Goal: Task Accomplishment & Management: Manage account settings

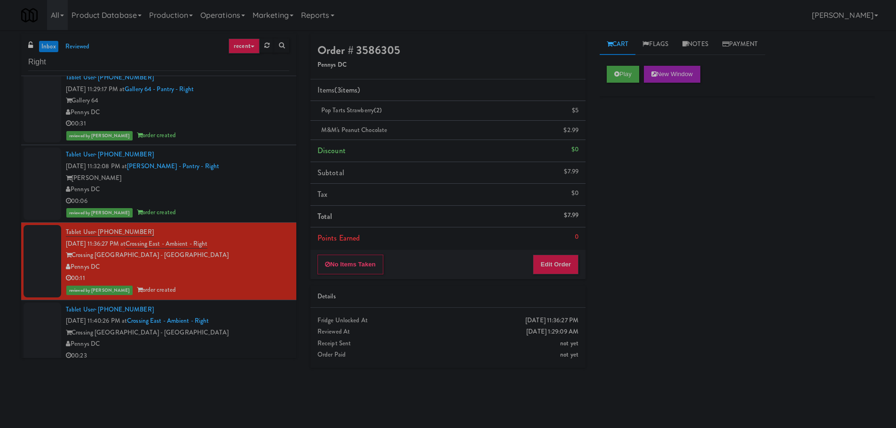
scroll to position [94, 0]
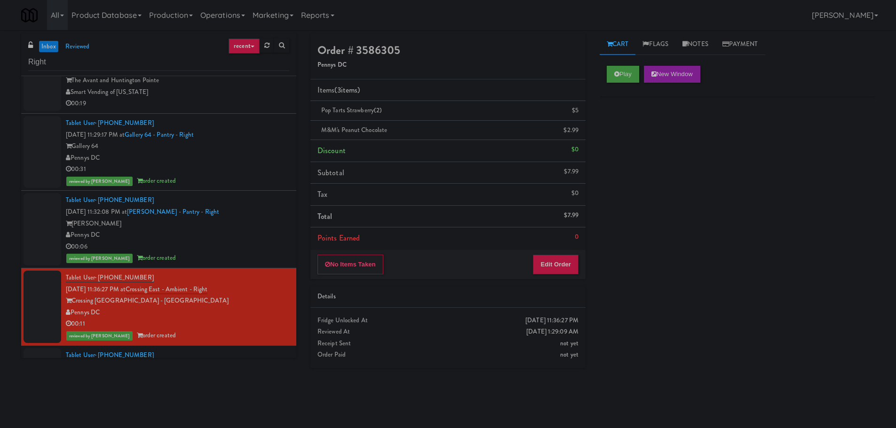
click at [49, 49] on link "inbox" at bounding box center [48, 47] width 19 height 12
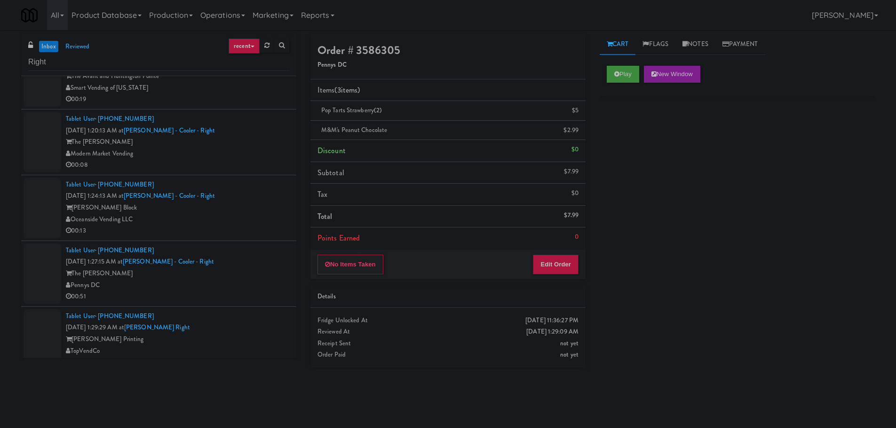
scroll to position [0, 0]
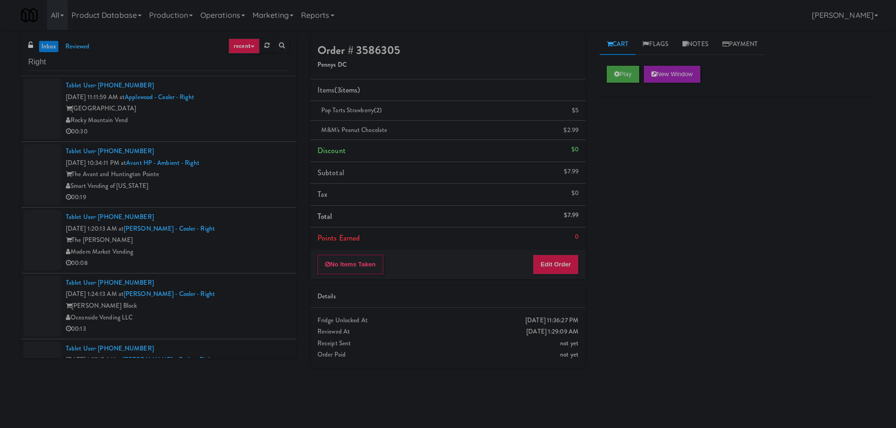
click at [269, 111] on div "Applewood Tech Center" at bounding box center [177, 109] width 223 height 12
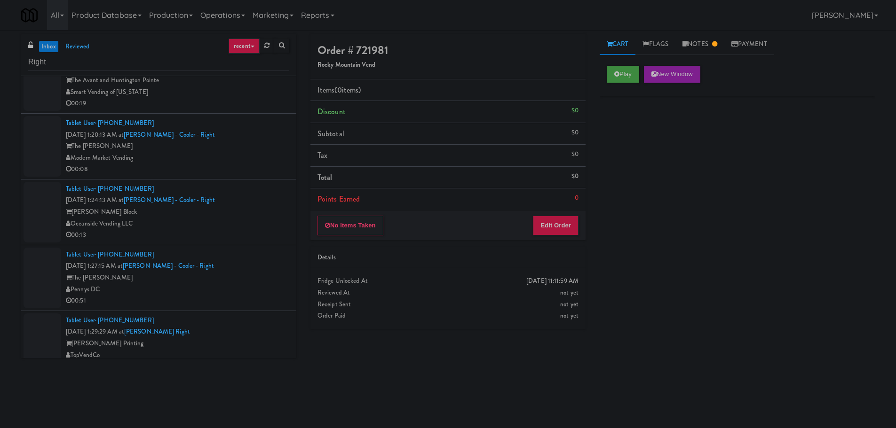
click at [257, 143] on div "The Goodwin" at bounding box center [177, 147] width 223 height 12
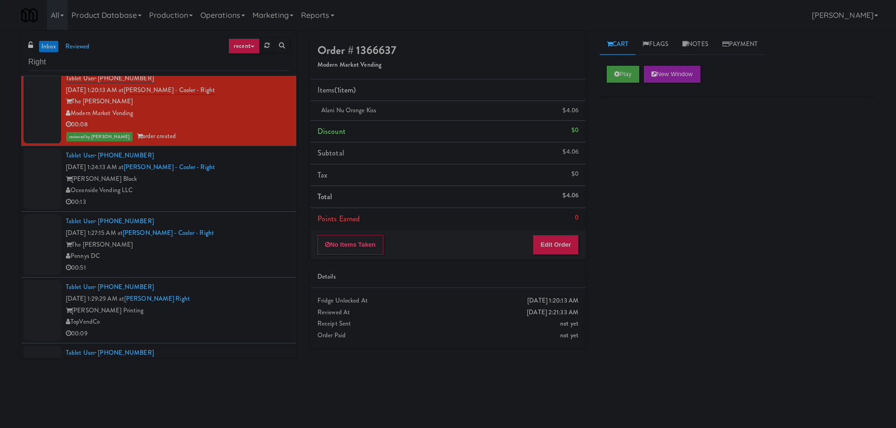
scroll to position [141, 0]
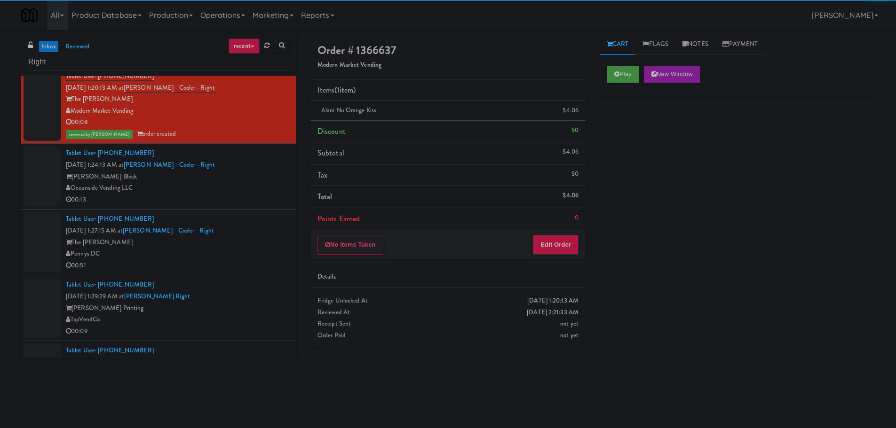
click at [253, 194] on div "00:13" at bounding box center [177, 200] width 223 height 12
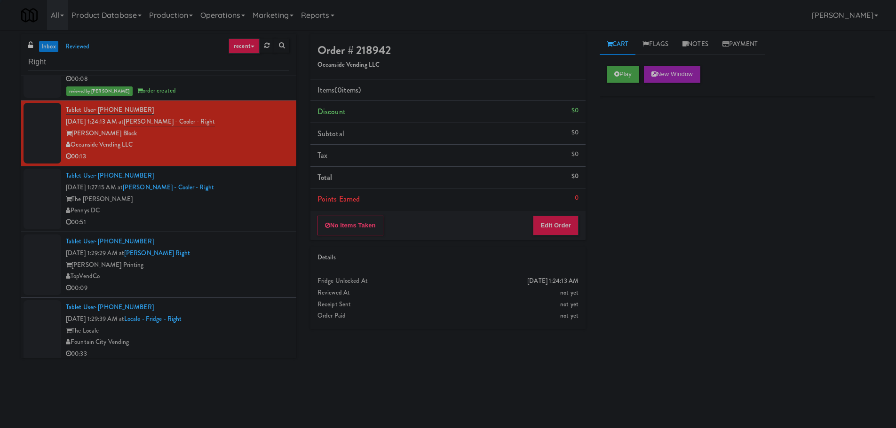
scroll to position [188, 0]
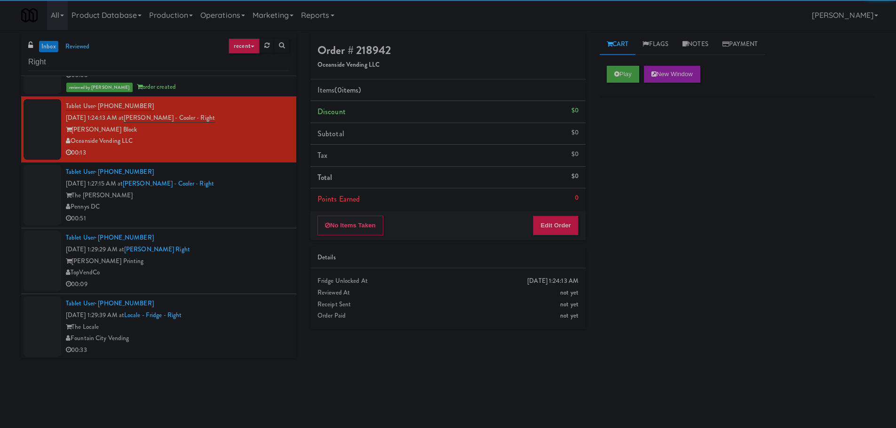
click at [622, 86] on div "Play New Window" at bounding box center [736, 78] width 275 height 38
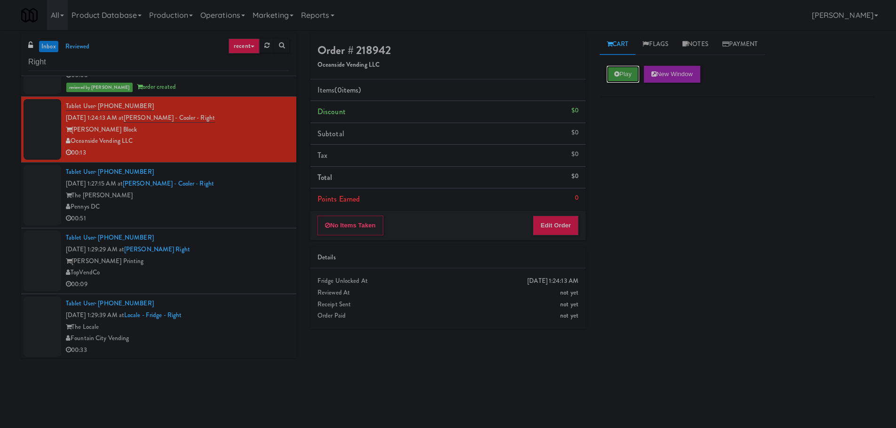
click at [622, 80] on button "Play" at bounding box center [623, 74] width 32 height 17
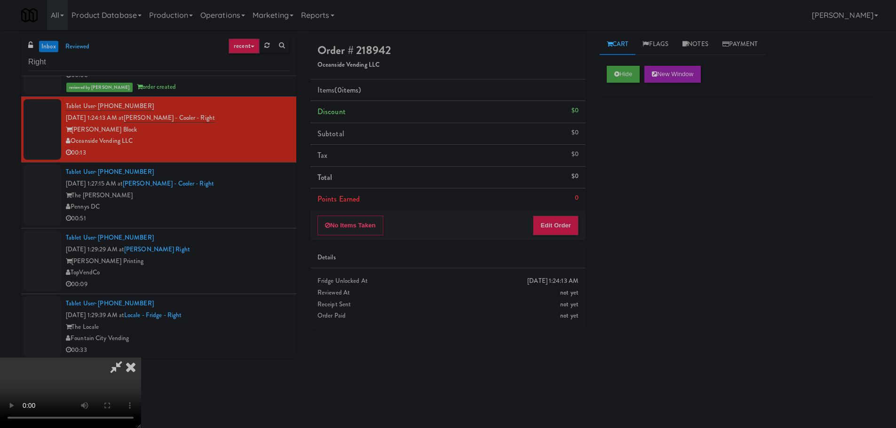
click at [561, 215] on div "No Items Taken Edit Order" at bounding box center [447, 225] width 275 height 29
click at [559, 225] on button "Edit Order" at bounding box center [556, 226] width 46 height 20
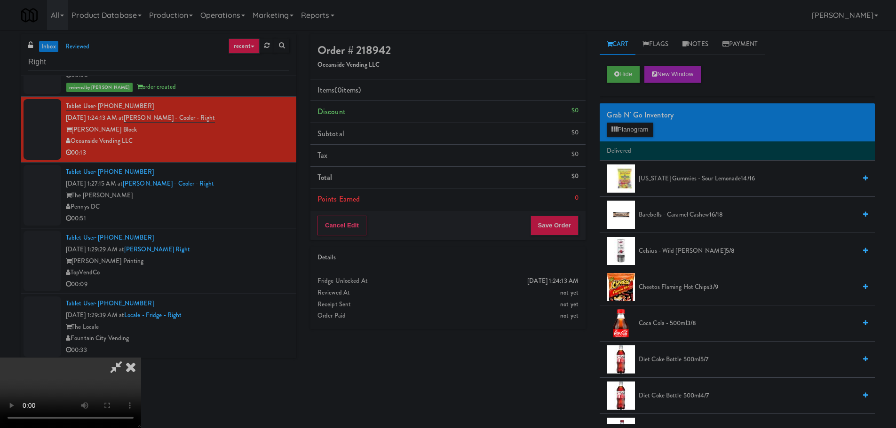
click at [141, 358] on video at bounding box center [70, 393] width 141 height 71
click at [643, 75] on div "Hide New Window" at bounding box center [737, 74] width 261 height 17
click at [625, 77] on button "Hide" at bounding box center [623, 74] width 33 height 17
click at [622, 77] on button "Hide" at bounding box center [623, 74] width 33 height 17
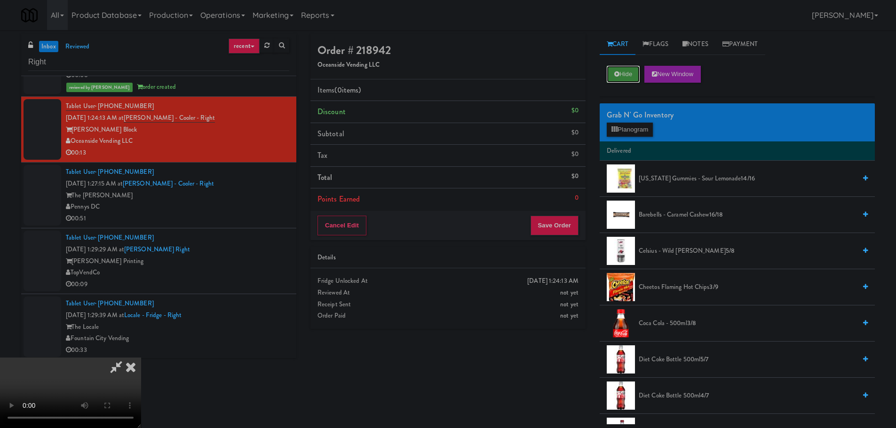
click at [622, 77] on button "Hide" at bounding box center [623, 74] width 33 height 17
click at [141, 358] on video at bounding box center [70, 393] width 141 height 71
drag, startPoint x: 340, startPoint y: 266, endPoint x: 316, endPoint y: 275, distance: 26.0
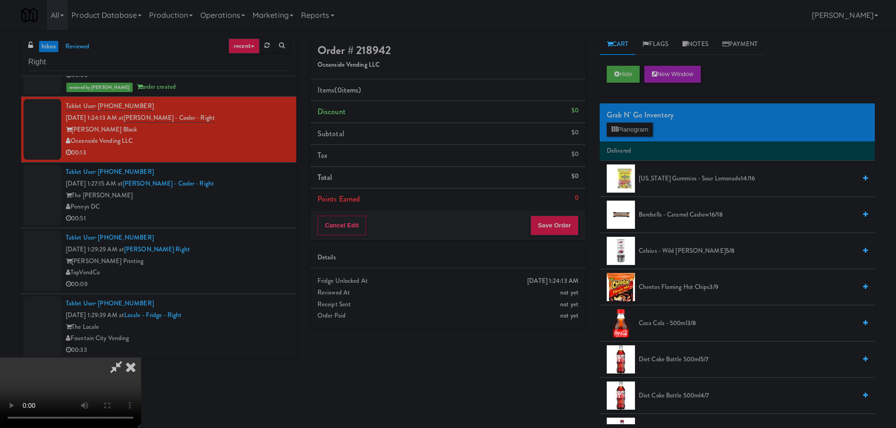
click at [141, 358] on video at bounding box center [70, 393] width 141 height 71
drag, startPoint x: 312, startPoint y: 282, endPoint x: 301, endPoint y: 302, distance: 22.9
click at [141, 358] on video at bounding box center [70, 393] width 141 height 71
drag, startPoint x: 292, startPoint y: 308, endPoint x: 298, endPoint y: 306, distance: 5.7
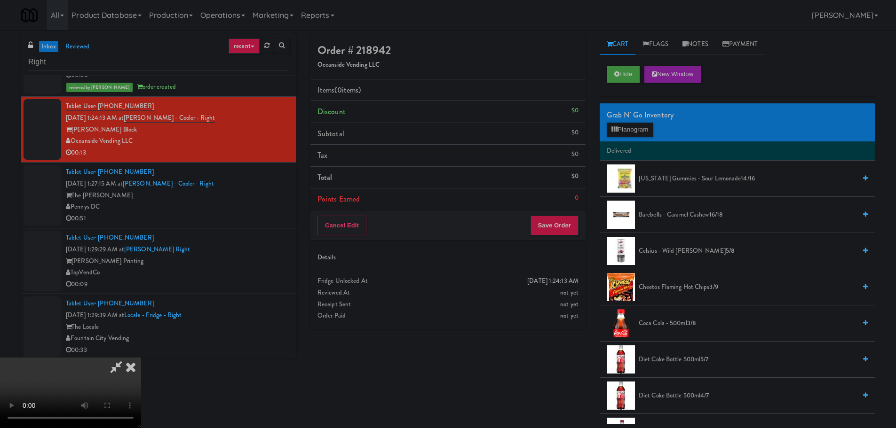
click at [141, 358] on video at bounding box center [70, 393] width 141 height 71
click at [622, 131] on button "Planogram" at bounding box center [630, 130] width 46 height 14
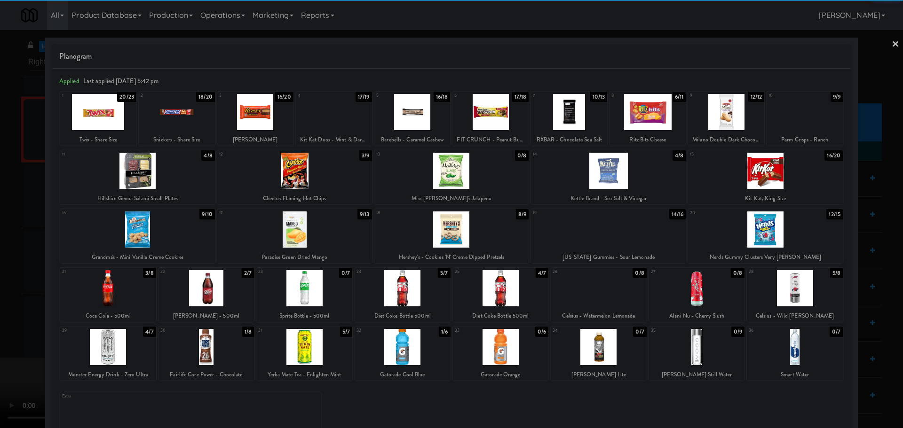
click at [221, 284] on div at bounding box center [206, 288] width 96 height 36
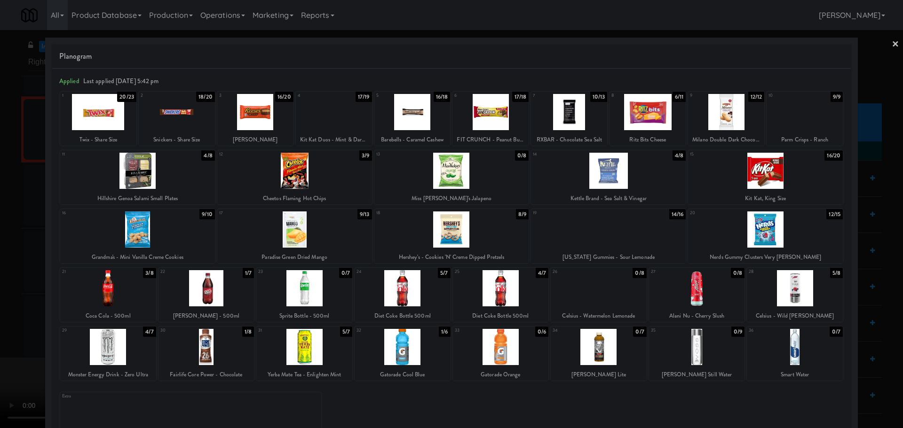
drag, startPoint x: 0, startPoint y: 276, endPoint x: 121, endPoint y: 245, distance: 125.2
click at [2, 276] on div at bounding box center [451, 214] width 903 height 428
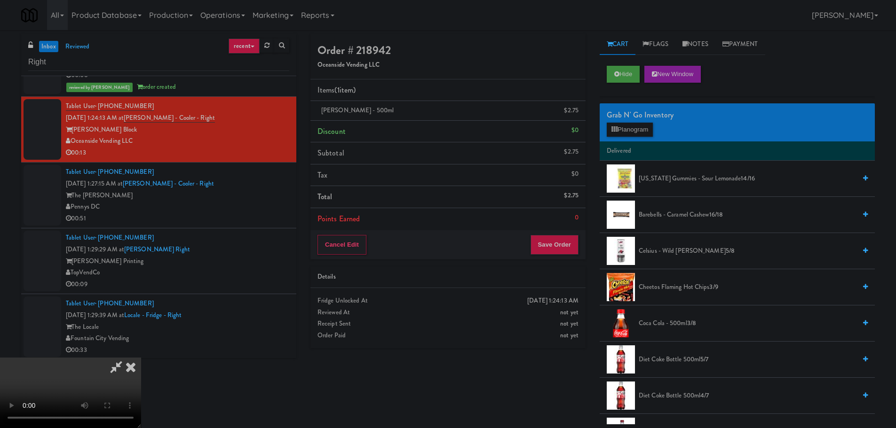
drag, startPoint x: 335, startPoint y: 207, endPoint x: 356, endPoint y: 219, distance: 24.8
click at [141, 358] on video at bounding box center [70, 393] width 141 height 71
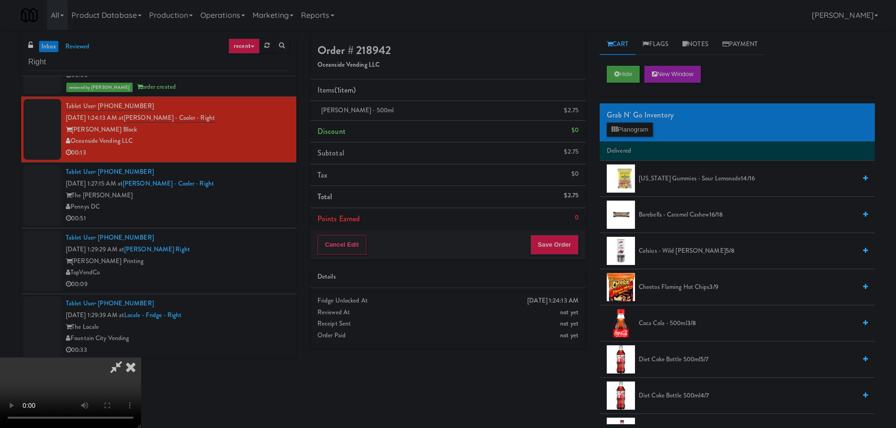
click at [141, 358] on video at bounding box center [70, 393] width 141 height 71
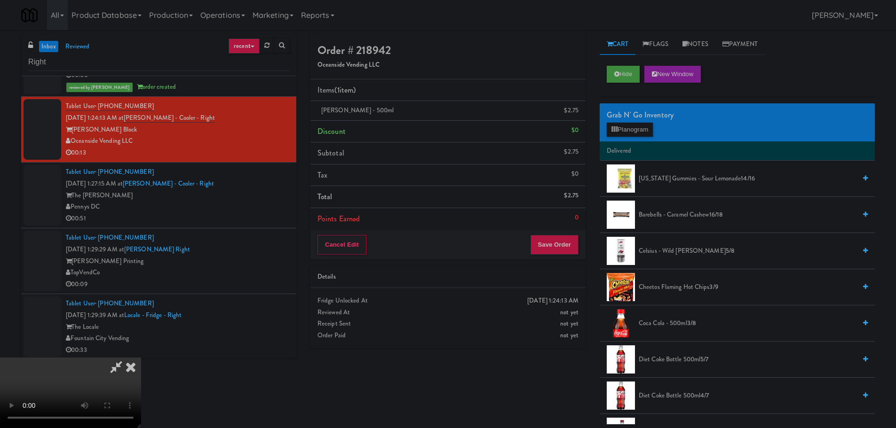
click at [141, 358] on video at bounding box center [70, 393] width 141 height 71
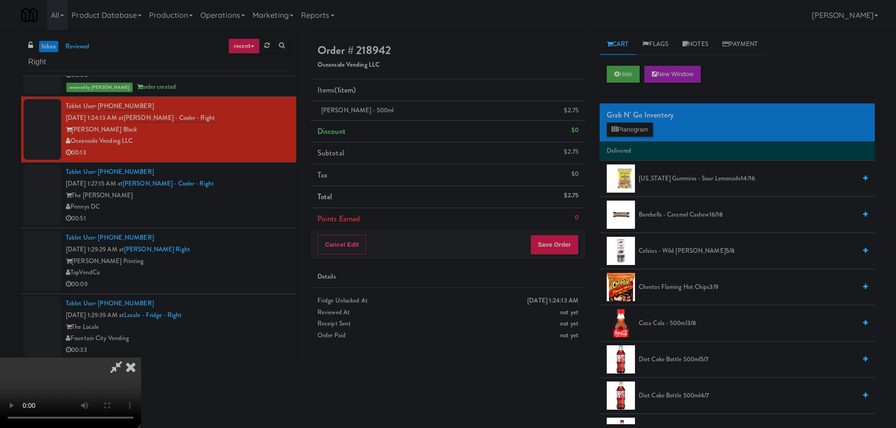
click at [141, 358] on video at bounding box center [70, 393] width 141 height 71
drag, startPoint x: 341, startPoint y: 291, endPoint x: 394, endPoint y: 249, distance: 66.9
click at [141, 358] on video at bounding box center [70, 393] width 141 height 71
click at [622, 130] on button "Planogram" at bounding box center [630, 130] width 46 height 14
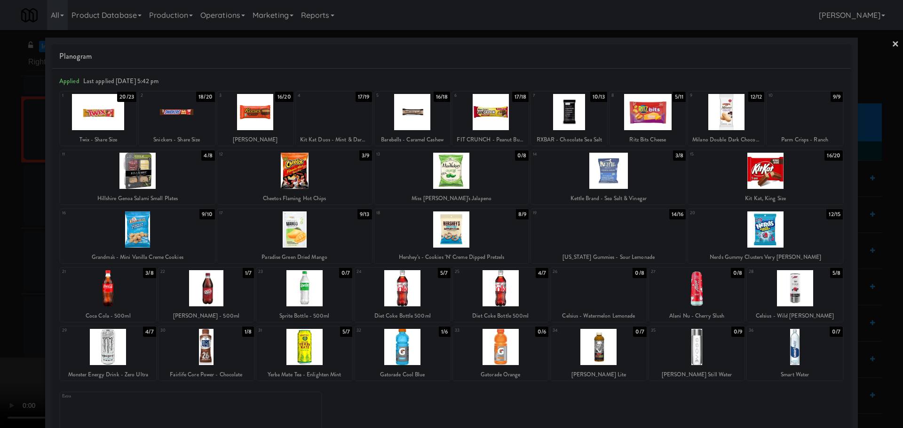
click at [625, 108] on div at bounding box center [647, 112] width 76 height 36
click at [0, 278] on div at bounding box center [451, 214] width 903 height 428
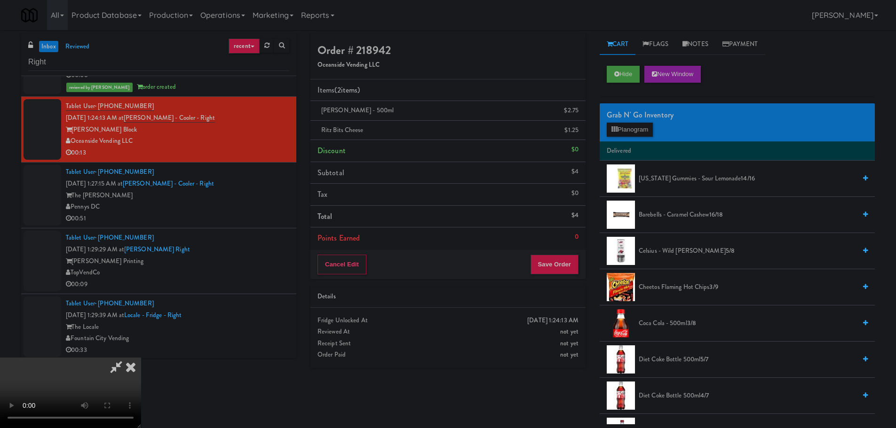
click at [127, 358] on icon at bounding box center [116, 367] width 22 height 19
click at [141, 358] on video at bounding box center [70, 393] width 141 height 71
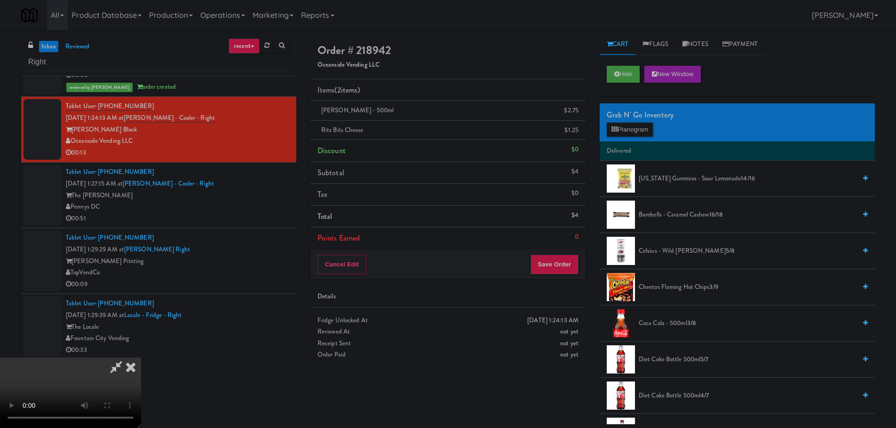
click at [141, 358] on video at bounding box center [70, 393] width 141 height 71
click at [651, 128] on button "Planogram" at bounding box center [630, 130] width 46 height 14
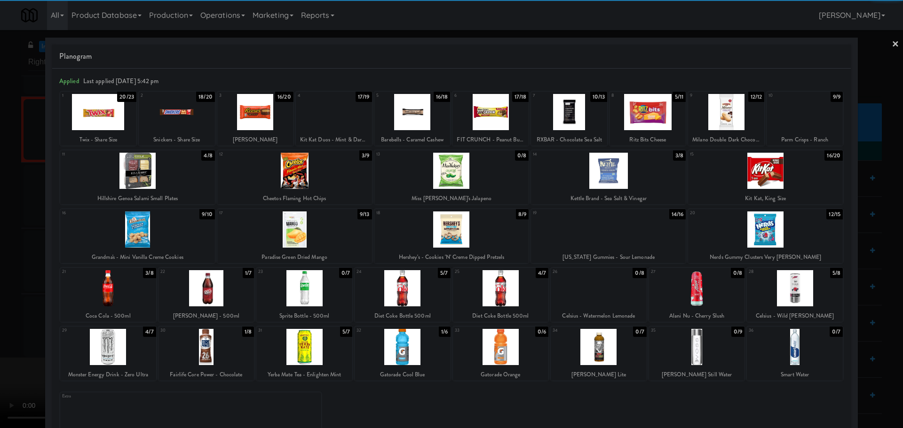
click at [604, 174] on div at bounding box center [608, 171] width 155 height 36
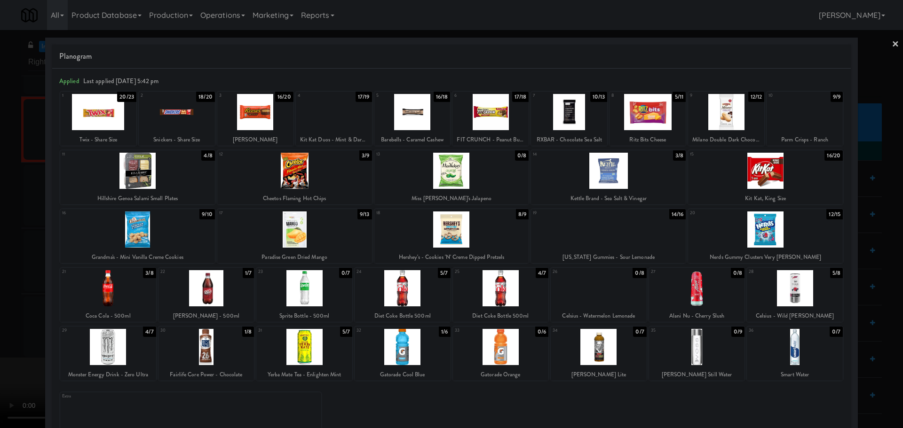
click at [0, 212] on div at bounding box center [451, 214] width 903 height 428
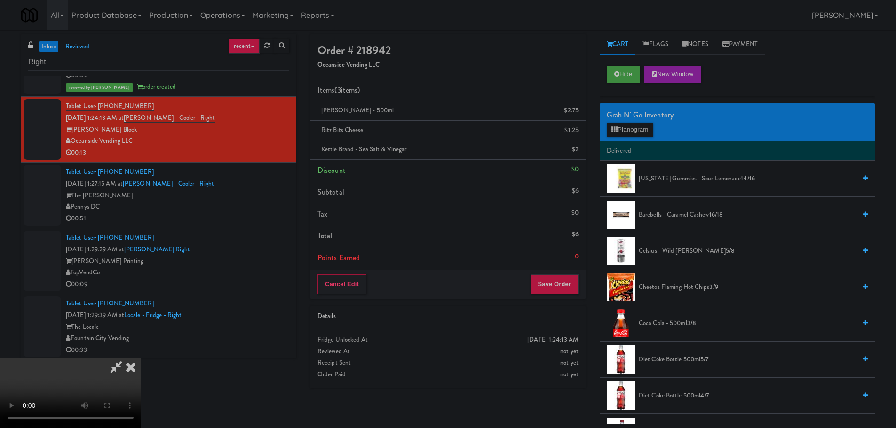
click at [141, 358] on video at bounding box center [70, 393] width 141 height 71
click at [557, 282] on button "Save Order" at bounding box center [554, 285] width 48 height 20
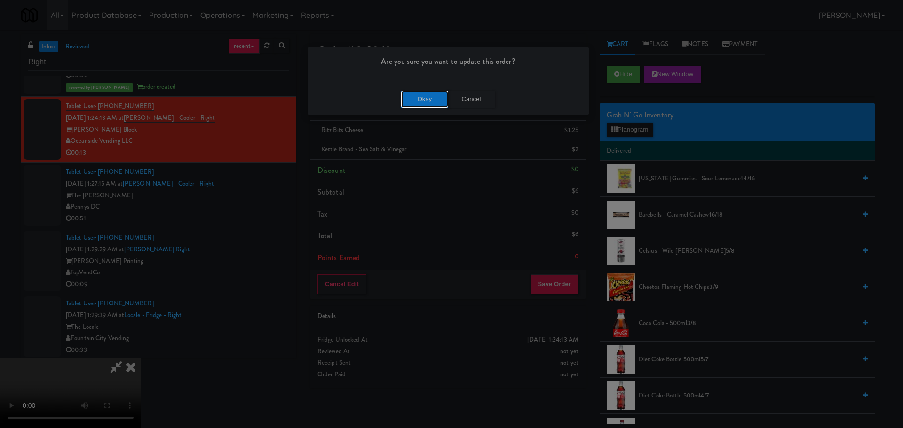
click at [428, 100] on button "Okay" at bounding box center [424, 99] width 47 height 17
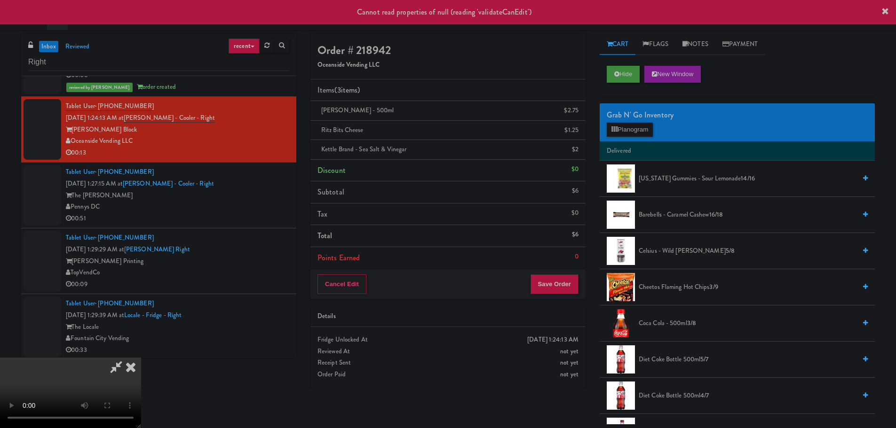
click at [127, 358] on icon at bounding box center [116, 367] width 22 height 19
click at [234, 197] on div "The Hale" at bounding box center [177, 196] width 223 height 12
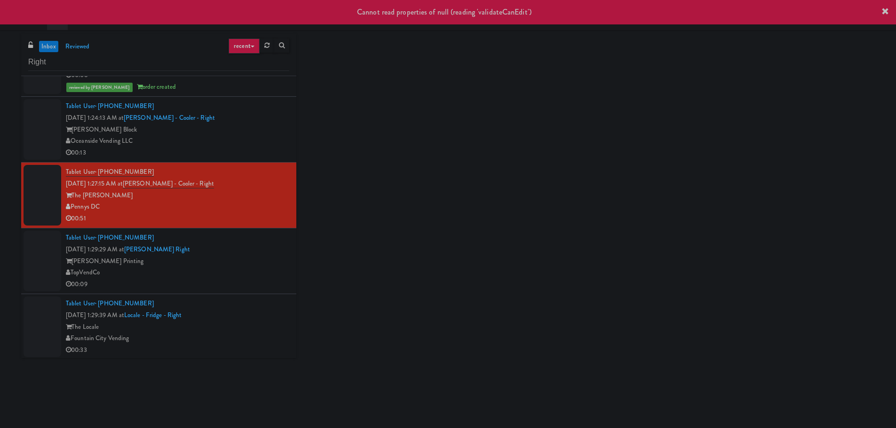
click at [249, 134] on div "Baker Block" at bounding box center [177, 130] width 223 height 12
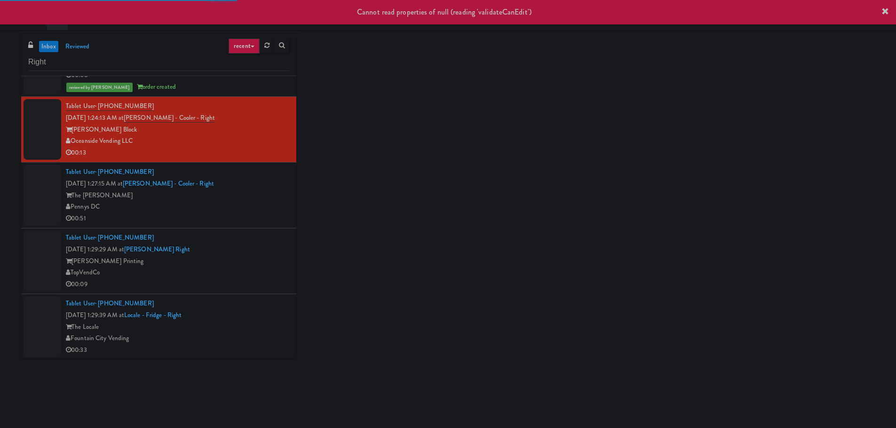
click at [243, 212] on div "Tablet User · (312) 502-2270 Sep 5, 2025 1:27:15 AM at Hale - Cooler - Right Th…" at bounding box center [177, 195] width 223 height 58
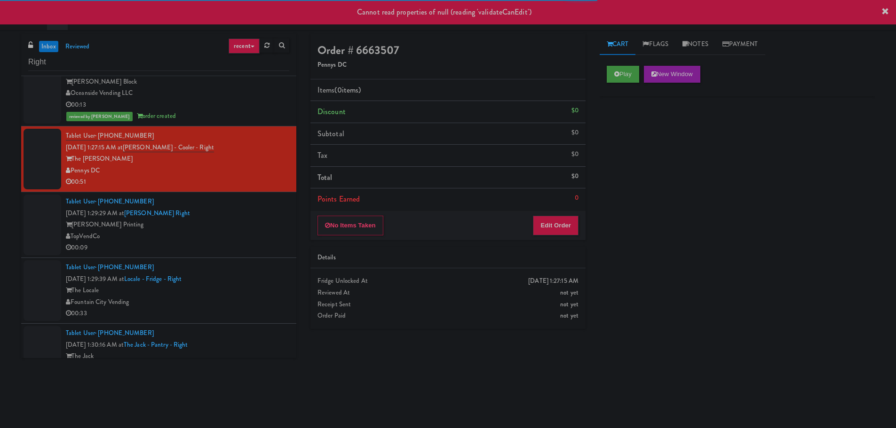
scroll to position [282, 0]
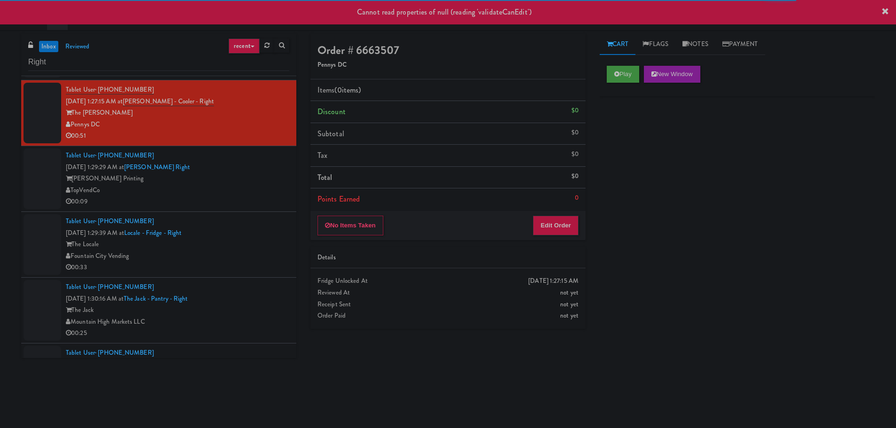
click at [252, 184] on div "Taylor Printing" at bounding box center [177, 179] width 223 height 12
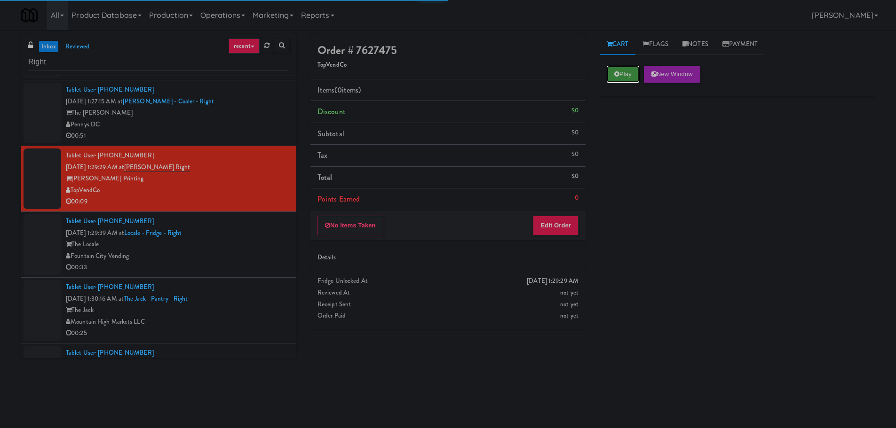
click at [616, 71] on icon at bounding box center [616, 74] width 5 height 6
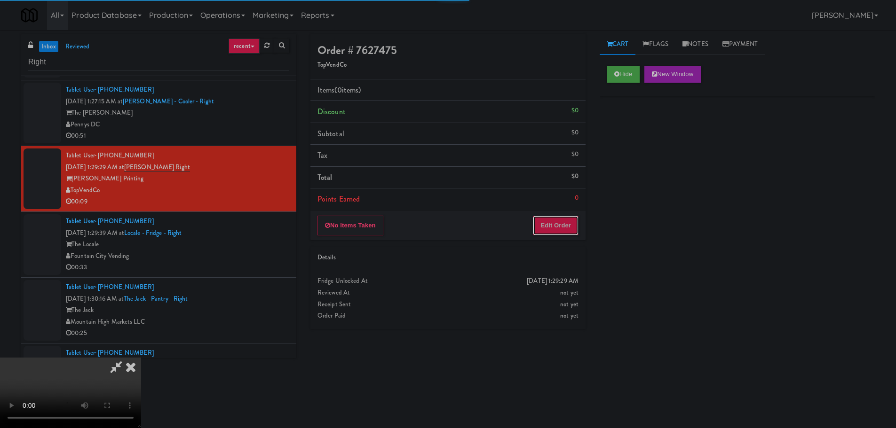
click at [547, 225] on button "Edit Order" at bounding box center [556, 226] width 46 height 20
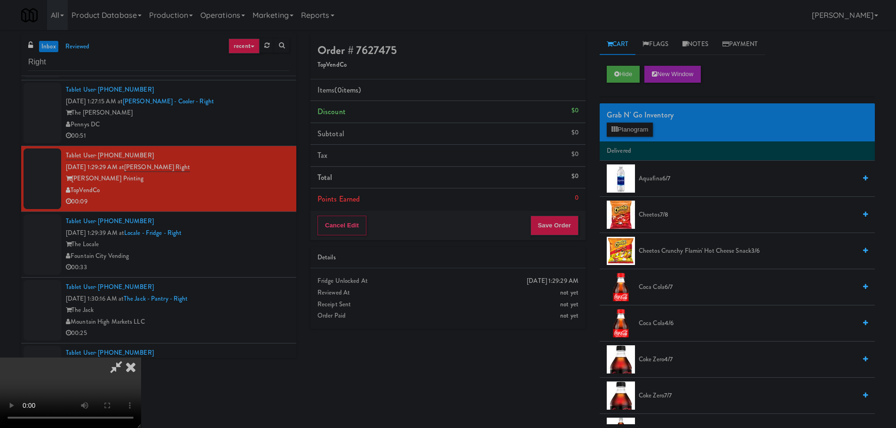
scroll to position [162, 0]
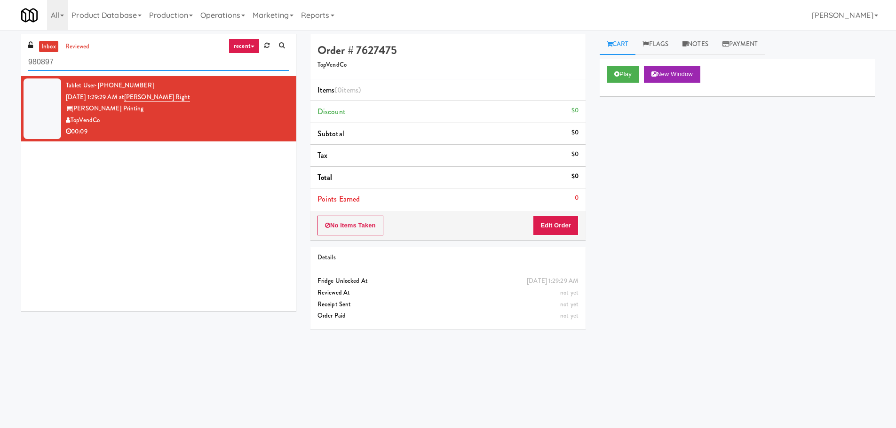
click at [147, 62] on input "980897" at bounding box center [158, 62] width 261 height 17
click at [61, 62] on input "980897" at bounding box center [158, 62] width 261 height 17
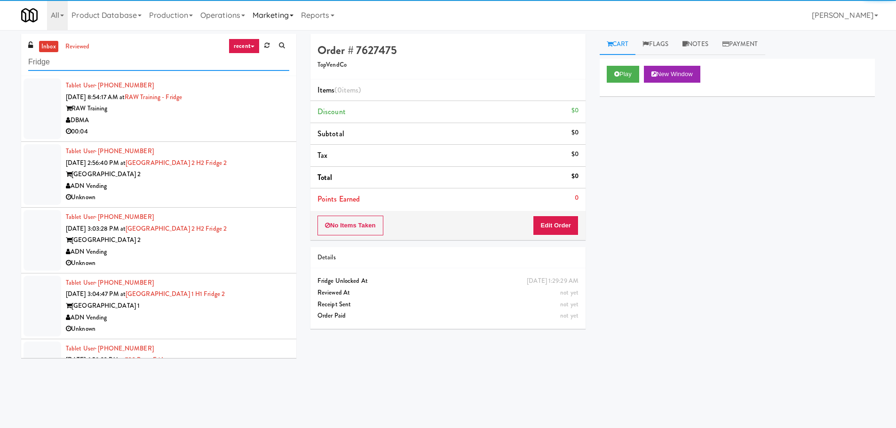
type input "Fridge"
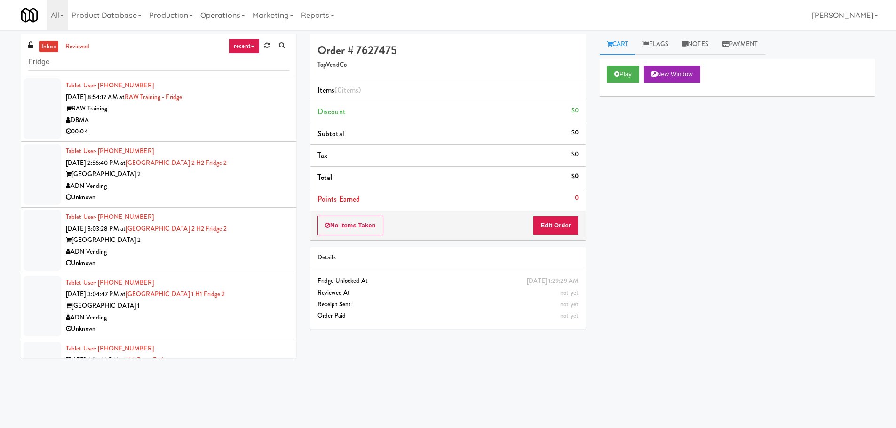
click at [271, 105] on div "RAW Training" at bounding box center [177, 109] width 223 height 12
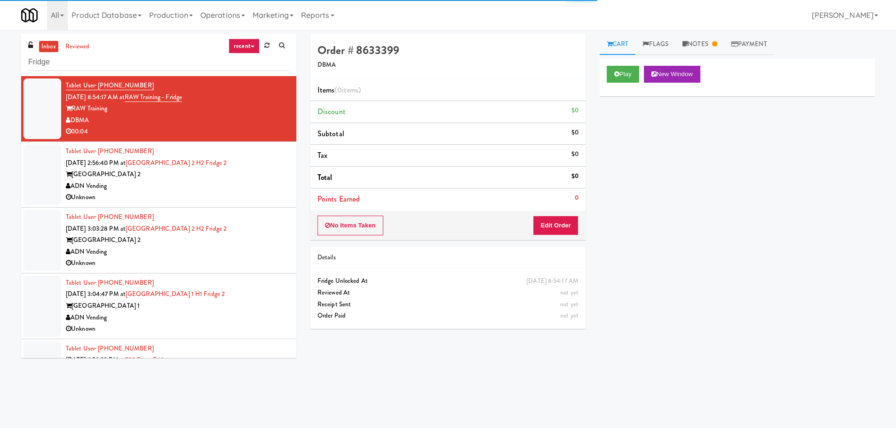
click at [255, 176] on div "Saddle Creek Building 2" at bounding box center [177, 175] width 223 height 12
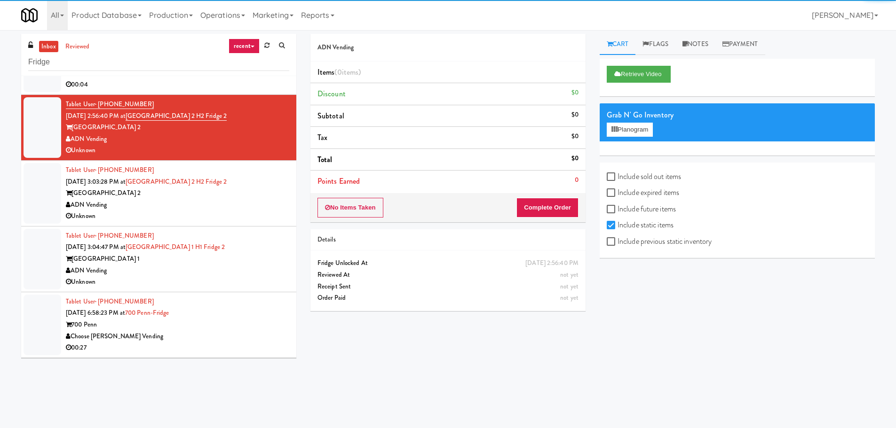
click at [252, 216] on div "Unknown" at bounding box center [177, 217] width 223 height 12
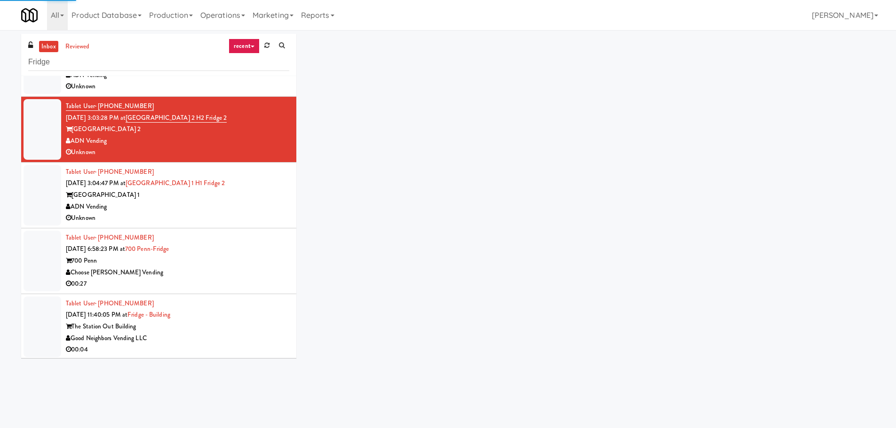
scroll to position [141, 0]
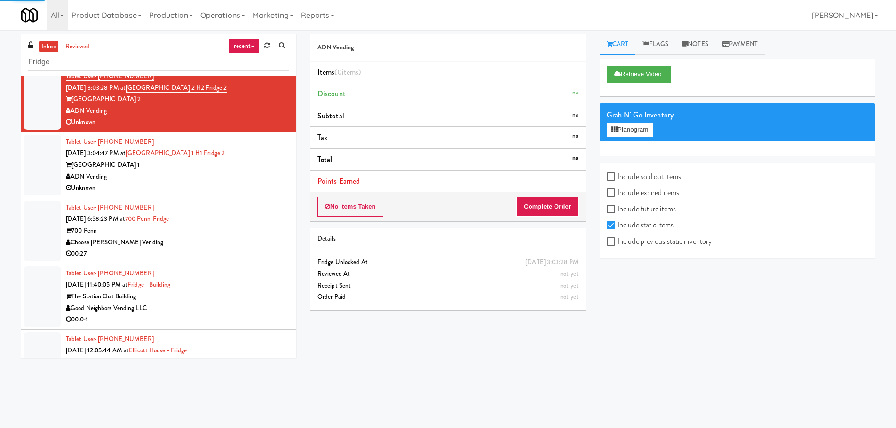
click at [252, 220] on div "Tablet User · (412) 225-0916 Sep 4, 2025 6:58:23 PM at 700 Penn-Fridge 700 Penn…" at bounding box center [177, 231] width 223 height 58
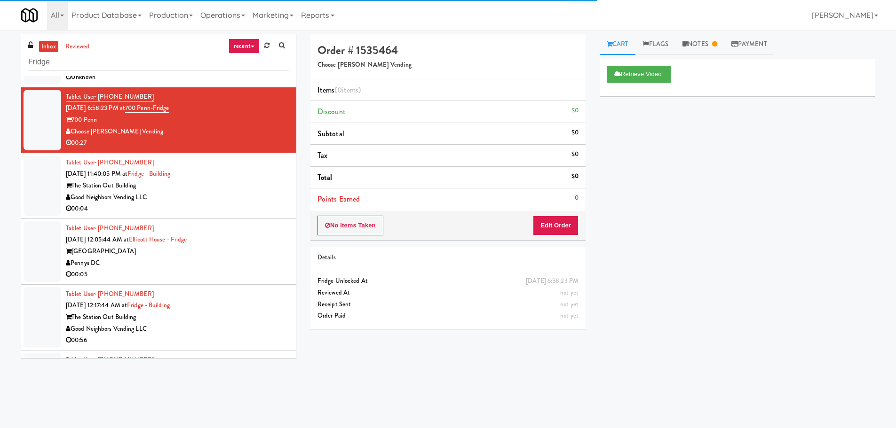
scroll to position [282, 0]
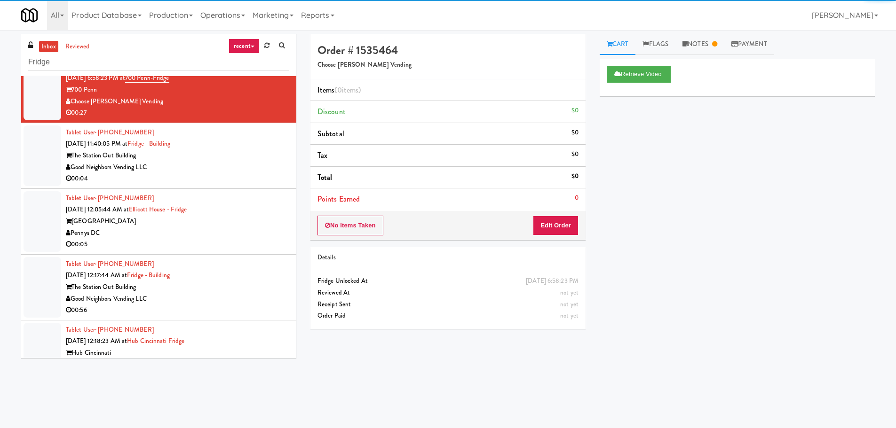
click at [251, 169] on div "Good Neighbors Vending LLC" at bounding box center [177, 168] width 223 height 12
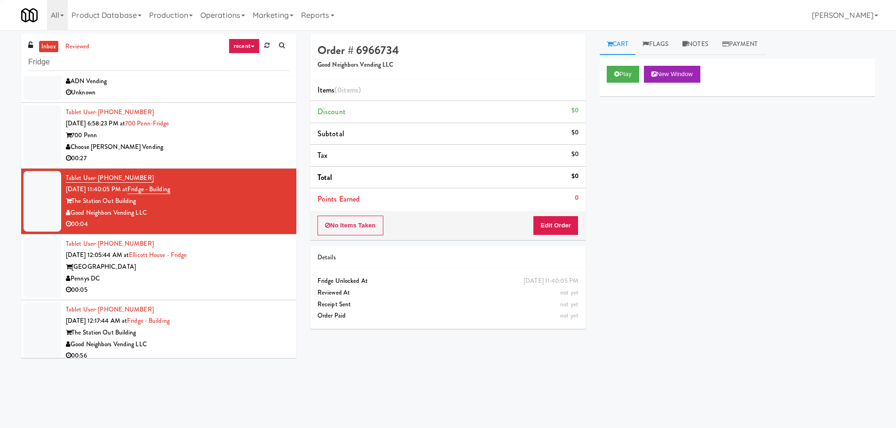
scroll to position [235, 0]
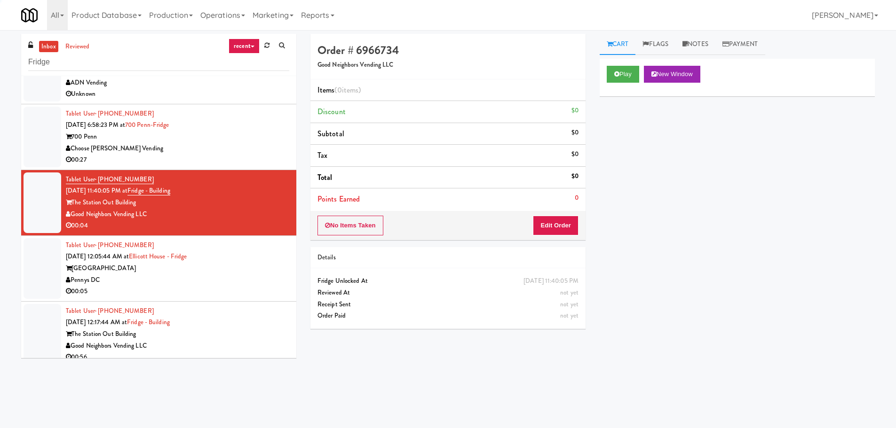
click at [245, 171] on li "Tablet User · (917) 294-6933 Sep 4, 2025 11:40:05 PM at Fridge - Building The S…" at bounding box center [158, 203] width 275 height 66
click at [247, 149] on div "Choose Moore Vending" at bounding box center [177, 149] width 223 height 12
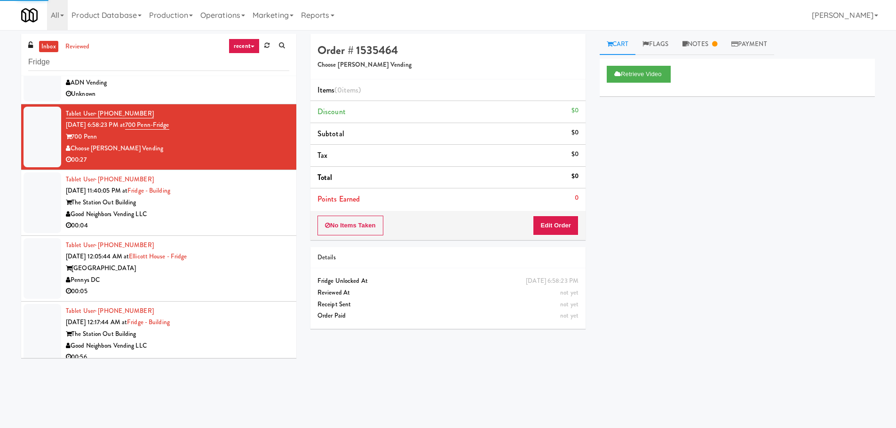
click at [234, 224] on div "00:04" at bounding box center [177, 226] width 223 height 12
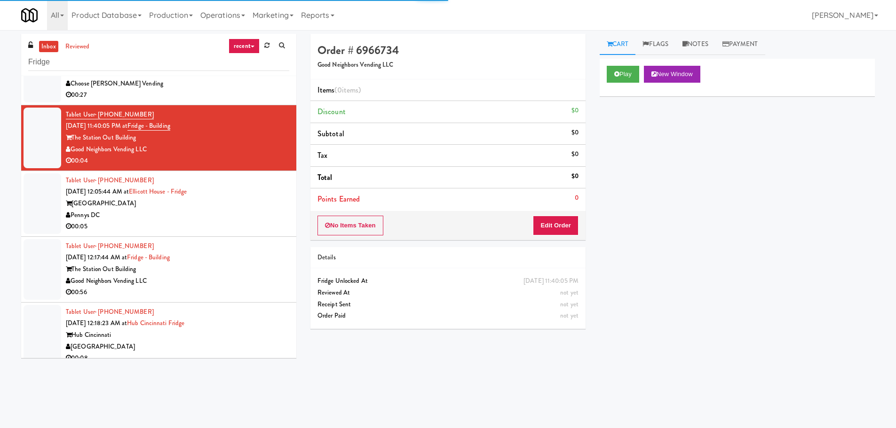
scroll to position [329, 0]
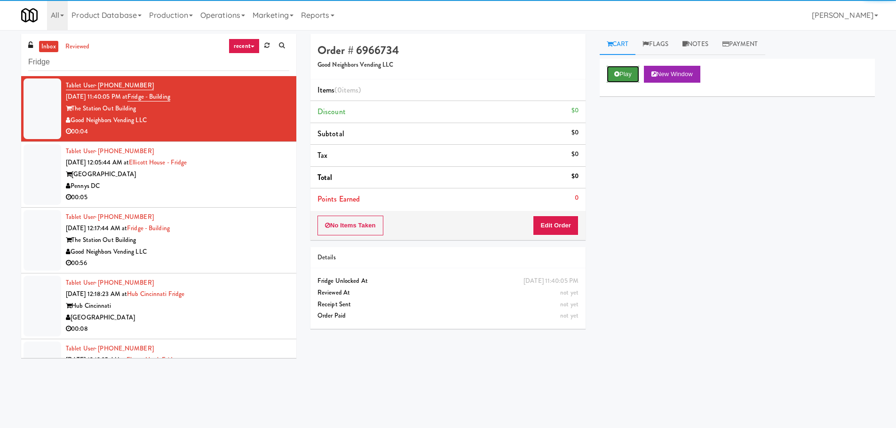
click at [636, 74] on button "Play" at bounding box center [623, 74] width 32 height 17
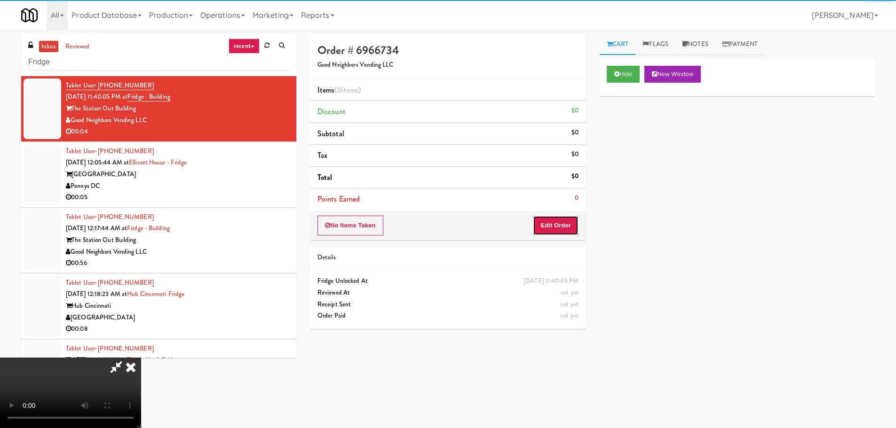
click at [555, 225] on button "Edit Order" at bounding box center [556, 226] width 46 height 20
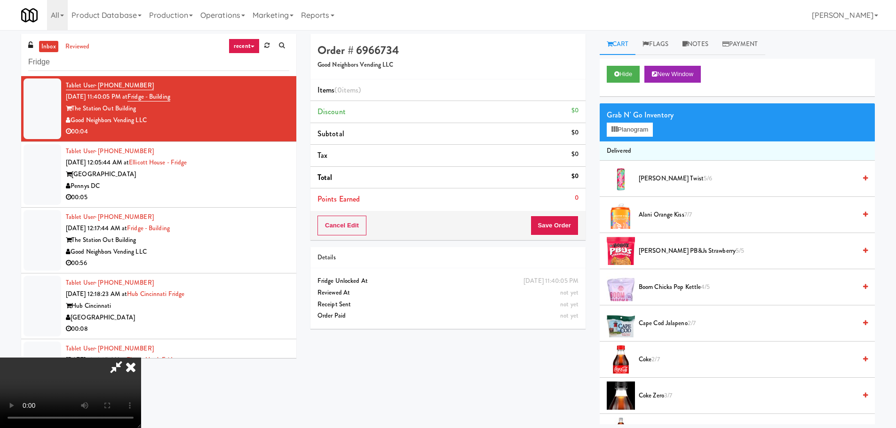
click at [141, 358] on video at bounding box center [70, 393] width 141 height 71
drag, startPoint x: 378, startPoint y: 237, endPoint x: 380, endPoint y: 233, distance: 5.5
click at [141, 358] on video at bounding box center [70, 393] width 141 height 71
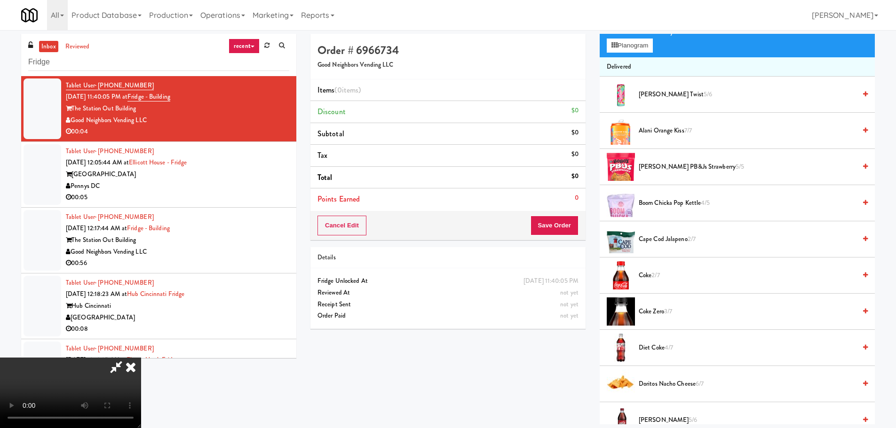
scroll to position [0, 0]
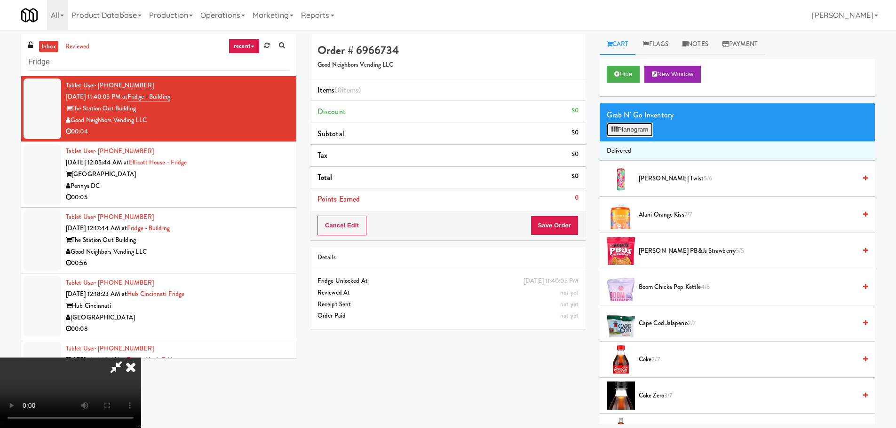
click at [645, 132] on button "Planogram" at bounding box center [630, 130] width 46 height 14
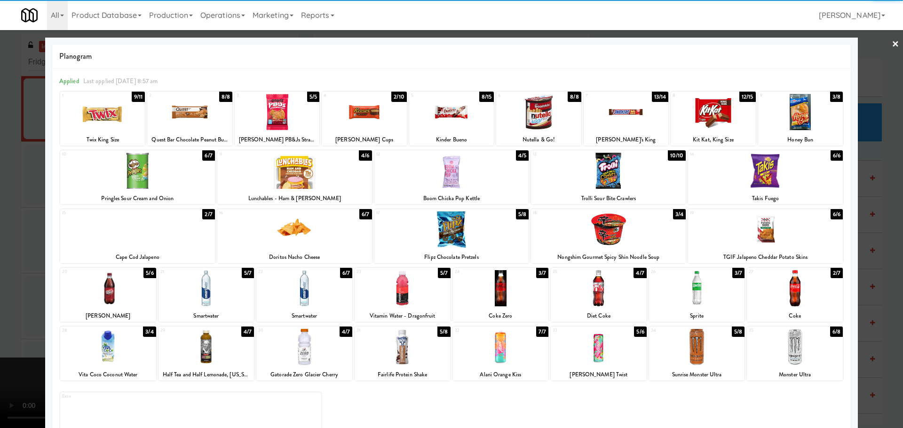
click at [300, 297] on div at bounding box center [304, 288] width 96 height 36
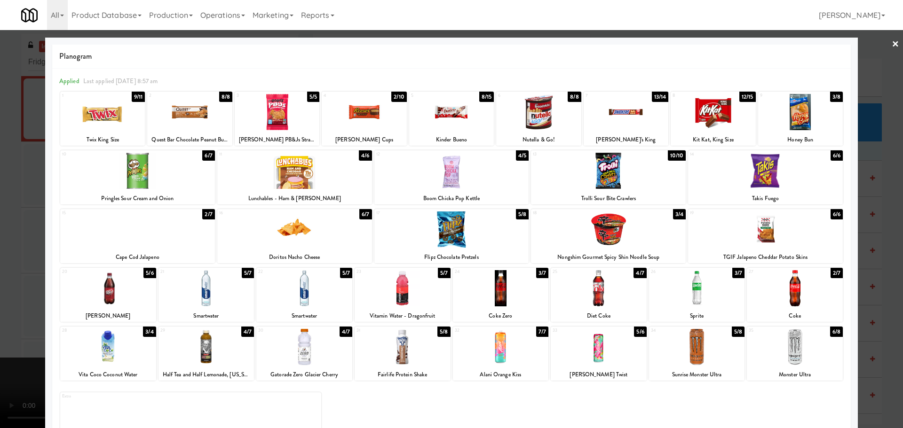
click at [0, 288] on div at bounding box center [451, 214] width 903 height 428
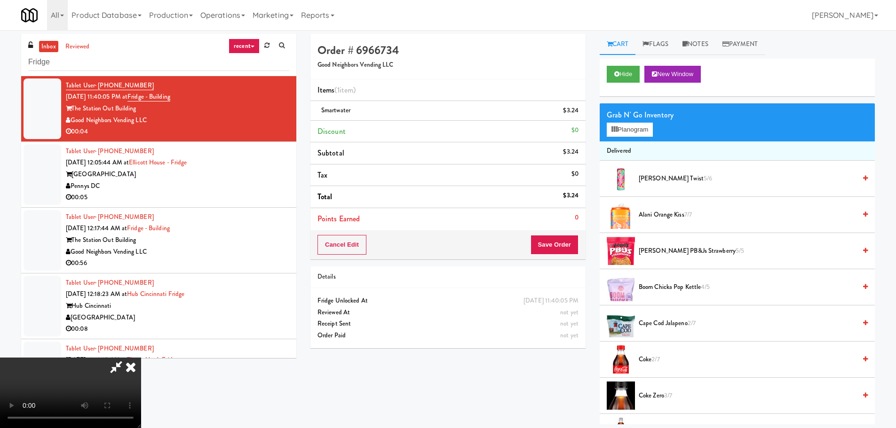
click at [141, 358] on video at bounding box center [70, 393] width 141 height 71
click at [539, 245] on div "Order # 6966734 Good Neighbors Vending LLC Items (1 item ) Smartwater $3.24 Dis…" at bounding box center [592, 229] width 564 height 391
click at [544, 246] on button "Save Order" at bounding box center [554, 245] width 48 height 20
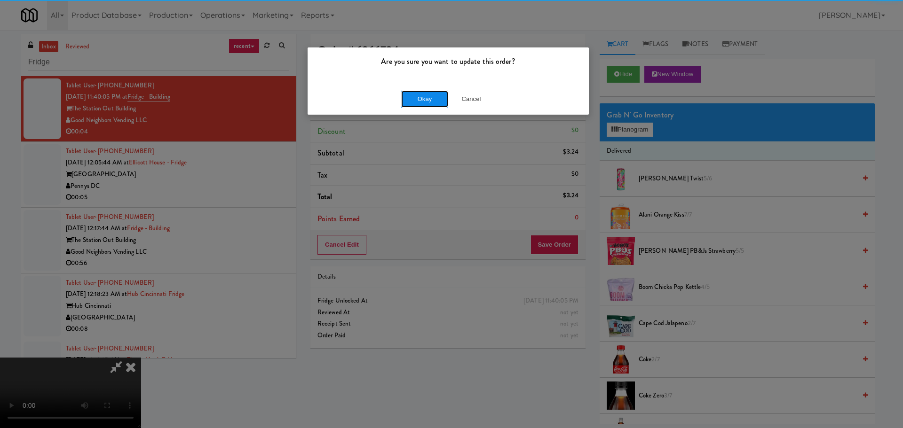
click at [434, 103] on button "Okay" at bounding box center [424, 99] width 47 height 17
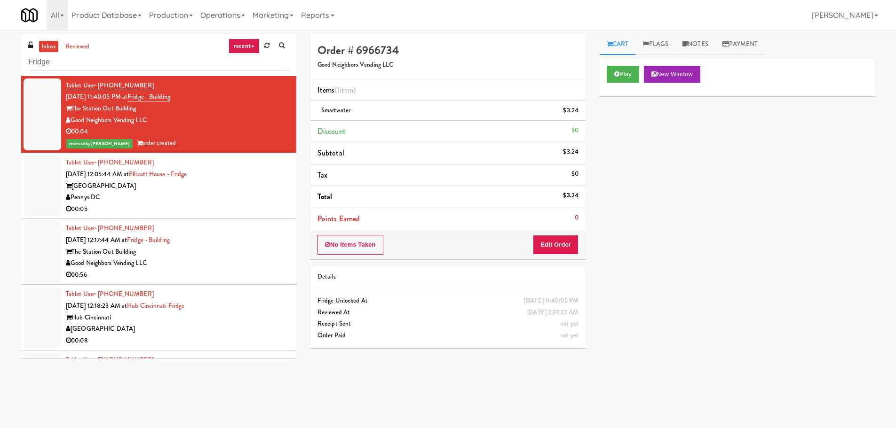
click at [269, 210] on div "00:05" at bounding box center [177, 210] width 223 height 12
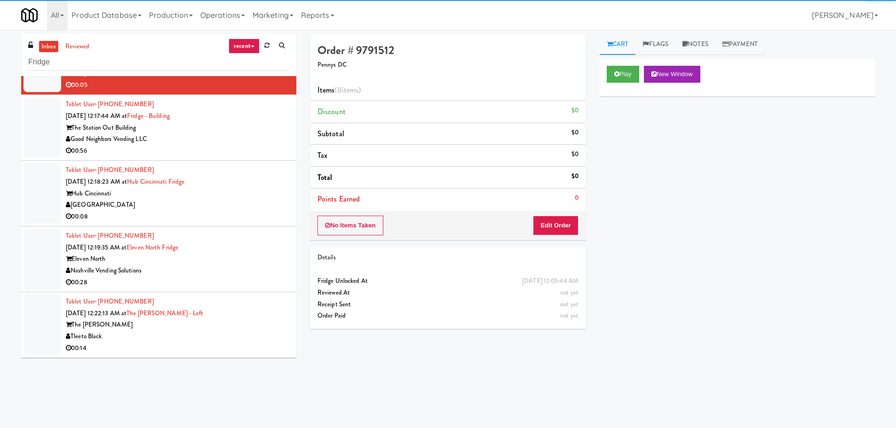
scroll to position [423, 0]
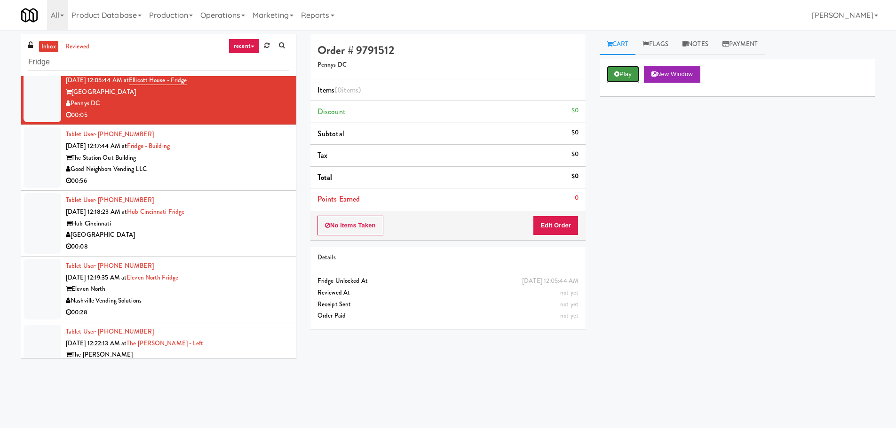
click at [607, 70] on button "Play" at bounding box center [623, 74] width 32 height 17
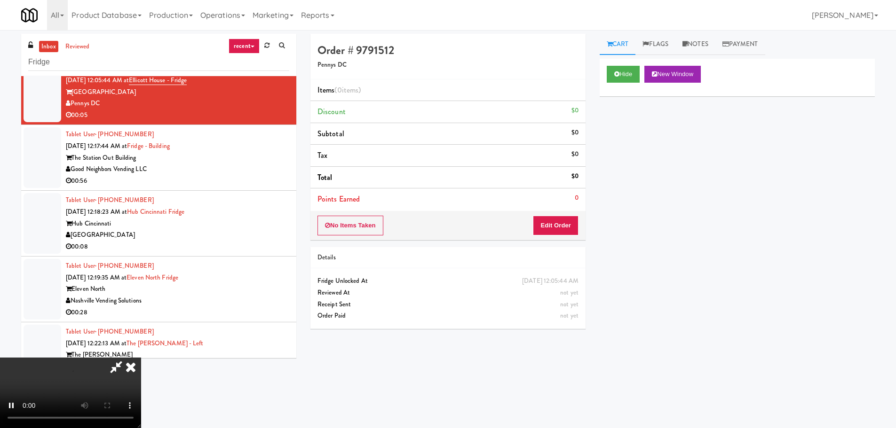
click at [556, 239] on div "No Items Taken Edit Order" at bounding box center [447, 225] width 275 height 29
click at [556, 225] on button "Edit Order" at bounding box center [556, 226] width 46 height 20
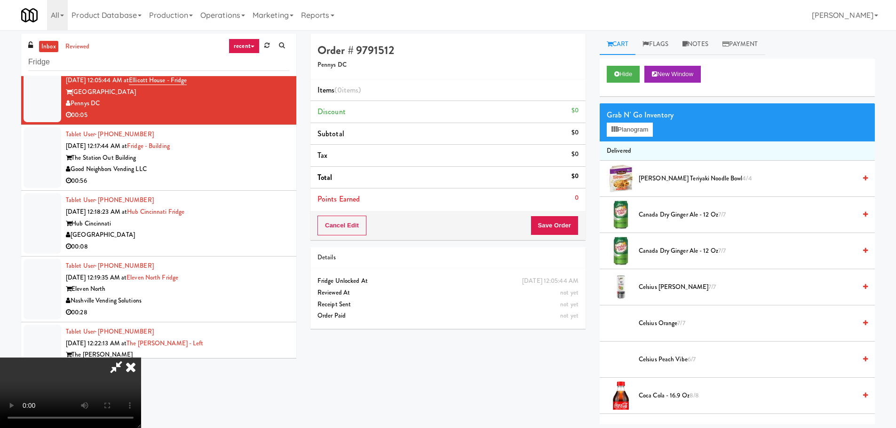
scroll to position [162, 0]
click at [141, 358] on video at bounding box center [70, 393] width 141 height 71
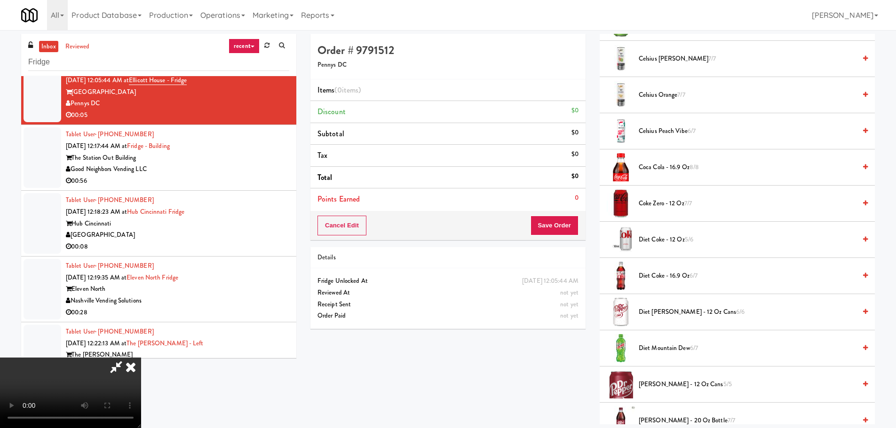
scroll to position [235, 0]
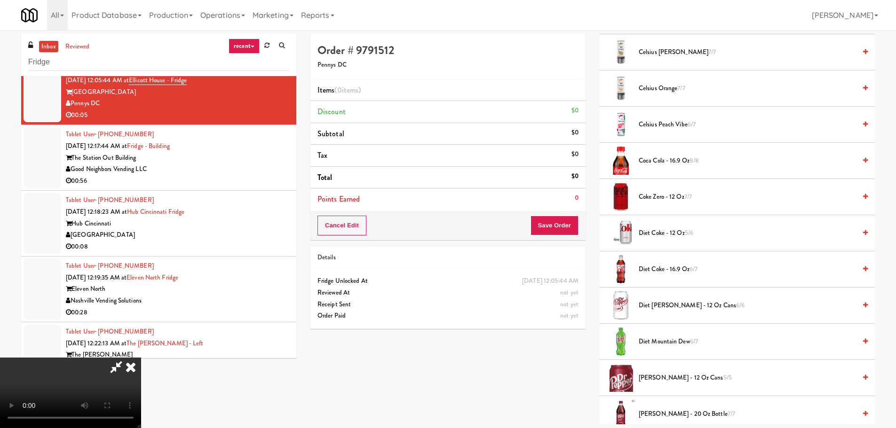
click at [668, 267] on span "Diet Coke - 16.9 oz 6/7" at bounding box center [747, 270] width 217 height 12
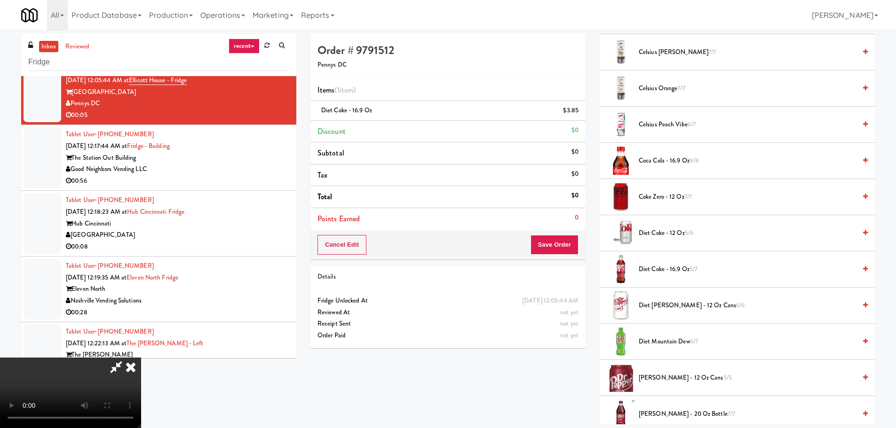
click at [141, 358] on video at bounding box center [70, 393] width 141 height 71
click at [568, 234] on div "Cancel Edit Save Order" at bounding box center [447, 244] width 275 height 29
click at [563, 243] on button "Save Order" at bounding box center [554, 245] width 48 height 20
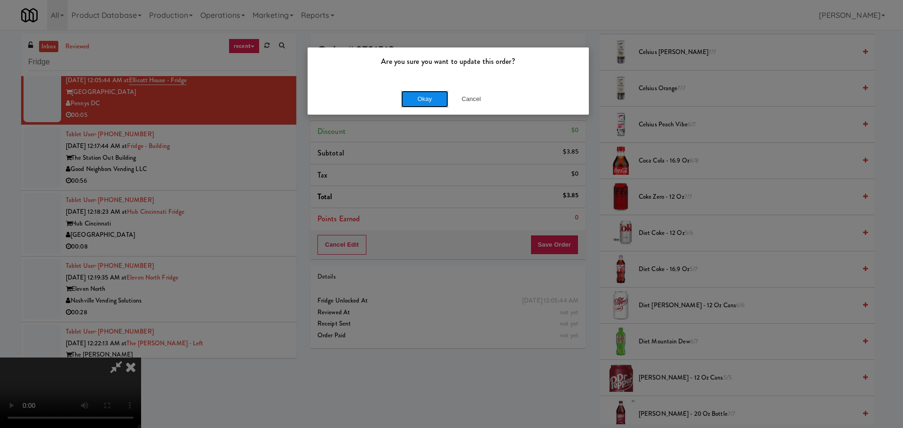
click at [441, 98] on button "Okay" at bounding box center [424, 99] width 47 height 17
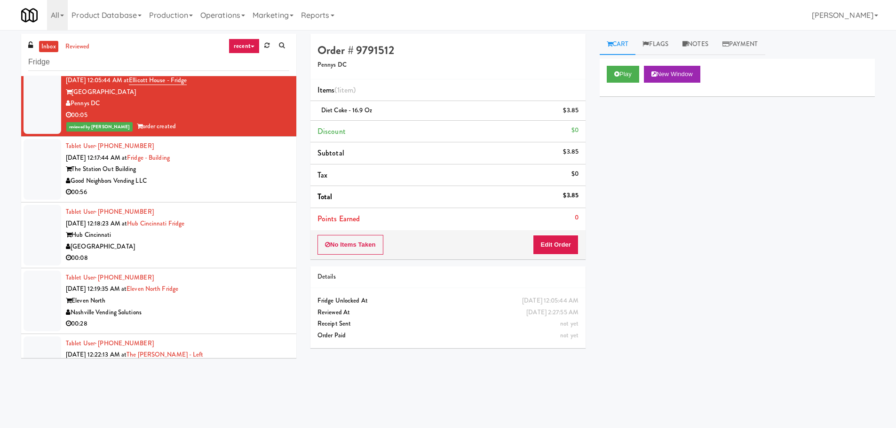
scroll to position [0, 0]
click at [254, 175] on div "Good Neighbors Vending LLC" at bounding box center [177, 181] width 223 height 12
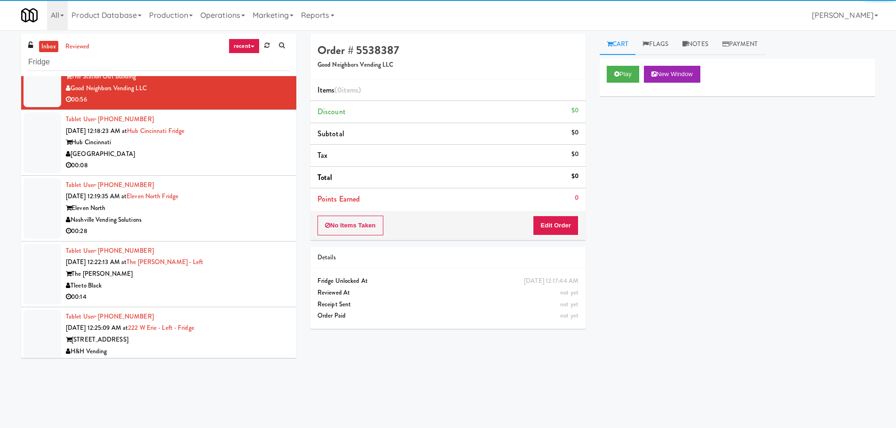
scroll to position [517, 0]
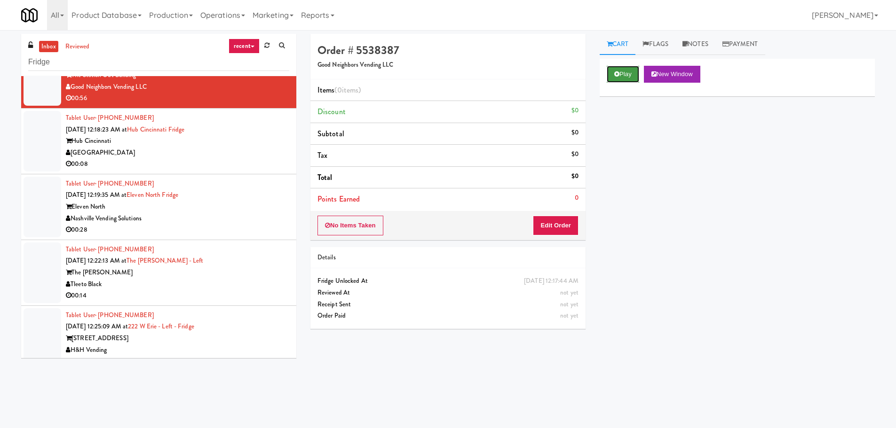
click at [615, 68] on button "Play" at bounding box center [623, 74] width 32 height 17
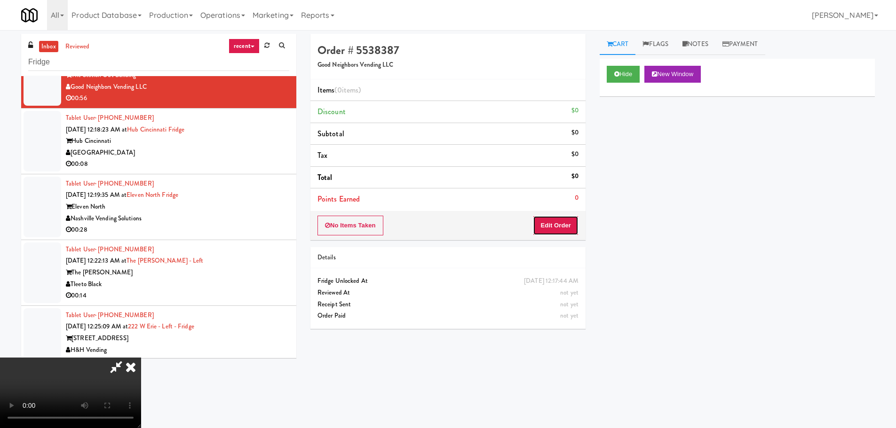
click at [564, 233] on button "Edit Order" at bounding box center [556, 226] width 46 height 20
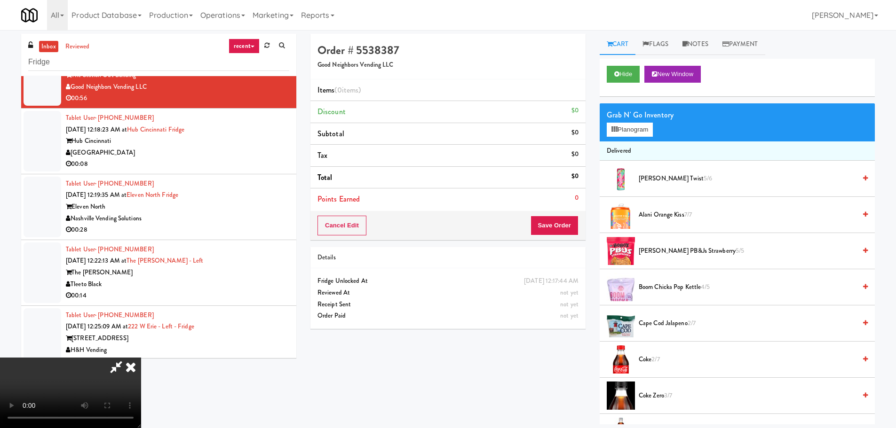
click at [141, 358] on video at bounding box center [70, 393] width 141 height 71
drag, startPoint x: 528, startPoint y: 131, endPoint x: 429, endPoint y: 165, distance: 104.4
click at [141, 358] on icon at bounding box center [130, 367] width 21 height 19
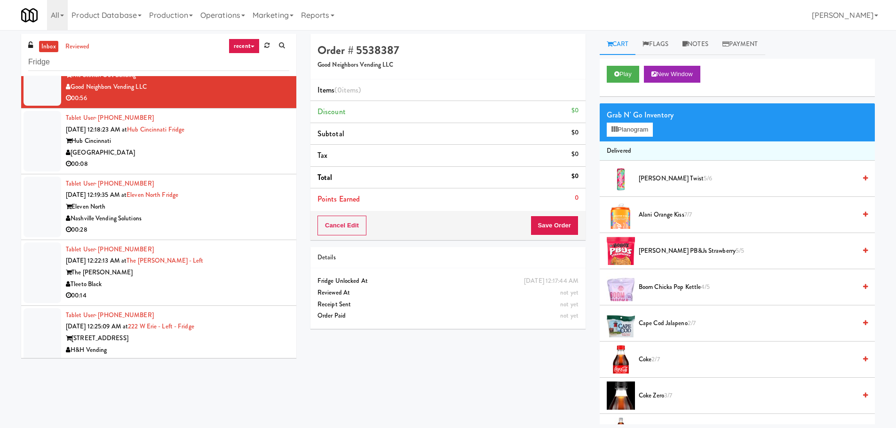
click at [229, 163] on div "00:08" at bounding box center [177, 164] width 223 height 12
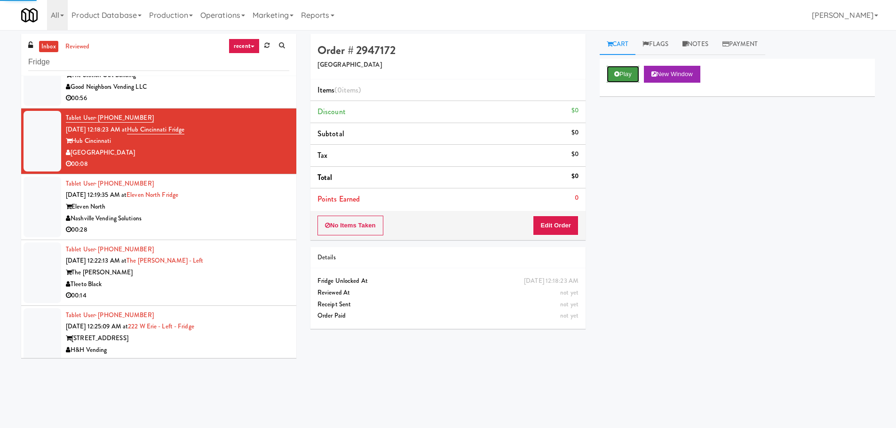
click at [613, 73] on button "Play" at bounding box center [623, 74] width 32 height 17
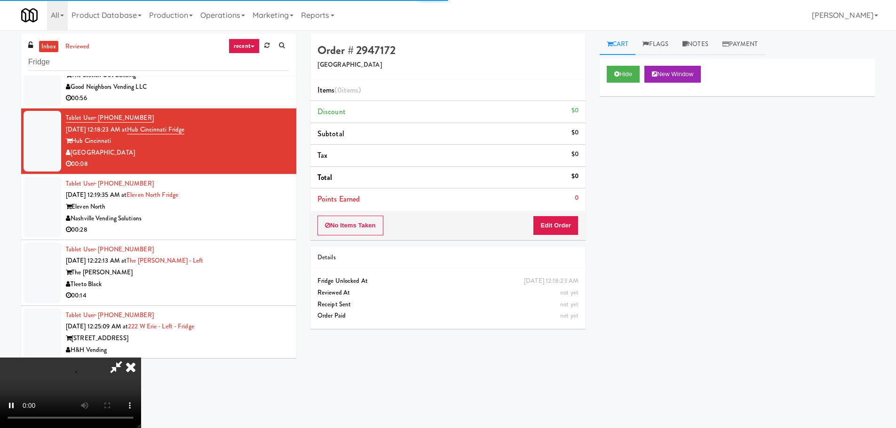
click at [526, 222] on div "No Items Taken Edit Order" at bounding box center [447, 225] width 275 height 29
click at [547, 223] on button "Edit Order" at bounding box center [556, 226] width 46 height 20
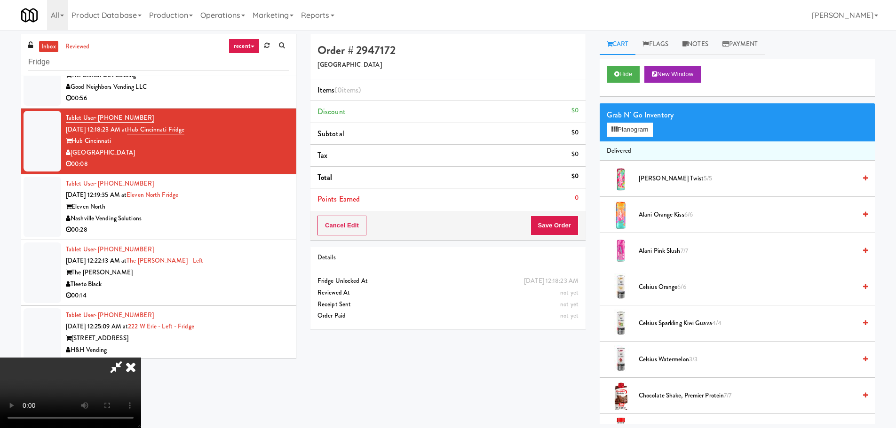
scroll to position [162, 0]
click at [141, 358] on video at bounding box center [70, 393] width 141 height 71
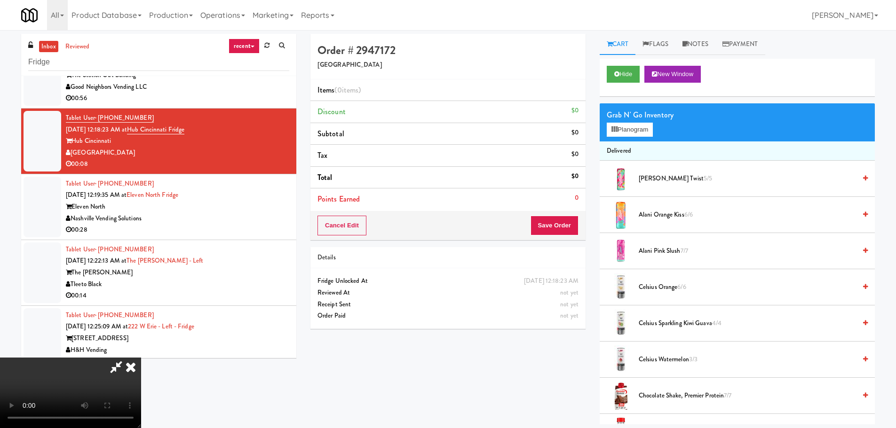
click at [141, 358] on video at bounding box center [70, 393] width 141 height 71
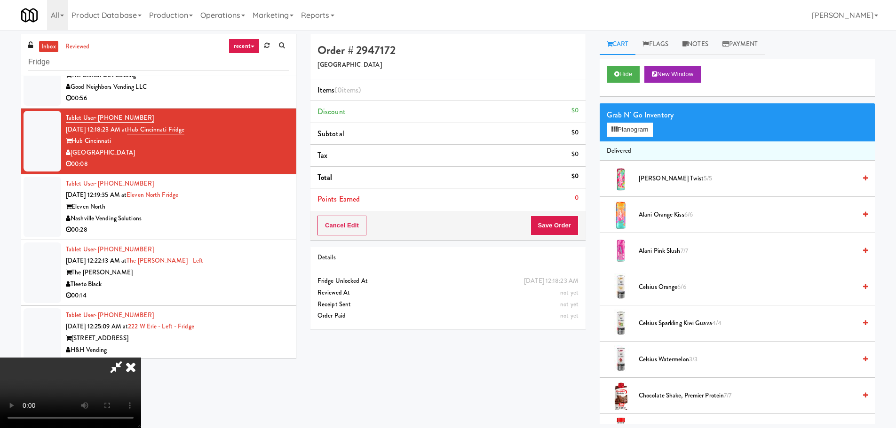
drag, startPoint x: 393, startPoint y: 252, endPoint x: 409, endPoint y: 251, distance: 16.0
click at [141, 358] on video at bounding box center [70, 393] width 141 height 71
drag, startPoint x: 389, startPoint y: 256, endPoint x: 391, endPoint y: 260, distance: 5.3
click at [141, 358] on video at bounding box center [70, 393] width 141 height 71
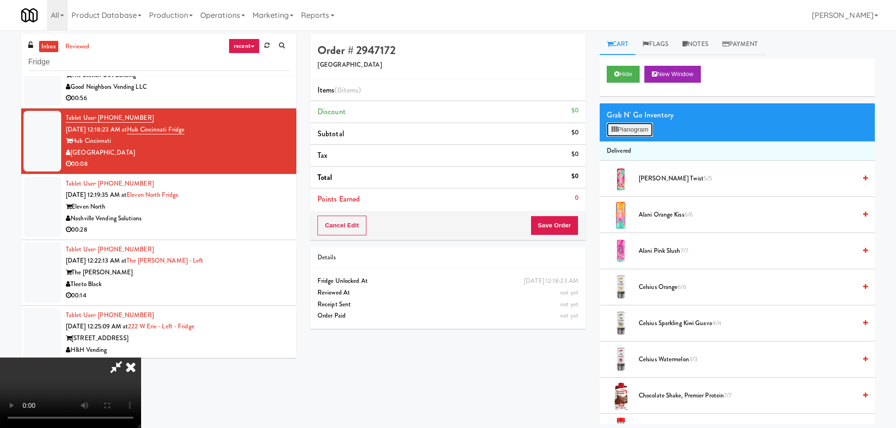
click at [643, 126] on button "Planogram" at bounding box center [630, 130] width 46 height 14
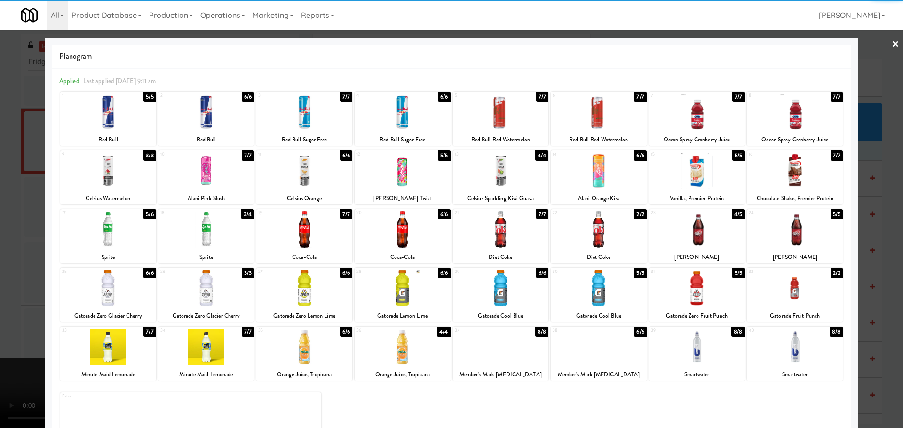
click at [113, 234] on div at bounding box center [108, 230] width 96 height 36
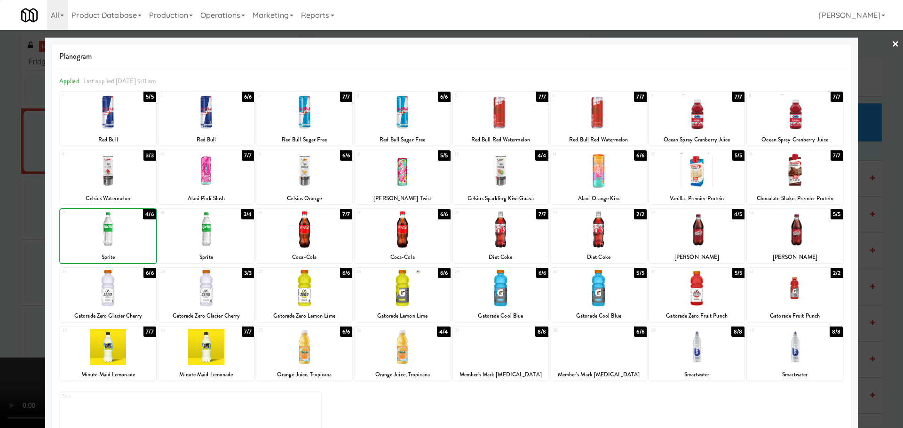
click at [20, 237] on div at bounding box center [451, 214] width 903 height 428
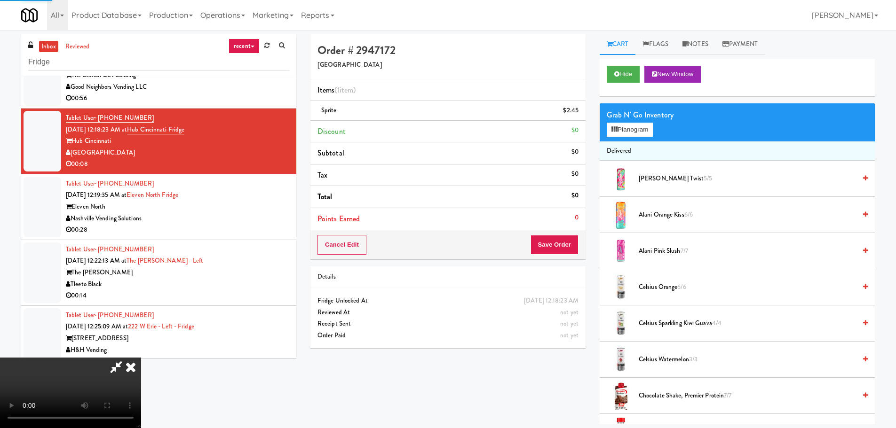
drag, startPoint x: 211, startPoint y: 222, endPoint x: 225, endPoint y: 226, distance: 14.5
click at [141, 358] on video at bounding box center [70, 393] width 141 height 71
click at [544, 240] on button "Save Order" at bounding box center [554, 245] width 48 height 20
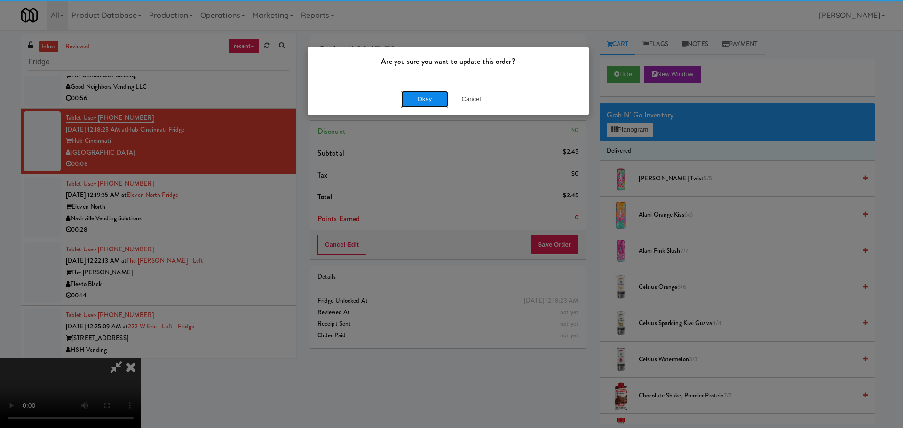
click at [433, 102] on button "Okay" at bounding box center [424, 99] width 47 height 17
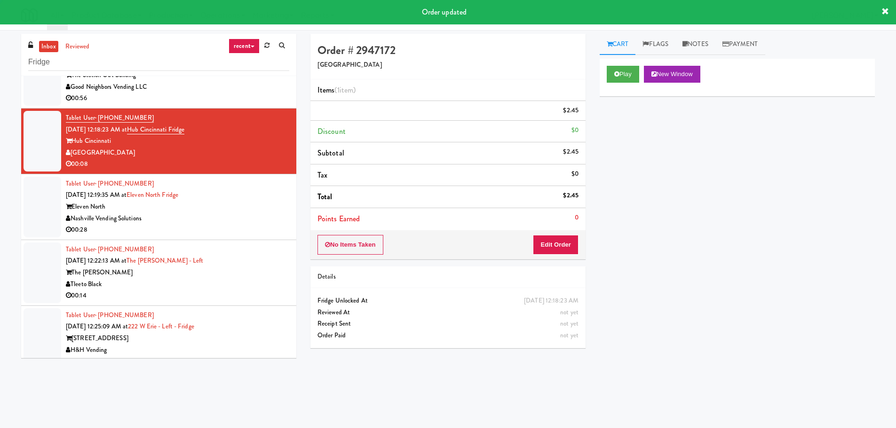
scroll to position [0, 0]
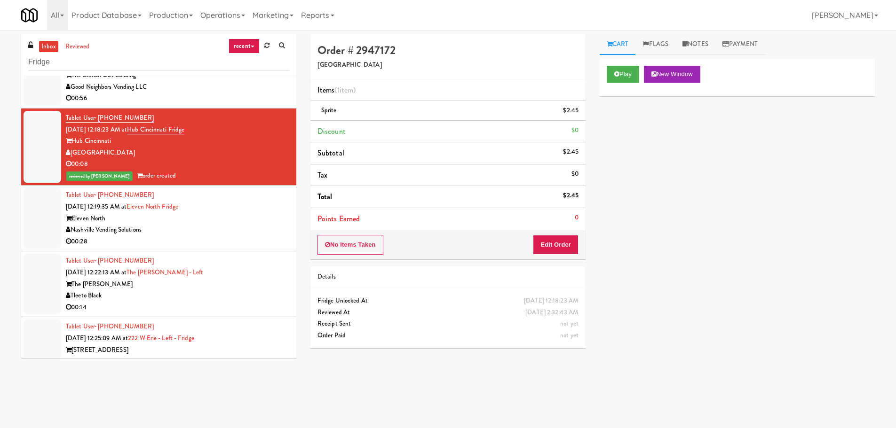
click at [247, 231] on div "Nashville Vending Solutions" at bounding box center [177, 230] width 223 height 12
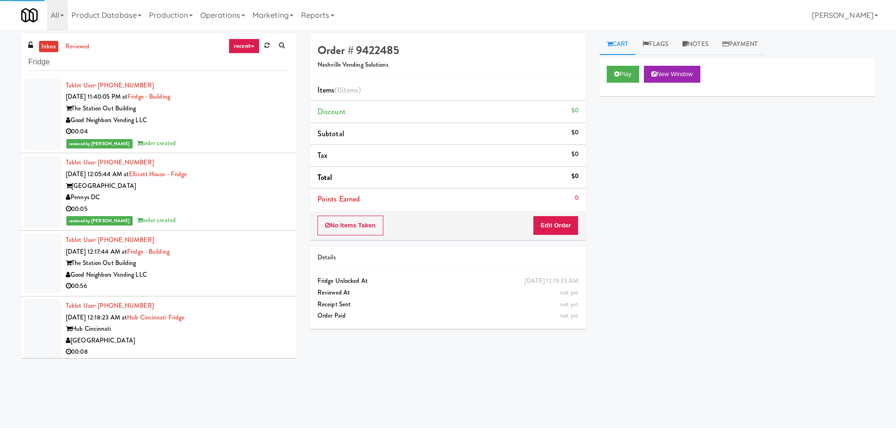
click at [254, 258] on div "The Station Out Building" at bounding box center [177, 264] width 223 height 12
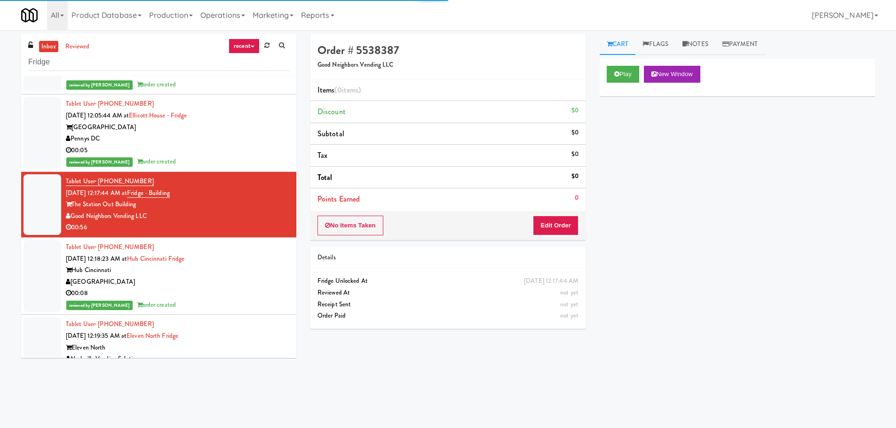
scroll to position [376, 0]
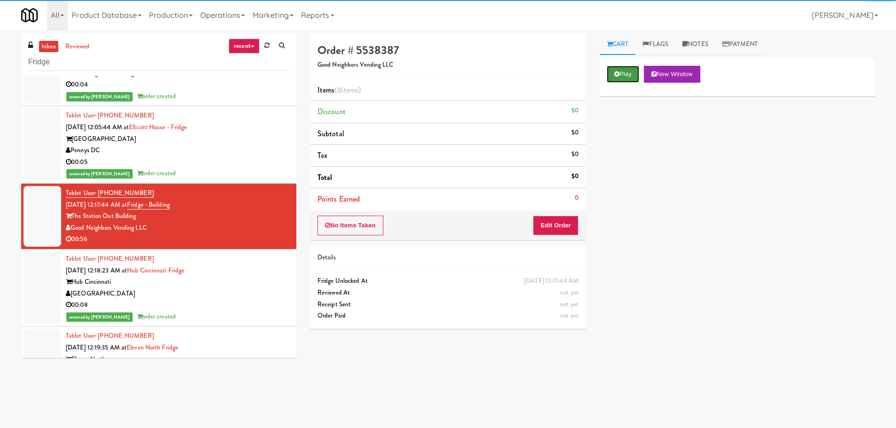
click at [624, 77] on button "Play" at bounding box center [623, 74] width 32 height 17
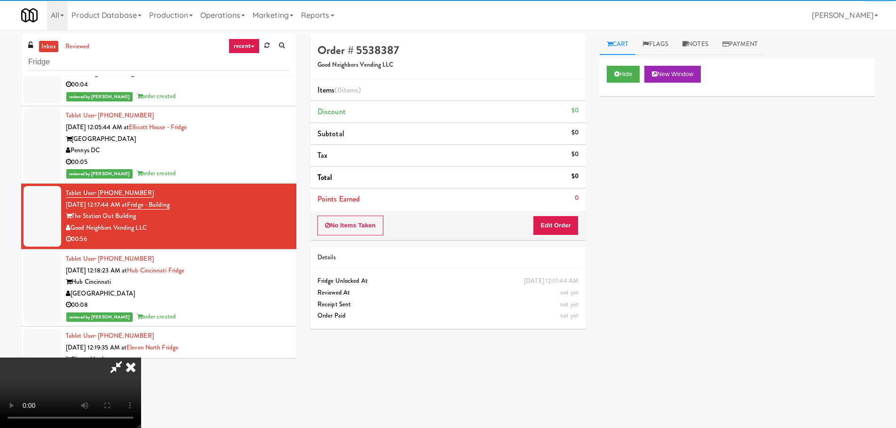
drag, startPoint x: 523, startPoint y: 234, endPoint x: 539, endPoint y: 225, distance: 18.3
click at [524, 234] on div "No Items Taken Edit Order" at bounding box center [447, 225] width 275 height 29
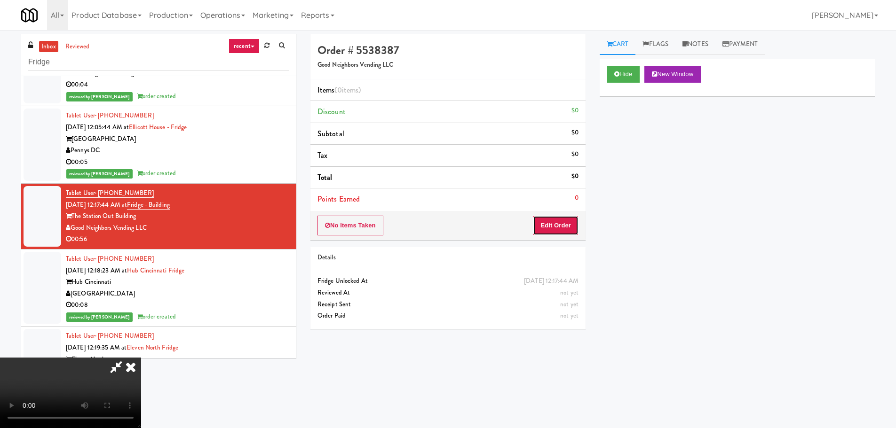
click at [544, 224] on button "Edit Order" at bounding box center [556, 226] width 46 height 20
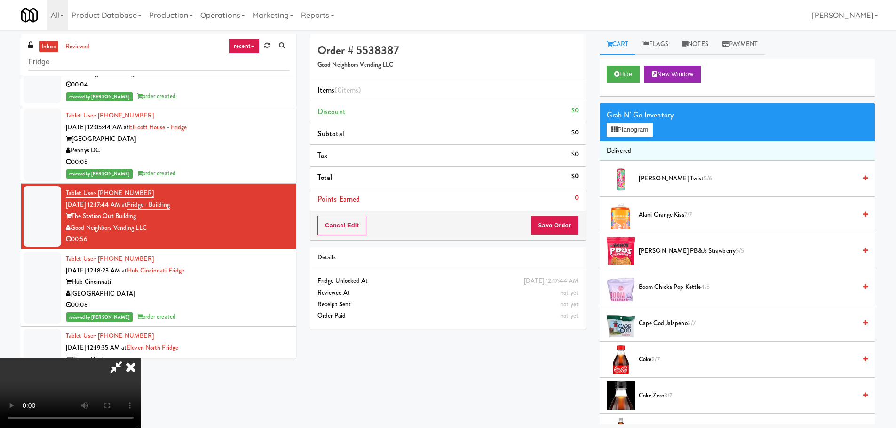
click at [141, 372] on video at bounding box center [70, 393] width 141 height 71
click at [141, 358] on video at bounding box center [70, 393] width 141 height 71
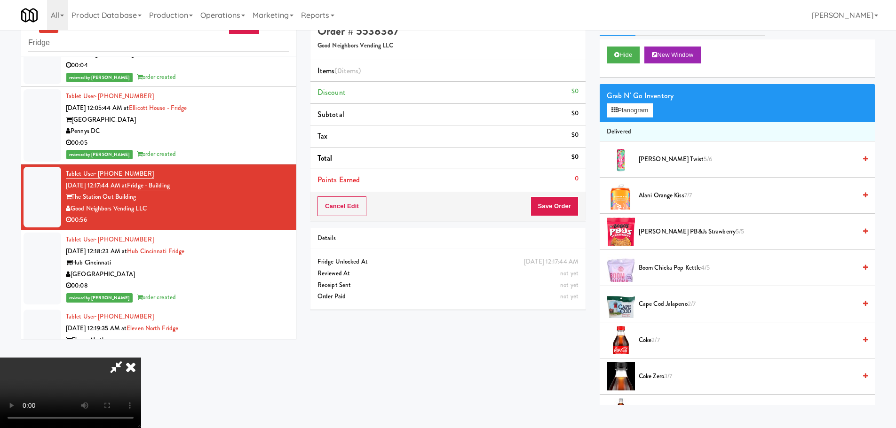
scroll to position [0, 0]
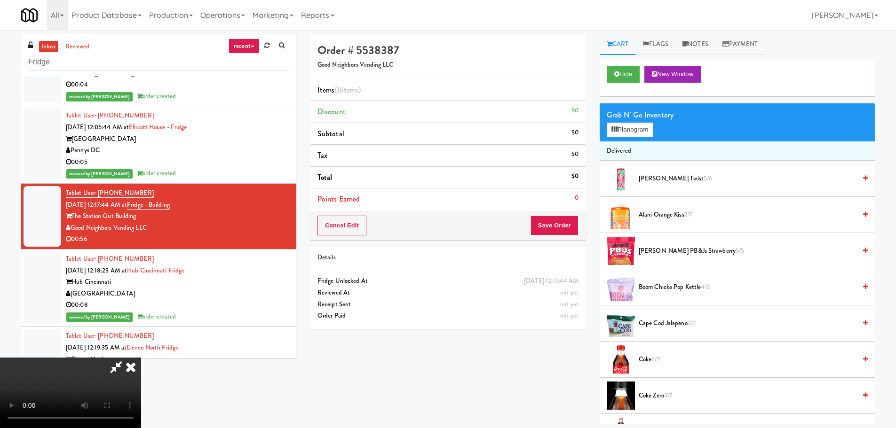
drag, startPoint x: 377, startPoint y: 259, endPoint x: 382, endPoint y: 259, distance: 5.6
click at [141, 358] on video at bounding box center [70, 393] width 141 height 71
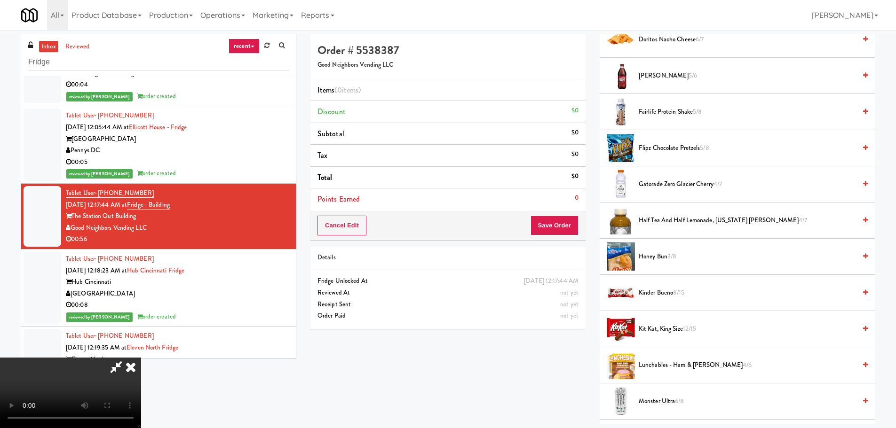
scroll to position [423, 0]
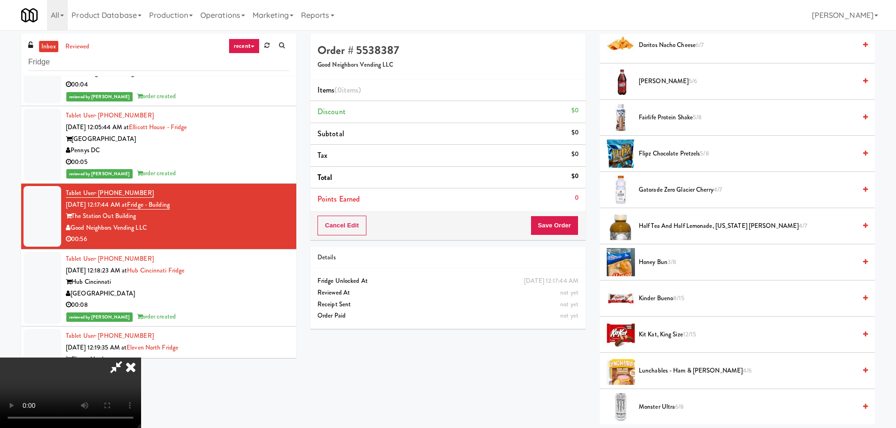
click at [675, 191] on span "Gatorade Zero Glacier Cherry 4/7" at bounding box center [747, 190] width 217 height 12
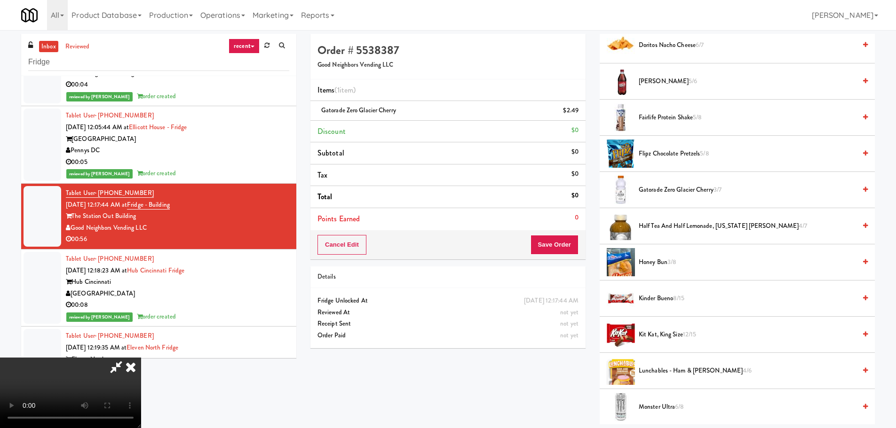
click at [141, 358] on video at bounding box center [70, 393] width 141 height 71
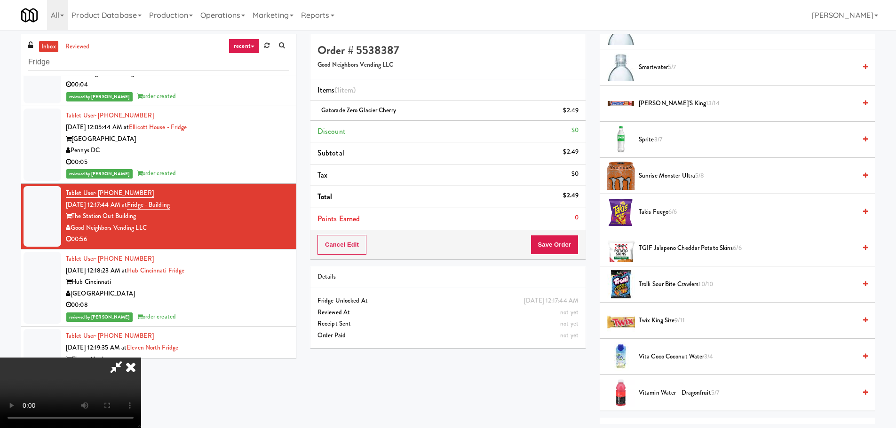
scroll to position [1034, 0]
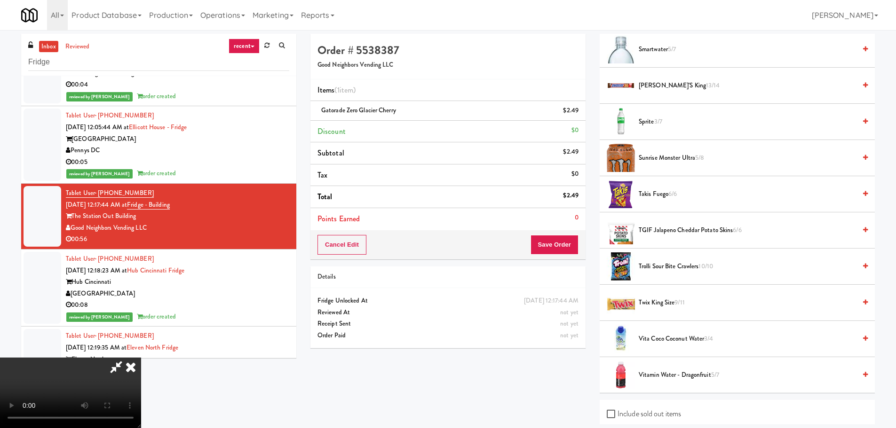
click at [672, 273] on li "Trolli Sour Bite Crawlers 10/10" at bounding box center [736, 267] width 275 height 36
click at [670, 268] on span "Trolli Sour Bite Crawlers 10/10" at bounding box center [747, 267] width 217 height 12
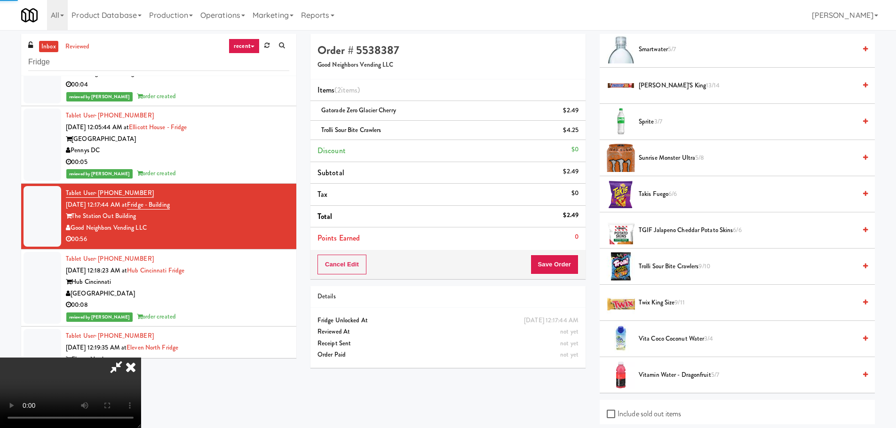
click at [141, 358] on video at bounding box center [70, 393] width 141 height 71
click at [562, 267] on button "Save Order" at bounding box center [554, 265] width 48 height 20
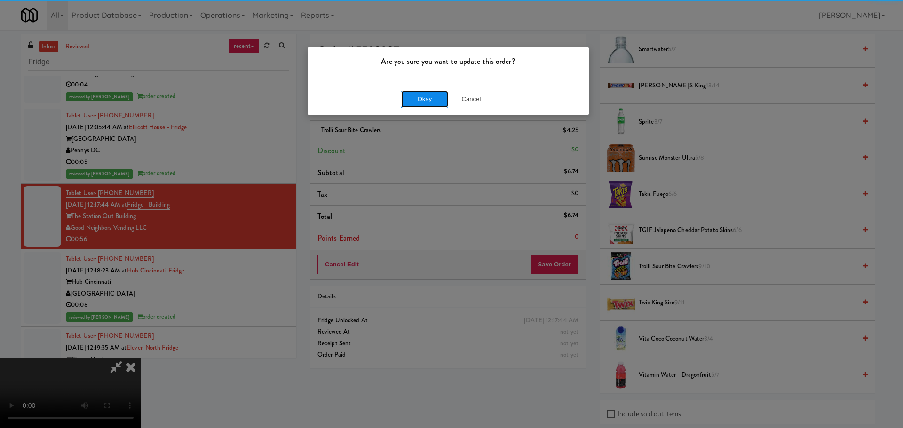
click at [419, 92] on button "Okay" at bounding box center [424, 99] width 47 height 17
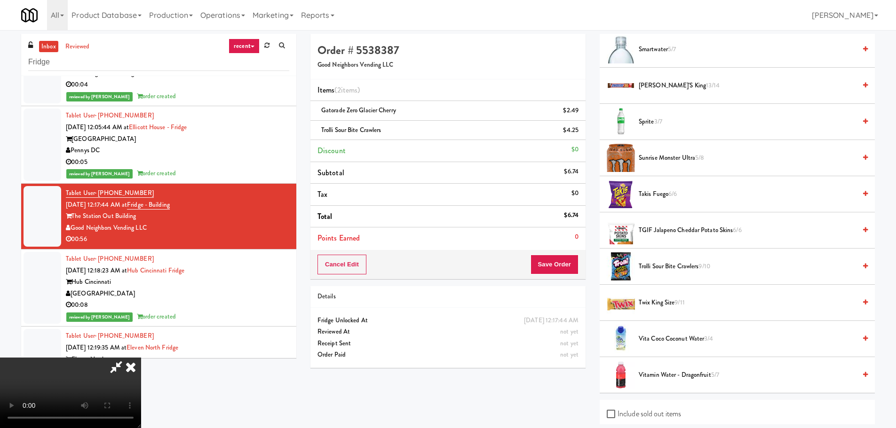
scroll to position [0, 0]
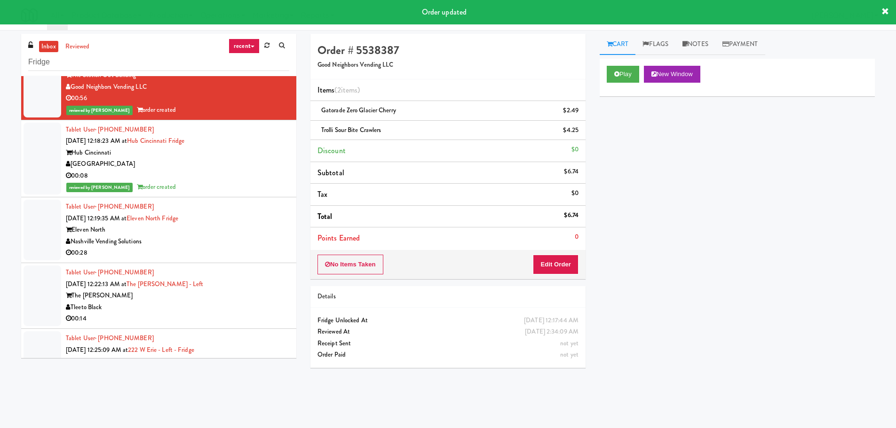
click at [254, 223] on div "Tablet User · (865) 705-0587 Sep 5, 2025 12:19:35 AM at Eleven North Fridge Ele…" at bounding box center [177, 230] width 223 height 58
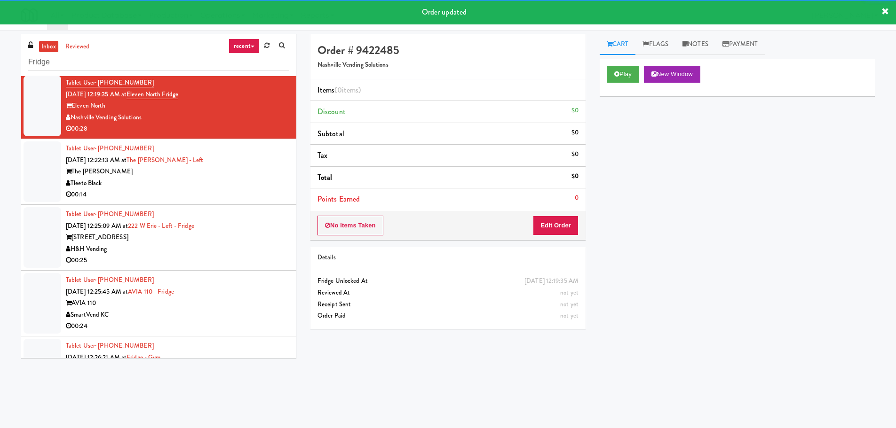
scroll to position [611, 0]
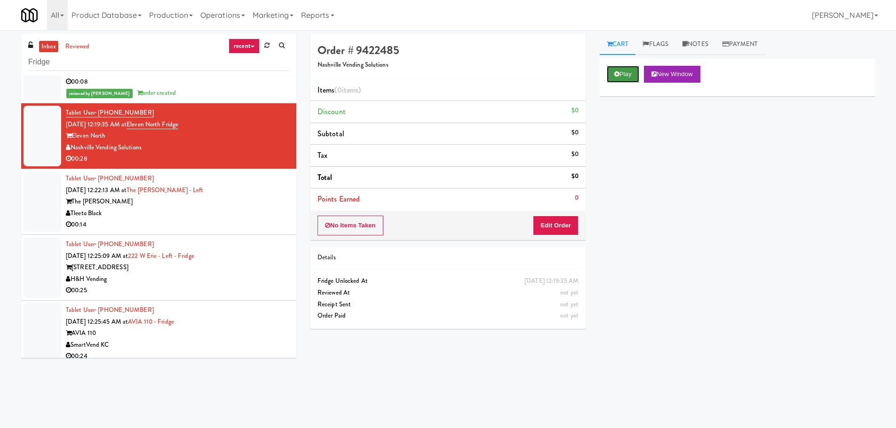
click at [609, 77] on button "Play" at bounding box center [623, 74] width 32 height 17
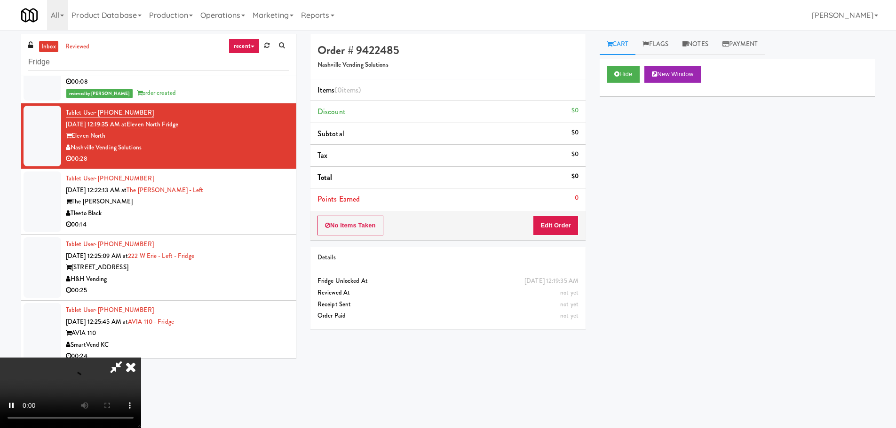
click at [557, 211] on div "No Items Taken Edit Order" at bounding box center [447, 225] width 275 height 29
click at [557, 226] on button "Edit Order" at bounding box center [556, 226] width 46 height 20
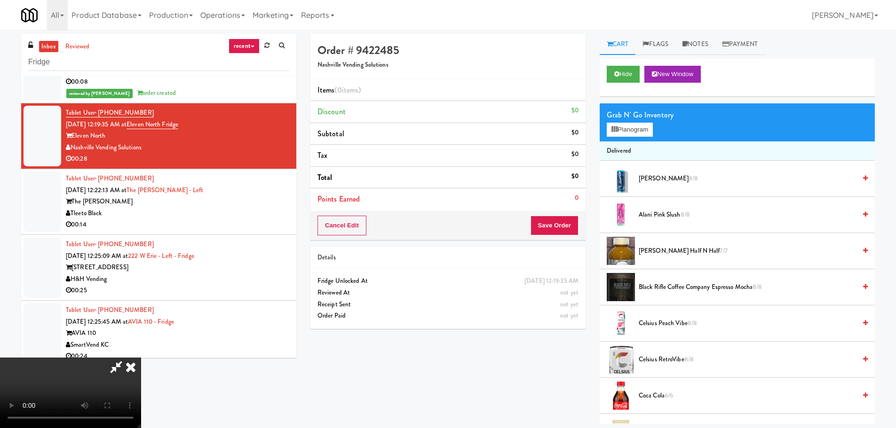
click at [539, 407] on div "Order # 9422485 Nashville Vending Solutions Items (0 items ) Discount $0 Subtot…" at bounding box center [592, 229] width 578 height 391
click at [141, 358] on video at bounding box center [70, 393] width 141 height 71
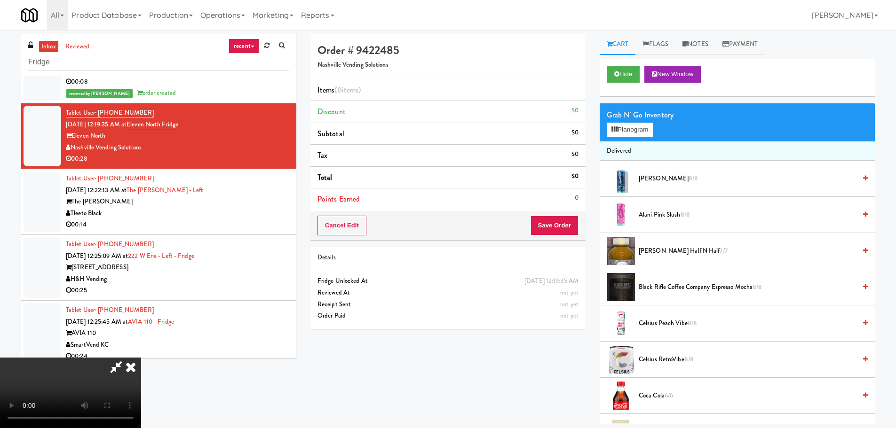
click at [141, 358] on video at bounding box center [70, 393] width 141 height 71
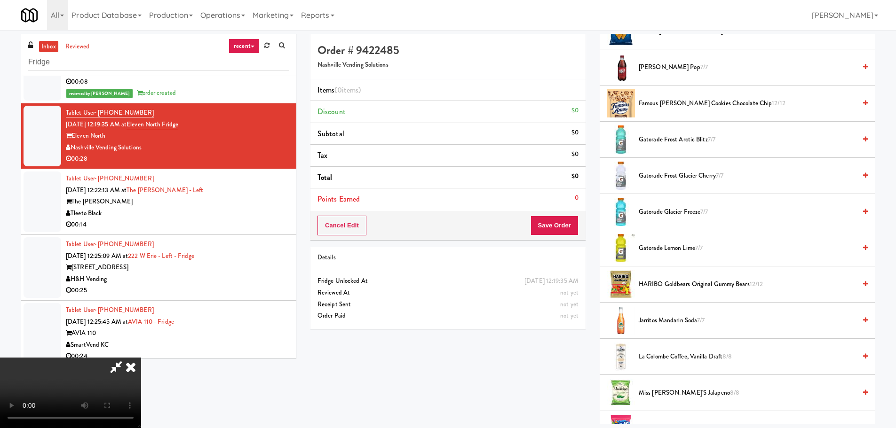
scroll to position [658, 0]
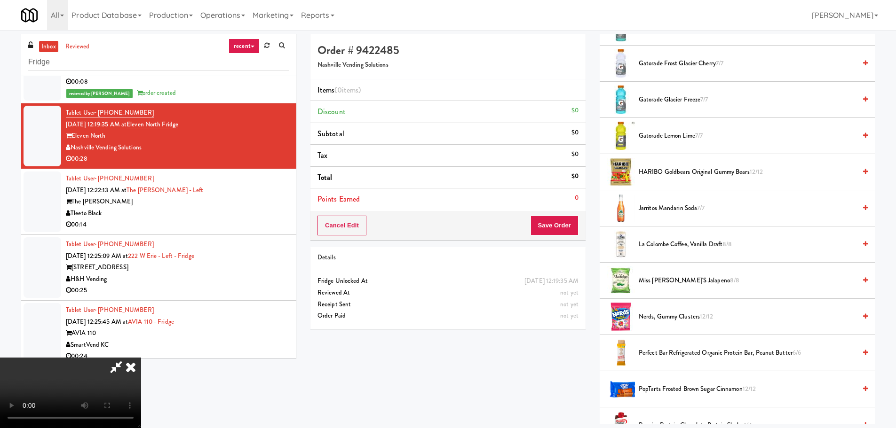
click at [684, 170] on span "HARIBO Goldbears Original Gummy Bears 12/12" at bounding box center [747, 172] width 217 height 12
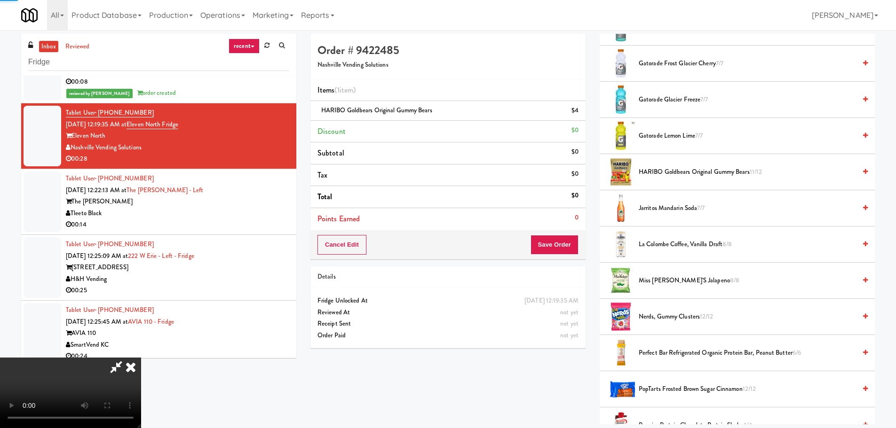
click at [141, 358] on video at bounding box center [70, 393] width 141 height 71
drag, startPoint x: 355, startPoint y: 286, endPoint x: 378, endPoint y: 287, distance: 23.1
click at [141, 358] on video at bounding box center [70, 393] width 141 height 71
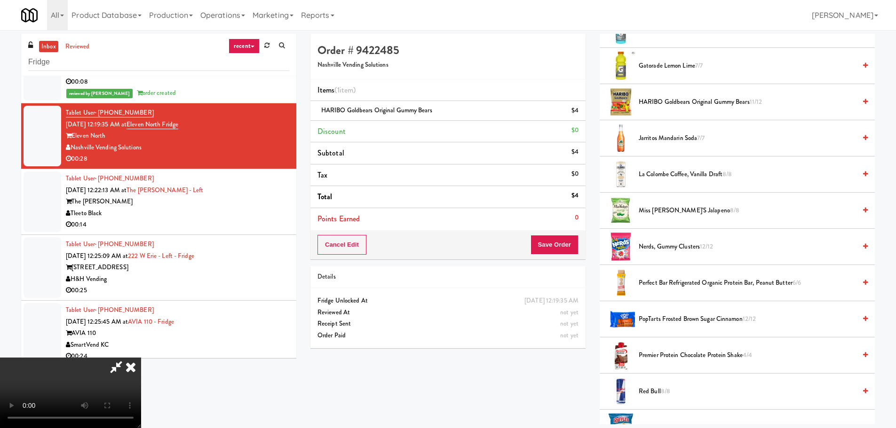
scroll to position [752, 0]
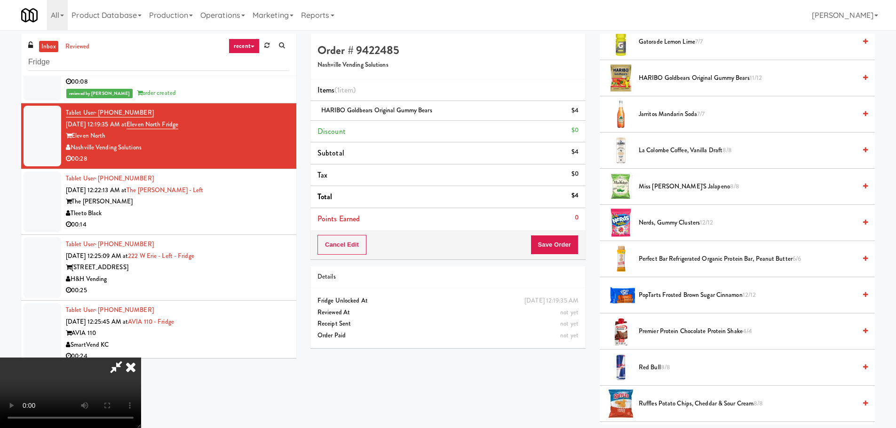
click at [687, 222] on span "Nerds, Gummy Clusters 12/12" at bounding box center [747, 223] width 217 height 12
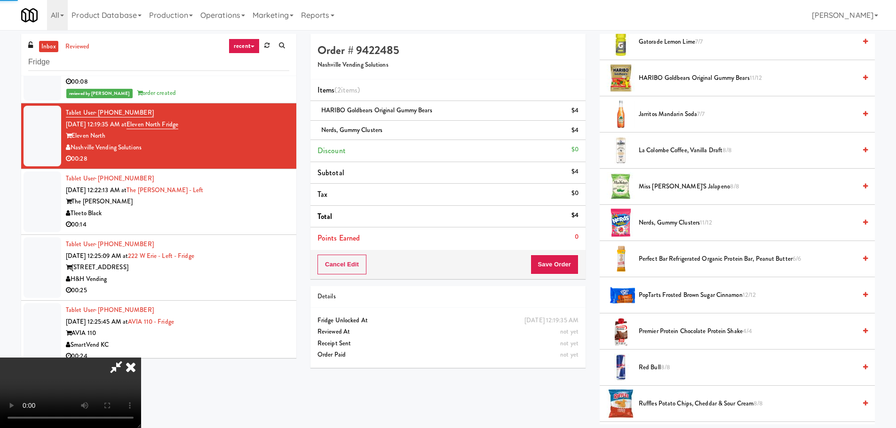
click at [141, 358] on video at bounding box center [70, 393] width 141 height 71
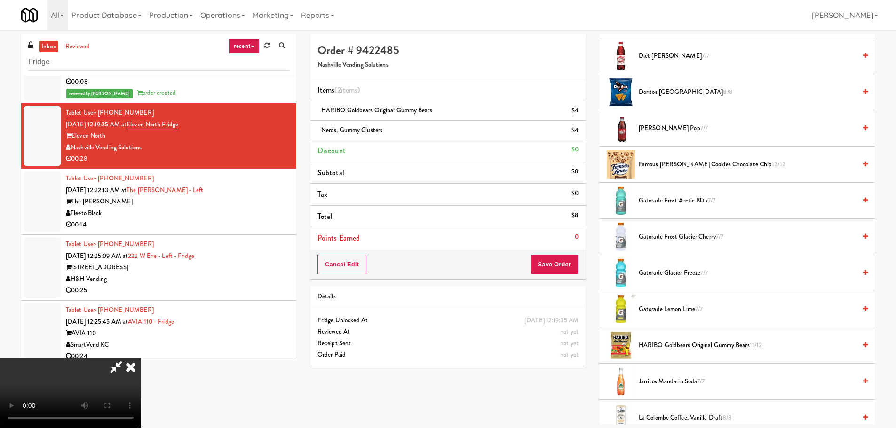
scroll to position [470, 0]
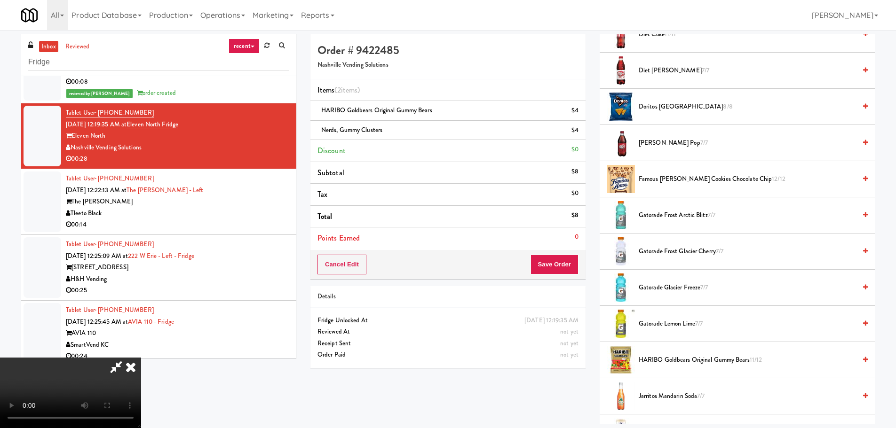
click at [668, 187] on li "Famous Amos Cookies Chocolate Chip 12/12" at bounding box center [736, 179] width 275 height 36
click at [677, 180] on span "Famous Amos Cookies Chocolate Chip 12/12" at bounding box center [747, 179] width 217 height 12
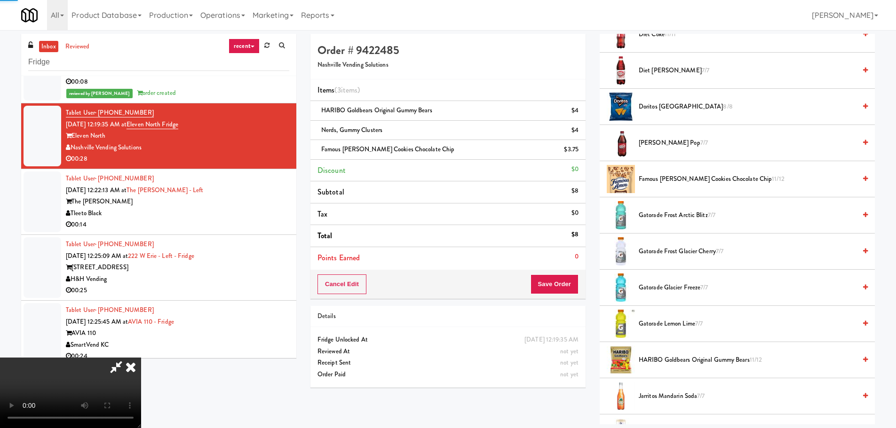
click at [141, 358] on video at bounding box center [70, 393] width 141 height 71
click at [563, 285] on button "Save Order" at bounding box center [554, 285] width 48 height 20
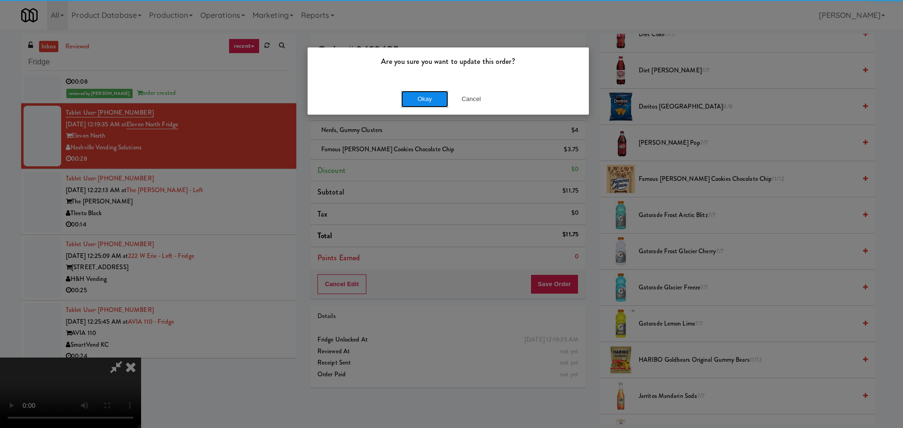
click at [415, 98] on button "Okay" at bounding box center [424, 99] width 47 height 17
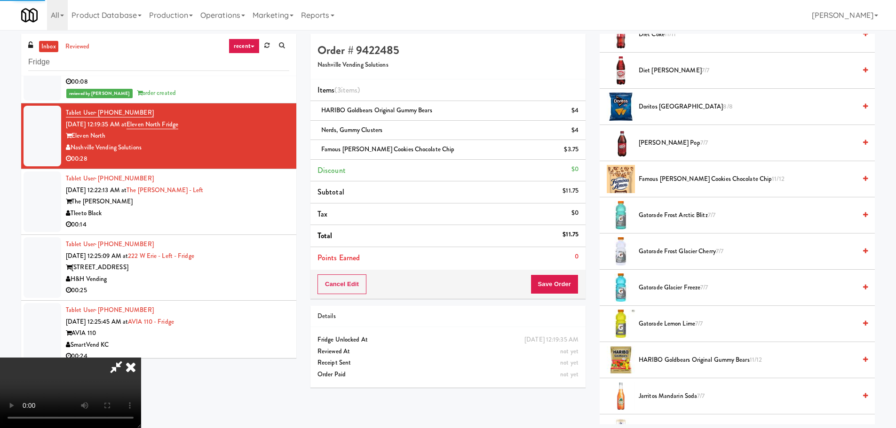
scroll to position [0, 0]
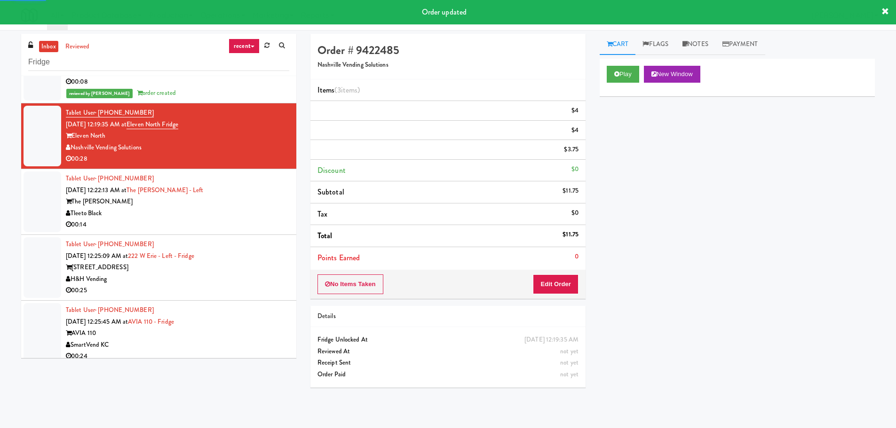
click at [250, 218] on div "Tleeto Black" at bounding box center [177, 214] width 223 height 12
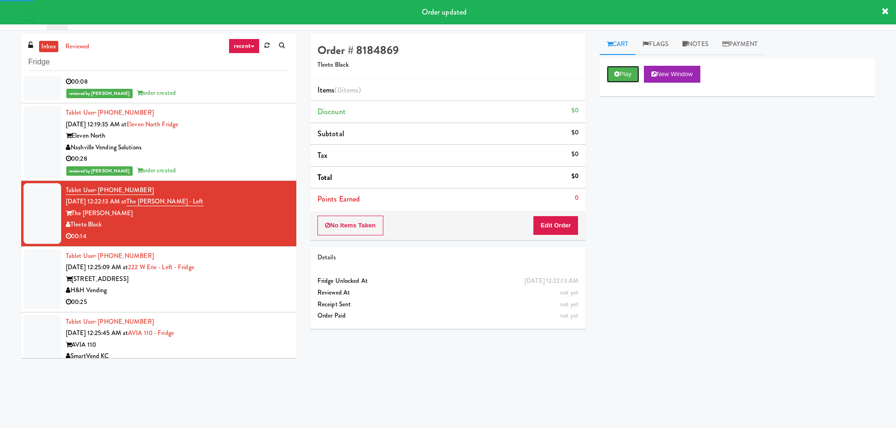
click at [627, 75] on button "Play" at bounding box center [623, 74] width 32 height 17
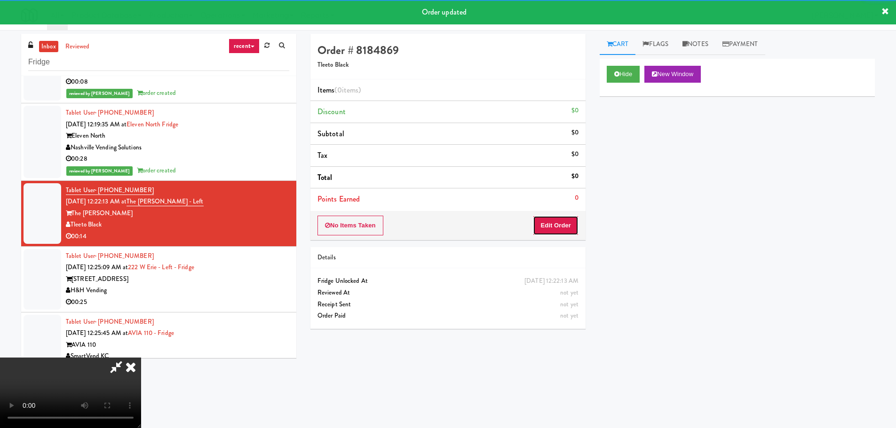
click at [559, 225] on button "Edit Order" at bounding box center [556, 226] width 46 height 20
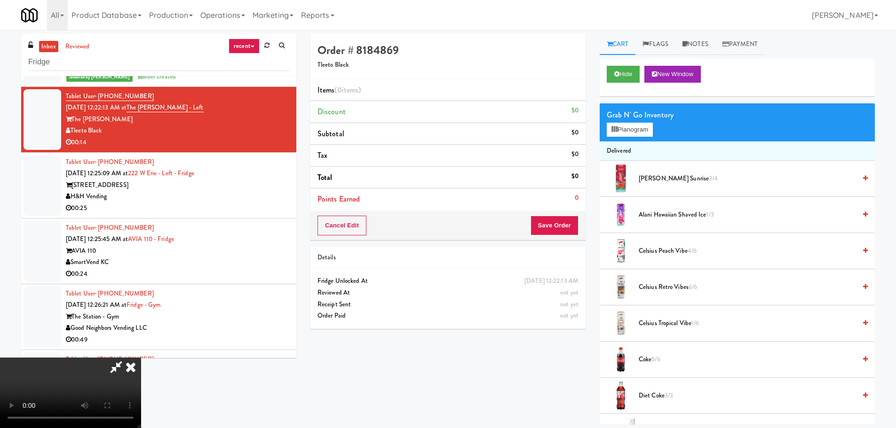
scroll to position [162, 0]
click at [141, 358] on video at bounding box center [70, 393] width 141 height 71
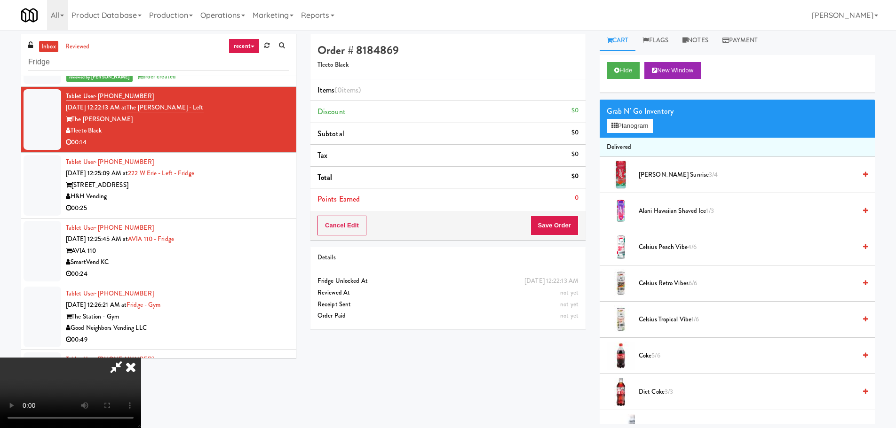
scroll to position [0, 0]
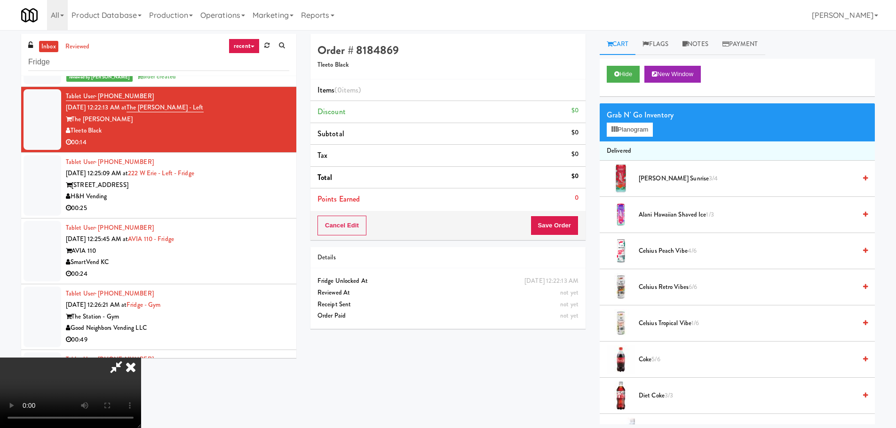
click at [637, 139] on div "Grab N' Go Inventory Planogram" at bounding box center [736, 122] width 275 height 38
click at [640, 133] on button "Planogram" at bounding box center [630, 130] width 46 height 14
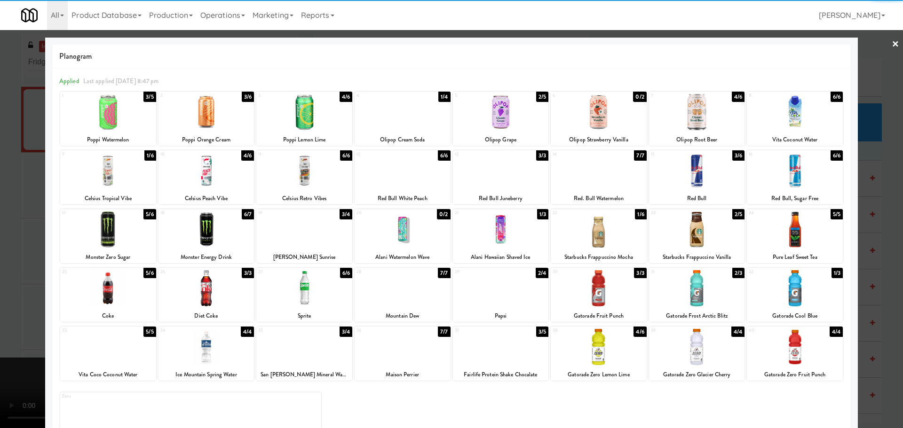
click at [778, 349] on div at bounding box center [795, 347] width 96 height 36
click at [0, 304] on div at bounding box center [451, 214] width 903 height 428
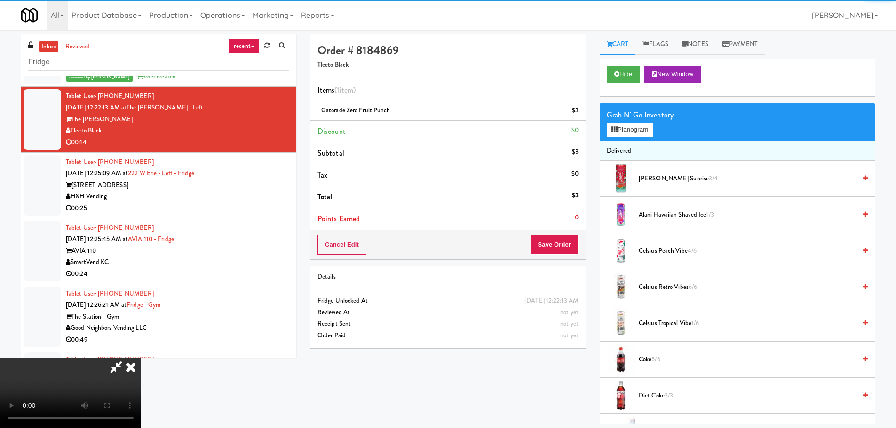
click at [141, 358] on video at bounding box center [70, 393] width 141 height 71
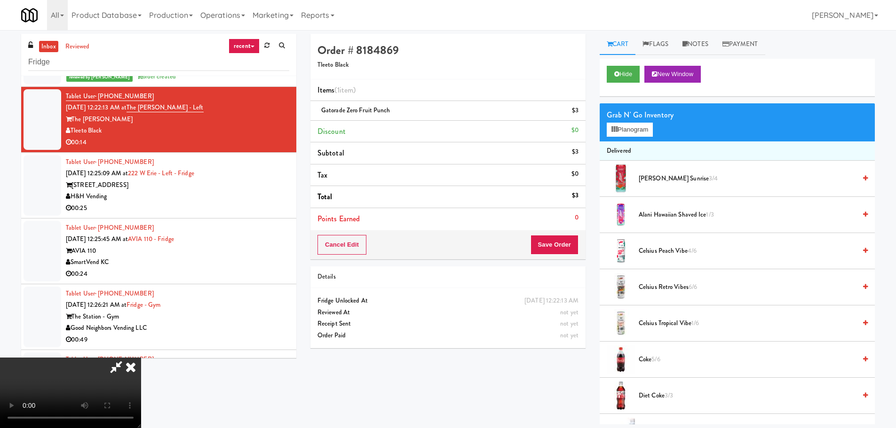
click at [141, 358] on video at bounding box center [70, 393] width 141 height 71
drag, startPoint x: 387, startPoint y: 243, endPoint x: 419, endPoint y: 249, distance: 32.6
click at [141, 358] on video at bounding box center [70, 393] width 141 height 71
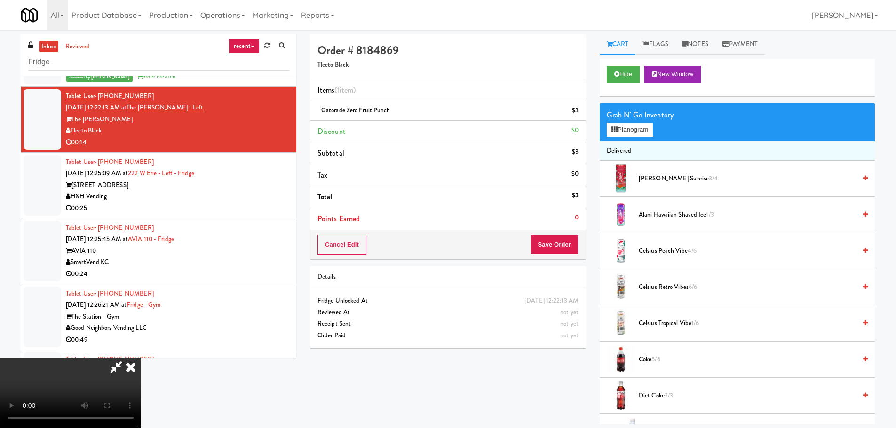
drag, startPoint x: 370, startPoint y: 254, endPoint x: 507, endPoint y: 273, distance: 138.6
click at [141, 358] on video at bounding box center [70, 393] width 141 height 71
click at [637, 128] on button "Planogram" at bounding box center [630, 130] width 46 height 14
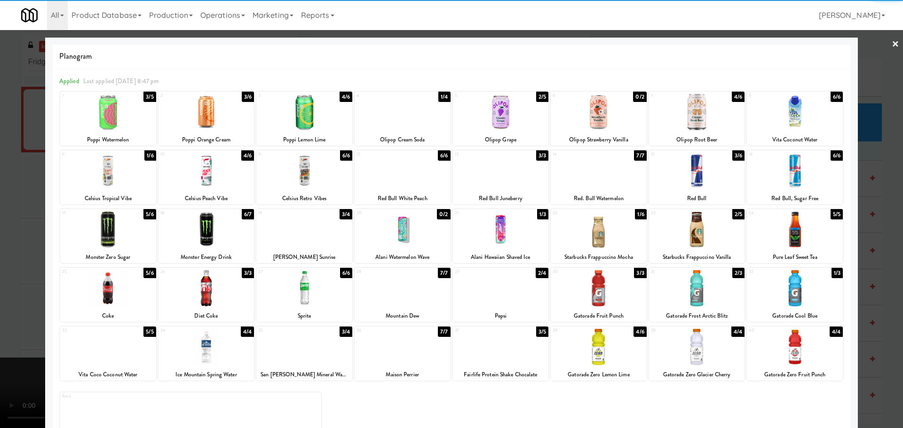
click at [118, 362] on div at bounding box center [108, 347] width 96 height 36
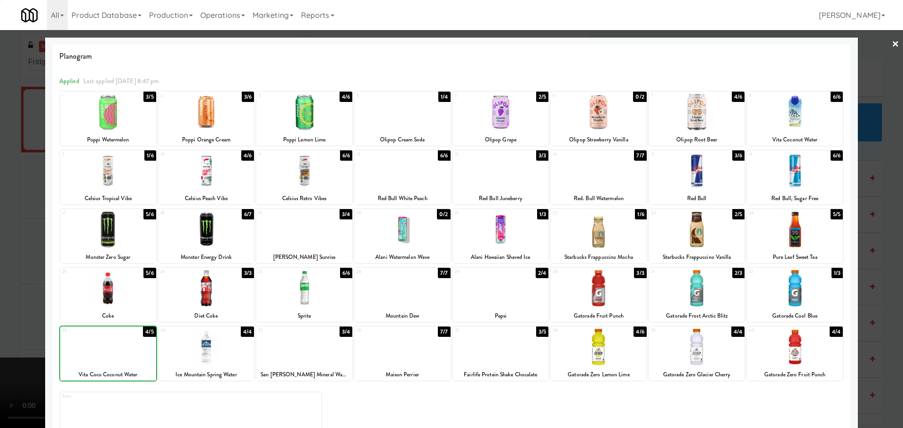
click at [2, 317] on div at bounding box center [451, 214] width 903 height 428
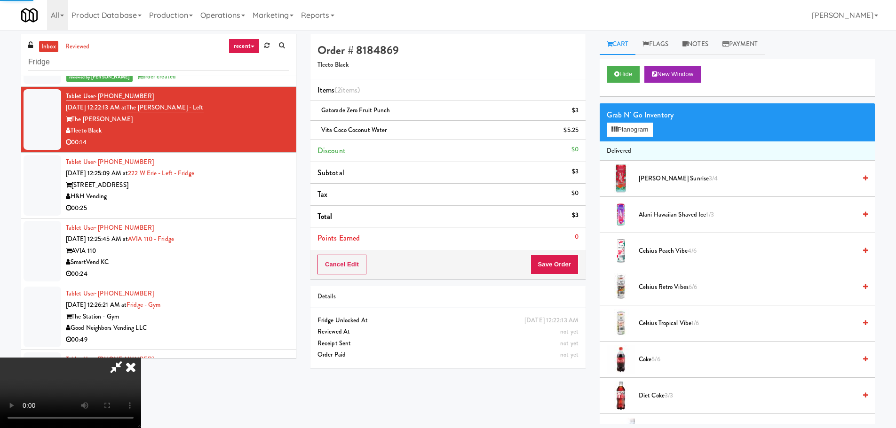
click at [141, 358] on video at bounding box center [70, 393] width 141 height 71
click at [559, 265] on button "Save Order" at bounding box center [554, 265] width 48 height 20
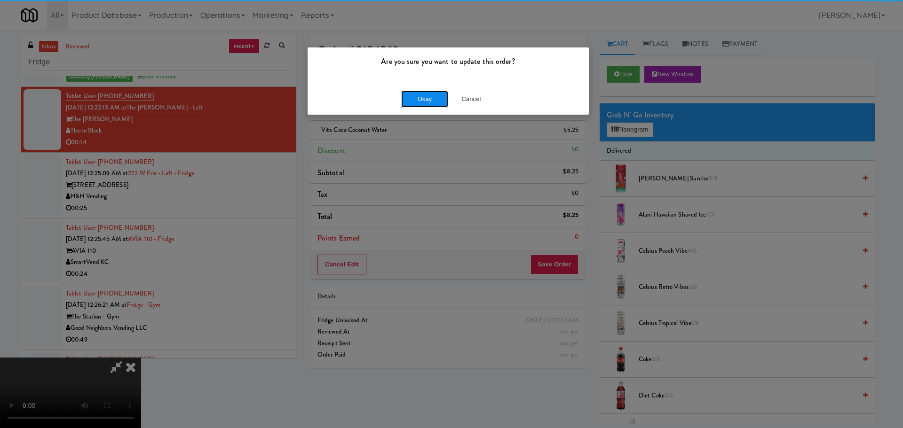
click at [420, 94] on button "Okay" at bounding box center [424, 99] width 47 height 17
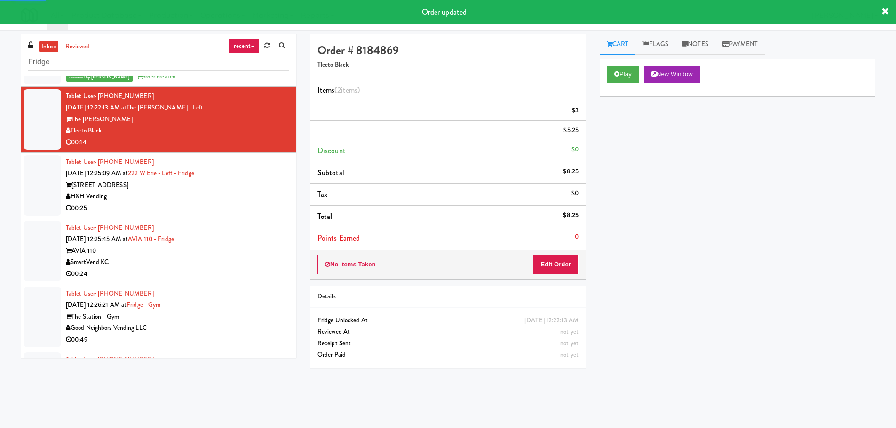
click at [253, 197] on div "H&H Vending" at bounding box center [177, 197] width 223 height 12
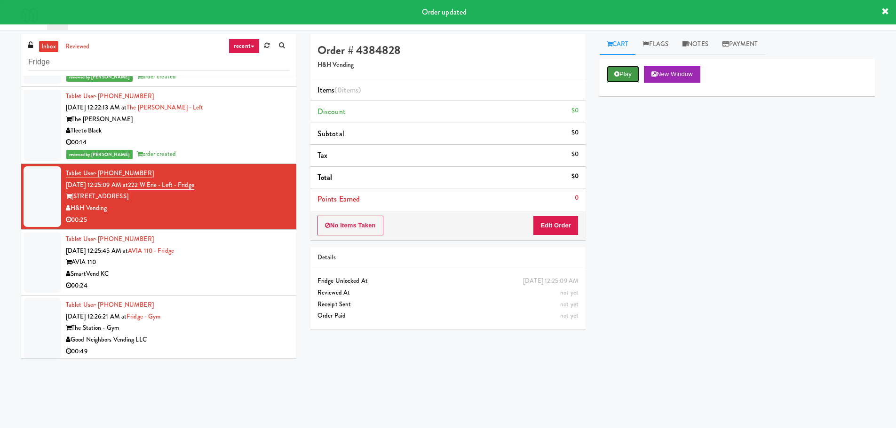
click at [634, 80] on button "Play" at bounding box center [623, 74] width 32 height 17
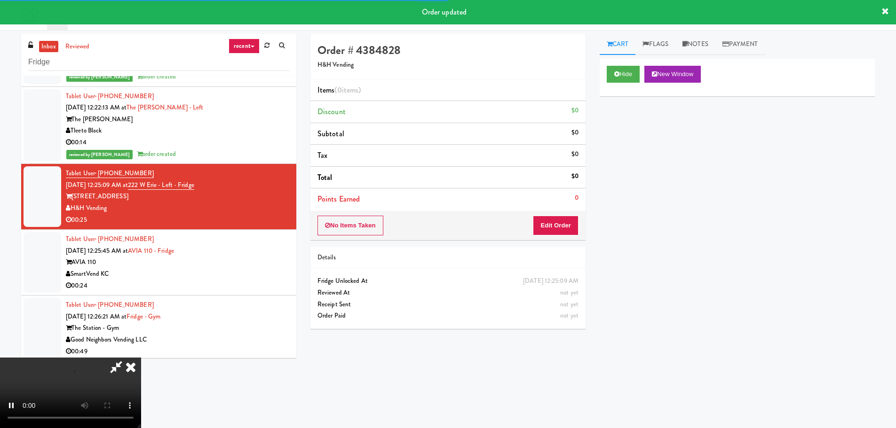
click at [576, 213] on div "No Items Taken Edit Order" at bounding box center [447, 225] width 275 height 29
click at [572, 224] on button "Edit Order" at bounding box center [556, 226] width 46 height 20
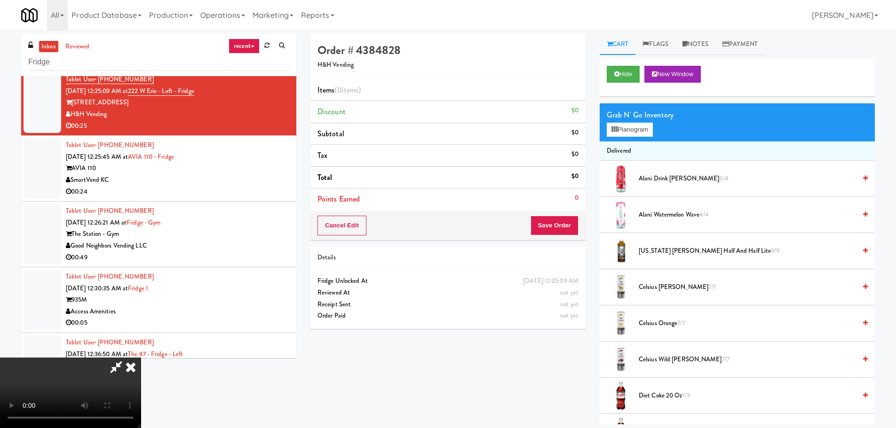
click at [141, 358] on video at bounding box center [70, 393] width 141 height 71
drag, startPoint x: 288, startPoint y: 307, endPoint x: 300, endPoint y: 305, distance: 12.8
click at [141, 358] on video at bounding box center [70, 393] width 141 height 71
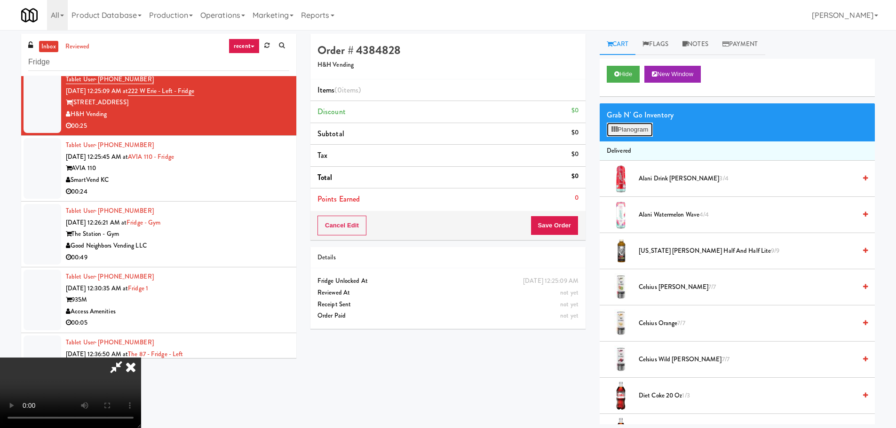
click at [623, 123] on button "Planogram" at bounding box center [630, 130] width 46 height 14
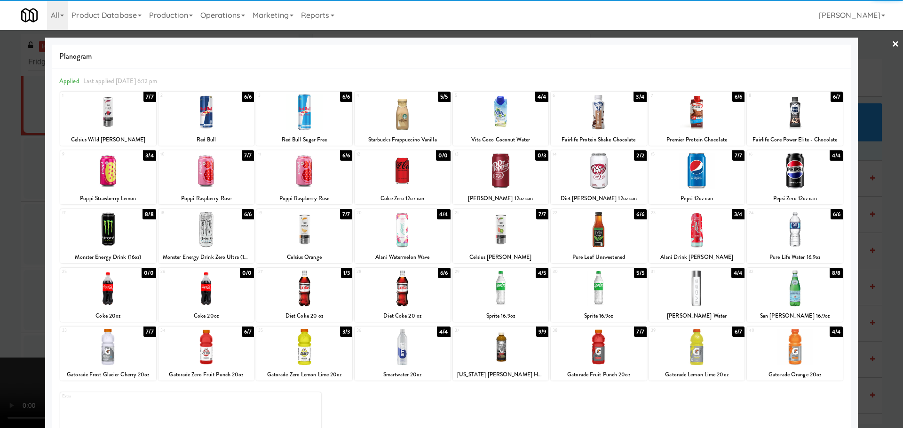
click at [403, 289] on div at bounding box center [403, 288] width 96 height 36
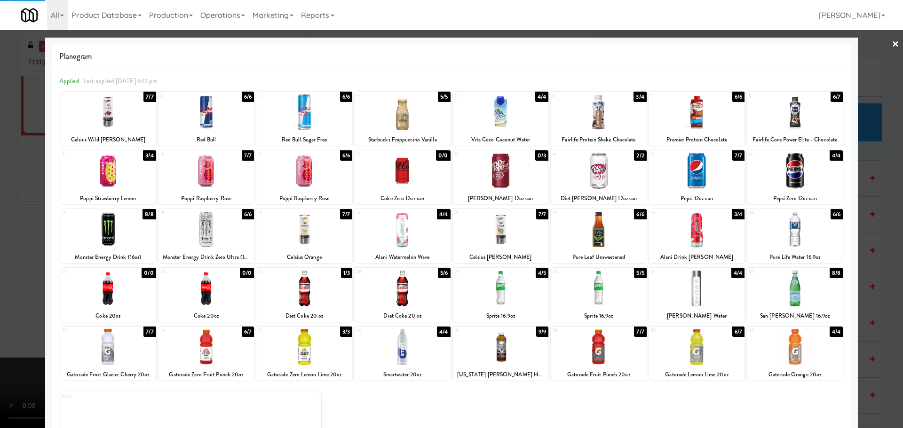
click at [5, 244] on div at bounding box center [451, 214] width 903 height 428
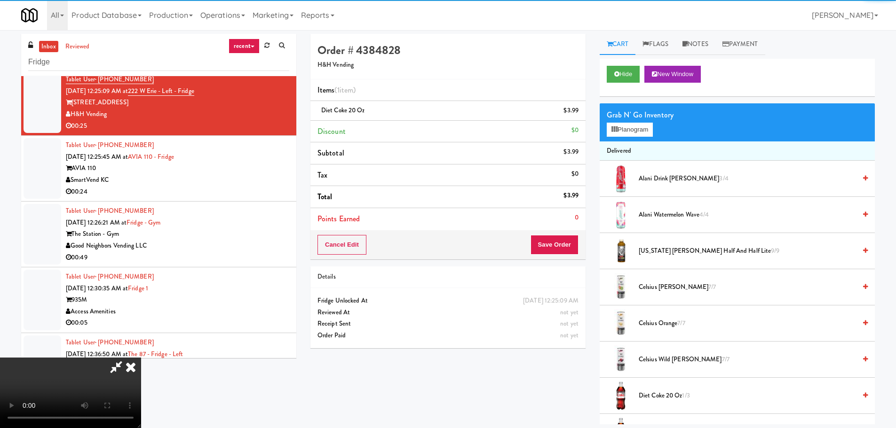
click at [141, 358] on video at bounding box center [70, 393] width 141 height 71
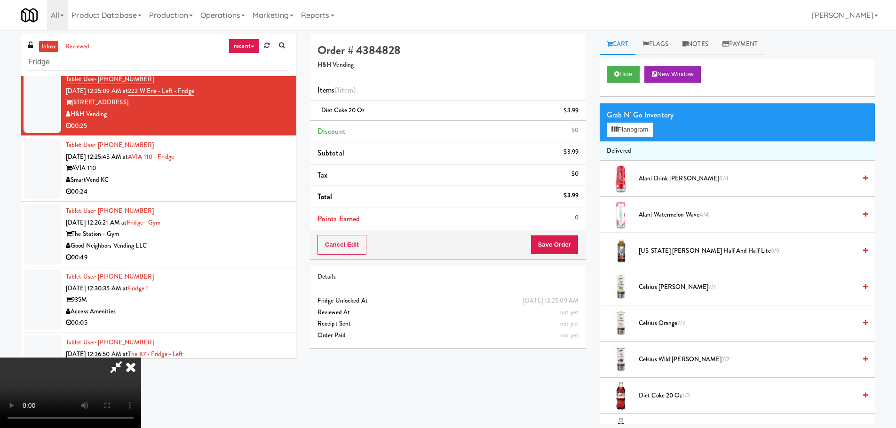
click at [141, 358] on video at bounding box center [70, 393] width 141 height 71
click at [611, 134] on button "Planogram" at bounding box center [630, 130] width 46 height 14
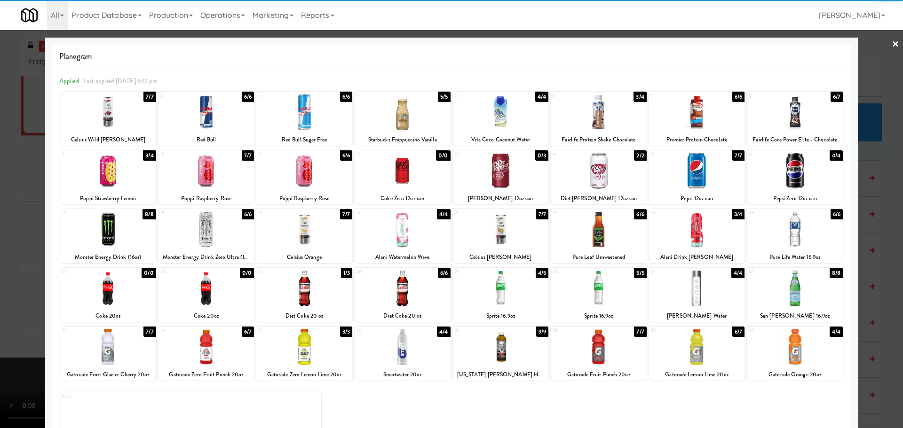
click at [718, 243] on div at bounding box center [697, 230] width 96 height 36
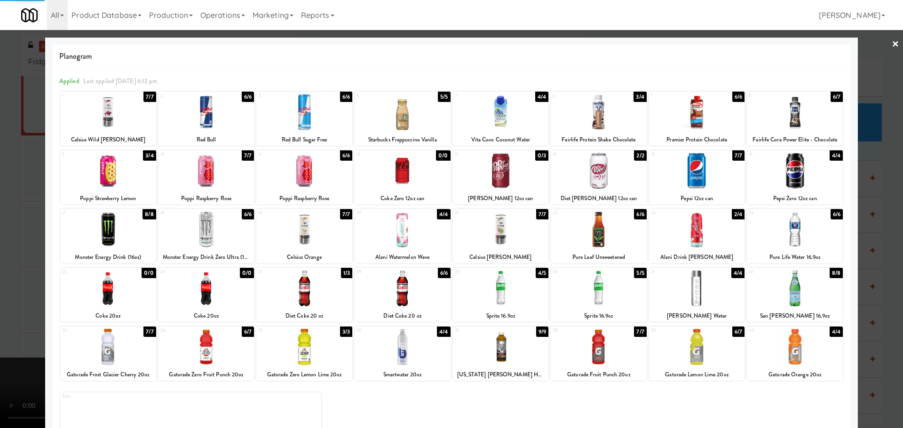
drag, startPoint x: 0, startPoint y: 228, endPoint x: 30, endPoint y: 229, distance: 29.7
click at [2, 228] on div at bounding box center [451, 214] width 903 height 428
click at [141, 358] on video at bounding box center [70, 393] width 141 height 71
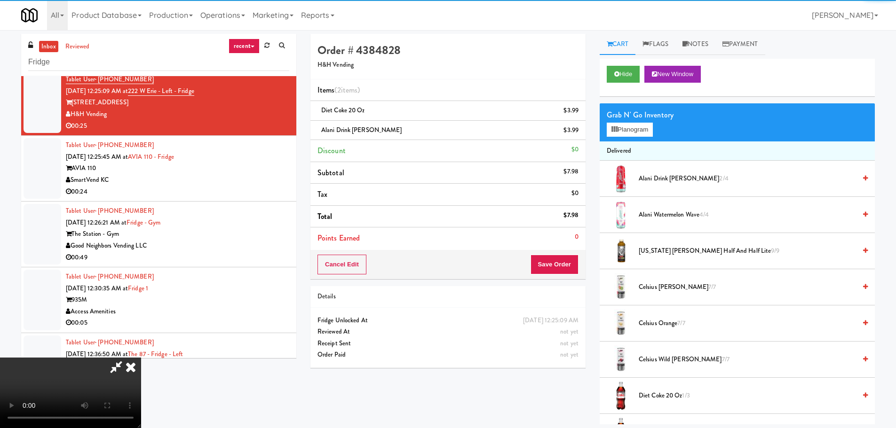
click at [141, 358] on video at bounding box center [70, 393] width 141 height 71
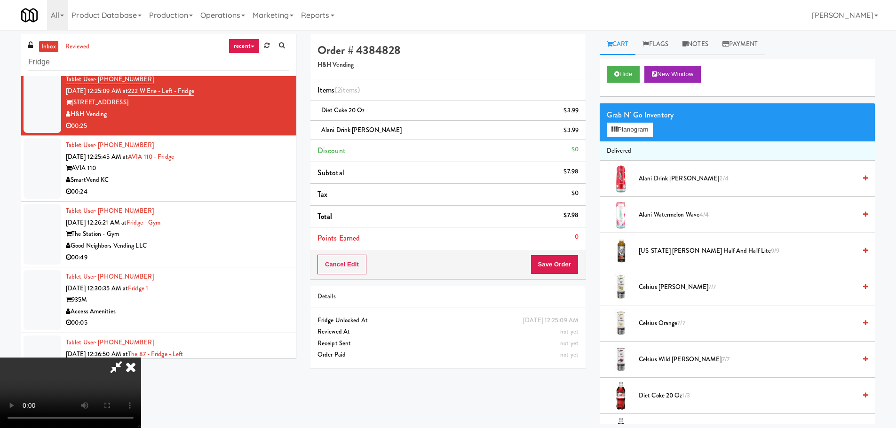
click at [141, 358] on video at bounding box center [70, 393] width 141 height 71
drag, startPoint x: 392, startPoint y: 243, endPoint x: 417, endPoint y: 241, distance: 25.4
click at [141, 358] on video at bounding box center [70, 393] width 141 height 71
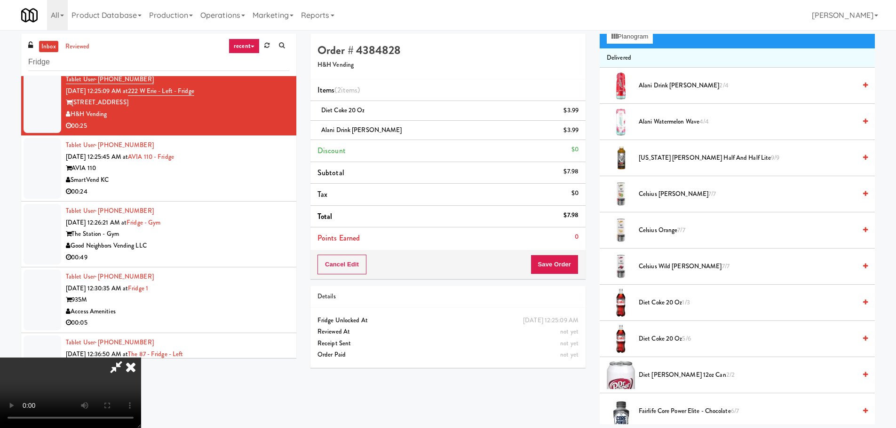
scroll to position [282, 0]
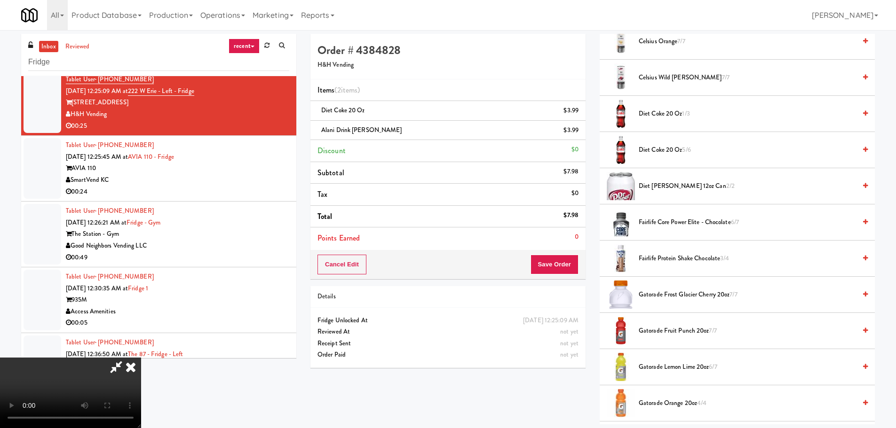
click at [691, 259] on span "Fairlife Protein Shake Chocolate 3/4" at bounding box center [747, 259] width 217 height 12
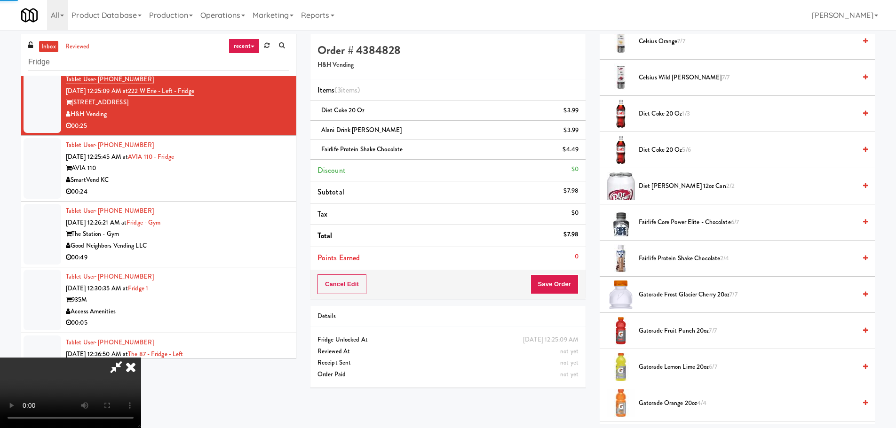
click at [141, 358] on video at bounding box center [70, 393] width 141 height 71
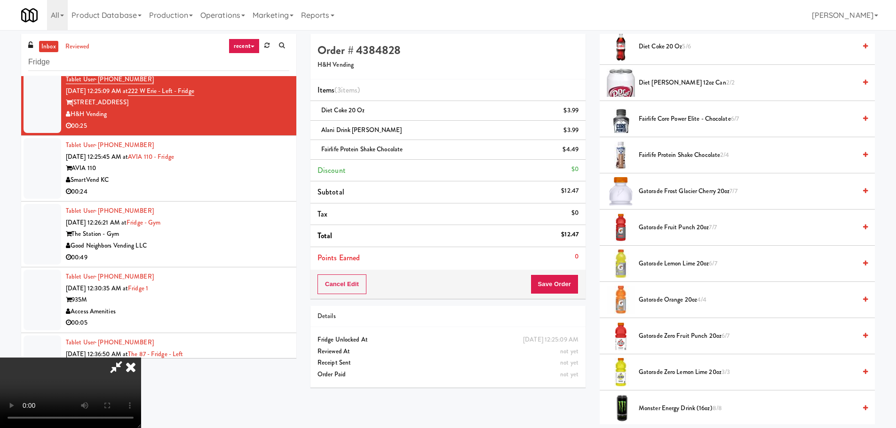
scroll to position [423, 0]
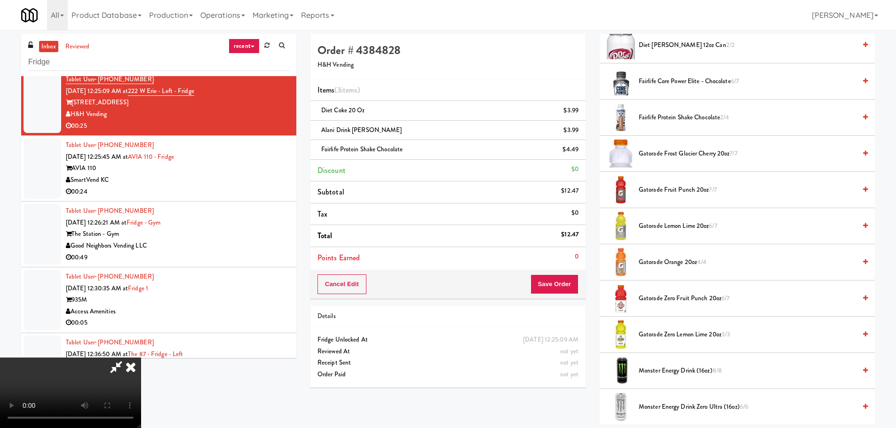
click at [681, 299] on span "Gatorade Zero Fruit Punch 20oz 6/7" at bounding box center [747, 299] width 217 height 12
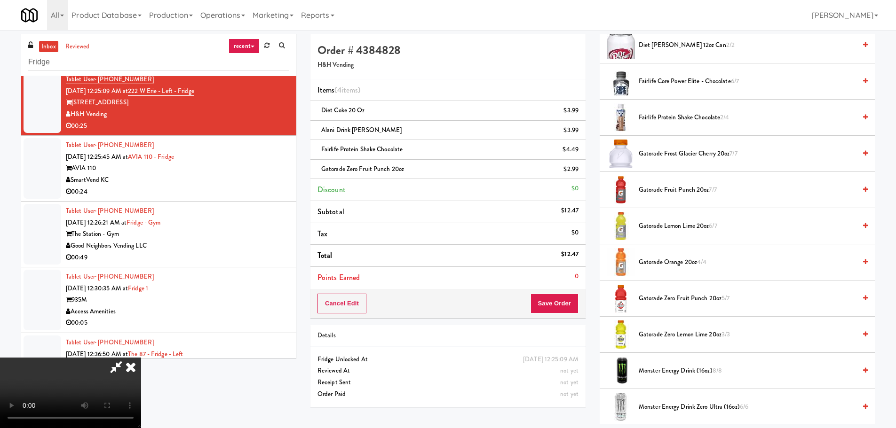
click at [141, 358] on video at bounding box center [70, 393] width 141 height 71
click at [564, 300] on button "Save Order" at bounding box center [554, 304] width 48 height 20
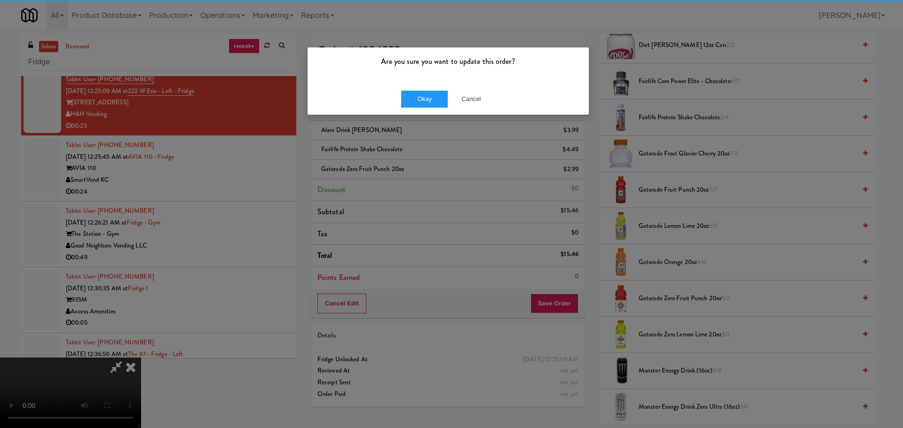
click at [428, 109] on div "Okay Cancel" at bounding box center [448, 99] width 281 height 32
click at [428, 100] on button "Okay" at bounding box center [424, 99] width 47 height 17
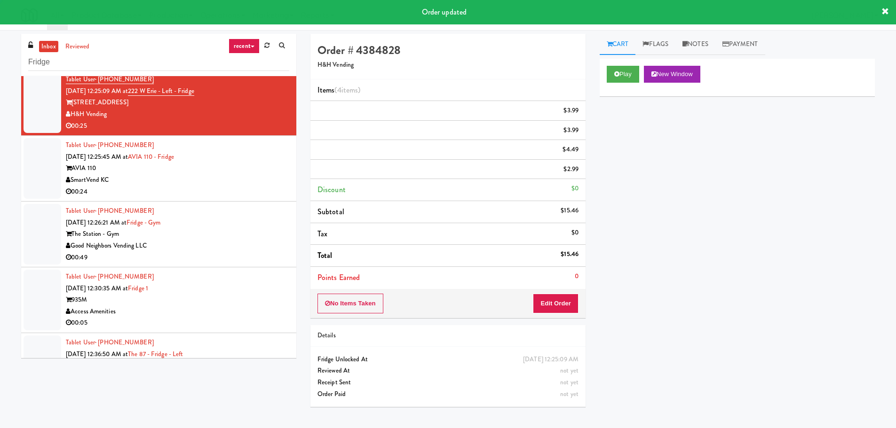
scroll to position [0, 0]
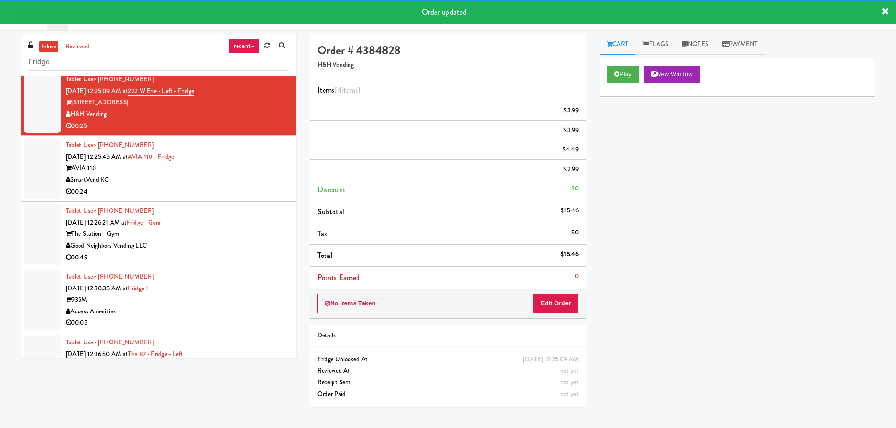
click at [239, 183] on div "SmartVend KC" at bounding box center [177, 180] width 223 height 12
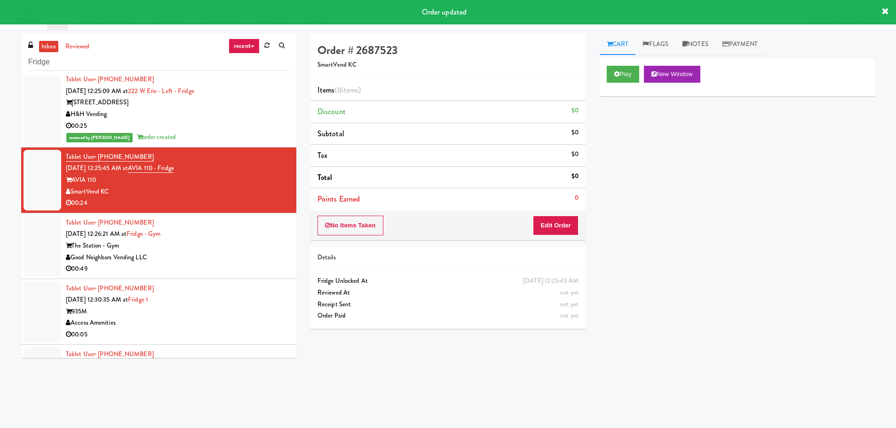
click at [631, 61] on div "Play New Window" at bounding box center [736, 78] width 275 height 38
click at [628, 71] on button "Play" at bounding box center [623, 74] width 32 height 17
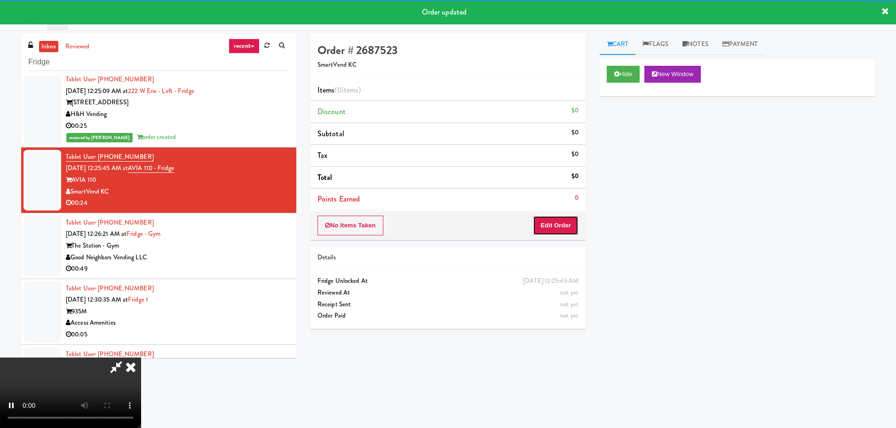
click at [564, 220] on button "Edit Order" at bounding box center [556, 226] width 46 height 20
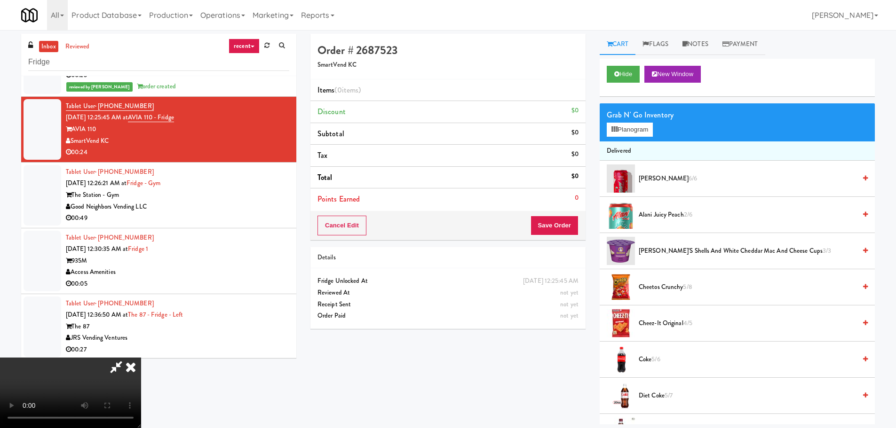
scroll to position [846, 0]
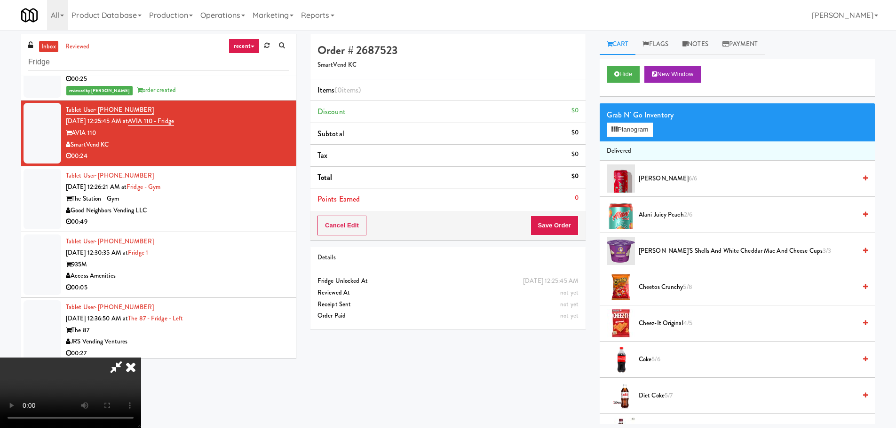
click at [141, 358] on video at bounding box center [70, 393] width 141 height 71
click at [629, 126] on button "Planogram" at bounding box center [630, 130] width 46 height 14
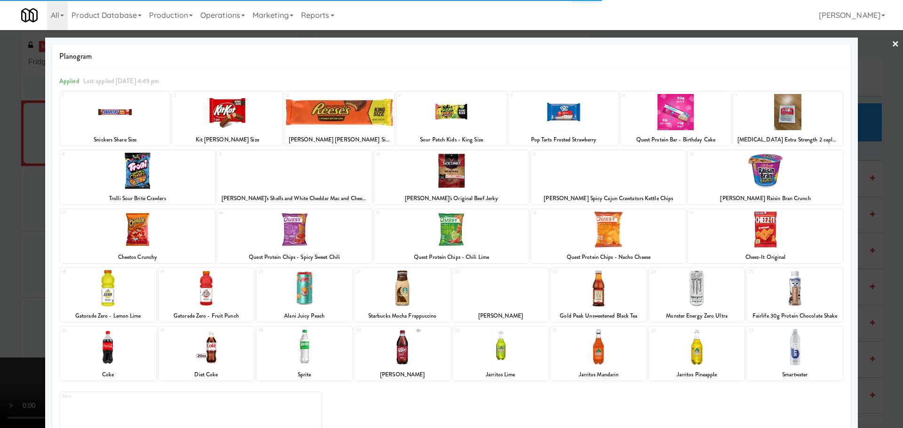
click at [315, 346] on div at bounding box center [304, 347] width 96 height 36
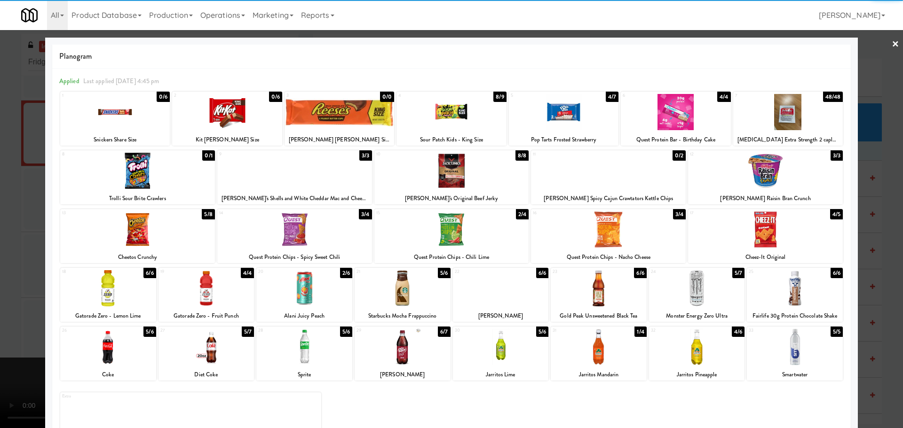
click at [311, 346] on div at bounding box center [304, 347] width 96 height 36
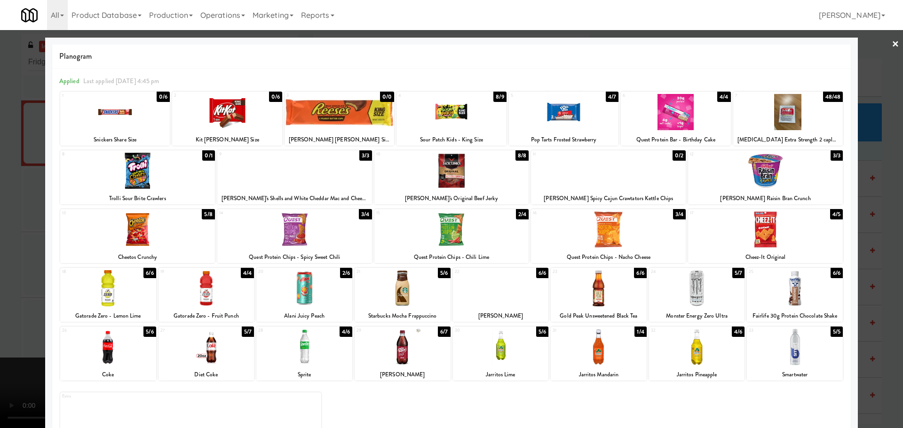
click at [0, 317] on div at bounding box center [451, 214] width 903 height 428
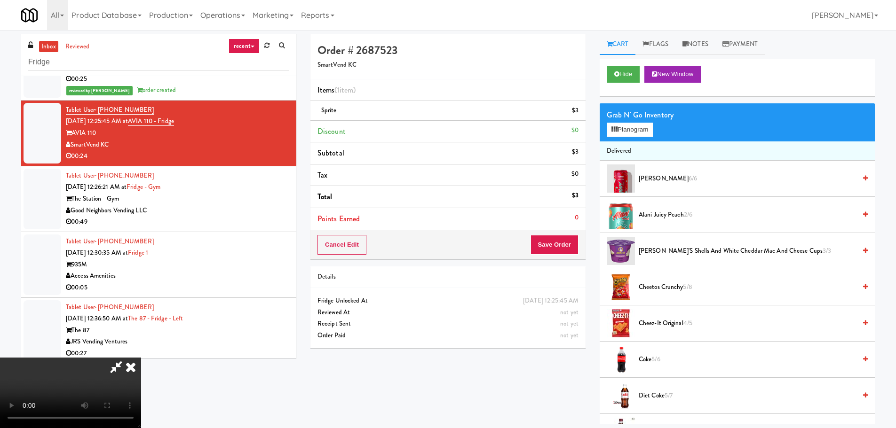
drag, startPoint x: 362, startPoint y: 222, endPoint x: 358, endPoint y: 230, distance: 8.8
click at [141, 358] on video at bounding box center [70, 393] width 141 height 71
click at [559, 251] on button "Save Order" at bounding box center [554, 245] width 48 height 20
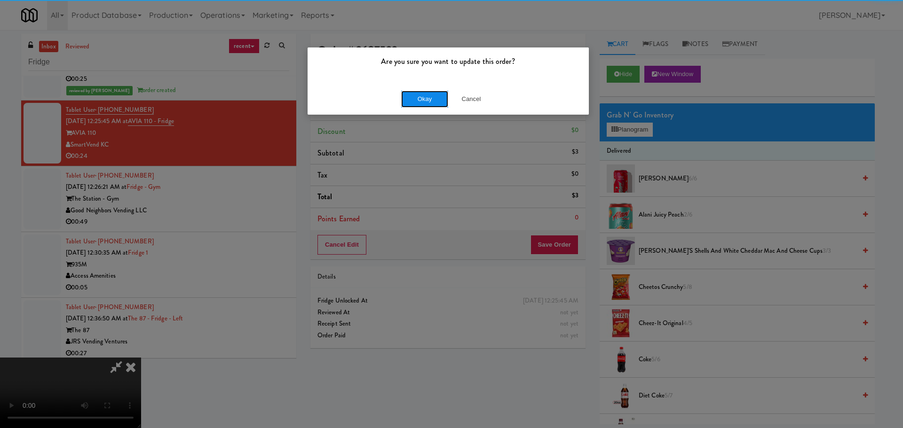
click at [436, 100] on button "Okay" at bounding box center [424, 99] width 47 height 17
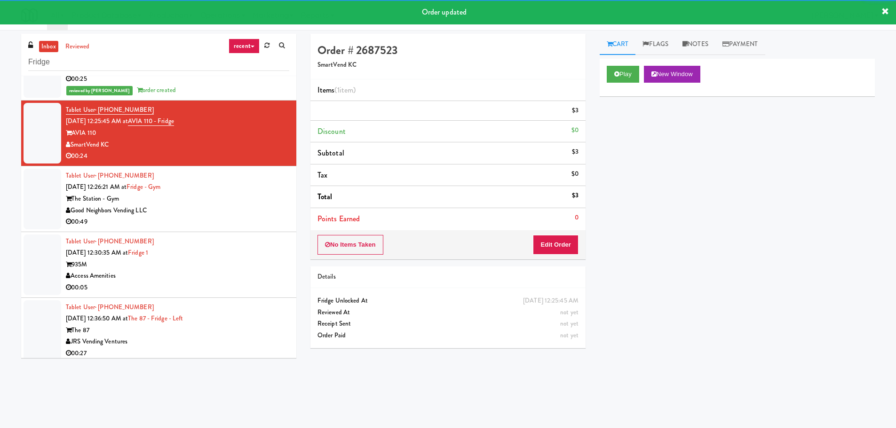
click at [262, 217] on div "00:49" at bounding box center [177, 222] width 223 height 12
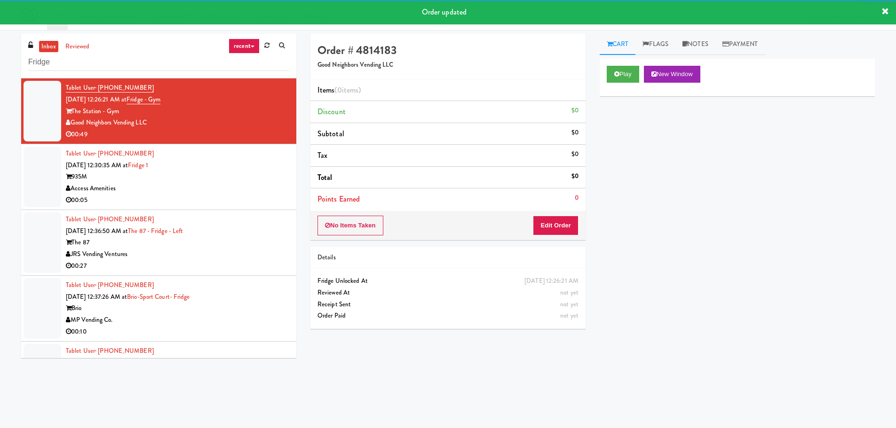
scroll to position [940, 0]
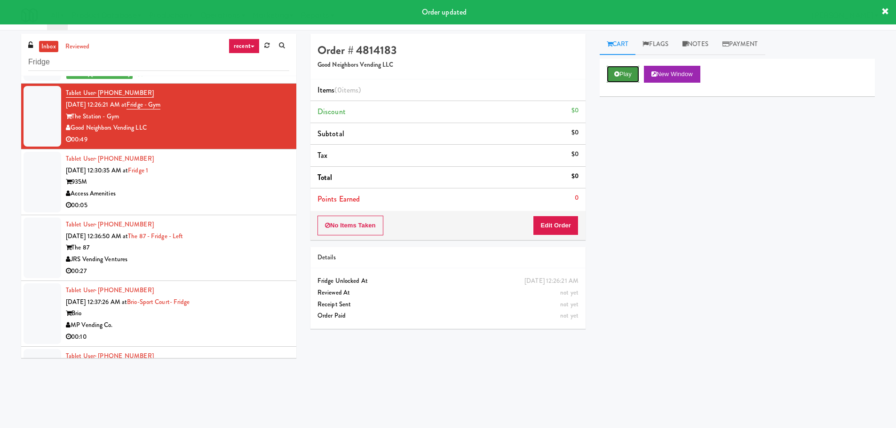
click at [613, 75] on button "Play" at bounding box center [623, 74] width 32 height 17
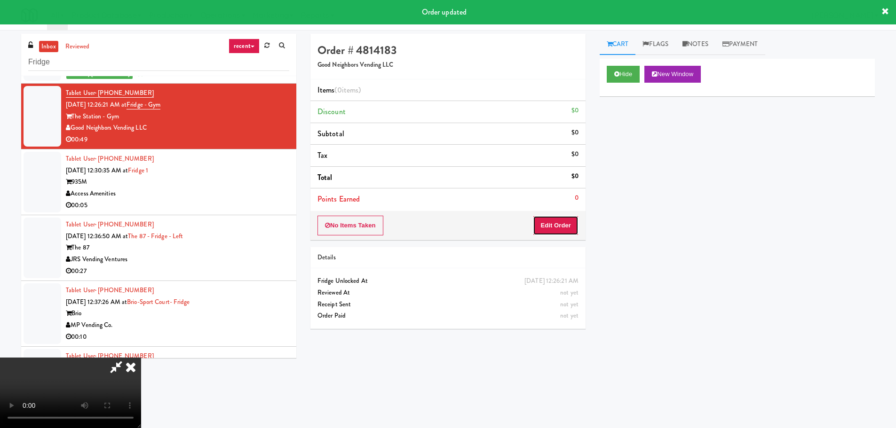
click at [550, 233] on button "Edit Order" at bounding box center [556, 226] width 46 height 20
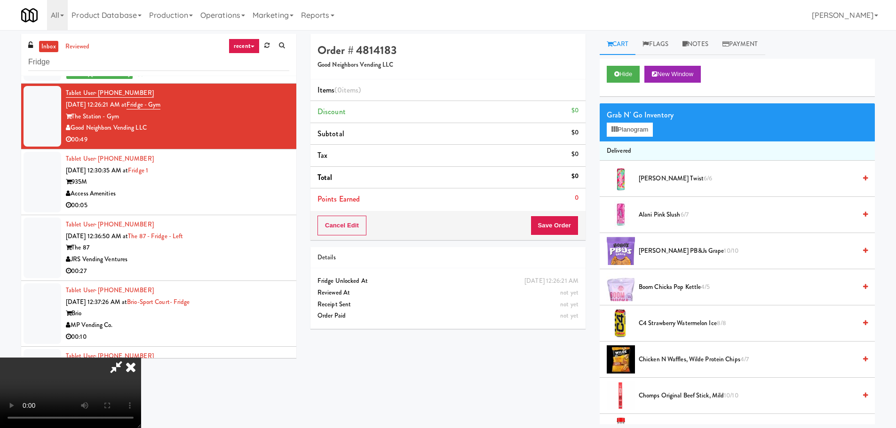
click at [141, 358] on video at bounding box center [70, 393] width 141 height 71
click at [621, 131] on button "Planogram" at bounding box center [630, 130] width 46 height 14
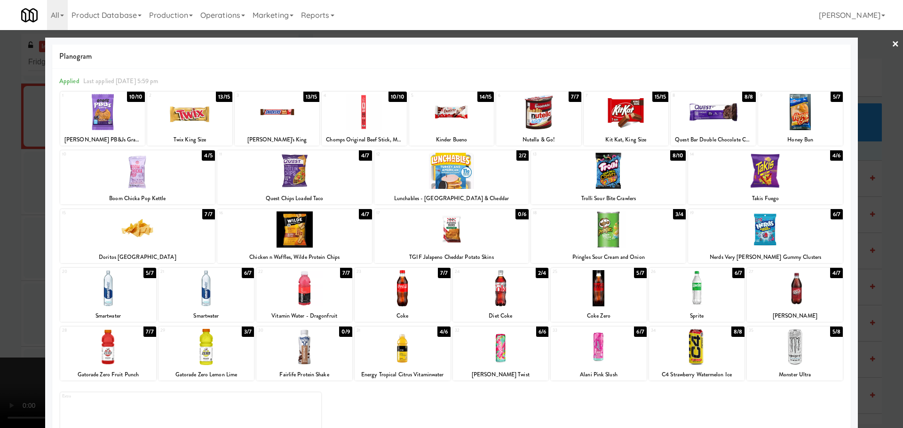
click at [219, 347] on div at bounding box center [206, 347] width 96 height 36
click at [9, 323] on div at bounding box center [451, 214] width 903 height 428
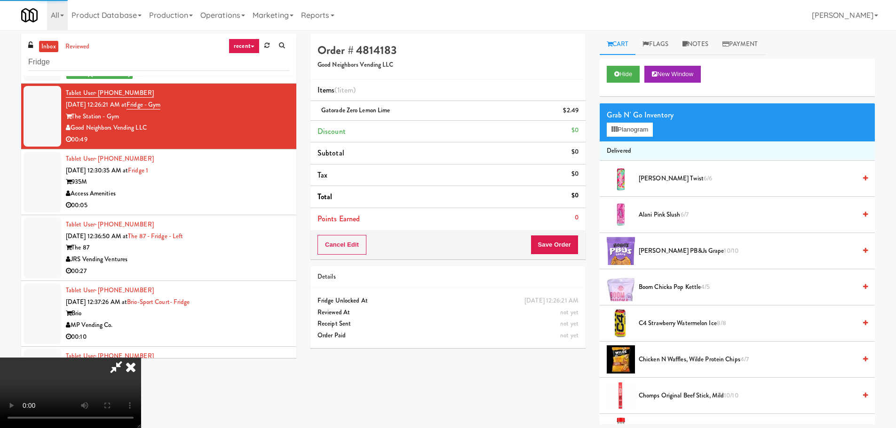
click at [141, 358] on video at bounding box center [70, 393] width 141 height 71
click at [667, 287] on span "Boom Chicka Pop Kettle 4/5" at bounding box center [747, 288] width 217 height 12
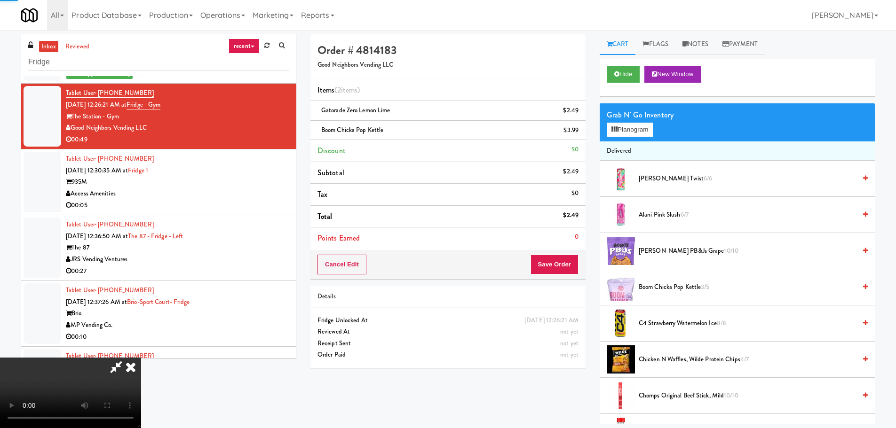
click at [141, 358] on video at bounding box center [70, 393] width 141 height 71
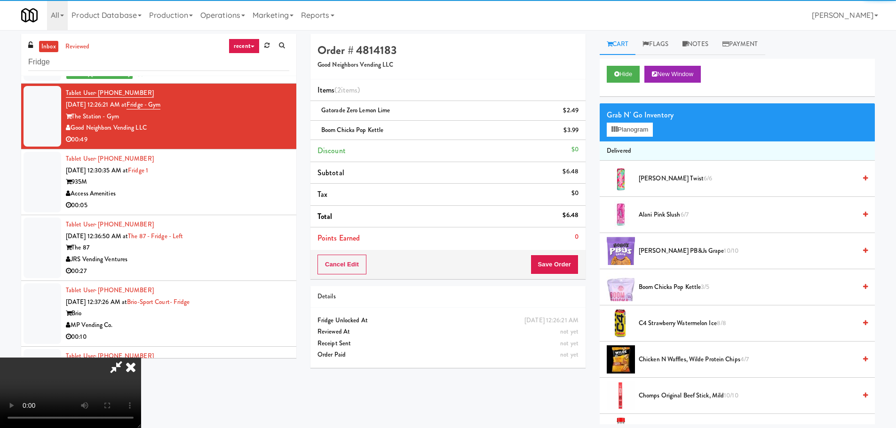
click at [141, 358] on video at bounding box center [70, 393] width 141 height 71
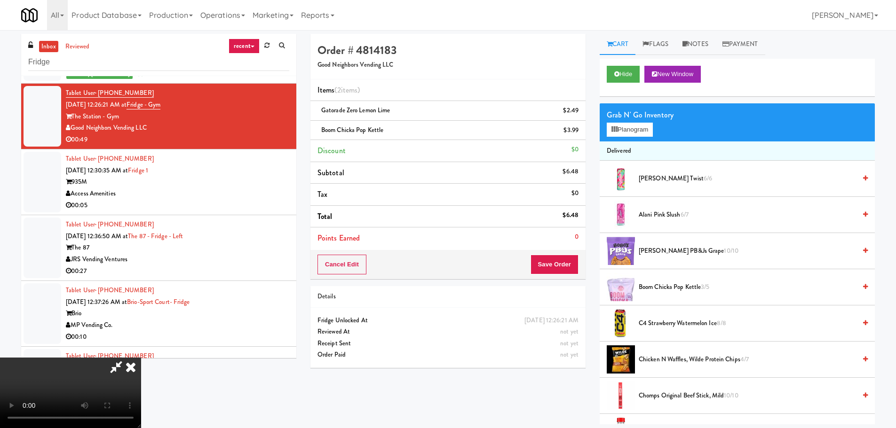
click at [141, 358] on video at bounding box center [70, 393] width 141 height 71
click at [561, 257] on button "Save Order" at bounding box center [554, 265] width 48 height 20
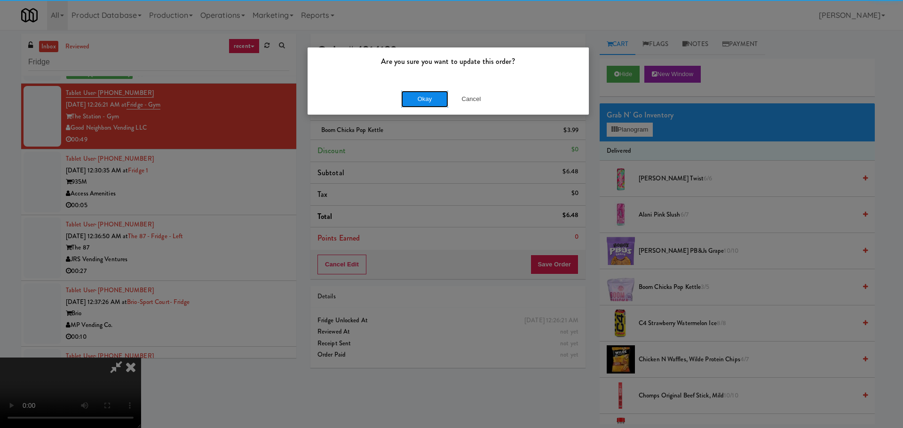
click at [414, 99] on button "Okay" at bounding box center [424, 99] width 47 height 17
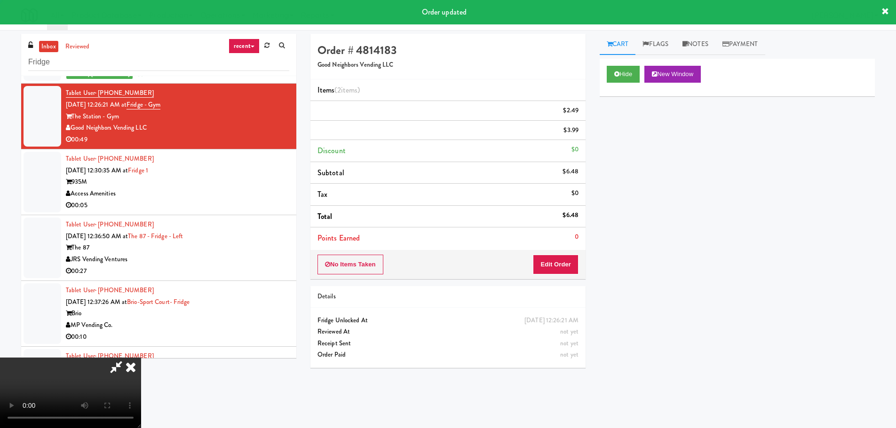
click at [245, 191] on div "Access Amenities" at bounding box center [177, 194] width 223 height 12
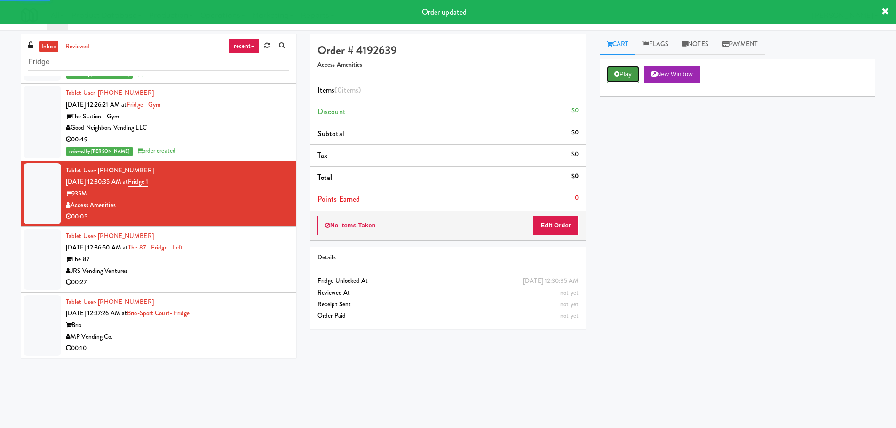
click at [623, 75] on button "Play" at bounding box center [623, 74] width 32 height 17
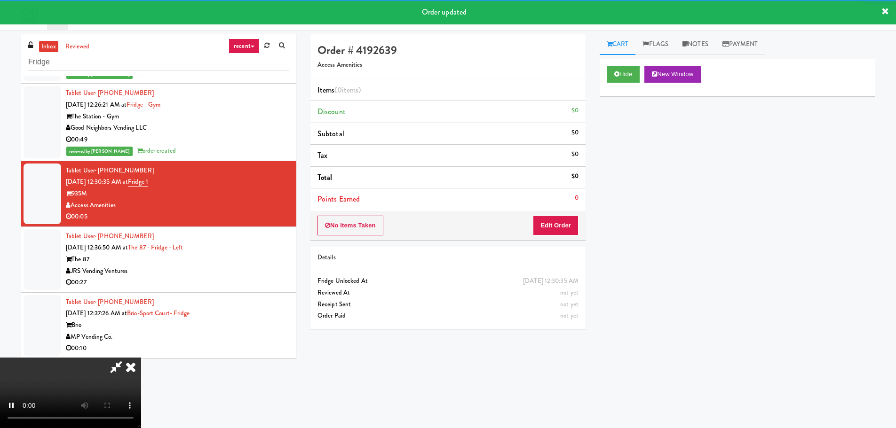
click at [565, 220] on div "Order # 4192639 Access Amenities Items (0 items ) Discount $0 Subtotal $0 Tax $…" at bounding box center [447, 137] width 275 height 206
click at [565, 221] on button "Edit Order" at bounding box center [556, 226] width 46 height 20
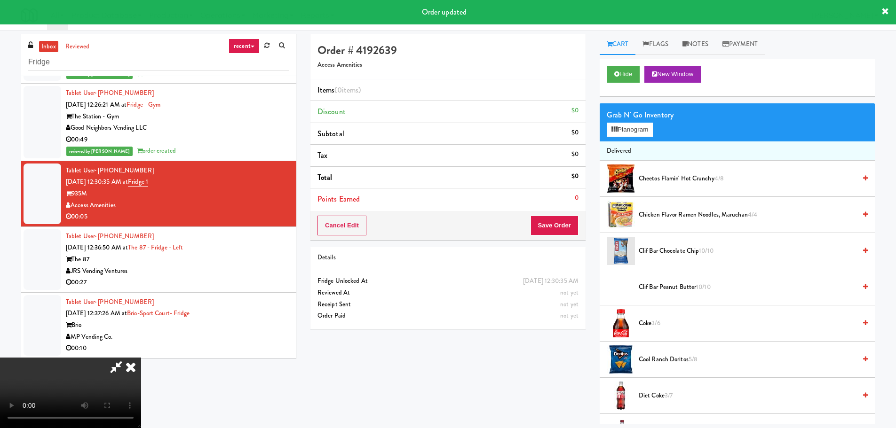
click at [443, 341] on div "Order # 4192639 Access Amenities Items (0 items ) Discount $0 Subtotal $0 Tax $…" at bounding box center [592, 229] width 578 height 391
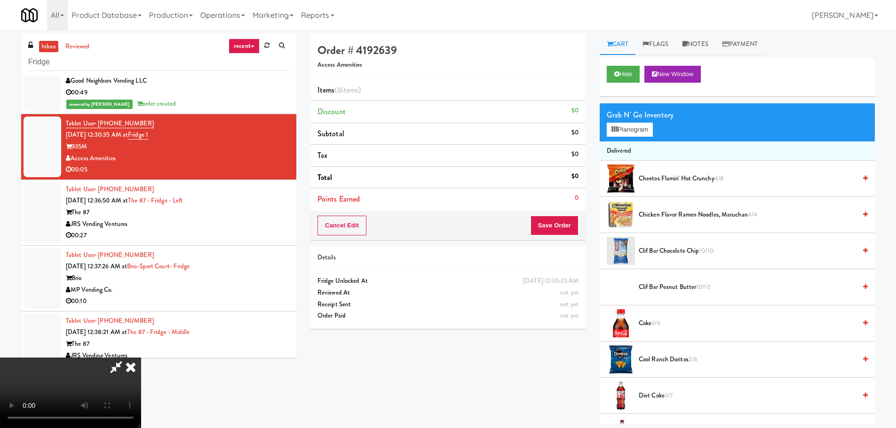
click at [141, 358] on video at bounding box center [70, 393] width 141 height 71
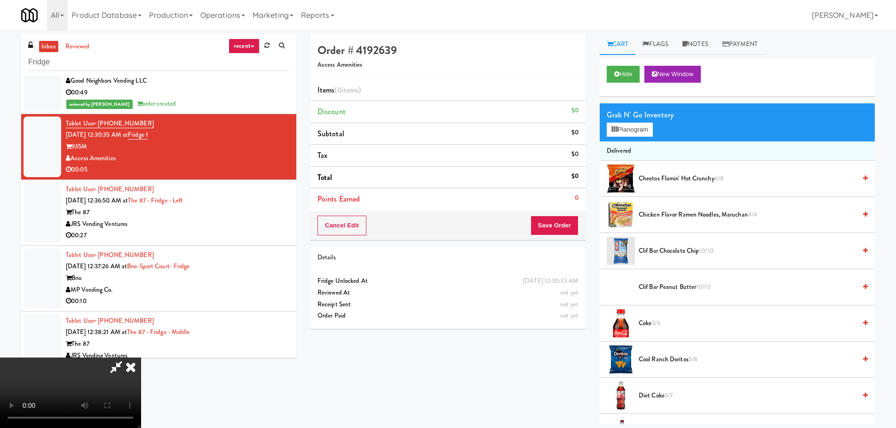
click at [141, 358] on video at bounding box center [70, 393] width 141 height 71
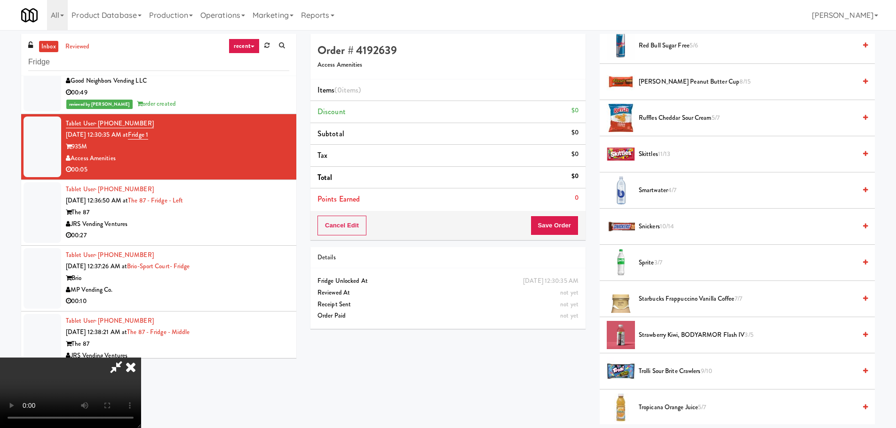
scroll to position [752, 0]
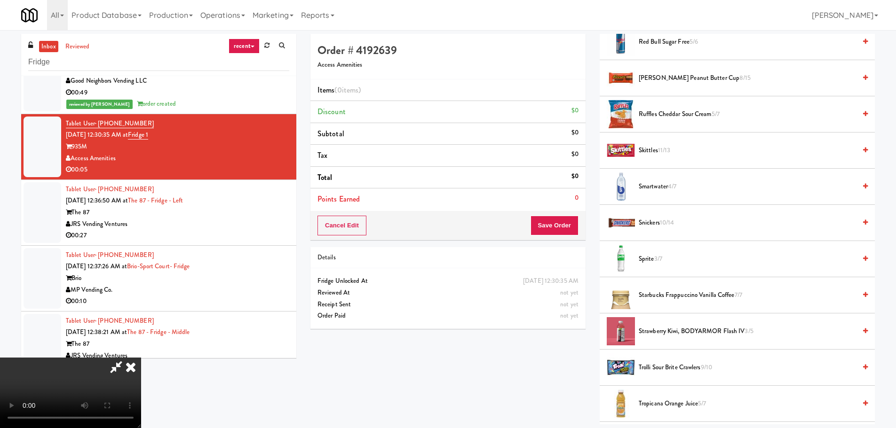
click at [654, 228] on span "Snickers 10/14" at bounding box center [747, 223] width 217 height 12
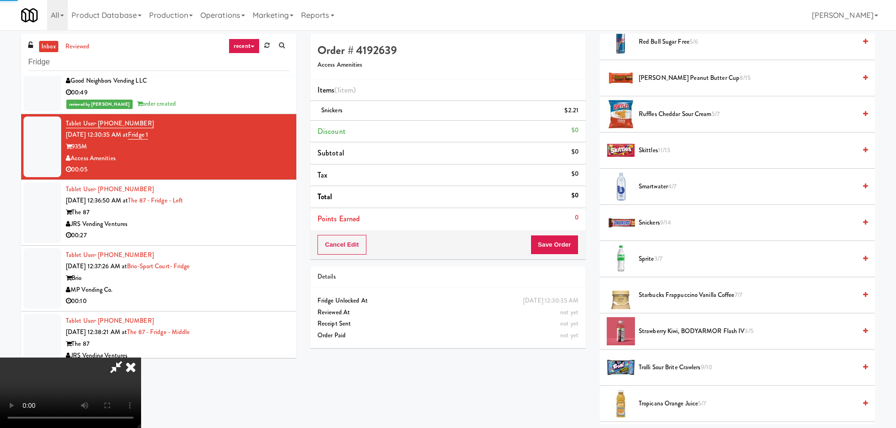
click at [141, 358] on video at bounding box center [70, 393] width 141 height 71
click at [554, 244] on button "Save Order" at bounding box center [554, 245] width 48 height 20
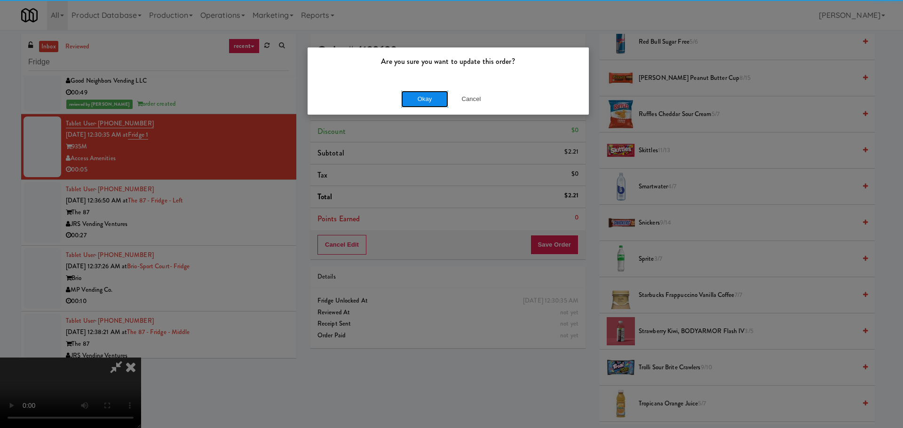
drag, startPoint x: 410, startPoint y: 96, endPoint x: 415, endPoint y: 103, distance: 8.7
click at [414, 103] on button "Okay" at bounding box center [424, 99] width 47 height 17
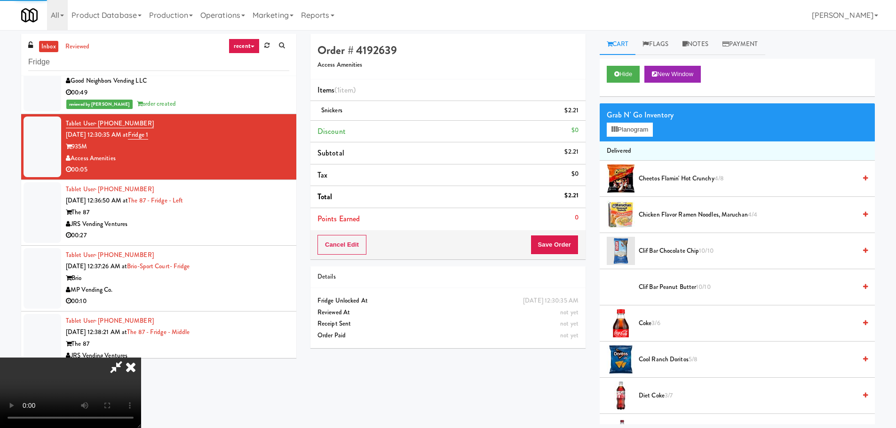
scroll to position [0, 0]
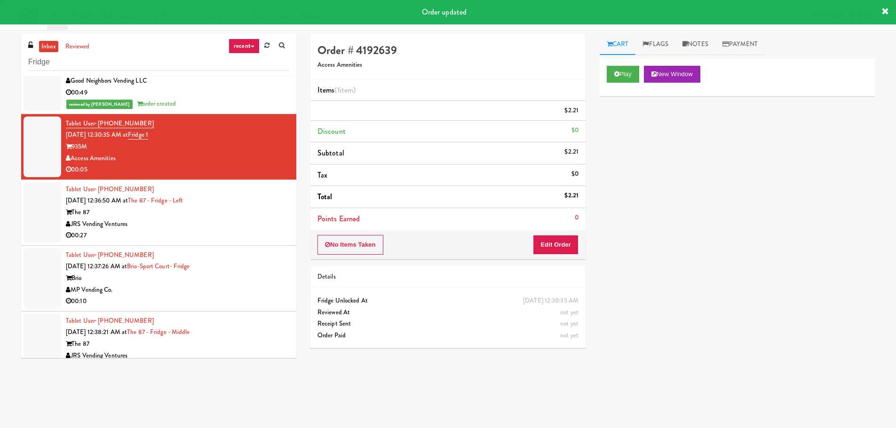
click at [243, 210] on div "The 87" at bounding box center [177, 213] width 223 height 12
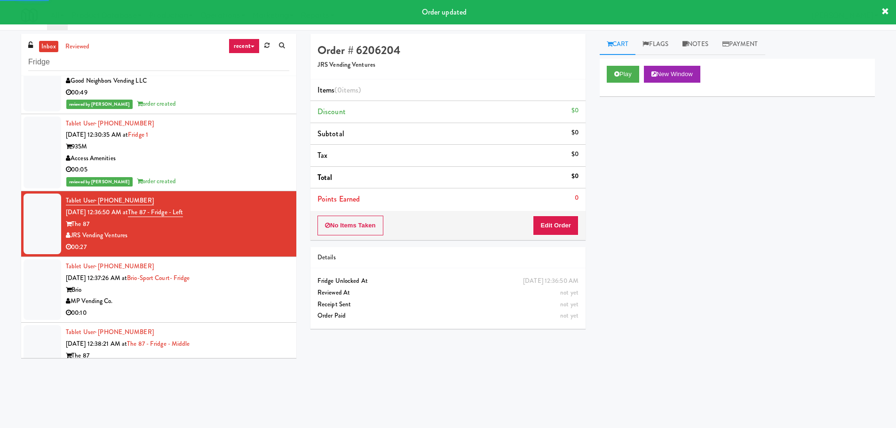
click at [617, 63] on div "Play New Window" at bounding box center [736, 78] width 275 height 38
click at [617, 74] on icon at bounding box center [616, 74] width 5 height 6
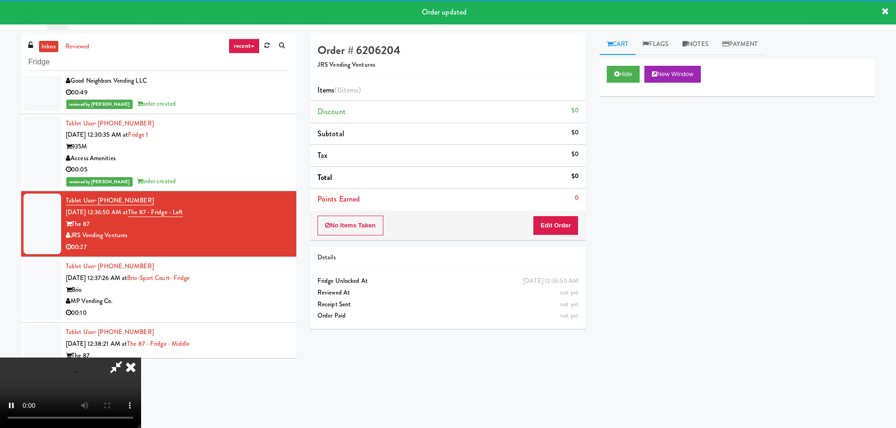
click at [526, 261] on div "Details" at bounding box center [447, 258] width 261 height 12
click at [543, 229] on button "Edit Order" at bounding box center [556, 226] width 46 height 20
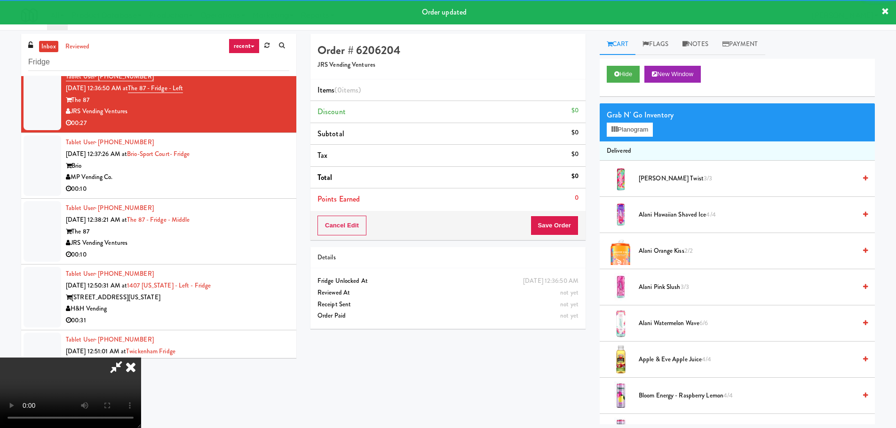
scroll to position [1081, 0]
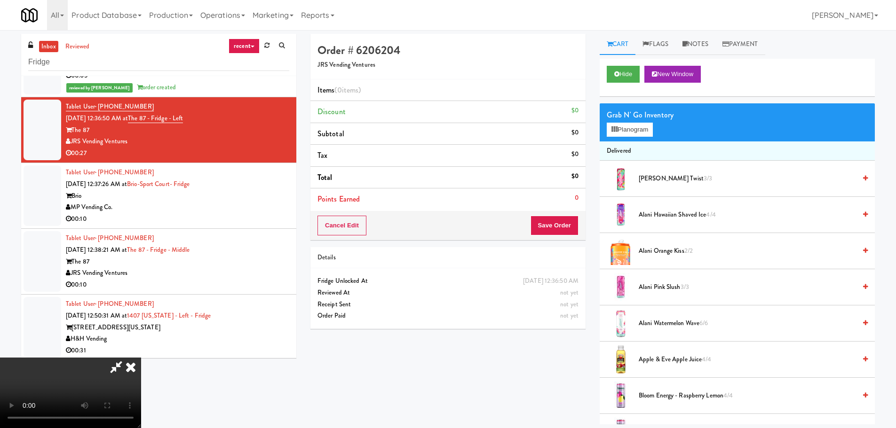
click at [141, 358] on video at bounding box center [70, 393] width 141 height 71
click at [634, 129] on button "Planogram" at bounding box center [630, 130] width 46 height 14
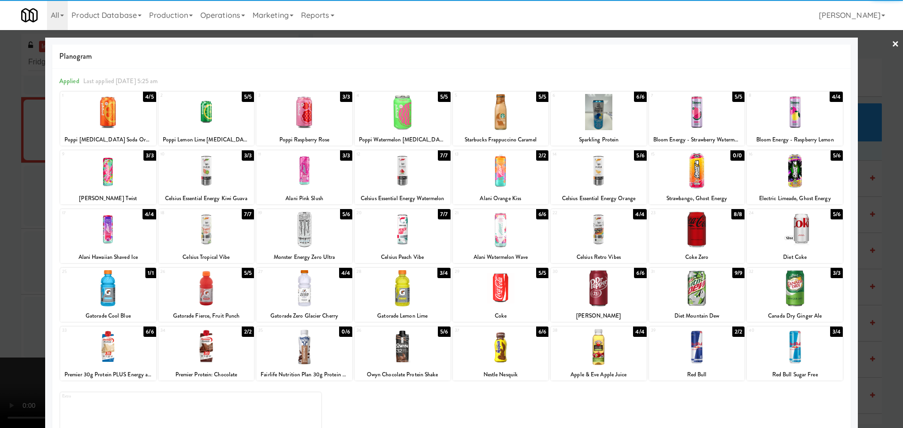
click at [508, 232] on div at bounding box center [501, 230] width 96 height 36
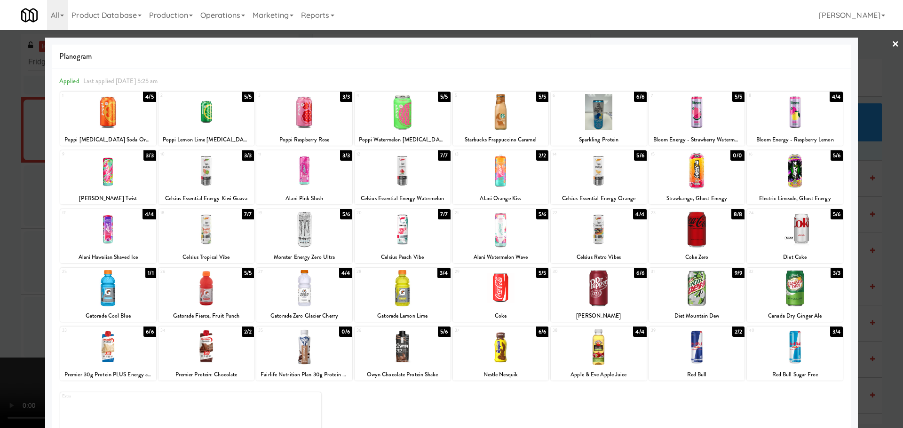
click at [4, 233] on div at bounding box center [451, 214] width 903 height 428
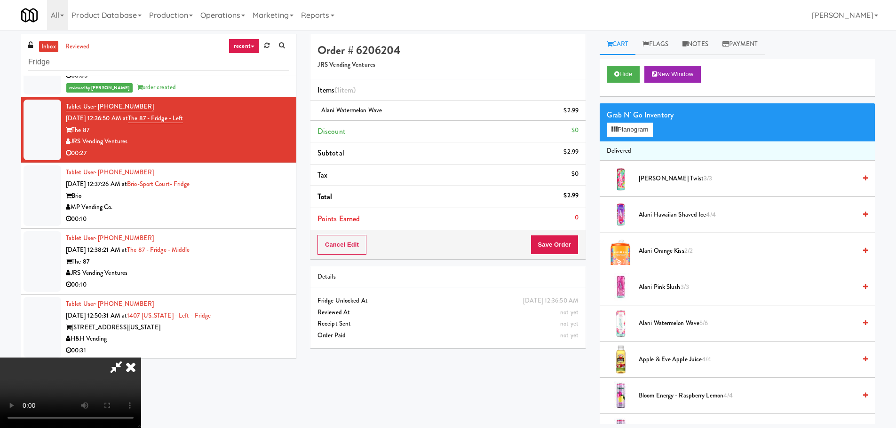
drag, startPoint x: 255, startPoint y: 223, endPoint x: 315, endPoint y: 229, distance: 60.4
click at [141, 358] on video at bounding box center [70, 393] width 141 height 71
drag, startPoint x: 345, startPoint y: 227, endPoint x: 449, endPoint y: 175, distance: 116.7
click at [141, 358] on video at bounding box center [70, 393] width 141 height 71
click at [625, 120] on div "Grab N' Go Inventory" at bounding box center [737, 115] width 261 height 14
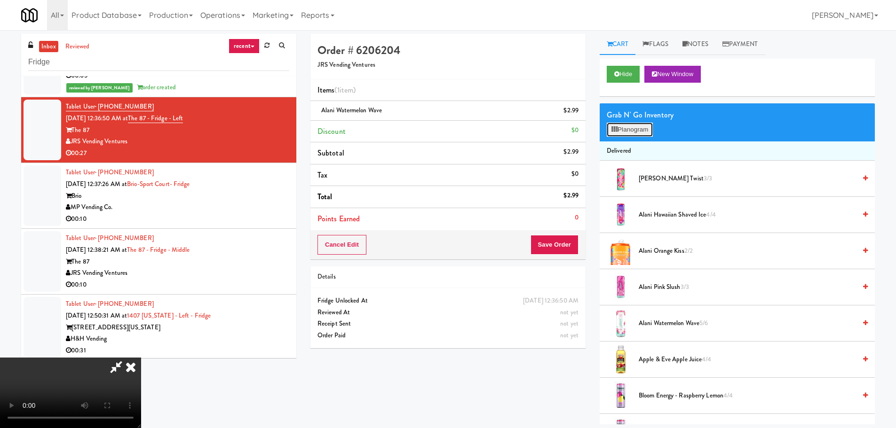
click at [624, 127] on button "Planogram" at bounding box center [630, 130] width 46 height 14
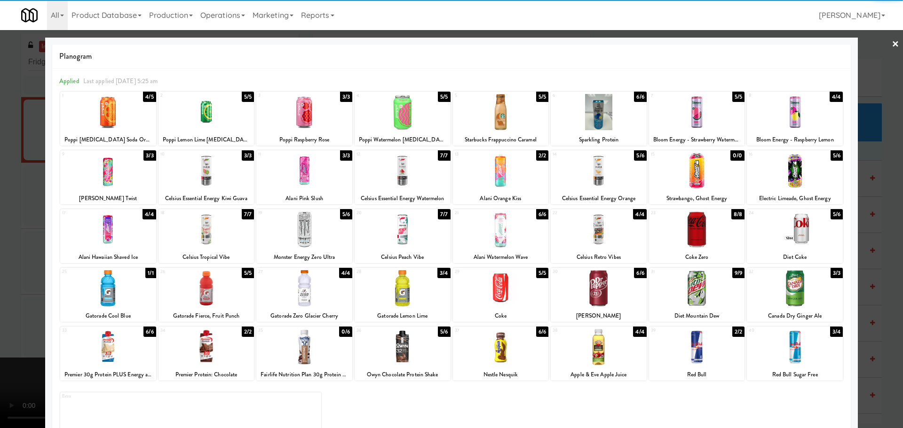
click at [787, 228] on div at bounding box center [795, 230] width 96 height 36
drag, startPoint x: 0, startPoint y: 279, endPoint x: 263, endPoint y: 255, distance: 263.9
click at [1, 279] on div at bounding box center [451, 214] width 903 height 428
drag, startPoint x: 263, startPoint y: 255, endPoint x: 270, endPoint y: 255, distance: 7.5
click at [141, 358] on video at bounding box center [70, 393] width 141 height 71
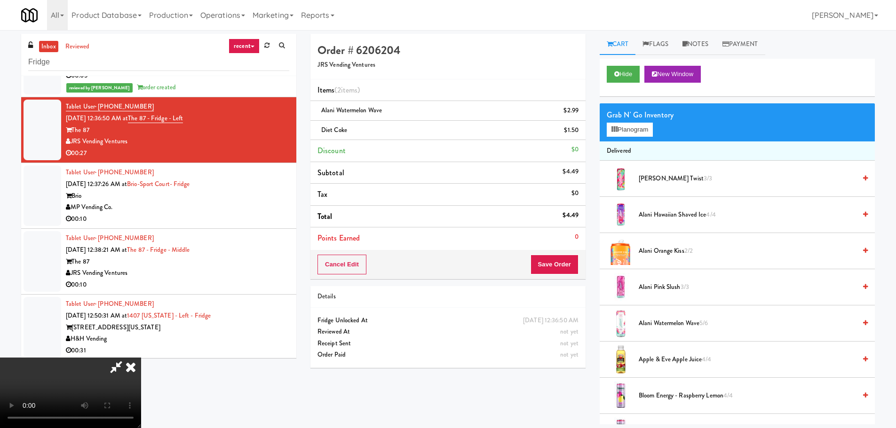
click at [141, 358] on video at bounding box center [70, 393] width 141 height 71
click at [628, 131] on button "Planogram" at bounding box center [630, 130] width 46 height 14
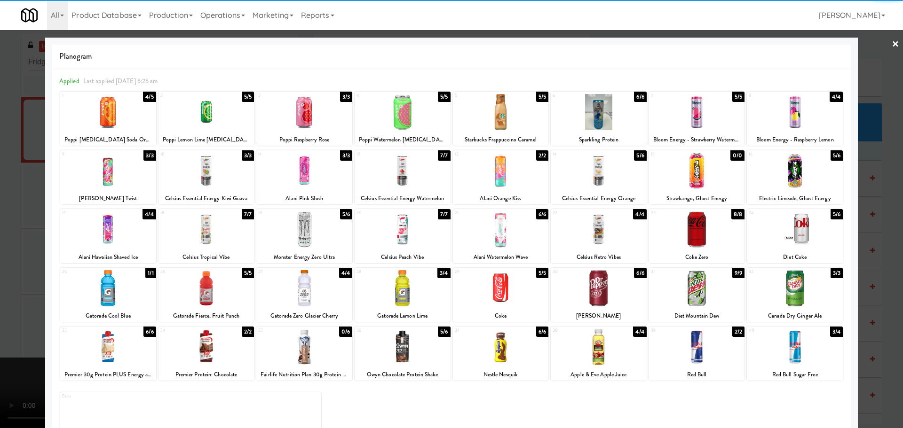
click at [110, 123] on div at bounding box center [108, 112] width 96 height 36
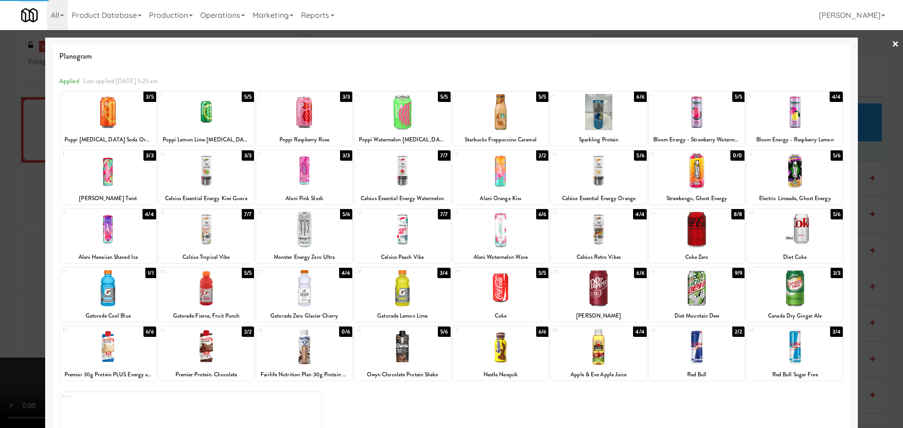
drag, startPoint x: 0, startPoint y: 201, endPoint x: 9, endPoint y: 203, distance: 9.6
click at [0, 201] on div at bounding box center [451, 214] width 903 height 428
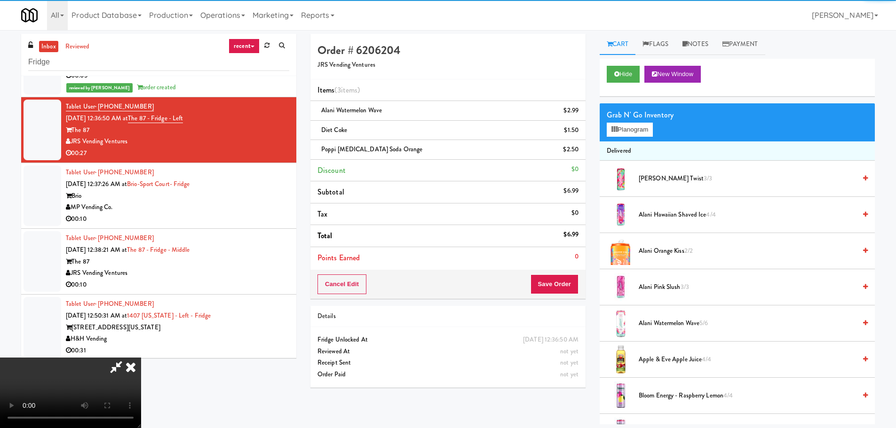
click at [141, 358] on video at bounding box center [70, 393] width 141 height 71
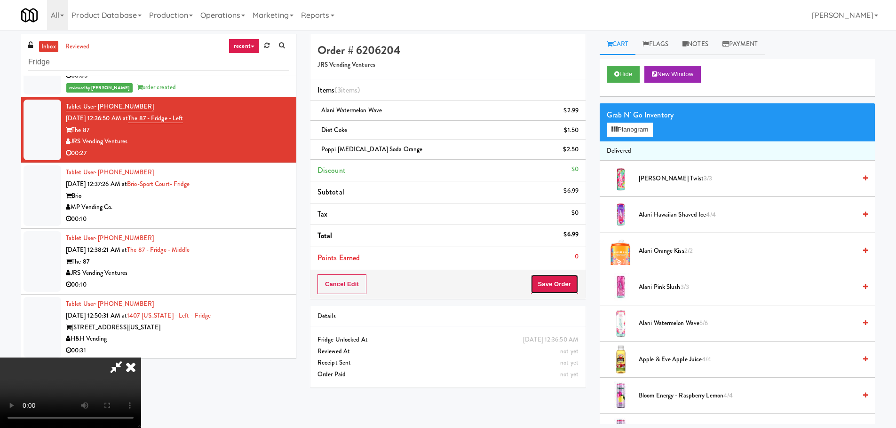
click at [554, 280] on button "Save Order" at bounding box center [554, 285] width 48 height 20
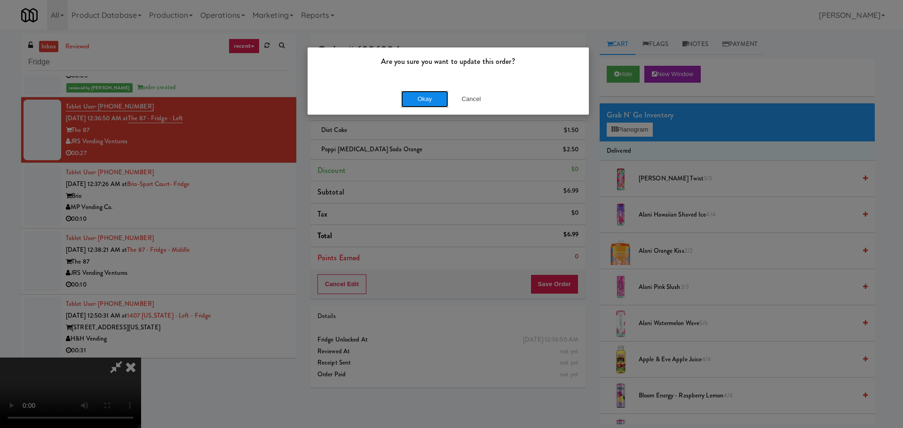
click at [425, 93] on button "Okay" at bounding box center [424, 99] width 47 height 17
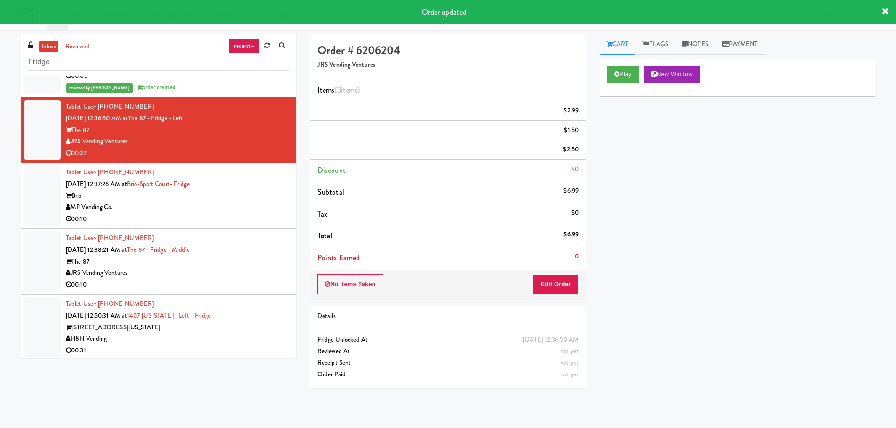
click at [250, 207] on div "MP Vending Co." at bounding box center [177, 208] width 223 height 12
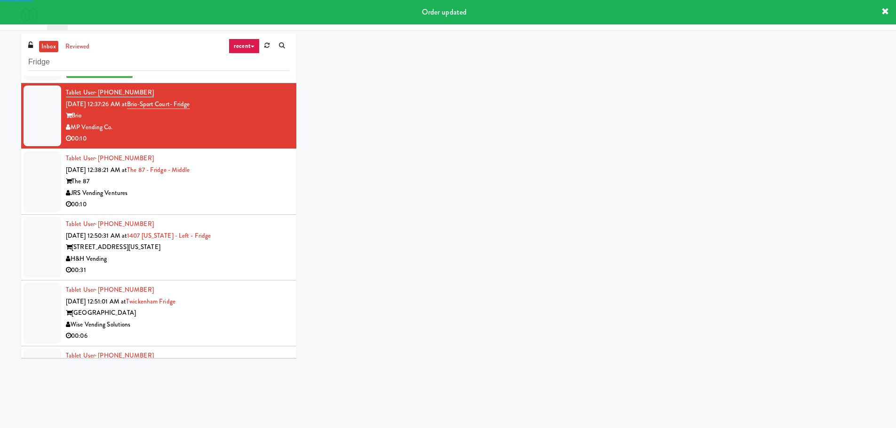
scroll to position [1175, 0]
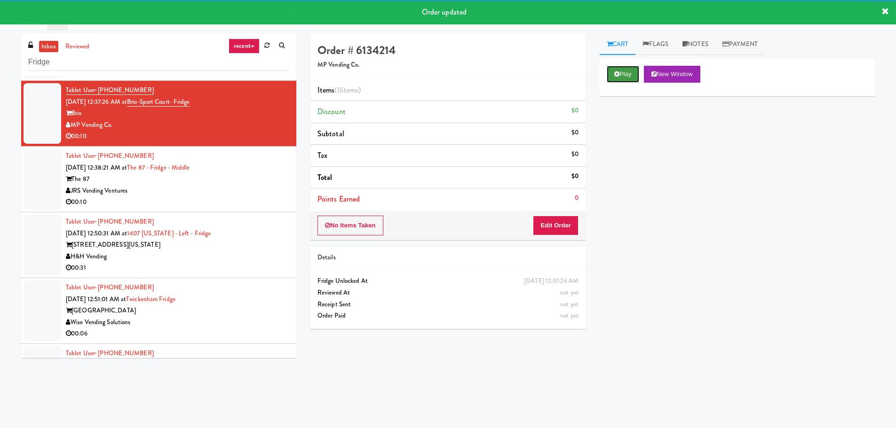
click at [631, 76] on button "Play" at bounding box center [623, 74] width 32 height 17
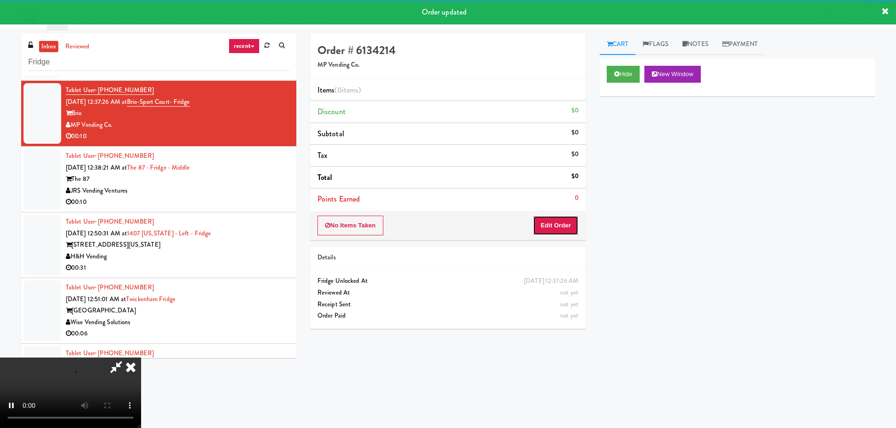
click at [568, 224] on button "Edit Order" at bounding box center [556, 226] width 46 height 20
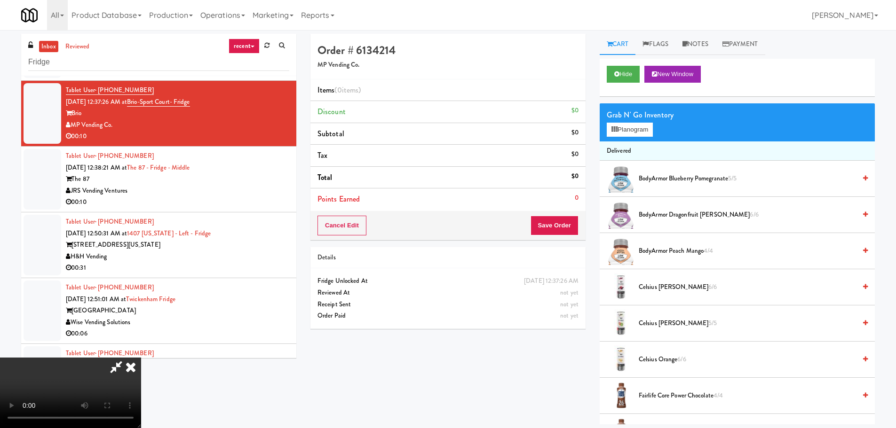
click at [141, 358] on video at bounding box center [70, 393] width 141 height 71
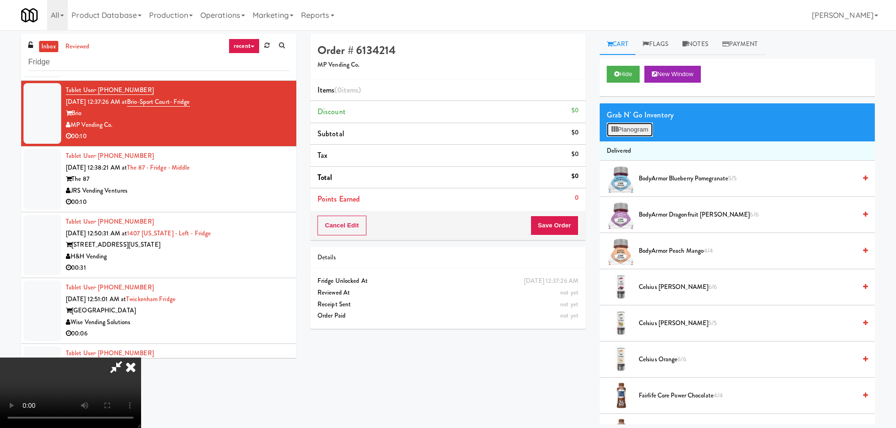
click at [629, 129] on button "Planogram" at bounding box center [630, 130] width 46 height 14
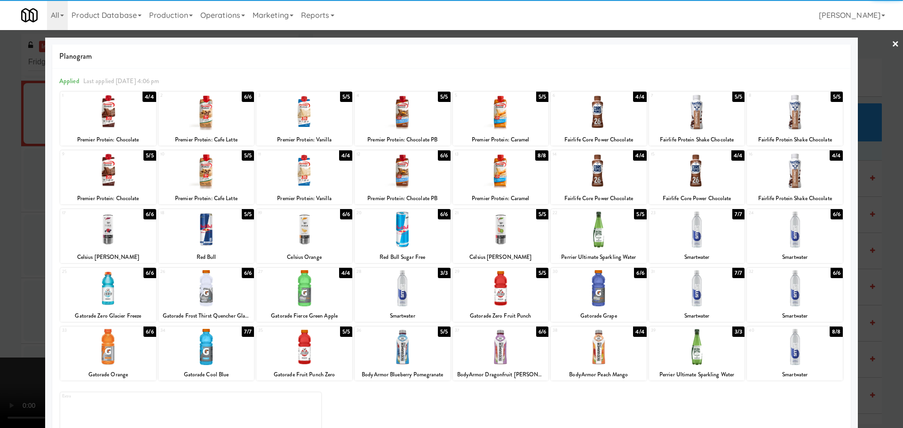
click at [604, 352] on div at bounding box center [599, 347] width 96 height 36
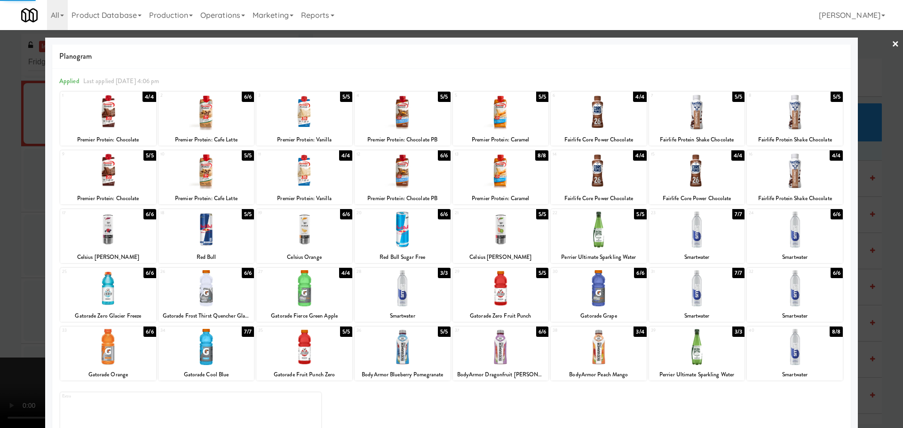
click at [0, 317] on div at bounding box center [451, 214] width 903 height 428
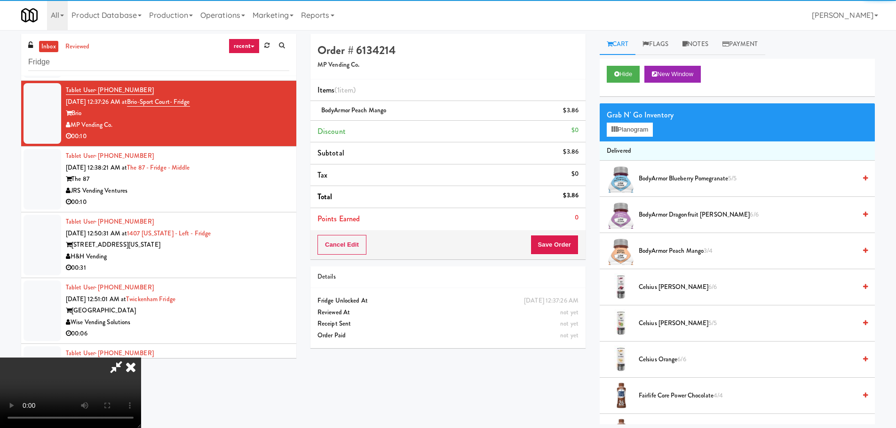
click at [141, 358] on video at bounding box center [70, 393] width 141 height 71
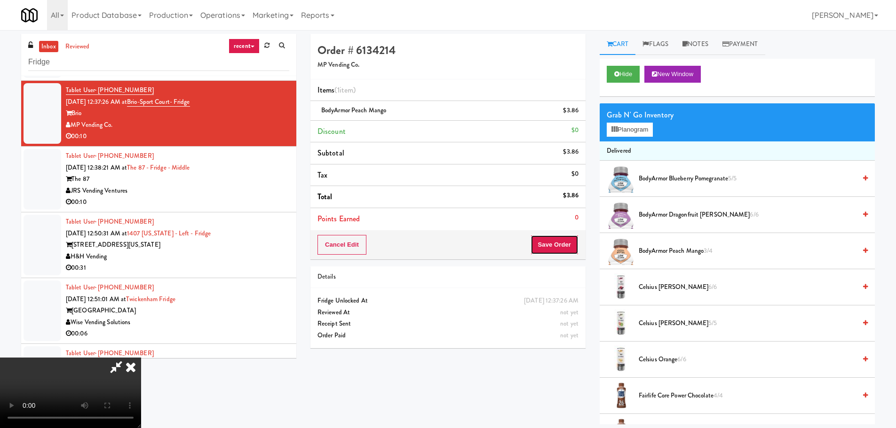
click at [550, 253] on button "Save Order" at bounding box center [554, 245] width 48 height 20
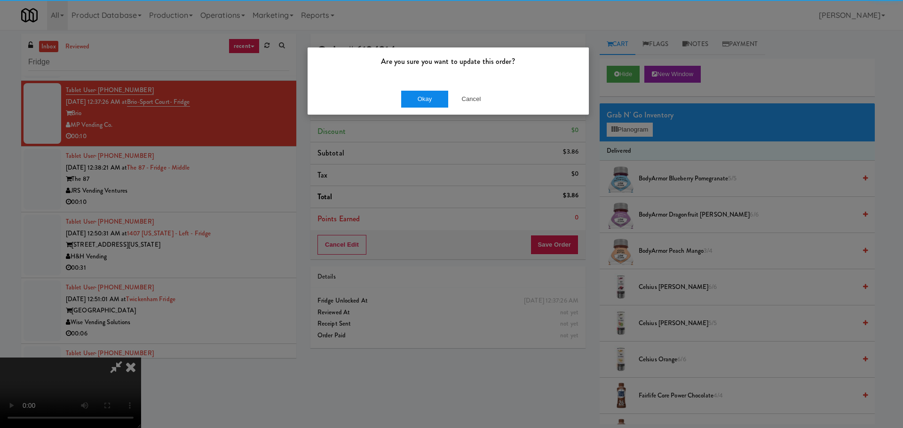
drag, startPoint x: 443, startPoint y: 116, endPoint x: 442, endPoint y: 107, distance: 9.0
click at [443, 115] on div "Are you sure you want to update this order? Okay Cancel" at bounding box center [451, 214] width 903 height 428
click at [437, 92] on button "Okay" at bounding box center [424, 99] width 47 height 17
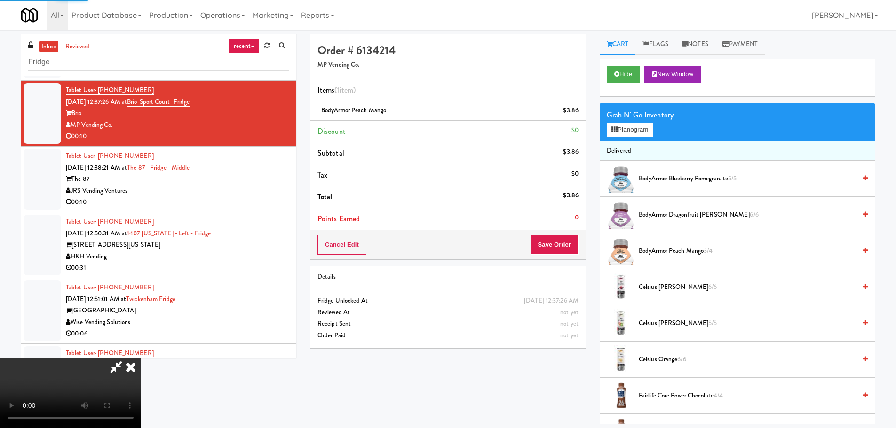
click at [141, 358] on video at bounding box center [70, 393] width 141 height 71
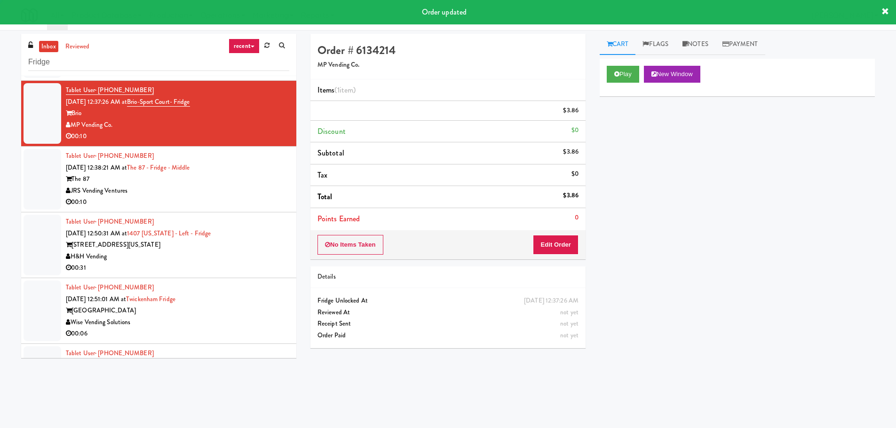
click at [252, 188] on div "JRS Vending Ventures" at bounding box center [177, 191] width 223 height 12
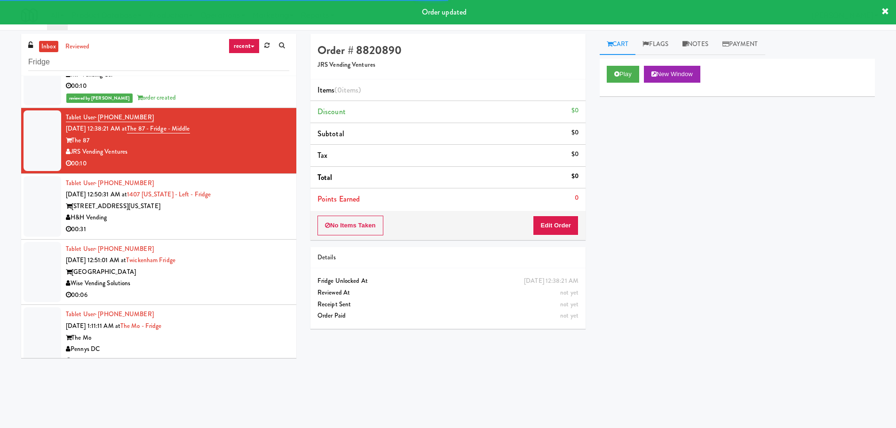
scroll to position [1222, 0]
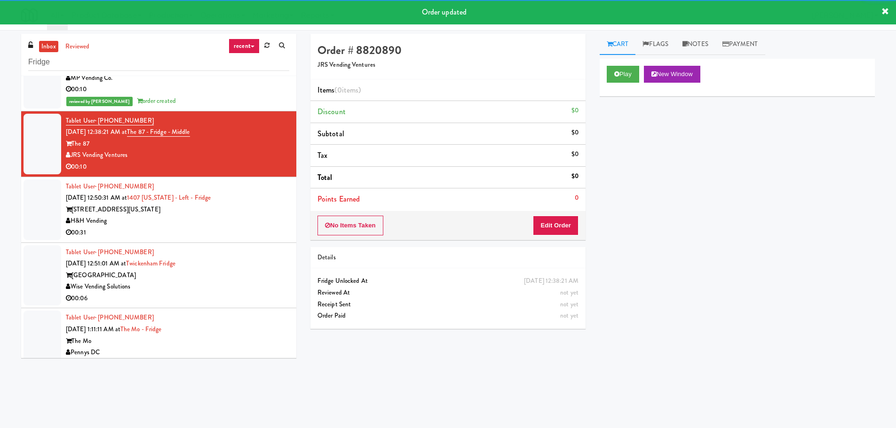
click at [623, 64] on div "Play New Window" at bounding box center [736, 78] width 275 height 38
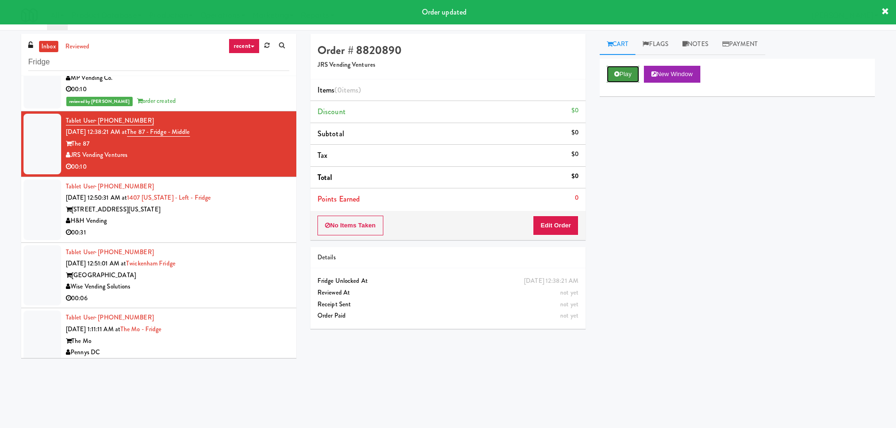
click at [622, 72] on button "Play" at bounding box center [623, 74] width 32 height 17
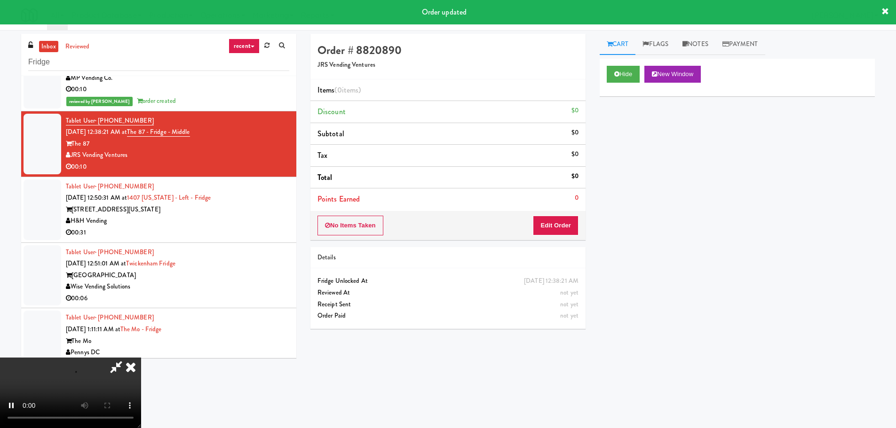
drag, startPoint x: 571, startPoint y: 212, endPoint x: 568, endPoint y: 220, distance: 8.0
click at [570, 213] on div "No Items Taken Edit Order" at bounding box center [447, 225] width 275 height 29
click at [568, 220] on button "Edit Order" at bounding box center [556, 226] width 46 height 20
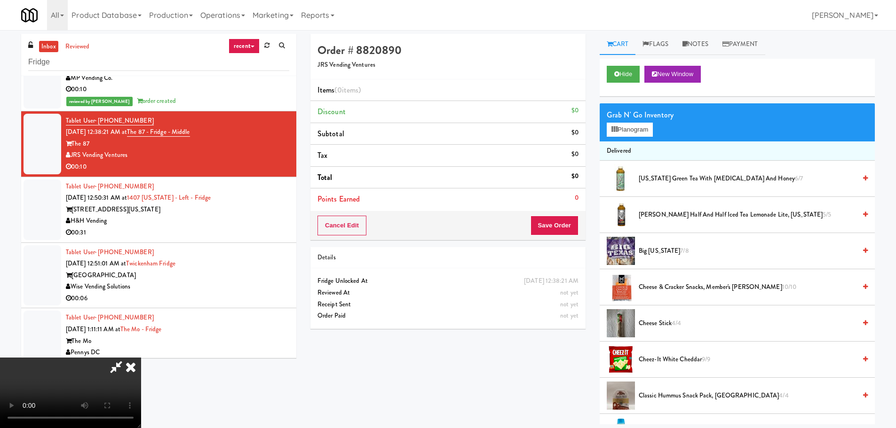
click at [141, 358] on video at bounding box center [70, 393] width 141 height 71
click at [644, 137] on div "Grab N' Go Inventory Planogram" at bounding box center [736, 122] width 275 height 38
click at [645, 127] on button "Planogram" at bounding box center [630, 130] width 46 height 14
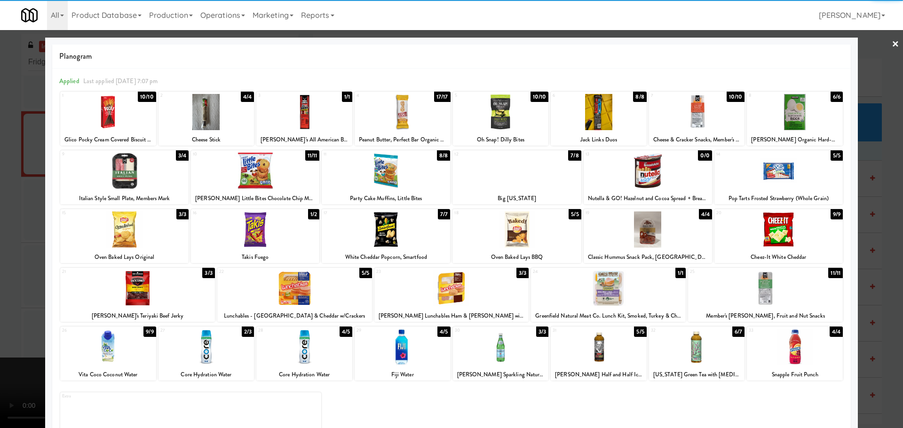
click at [135, 239] on div at bounding box center [124, 230] width 128 height 36
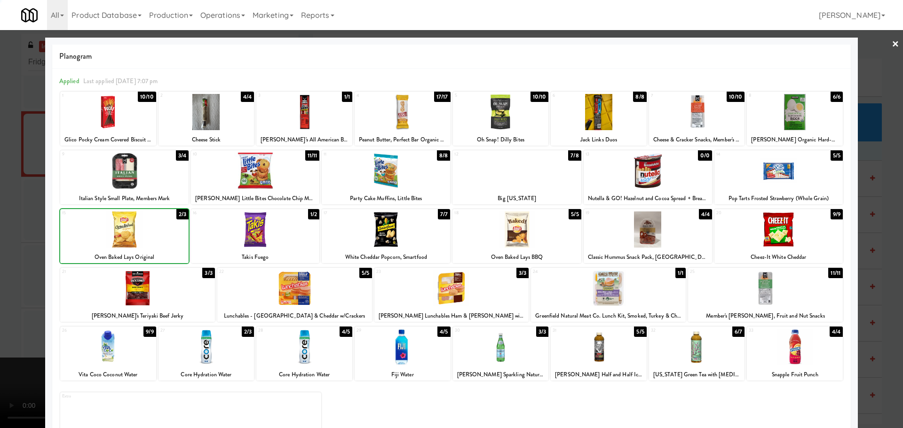
drag, startPoint x: 1, startPoint y: 246, endPoint x: 244, endPoint y: 234, distance: 242.9
click at [2, 246] on div at bounding box center [451, 214] width 903 height 428
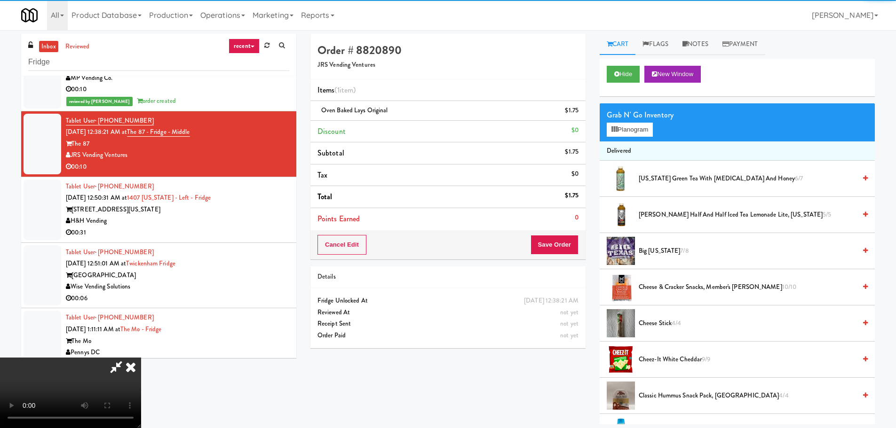
drag, startPoint x: 252, startPoint y: 235, endPoint x: 280, endPoint y: 237, distance: 28.3
click at [141, 358] on video at bounding box center [70, 393] width 141 height 71
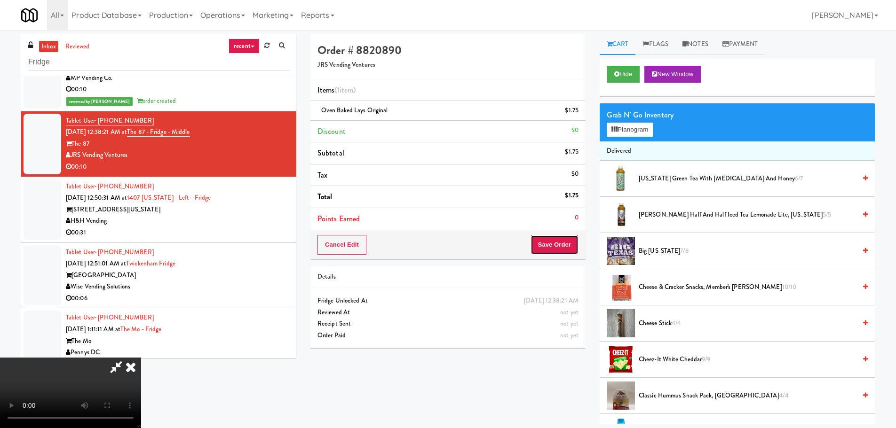
click at [563, 247] on button "Save Order" at bounding box center [554, 245] width 48 height 20
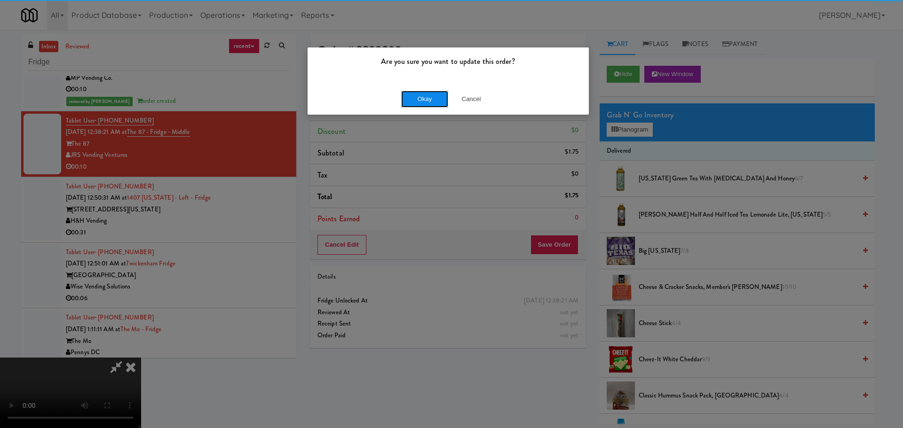
click at [411, 97] on button "Okay" at bounding box center [424, 99] width 47 height 17
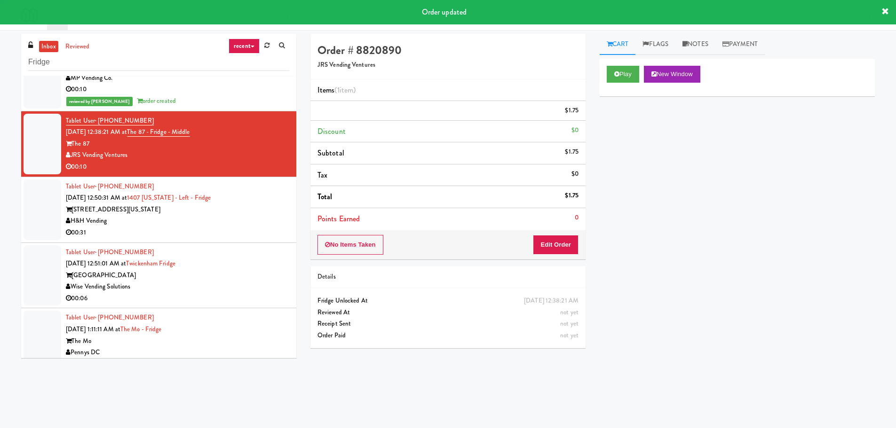
click at [247, 213] on div "1407 S Michigan Ave" at bounding box center [177, 210] width 223 height 12
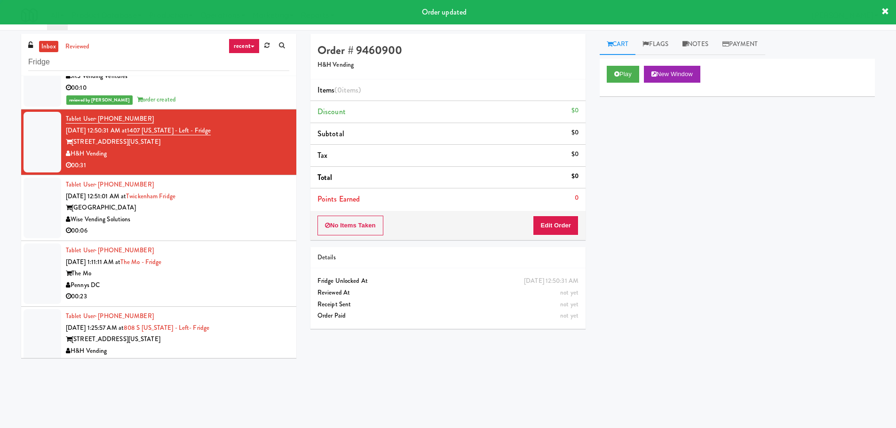
scroll to position [1317, 0]
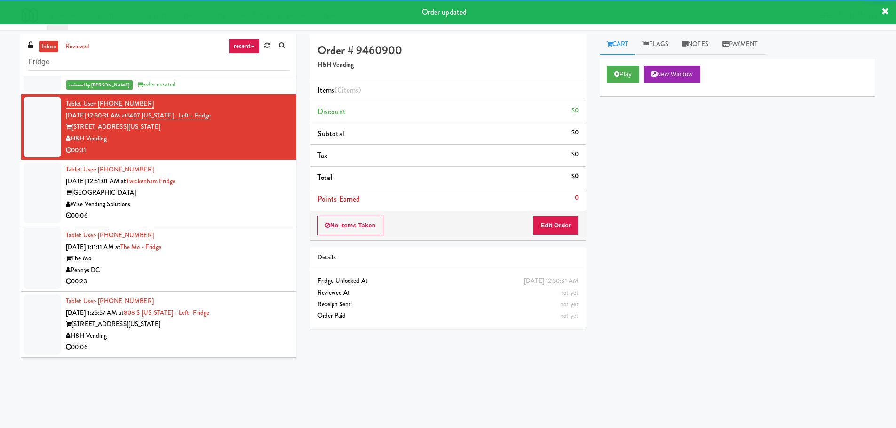
click at [622, 87] on div "Play New Window" at bounding box center [736, 78] width 275 height 38
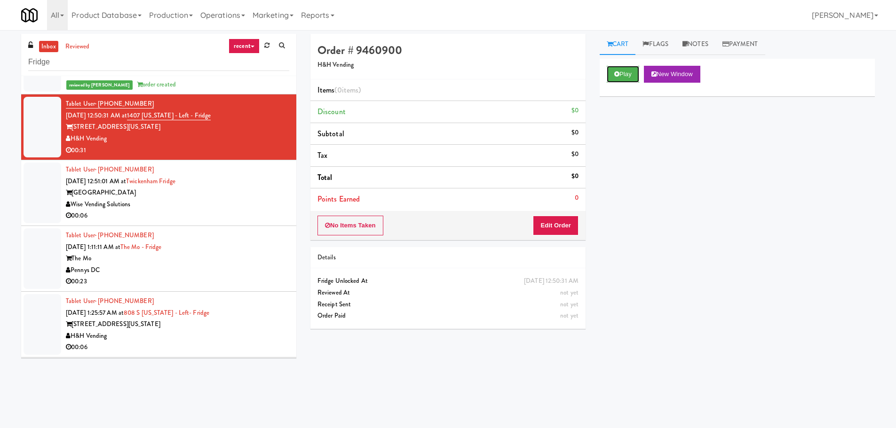
drag, startPoint x: 622, startPoint y: 68, endPoint x: 605, endPoint y: 136, distance: 69.7
click at [622, 68] on button "Play" at bounding box center [623, 74] width 32 height 17
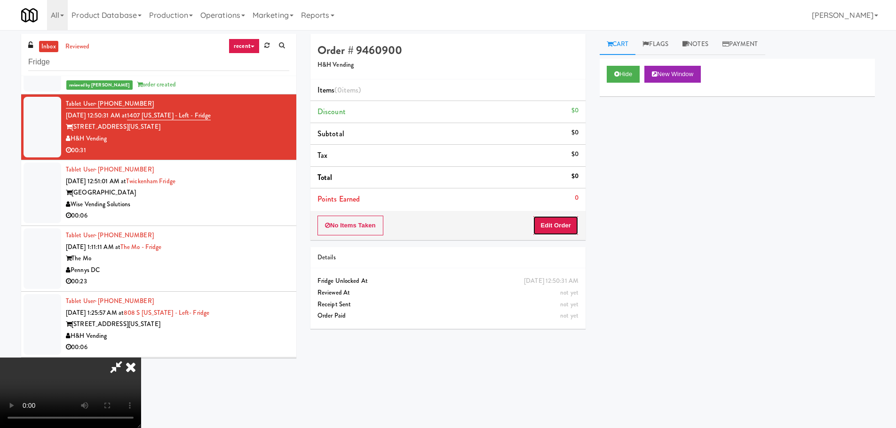
click at [574, 222] on button "Edit Order" at bounding box center [556, 226] width 46 height 20
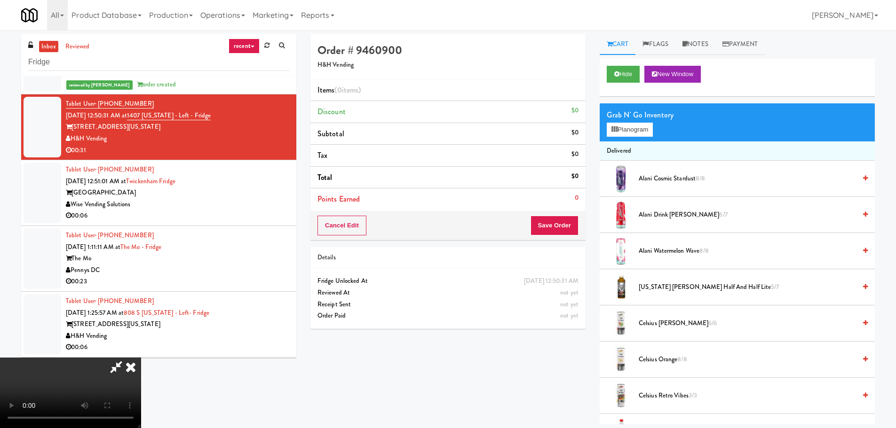
click at [141, 358] on video at bounding box center [70, 393] width 141 height 71
drag, startPoint x: 351, startPoint y: 267, endPoint x: 507, endPoint y: 257, distance: 156.4
click at [141, 358] on video at bounding box center [70, 393] width 141 height 71
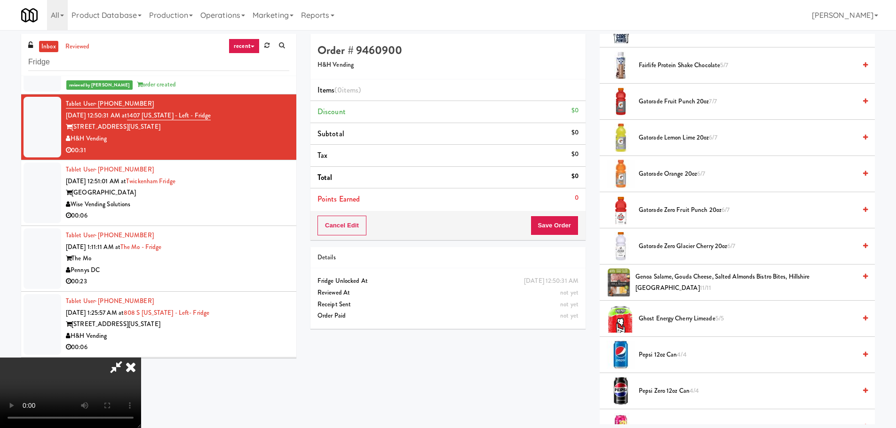
scroll to position [799, 0]
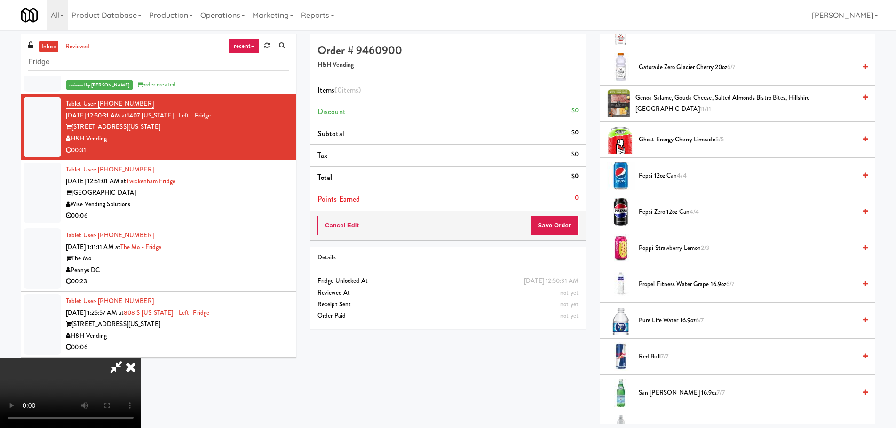
click at [662, 324] on span "Pure Life Water 16.9oz 6/7" at bounding box center [747, 321] width 217 height 12
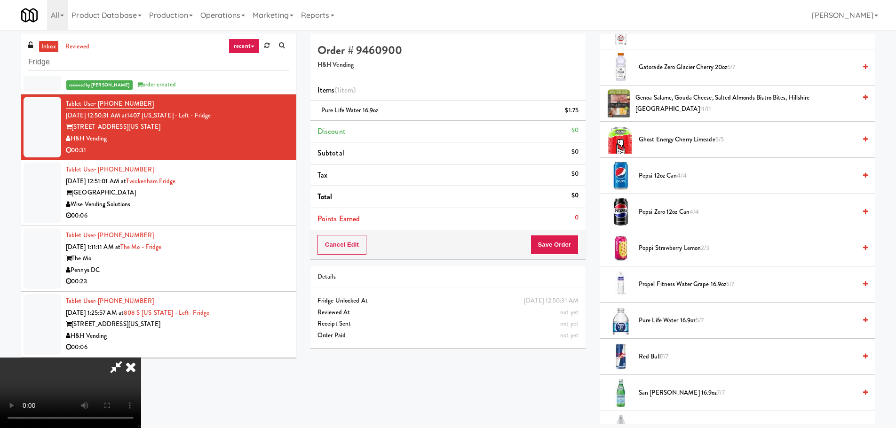
click at [141, 358] on video at bounding box center [70, 393] width 141 height 71
drag, startPoint x: 412, startPoint y: 329, endPoint x: 427, endPoint y: 326, distance: 15.8
click at [141, 358] on video at bounding box center [70, 393] width 141 height 71
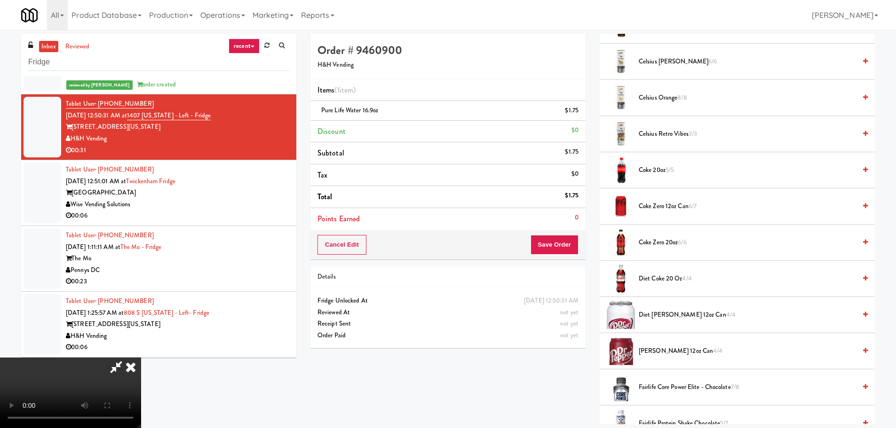
scroll to position [235, 0]
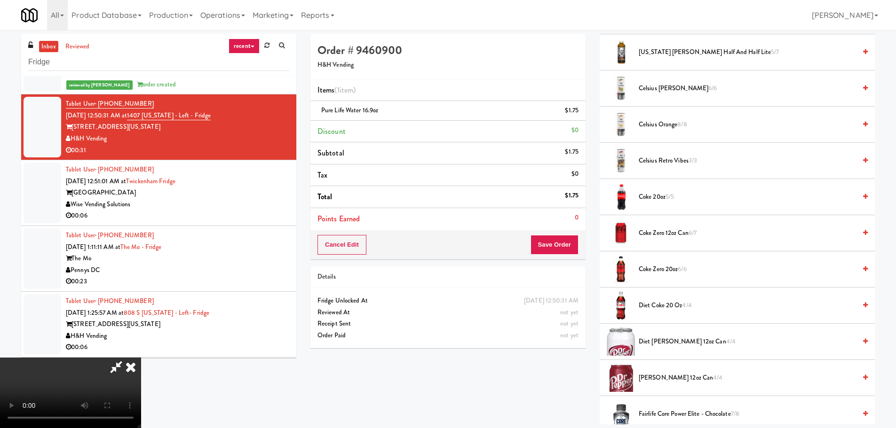
click at [665, 233] on span "Coke Zero 12oz can 6/7" at bounding box center [747, 234] width 217 height 12
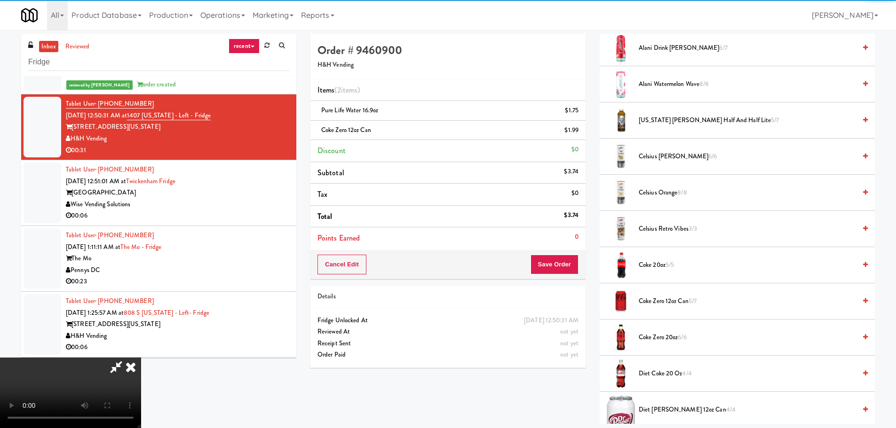
scroll to position [0, 0]
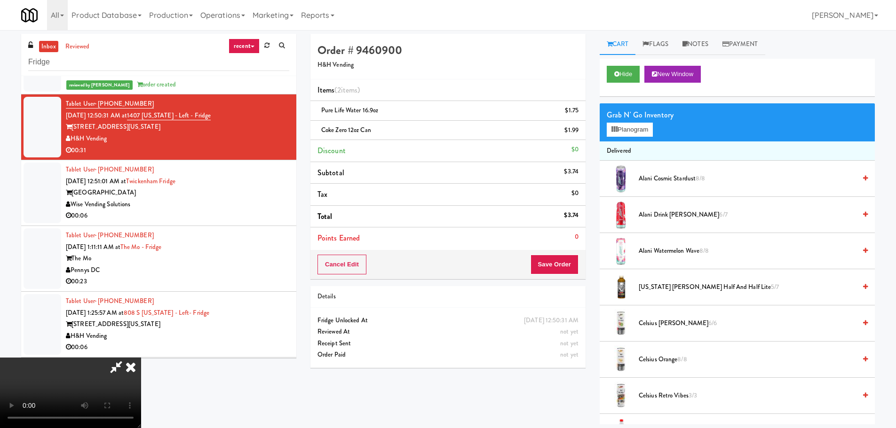
click at [635, 121] on div "Grab N' Go Inventory" at bounding box center [737, 115] width 261 height 14
click at [636, 128] on button "Planogram" at bounding box center [630, 130] width 46 height 14
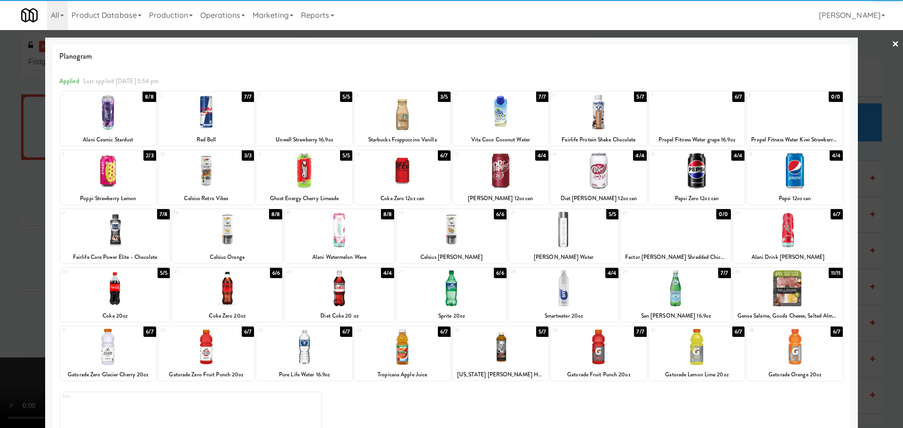
click at [0, 292] on div at bounding box center [451, 214] width 903 height 428
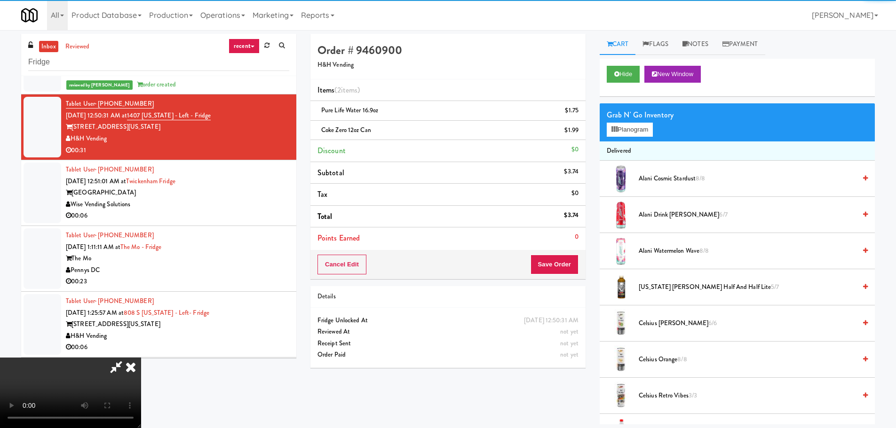
click at [141, 358] on video at bounding box center [70, 393] width 141 height 71
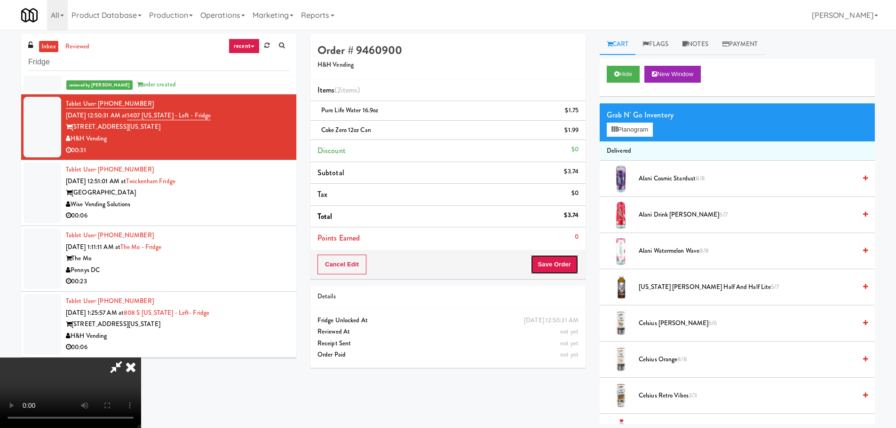
click at [551, 262] on button "Save Order" at bounding box center [554, 265] width 48 height 20
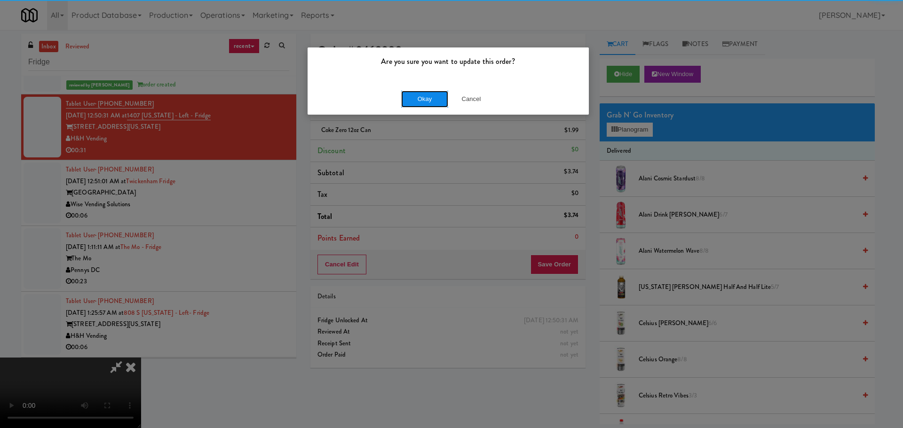
click at [420, 97] on button "Okay" at bounding box center [424, 99] width 47 height 17
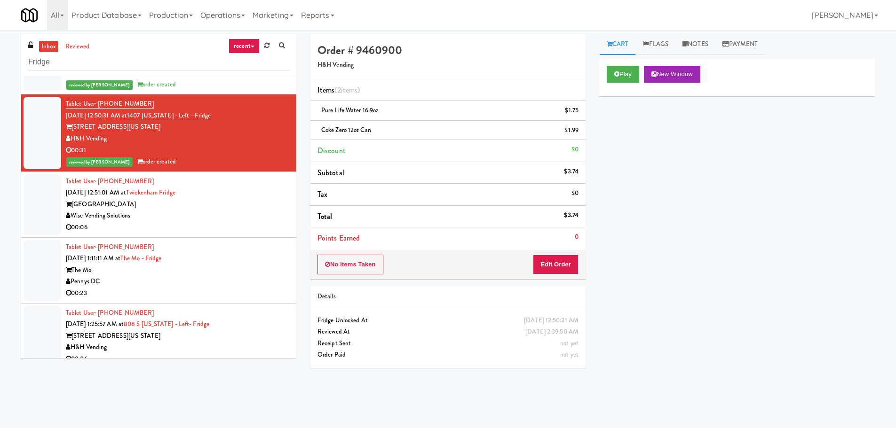
click at [237, 239] on li "Tablet User · (240) 419-7228 Sep 5, 2025 1:11:11 AM at The Mo - Fridge The Mo P…" at bounding box center [158, 271] width 275 height 66
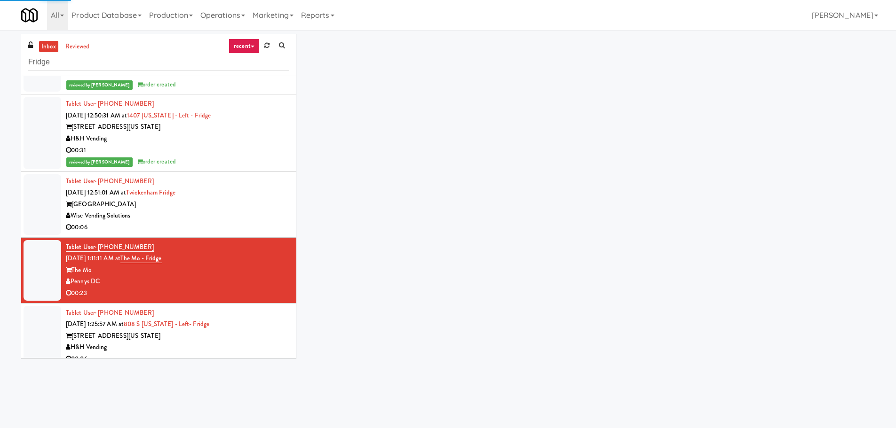
click at [238, 236] on li "Tablet User · (256) 566-2505 Sep 5, 2025 12:51:01 AM at Twickenham Fridge Twick…" at bounding box center [158, 205] width 275 height 66
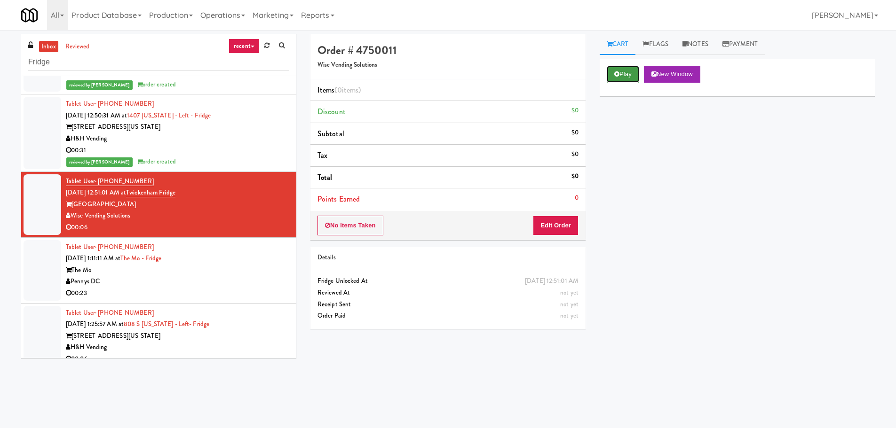
click at [632, 77] on button "Play" at bounding box center [623, 74] width 32 height 17
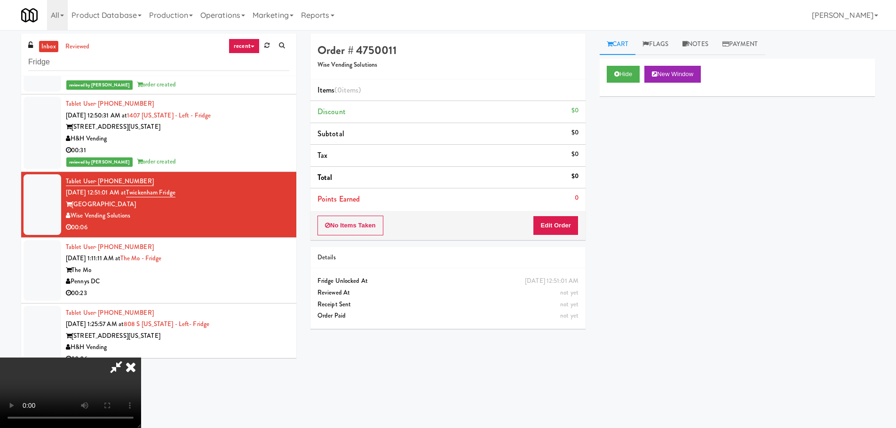
click at [575, 240] on div "No Items Taken Edit Order" at bounding box center [447, 225] width 275 height 29
click at [569, 231] on button "Edit Order" at bounding box center [556, 226] width 46 height 20
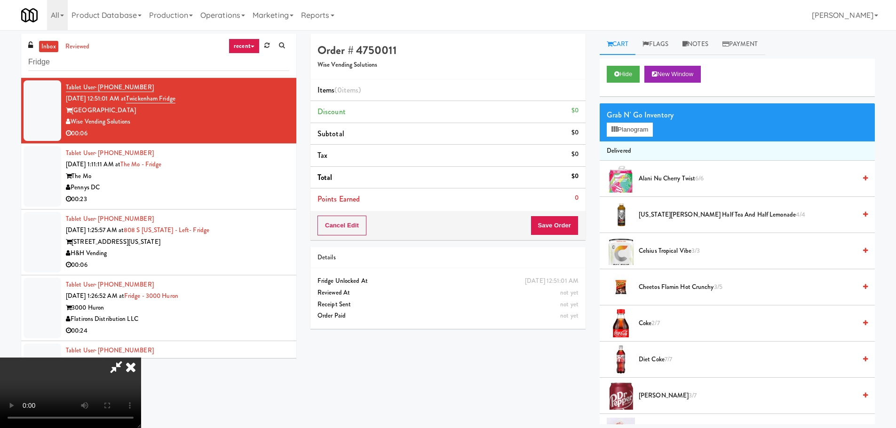
click at [141, 358] on video at bounding box center [70, 393] width 141 height 71
drag, startPoint x: 262, startPoint y: 274, endPoint x: 281, endPoint y: 274, distance: 19.3
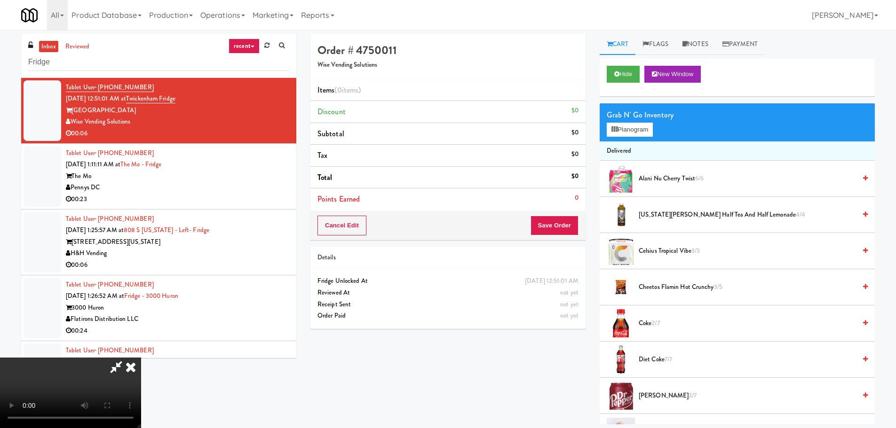
click at [141, 358] on video at bounding box center [70, 393] width 141 height 71
click at [652, 134] on button "Planogram" at bounding box center [630, 130] width 46 height 14
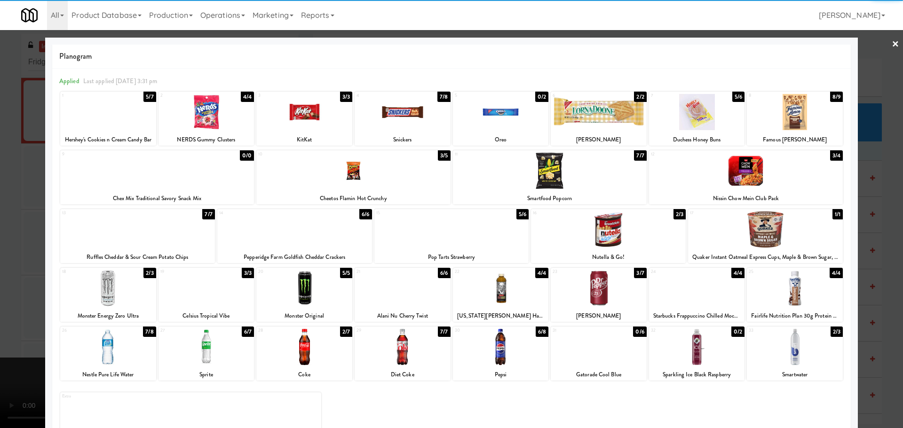
click at [309, 349] on div at bounding box center [304, 347] width 96 height 36
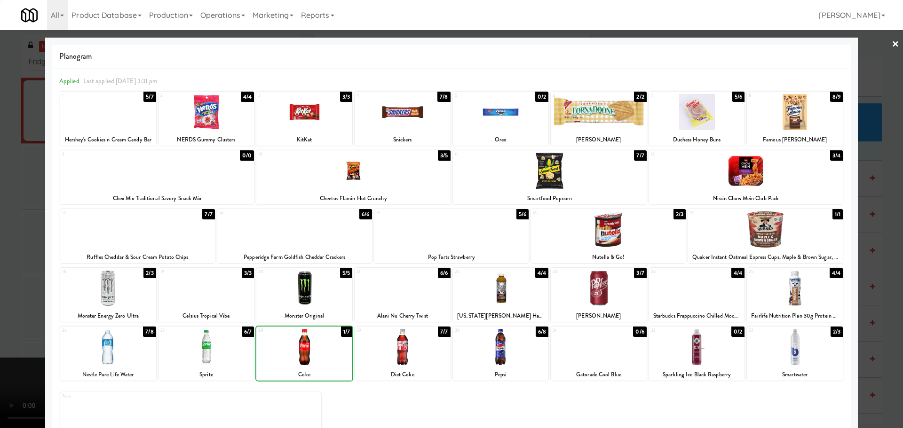
click at [488, 355] on div at bounding box center [501, 347] width 96 height 36
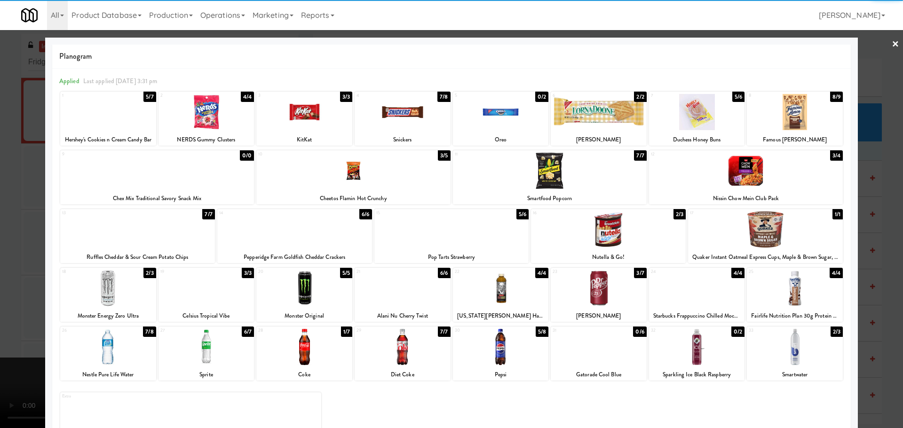
click at [0, 291] on div at bounding box center [451, 214] width 903 height 428
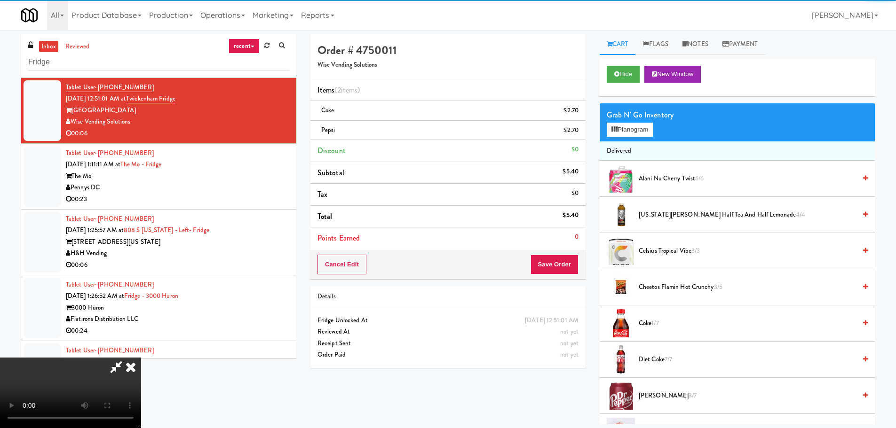
click at [141, 358] on video at bounding box center [70, 393] width 141 height 71
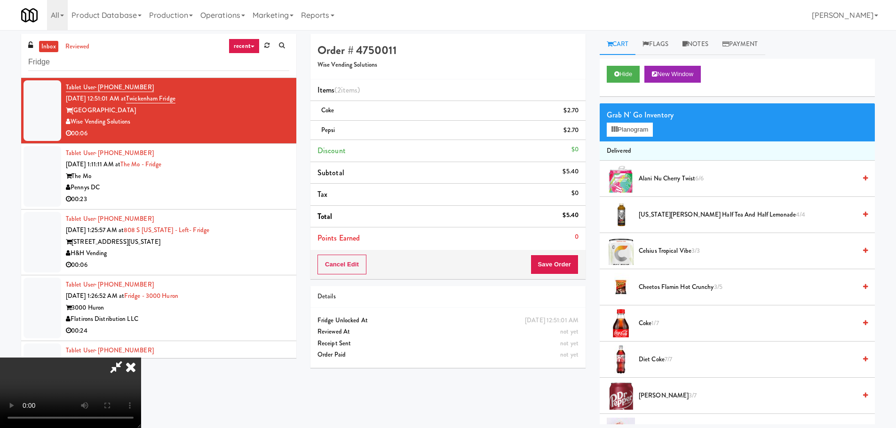
scroll to position [162, 0]
click at [585, 272] on div "Cancel Edit Save Order" at bounding box center [447, 264] width 275 height 29
click at [560, 268] on button "Save Order" at bounding box center [554, 265] width 48 height 20
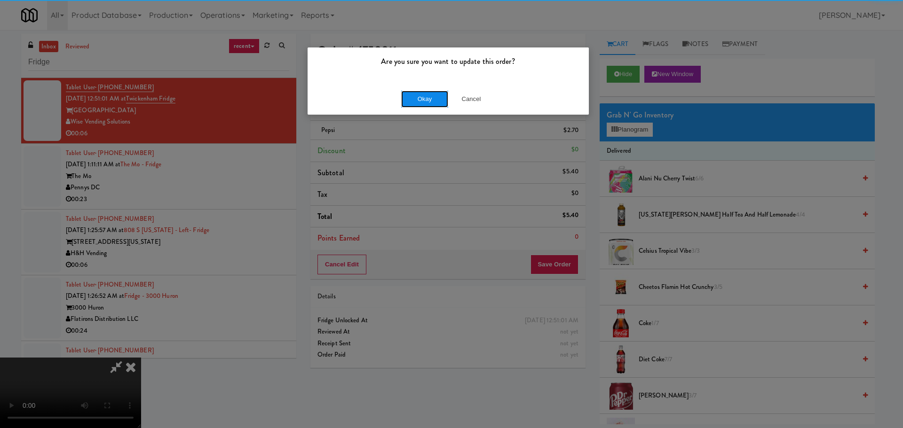
click at [422, 101] on button "Okay" at bounding box center [424, 99] width 47 height 17
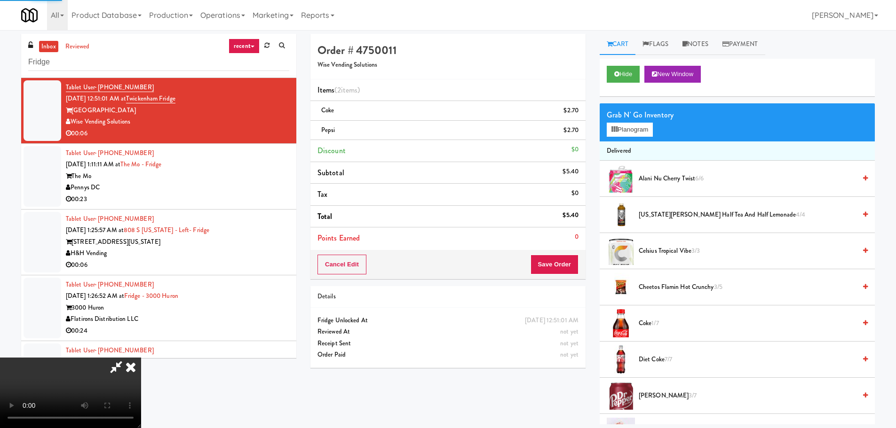
scroll to position [0, 0]
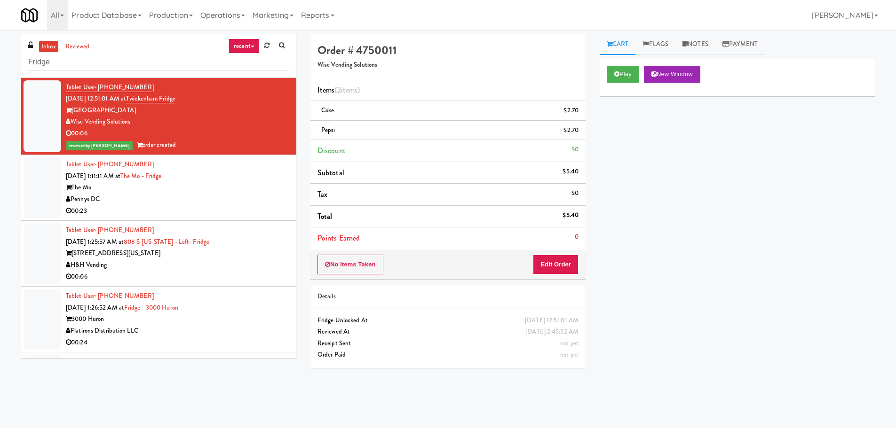
click at [219, 195] on div "Pennys DC" at bounding box center [177, 200] width 223 height 12
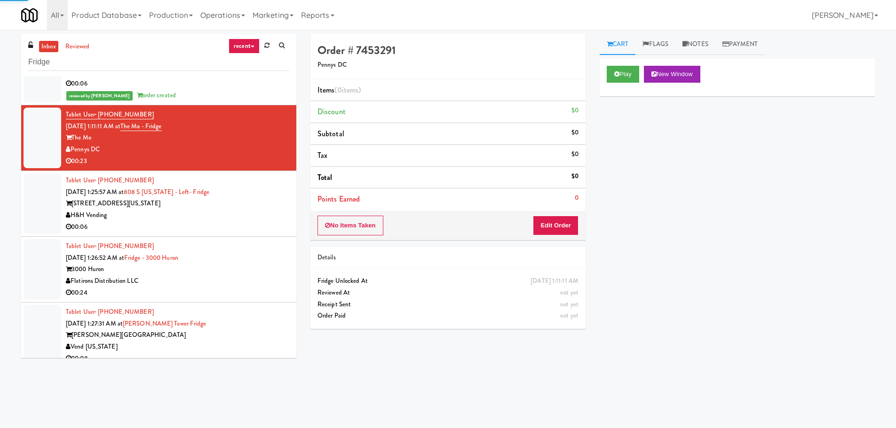
scroll to position [1458, 0]
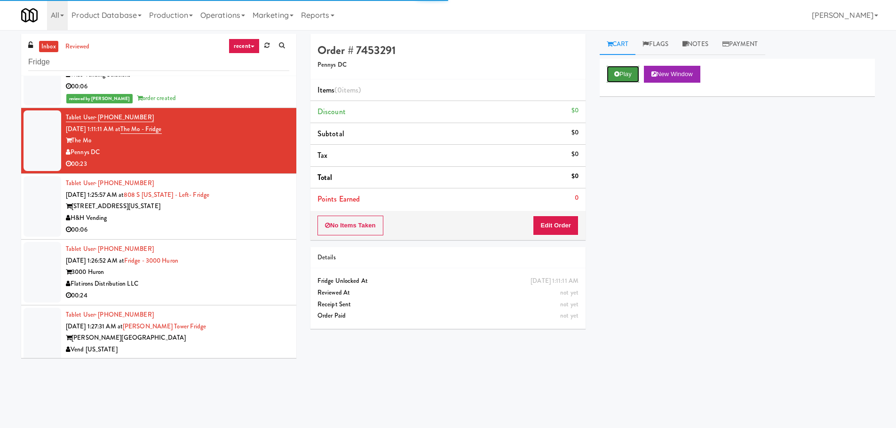
click at [623, 80] on button "Play" at bounding box center [623, 74] width 32 height 17
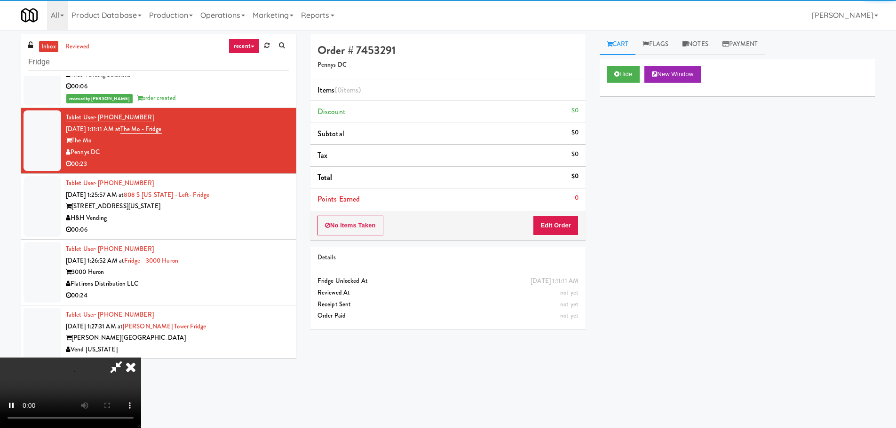
click at [558, 201] on li "Points Earned 0" at bounding box center [447, 200] width 275 height 22
click at [553, 219] on button "Edit Order" at bounding box center [556, 226] width 46 height 20
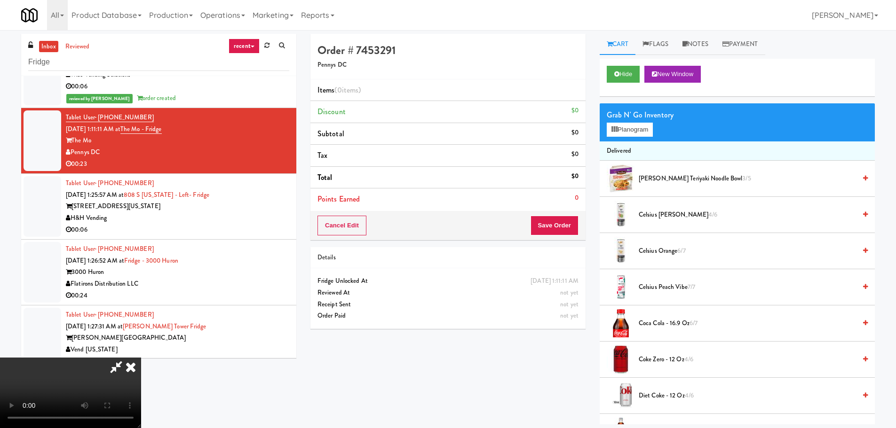
scroll to position [162, 0]
click at [141, 393] on video at bounding box center [70, 393] width 141 height 71
drag, startPoint x: 410, startPoint y: 300, endPoint x: 406, endPoint y: 295, distance: 6.0
click at [141, 358] on video at bounding box center [70, 393] width 141 height 71
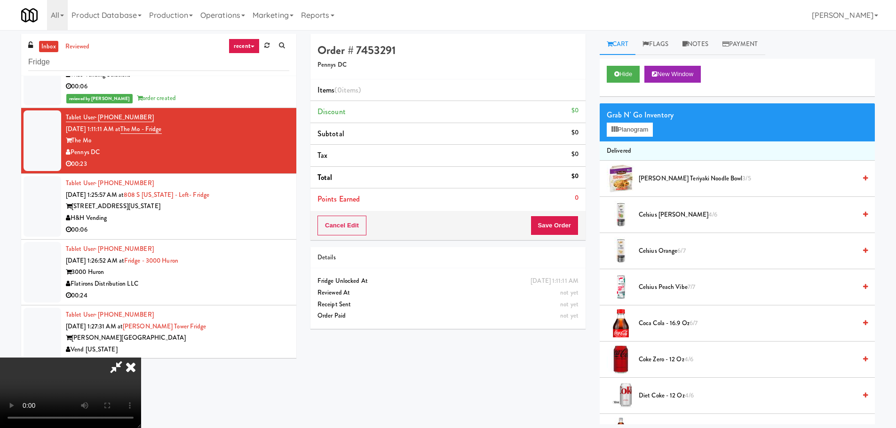
click at [141, 358] on video at bounding box center [70, 393] width 141 height 71
click at [647, 125] on button "Planogram" at bounding box center [630, 130] width 46 height 14
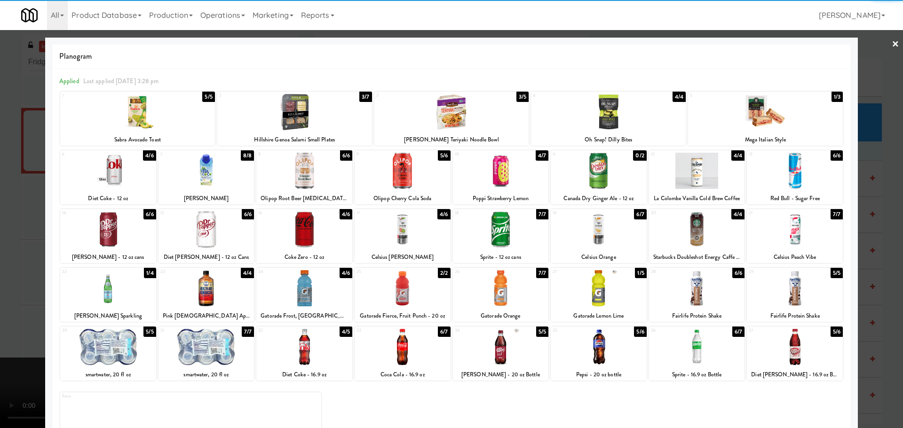
click at [336, 235] on div at bounding box center [304, 230] width 96 height 36
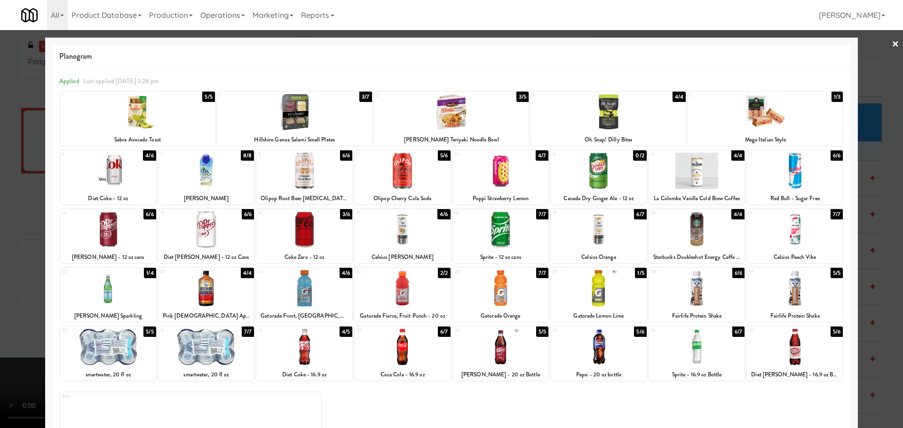
click at [4, 253] on div at bounding box center [451, 214] width 903 height 428
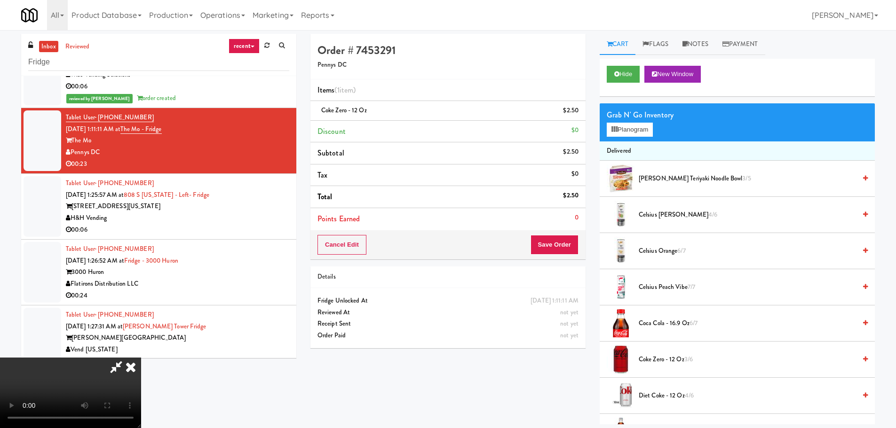
click at [141, 358] on video at bounding box center [70, 393] width 141 height 71
click at [640, 119] on div "Grab N' Go Inventory" at bounding box center [737, 115] width 261 height 14
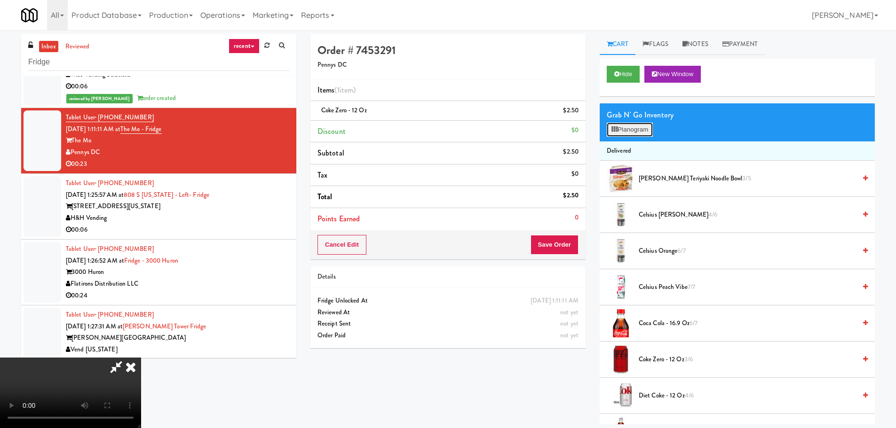
click at [643, 127] on button "Planogram" at bounding box center [630, 130] width 46 height 14
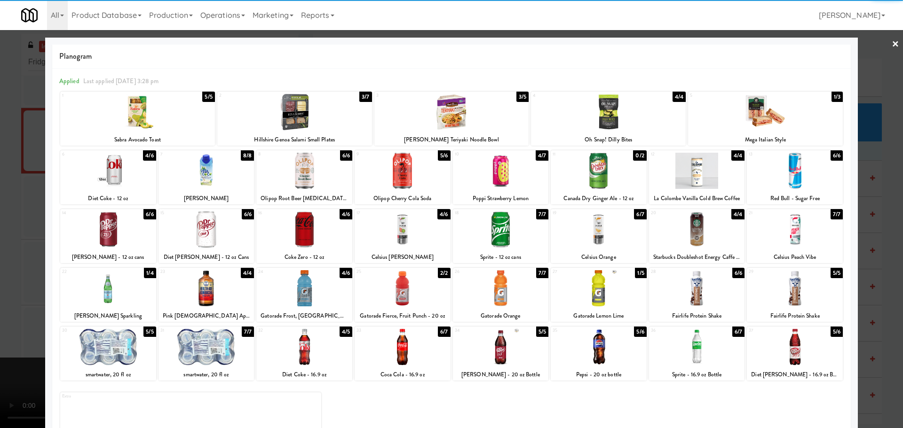
click at [747, 121] on div at bounding box center [765, 112] width 155 height 36
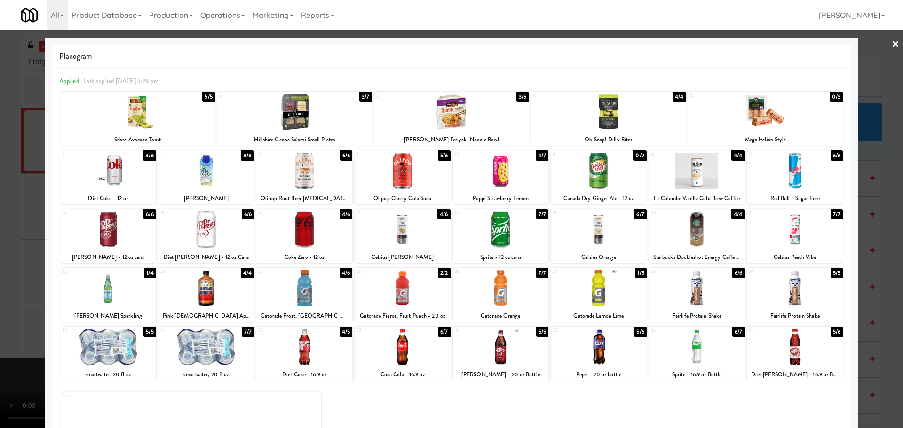
click at [10, 278] on div at bounding box center [451, 214] width 903 height 428
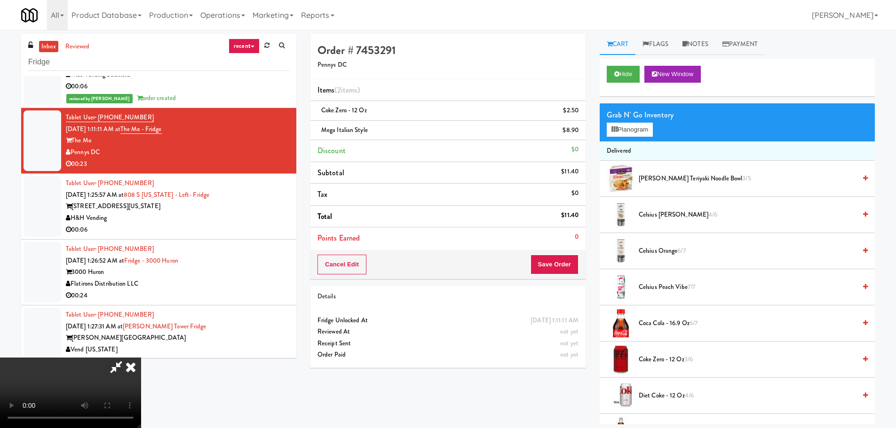
click at [141, 358] on video at bounding box center [70, 393] width 141 height 71
click at [570, 259] on button "Save Order" at bounding box center [554, 265] width 48 height 20
click at [563, 262] on body "Are you sure you want to update this order? Okay Cancel Okay Are you sure you w…" at bounding box center [448, 244] width 896 height 428
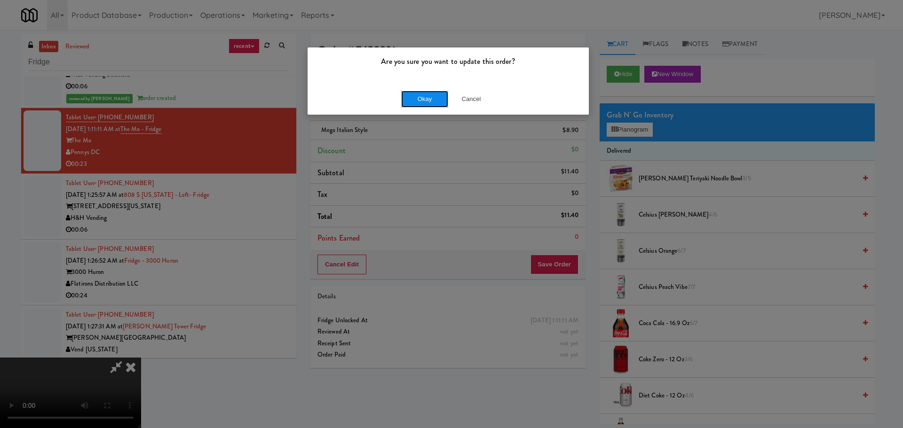
click at [414, 100] on button "Okay" at bounding box center [424, 99] width 47 height 17
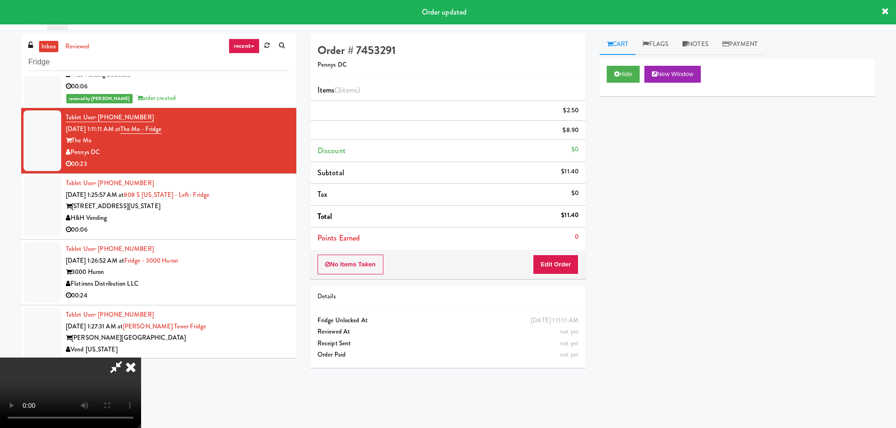
scroll to position [0, 0]
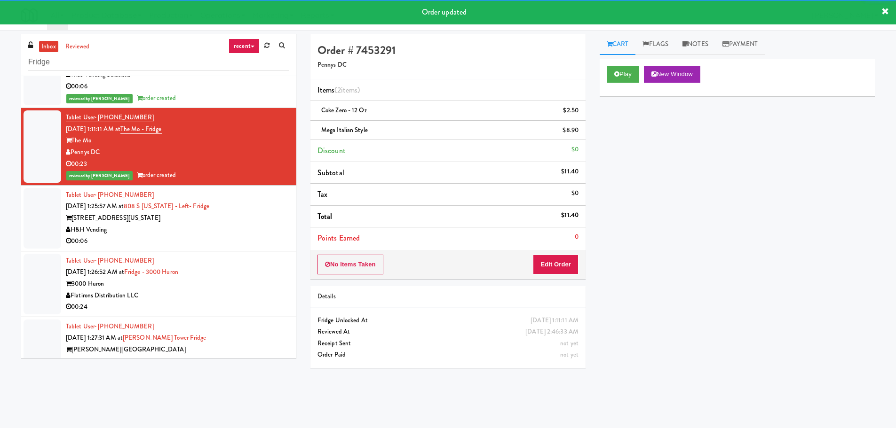
click at [224, 230] on div "H&H Vending" at bounding box center [177, 230] width 223 height 12
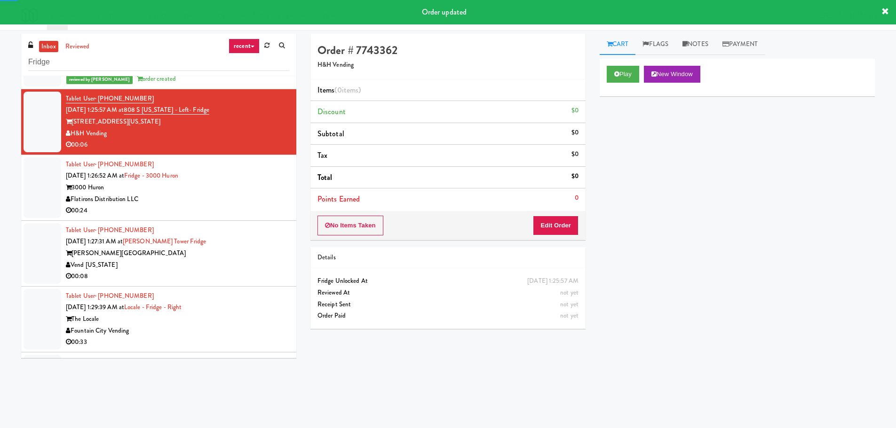
scroll to position [1552, 0]
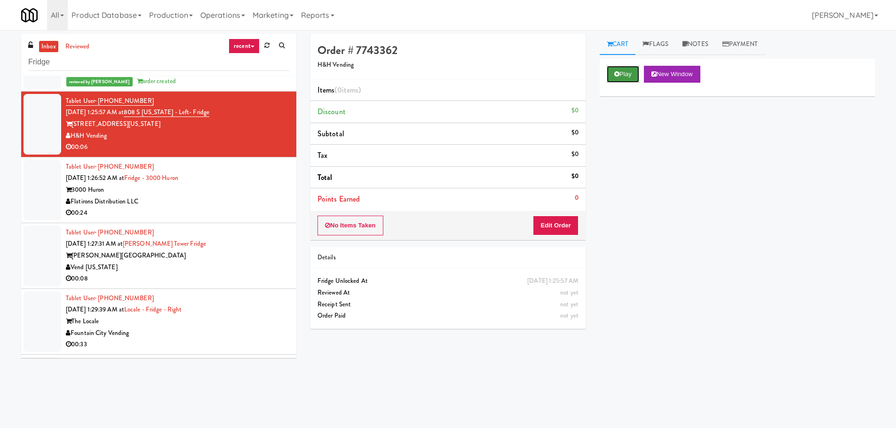
click at [639, 79] on button "Play" at bounding box center [623, 74] width 32 height 17
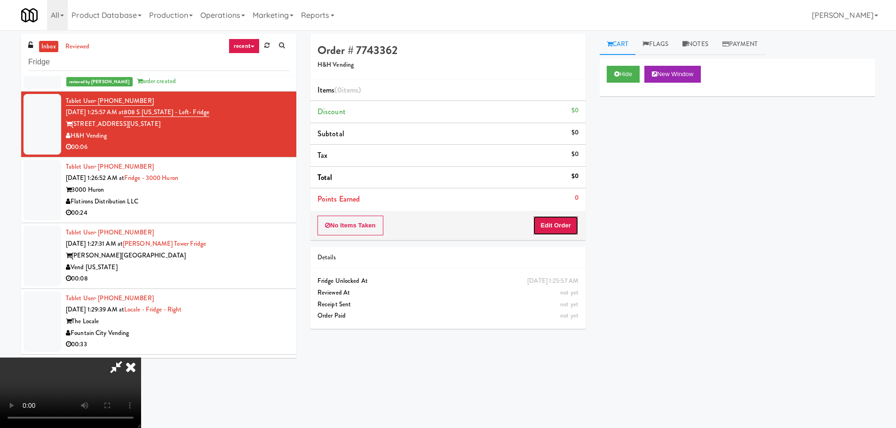
click at [561, 228] on button "Edit Order" at bounding box center [556, 226] width 46 height 20
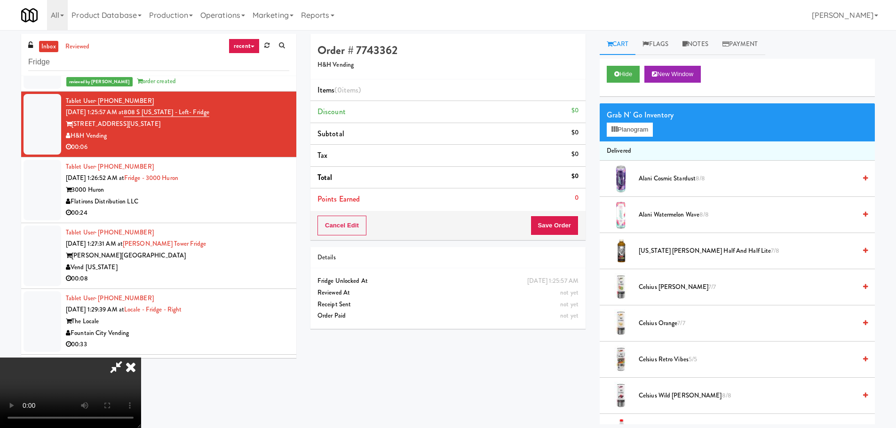
scroll to position [162, 0]
click at [141, 358] on video at bounding box center [70, 393] width 141 height 71
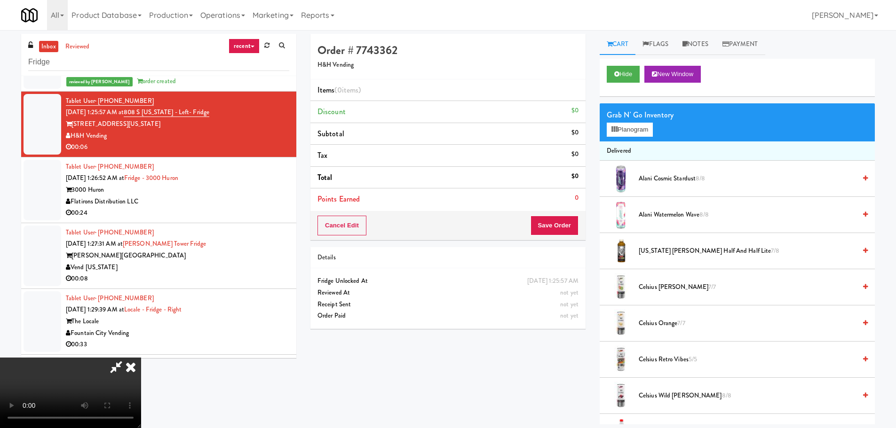
click at [141, 358] on video at bounding box center [70, 393] width 141 height 71
click at [625, 127] on button "Planogram" at bounding box center [630, 130] width 46 height 14
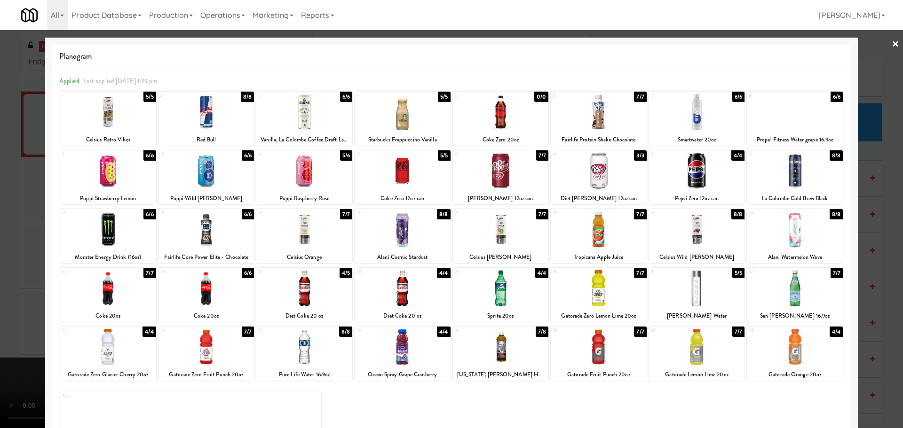
click at [679, 117] on div at bounding box center [697, 112] width 96 height 36
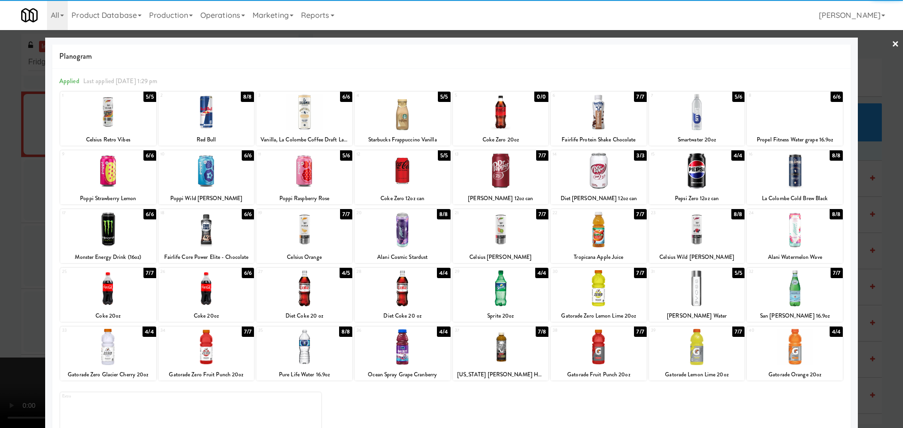
click at [0, 160] on div at bounding box center [451, 214] width 903 height 428
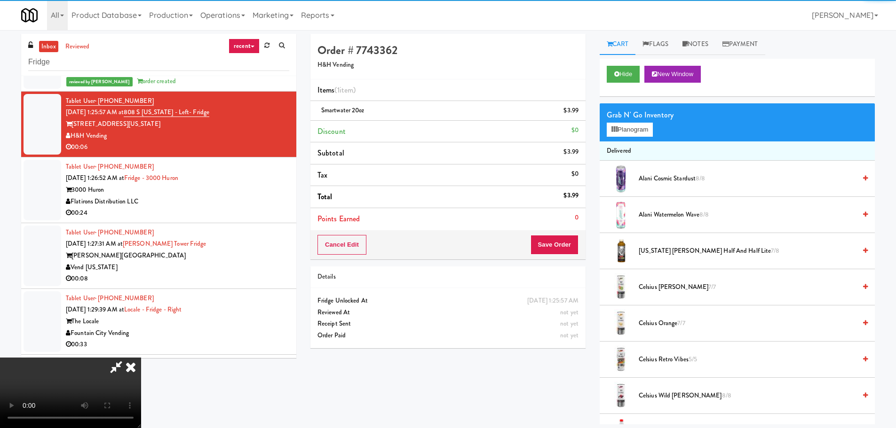
drag, startPoint x: 251, startPoint y: 174, endPoint x: 270, endPoint y: 176, distance: 19.4
click at [141, 358] on video at bounding box center [70, 393] width 141 height 71
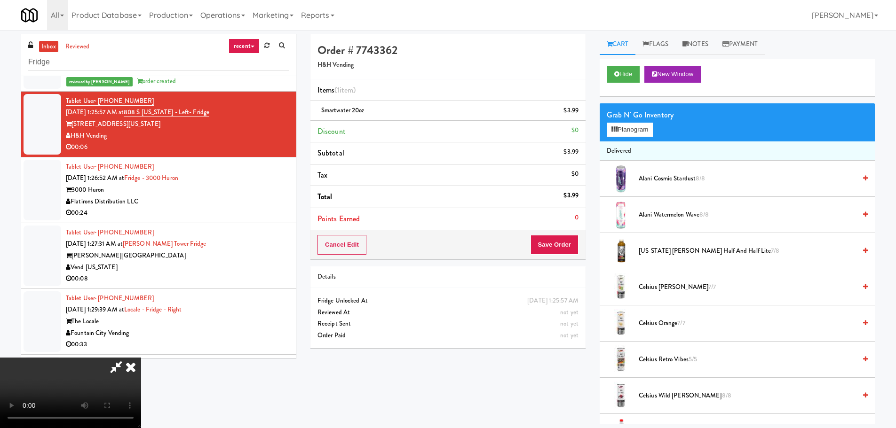
scroll to position [162, 0]
click at [554, 241] on button "Save Order" at bounding box center [554, 245] width 48 height 20
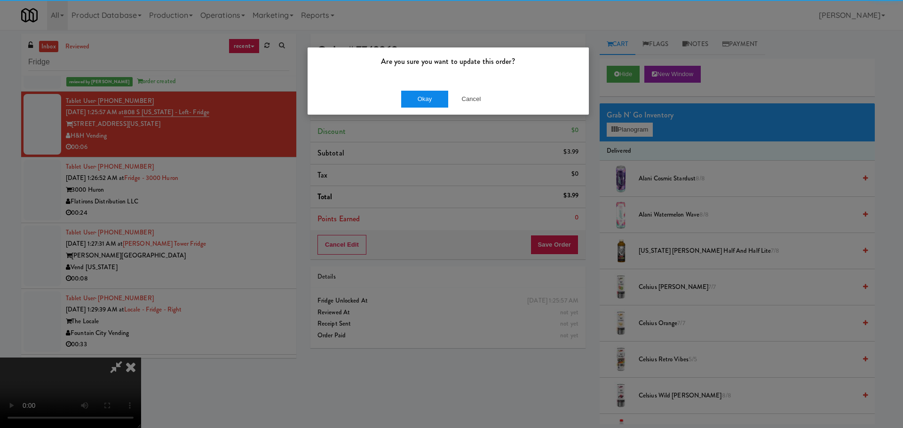
click at [420, 92] on div "Okay Cancel" at bounding box center [448, 99] width 281 height 32
click at [422, 96] on button "Okay" at bounding box center [424, 99] width 47 height 17
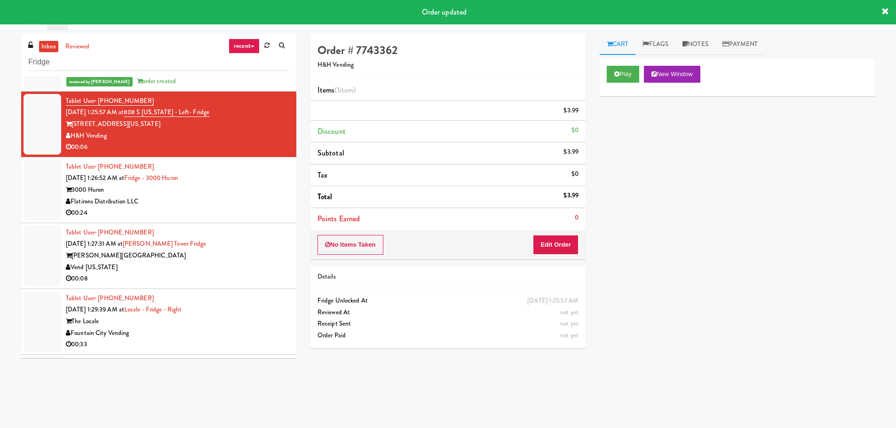
scroll to position [0, 0]
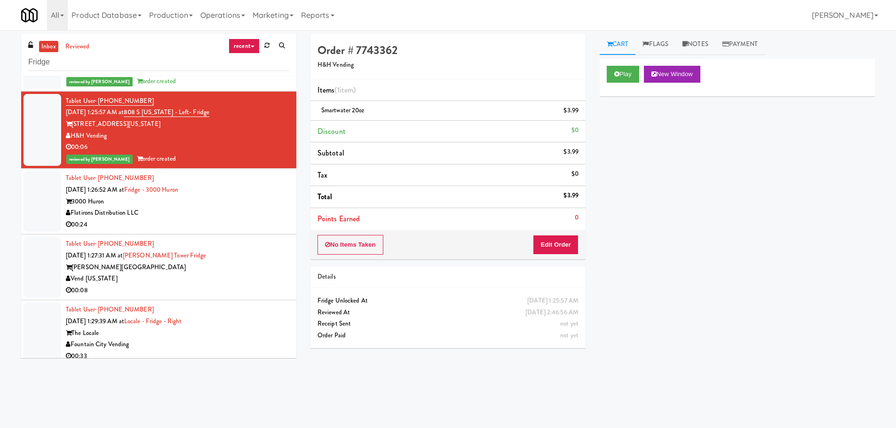
click at [223, 221] on div "00:24" at bounding box center [177, 225] width 223 height 12
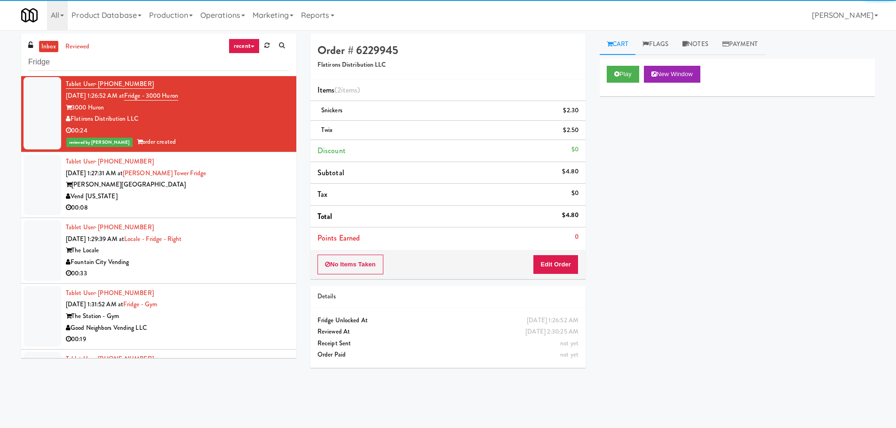
click at [248, 179] on div "Tablet User · (720) 635-3168 Sep 5, 2025 1:27:31 AM at Archer Tower Fridge Arch…" at bounding box center [177, 185] width 223 height 58
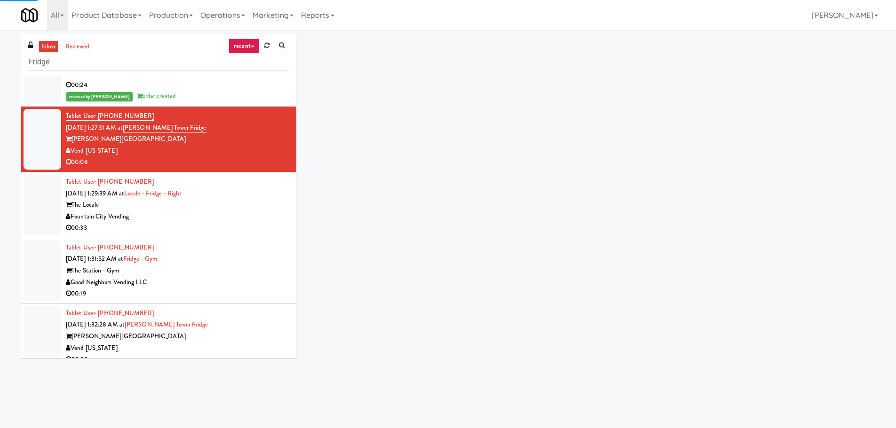
scroll to position [1693, 0]
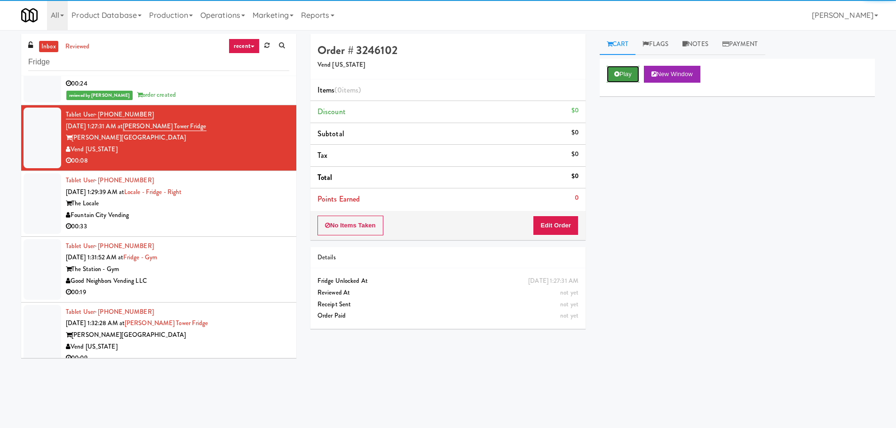
click at [615, 74] on icon at bounding box center [616, 74] width 5 height 6
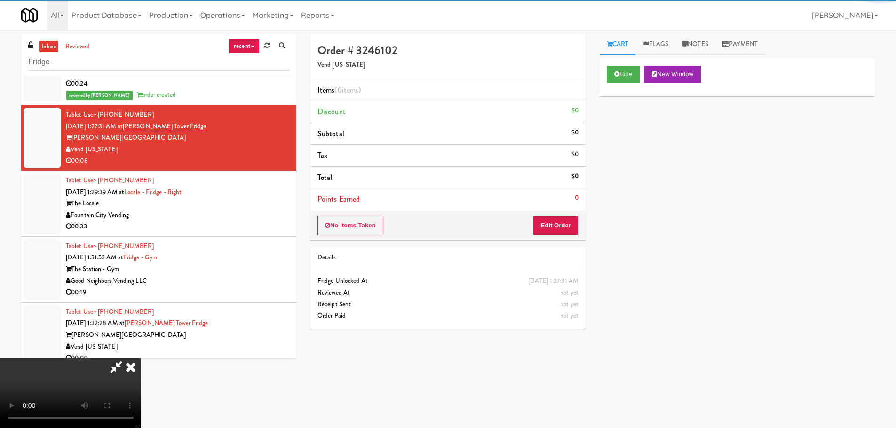
click at [559, 203] on li "Points Earned 0" at bounding box center [447, 200] width 275 height 22
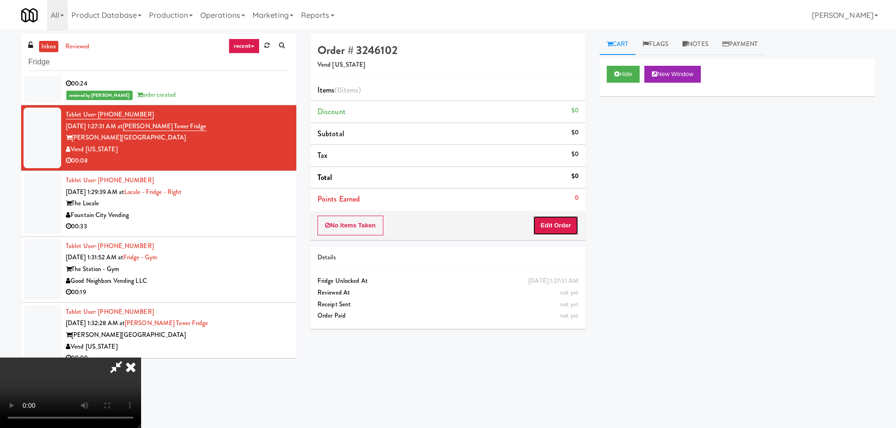
click at [556, 221] on button "Edit Order" at bounding box center [556, 226] width 46 height 20
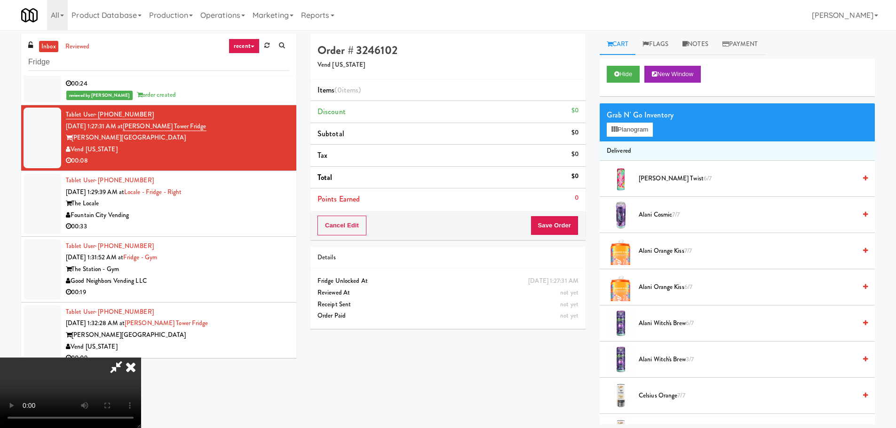
scroll to position [0, 0]
click at [141, 358] on video at bounding box center [70, 393] width 141 height 71
click at [630, 129] on button "Planogram" at bounding box center [630, 130] width 46 height 14
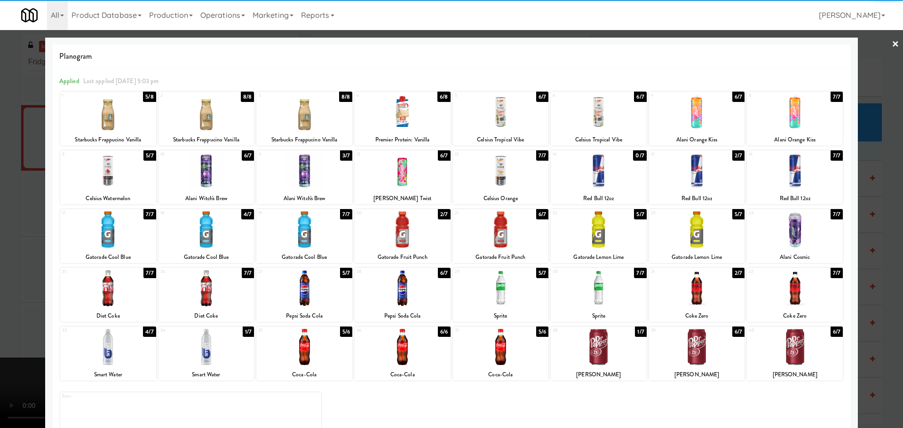
click at [315, 288] on div at bounding box center [304, 288] width 96 height 36
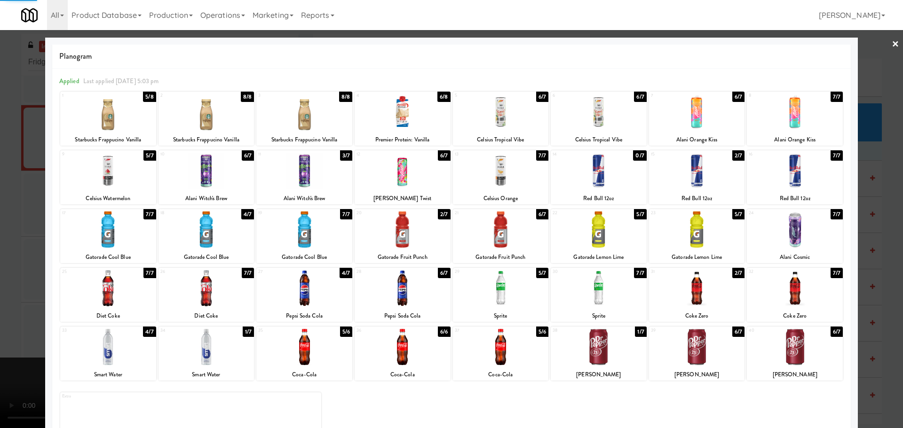
click at [0, 273] on div at bounding box center [451, 214] width 903 height 428
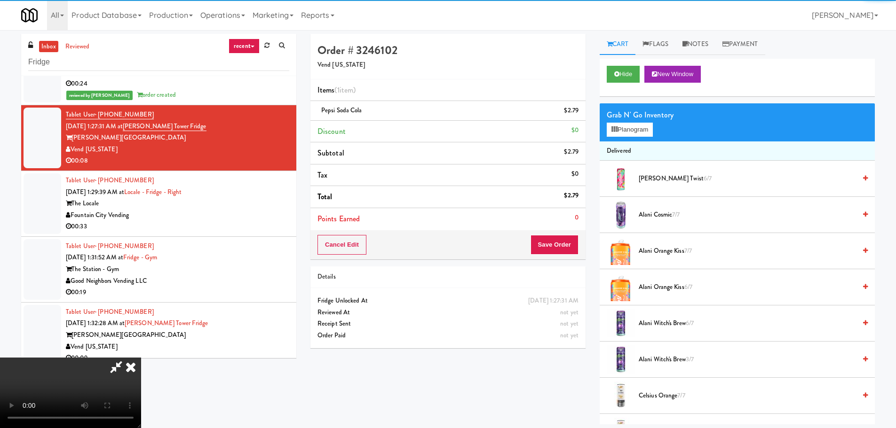
scroll to position [94, 0]
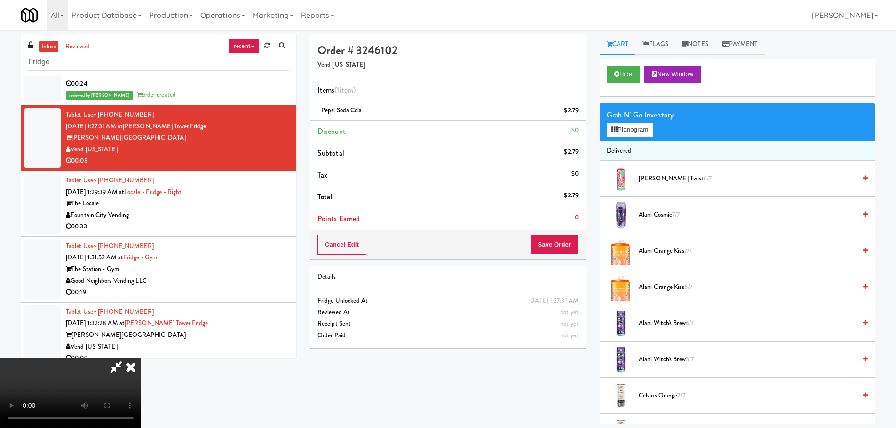
click at [577, 114] on icon at bounding box center [579, 114] width 5 height 6
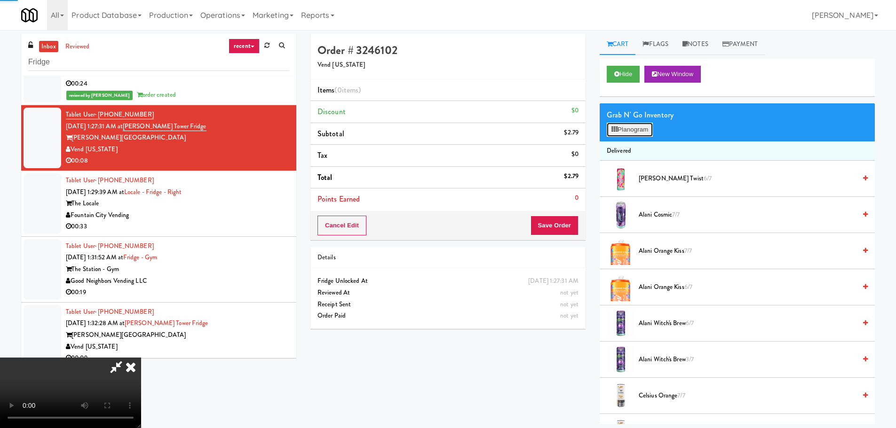
click at [627, 128] on button "Planogram" at bounding box center [630, 130] width 46 height 14
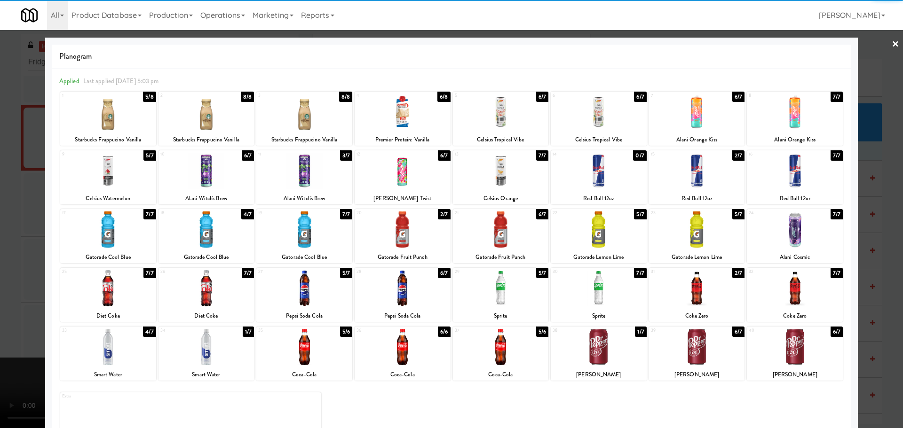
click at [415, 291] on div at bounding box center [403, 288] width 96 height 36
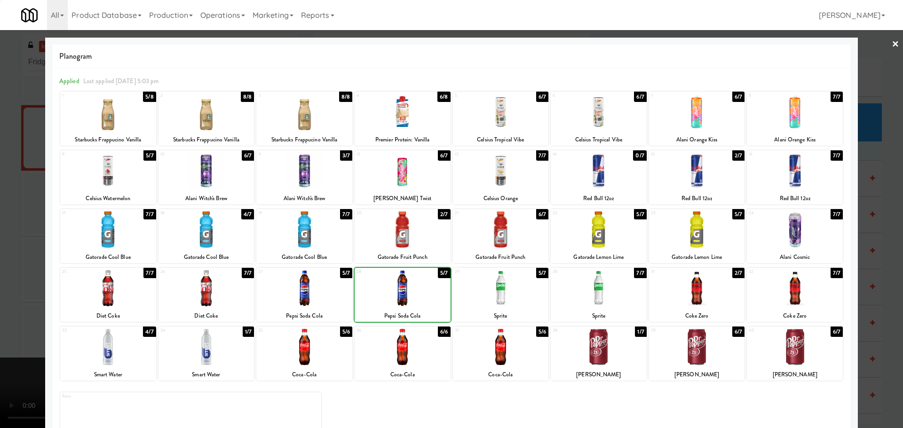
drag, startPoint x: 8, startPoint y: 276, endPoint x: 135, endPoint y: 239, distance: 132.4
click at [17, 277] on div at bounding box center [451, 214] width 903 height 428
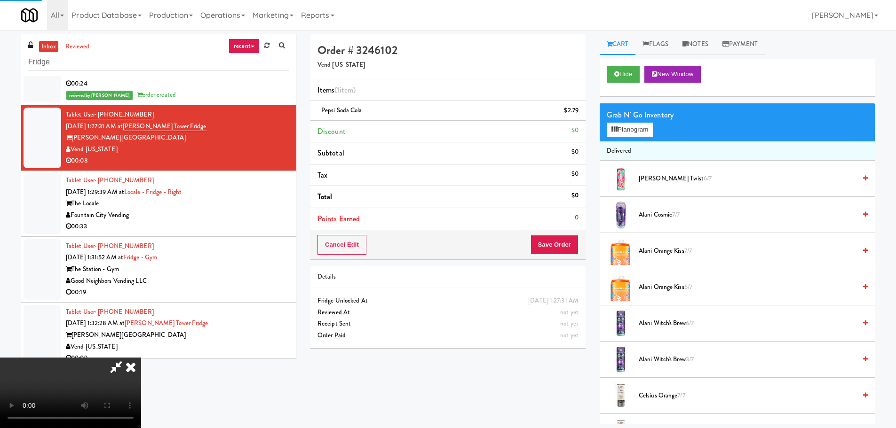
click at [141, 358] on video at bounding box center [70, 393] width 141 height 71
click at [548, 256] on div "Cancel Edit Save Order" at bounding box center [447, 244] width 275 height 29
click at [552, 245] on button "Save Order" at bounding box center [554, 245] width 48 height 20
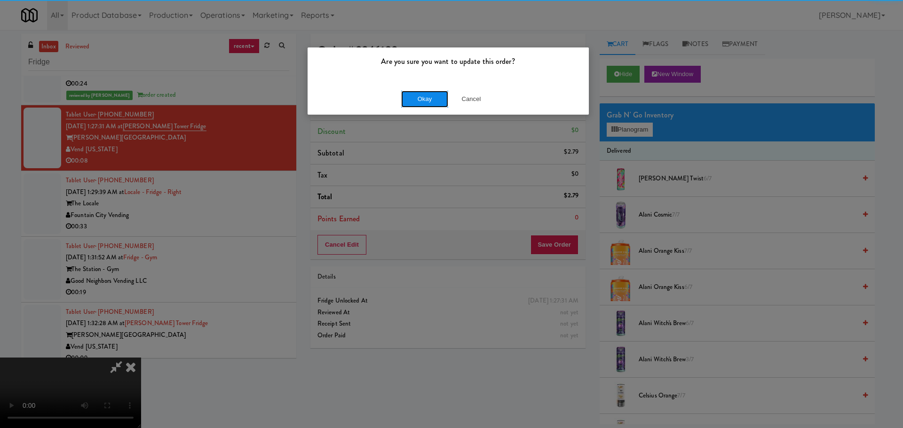
click at [421, 97] on button "Okay" at bounding box center [424, 99] width 47 height 17
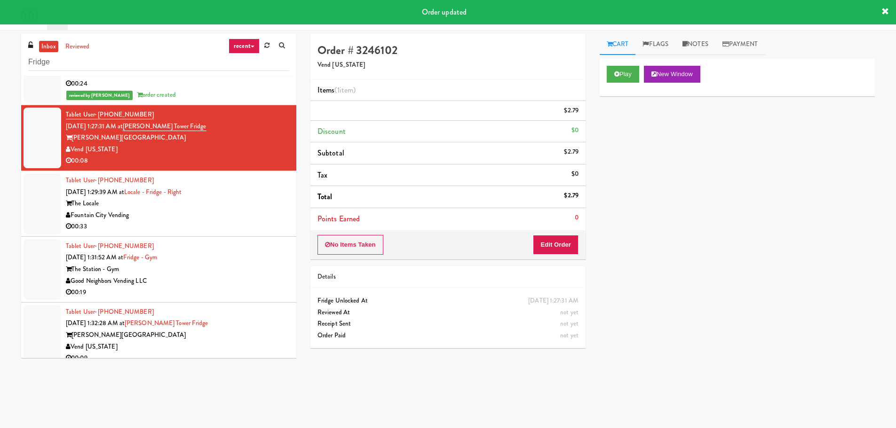
scroll to position [0, 0]
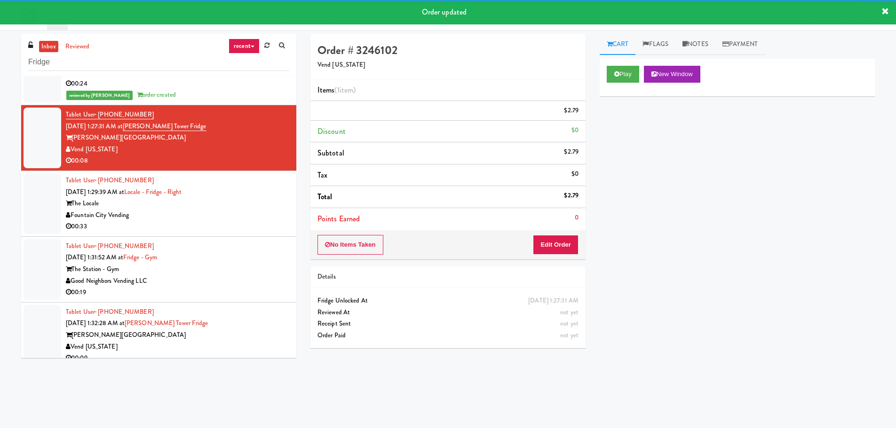
click at [235, 211] on div "Fountain City Vending" at bounding box center [177, 216] width 223 height 12
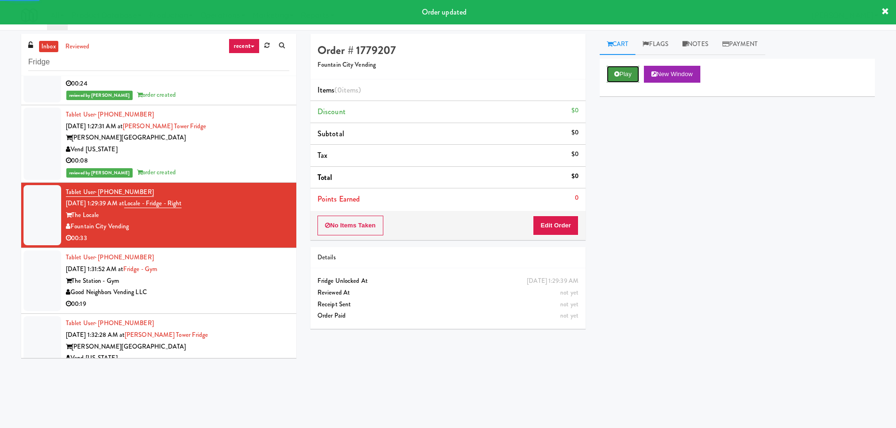
click at [615, 72] on icon at bounding box center [616, 74] width 5 height 6
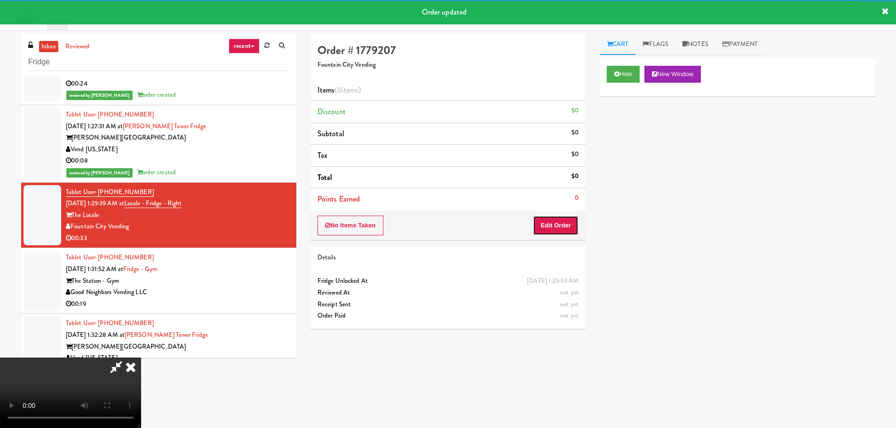
click at [550, 219] on button "Edit Order" at bounding box center [556, 226] width 46 height 20
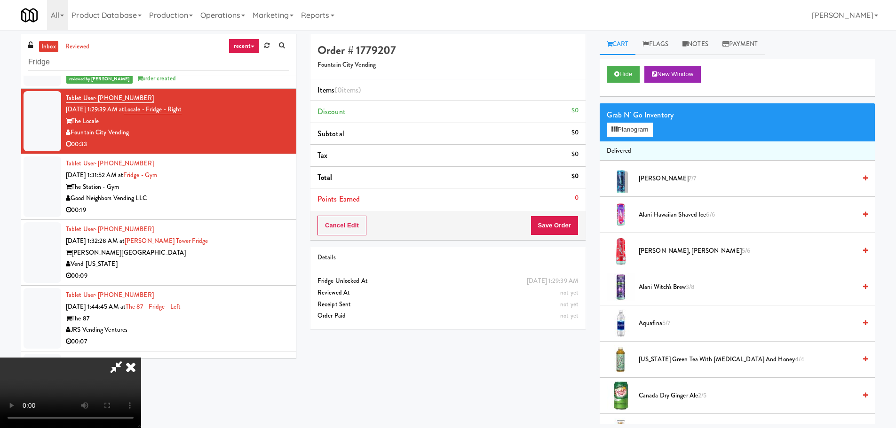
click at [141, 358] on video at bounding box center [70, 393] width 141 height 71
click at [652, 128] on button "Planogram" at bounding box center [630, 130] width 46 height 14
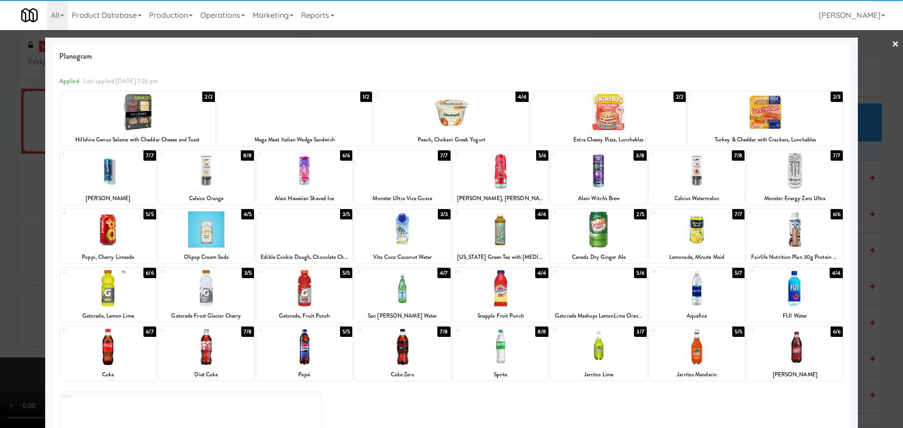
click at [154, 116] on div at bounding box center [137, 112] width 155 height 36
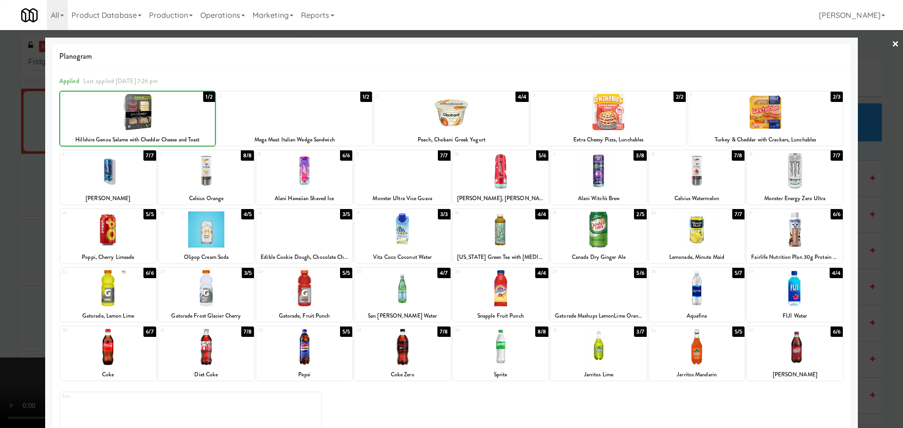
click at [19, 154] on div at bounding box center [451, 214] width 903 height 428
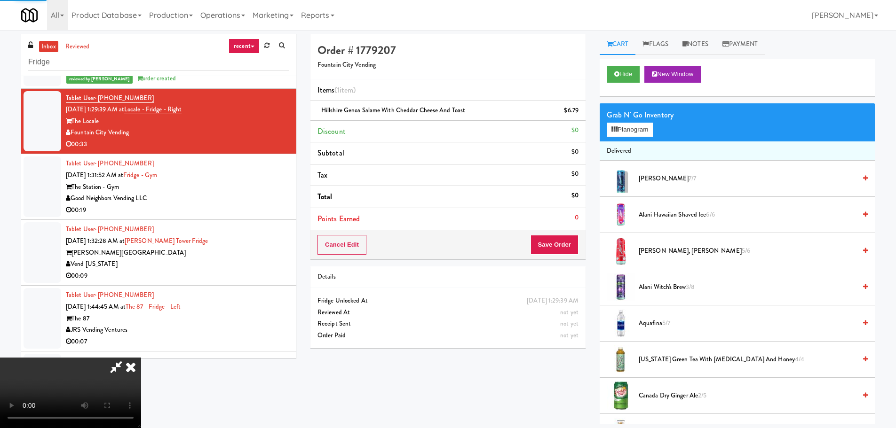
click at [141, 358] on video at bounding box center [70, 393] width 141 height 71
click at [614, 130] on icon at bounding box center [614, 129] width 6 height 6
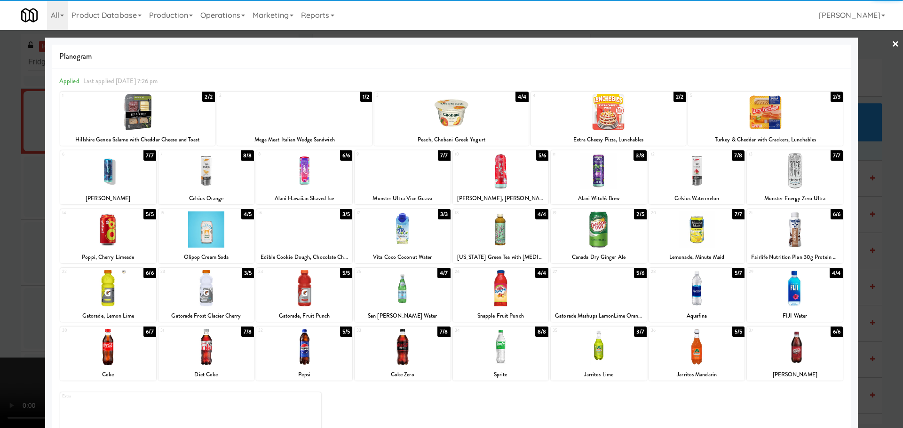
click at [617, 118] on div at bounding box center [608, 112] width 155 height 36
click at [3, 215] on div at bounding box center [451, 214] width 903 height 428
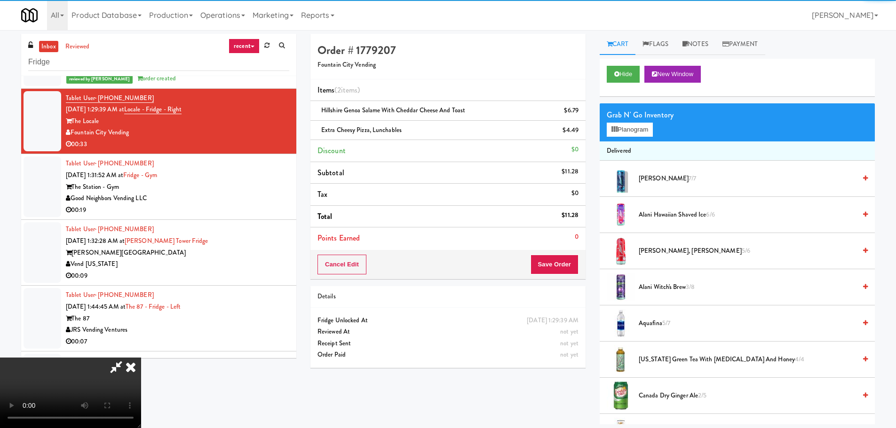
click at [141, 358] on video at bounding box center [70, 393] width 141 height 71
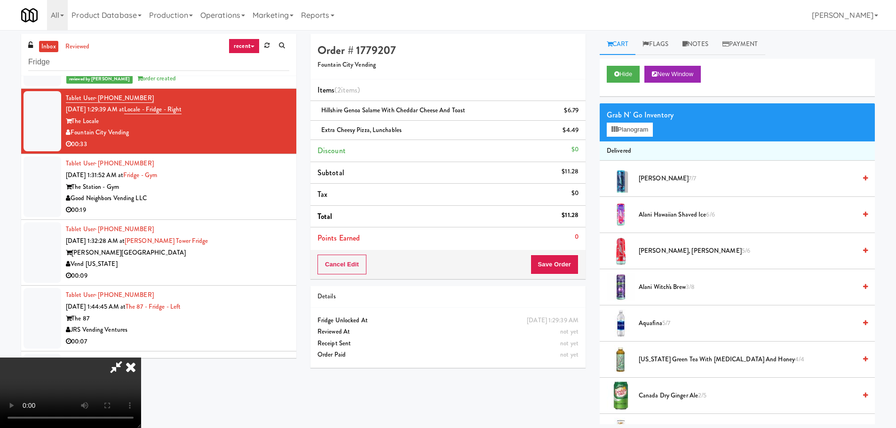
click at [141, 358] on video at bounding box center [70, 393] width 141 height 71
click at [578, 114] on icon at bounding box center [579, 114] width 5 height 6
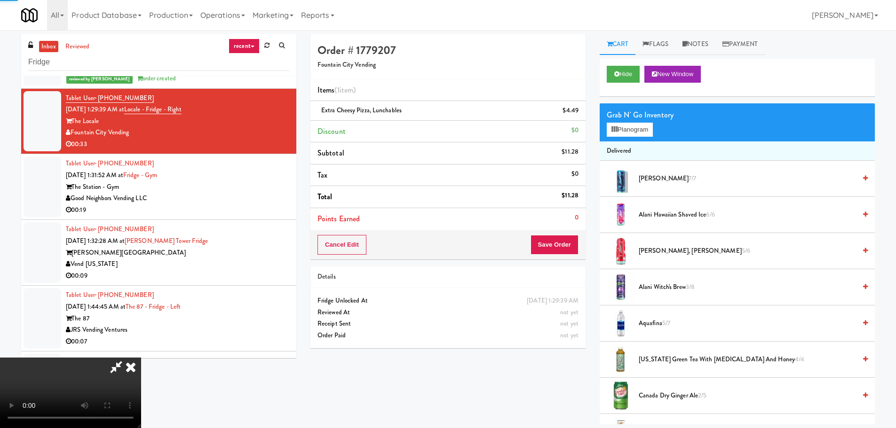
click at [141, 358] on video at bounding box center [70, 393] width 141 height 71
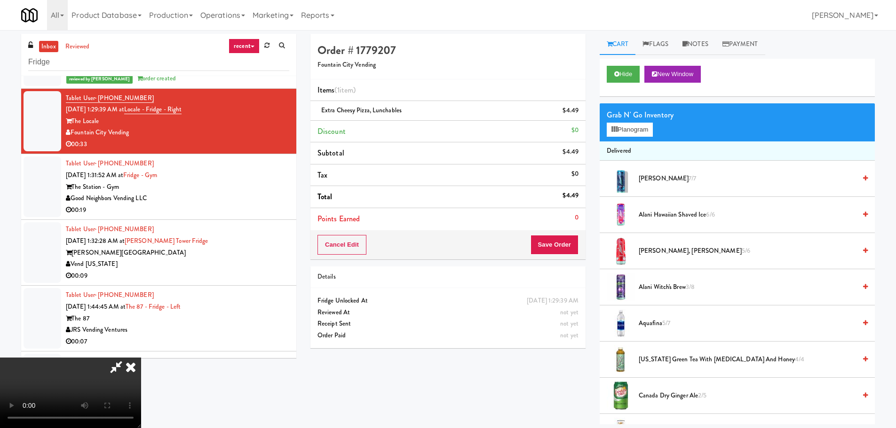
click at [141, 358] on video at bounding box center [70, 393] width 141 height 71
click at [633, 127] on button "Planogram" at bounding box center [630, 130] width 46 height 14
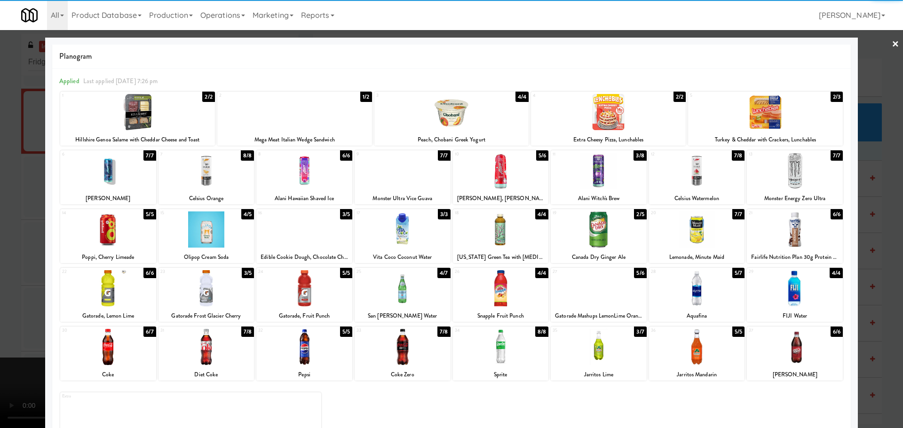
click at [749, 121] on div at bounding box center [765, 112] width 155 height 36
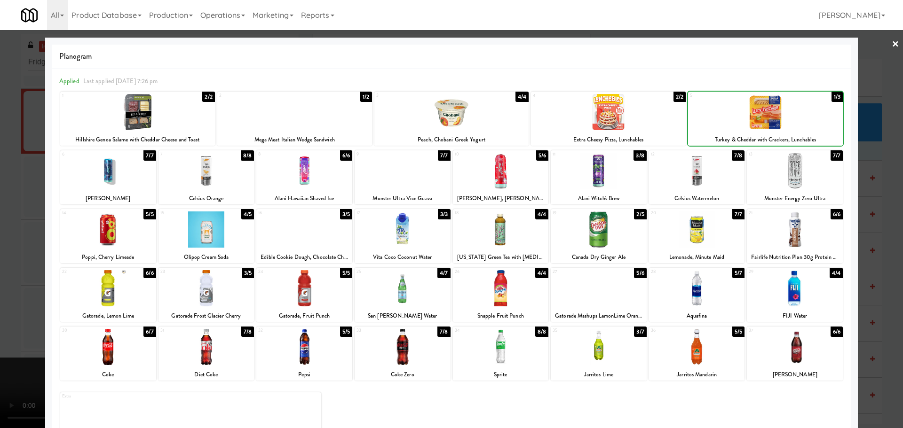
click at [0, 186] on div at bounding box center [451, 214] width 903 height 428
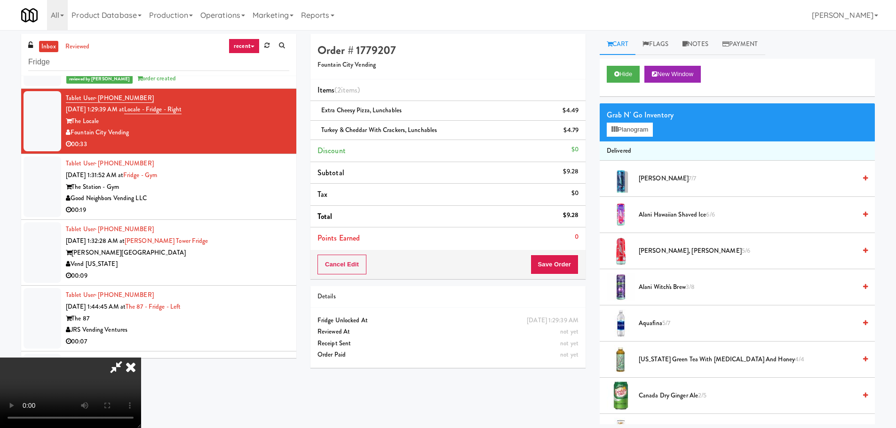
click at [141, 358] on video at bounding box center [70, 393] width 141 height 71
click at [561, 264] on button "Save Order" at bounding box center [554, 265] width 48 height 20
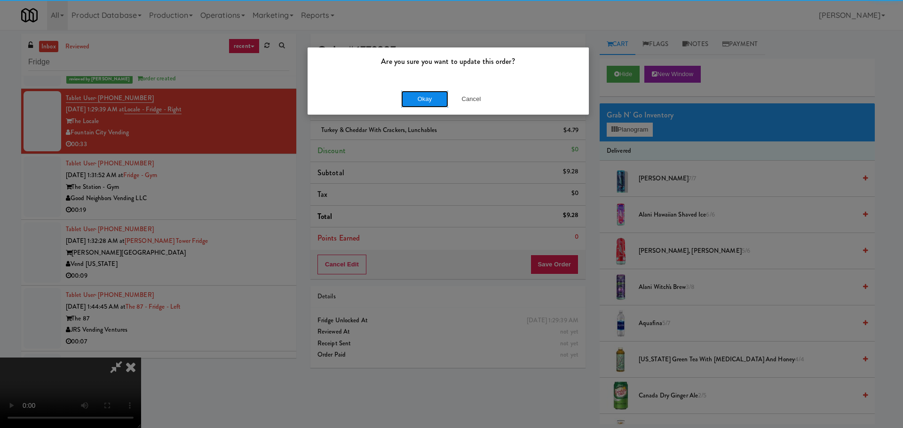
click at [411, 99] on button "Okay" at bounding box center [424, 99] width 47 height 17
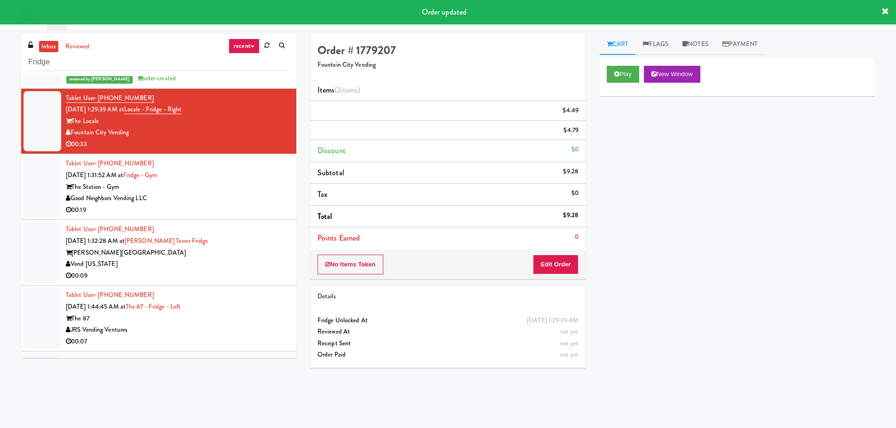
scroll to position [0, 0]
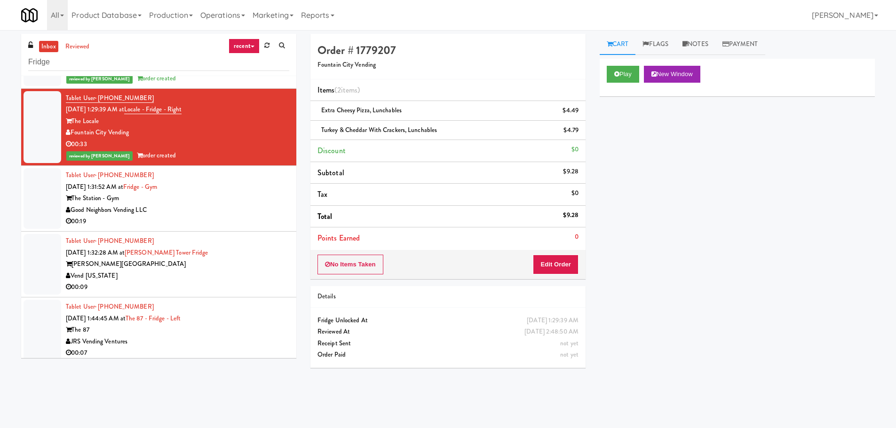
click at [244, 197] on div "The Station - Gym" at bounding box center [177, 199] width 223 height 12
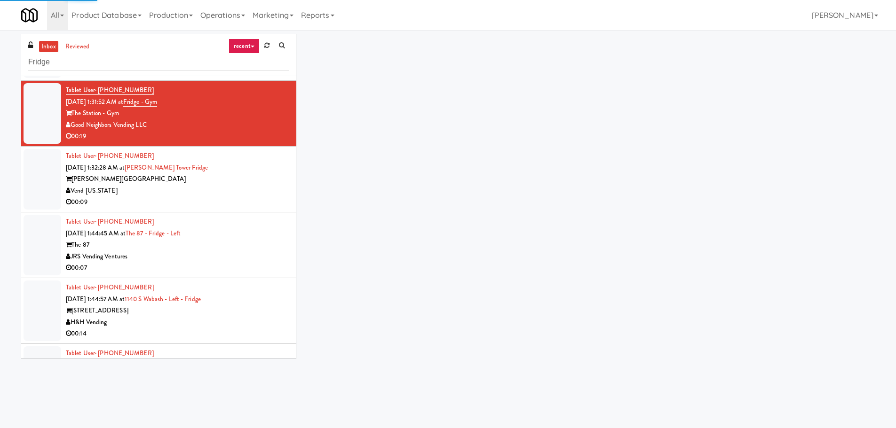
scroll to position [1881, 0]
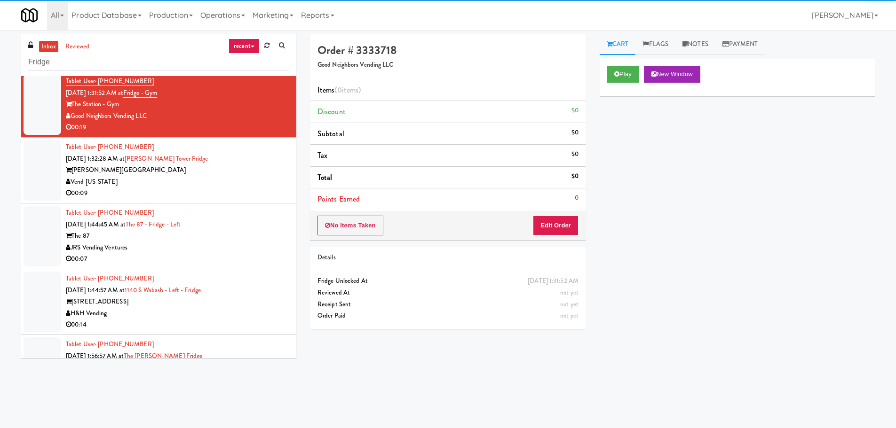
click at [626, 64] on div "Play New Window" at bounding box center [736, 78] width 275 height 38
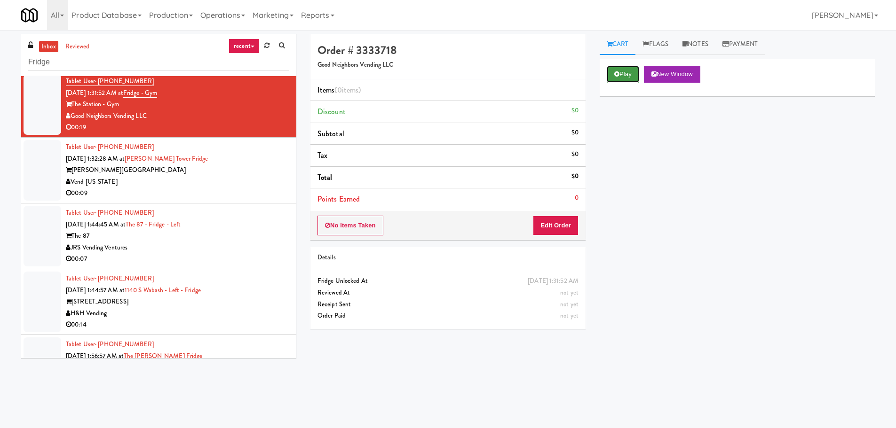
click at [623, 76] on button "Play" at bounding box center [623, 74] width 32 height 17
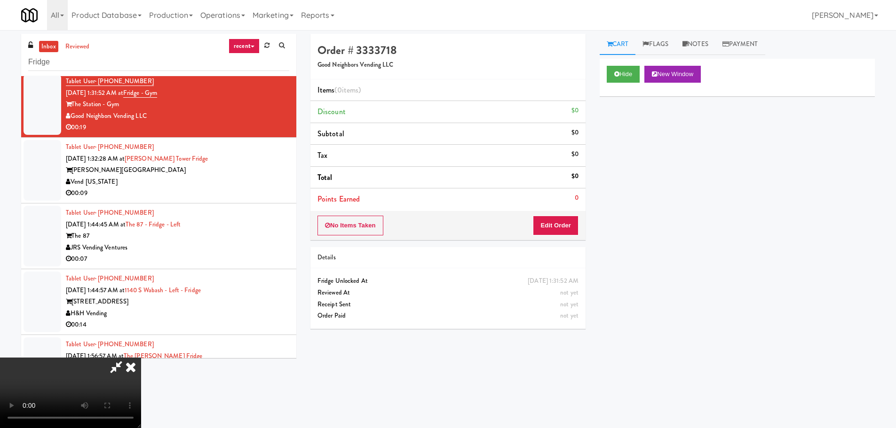
drag, startPoint x: 547, startPoint y: 238, endPoint x: 551, endPoint y: 227, distance: 11.3
click at [548, 233] on div "No Items Taken Edit Order" at bounding box center [447, 225] width 275 height 29
click at [553, 219] on button "Edit Order" at bounding box center [556, 226] width 46 height 20
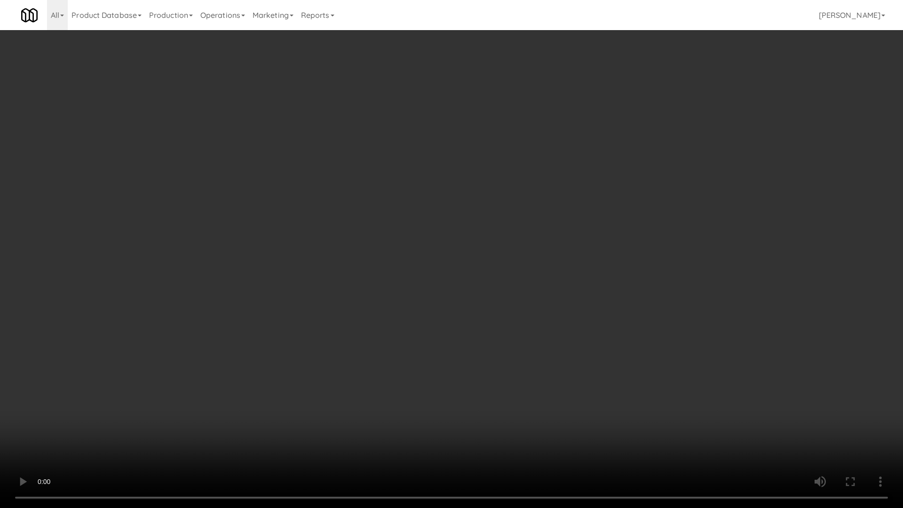
click at [505, 386] on video at bounding box center [451, 254] width 903 height 508
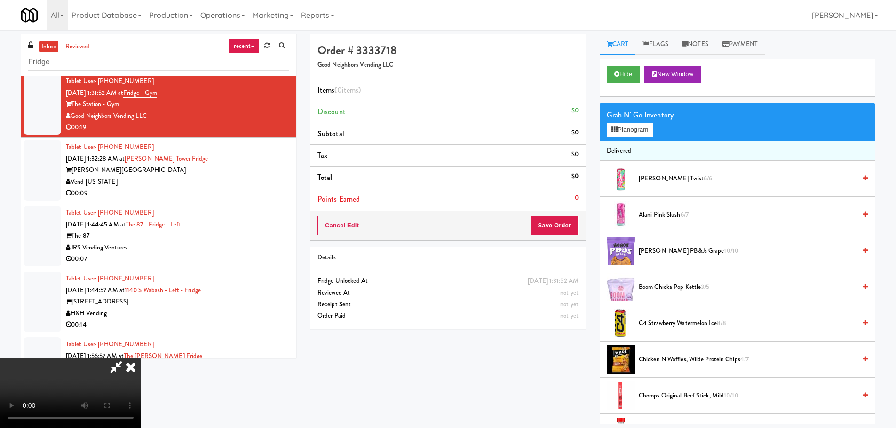
click at [141, 358] on video at bounding box center [70, 393] width 141 height 71
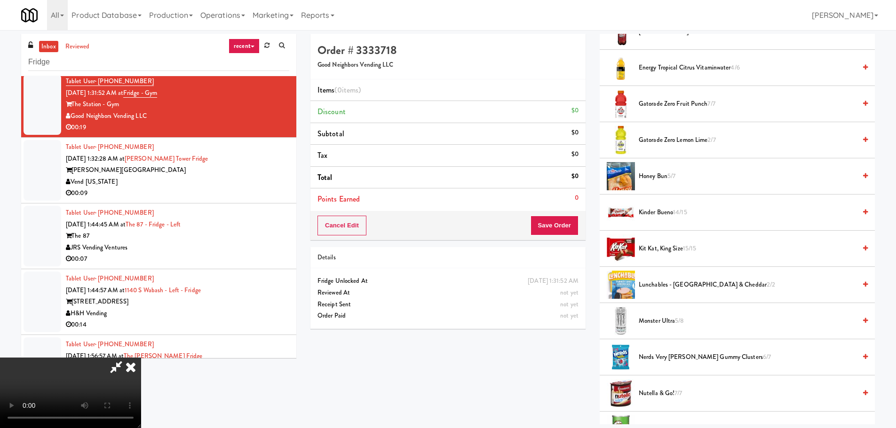
scroll to position [611, 0]
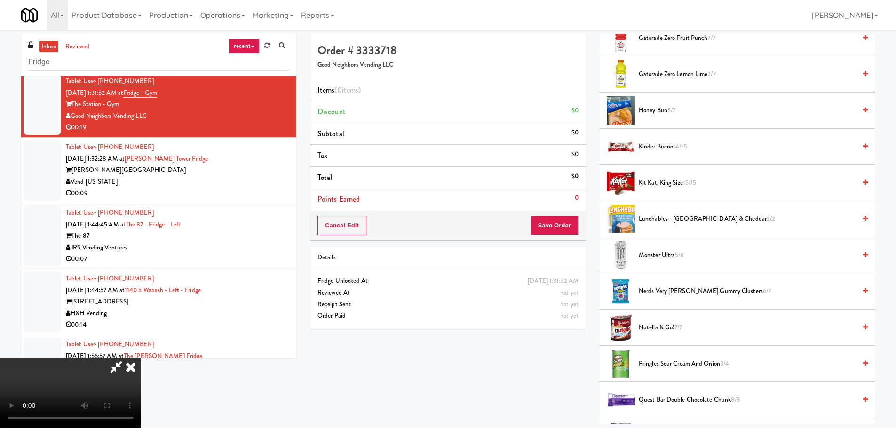
click at [665, 288] on span "Nerds Very Berry Gummy Clusters 6/7" at bounding box center [747, 292] width 217 height 12
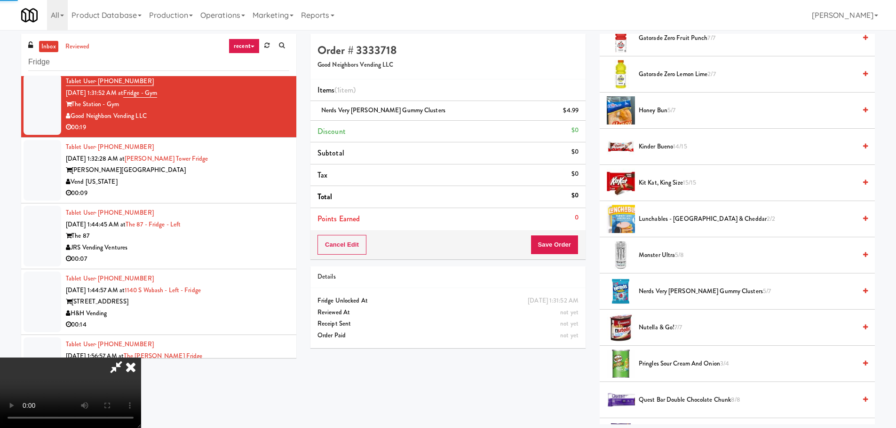
click at [141, 358] on video at bounding box center [70, 393] width 141 height 71
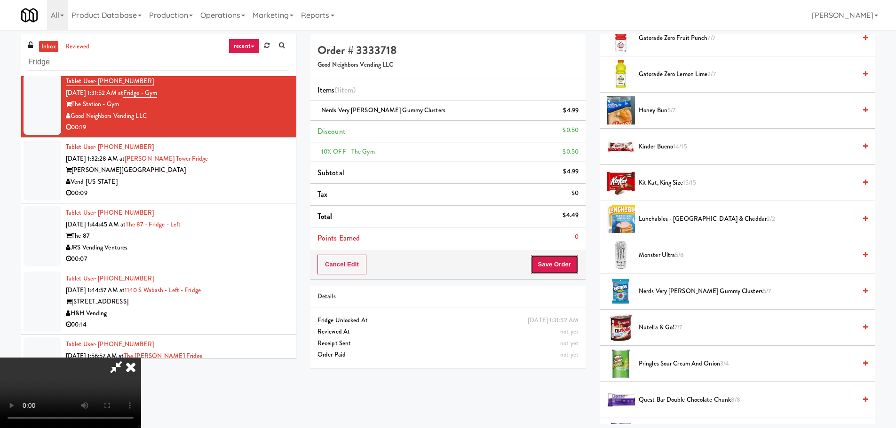
click at [556, 267] on button "Save Order" at bounding box center [554, 265] width 48 height 20
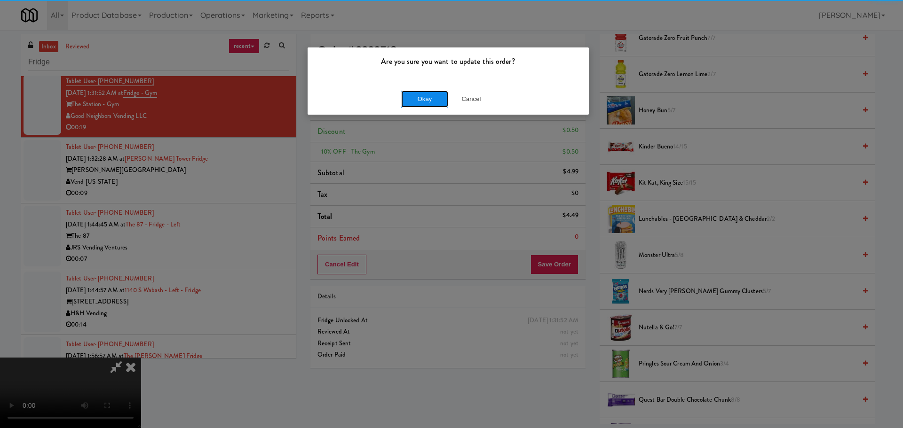
click at [413, 95] on button "Okay" at bounding box center [424, 99] width 47 height 17
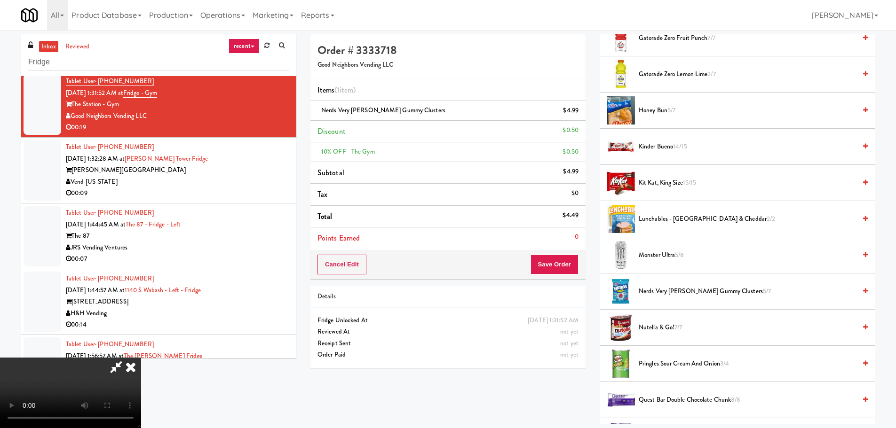
scroll to position [0, 0]
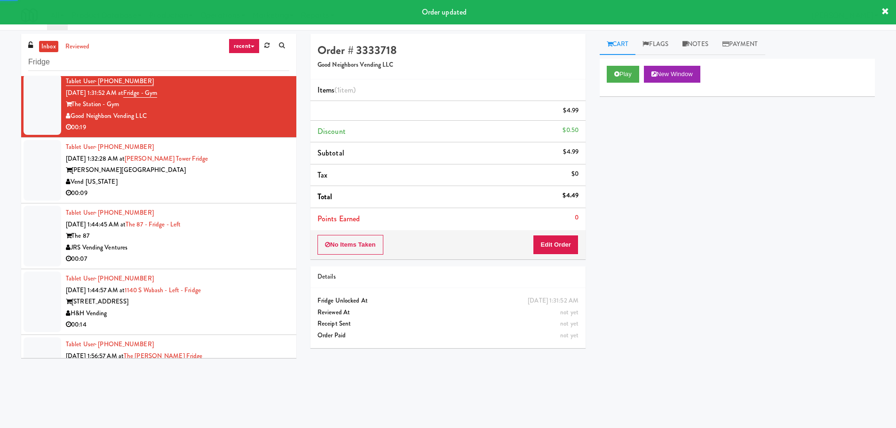
click at [261, 197] on div "00:09" at bounding box center [177, 194] width 223 height 12
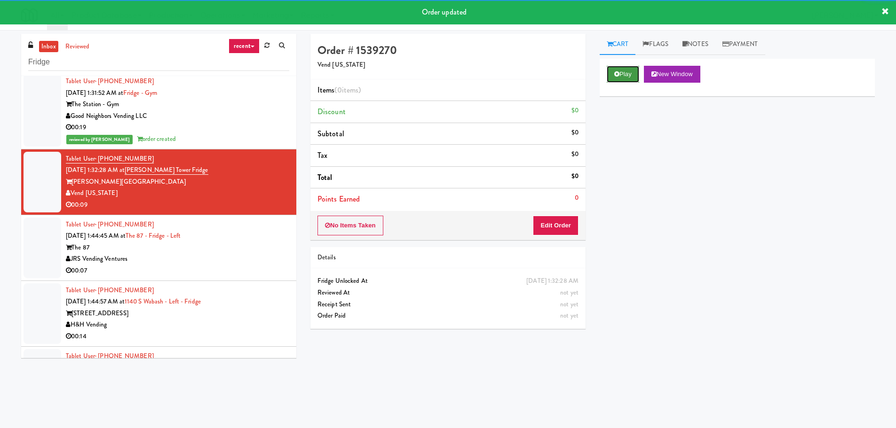
drag, startPoint x: 615, startPoint y: 68, endPoint x: 616, endPoint y: 75, distance: 7.3
click at [615, 68] on button "Play" at bounding box center [623, 74] width 32 height 17
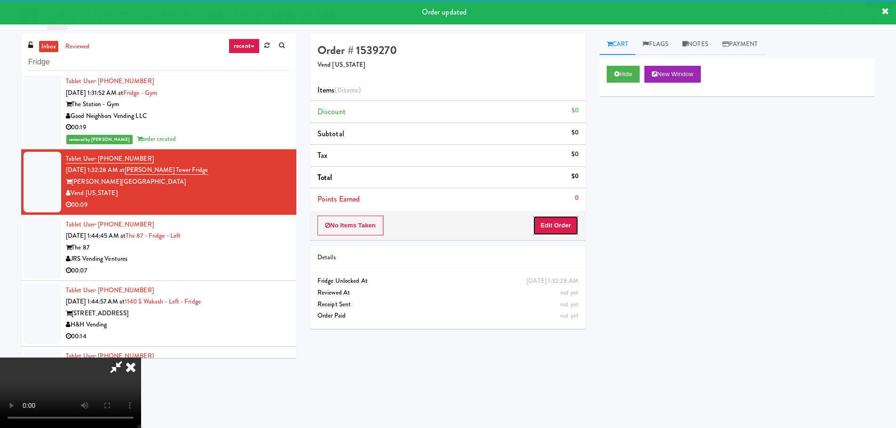
click at [565, 235] on button "Edit Order" at bounding box center [556, 226] width 46 height 20
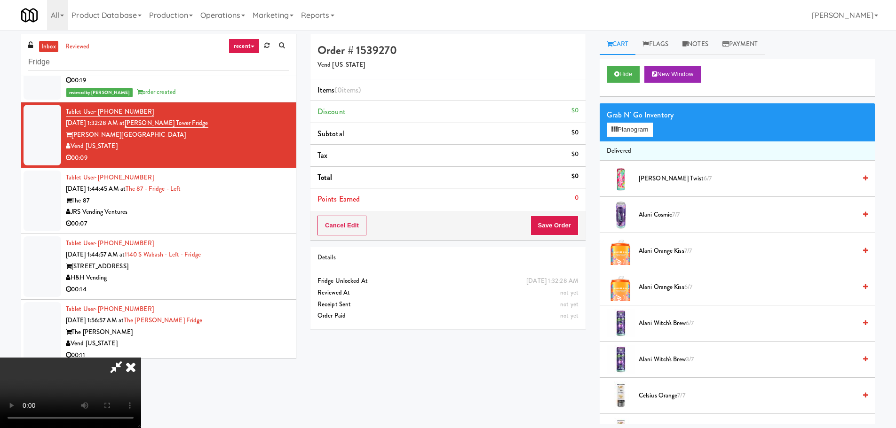
click at [141, 358] on video at bounding box center [70, 393] width 141 height 71
click at [626, 135] on button "Planogram" at bounding box center [630, 130] width 46 height 14
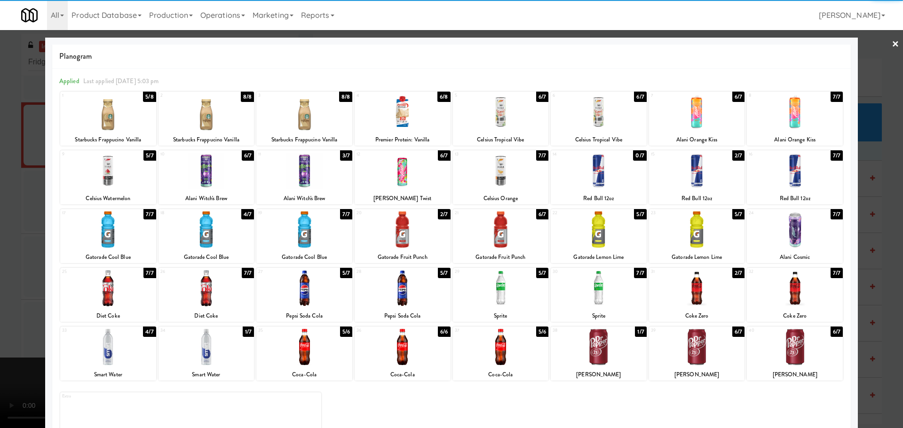
click at [784, 176] on div at bounding box center [795, 171] width 96 height 36
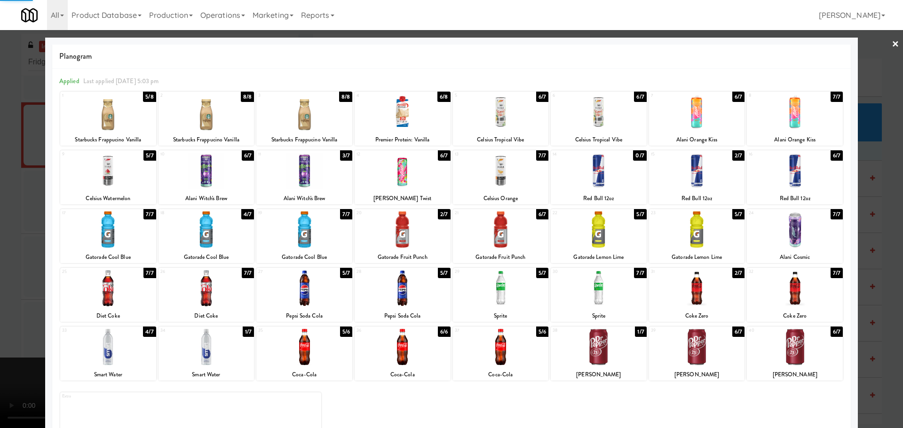
drag, startPoint x: 0, startPoint y: 231, endPoint x: 205, endPoint y: 205, distance: 207.0
click at [1, 231] on div at bounding box center [451, 214] width 903 height 428
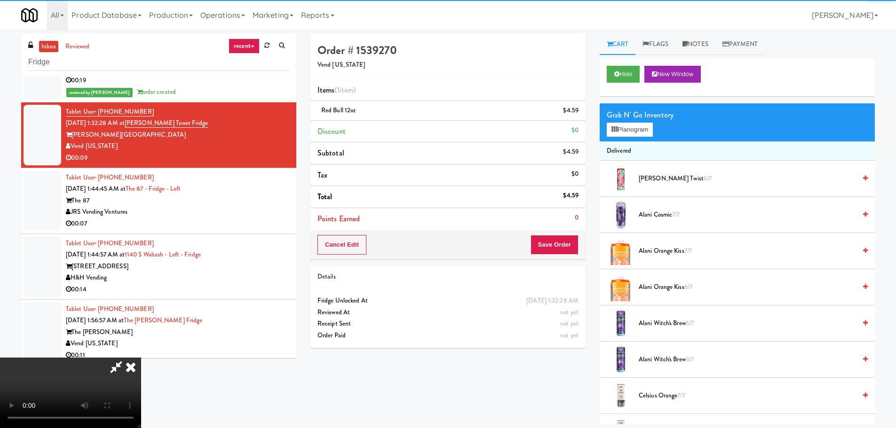
drag, startPoint x: 205, startPoint y: 205, endPoint x: 243, endPoint y: 207, distance: 37.6
click at [141, 358] on video at bounding box center [70, 393] width 141 height 71
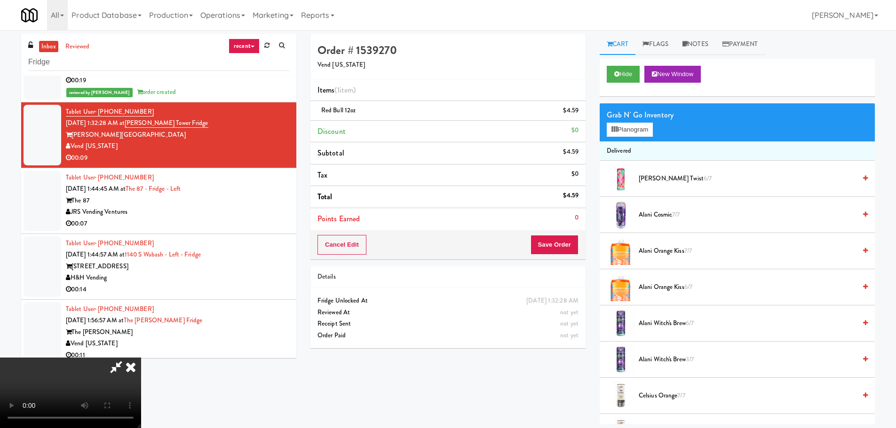
scroll to position [162, 0]
click at [564, 242] on button "Save Order" at bounding box center [554, 245] width 48 height 20
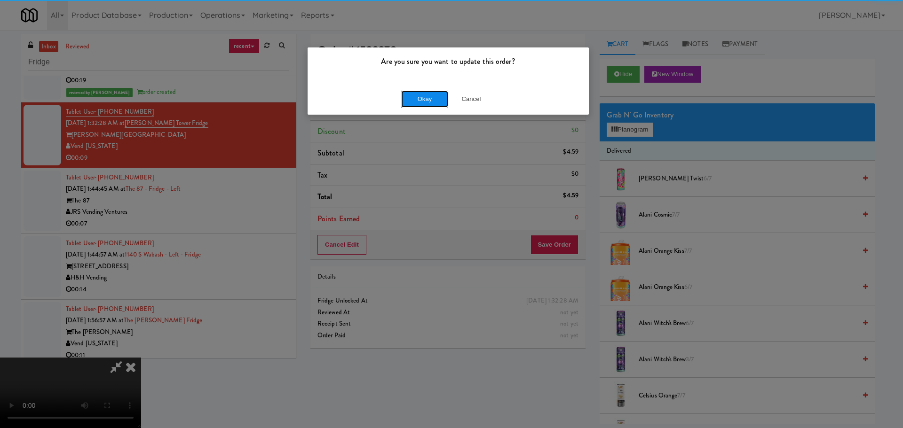
click at [430, 93] on button "Okay" at bounding box center [424, 99] width 47 height 17
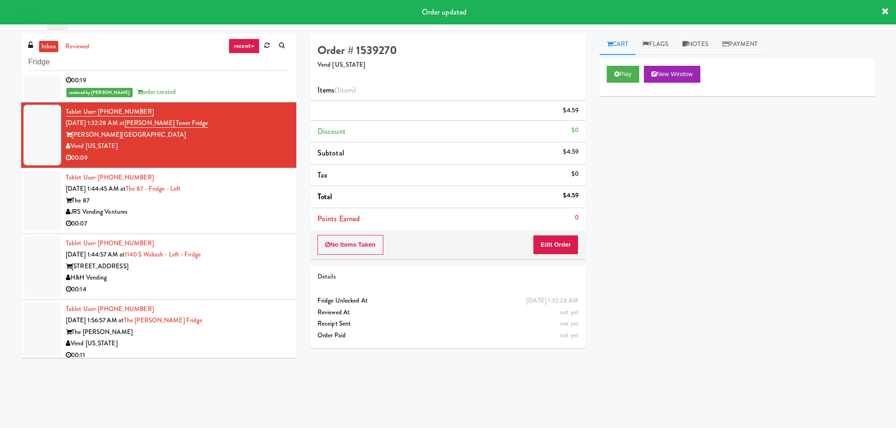
scroll to position [0, 0]
click at [308, 187] on div "Order # 1539270 Vend Colorado Items (1 item ) $4.59 Discount $0 Subtotal $4.59 …" at bounding box center [447, 195] width 289 height 322
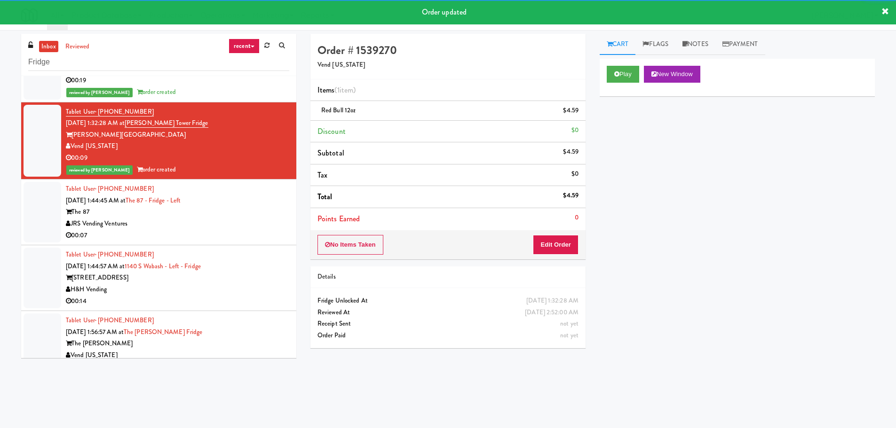
click at [265, 206] on div "Tablet User · (502) 507-5585 Sep 5, 2025 1:44:45 AM at The 87 - Fridge - Left T…" at bounding box center [177, 212] width 223 height 58
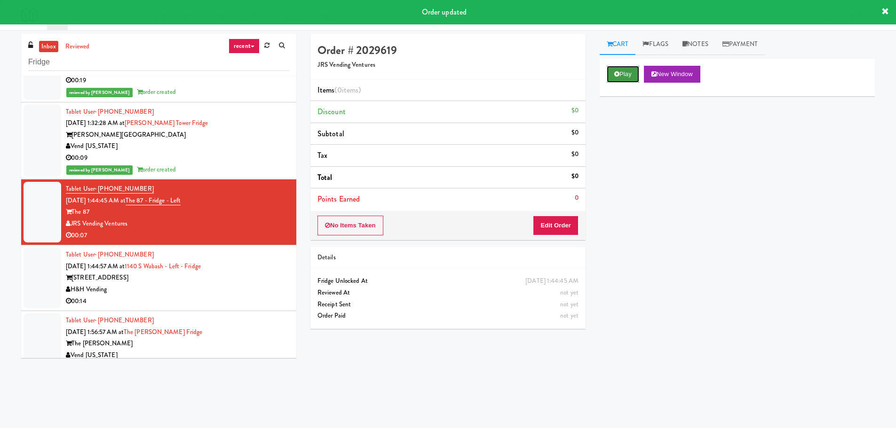
click at [624, 79] on button "Play" at bounding box center [623, 74] width 32 height 17
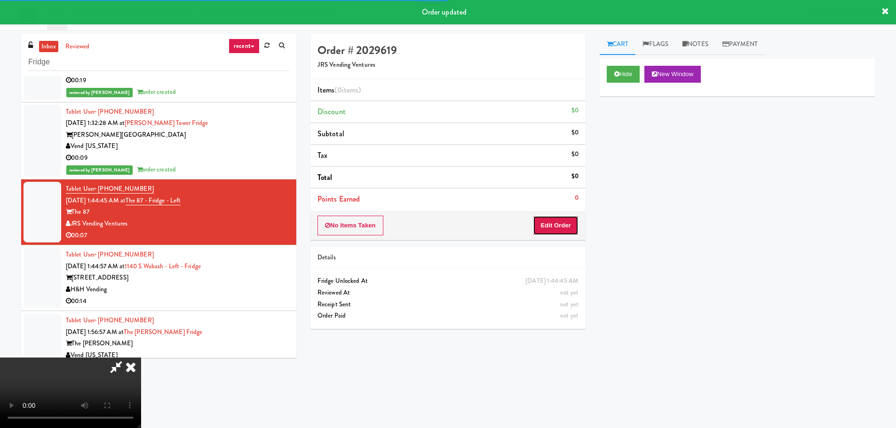
click at [559, 222] on button "Edit Order" at bounding box center [556, 226] width 46 height 20
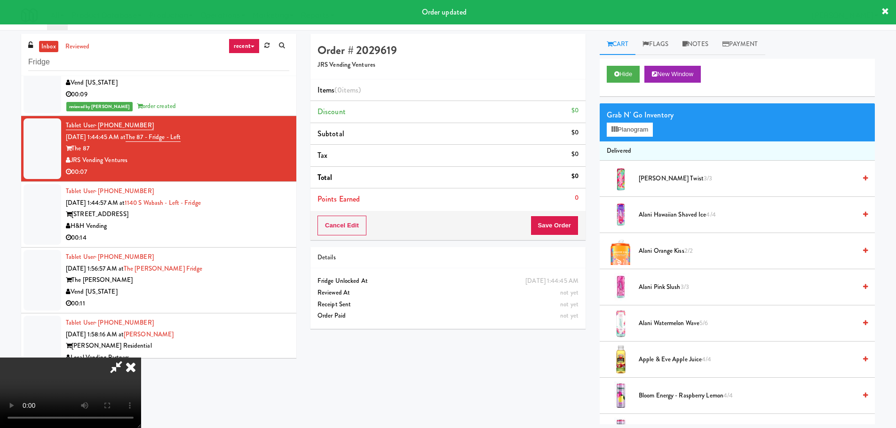
scroll to position [2022, 0]
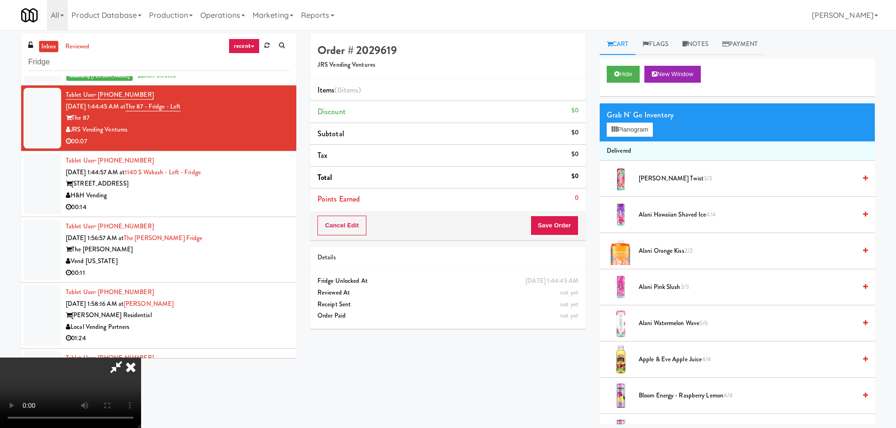
click at [546, 405] on div "Order # 2029619 JRS Vending Ventures Items (0 items ) Discount $0 Subtotal $0 T…" at bounding box center [592, 229] width 578 height 391
click at [141, 358] on video at bounding box center [70, 393] width 141 height 71
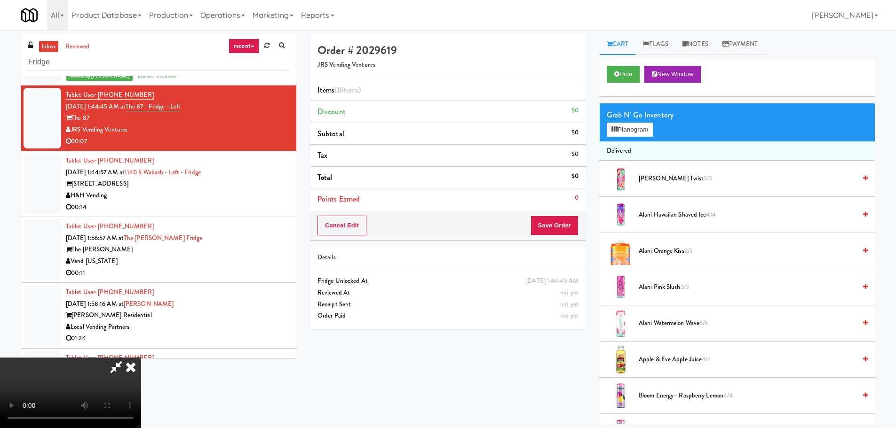
click at [141, 358] on video at bounding box center [70, 393] width 141 height 71
click at [612, 134] on button "Planogram" at bounding box center [630, 130] width 46 height 14
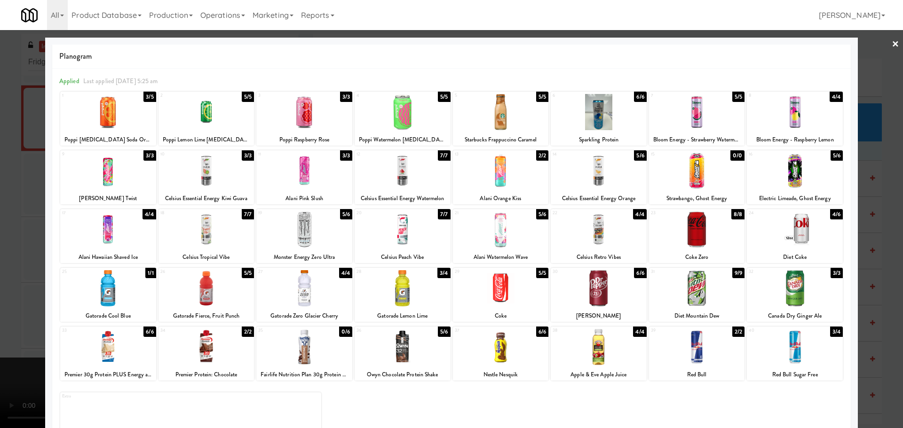
click at [300, 236] on div at bounding box center [304, 230] width 96 height 36
click at [0, 242] on div at bounding box center [451, 214] width 903 height 428
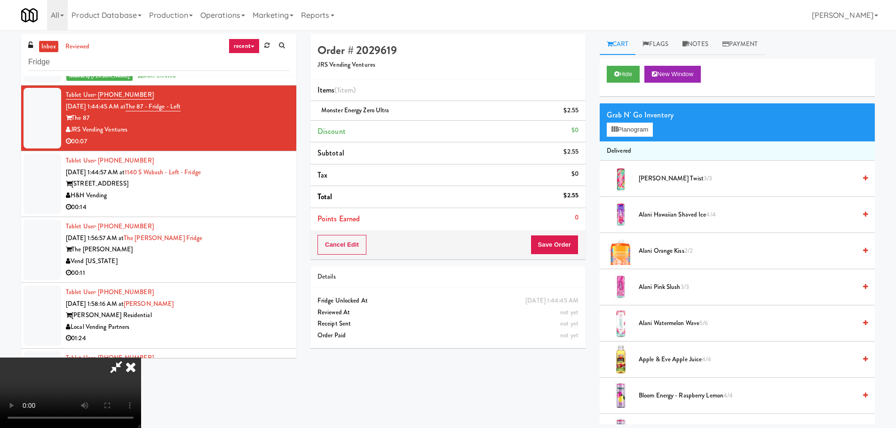
click at [141, 358] on video at bounding box center [70, 393] width 141 height 71
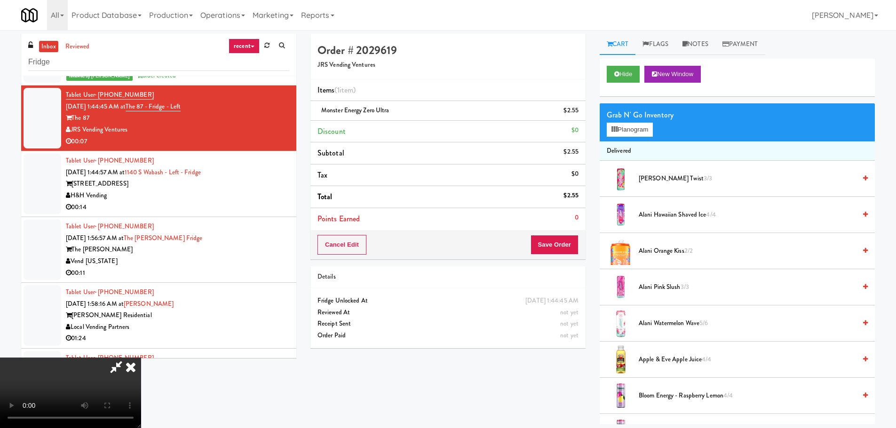
click at [141, 358] on video at bounding box center [70, 393] width 141 height 71
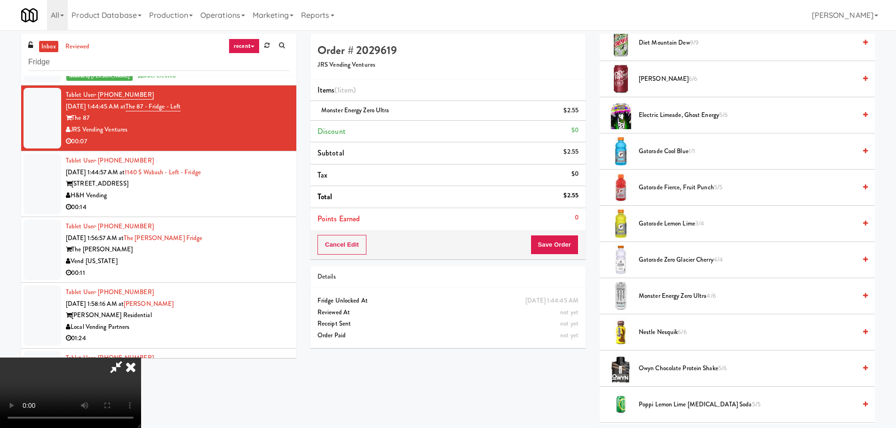
scroll to position [799, 0]
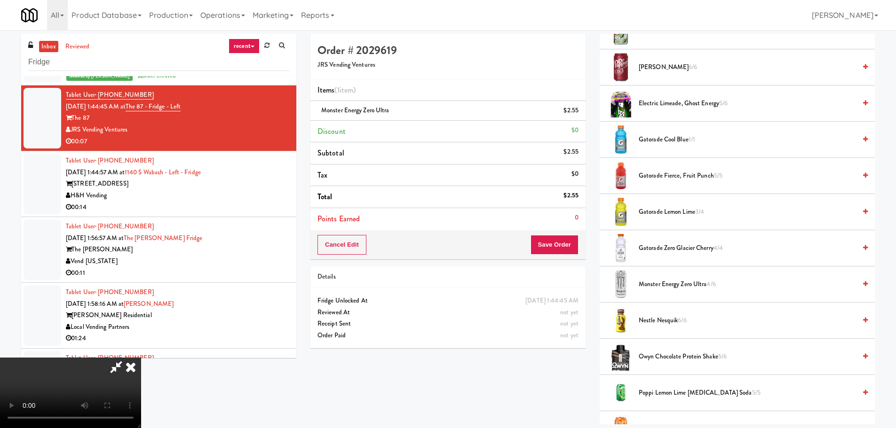
click at [687, 279] on span "Monster Energy Zero Ultra 4/6" at bounding box center [747, 285] width 217 height 12
click at [141, 358] on video at bounding box center [70, 393] width 141 height 71
click at [561, 254] on button "Save Order" at bounding box center [554, 245] width 48 height 20
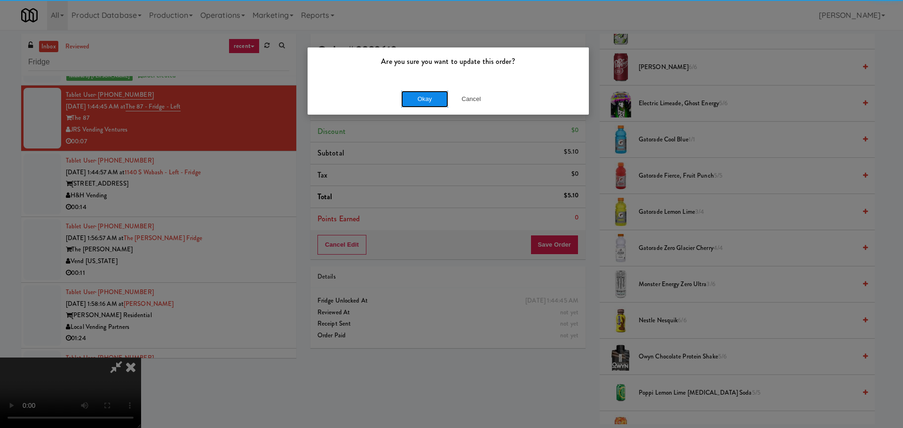
click at [409, 88] on div "Okay Cancel" at bounding box center [448, 99] width 281 height 32
click at [411, 93] on button "Okay" at bounding box center [424, 99] width 47 height 17
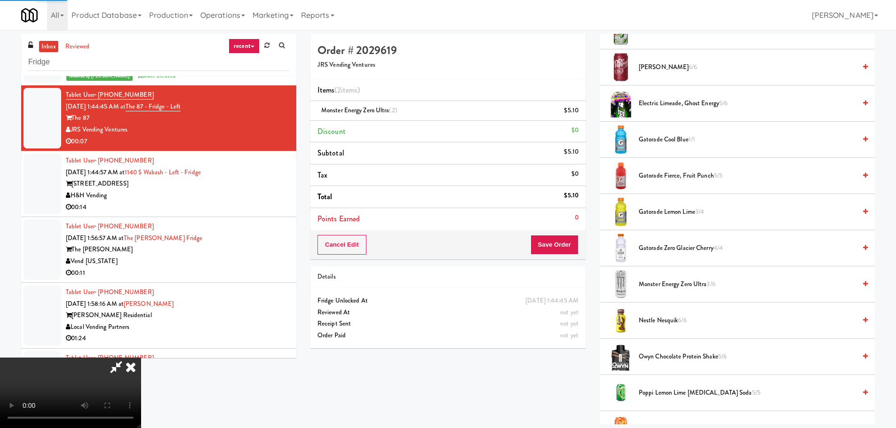
scroll to position [0, 0]
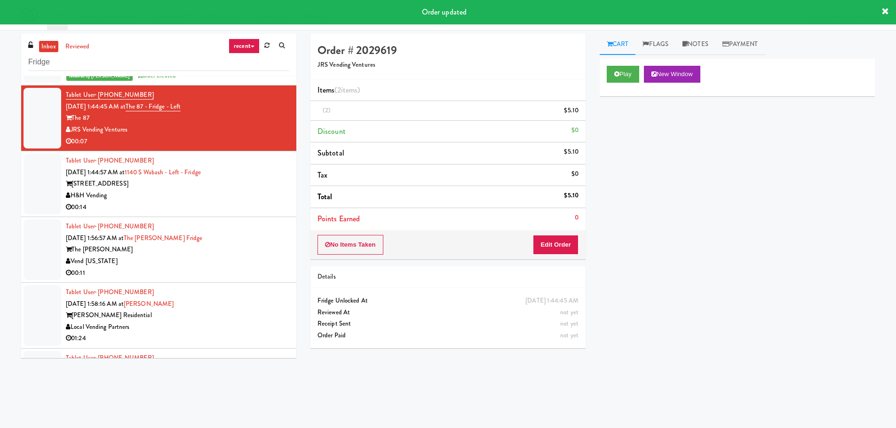
click at [251, 208] on div "00:14" at bounding box center [177, 208] width 223 height 12
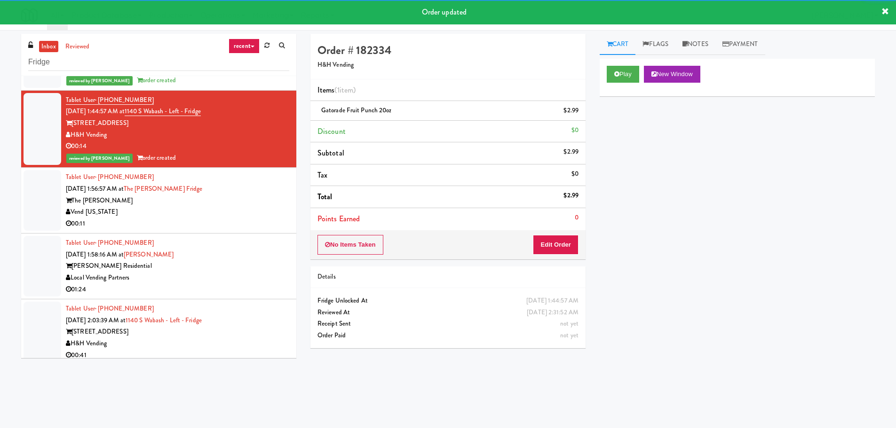
scroll to position [2116, 0]
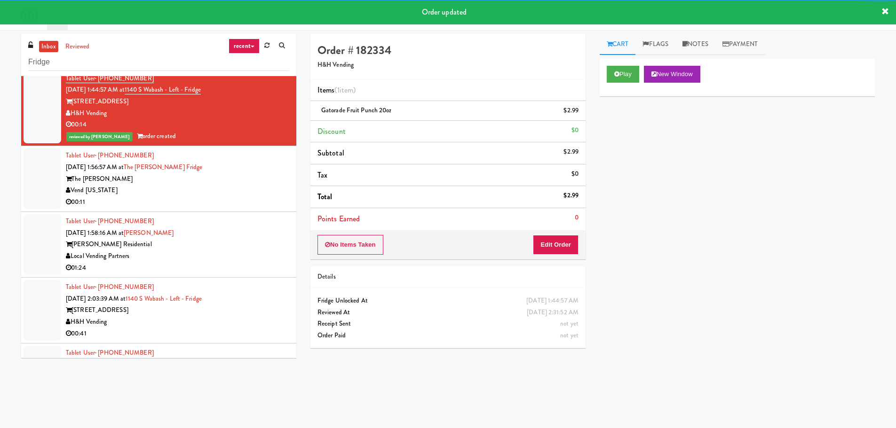
click at [252, 217] on div "Tablet User · (520) 404-8236 Sep 5, 2025 1:58:16 AM at Herbert - Fridge Herbert…" at bounding box center [177, 245] width 223 height 58
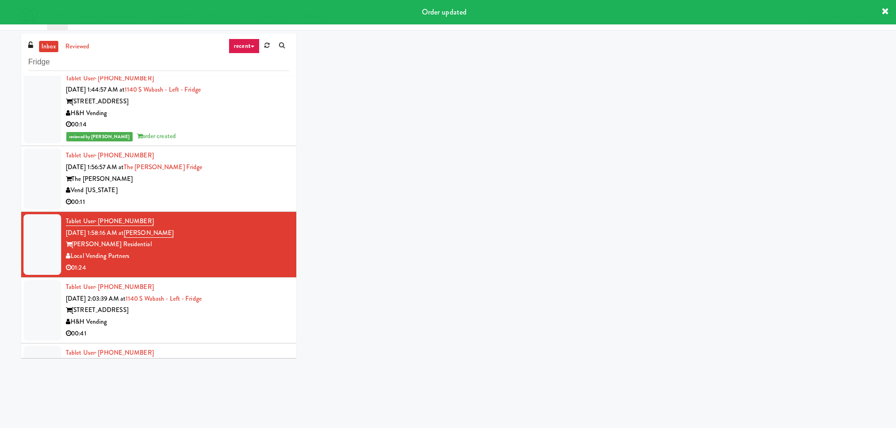
click at [254, 188] on div "Vend Colorado" at bounding box center [177, 191] width 223 height 12
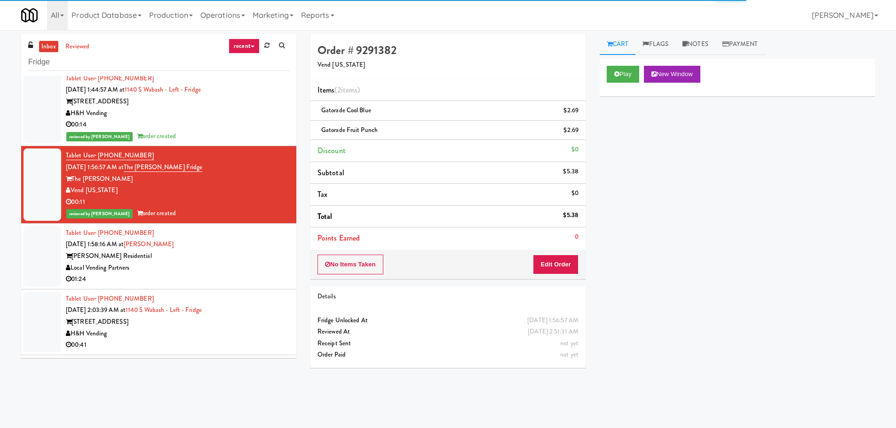
click at [213, 256] on div "Herbert Residential" at bounding box center [177, 257] width 223 height 12
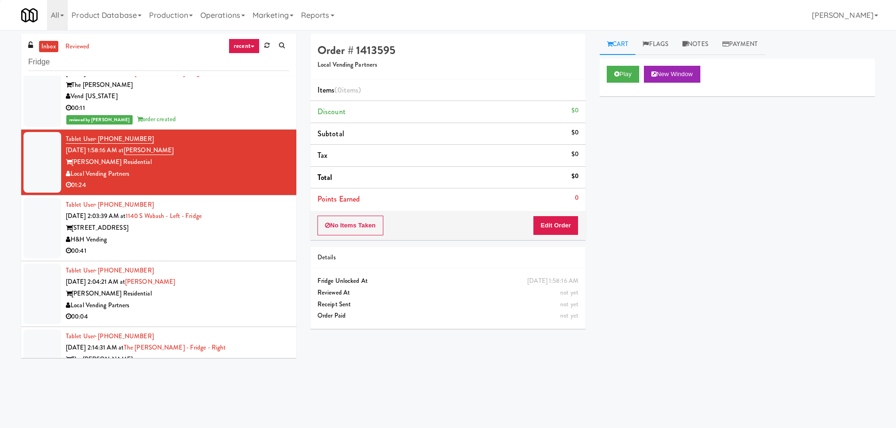
click at [222, 229] on div "1140 S Wabash" at bounding box center [177, 228] width 223 height 12
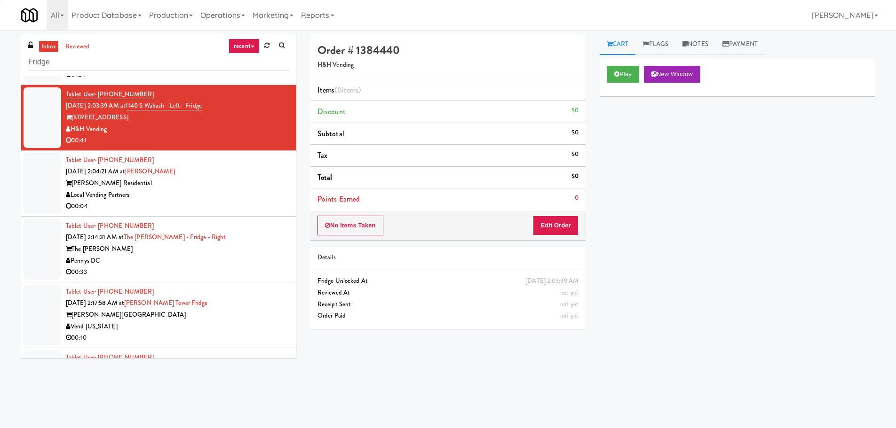
scroll to position [2351, 0]
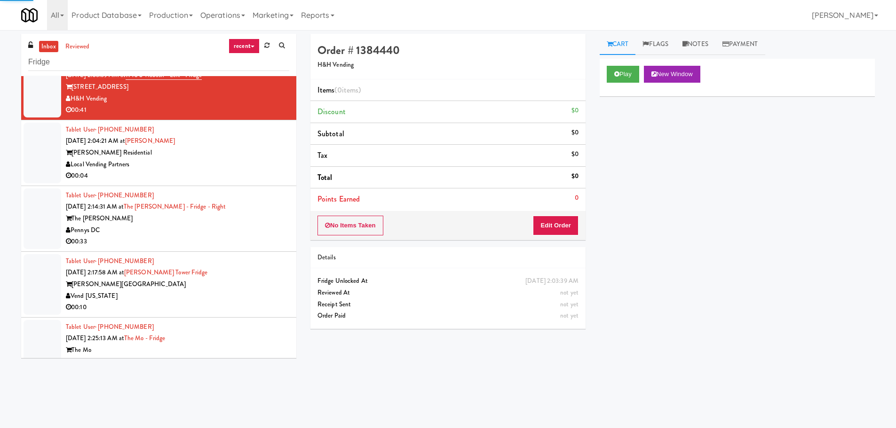
click at [231, 181] on div "00:04" at bounding box center [177, 176] width 223 height 12
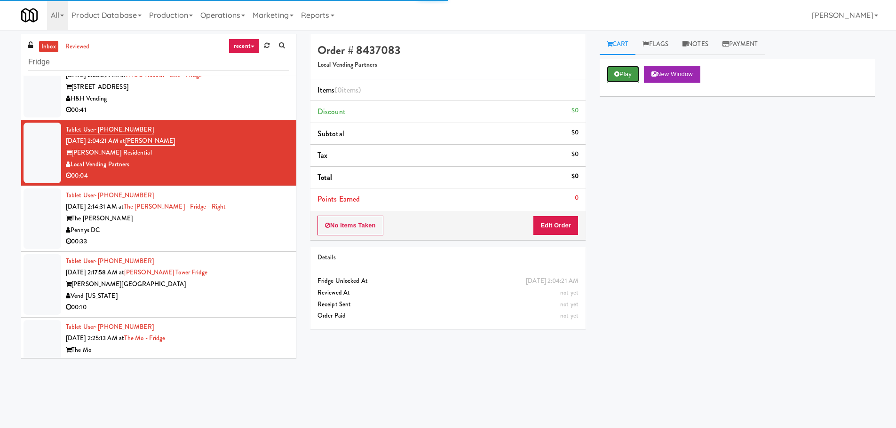
click at [612, 79] on button "Play" at bounding box center [623, 74] width 32 height 17
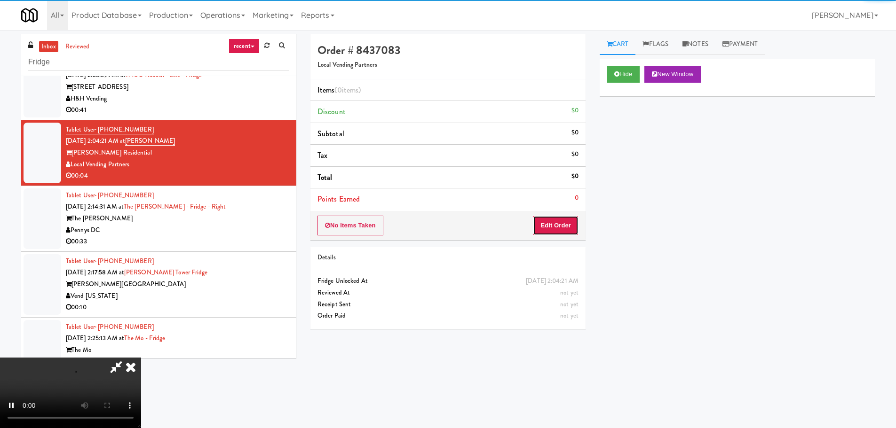
click at [543, 221] on button "Edit Order" at bounding box center [556, 226] width 46 height 20
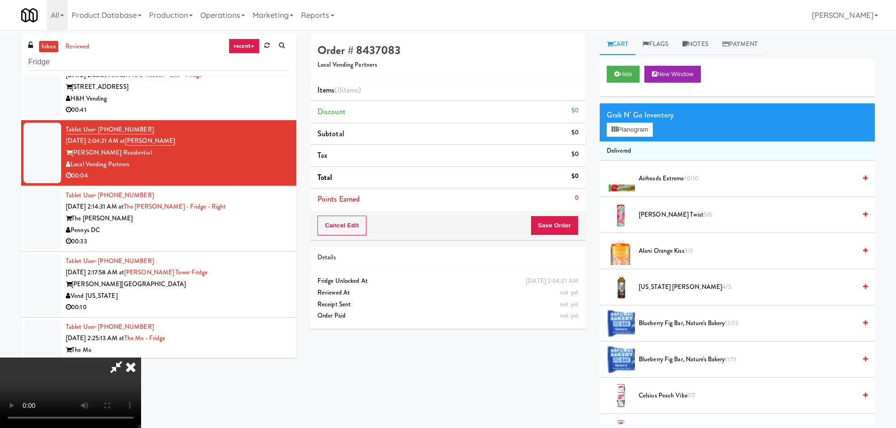
drag, startPoint x: 337, startPoint y: 243, endPoint x: 359, endPoint y: 280, distance: 43.4
click at [141, 358] on video at bounding box center [70, 393] width 141 height 71
drag, startPoint x: 252, startPoint y: 334, endPoint x: 266, endPoint y: 326, distance: 15.6
click at [141, 358] on video at bounding box center [70, 393] width 141 height 71
drag, startPoint x: 312, startPoint y: 280, endPoint x: 324, endPoint y: 281, distance: 12.3
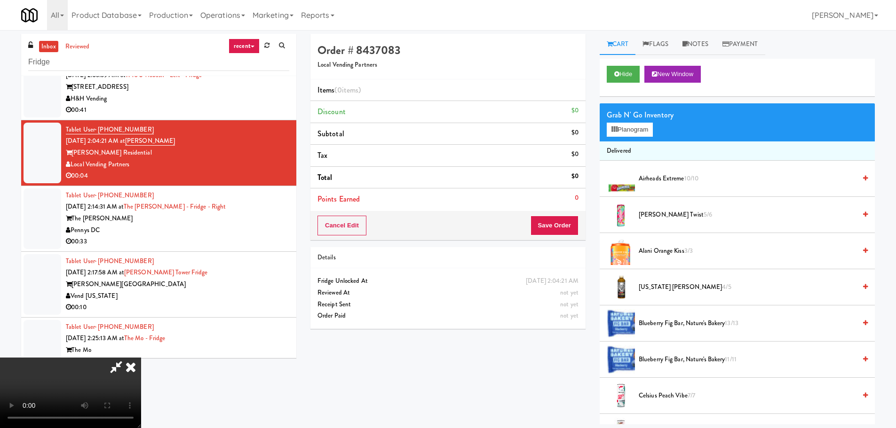
click at [141, 358] on video at bounding box center [70, 393] width 141 height 71
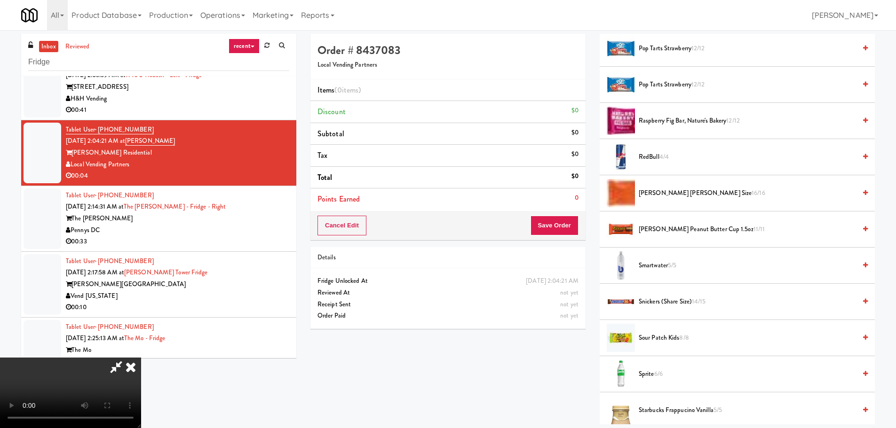
scroll to position [987, 0]
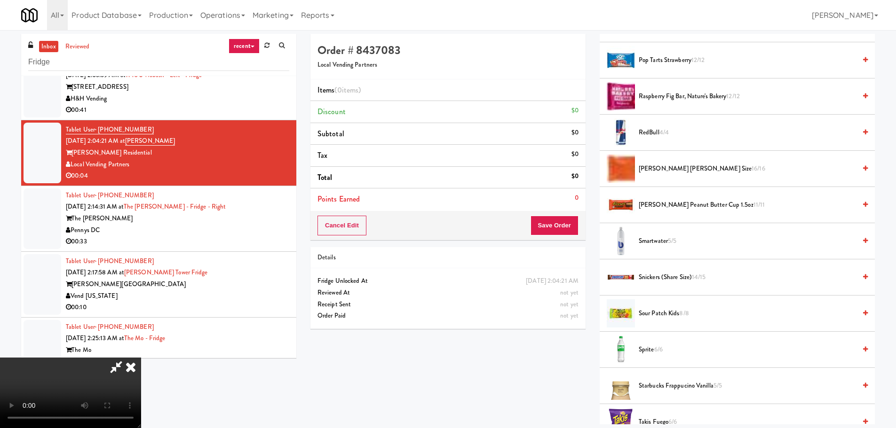
click at [662, 314] on span "Sour Patch Kids 8/8" at bounding box center [747, 314] width 217 height 12
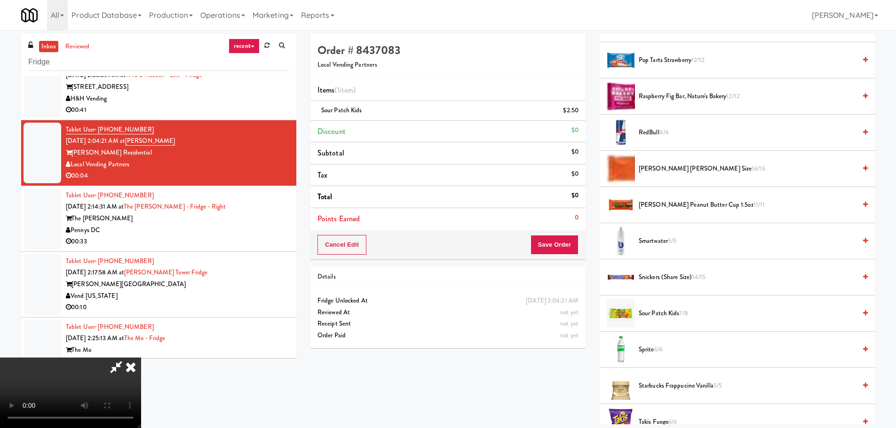
click at [141, 358] on video at bounding box center [70, 393] width 141 height 71
click at [554, 238] on button "Save Order" at bounding box center [554, 245] width 48 height 20
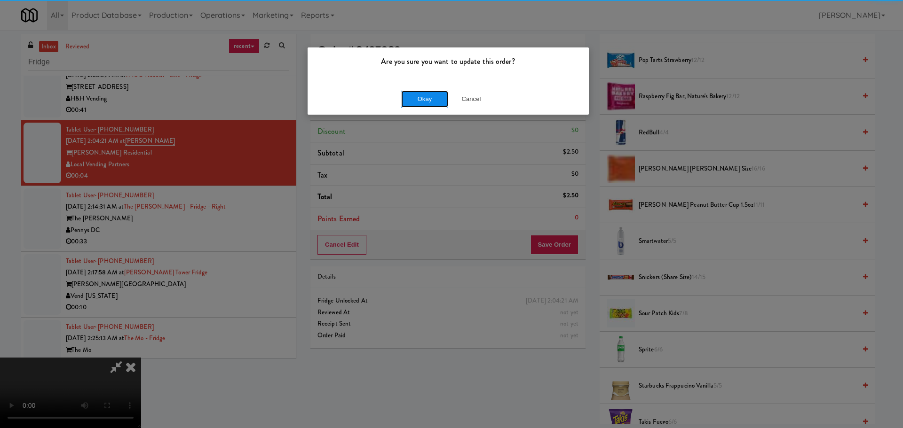
click at [423, 91] on button "Okay" at bounding box center [424, 99] width 47 height 17
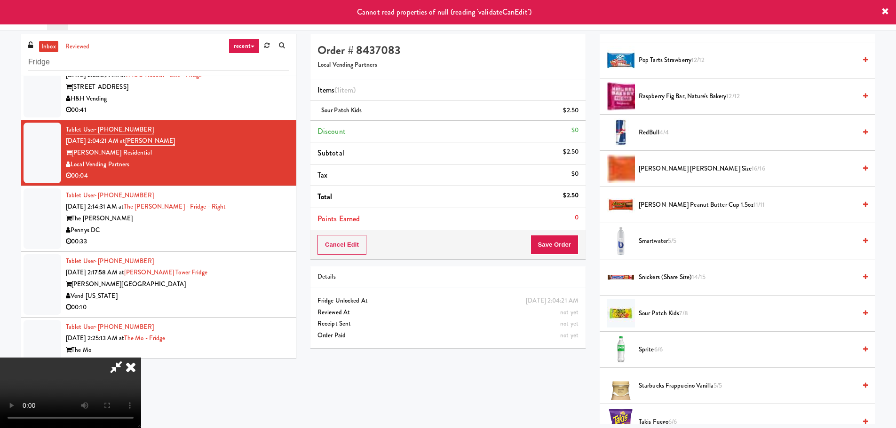
click at [127, 358] on icon at bounding box center [116, 367] width 22 height 19
click at [223, 213] on div "The Kiley" at bounding box center [177, 219] width 223 height 12
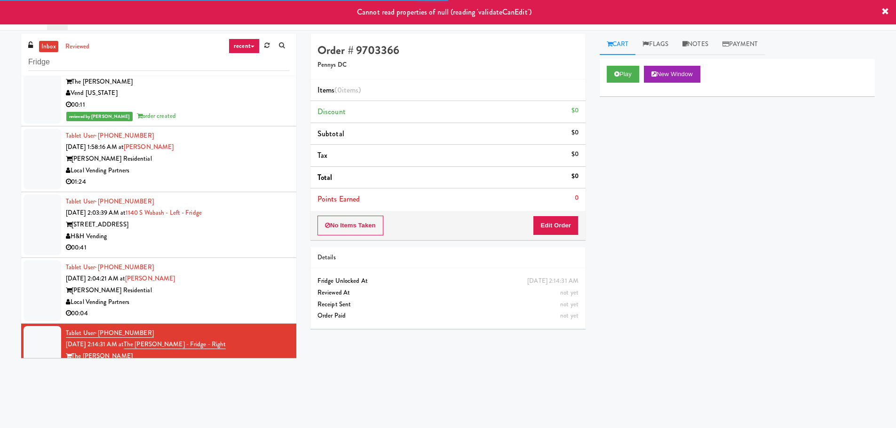
scroll to position [2188, 0]
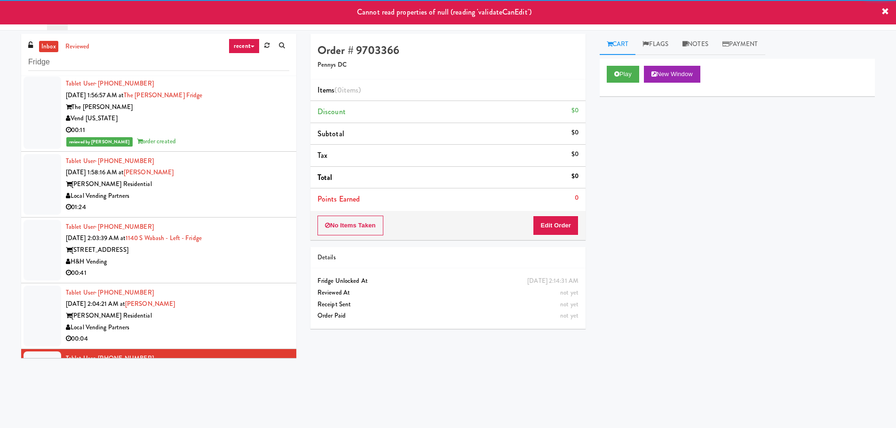
click at [257, 190] on div "Local Vending Partners" at bounding box center [177, 196] width 223 height 12
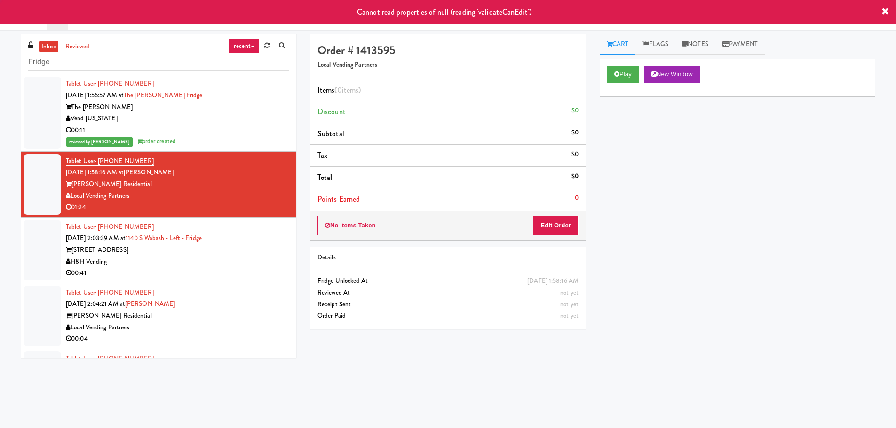
click at [251, 247] on div "1140 S Wabash" at bounding box center [177, 250] width 223 height 12
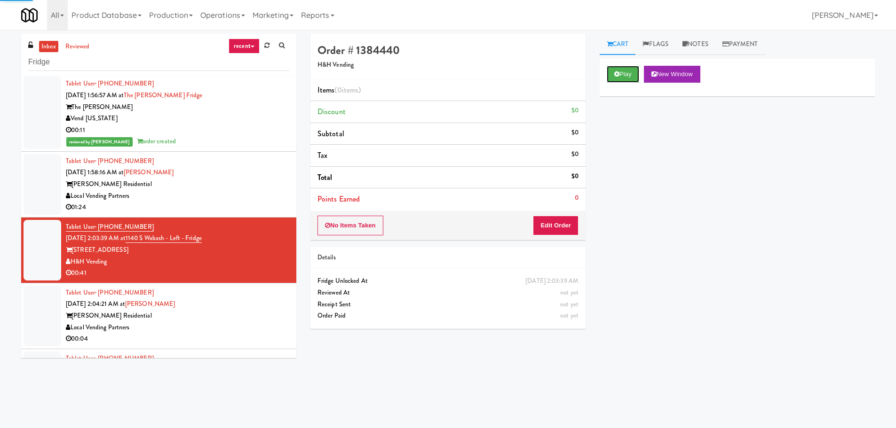
click at [628, 72] on button "Play" at bounding box center [623, 74] width 32 height 17
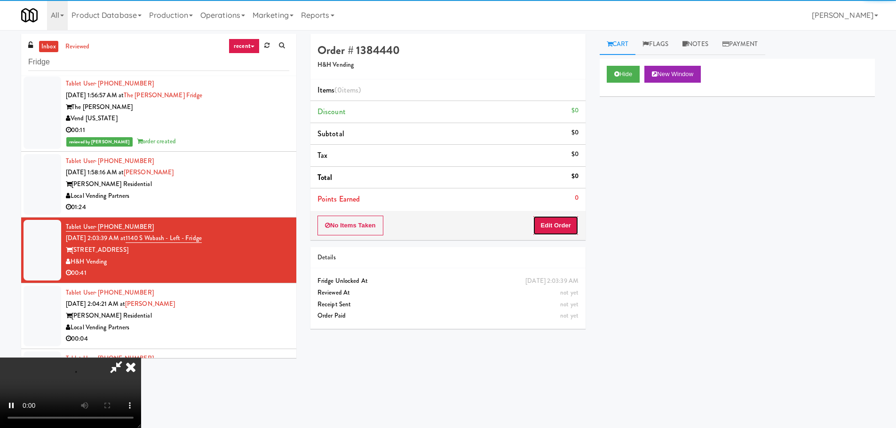
click at [551, 220] on button "Edit Order" at bounding box center [556, 226] width 46 height 20
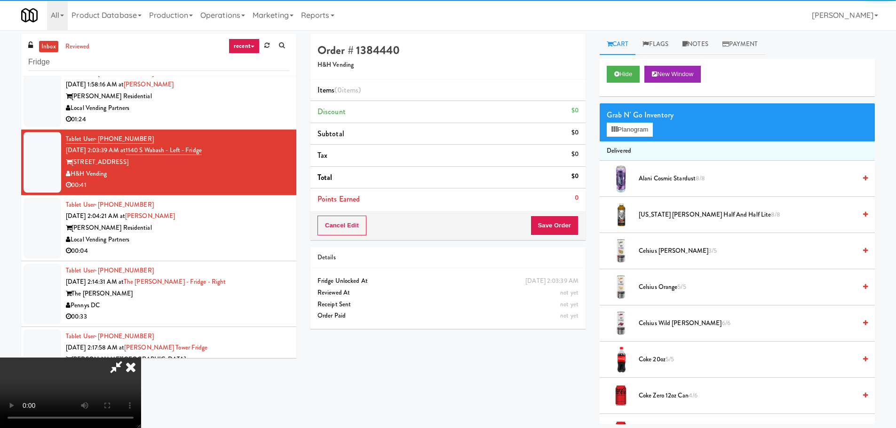
scroll to position [2376, 0]
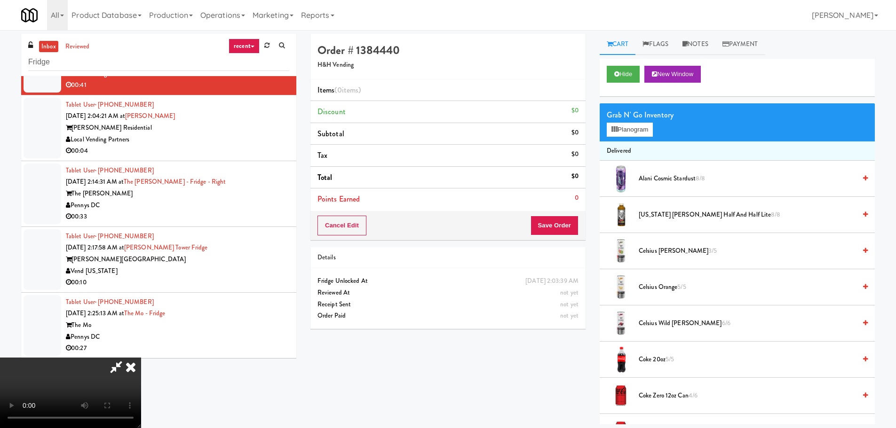
click at [255, 137] on div "Local Vending Partners" at bounding box center [177, 140] width 223 height 12
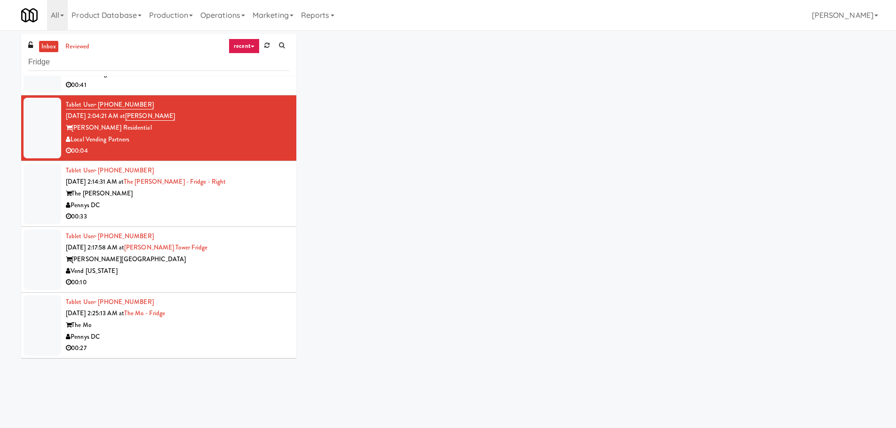
click at [244, 213] on div "00:33" at bounding box center [177, 217] width 223 height 12
click at [241, 126] on div "Herbert Residential" at bounding box center [177, 128] width 223 height 12
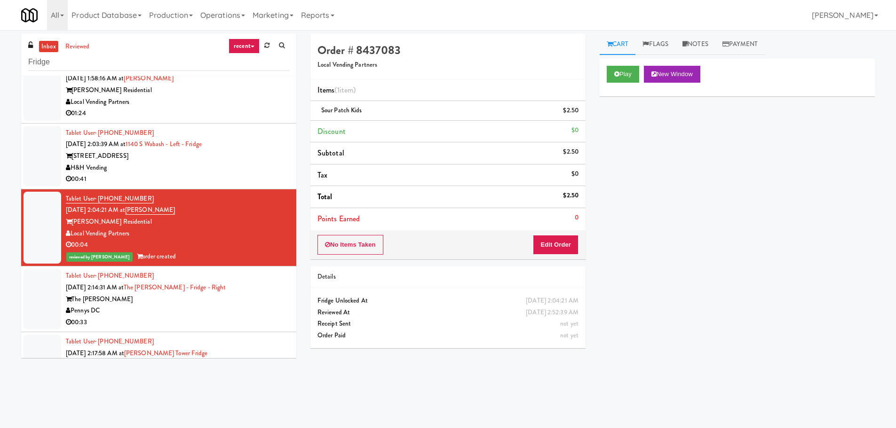
click at [246, 172] on div "H&H Vending" at bounding box center [177, 168] width 223 height 12
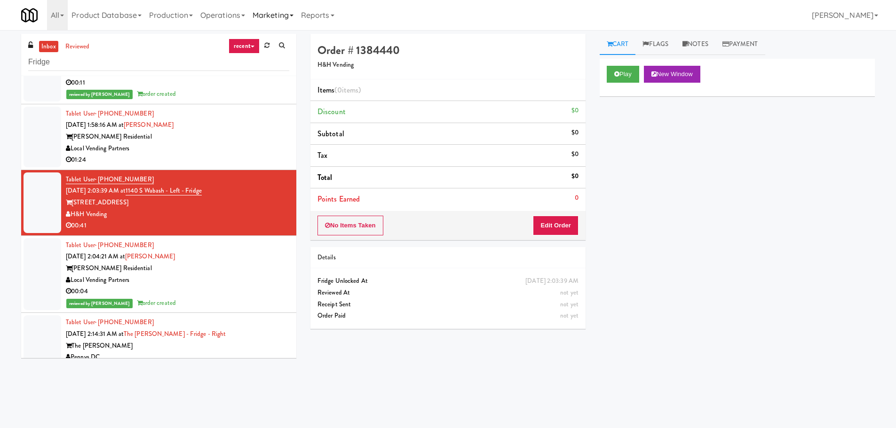
scroll to position [2235, 0]
click at [617, 76] on icon at bounding box center [616, 74] width 5 height 6
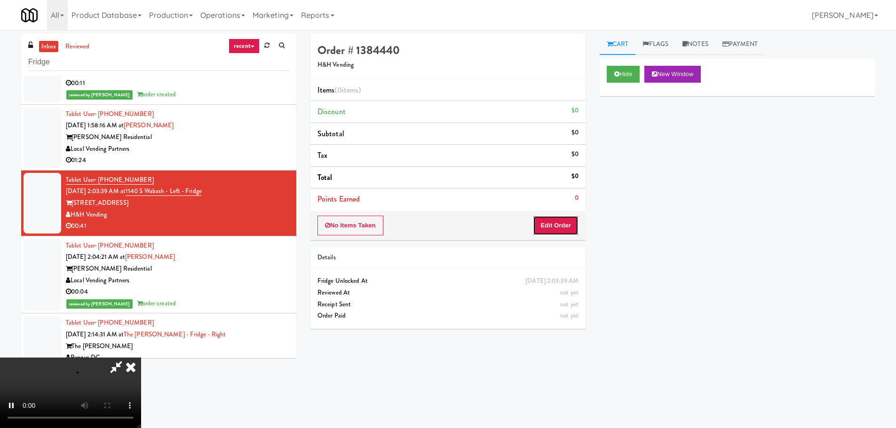
click at [556, 222] on button "Edit Order" at bounding box center [556, 226] width 46 height 20
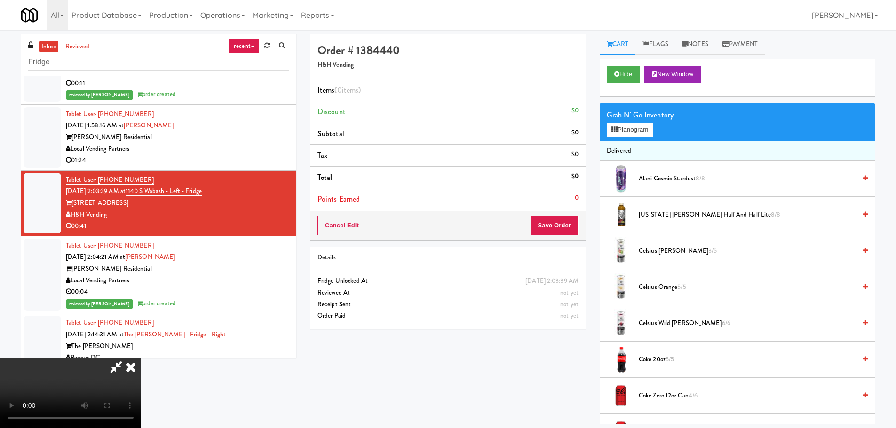
click at [141, 358] on video at bounding box center [70, 393] width 141 height 71
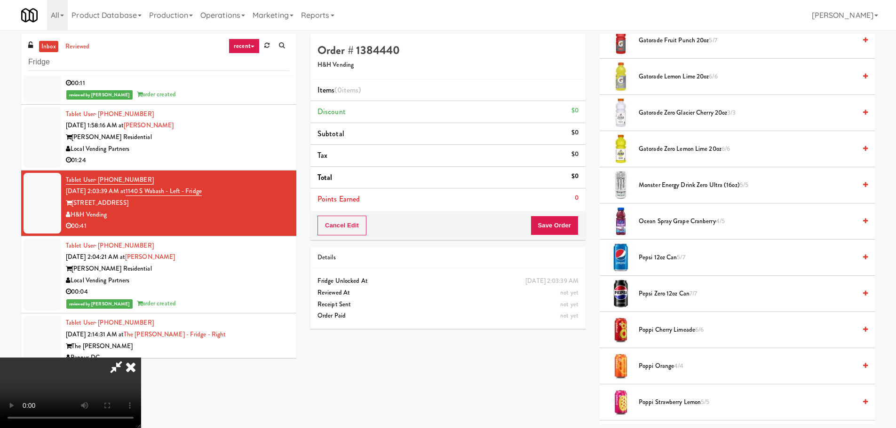
scroll to position [658, 0]
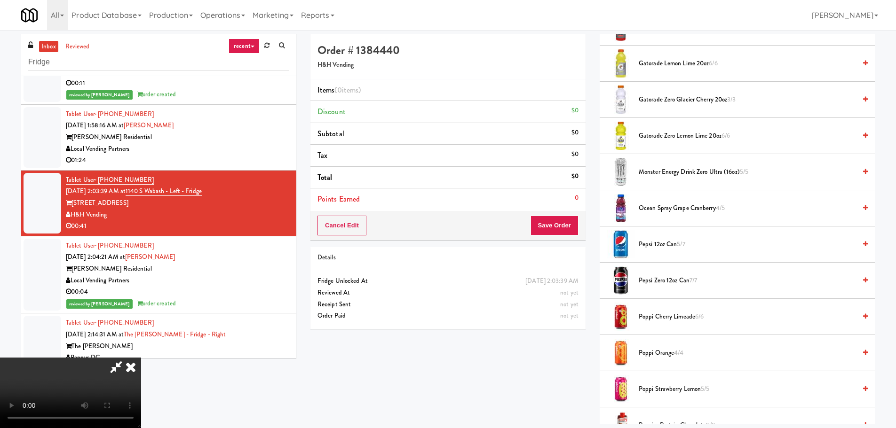
click at [668, 243] on span "Pepsi 12oz can 5/7" at bounding box center [747, 245] width 217 height 12
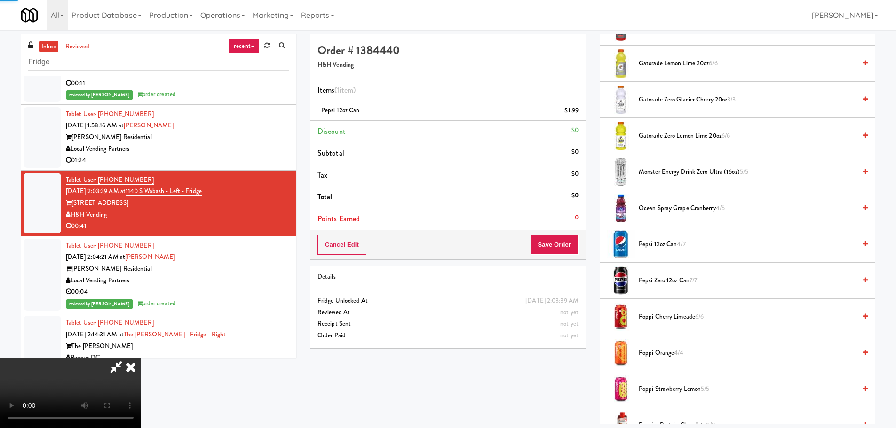
click at [141, 358] on video at bounding box center [70, 393] width 141 height 71
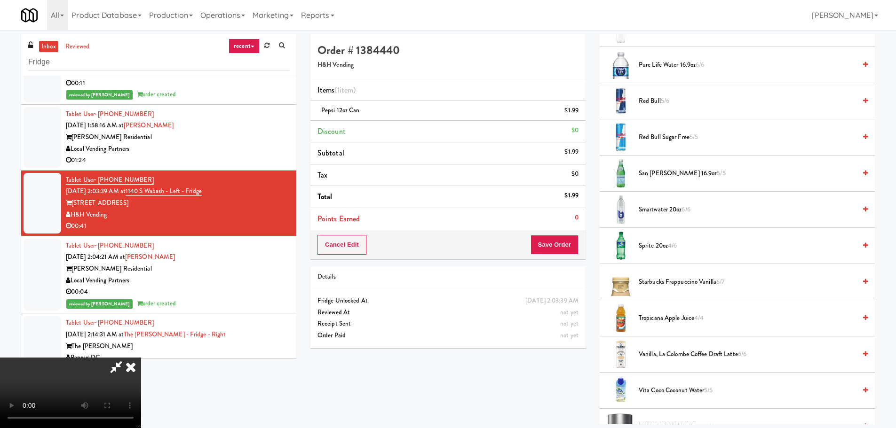
scroll to position [1128, 0]
click at [644, 249] on span "Sprite 20oz 4/6" at bounding box center [747, 245] width 217 height 12
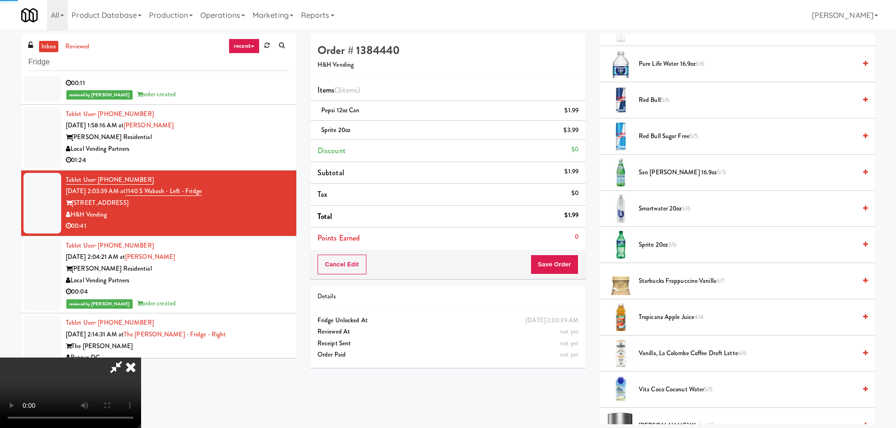
click at [141, 358] on video at bounding box center [70, 393] width 141 height 71
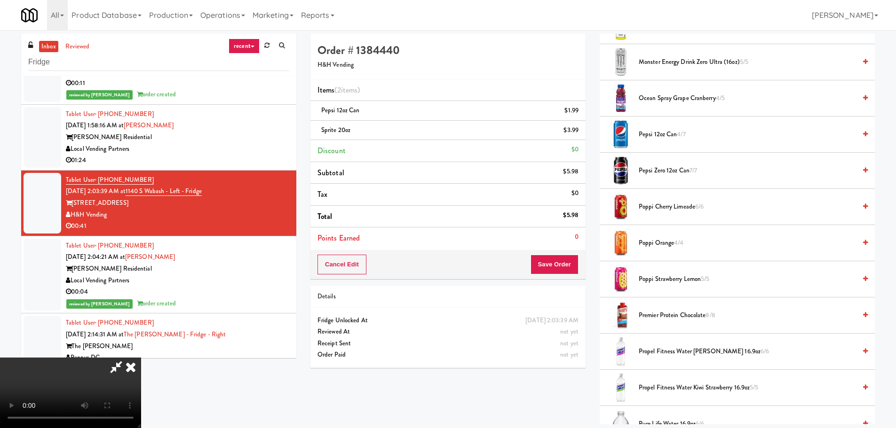
scroll to position [752, 0]
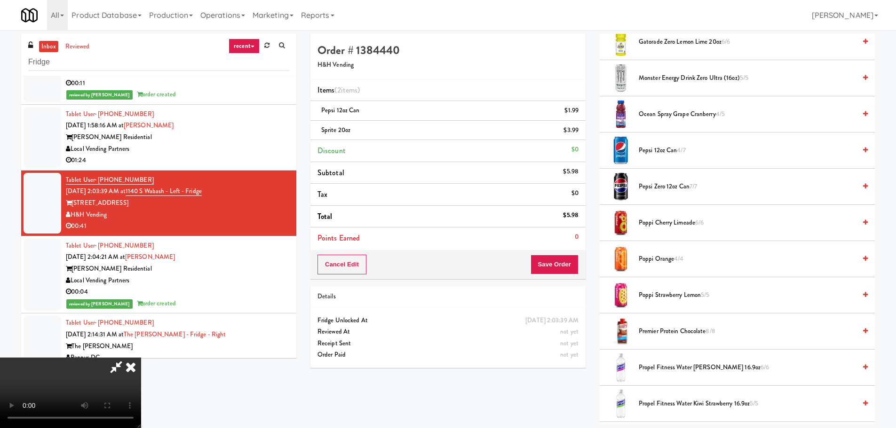
click at [665, 150] on span "Pepsi 12oz can 4/7" at bounding box center [747, 151] width 217 height 12
click at [141, 358] on video at bounding box center [70, 393] width 141 height 71
click at [567, 274] on button "Save Order" at bounding box center [554, 265] width 48 height 20
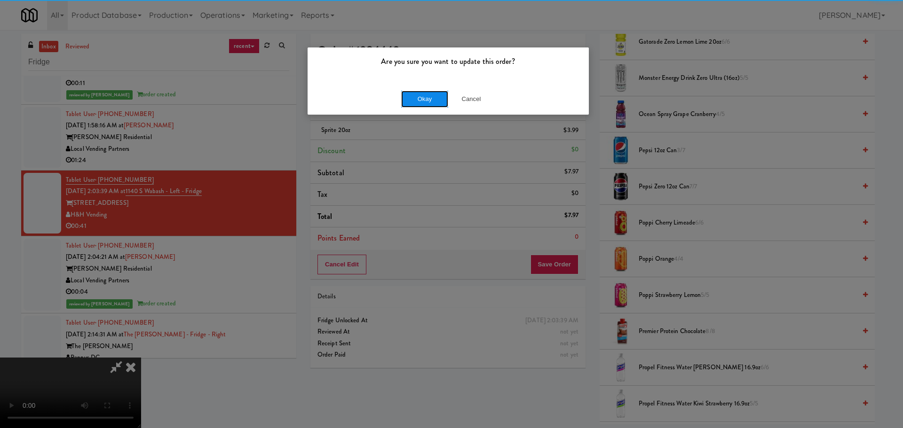
click at [433, 101] on button "Okay" at bounding box center [424, 99] width 47 height 17
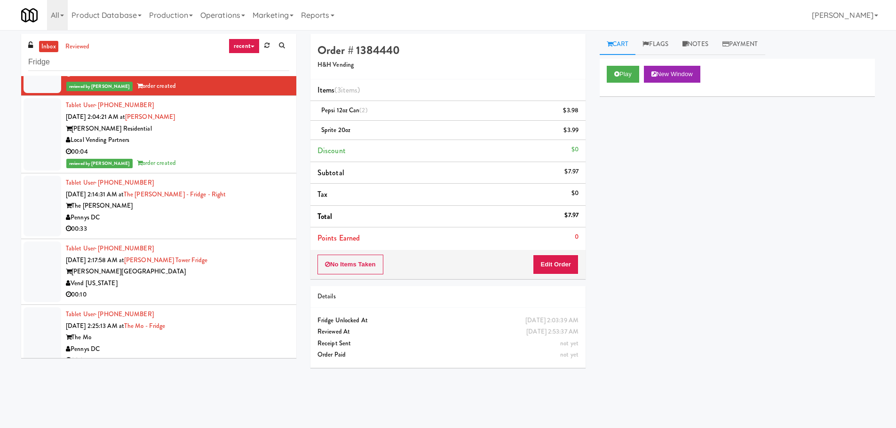
scroll to position [2399, 0]
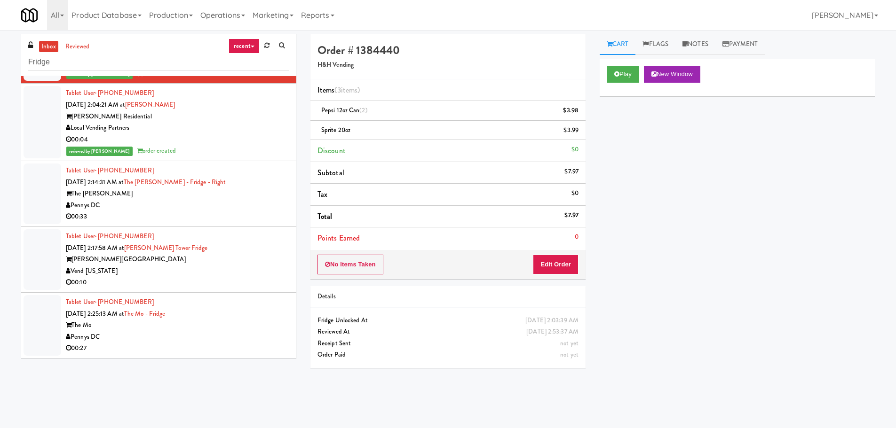
click at [223, 217] on div "00:33" at bounding box center [177, 217] width 223 height 12
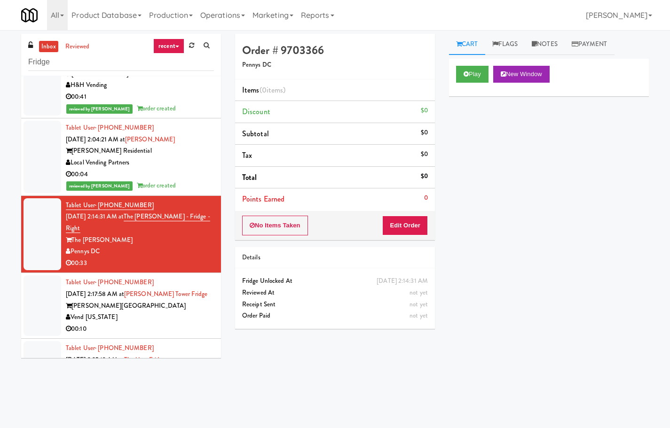
scroll to position [2480, 0]
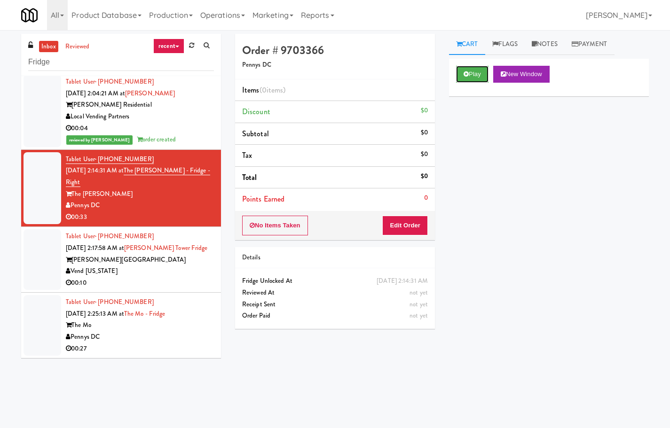
click at [467, 73] on icon at bounding box center [466, 74] width 5 height 6
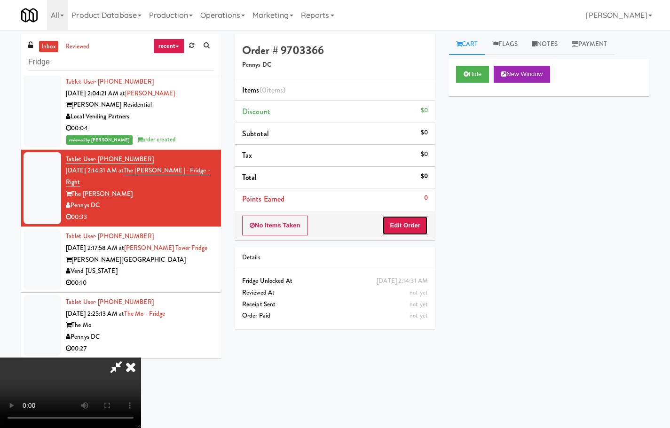
click at [414, 229] on button "Edit Order" at bounding box center [405, 226] width 46 height 20
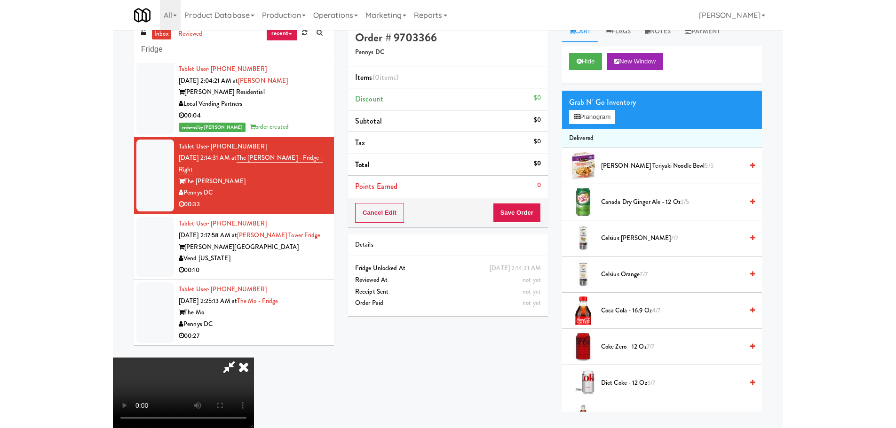
scroll to position [30, 0]
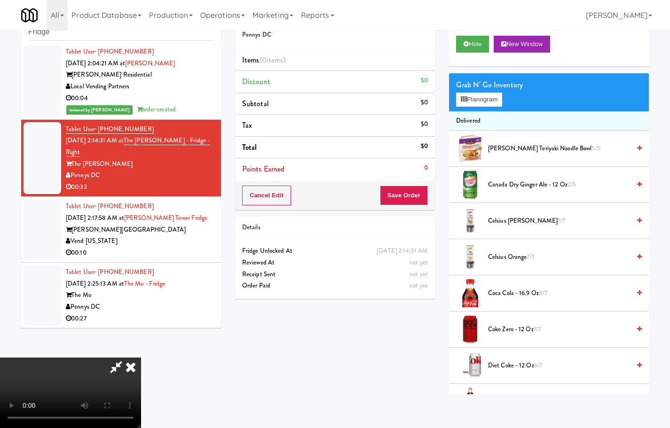
click at [141, 358] on video at bounding box center [70, 393] width 141 height 71
click at [516, 150] on span "Annie Chun's Teriyaki Noodle Bowl 5/5" at bounding box center [559, 149] width 142 height 12
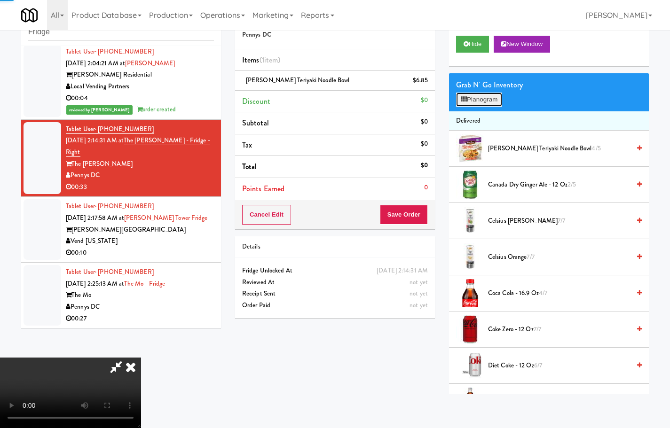
click at [502, 102] on button "Planogram" at bounding box center [479, 100] width 46 height 14
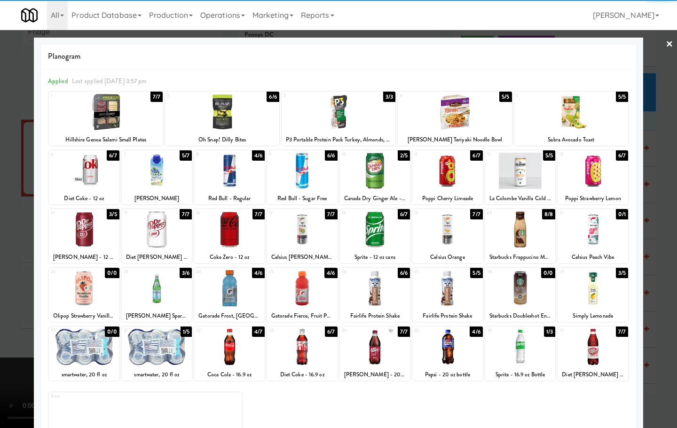
click at [20, 252] on div at bounding box center [338, 214] width 677 height 428
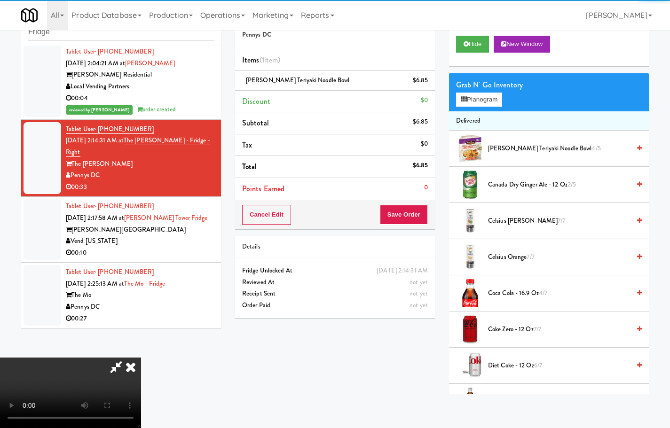
click at [141, 358] on video at bounding box center [70, 393] width 141 height 71
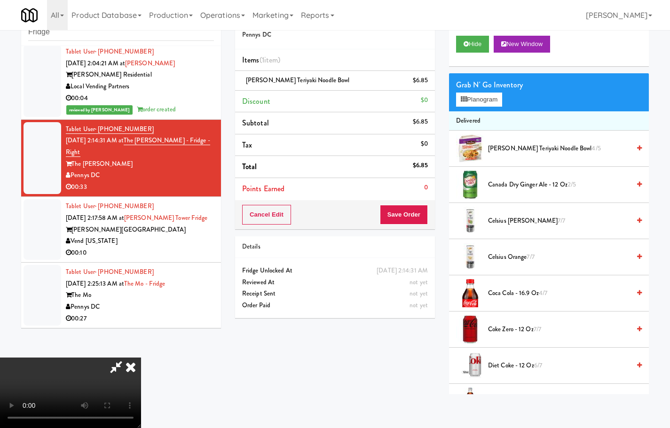
click at [141, 358] on video at bounding box center [70, 393] width 141 height 71
click at [495, 91] on div "Grab N' Go Inventory" at bounding box center [549, 85] width 186 height 14
click at [496, 97] on button "Planogram" at bounding box center [479, 100] width 46 height 14
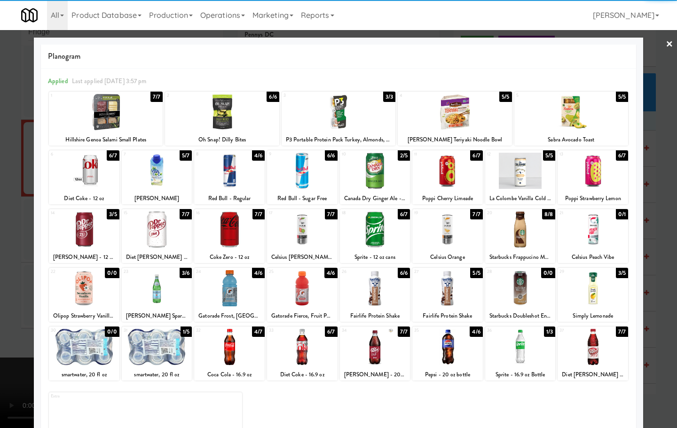
click at [341, 114] on div at bounding box center [339, 112] width 114 height 36
click at [23, 273] on div at bounding box center [338, 214] width 677 height 428
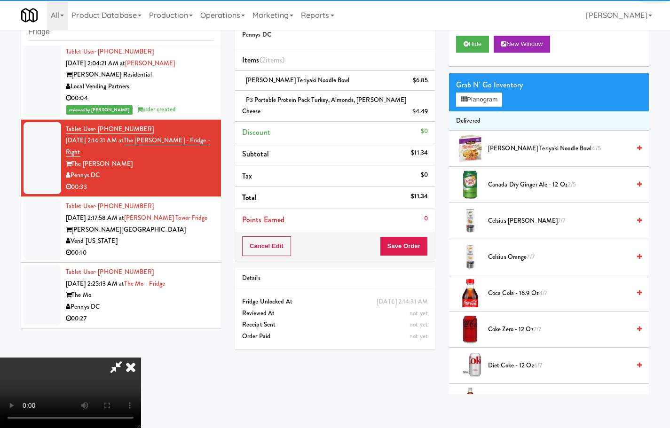
click at [103, 358] on video at bounding box center [70, 393] width 141 height 71
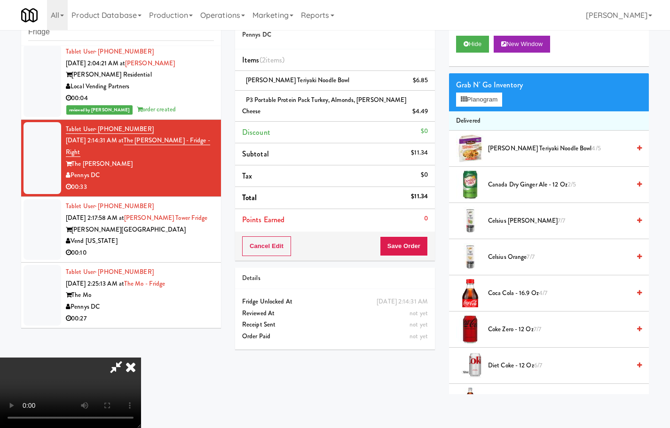
click at [141, 358] on video at bounding box center [70, 393] width 141 height 71
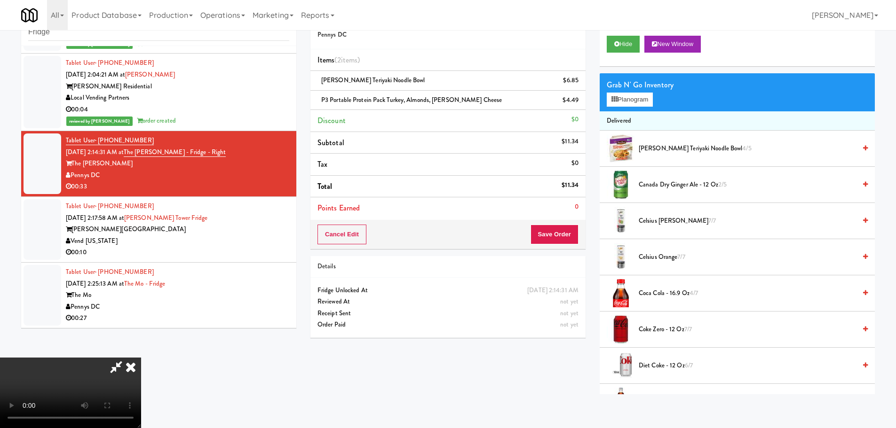
scroll to position [2399, 0]
click at [141, 358] on video at bounding box center [70, 393] width 141 height 71
click at [683, 154] on span "Annie Chun's Teriyaki Noodle Bowl 4/5" at bounding box center [747, 149] width 217 height 12
click at [141, 358] on video at bounding box center [70, 393] width 141 height 71
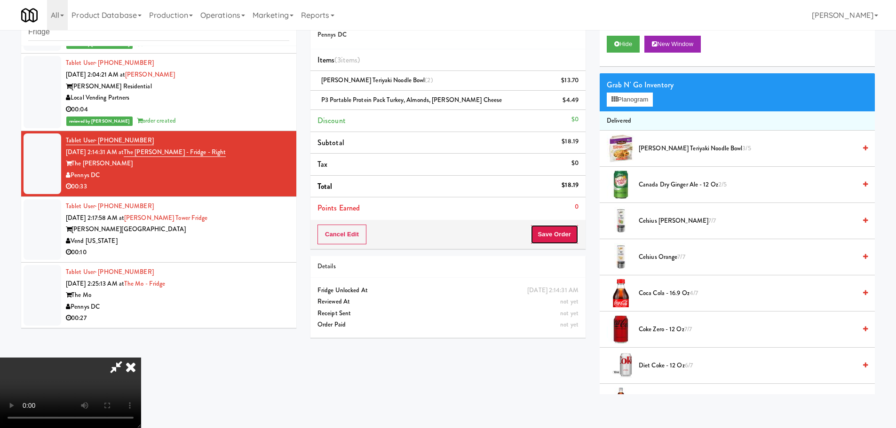
click at [550, 239] on button "Save Order" at bounding box center [554, 235] width 48 height 20
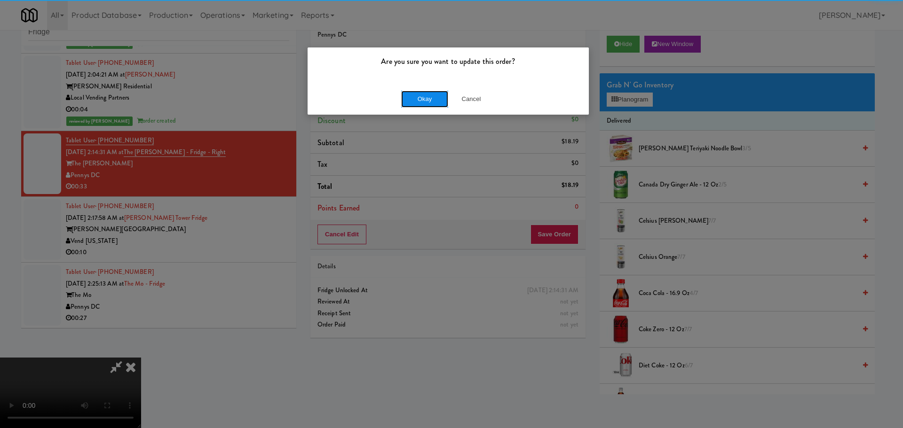
click at [421, 99] on button "Okay" at bounding box center [424, 99] width 47 height 17
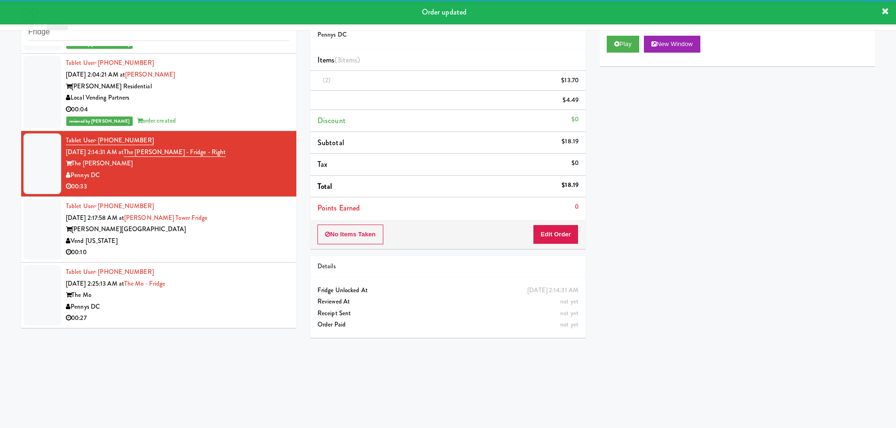
click at [243, 232] on div "Archer Tower" at bounding box center [177, 230] width 223 height 12
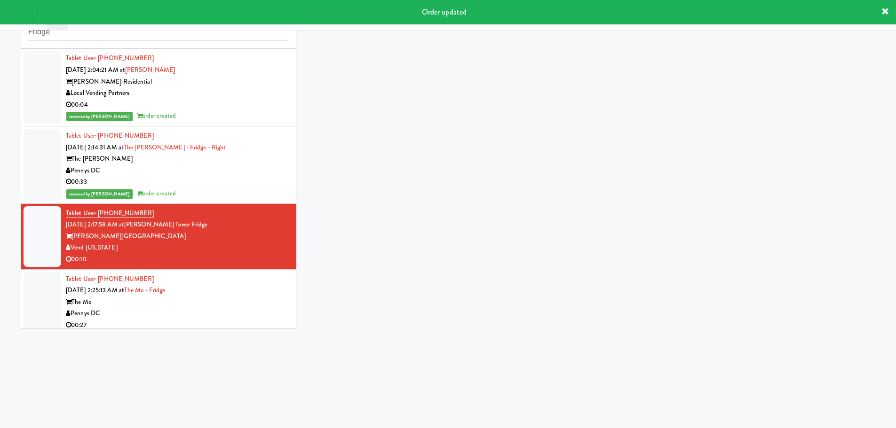
scroll to position [2410, 0]
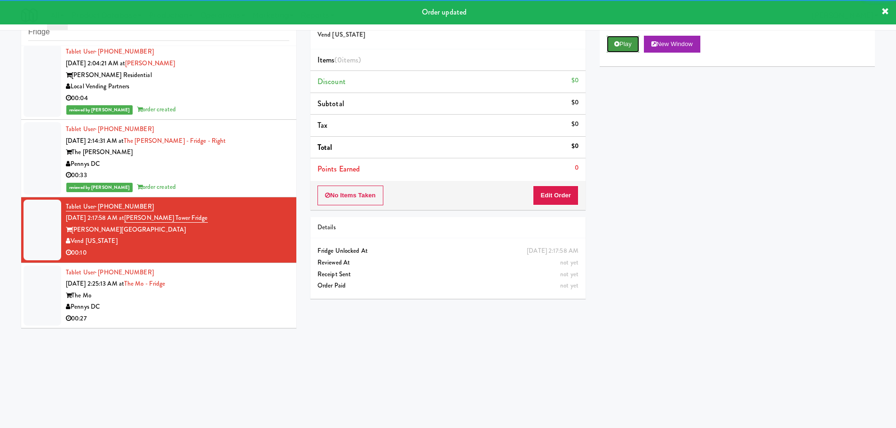
click at [631, 36] on button "Play" at bounding box center [623, 44] width 32 height 17
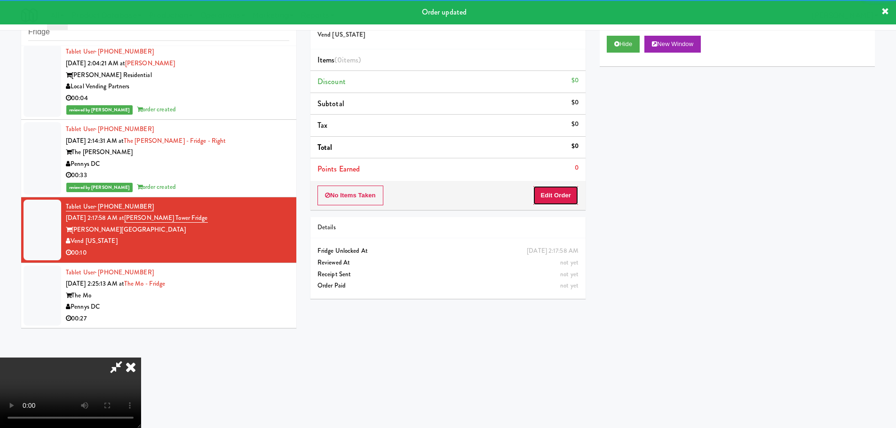
click at [556, 186] on button "Edit Order" at bounding box center [556, 196] width 46 height 20
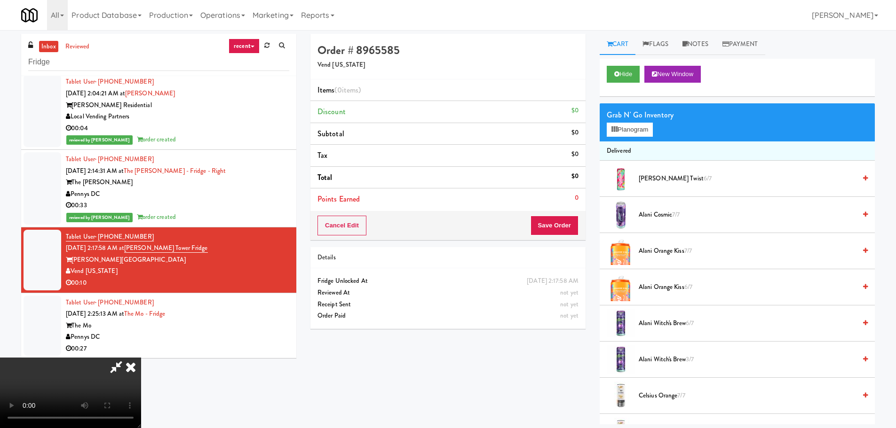
scroll to position [0, 0]
click at [141, 358] on video at bounding box center [70, 393] width 141 height 71
click at [643, 133] on button "Planogram" at bounding box center [630, 130] width 46 height 14
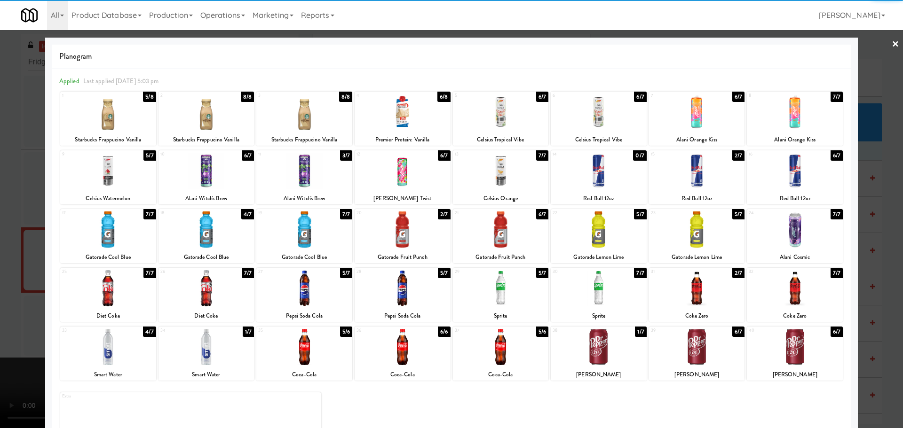
click at [399, 128] on div at bounding box center [403, 112] width 96 height 36
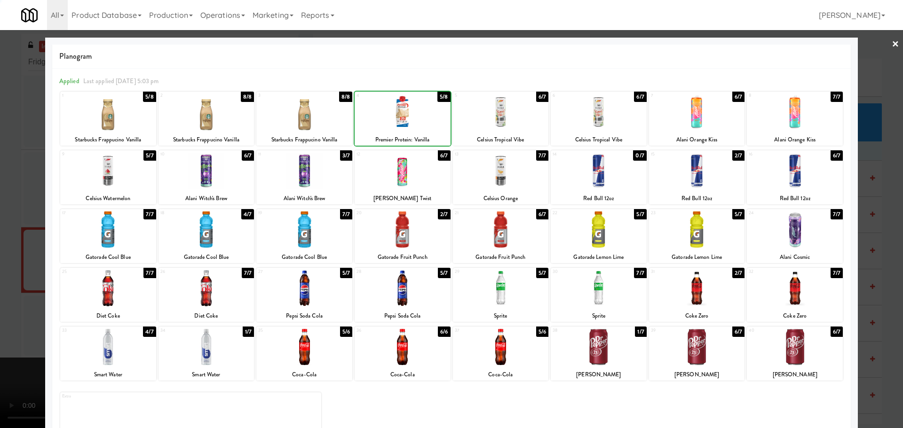
click at [0, 267] on div at bounding box center [451, 214] width 903 height 428
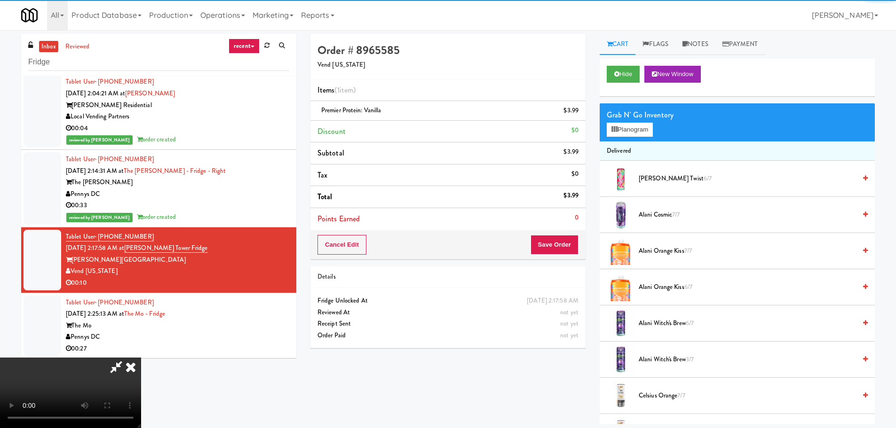
click at [141, 358] on video at bounding box center [70, 393] width 141 height 71
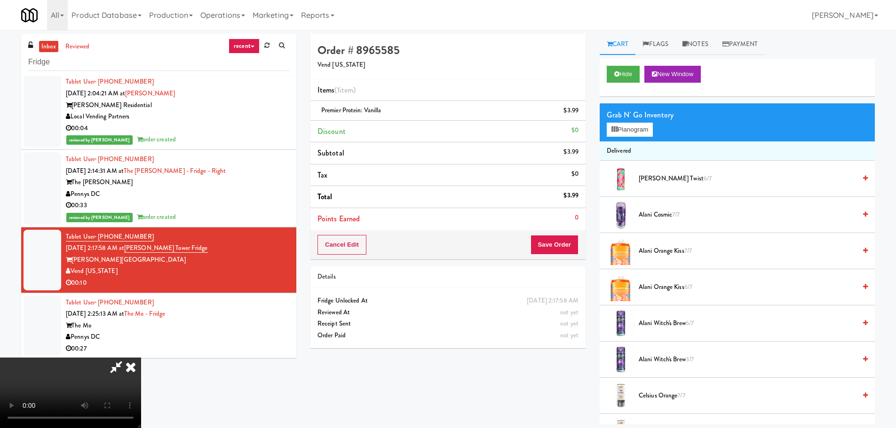
click at [141, 358] on video at bounding box center [70, 393] width 141 height 71
click at [612, 139] on div "Grab N' Go Inventory Planogram" at bounding box center [736, 122] width 275 height 38
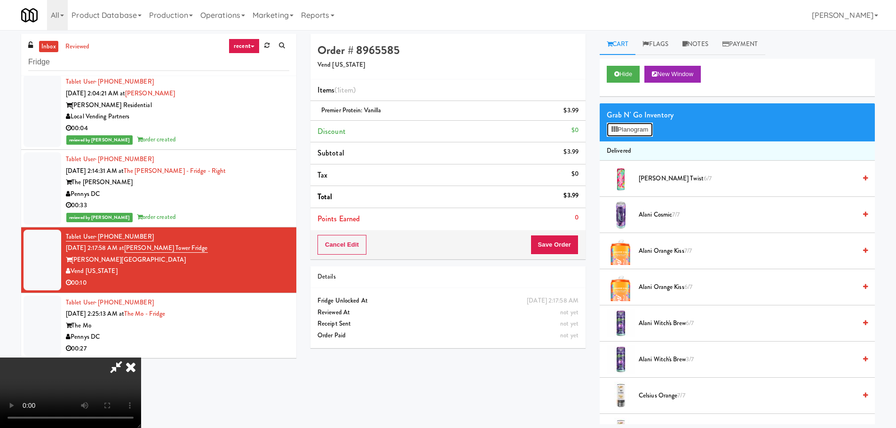
click at [618, 135] on button "Planogram" at bounding box center [630, 130] width 46 height 14
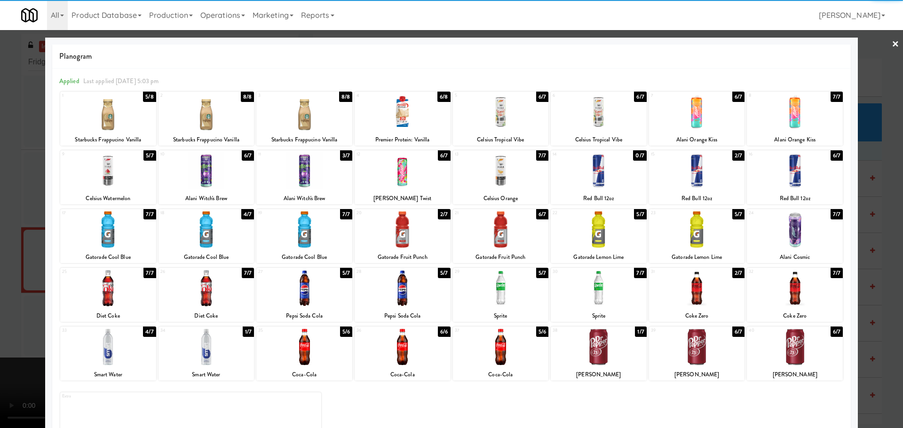
click at [694, 349] on div at bounding box center [697, 347] width 96 height 36
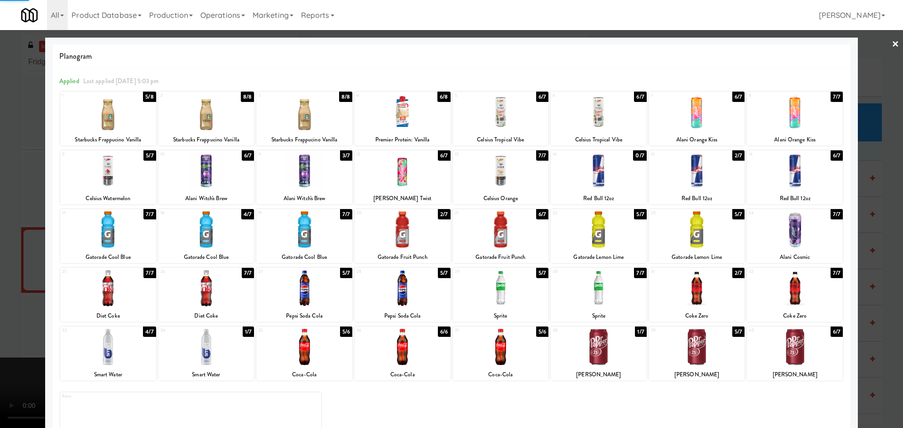
click at [0, 255] on div at bounding box center [451, 214] width 903 height 428
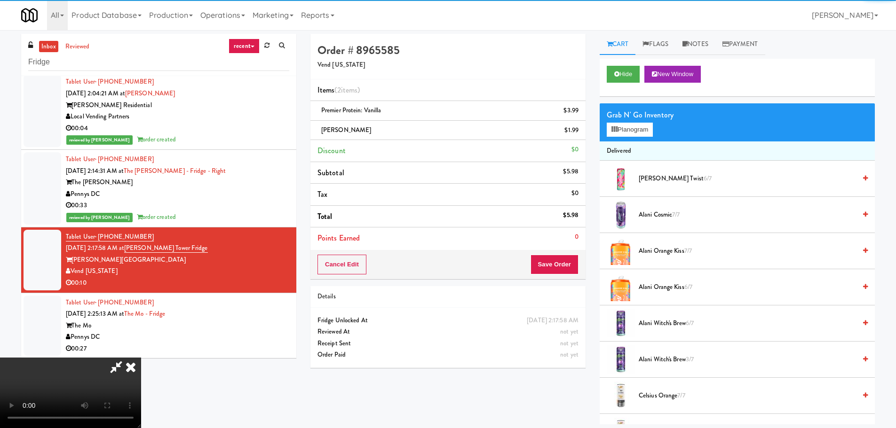
scroll to position [94, 0]
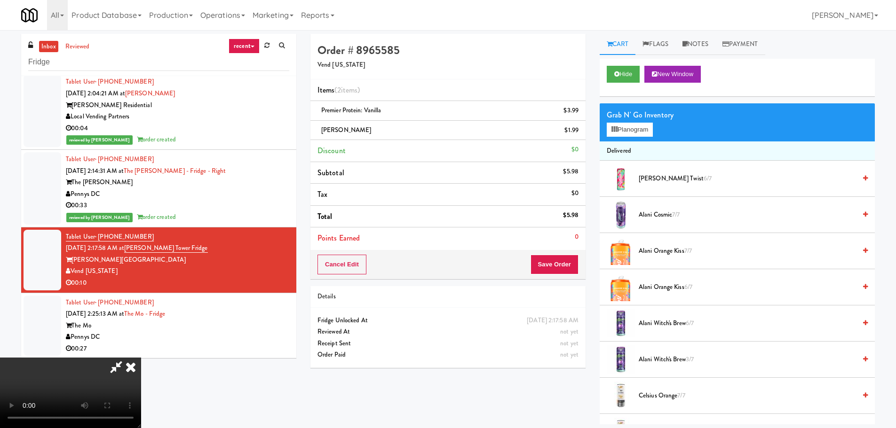
click at [141, 358] on video at bounding box center [70, 393] width 141 height 71
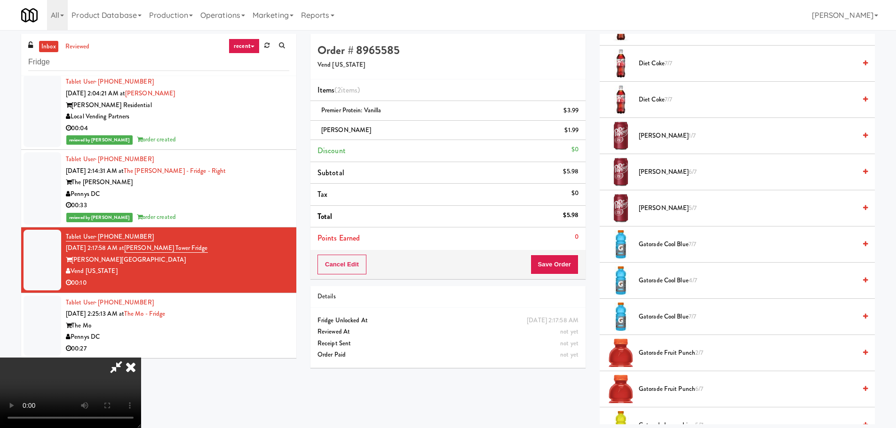
scroll to position [27, 0]
click at [141, 370] on video at bounding box center [70, 393] width 141 height 71
drag, startPoint x: 371, startPoint y: 358, endPoint x: 377, endPoint y: 357, distance: 5.7
click at [141, 358] on video at bounding box center [70, 393] width 141 height 71
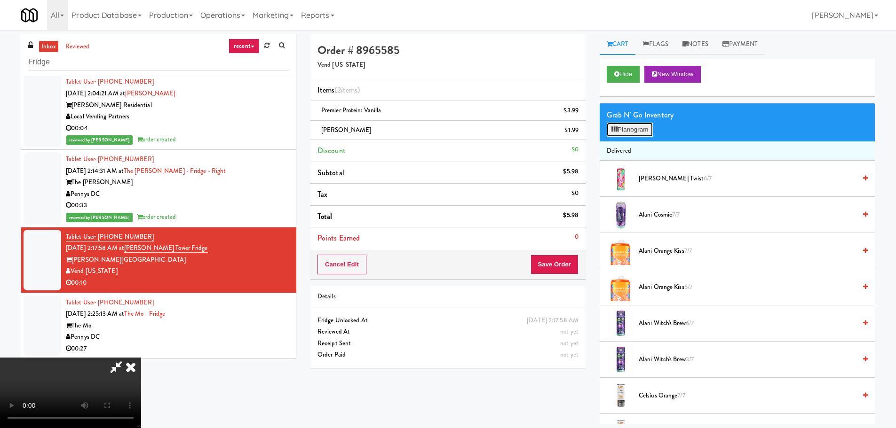
click at [648, 133] on button "Planogram" at bounding box center [630, 130] width 46 height 14
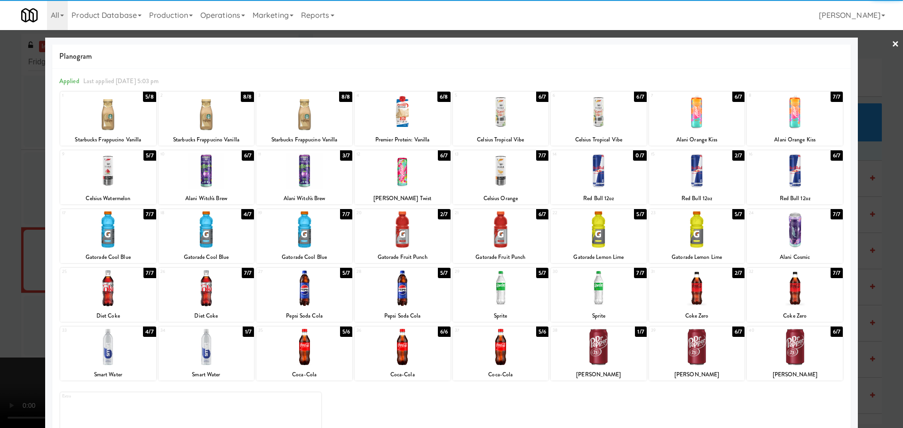
click at [691, 229] on div at bounding box center [697, 230] width 96 height 36
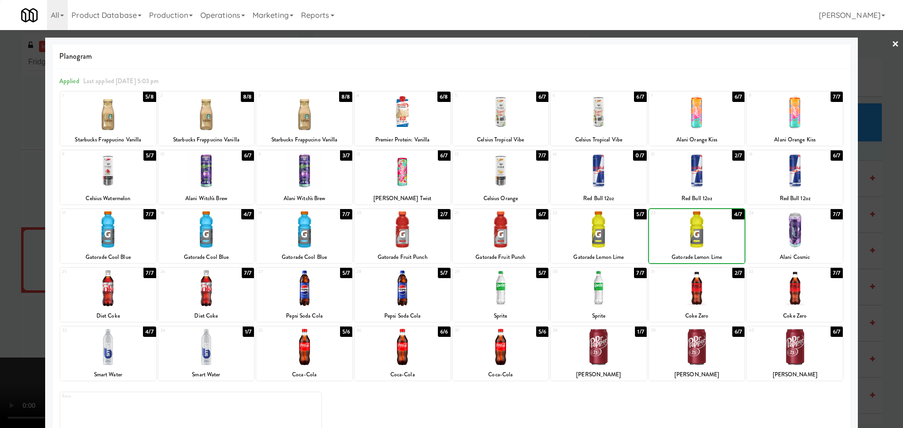
click at [0, 270] on div at bounding box center [451, 214] width 903 height 428
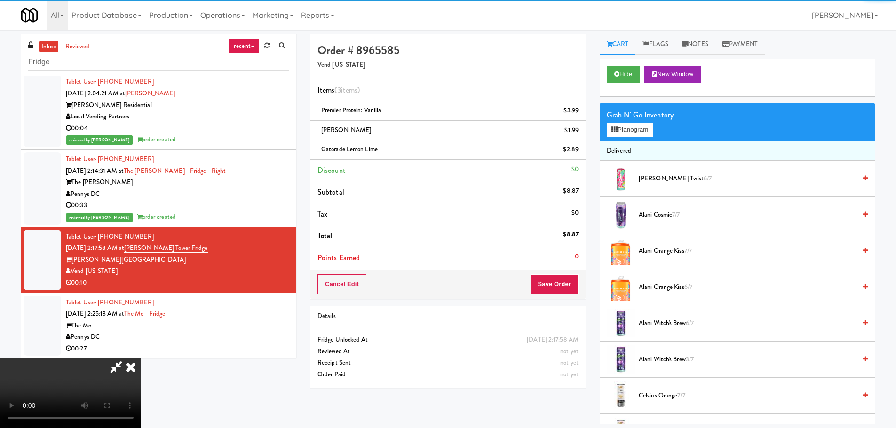
drag, startPoint x: 237, startPoint y: 227, endPoint x: 339, endPoint y: 235, distance: 102.4
click at [141, 358] on video at bounding box center [70, 393] width 141 height 71
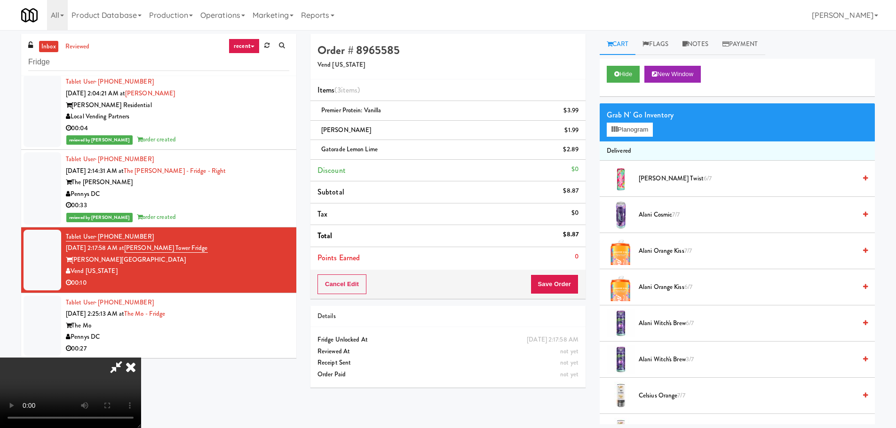
scroll to position [162, 0]
click at [554, 288] on button "Save Order" at bounding box center [554, 285] width 48 height 20
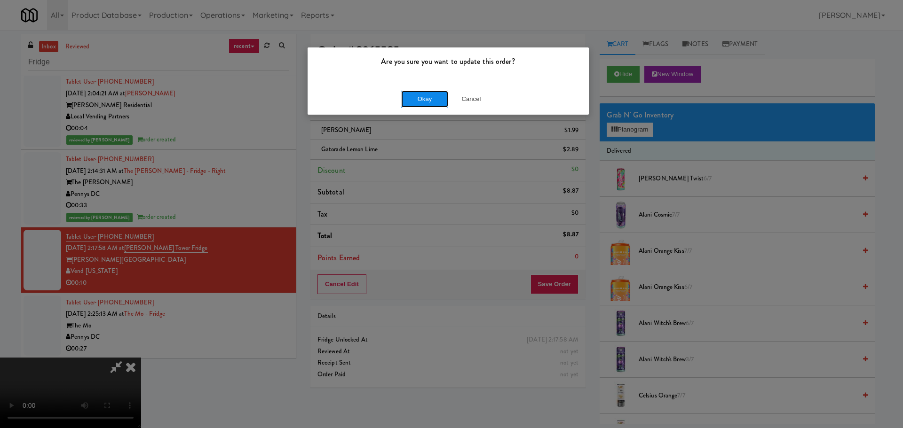
click at [410, 103] on button "Okay" at bounding box center [424, 99] width 47 height 17
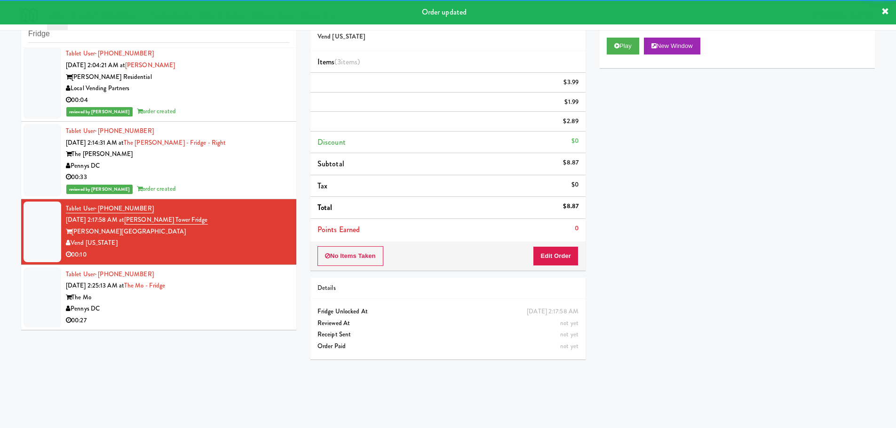
scroll to position [30, 0]
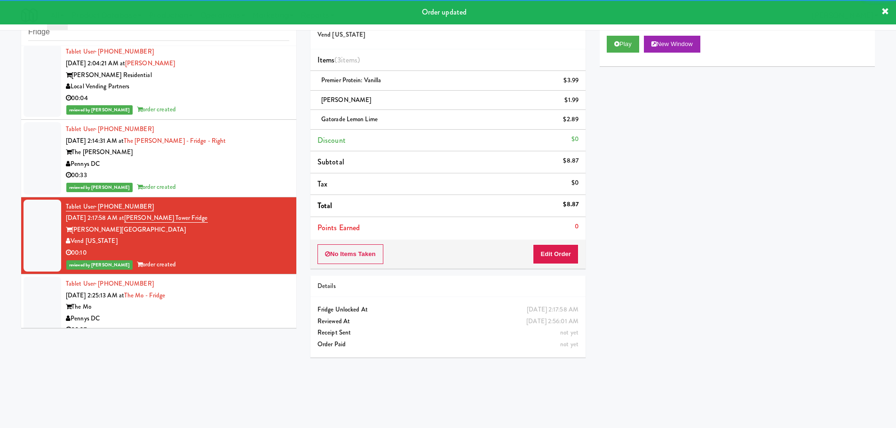
click at [255, 288] on div "Tablet User · (301) 535-7489 Sep 5, 2025 2:25:13 AM at The Mo - Fridge The Mo P…" at bounding box center [177, 307] width 223 height 58
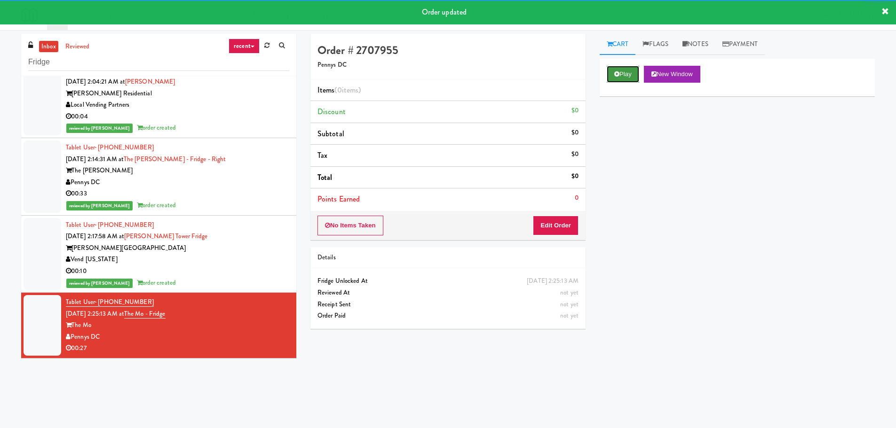
click at [618, 80] on button "Play" at bounding box center [623, 74] width 32 height 17
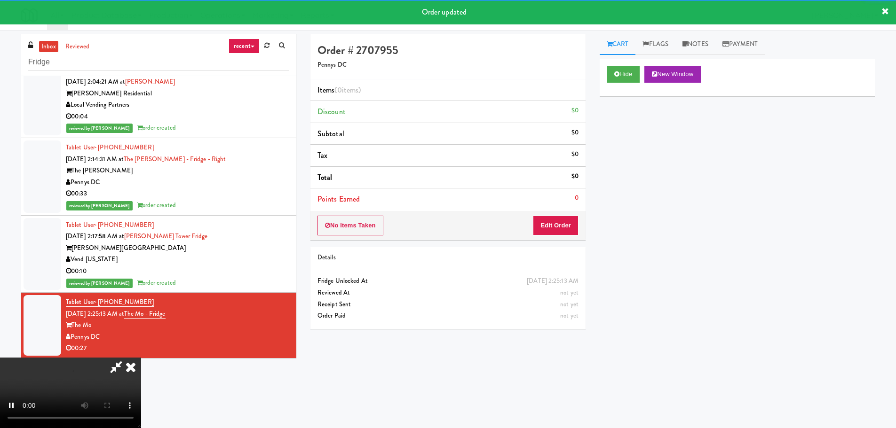
click at [560, 236] on div "No Items Taken Edit Order" at bounding box center [447, 225] width 275 height 29
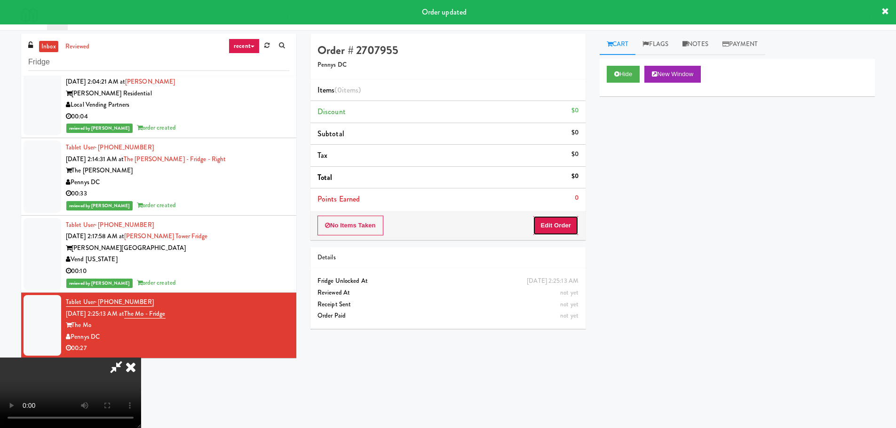
click at [565, 221] on button "Edit Order" at bounding box center [556, 226] width 46 height 20
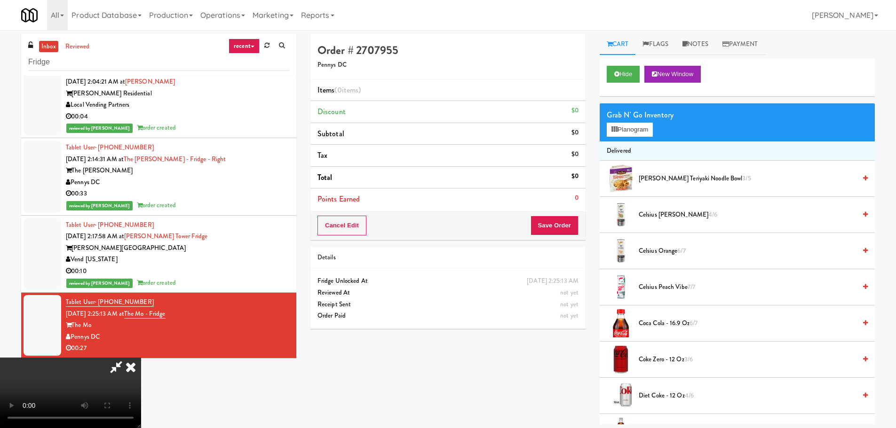
drag, startPoint x: 334, startPoint y: 273, endPoint x: 339, endPoint y: 272, distance: 5.2
click at [141, 358] on video at bounding box center [70, 393] width 141 height 71
click at [662, 181] on span "Annie Chun's Teriyaki Noodle Bowl 3/5" at bounding box center [747, 179] width 217 height 12
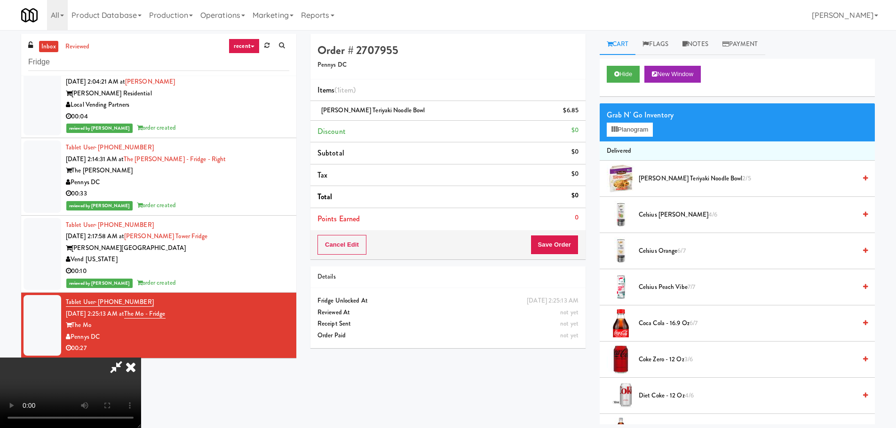
click at [141, 358] on video at bounding box center [70, 393] width 141 height 71
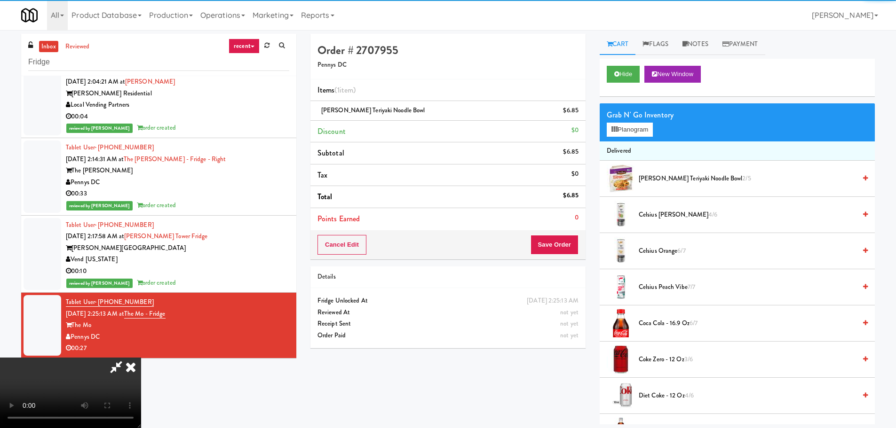
click at [141, 358] on video at bounding box center [70, 393] width 141 height 71
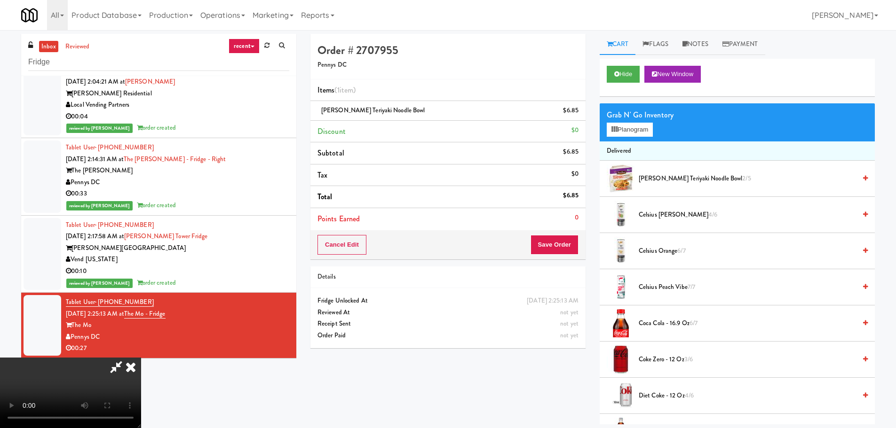
click at [658, 171] on li "Annie Chun's Teriyaki Noodle Bowl 2/5" at bounding box center [736, 179] width 275 height 36
click at [662, 175] on span "Annie Chun's Teriyaki Noodle Bowl 2/5" at bounding box center [747, 179] width 217 height 12
click at [141, 358] on video at bounding box center [70, 393] width 141 height 71
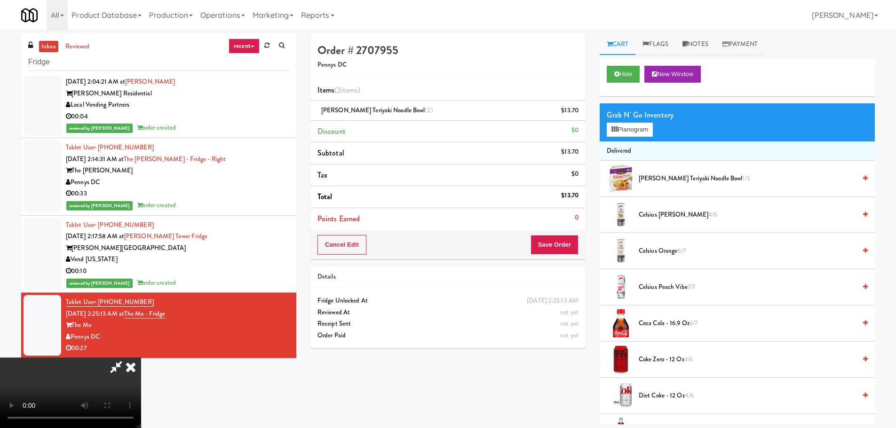
click at [141, 358] on video at bounding box center [70, 393] width 141 height 71
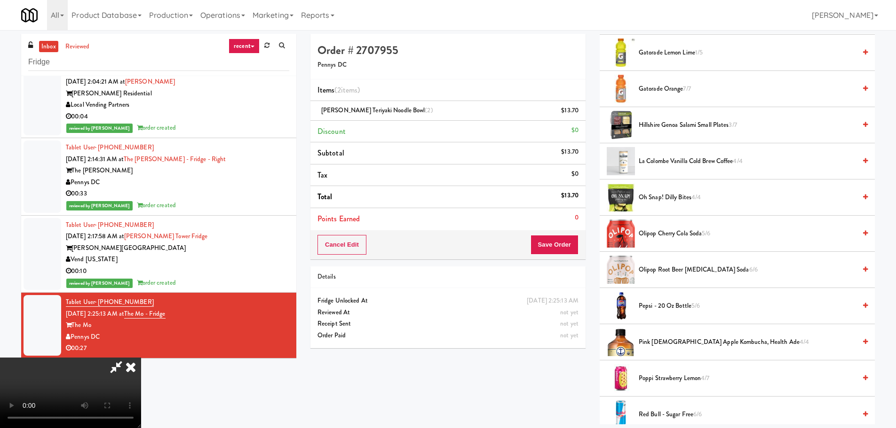
click at [686, 131] on span "Hillshire Genoa Salami Small Plates 3/7" at bounding box center [747, 125] width 217 height 12
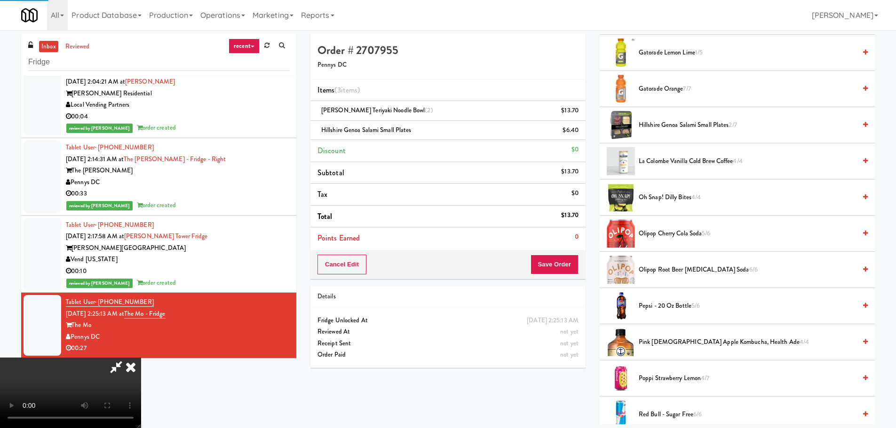
drag, startPoint x: 402, startPoint y: 204, endPoint x: 413, endPoint y: 208, distance: 11.4
click at [141, 358] on video at bounding box center [70, 393] width 141 height 71
click at [566, 265] on button "Save Order" at bounding box center [554, 265] width 48 height 20
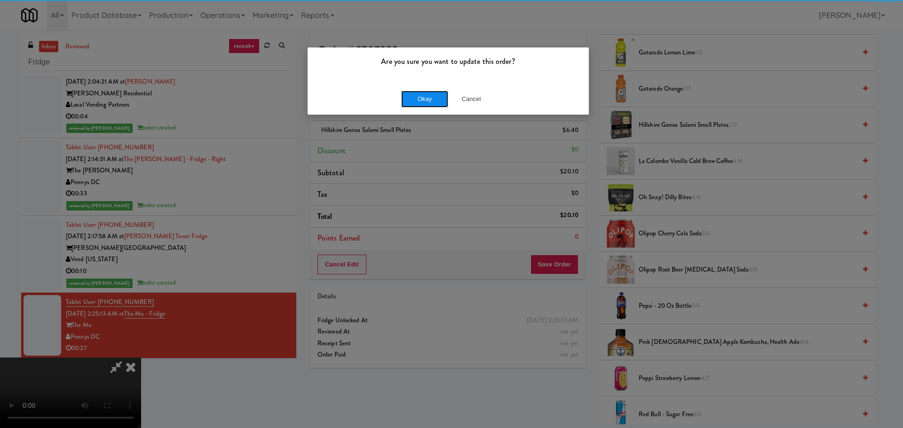
click at [430, 102] on button "Okay" at bounding box center [424, 99] width 47 height 17
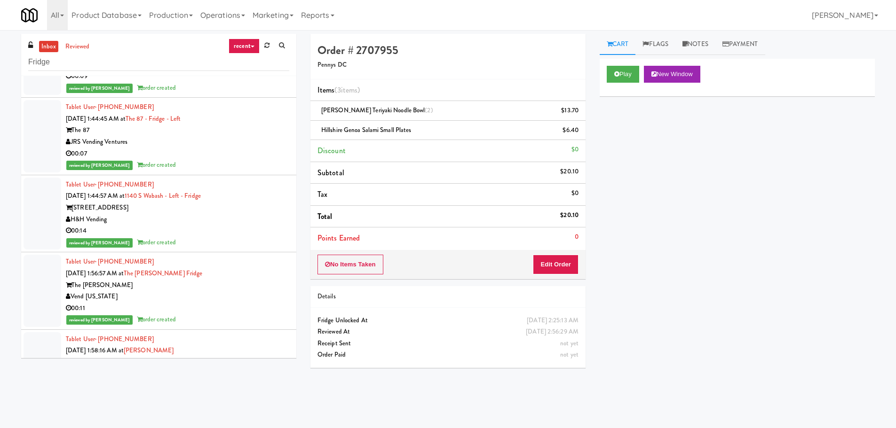
scroll to position [1952, 0]
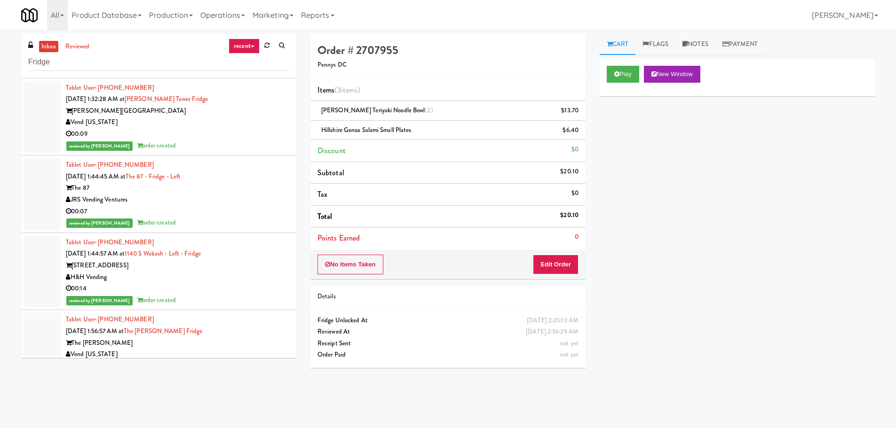
click at [50, 46] on link "inbox" at bounding box center [48, 47] width 19 height 12
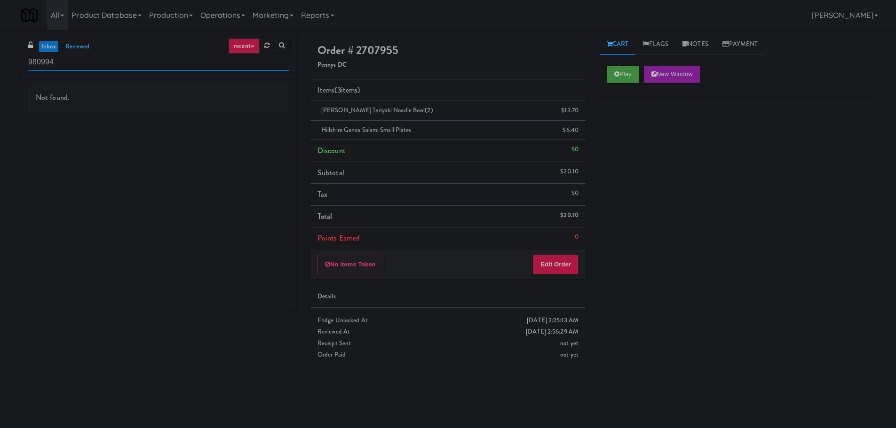
click at [81, 61] on input "980994" at bounding box center [158, 62] width 261 height 17
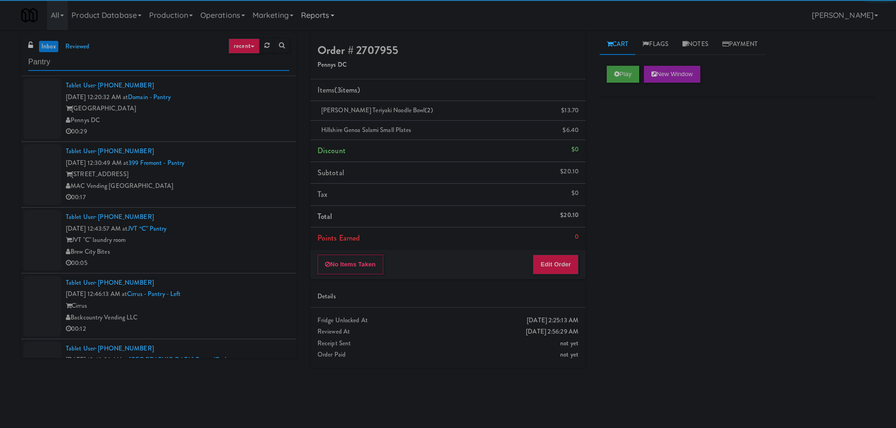
type input "Pantry"
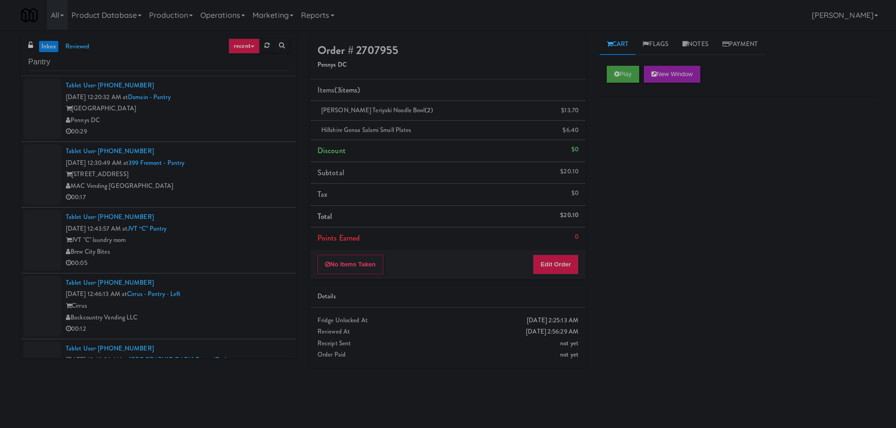
click at [240, 129] on div "00:29" at bounding box center [177, 132] width 223 height 12
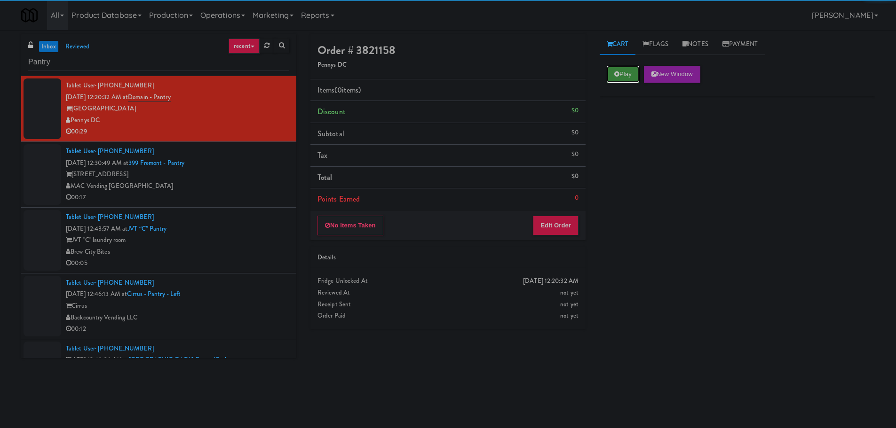
click at [614, 72] on icon at bounding box center [616, 74] width 5 height 6
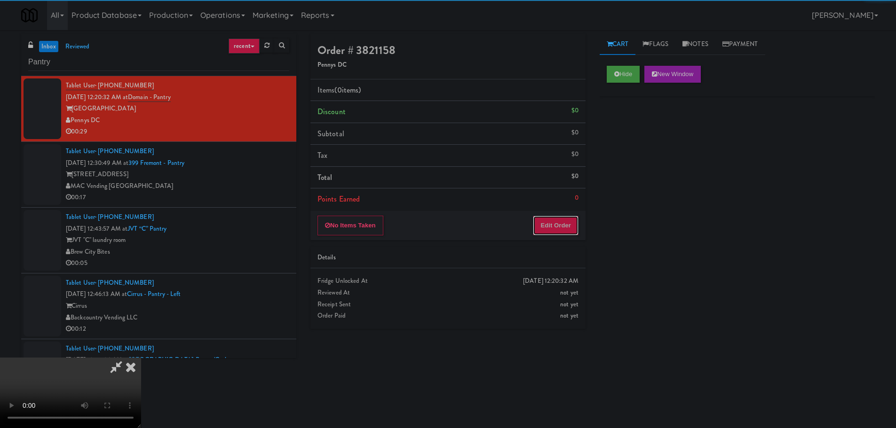
click at [570, 223] on button "Edit Order" at bounding box center [556, 226] width 46 height 20
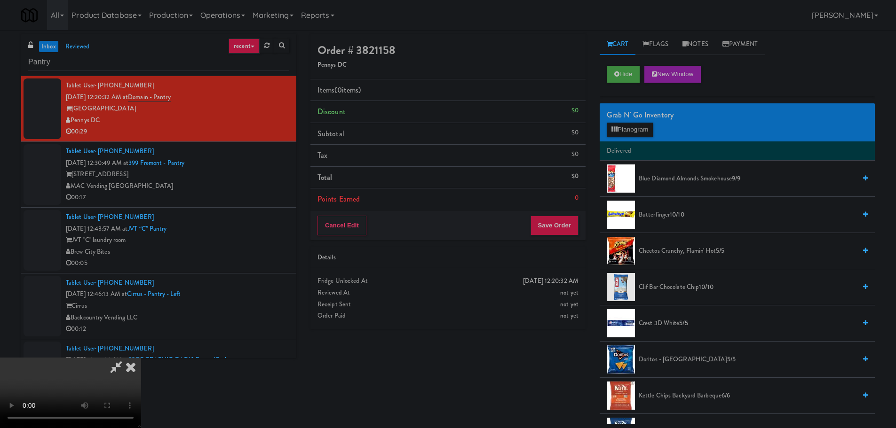
click at [141, 358] on video at bounding box center [70, 393] width 141 height 71
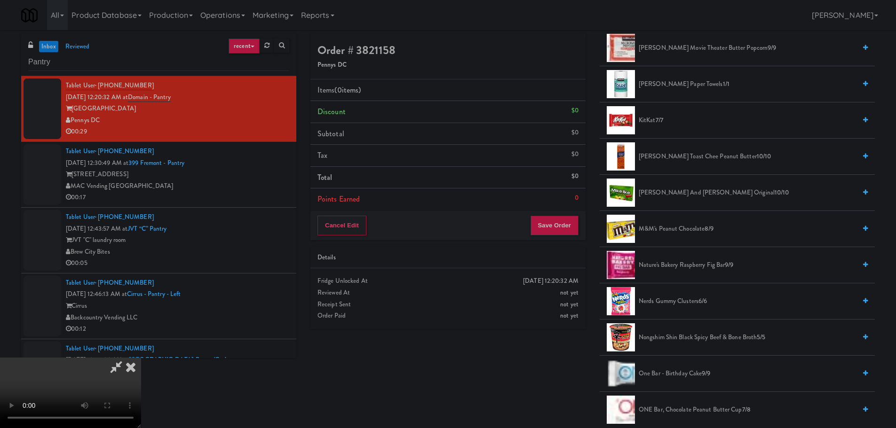
scroll to position [470, 0]
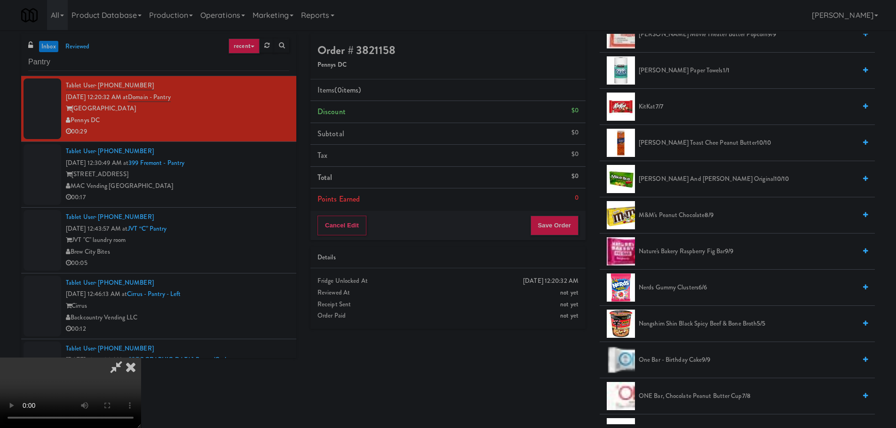
click at [689, 218] on span "M&M's Peanut Chocolate 8/9" at bounding box center [747, 216] width 217 height 12
drag, startPoint x: 311, startPoint y: 218, endPoint x: 306, endPoint y: 218, distance: 5.2
click at [141, 358] on video at bounding box center [70, 393] width 141 height 71
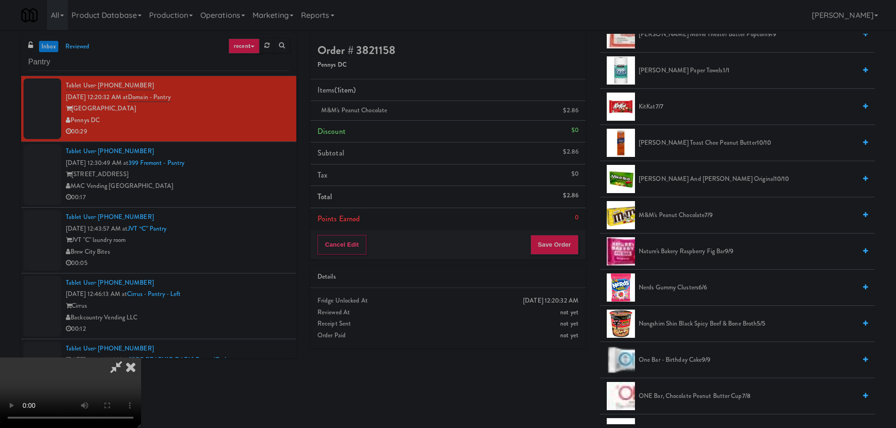
scroll to position [68, 0]
click at [141, 358] on video at bounding box center [70, 393] width 141 height 71
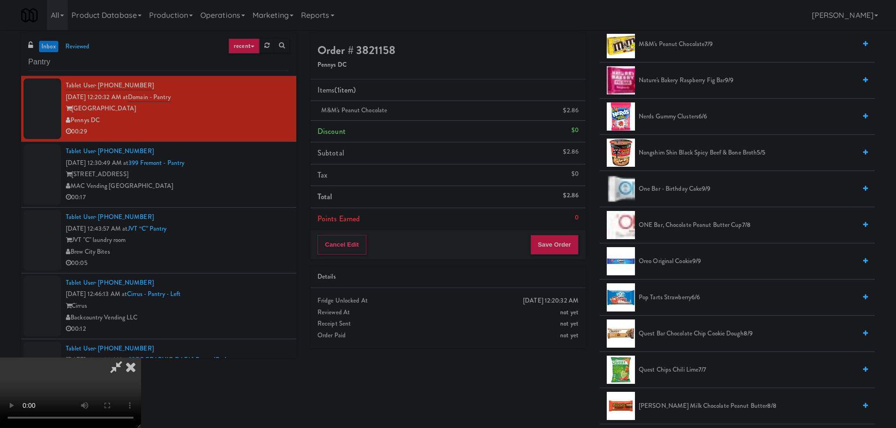
scroll to position [611, 0]
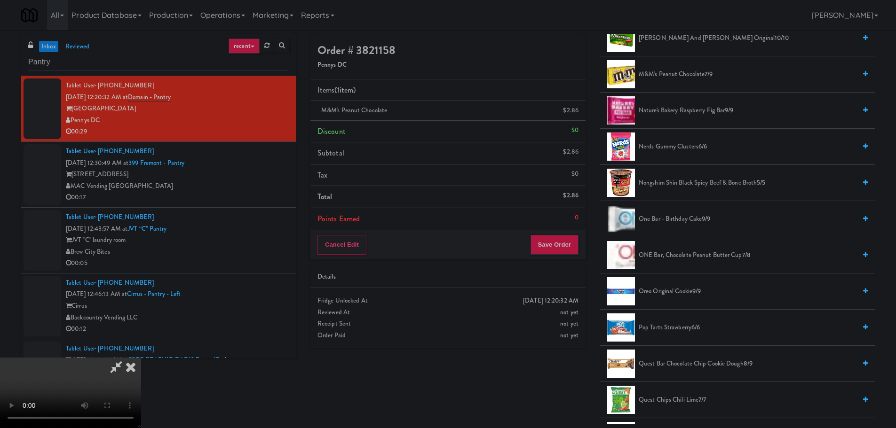
click at [669, 149] on span "Nerds Gummy Clusters 6/6" at bounding box center [747, 147] width 217 height 12
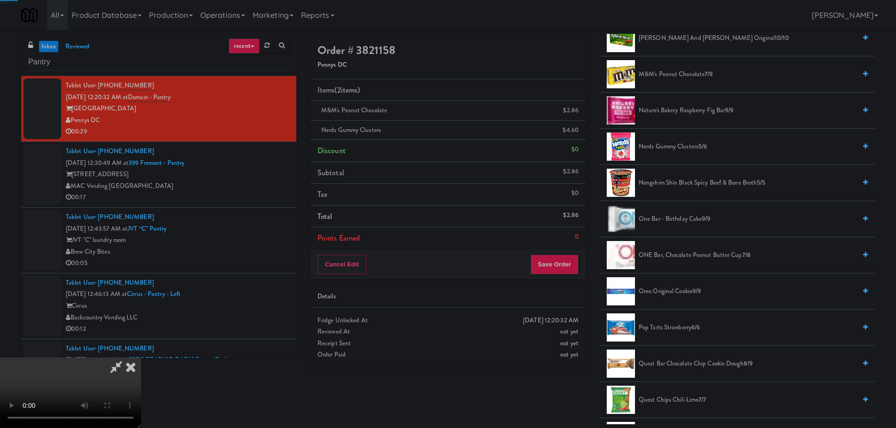
click at [141, 358] on video at bounding box center [70, 393] width 141 height 71
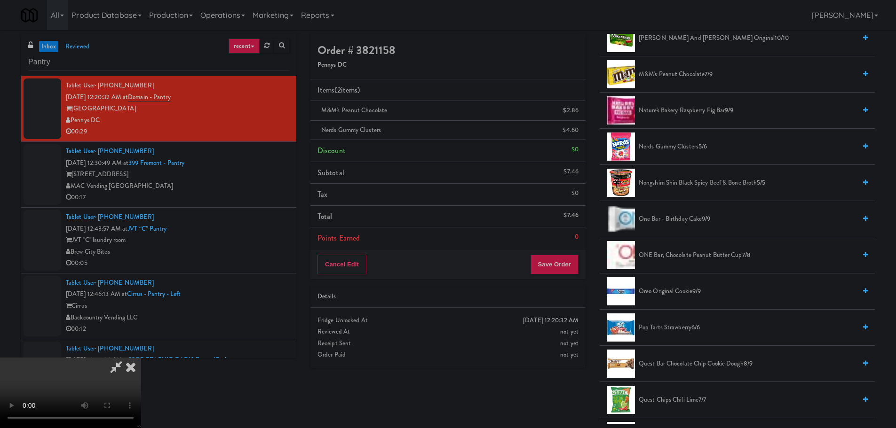
click at [141, 358] on video at bounding box center [70, 393] width 141 height 71
click at [568, 271] on button "Save Order" at bounding box center [554, 265] width 48 height 20
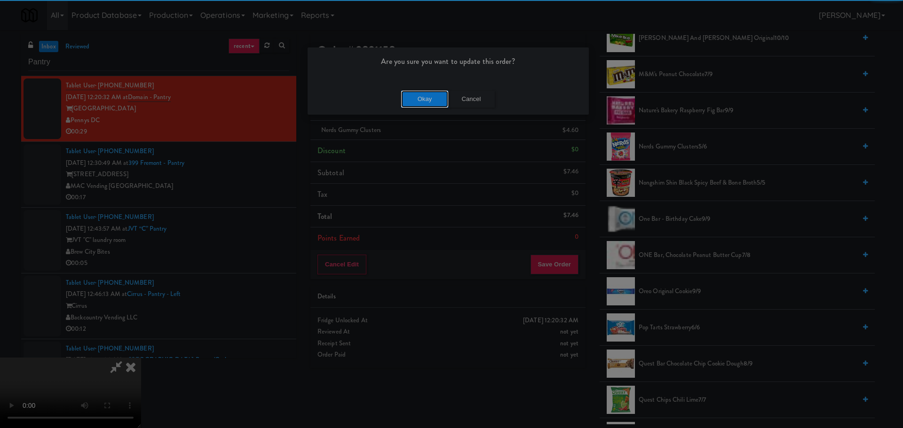
click at [428, 103] on button "Okay" at bounding box center [424, 99] width 47 height 17
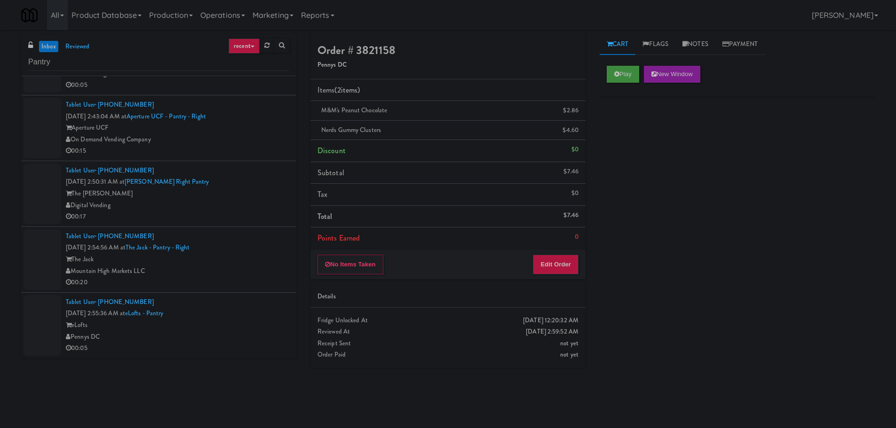
scroll to position [0, 0]
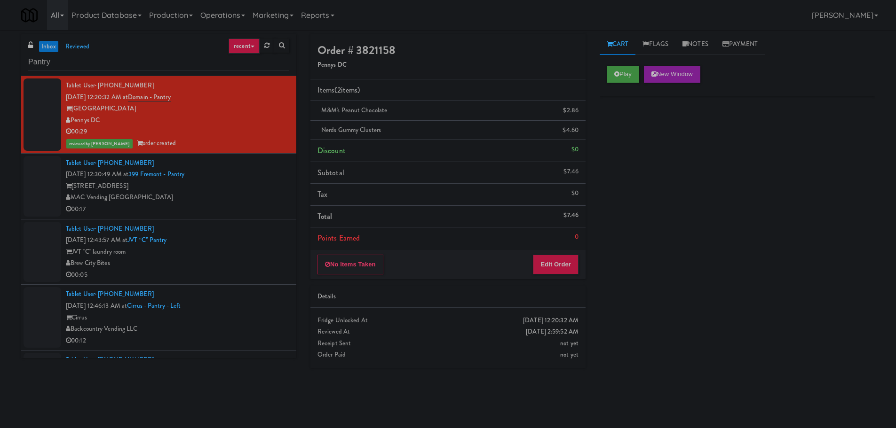
drag, startPoint x: 48, startPoint y: 50, endPoint x: 52, endPoint y: 1, distance: 49.0
click at [48, 50] on link "inbox" at bounding box center [48, 47] width 19 height 12
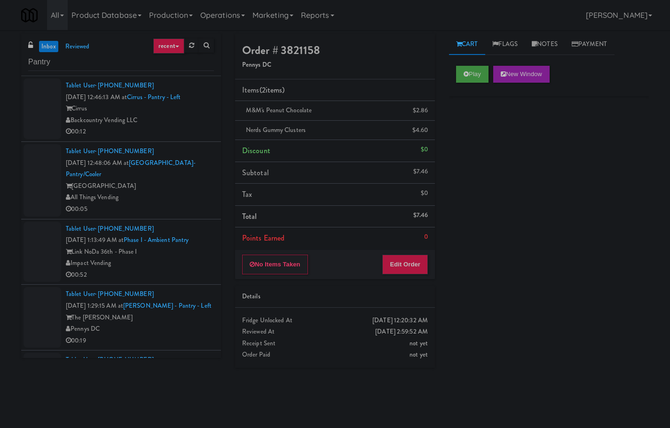
click at [54, 48] on link "inbox" at bounding box center [48, 47] width 19 height 12
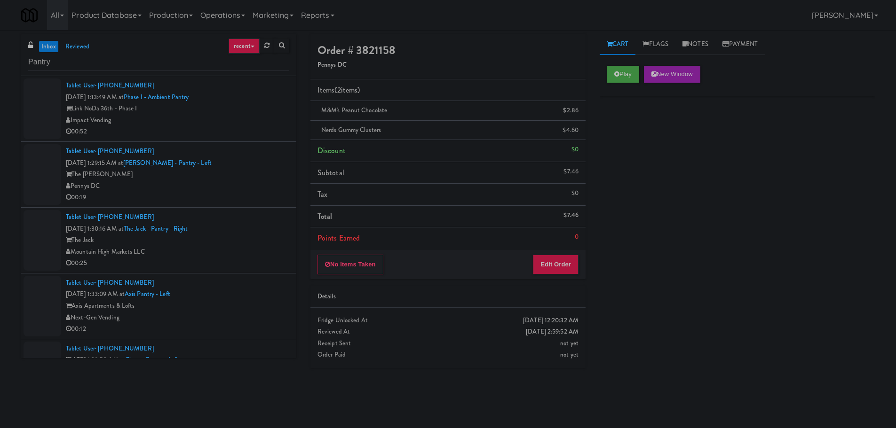
click at [253, 175] on div "The Hale" at bounding box center [177, 175] width 223 height 12
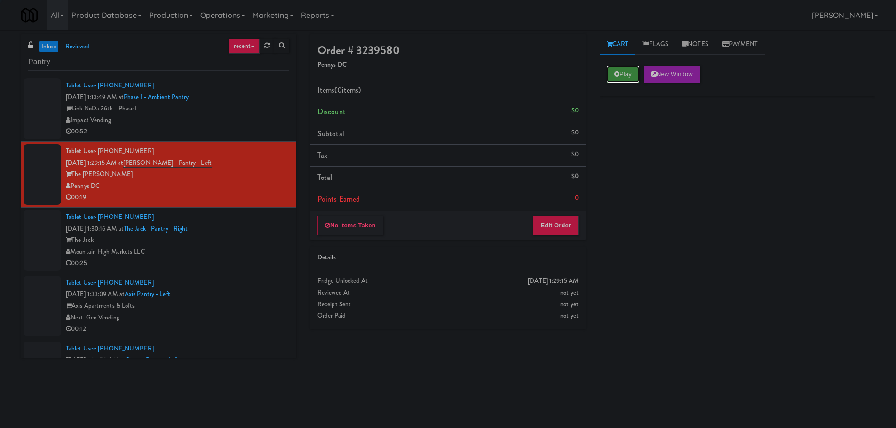
click at [629, 71] on button "Play" at bounding box center [623, 74] width 32 height 17
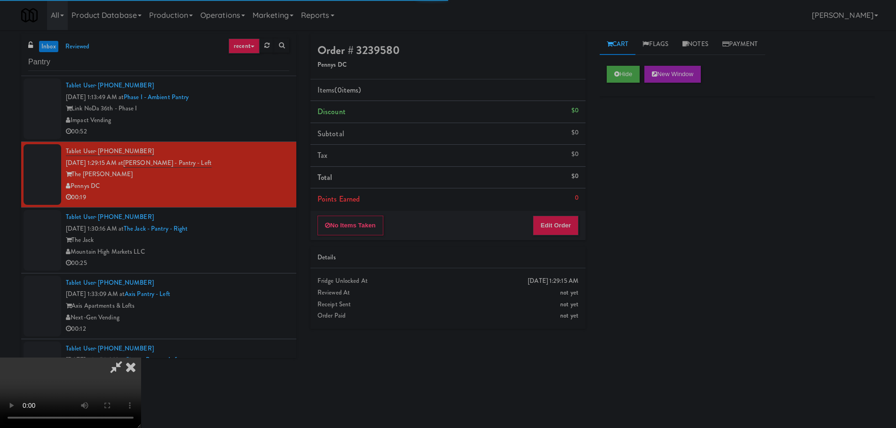
click at [519, 252] on div "Details" at bounding box center [447, 258] width 261 height 12
click at [541, 229] on button "Edit Order" at bounding box center [556, 226] width 46 height 20
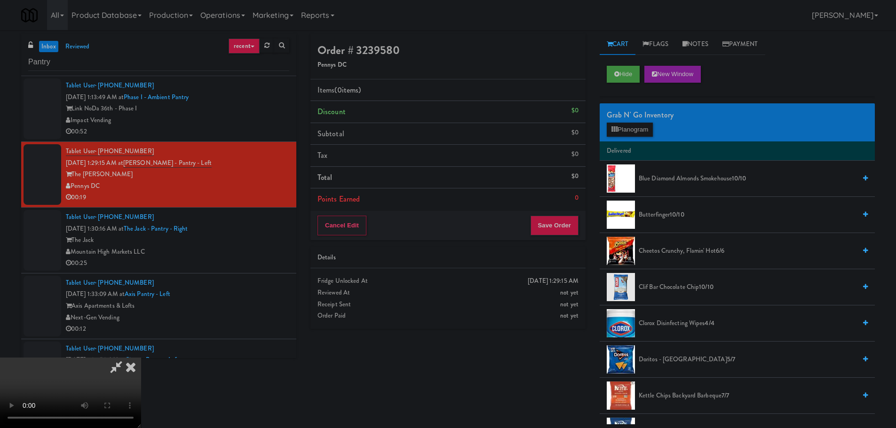
click at [141, 358] on video at bounding box center [70, 393] width 141 height 71
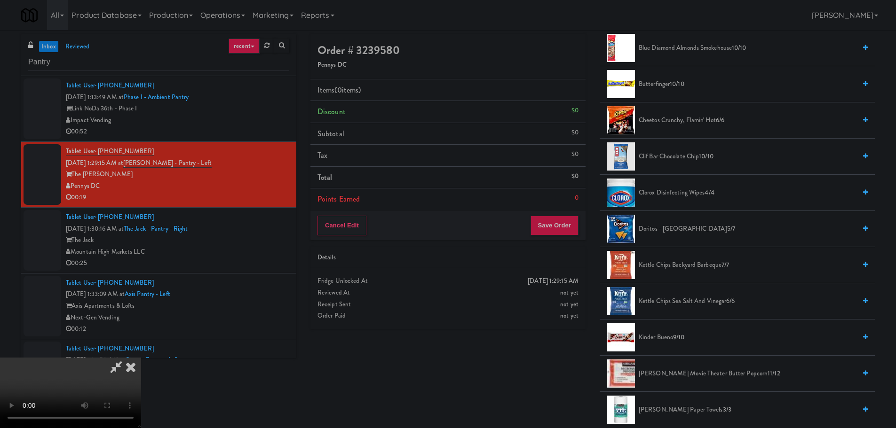
scroll to position [141, 0]
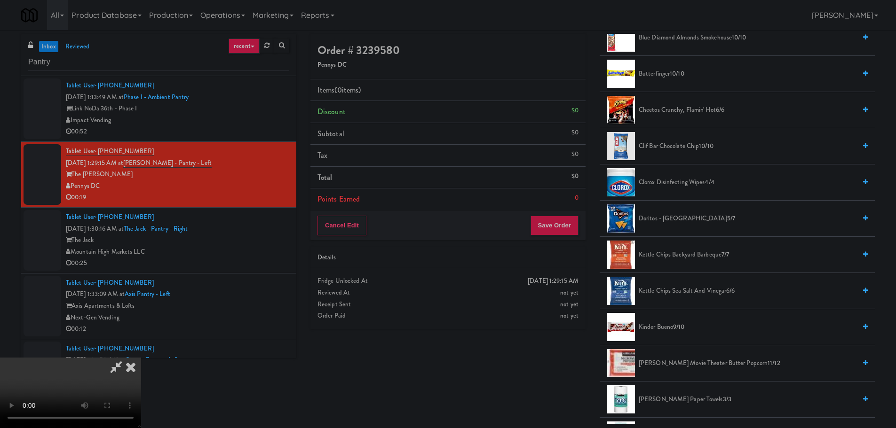
click at [688, 221] on span "Doritos - Cool Ranch 5/7" at bounding box center [747, 219] width 217 height 12
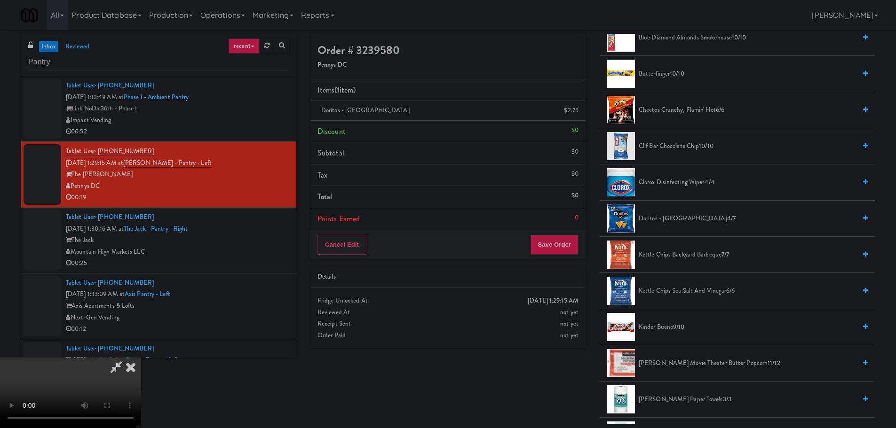
click at [141, 358] on video at bounding box center [70, 393] width 141 height 71
click at [578, 110] on link at bounding box center [577, 115] width 8 height 12
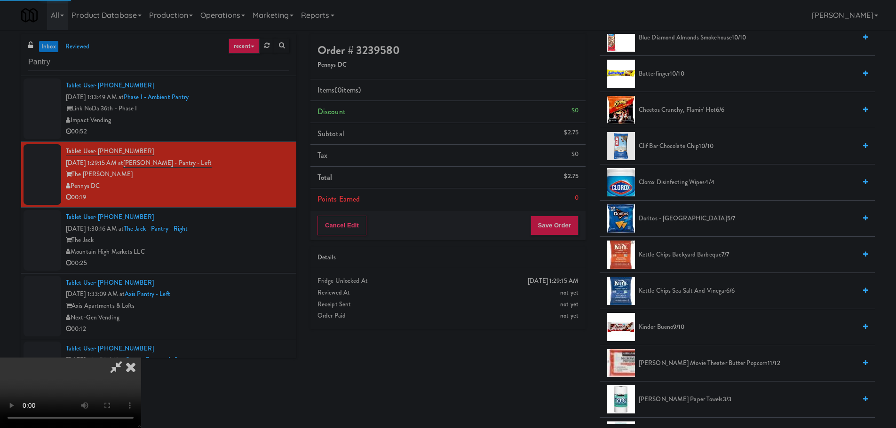
click at [670, 254] on span "Kettle Chips Backyard Barbeque 7/7" at bounding box center [747, 255] width 217 height 12
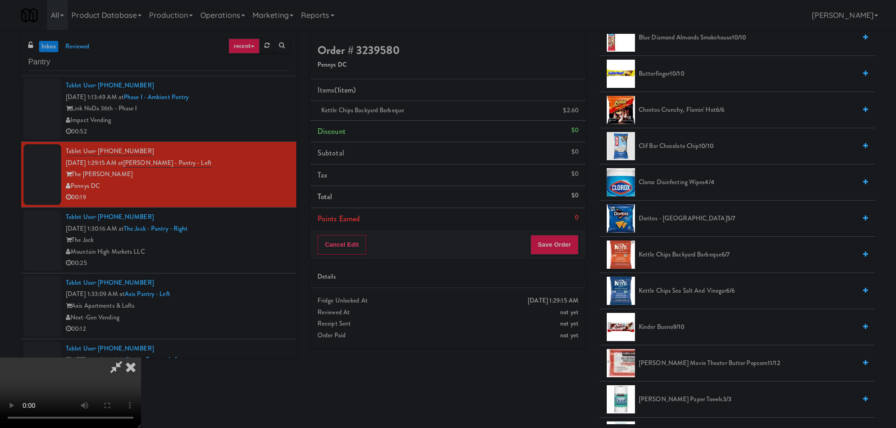
click at [141, 358] on video at bounding box center [70, 393] width 141 height 71
click at [679, 214] on span "Doritos - Cool Ranch 5/7" at bounding box center [747, 219] width 217 height 12
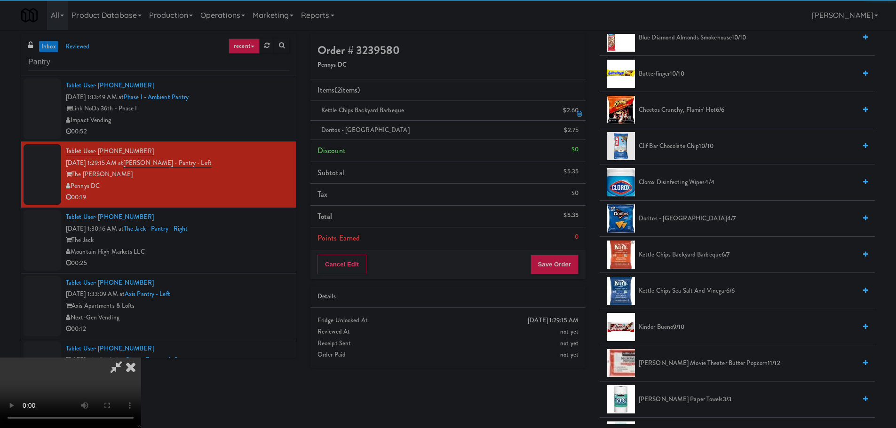
click at [581, 114] on icon at bounding box center [579, 114] width 5 height 6
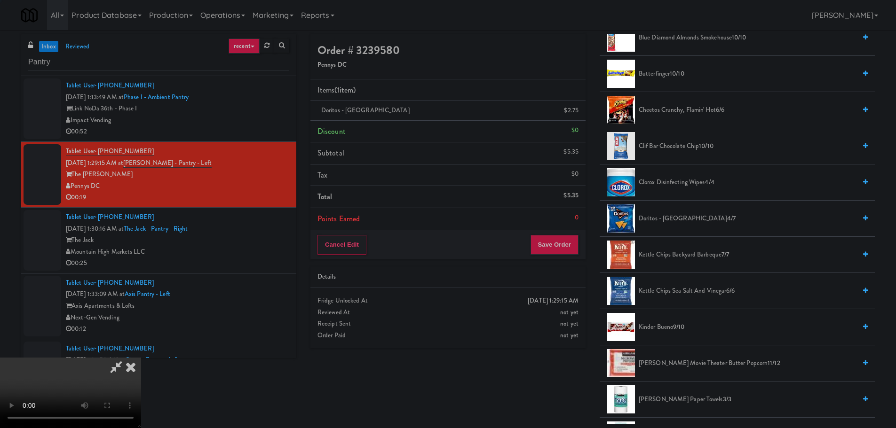
click at [141, 358] on video at bounding box center [70, 393] width 141 height 71
click at [563, 256] on div "Cancel Edit Save Order" at bounding box center [447, 244] width 275 height 29
click at [562, 248] on button "Save Order" at bounding box center [554, 245] width 48 height 20
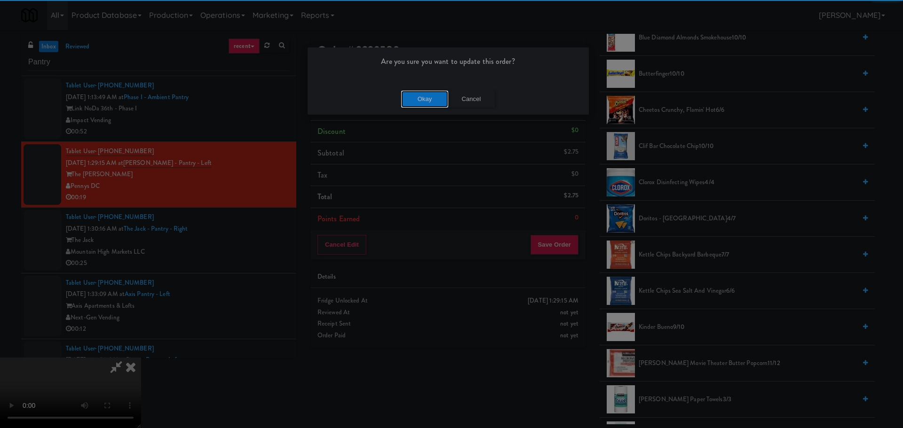
click at [418, 103] on button "Okay" at bounding box center [424, 99] width 47 height 17
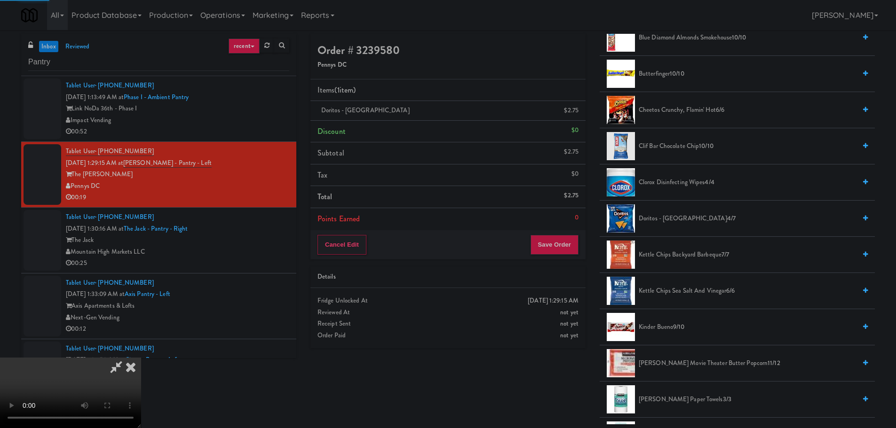
scroll to position [0, 0]
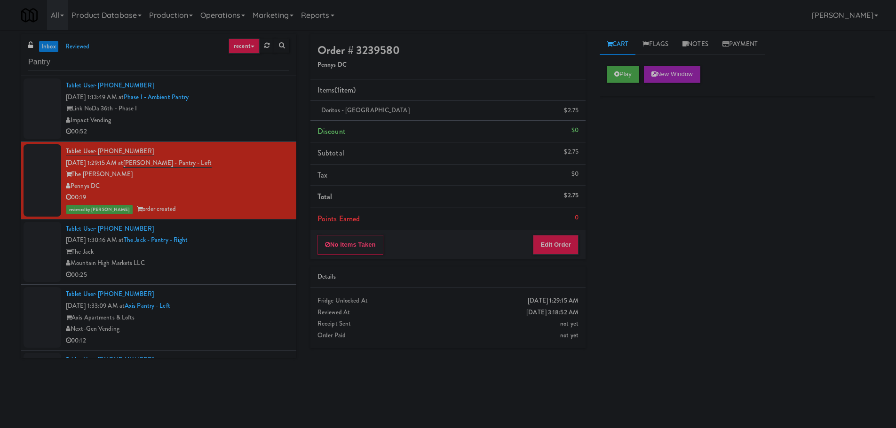
click at [244, 256] on div "The Jack" at bounding box center [177, 252] width 223 height 12
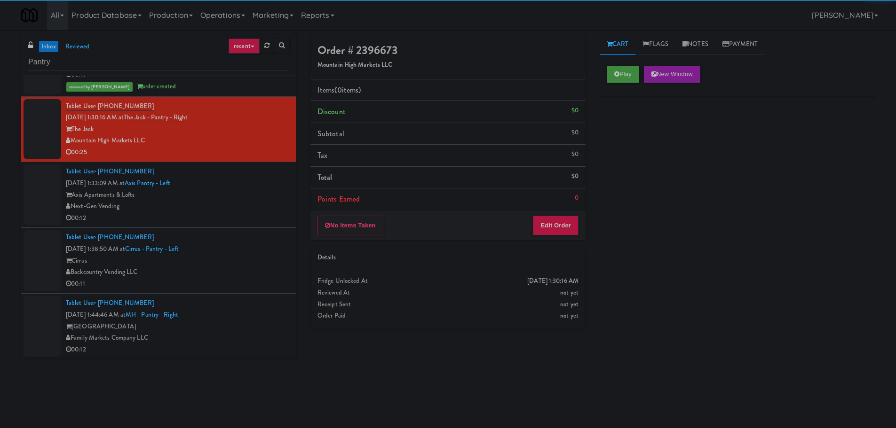
scroll to position [141, 0]
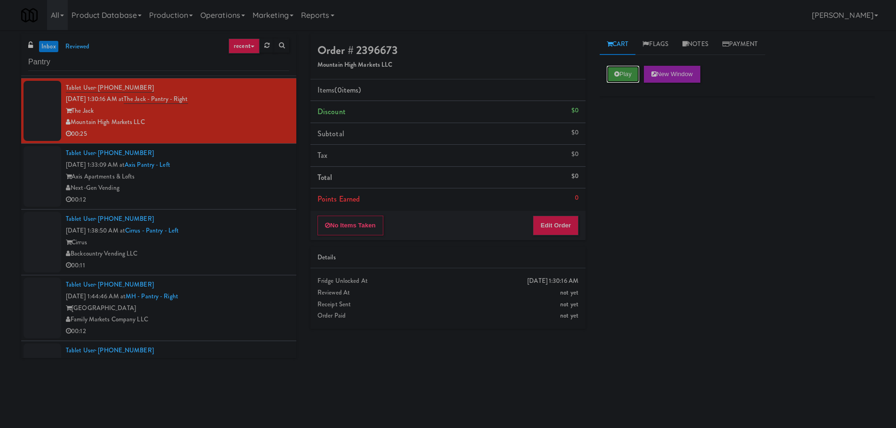
click at [626, 68] on button "Play" at bounding box center [623, 74] width 32 height 17
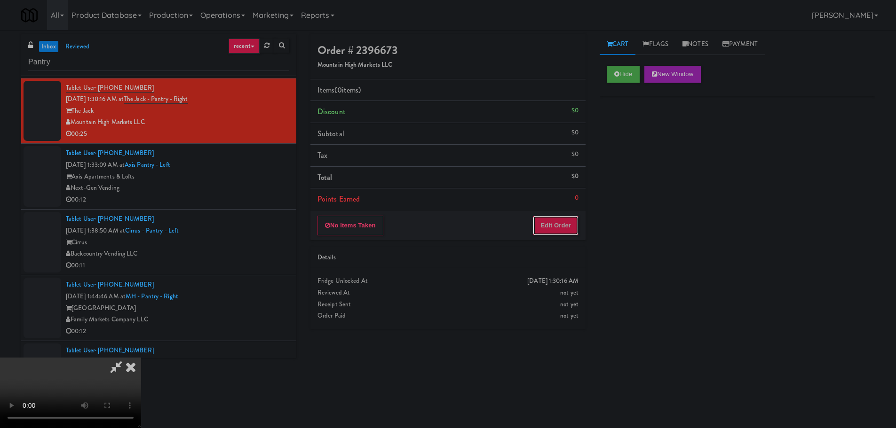
click at [554, 225] on button "Edit Order" at bounding box center [556, 226] width 46 height 20
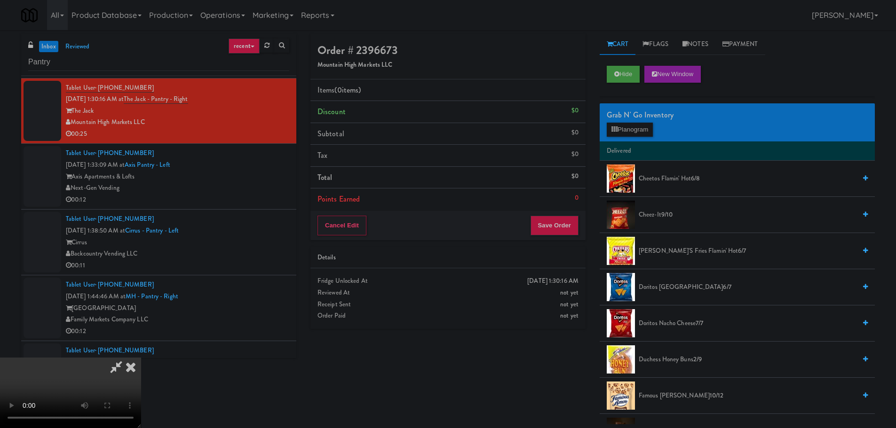
scroll to position [0, 0]
click at [141, 358] on video at bounding box center [70, 393] width 141 height 71
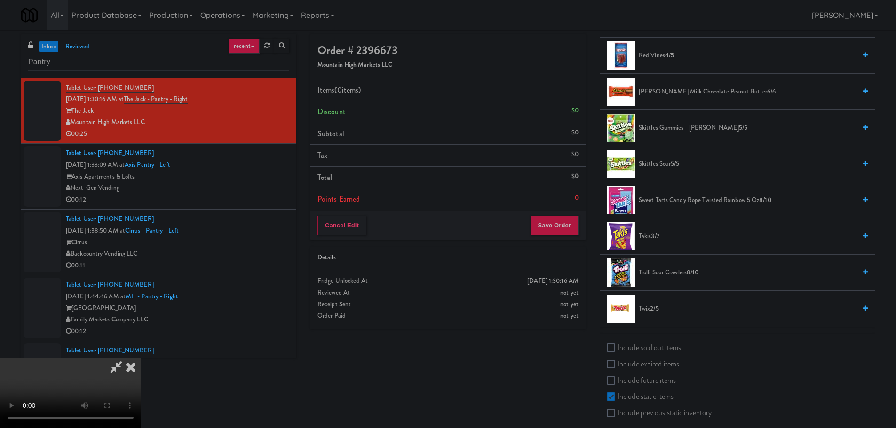
scroll to position [895, 0]
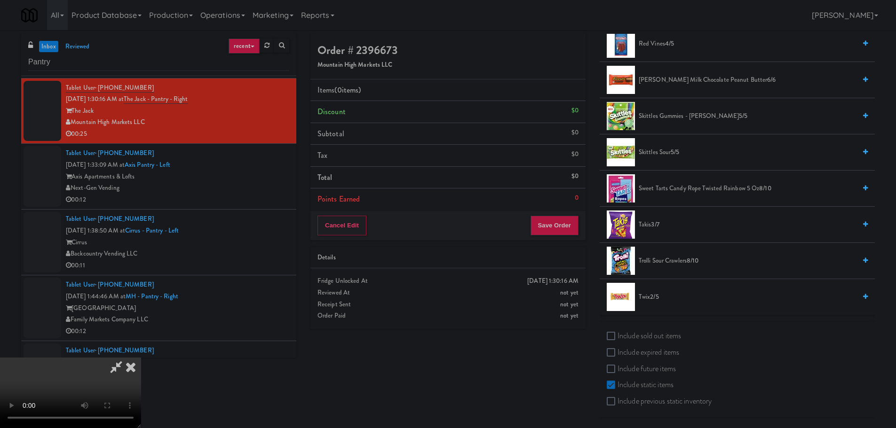
click at [653, 305] on li "Twix 2/5" at bounding box center [736, 297] width 275 height 36
click at [657, 300] on span "2/5" at bounding box center [654, 296] width 8 height 9
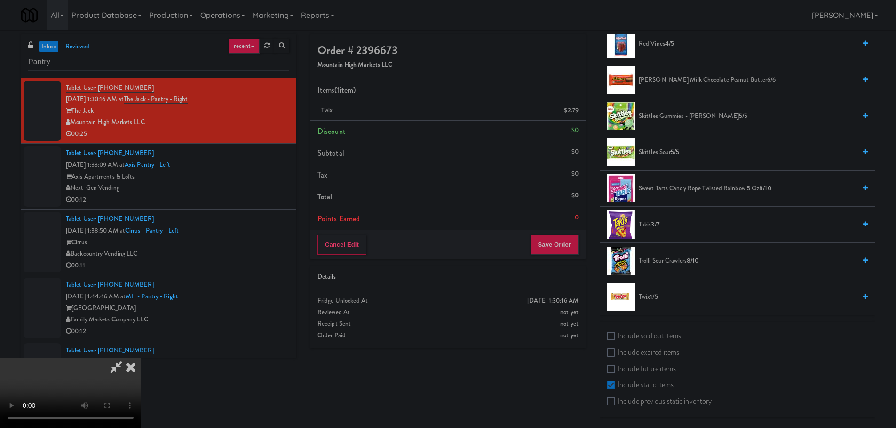
click at [141, 358] on video at bounding box center [70, 393] width 141 height 71
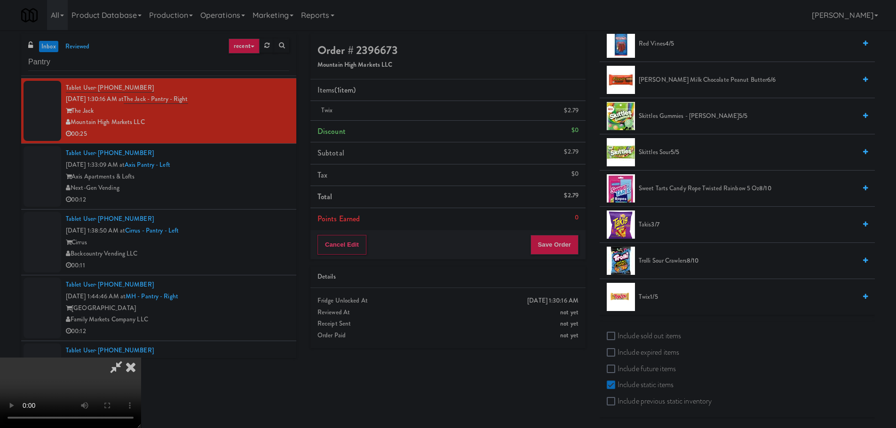
click at [141, 358] on video at bounding box center [70, 393] width 141 height 71
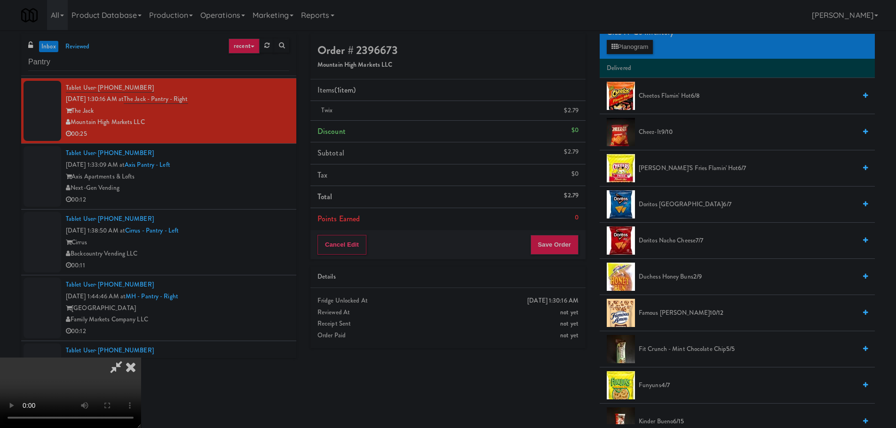
scroll to position [94, 0]
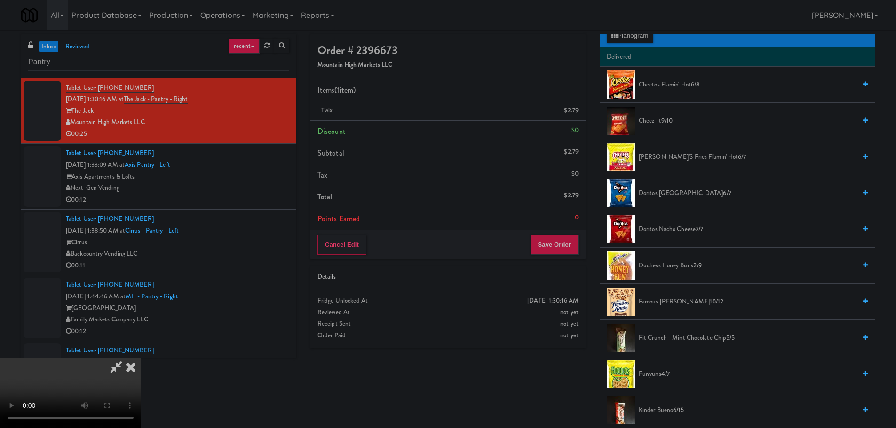
click at [670, 262] on span "Duchess Honey Buns 2/9" at bounding box center [747, 266] width 217 height 12
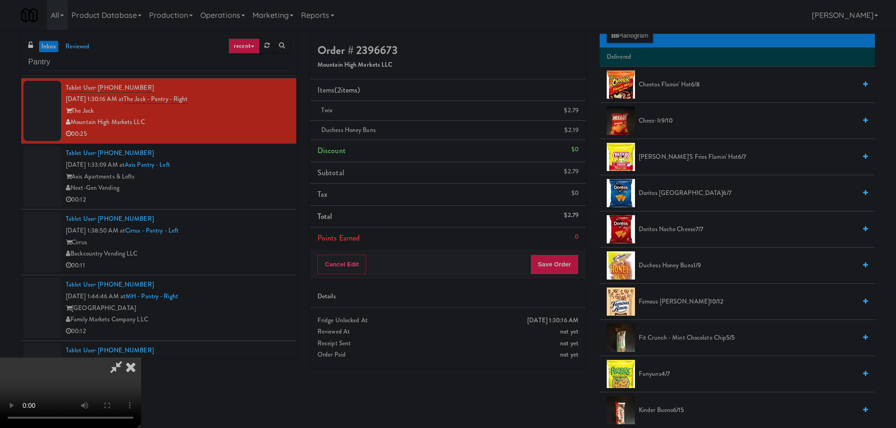
drag, startPoint x: 410, startPoint y: 246, endPoint x: 405, endPoint y: 244, distance: 4.8
click at [141, 358] on video at bounding box center [70, 393] width 141 height 71
click at [555, 272] on button "Save Order" at bounding box center [554, 265] width 48 height 20
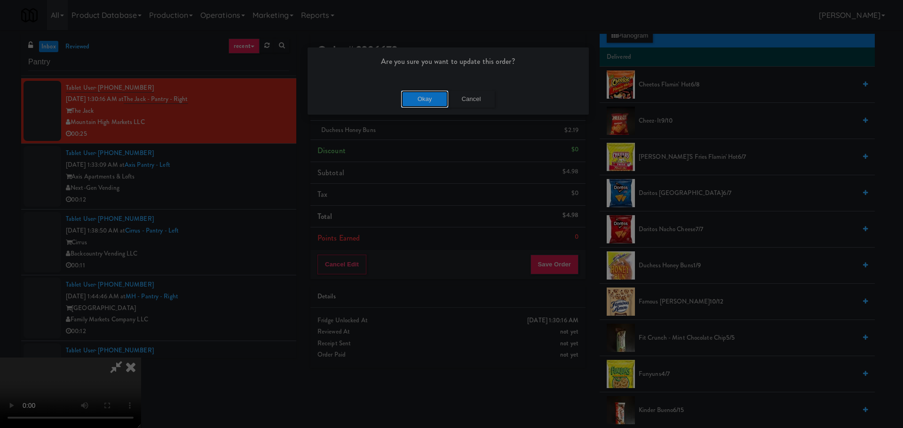
click at [425, 94] on button "Okay" at bounding box center [424, 99] width 47 height 17
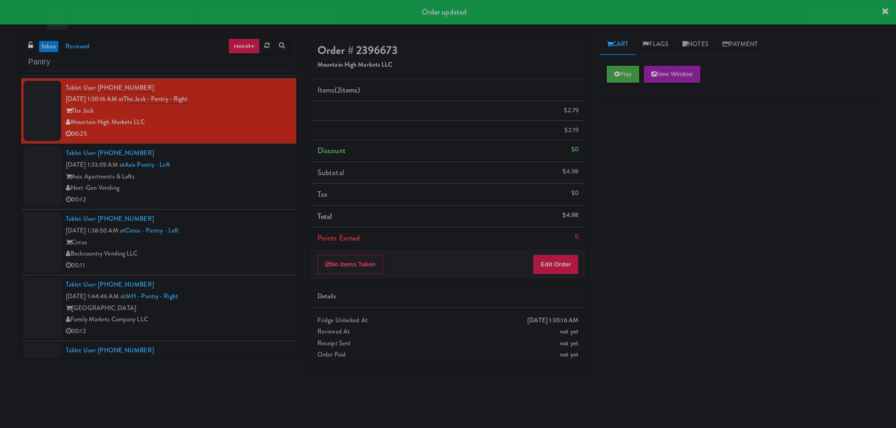
scroll to position [0, 0]
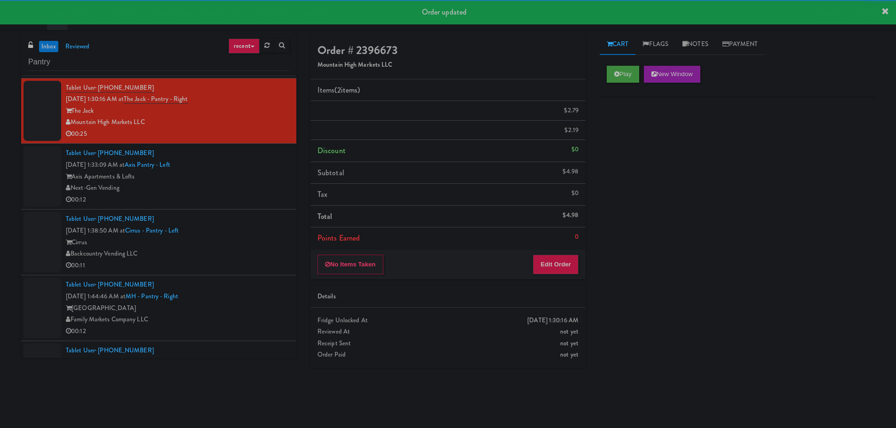
click at [255, 189] on div "Next-Gen Vending" at bounding box center [177, 188] width 223 height 12
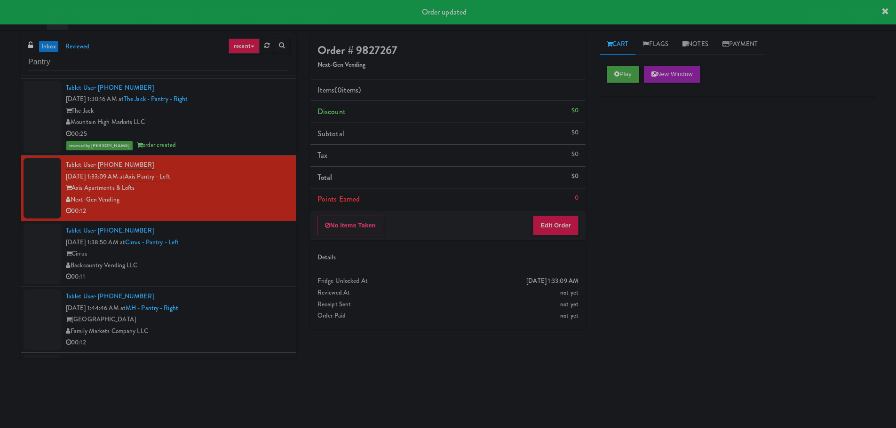
click at [630, 65] on div "Play New Window" at bounding box center [736, 78] width 275 height 38
click at [611, 70] on button "Play" at bounding box center [623, 74] width 32 height 17
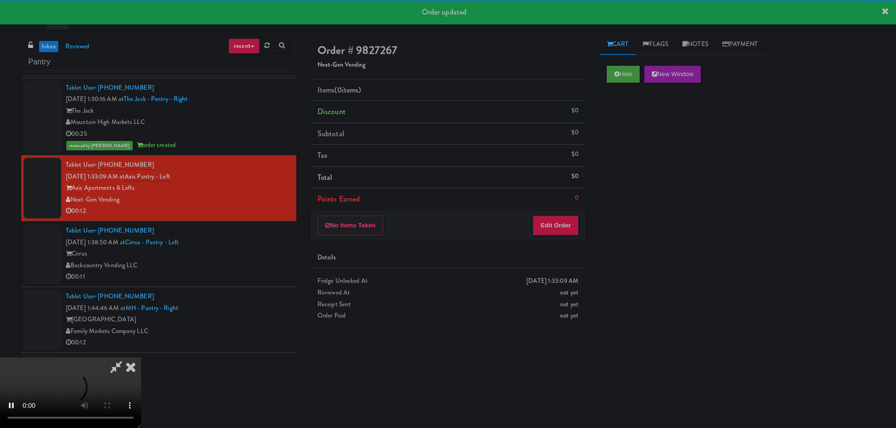
click at [552, 266] on div "Details" at bounding box center [447, 258] width 275 height 22
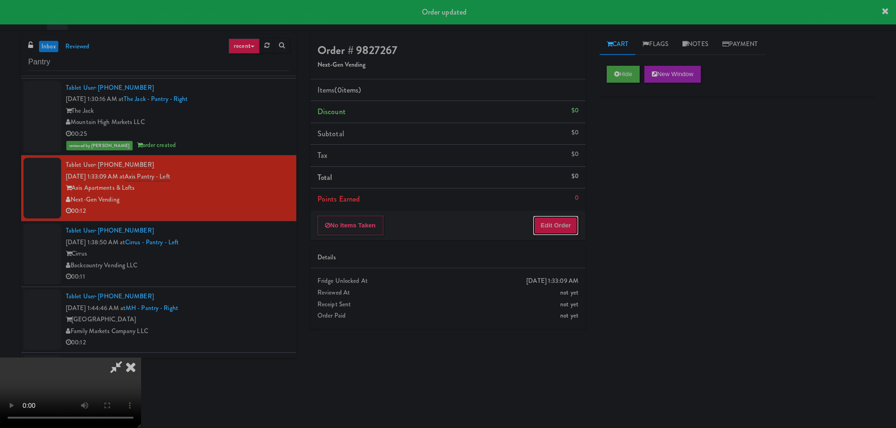
click at [558, 220] on button "Edit Order" at bounding box center [556, 226] width 46 height 20
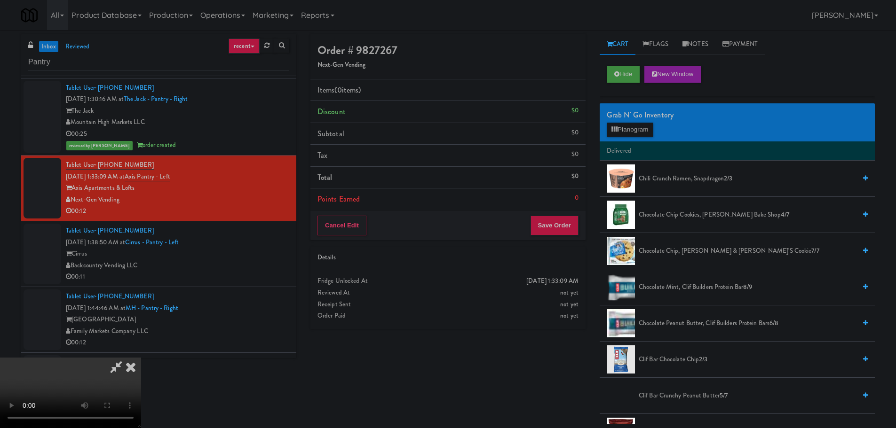
drag, startPoint x: 360, startPoint y: 275, endPoint x: 367, endPoint y: 271, distance: 8.4
click at [141, 358] on video at bounding box center [70, 393] width 141 height 71
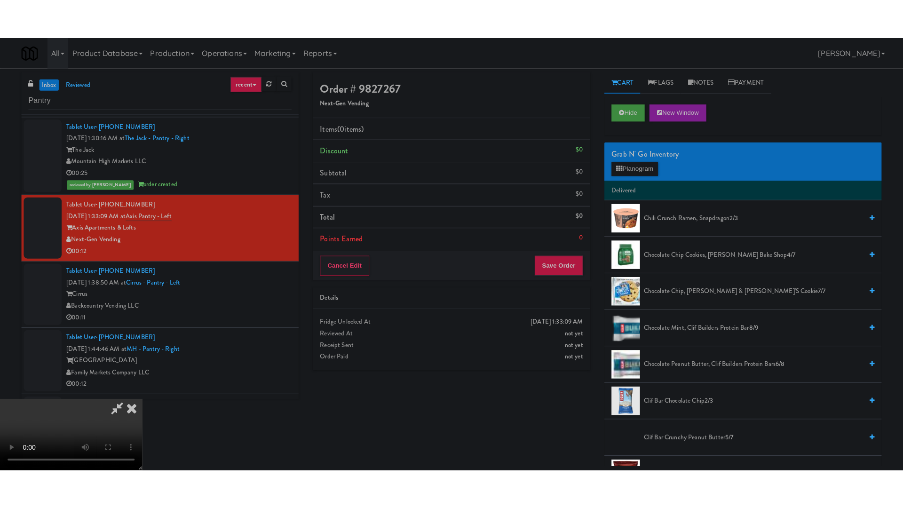
scroll to position [94, 0]
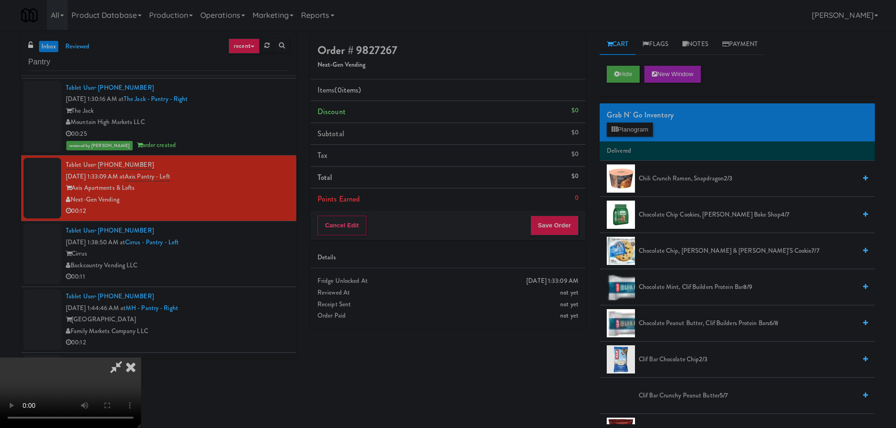
click at [141, 358] on video at bounding box center [70, 393] width 141 height 71
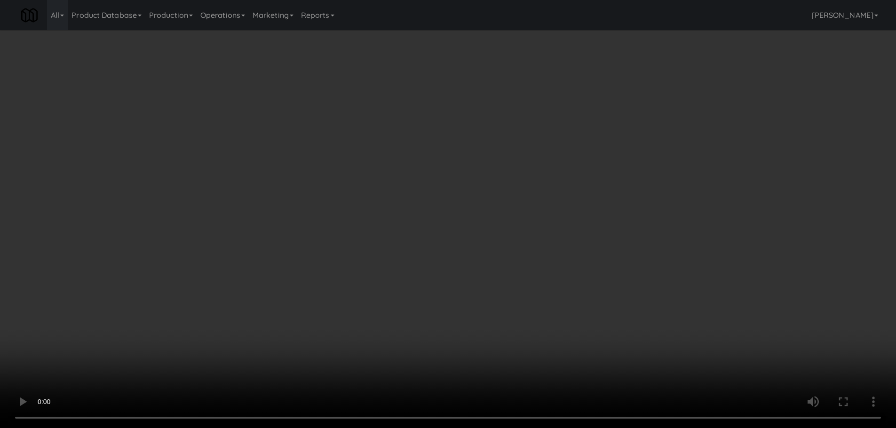
scroll to position [823, 0]
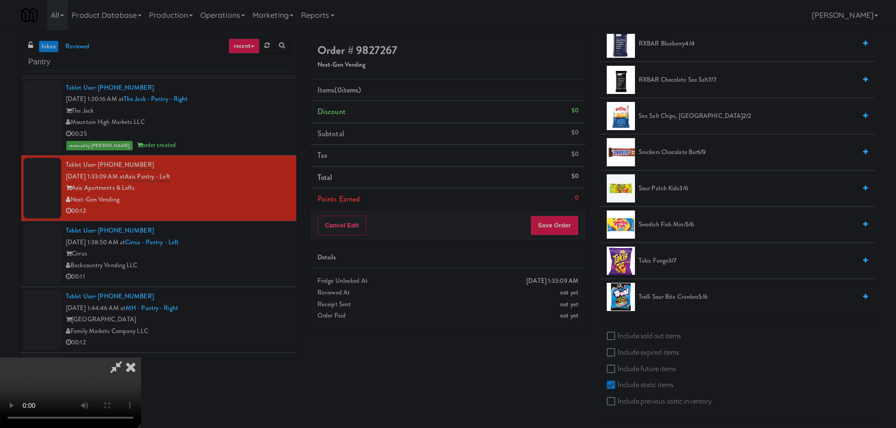
click at [669, 264] on span "3/7" at bounding box center [672, 260] width 8 height 9
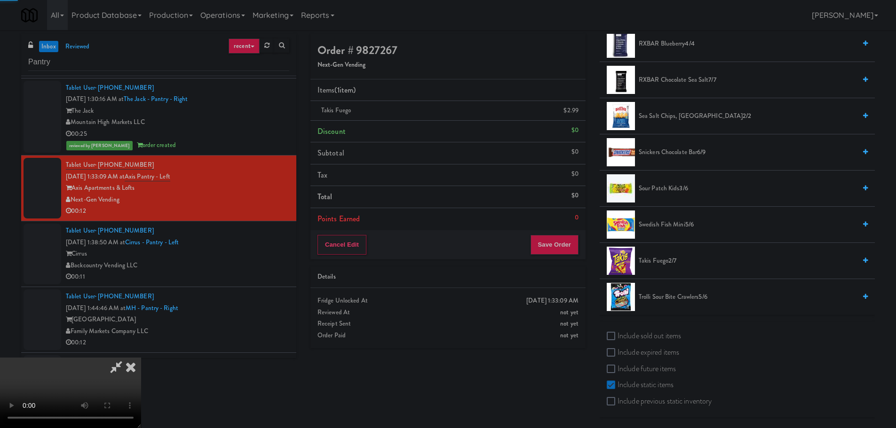
click at [141, 358] on video at bounding box center [70, 393] width 141 height 71
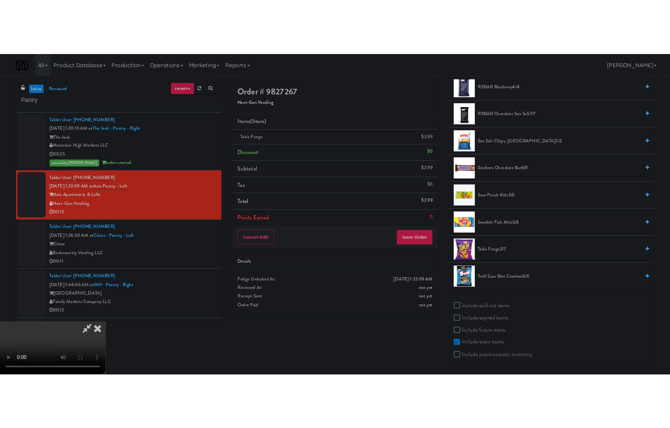
scroll to position [162, 0]
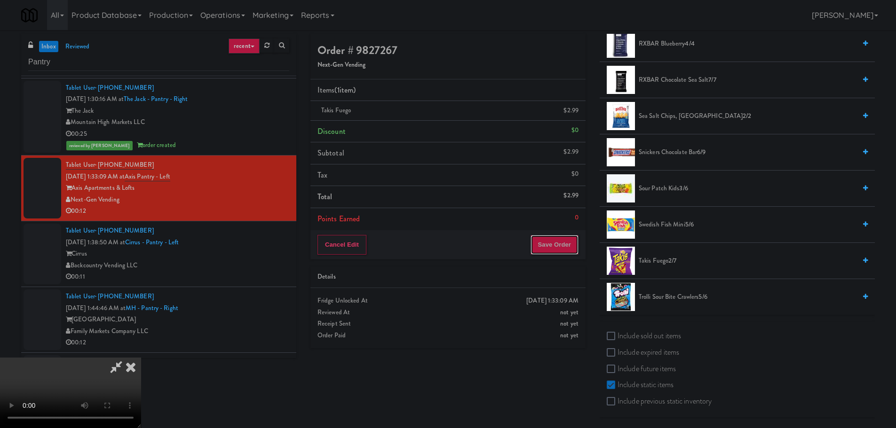
click at [559, 250] on button "Save Order" at bounding box center [554, 245] width 48 height 20
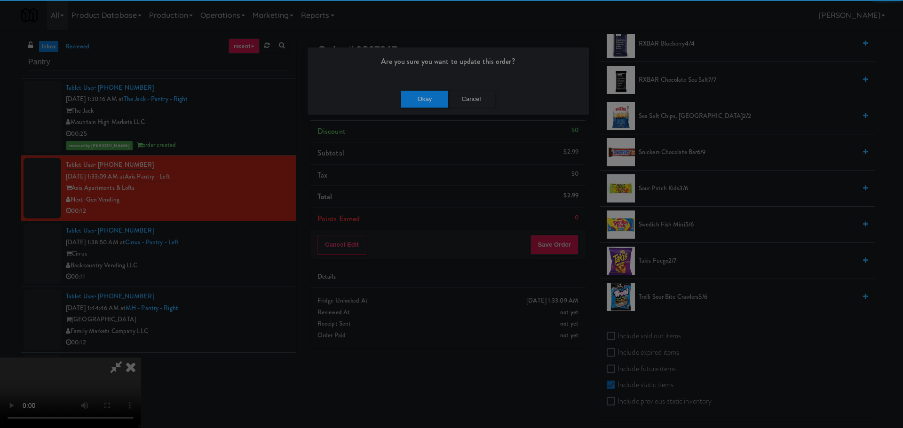
drag, startPoint x: 421, startPoint y: 88, endPoint x: 423, endPoint y: 99, distance: 10.9
click at [420, 92] on div "Okay Cancel" at bounding box center [448, 99] width 281 height 32
click at [424, 99] on button "Okay" at bounding box center [424, 99] width 47 height 17
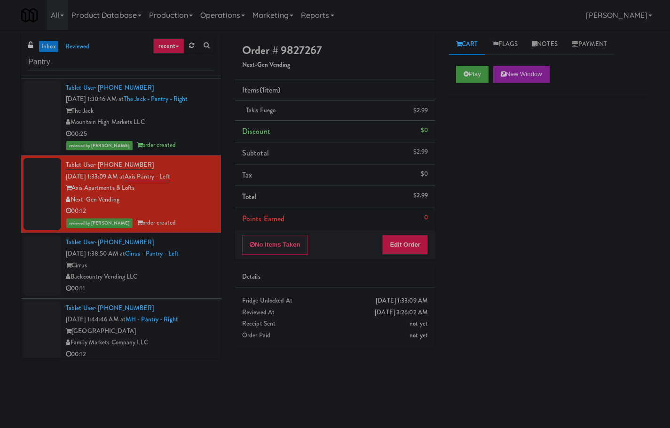
scroll to position [0, 0]
click at [176, 268] on div "Cirrus" at bounding box center [140, 266] width 148 height 12
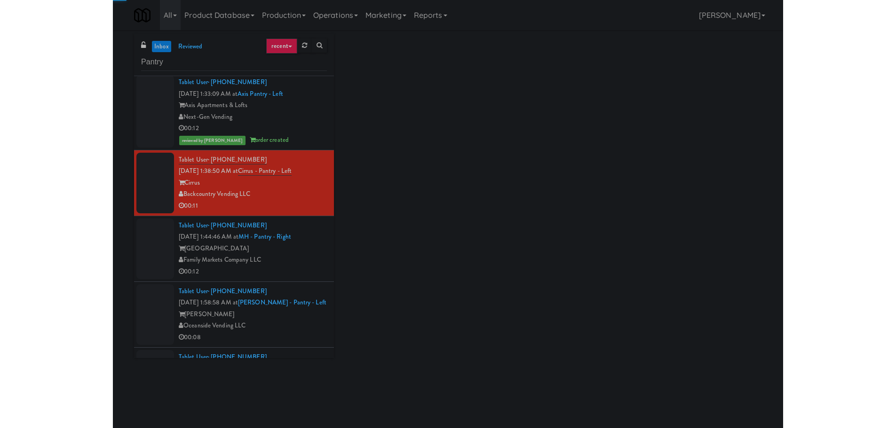
scroll to position [235, 0]
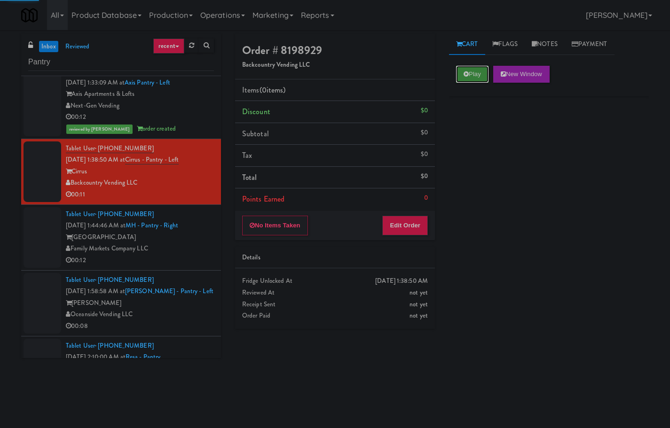
click at [475, 73] on button "Play" at bounding box center [472, 74] width 32 height 17
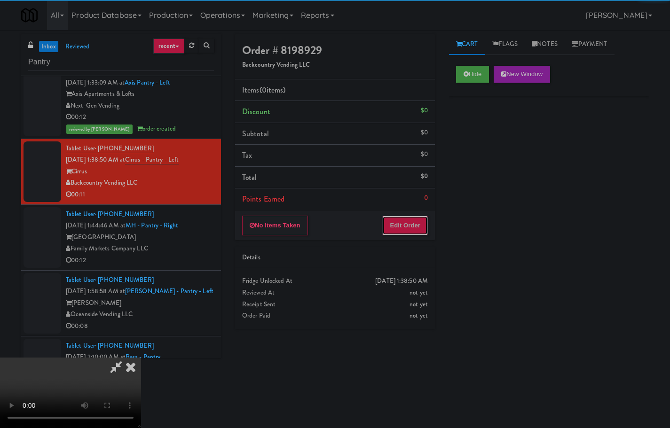
click at [396, 223] on button "Edit Order" at bounding box center [405, 226] width 46 height 20
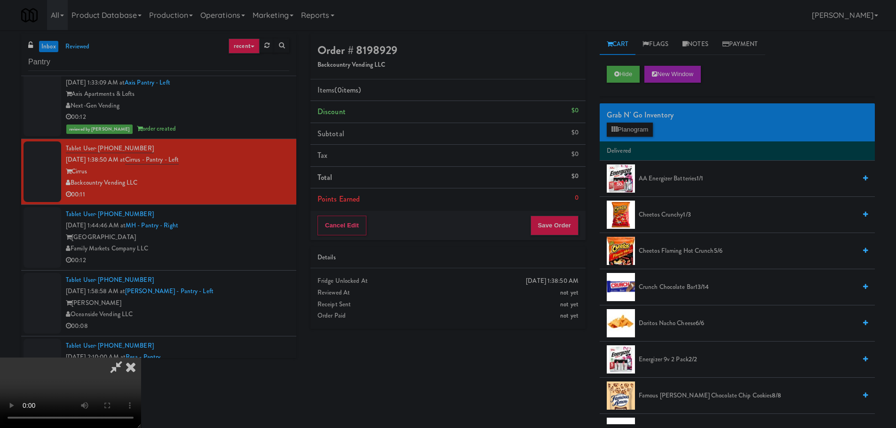
click at [141, 358] on video at bounding box center [70, 393] width 141 height 71
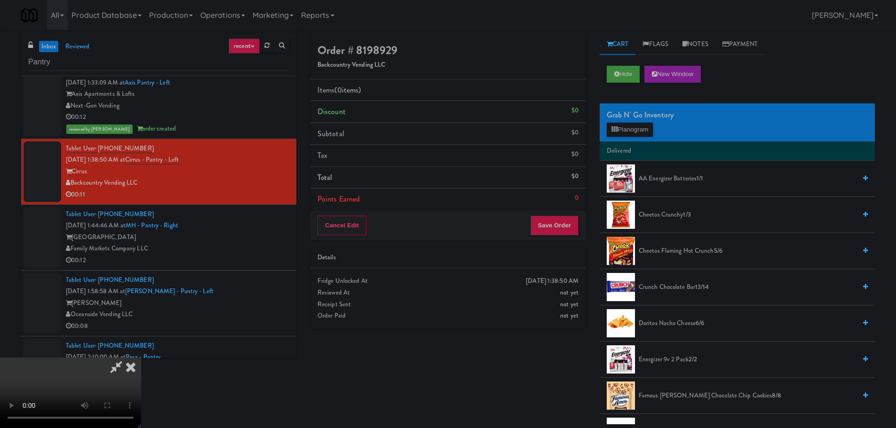
click at [141, 358] on video at bounding box center [70, 393] width 141 height 71
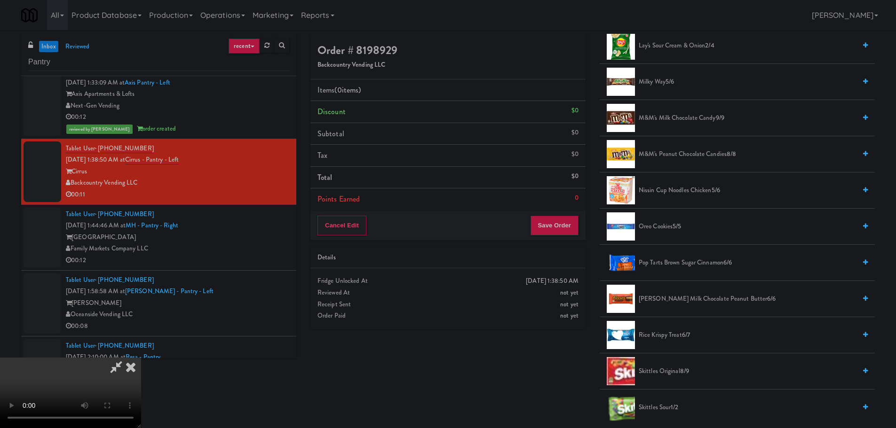
scroll to position [799, 0]
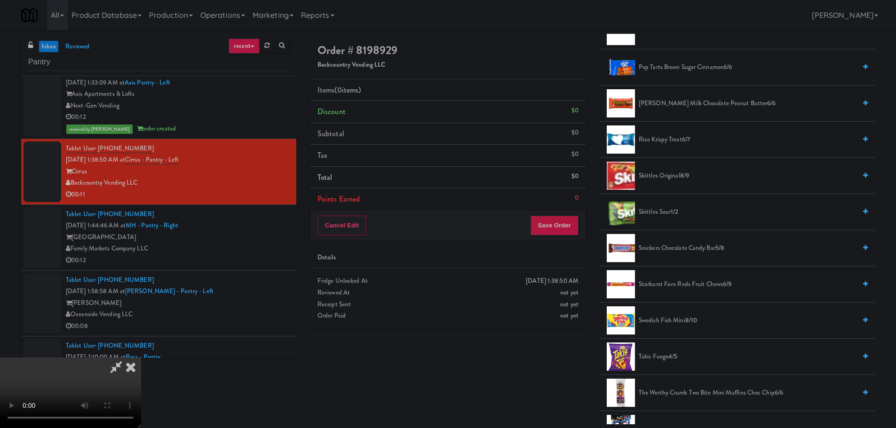
click at [705, 74] on li "Pop Tarts Brown Sugar Cinnamon 6/6" at bounding box center [736, 67] width 275 height 36
click at [707, 68] on span "Pop Tarts Brown Sugar Cinnamon 6/6" at bounding box center [747, 68] width 217 height 12
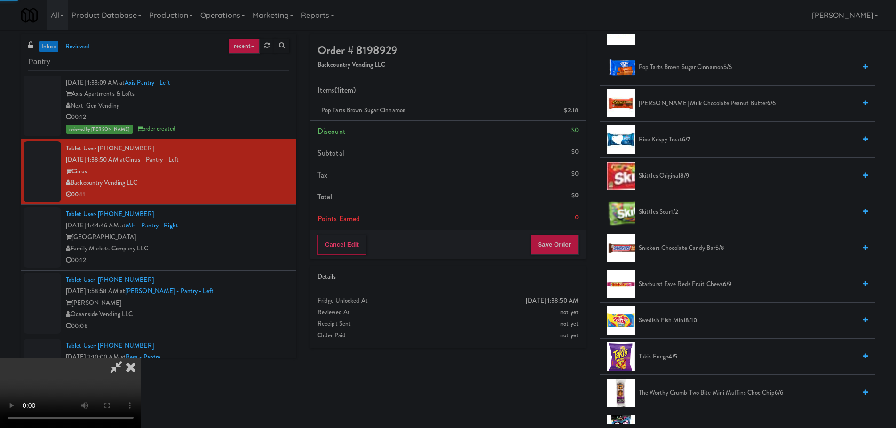
click at [141, 358] on video at bounding box center [70, 393] width 141 height 71
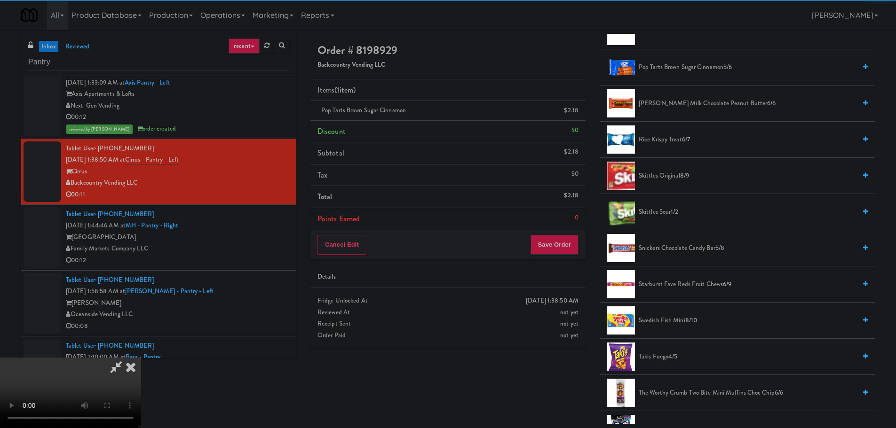
click at [141, 358] on video at bounding box center [70, 393] width 141 height 71
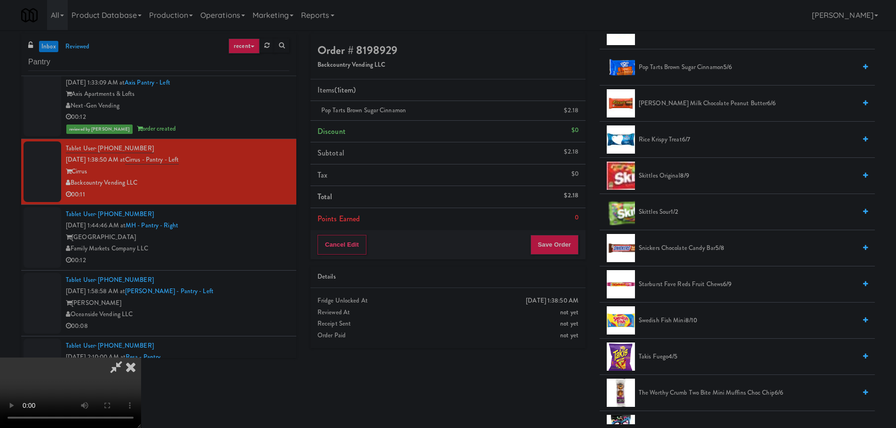
drag, startPoint x: 365, startPoint y: 265, endPoint x: 371, endPoint y: 278, distance: 14.5
click at [141, 358] on video at bounding box center [70, 393] width 141 height 71
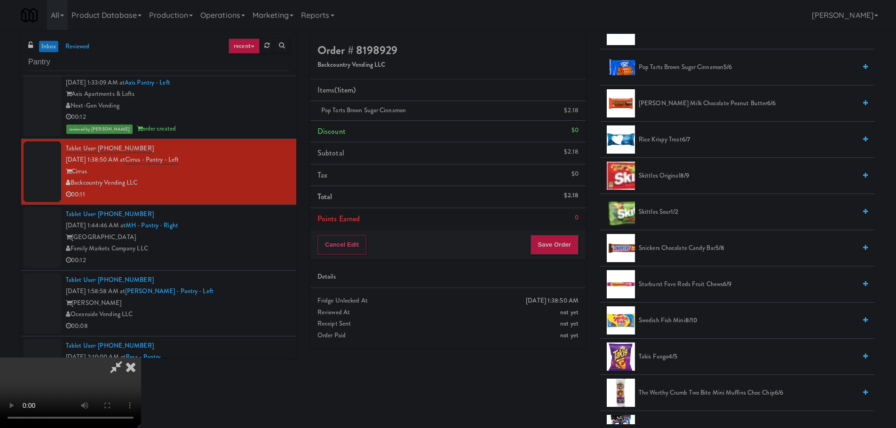
click at [141, 358] on video at bounding box center [70, 393] width 141 height 71
click at [558, 243] on button "Save Order" at bounding box center [554, 245] width 48 height 20
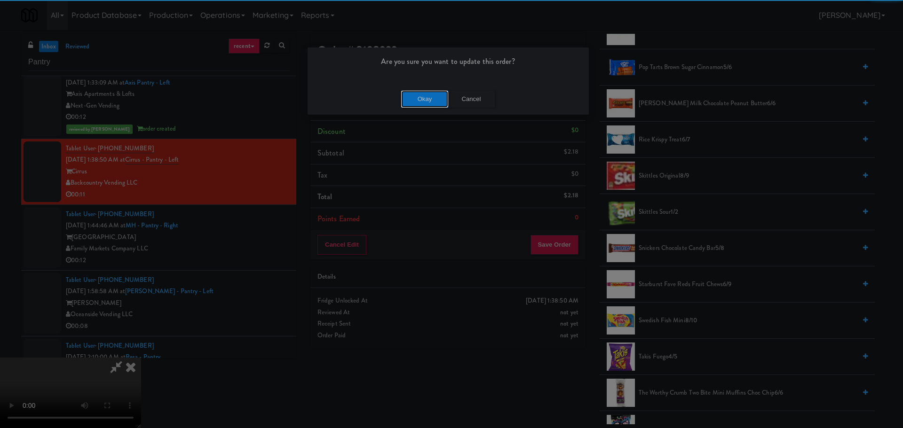
click at [426, 103] on button "Okay" at bounding box center [424, 99] width 47 height 17
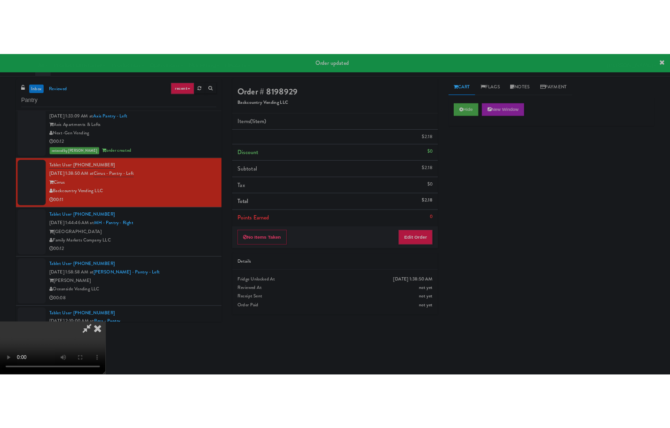
scroll to position [0, 0]
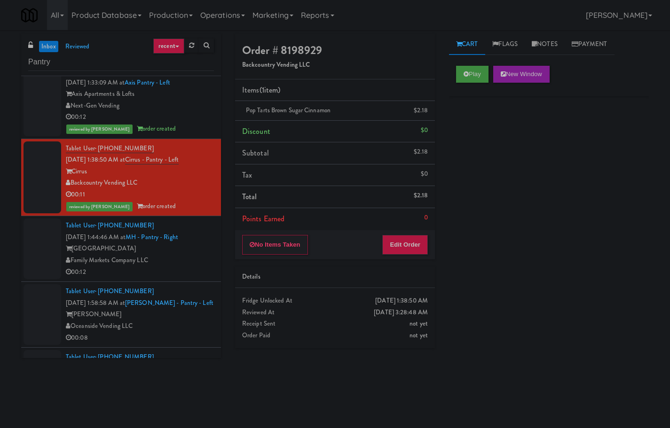
click at [151, 273] on div "00:12" at bounding box center [140, 273] width 148 height 12
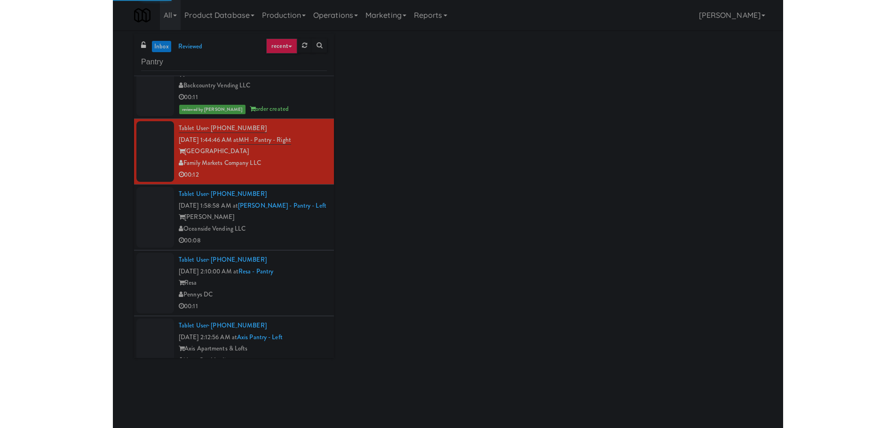
scroll to position [329, 0]
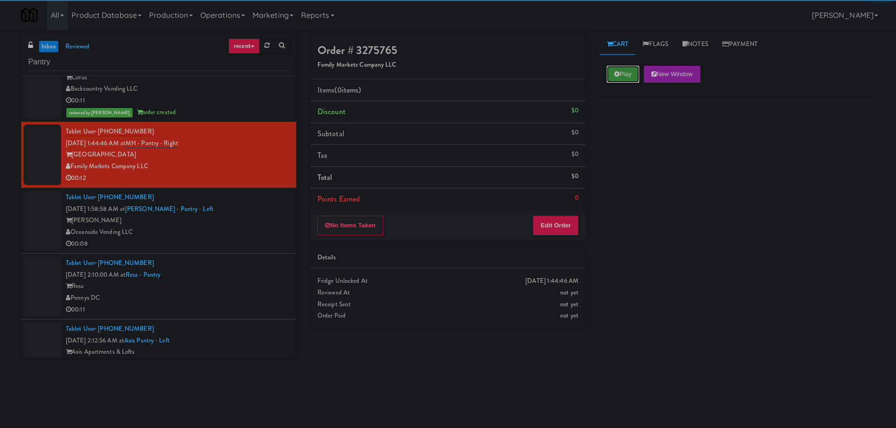
click at [632, 73] on button "Play" at bounding box center [623, 74] width 32 height 17
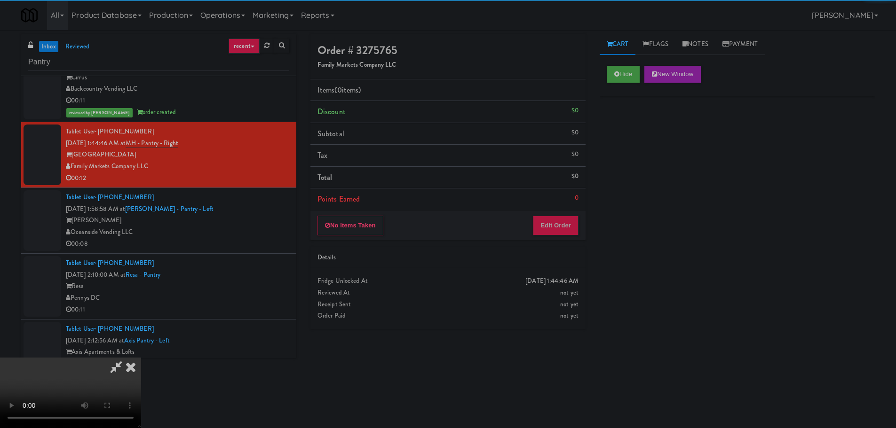
click at [549, 236] on div "No Items Taken Edit Order" at bounding box center [447, 225] width 275 height 29
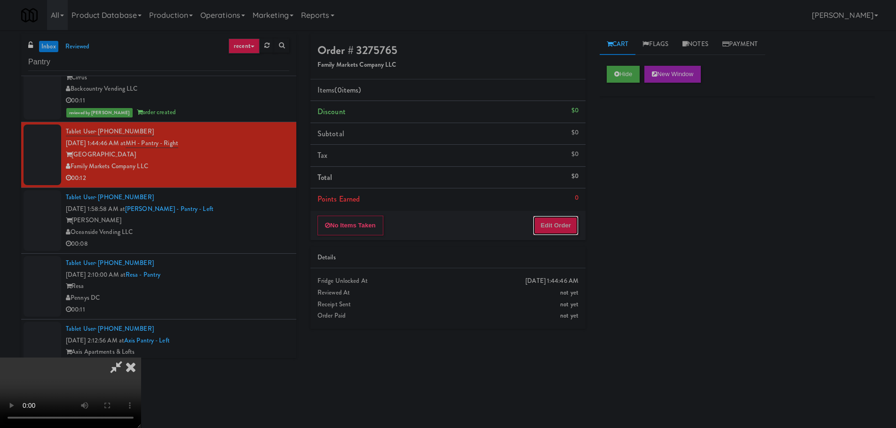
click at [549, 233] on button "Edit Order" at bounding box center [556, 226] width 46 height 20
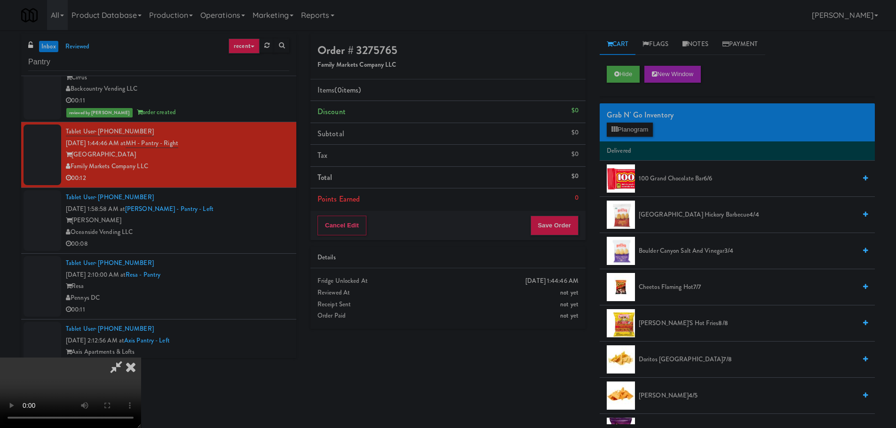
click at [141, 358] on video at bounding box center [70, 393] width 141 height 71
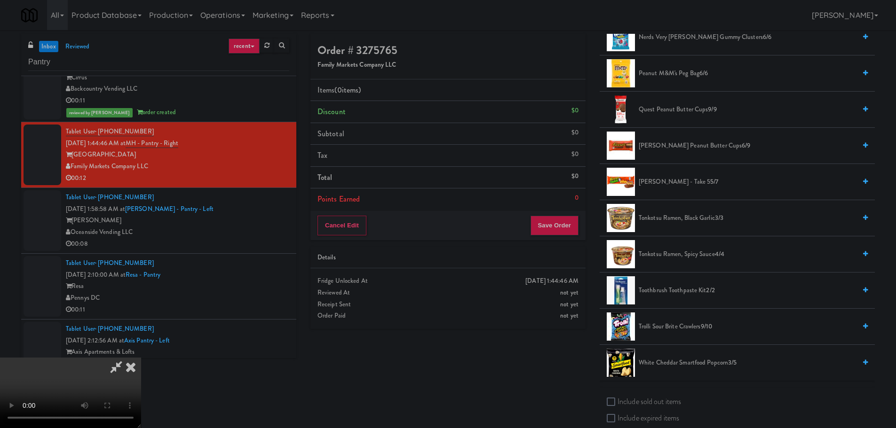
scroll to position [893, 0]
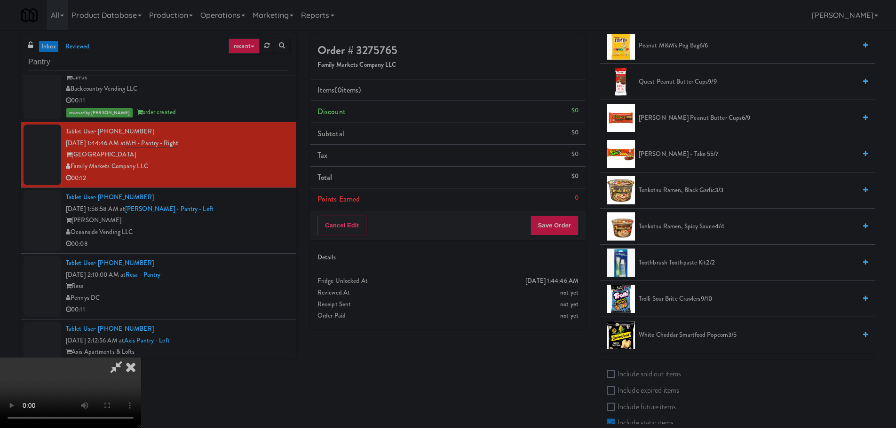
click at [667, 335] on span "White Cheddar Smartfood Popcorn 3/5" at bounding box center [747, 336] width 217 height 12
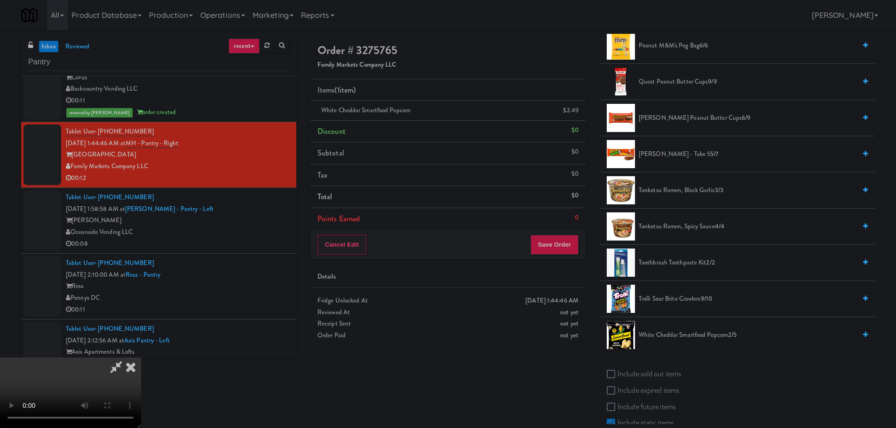
click at [141, 358] on video at bounding box center [70, 393] width 141 height 71
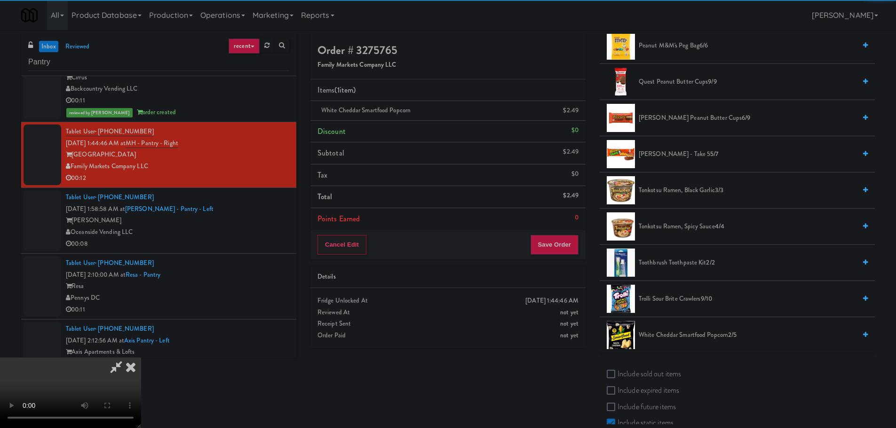
click at [141, 358] on video at bounding box center [70, 393] width 141 height 71
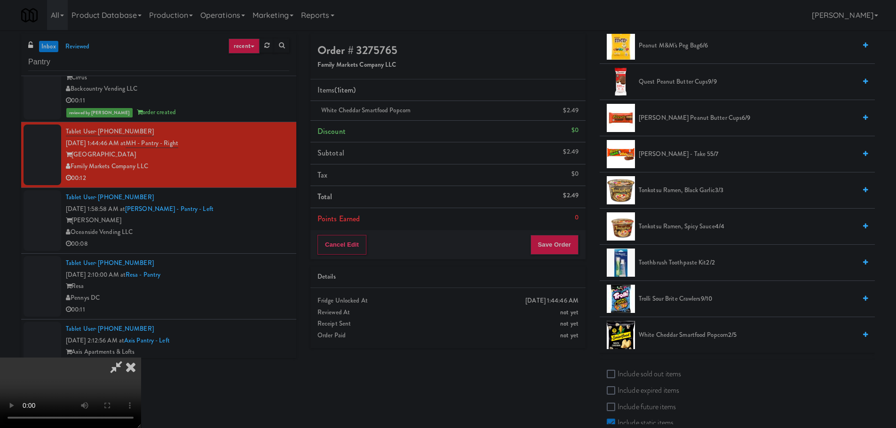
click at [141, 358] on video at bounding box center [70, 393] width 141 height 71
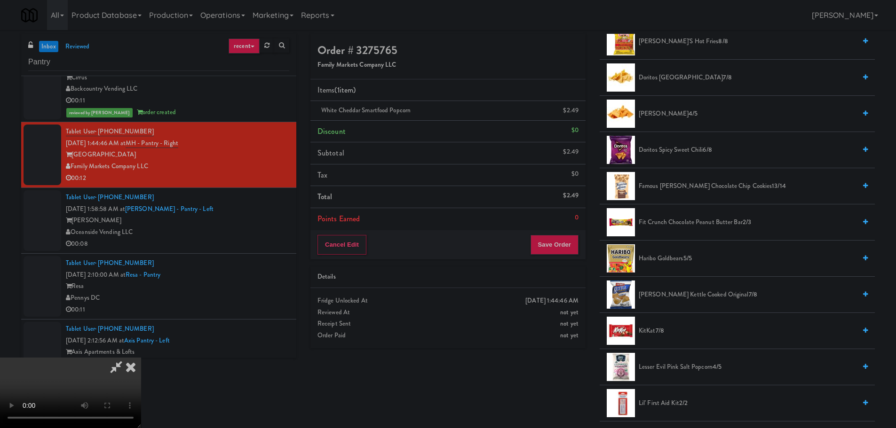
scroll to position [0, 0]
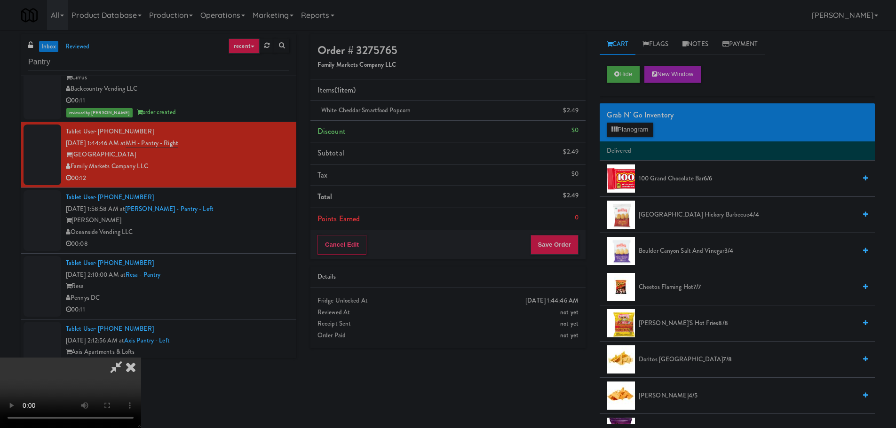
click at [649, 121] on div "Grab N' Go Inventory" at bounding box center [737, 115] width 261 height 14
click at [647, 128] on button "Planogram" at bounding box center [630, 130] width 46 height 14
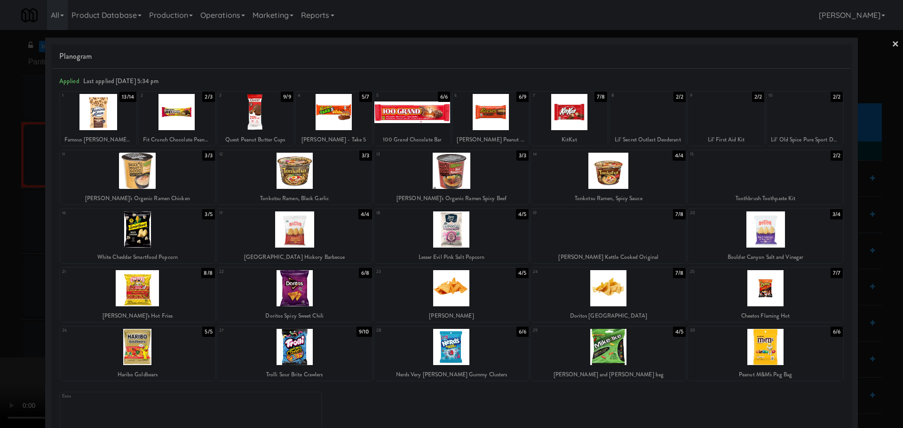
click at [739, 349] on div at bounding box center [765, 347] width 155 height 36
drag, startPoint x: 0, startPoint y: 244, endPoint x: 221, endPoint y: 224, distance: 221.4
click at [0, 244] on div at bounding box center [451, 214] width 903 height 428
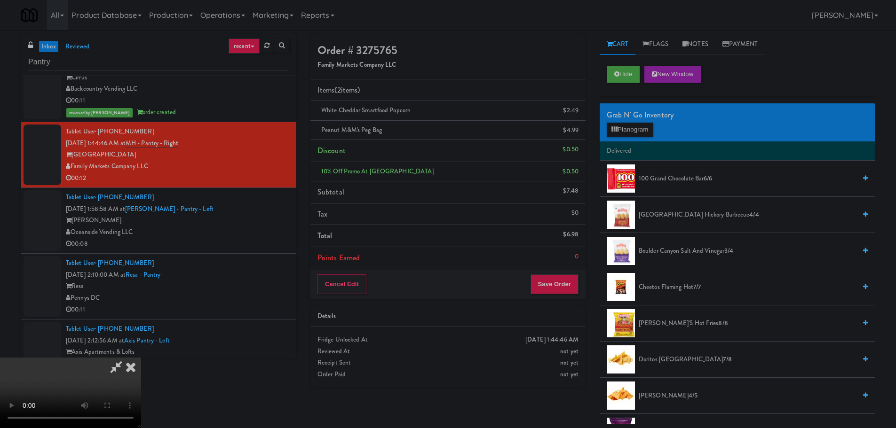
drag, startPoint x: 227, startPoint y: 223, endPoint x: 231, endPoint y: 222, distance: 4.7
click at [141, 358] on video at bounding box center [70, 393] width 141 height 71
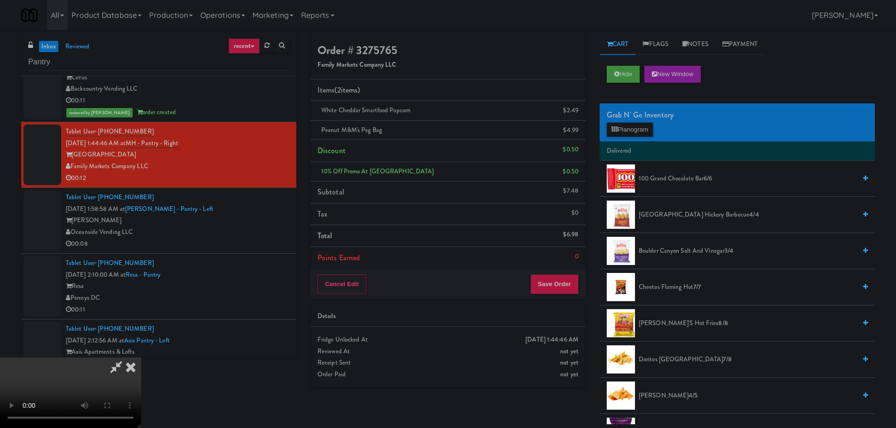
click at [141, 358] on video at bounding box center [70, 393] width 141 height 71
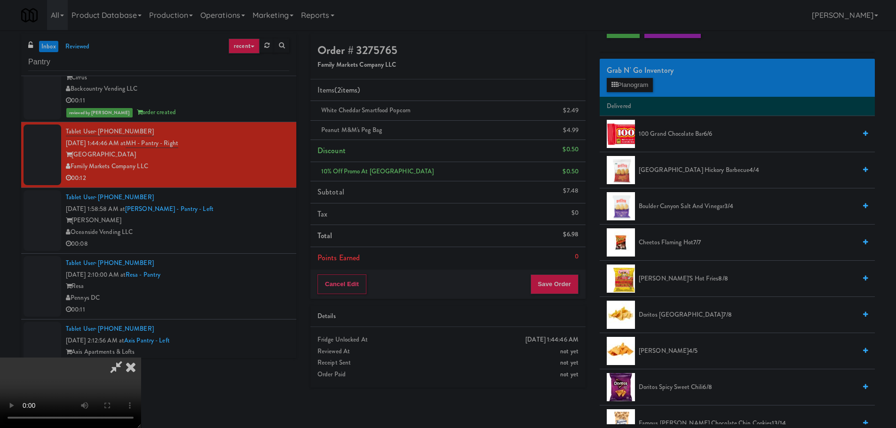
scroll to position [47, 0]
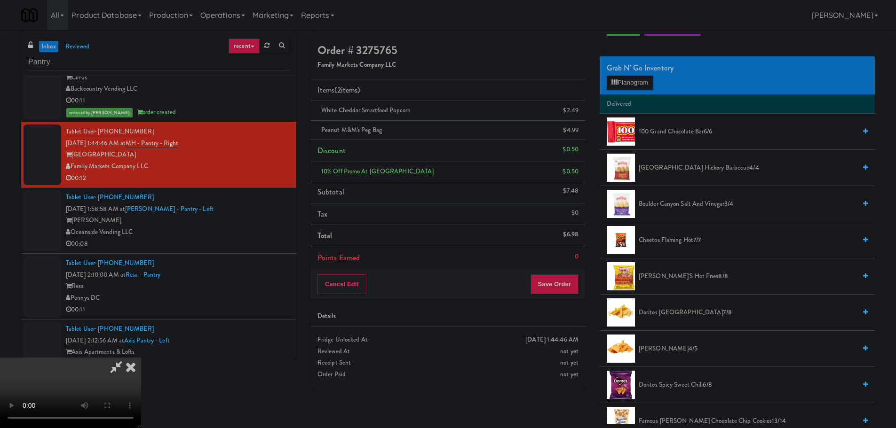
click at [681, 243] on span "Cheetos Flaming Hot 7/7" at bounding box center [747, 241] width 217 height 12
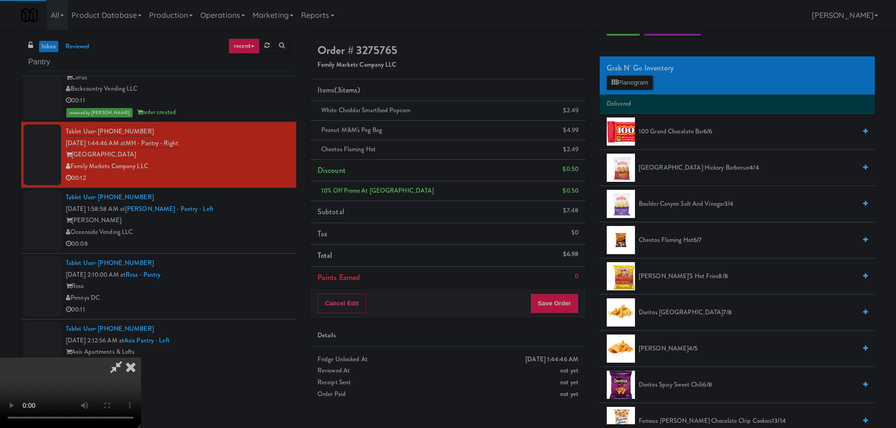
click at [141, 358] on video at bounding box center [70, 393] width 141 height 71
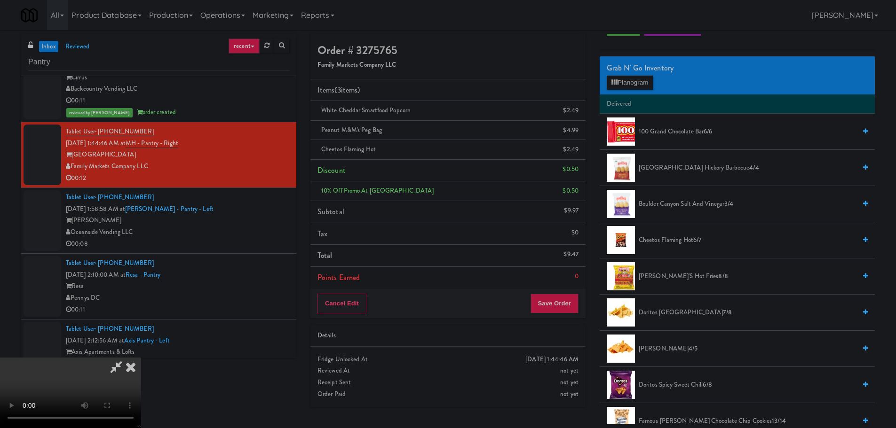
click at [141, 358] on video at bounding box center [70, 393] width 141 height 71
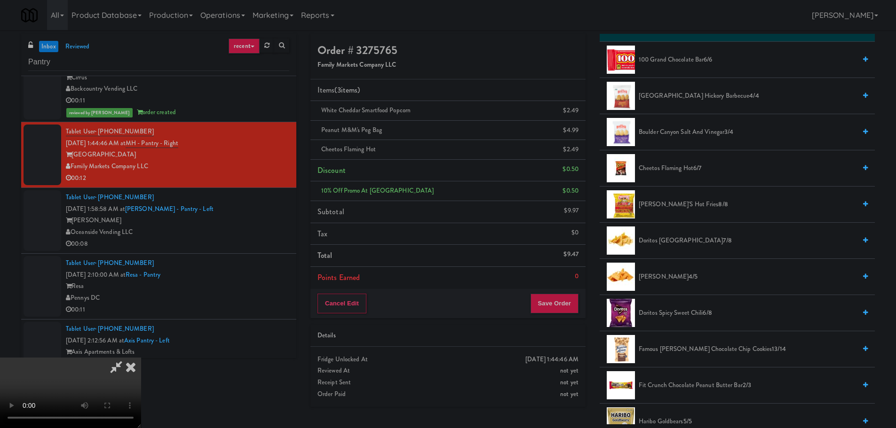
scroll to position [94, 0]
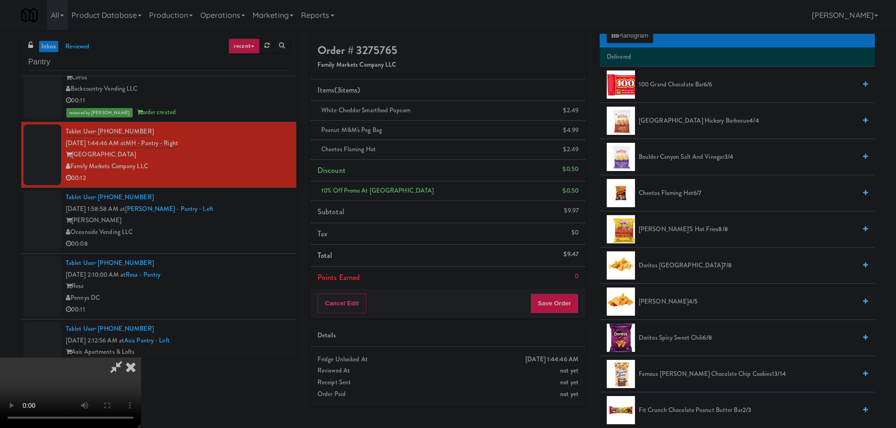
click at [689, 122] on span "Boulder Canyon Hickory Barbecue 4/4" at bounding box center [747, 121] width 217 height 12
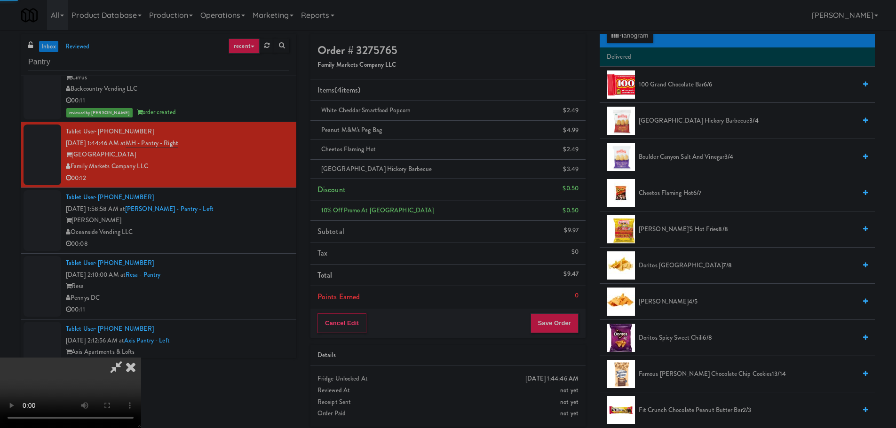
click at [141, 358] on video at bounding box center [70, 393] width 141 height 71
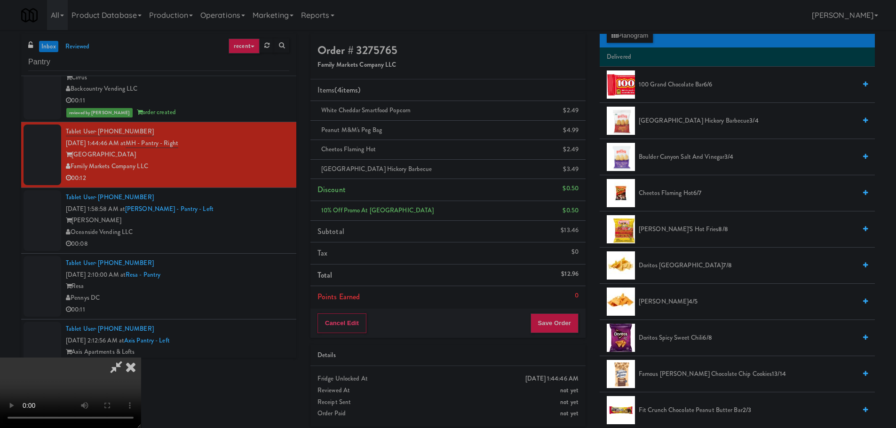
click at [141, 358] on video at bounding box center [70, 393] width 141 height 71
click at [664, 339] on span "Doritos Spicy Sweet Chili 6/8" at bounding box center [747, 338] width 217 height 12
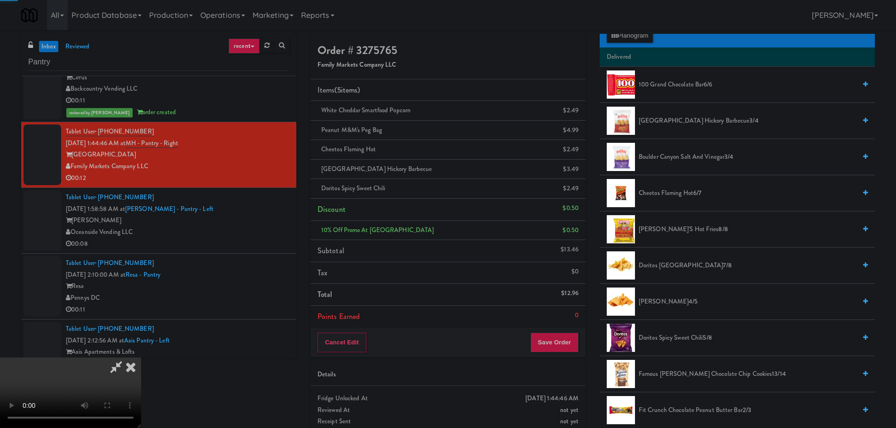
click at [141, 358] on video at bounding box center [70, 393] width 141 height 71
click at [565, 329] on div "Cancel Edit Save Order" at bounding box center [447, 342] width 275 height 29
click at [561, 337] on button "Save Order" at bounding box center [554, 343] width 48 height 20
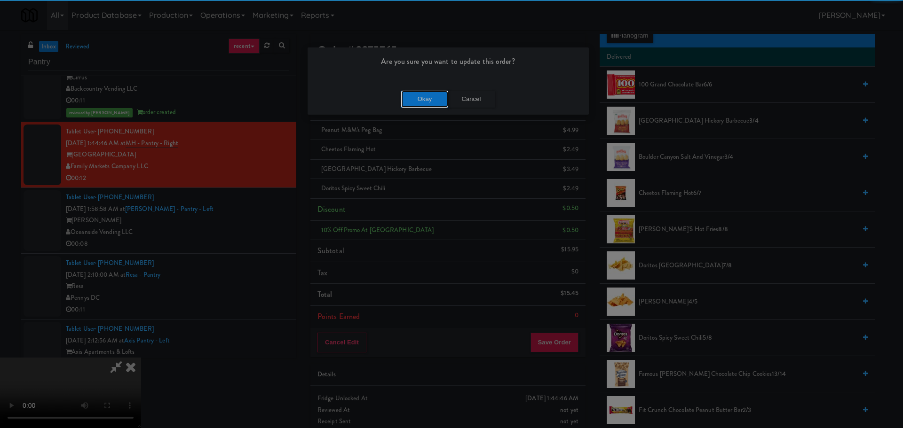
click at [431, 101] on button "Okay" at bounding box center [424, 99] width 47 height 17
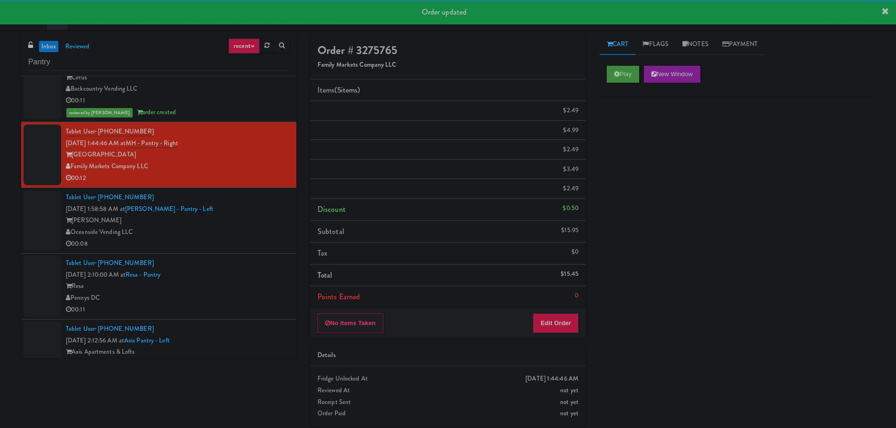
scroll to position [0, 0]
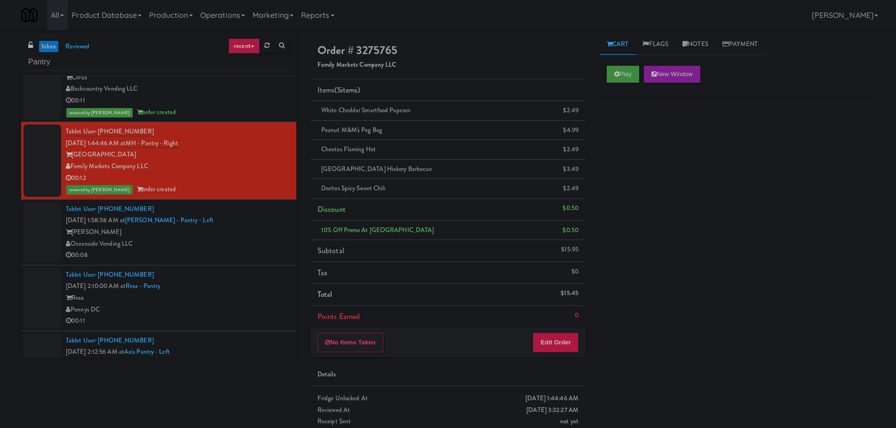
click at [227, 251] on div "00:08" at bounding box center [177, 256] width 223 height 12
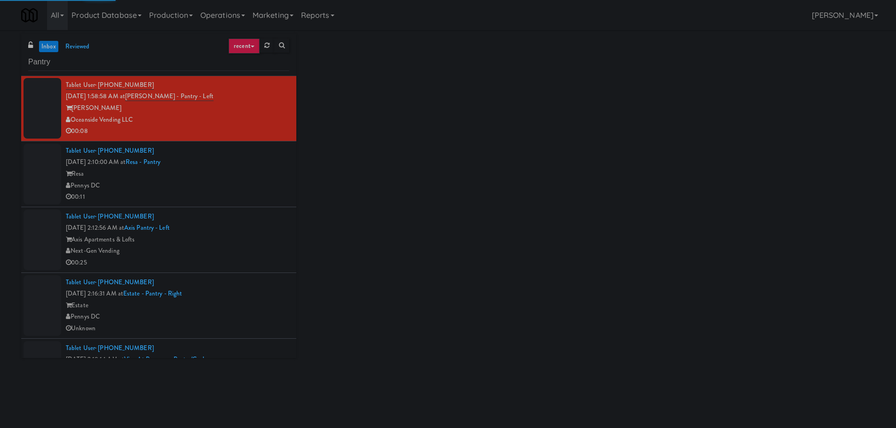
scroll to position [423, 0]
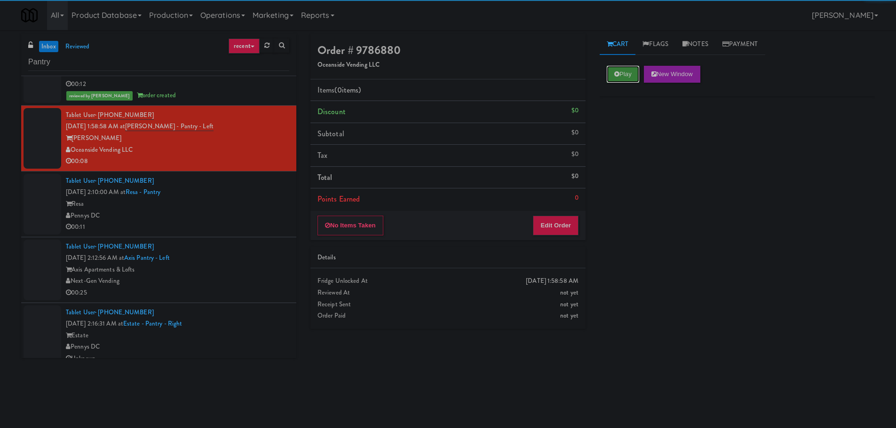
click at [611, 71] on button "Play" at bounding box center [623, 74] width 32 height 17
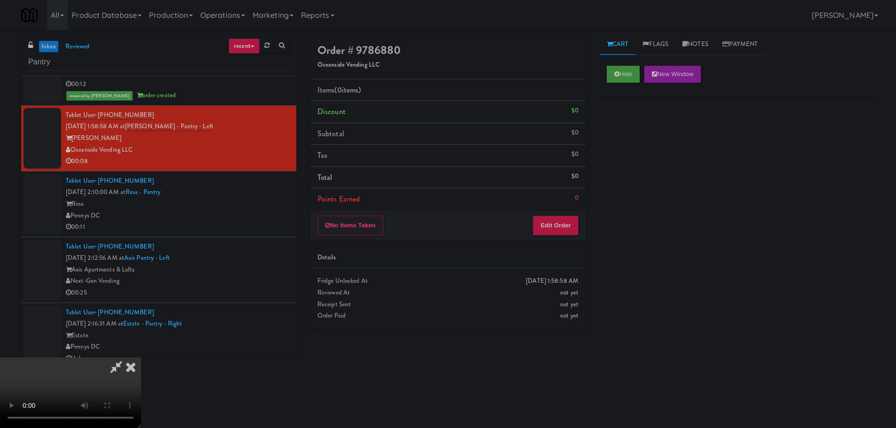
click at [568, 212] on div "No Items Taken Edit Order" at bounding box center [447, 225] width 275 height 29
click at [563, 225] on button "Edit Order" at bounding box center [556, 226] width 46 height 20
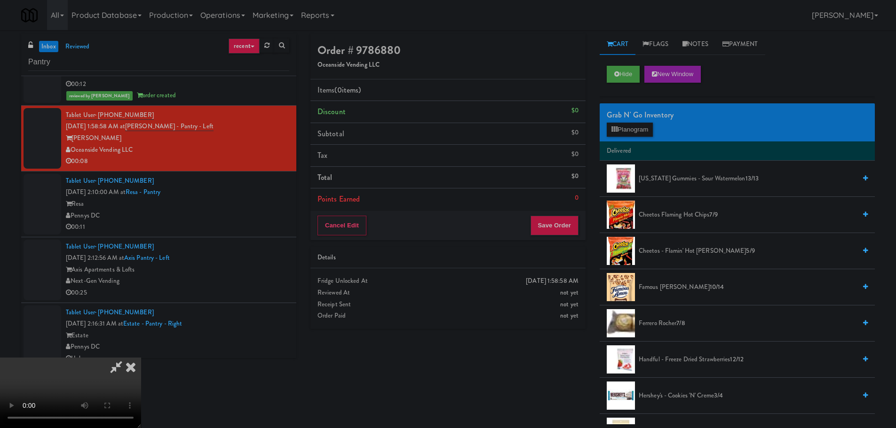
click at [141, 358] on video at bounding box center [70, 393] width 141 height 71
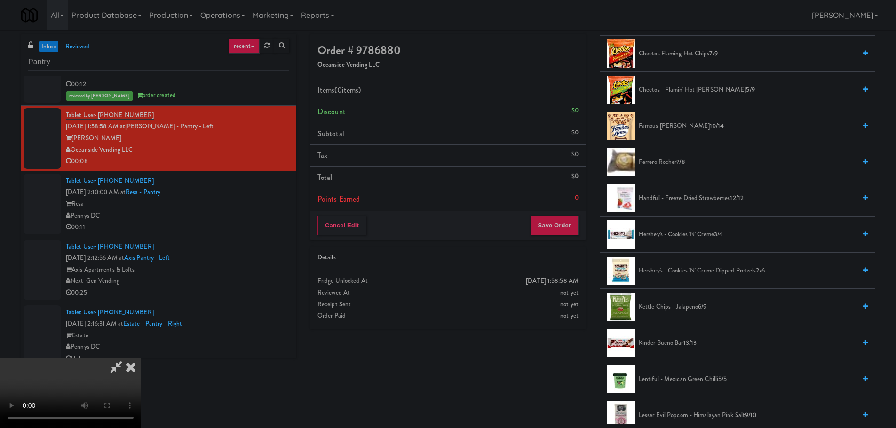
scroll to position [141, 0]
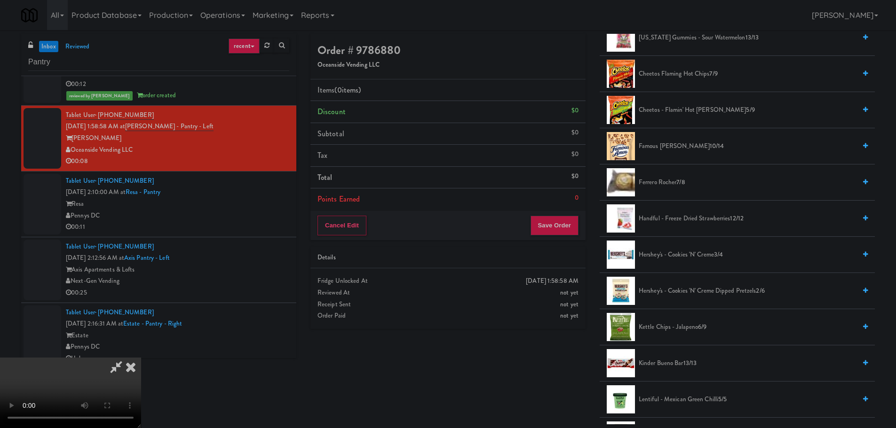
click at [660, 360] on span "Kinder Bueno Bar 13/13" at bounding box center [747, 364] width 217 height 12
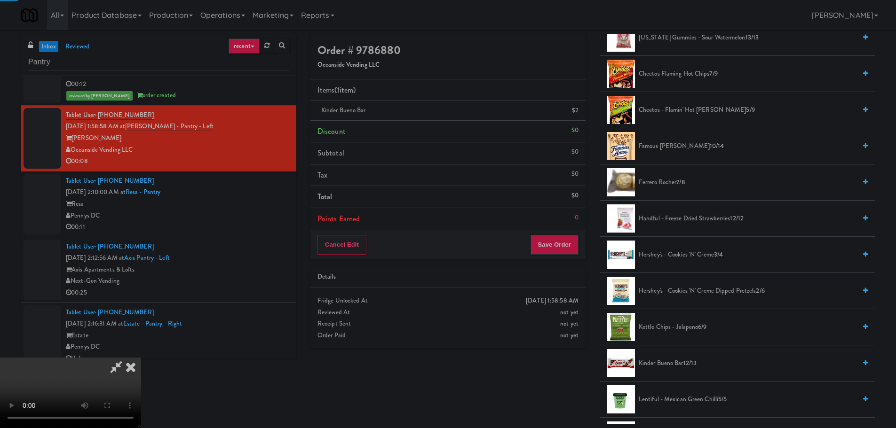
click at [141, 358] on video at bounding box center [70, 393] width 141 height 71
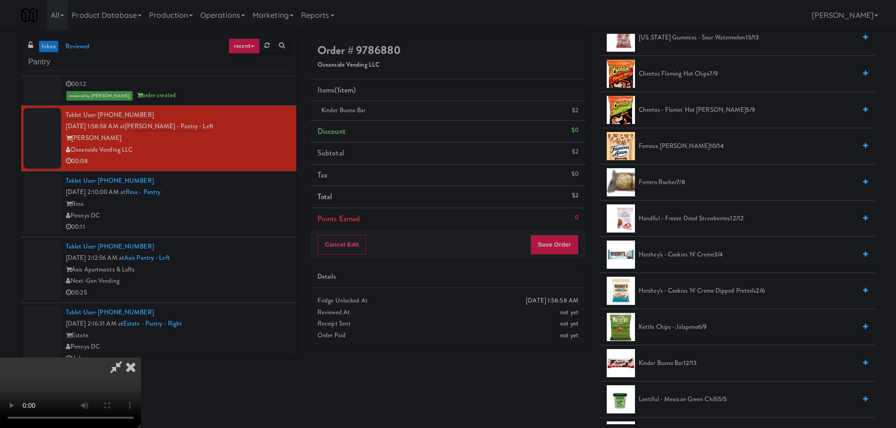
click at [141, 358] on video at bounding box center [70, 393] width 141 height 71
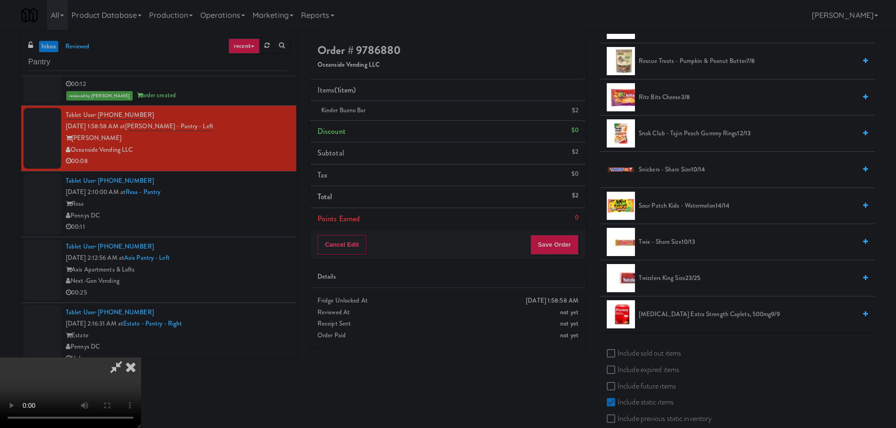
scroll to position [931, 0]
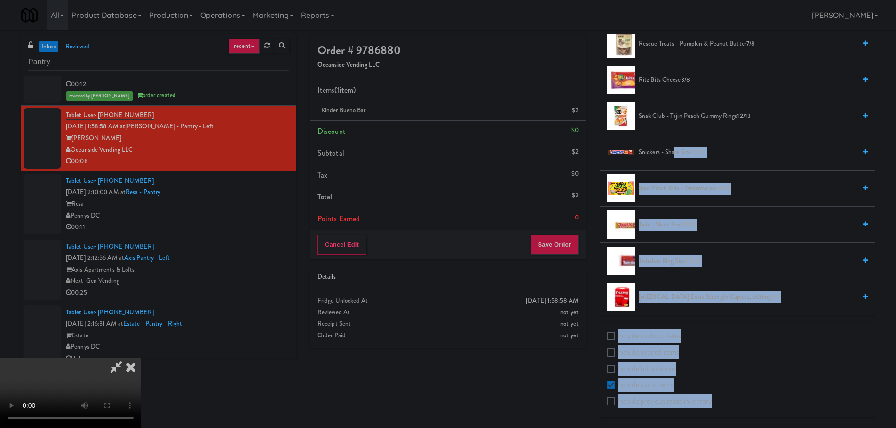
drag, startPoint x: 674, startPoint y: 158, endPoint x: 340, endPoint y: 191, distance: 335.4
click at [339, 197] on div "Order # 9786880 Oceanside Vending LLC Items (1 item ) Kinder Bueno Bar $2 Disco…" at bounding box center [592, 229] width 564 height 391
click at [683, 159] on li "Snickers - Share Size 10/14" at bounding box center [736, 152] width 275 height 36
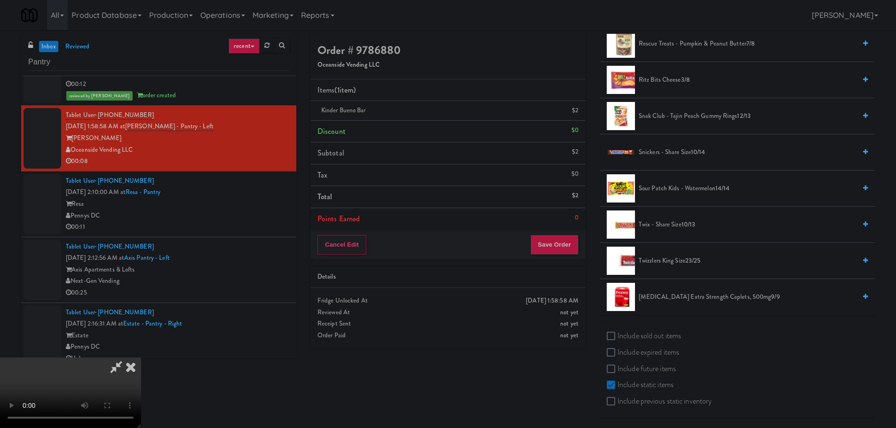
click at [682, 151] on span "Snickers - Share Size 10/14" at bounding box center [747, 153] width 217 height 12
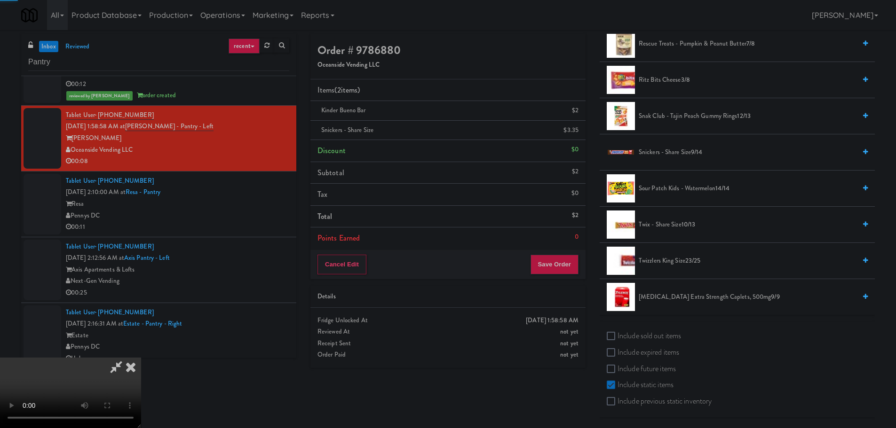
click at [141, 358] on video at bounding box center [70, 393] width 141 height 71
click at [567, 264] on button "Save Order" at bounding box center [554, 265] width 48 height 20
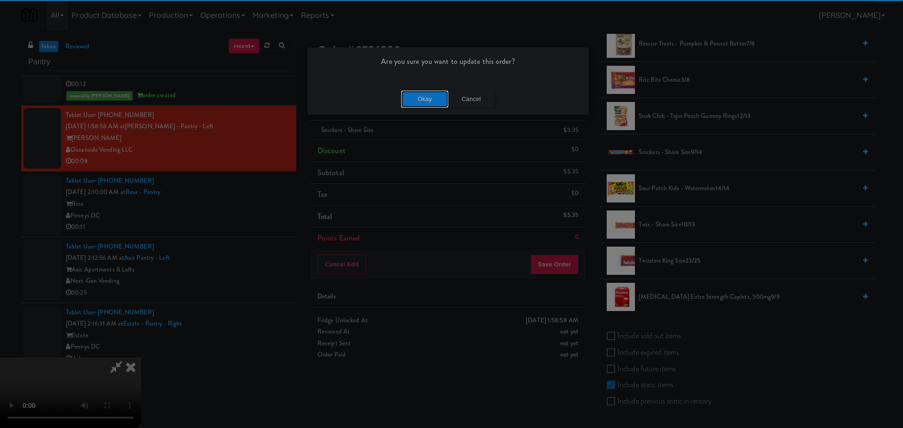
click at [416, 95] on button "Okay" at bounding box center [424, 99] width 47 height 17
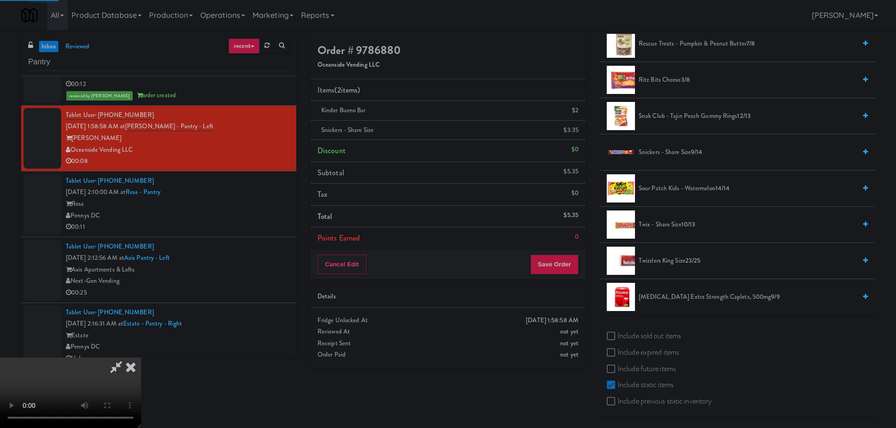
scroll to position [0, 0]
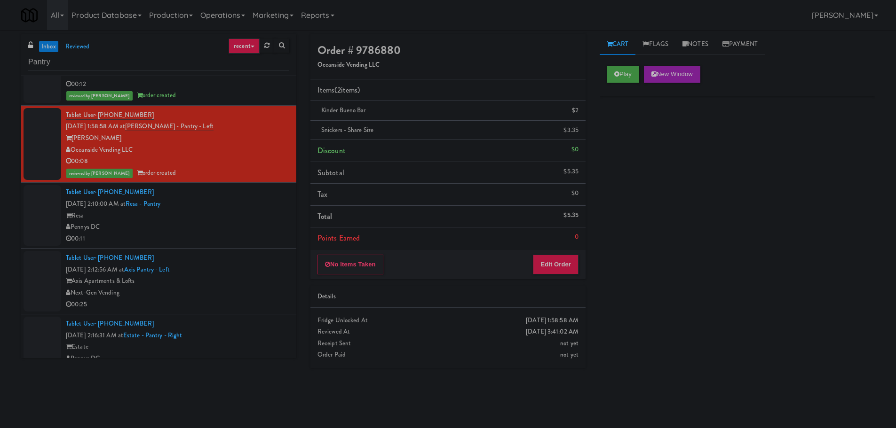
click at [212, 255] on div "Tablet User · (312) 843-2630 Sep 5, 2025 2:12:56 AM at Axis Pantry - Left Axis …" at bounding box center [177, 281] width 223 height 58
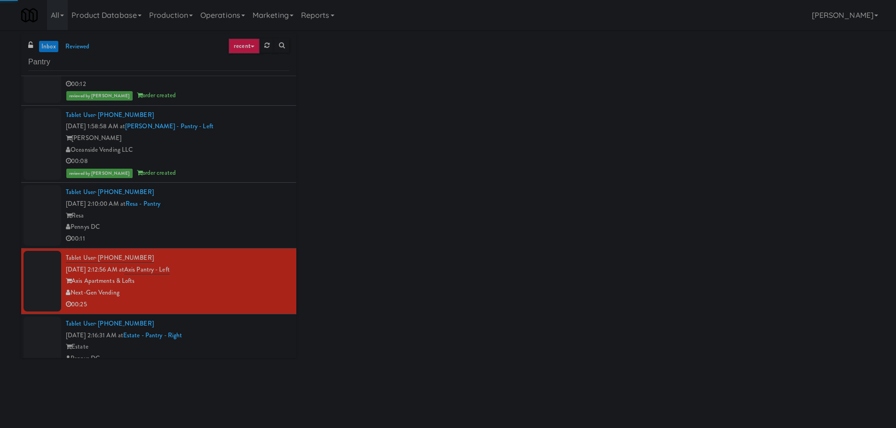
click at [234, 219] on div "Resa" at bounding box center [177, 216] width 223 height 12
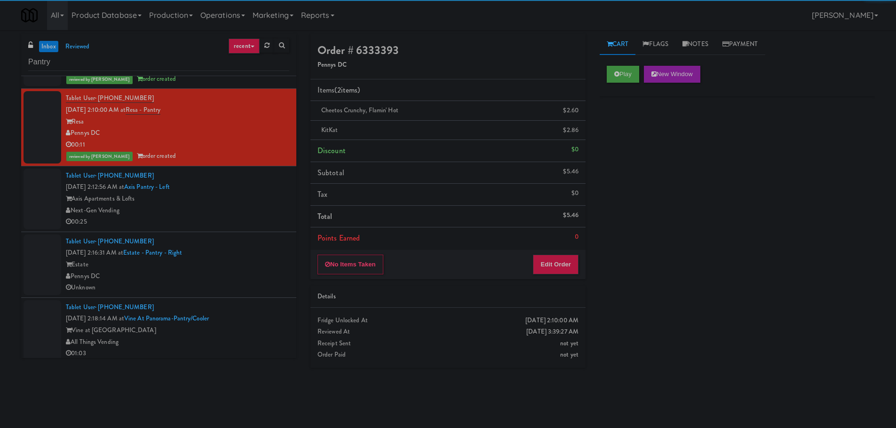
click at [224, 200] on div "Axis Apartments & Lofts" at bounding box center [177, 199] width 223 height 12
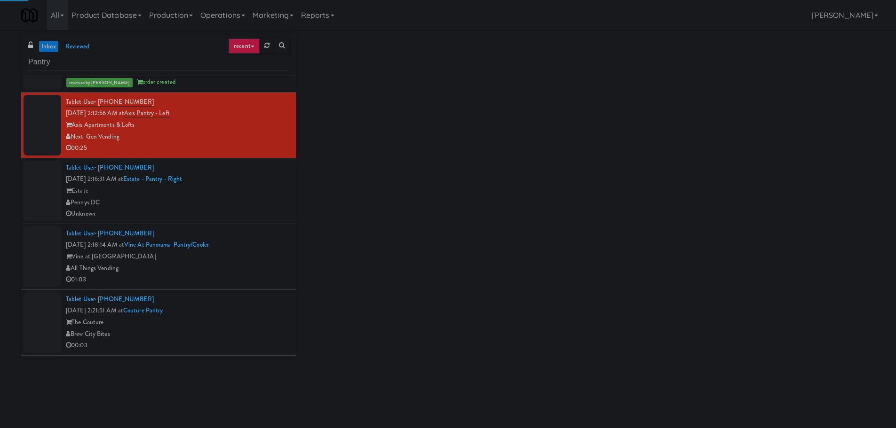
scroll to position [611, 0]
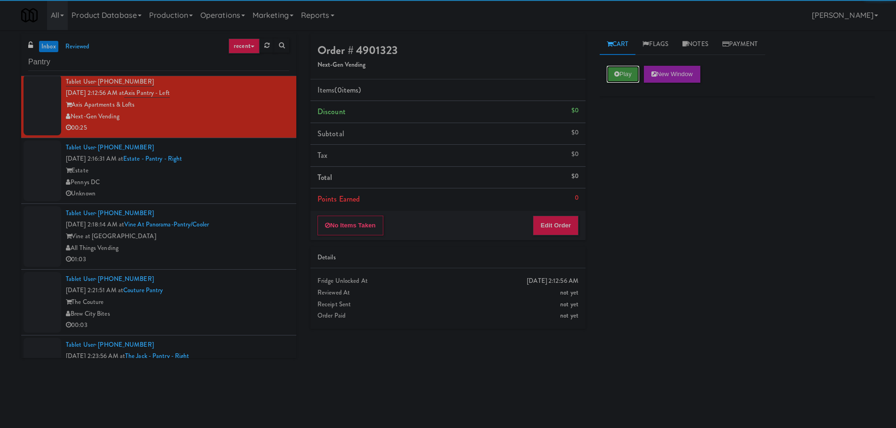
click at [630, 80] on button "Play" at bounding box center [623, 74] width 32 height 17
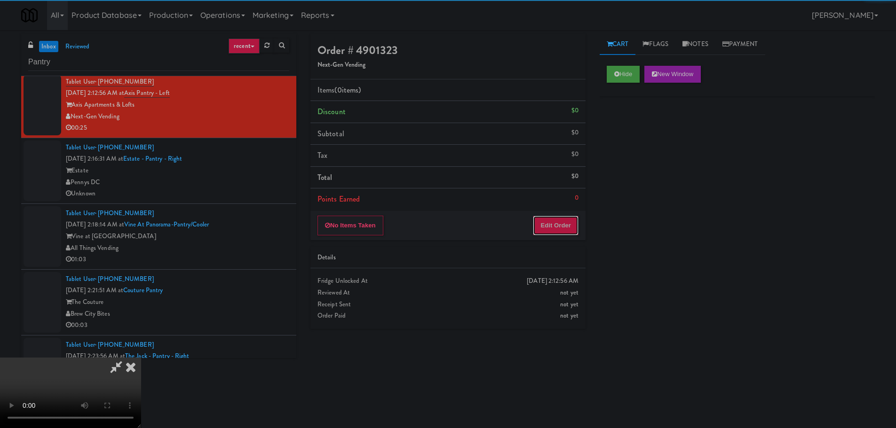
click at [570, 229] on button "Edit Order" at bounding box center [556, 226] width 46 height 20
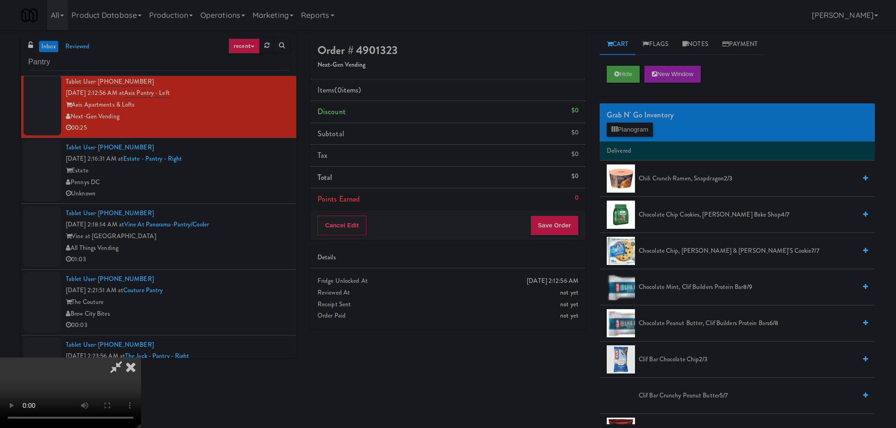
scroll to position [0, 0]
click at [141, 358] on video at bounding box center [70, 393] width 141 height 71
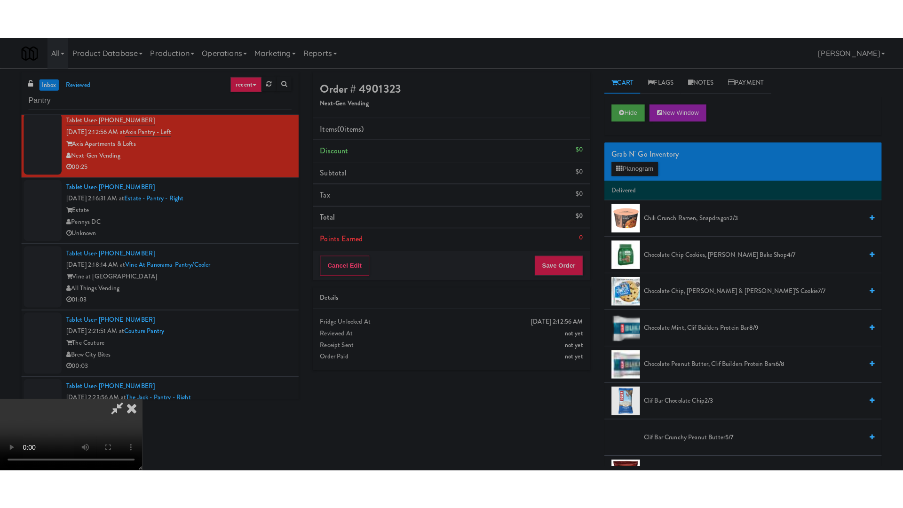
scroll to position [162, 0]
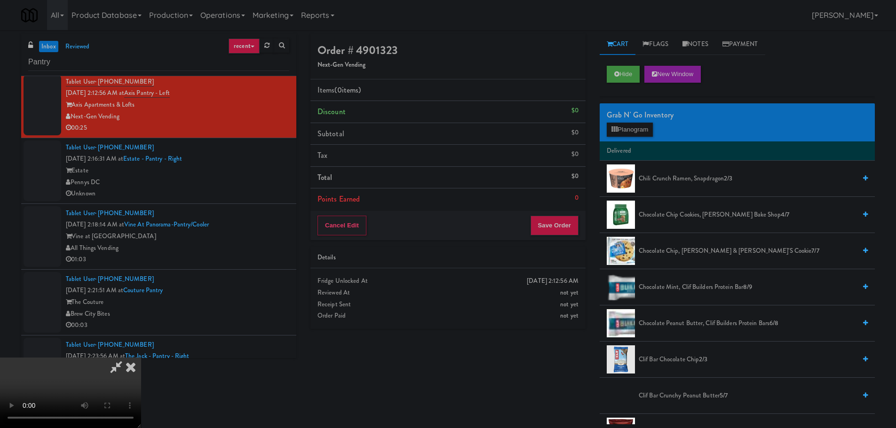
click at [0, 421] on video at bounding box center [70, 393] width 141 height 71
drag, startPoint x: 196, startPoint y: 280, endPoint x: 183, endPoint y: 354, distance: 75.4
click at [141, 358] on video at bounding box center [70, 393] width 141 height 71
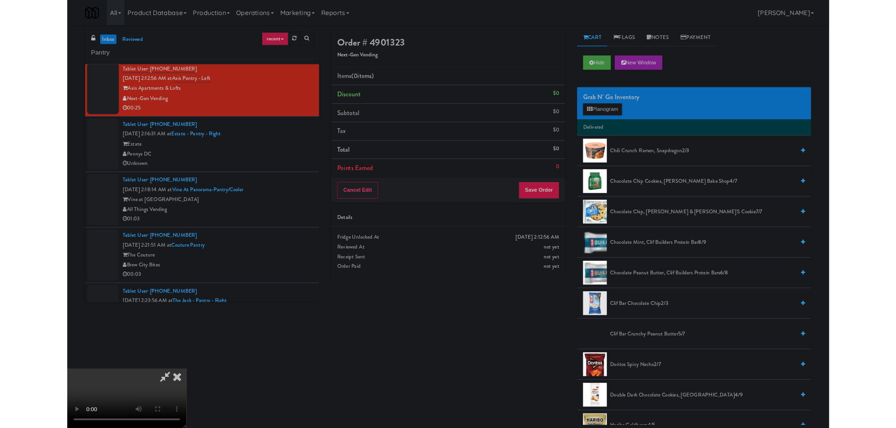
scroll to position [0, 0]
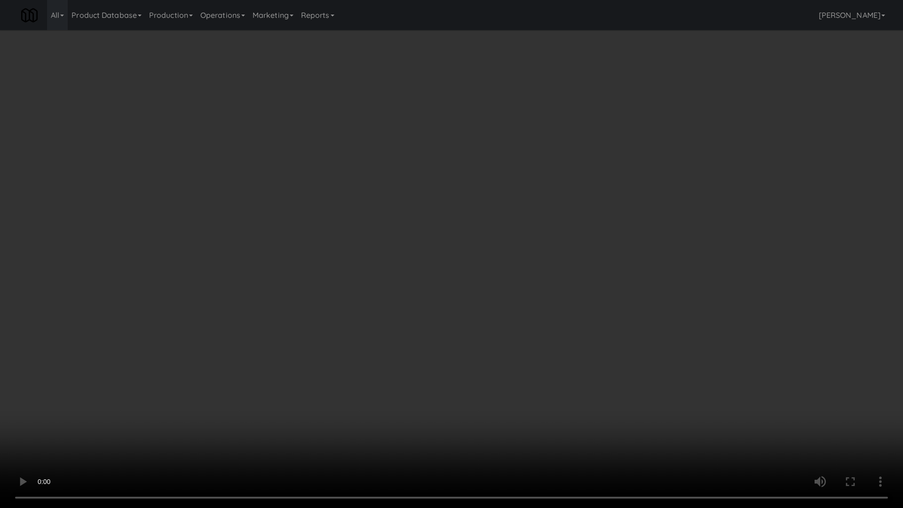
click at [109, 427] on video at bounding box center [451, 254] width 903 height 508
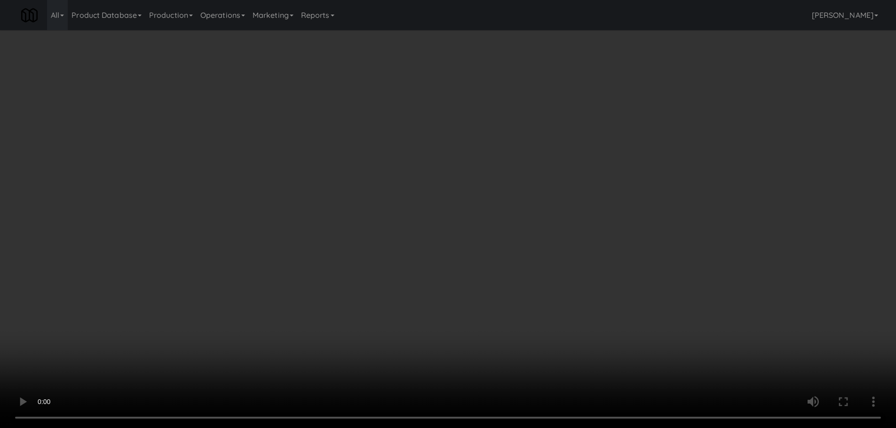
scroll to position [162, 0]
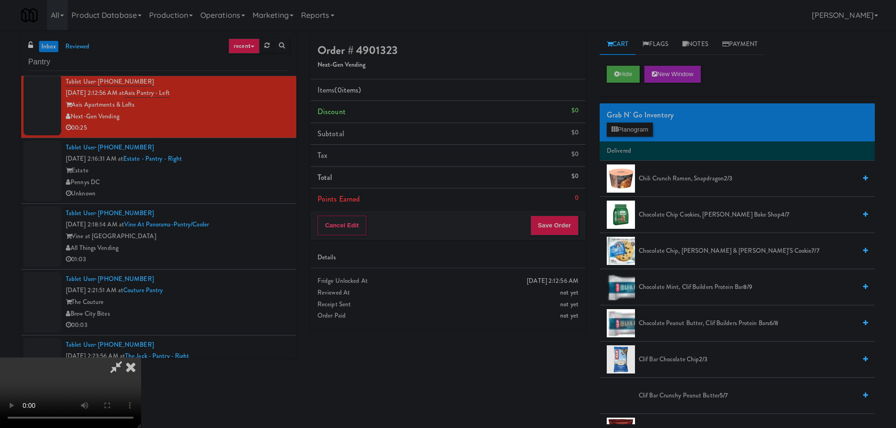
click at [141, 358] on video at bounding box center [70, 393] width 141 height 71
click at [640, 126] on button "Planogram" at bounding box center [630, 130] width 46 height 14
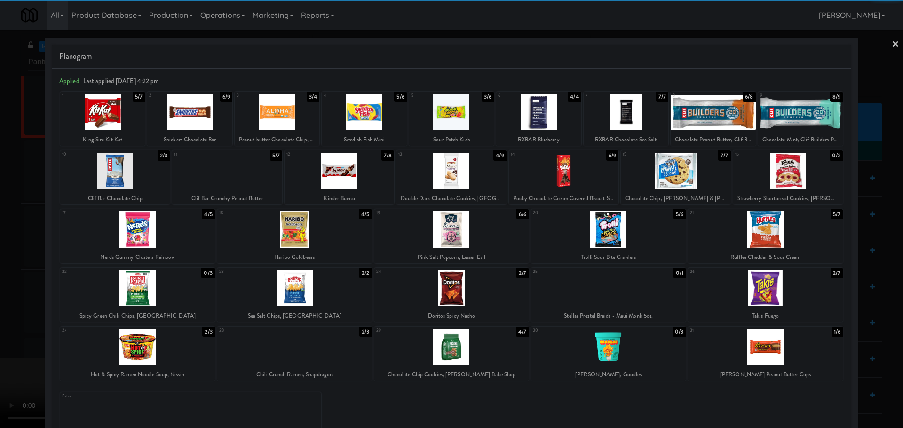
click at [564, 171] on div at bounding box center [564, 171] width 110 height 36
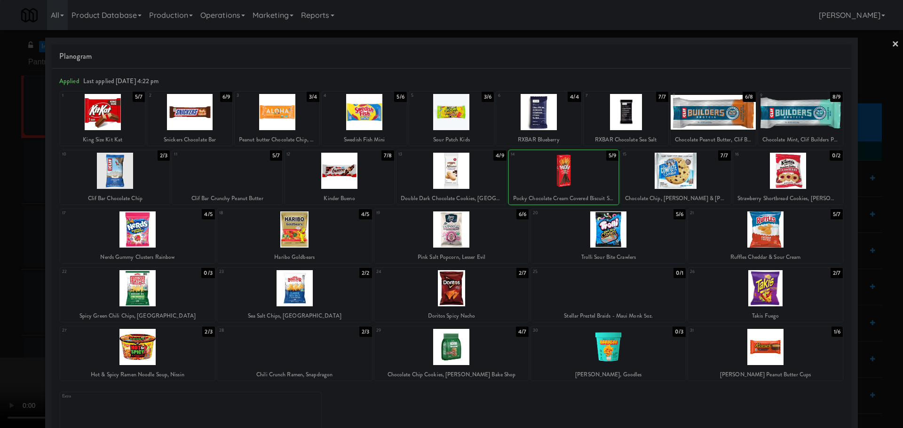
drag, startPoint x: 3, startPoint y: 258, endPoint x: 41, endPoint y: 254, distance: 38.8
click at [4, 258] on div at bounding box center [451, 214] width 903 height 428
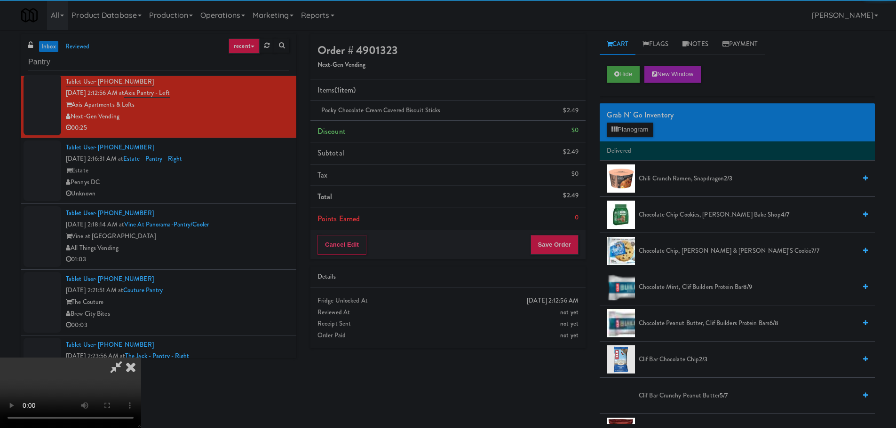
click at [141, 358] on video at bounding box center [70, 393] width 141 height 71
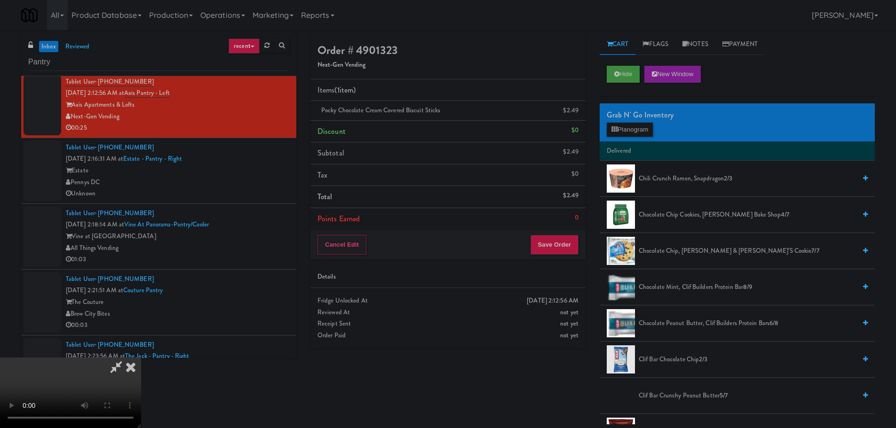
scroll to position [162, 0]
click at [141, 358] on video at bounding box center [70, 393] width 141 height 71
click at [634, 132] on button "Planogram" at bounding box center [630, 130] width 46 height 14
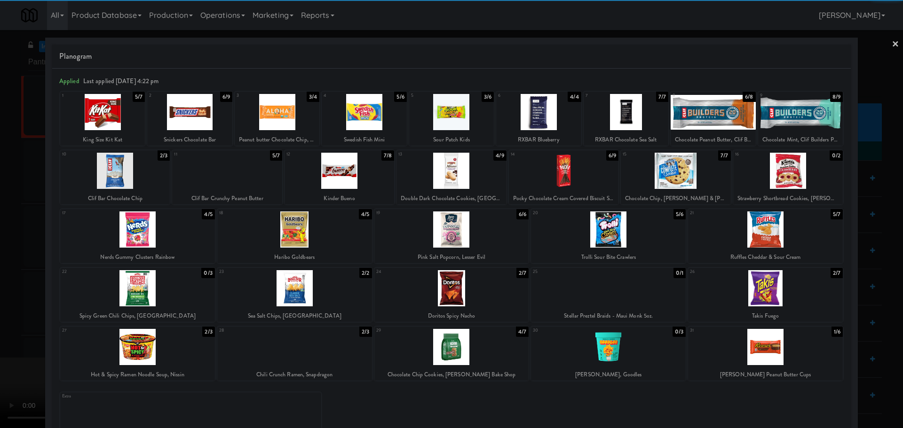
click at [446, 355] on div at bounding box center [451, 347] width 155 height 36
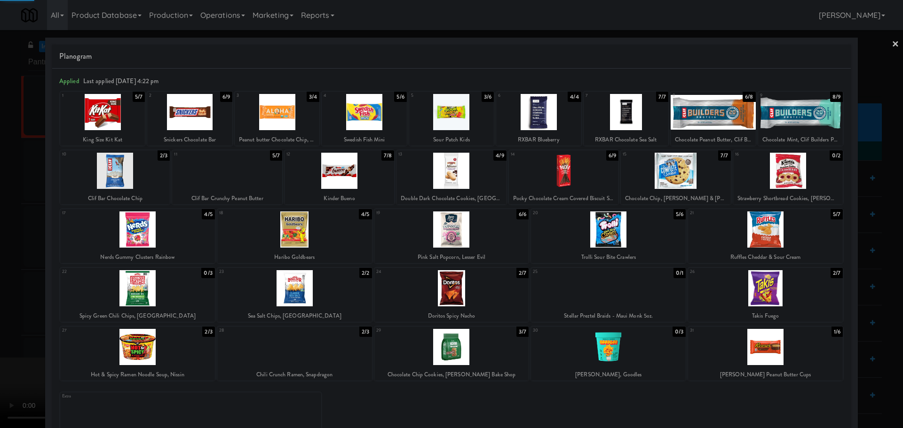
click at [5, 323] on div at bounding box center [451, 214] width 903 height 428
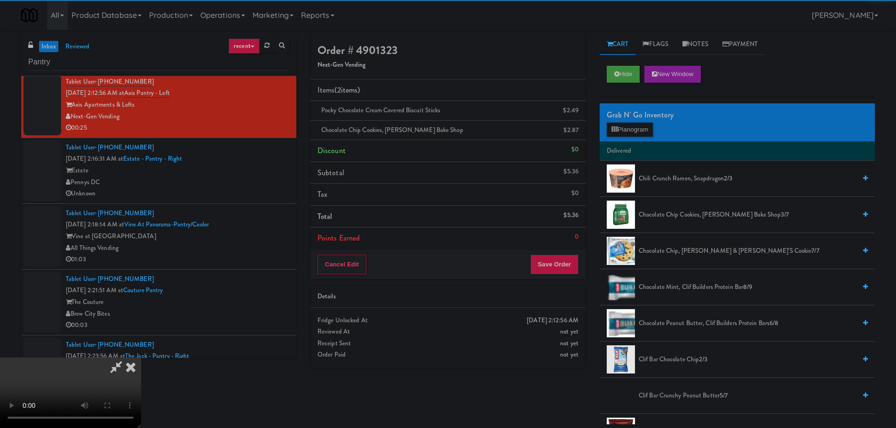
drag, startPoint x: 296, startPoint y: 213, endPoint x: 302, endPoint y: 213, distance: 6.1
click at [141, 358] on video at bounding box center [70, 393] width 141 height 71
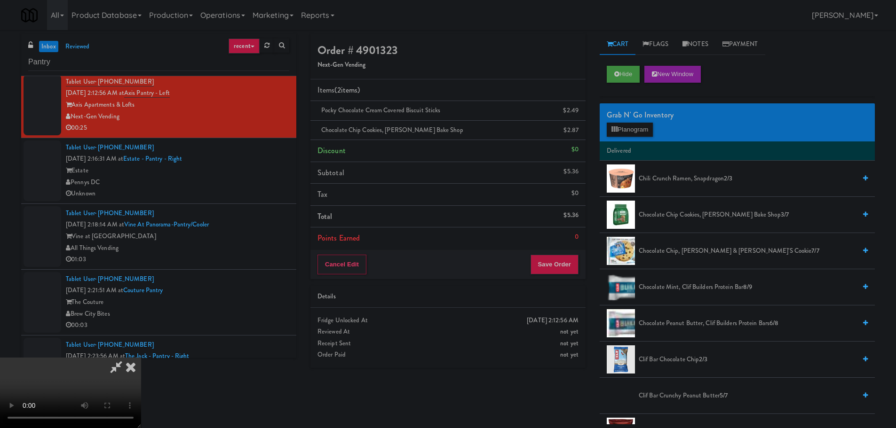
scroll to position [162, 0]
click at [572, 267] on button "Save Order" at bounding box center [554, 265] width 48 height 20
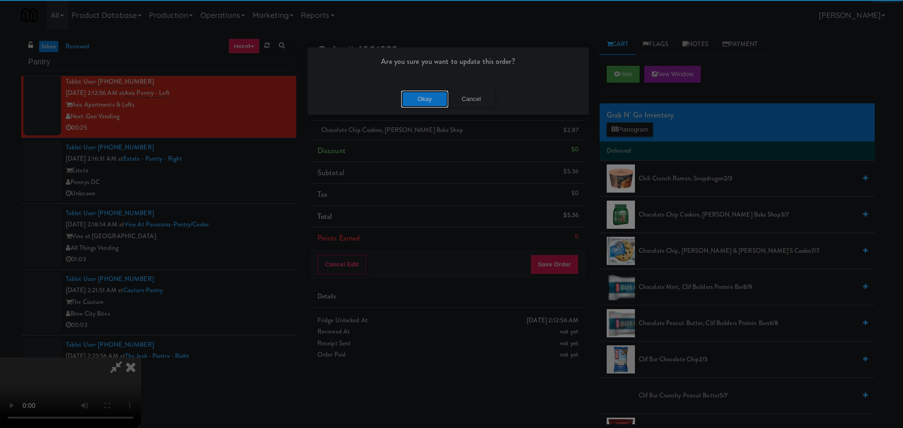
click at [415, 101] on button "Okay" at bounding box center [424, 99] width 47 height 17
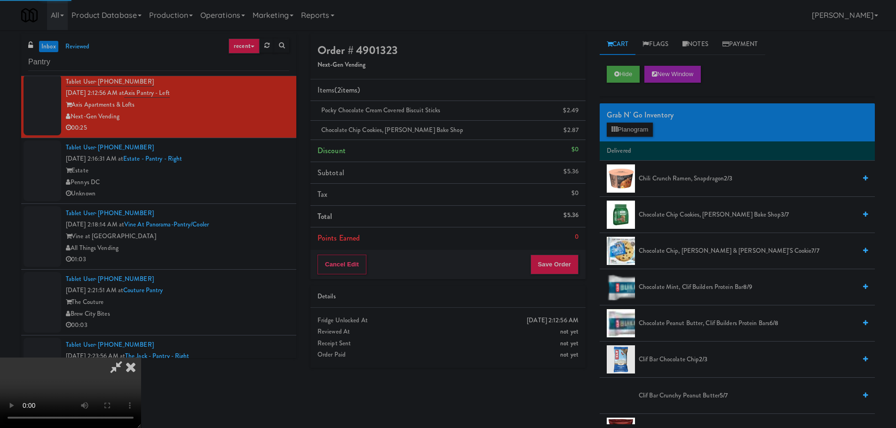
scroll to position [0, 0]
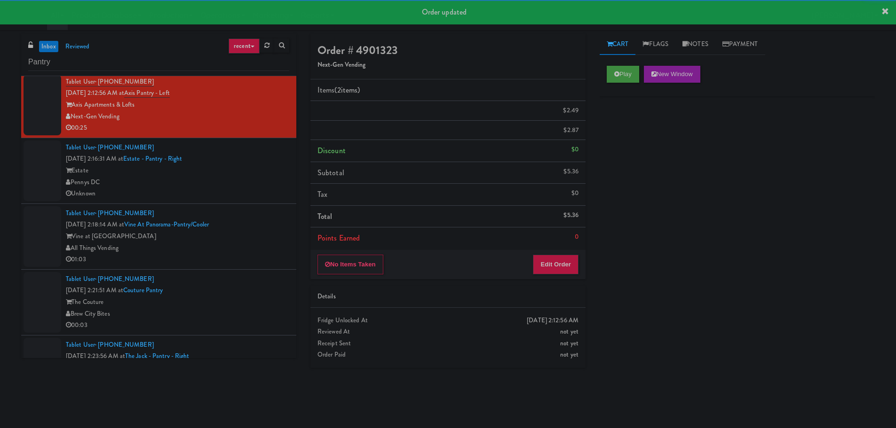
click at [238, 195] on div "Tablet User · (818) 618-2822 Sep 5, 2025 2:16:31 AM at Estate - Pantry - Right …" at bounding box center [177, 171] width 223 height 58
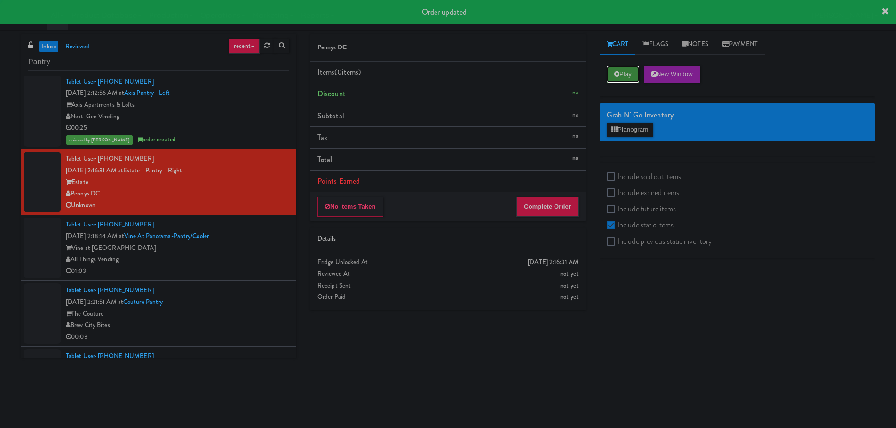
click at [622, 73] on button "Play" at bounding box center [623, 74] width 32 height 17
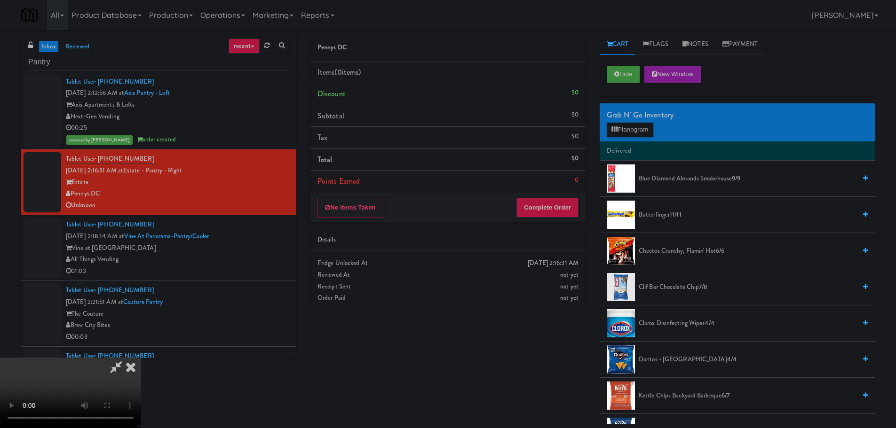
click at [141, 358] on icon at bounding box center [130, 367] width 21 height 19
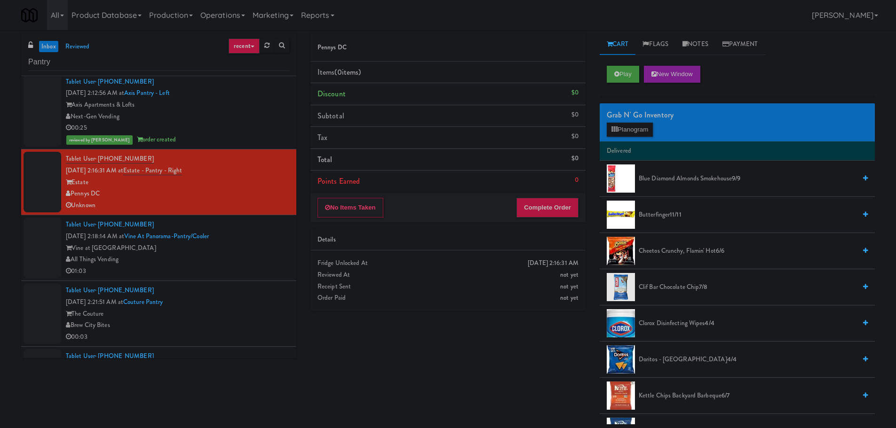
click at [391, 204] on div "No Items Taken Complete Order" at bounding box center [447, 207] width 275 height 29
click at [374, 204] on button "No Items Taken" at bounding box center [350, 208] width 66 height 20
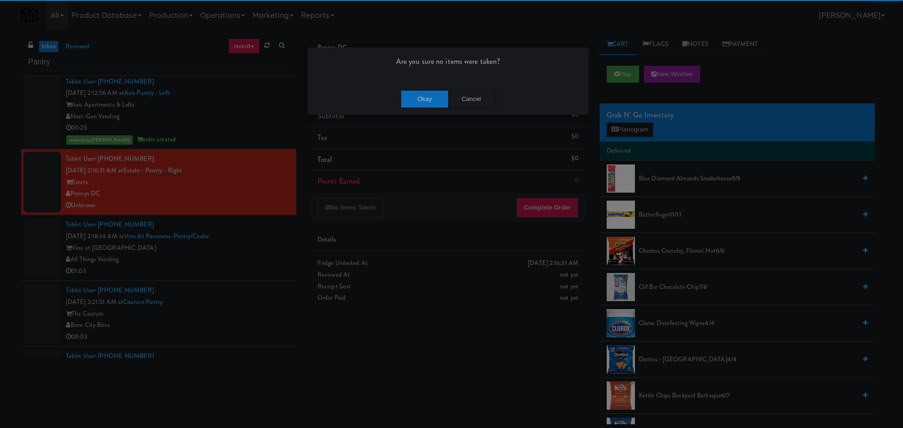
click at [429, 89] on div "Okay Cancel" at bounding box center [448, 99] width 281 height 32
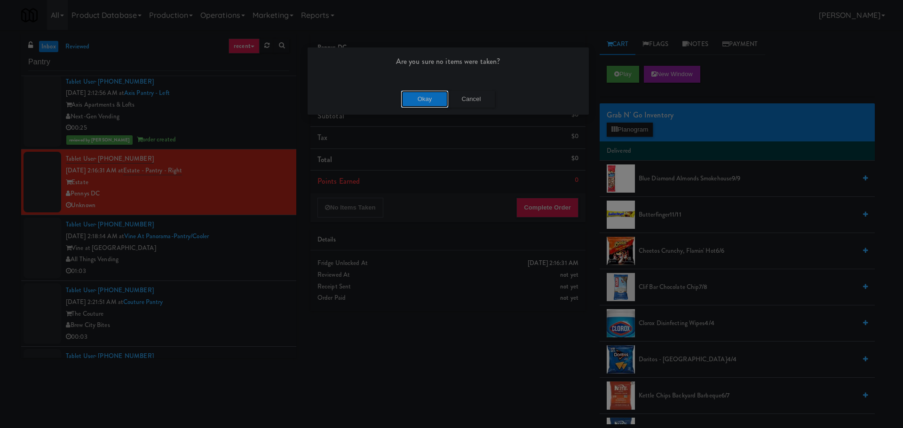
drag, startPoint x: 429, startPoint y: 96, endPoint x: 357, endPoint y: 129, distance: 79.3
click at [429, 96] on button "Okay" at bounding box center [424, 99] width 47 height 17
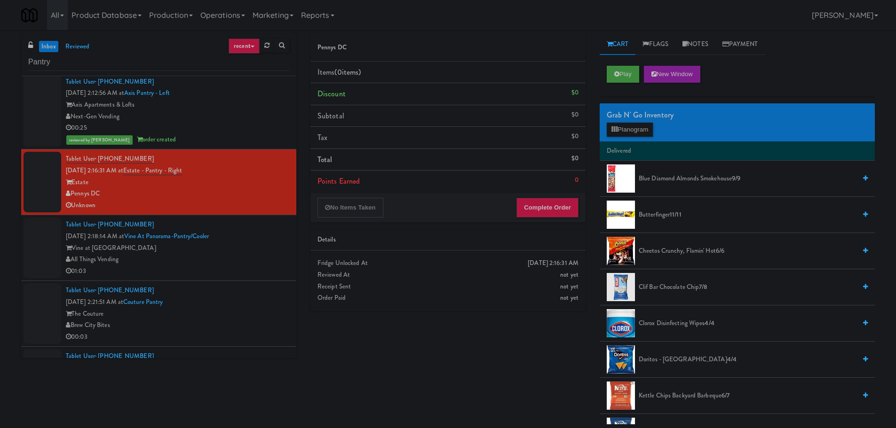
click at [268, 240] on div "Tablet User · (720) 713-9214 Sep 5, 2025 2:18:14 AM at Vine at Panorama-Pantry/…" at bounding box center [177, 248] width 223 height 58
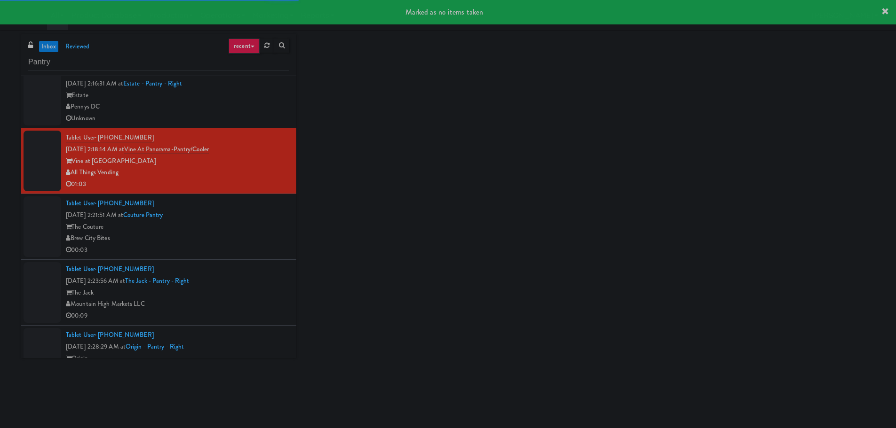
scroll to position [705, 0]
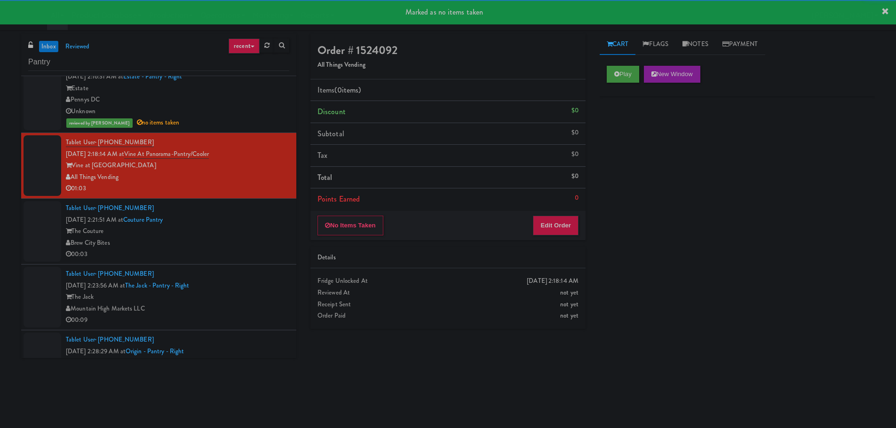
click at [259, 232] on div "The Couture" at bounding box center [177, 232] width 223 height 12
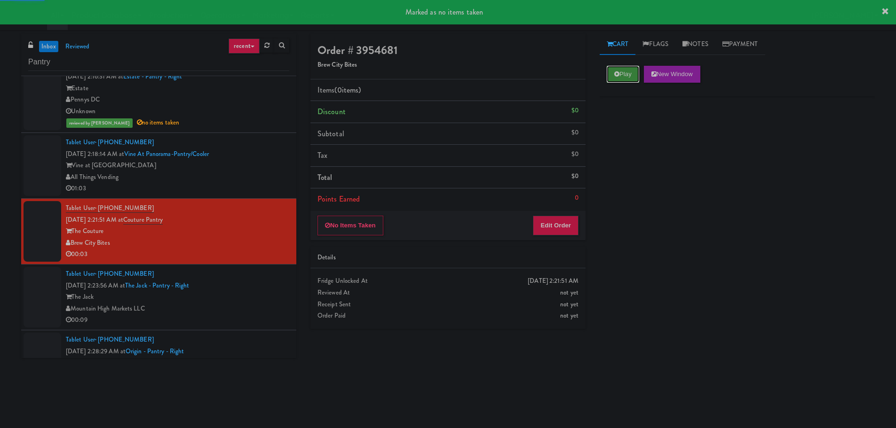
click at [619, 74] on icon at bounding box center [616, 74] width 5 height 6
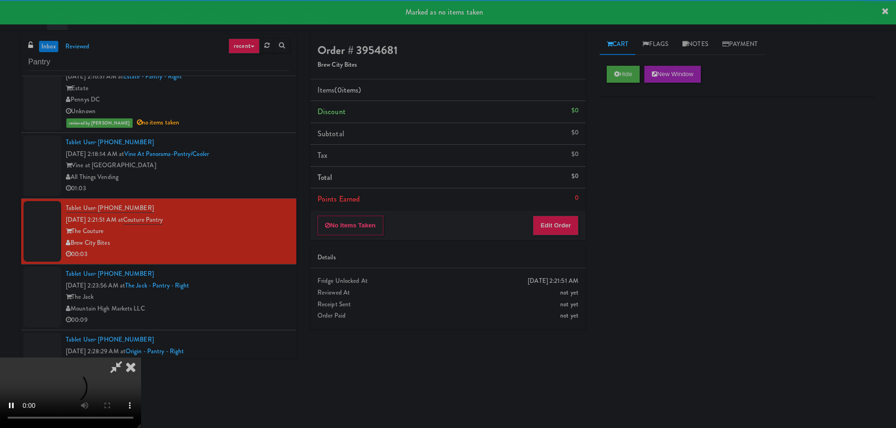
click at [584, 213] on div "No Items Taken Edit Order" at bounding box center [447, 225] width 275 height 29
click at [570, 226] on button "Edit Order" at bounding box center [556, 226] width 46 height 20
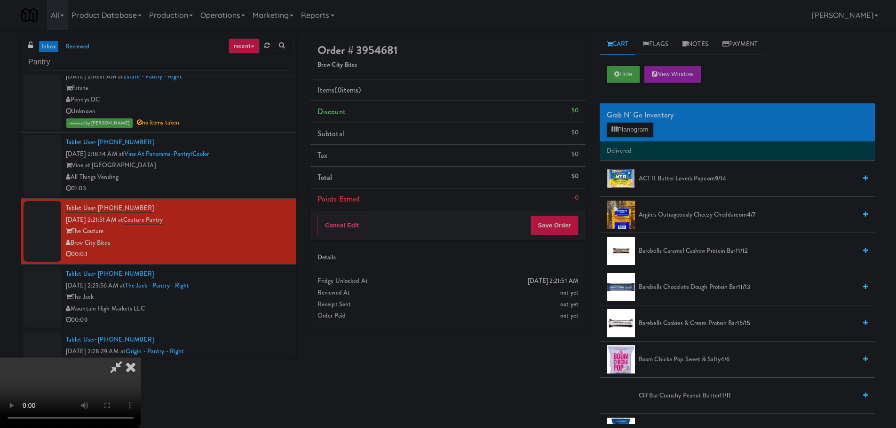
scroll to position [162, 0]
click at [141, 358] on video at bounding box center [70, 393] width 141 height 71
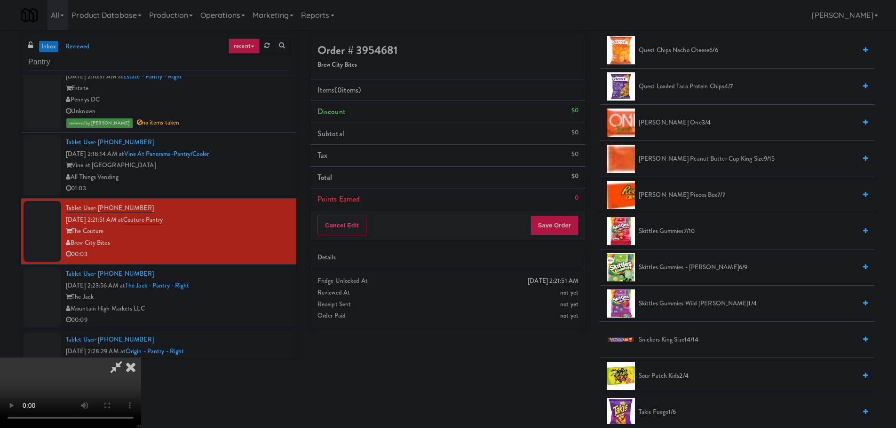
scroll to position [705, 0]
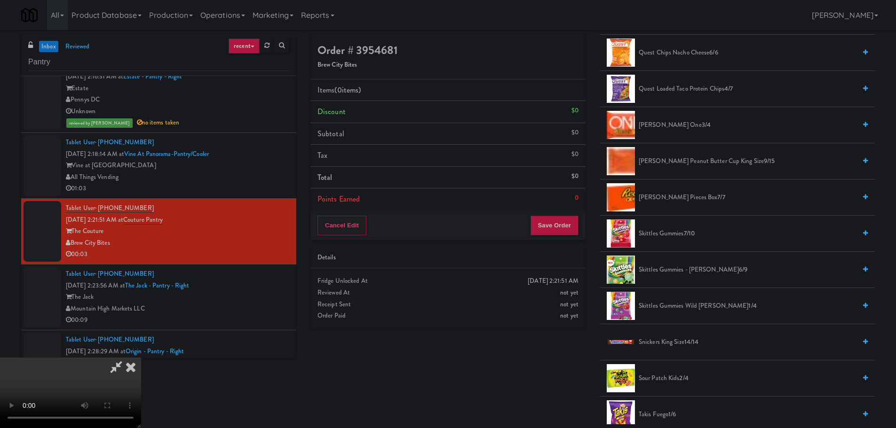
click at [701, 166] on span "Reese's Peanut Butter Cup King Size 9/15" at bounding box center [747, 162] width 217 height 12
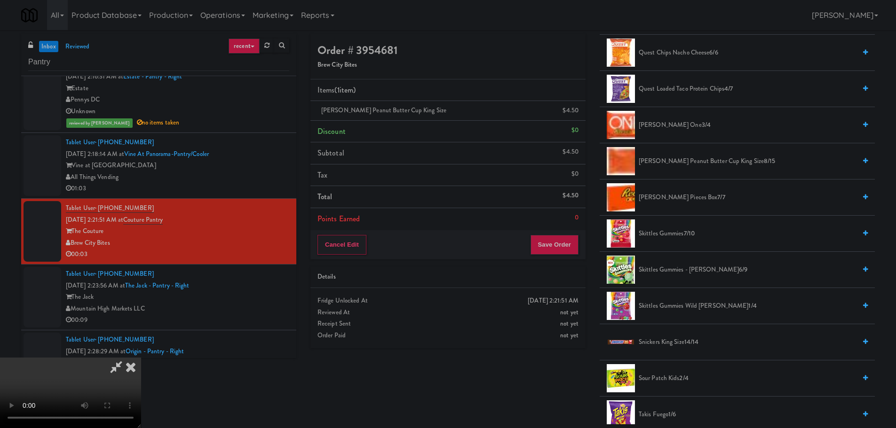
drag, startPoint x: 426, startPoint y: 213, endPoint x: 426, endPoint y: 223, distance: 9.5
click at [141, 358] on video at bounding box center [70, 393] width 141 height 71
click at [570, 233] on div "Cancel Edit Save Order" at bounding box center [447, 244] width 275 height 29
click at [563, 248] on button "Save Order" at bounding box center [554, 245] width 48 height 20
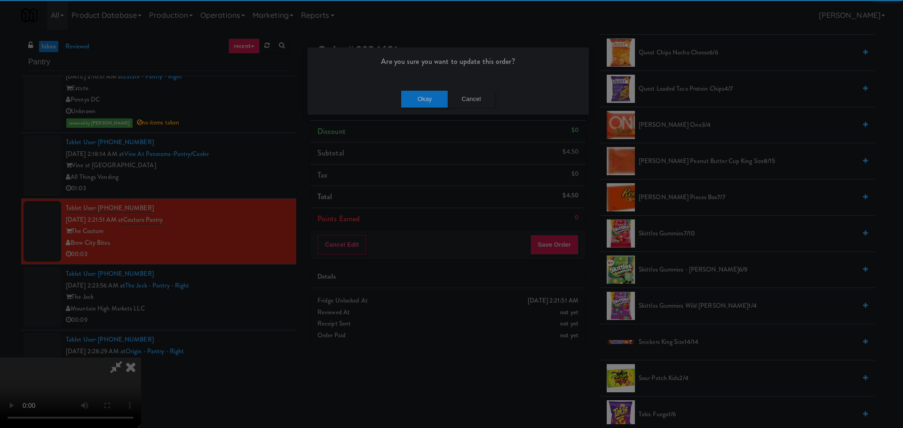
click at [423, 82] on div "Are you sure you want to update this order?" at bounding box center [448, 65] width 281 height 36
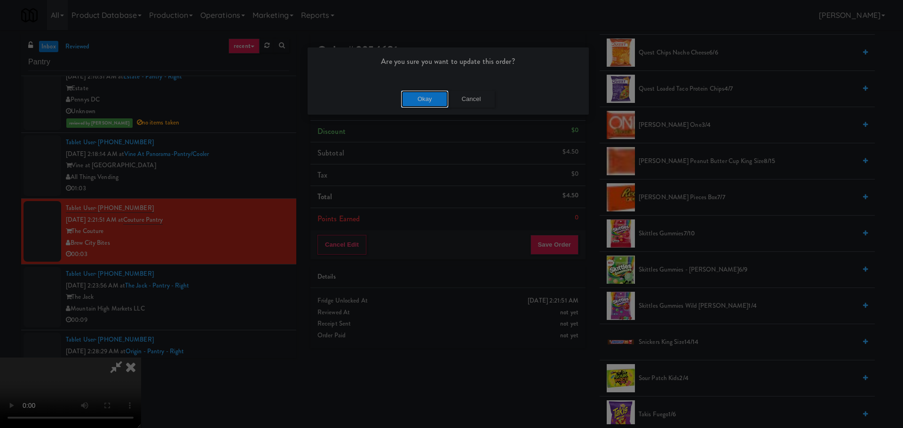
click at [427, 92] on button "Okay" at bounding box center [424, 99] width 47 height 17
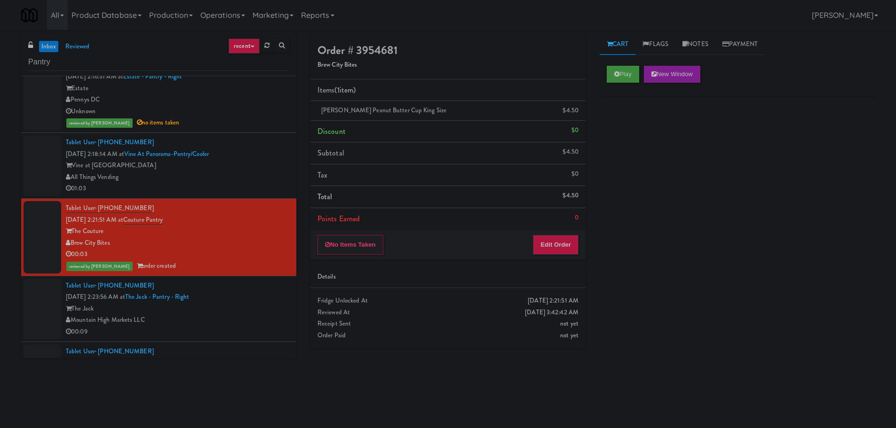
scroll to position [0, 0]
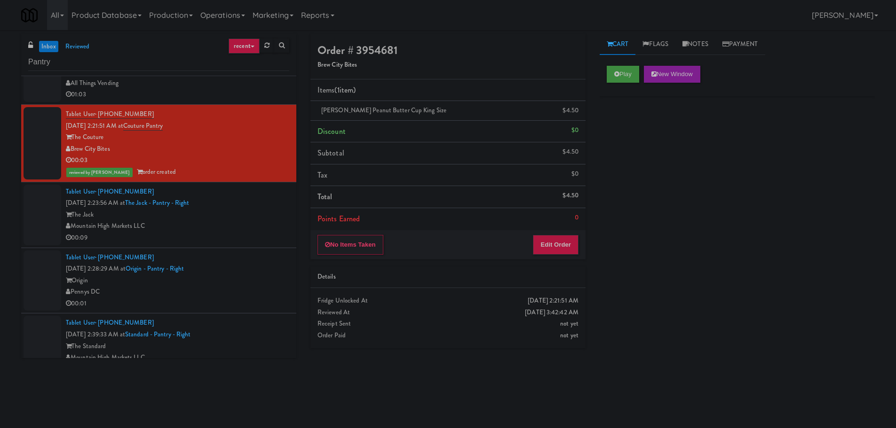
click at [234, 207] on div "Tablet User · (480) 316-7240 Sep 5, 2025 2:23:56 AM at The Jack - Pantry - Righ…" at bounding box center [177, 215] width 223 height 58
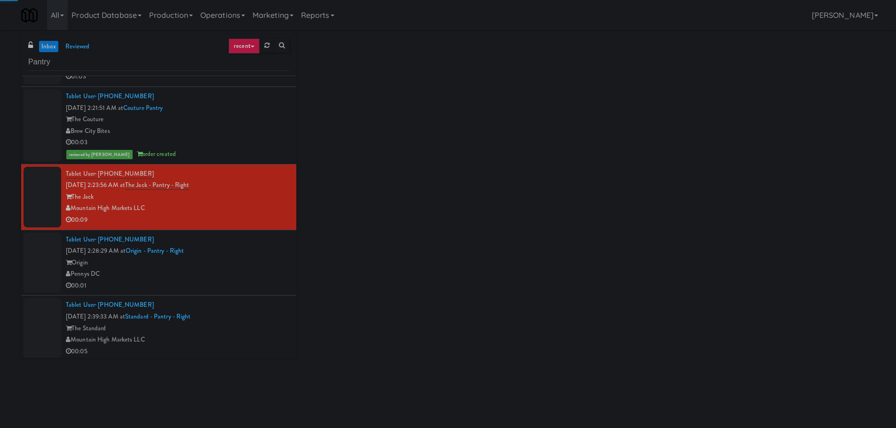
scroll to position [893, 0]
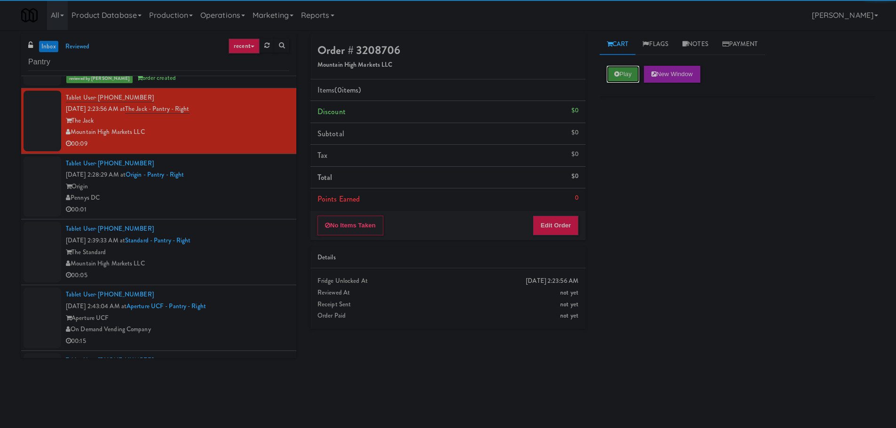
click at [623, 69] on button "Play" at bounding box center [623, 74] width 32 height 17
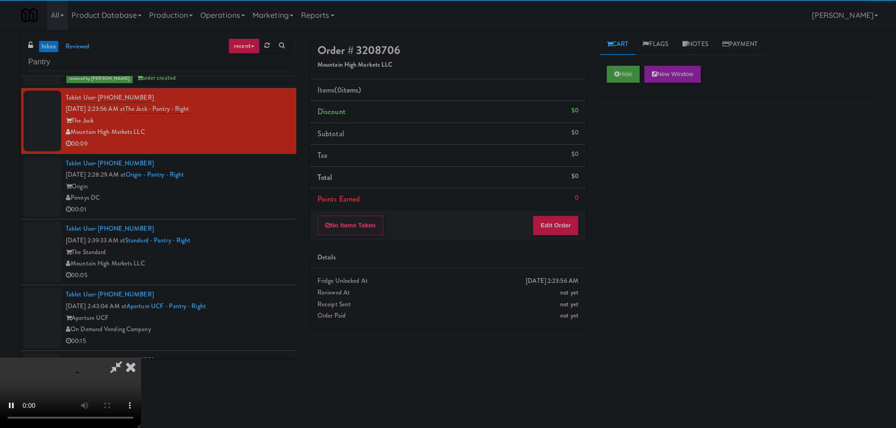
click at [568, 206] on li "Points Earned 0" at bounding box center [447, 200] width 275 height 22
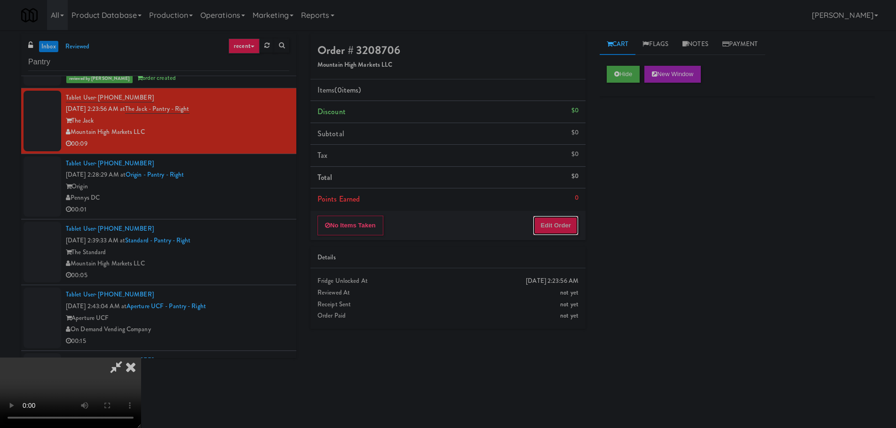
click at [562, 217] on button "Edit Order" at bounding box center [556, 226] width 46 height 20
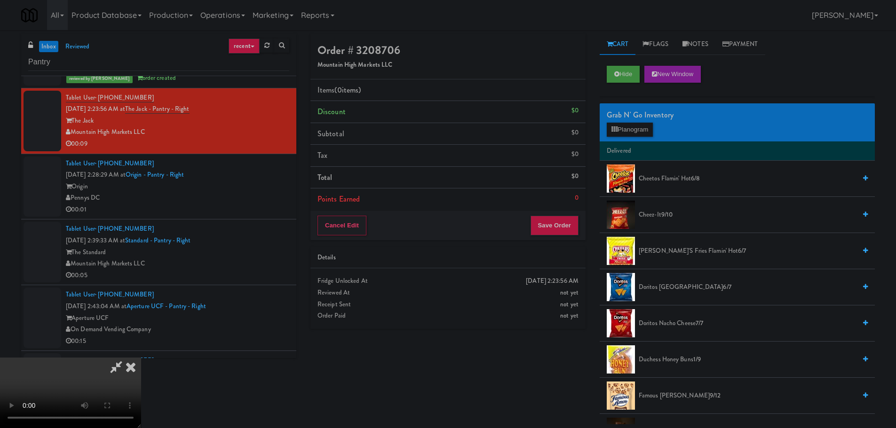
scroll to position [0, 0]
click at [141, 358] on video at bounding box center [70, 393] width 141 height 71
click at [667, 247] on span "Chester's Fries Flamin' Hot 6/7" at bounding box center [747, 251] width 217 height 12
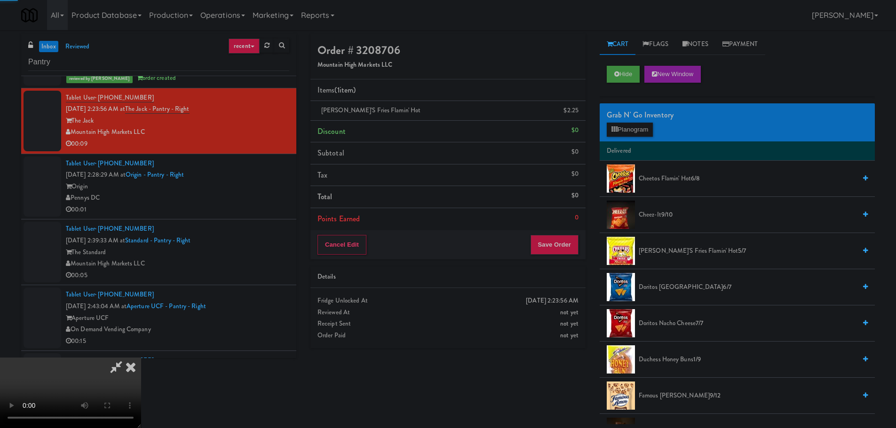
click at [141, 358] on video at bounding box center [70, 393] width 141 height 71
click at [564, 245] on button "Save Order" at bounding box center [554, 245] width 48 height 20
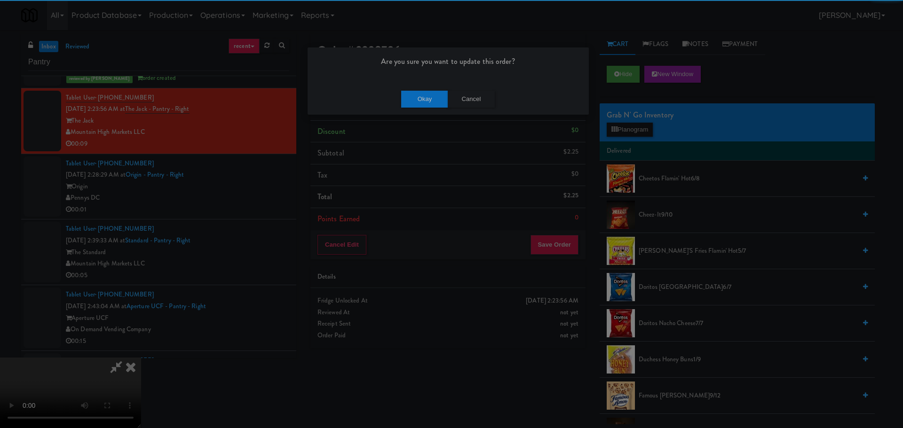
click at [420, 108] on div "Okay Cancel" at bounding box center [448, 99] width 281 height 32
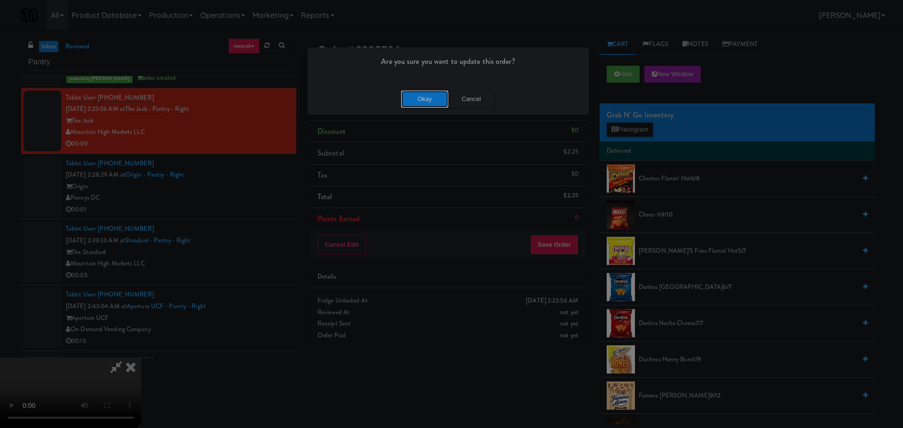
click at [421, 102] on button "Okay" at bounding box center [424, 99] width 47 height 17
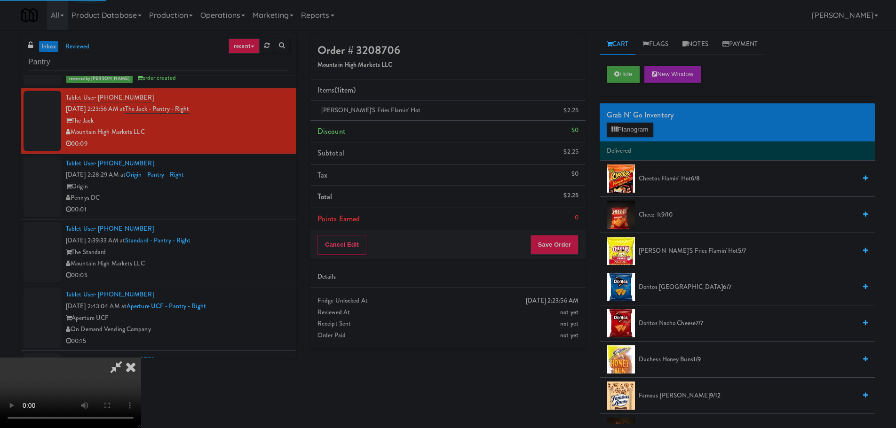
scroll to position [0, 0]
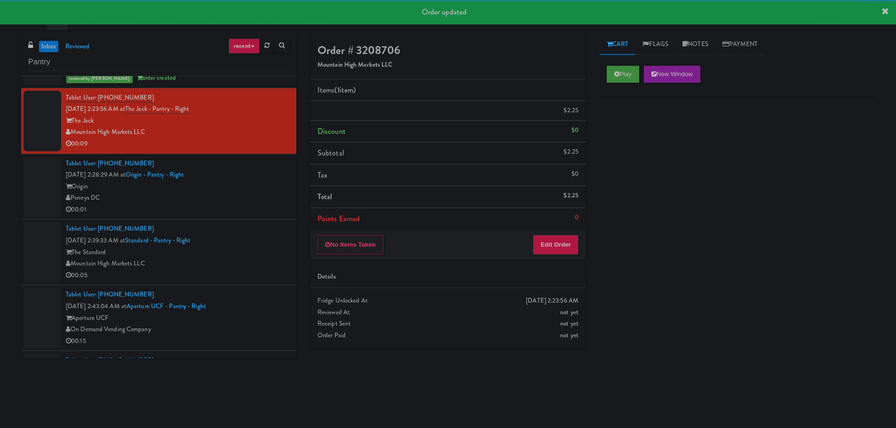
click at [263, 205] on div "00:01" at bounding box center [177, 210] width 223 height 12
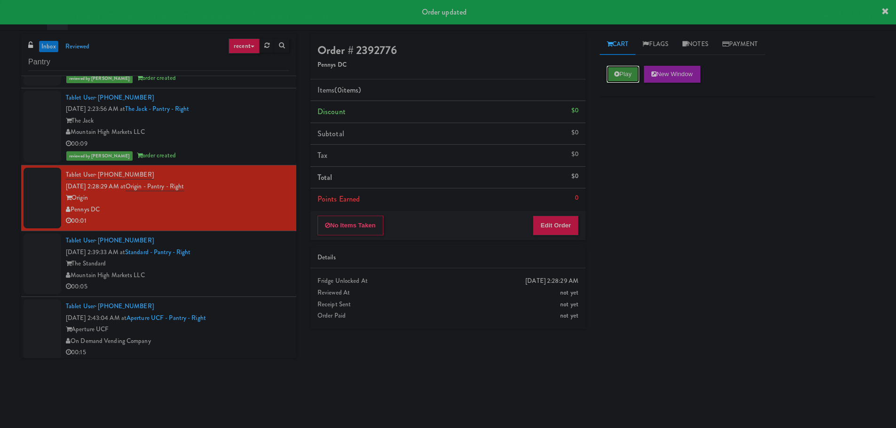
click at [621, 69] on button "Play" at bounding box center [623, 74] width 32 height 17
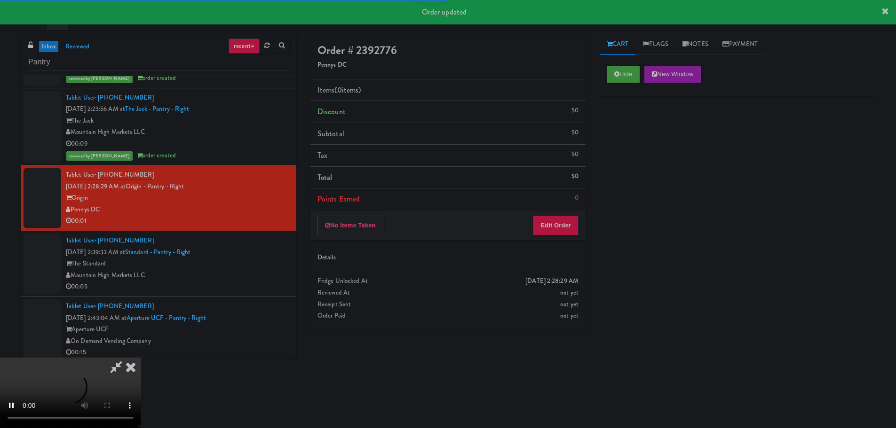
click at [548, 206] on li "Points Earned 0" at bounding box center [447, 200] width 275 height 22
click at [555, 223] on button "Edit Order" at bounding box center [556, 226] width 46 height 20
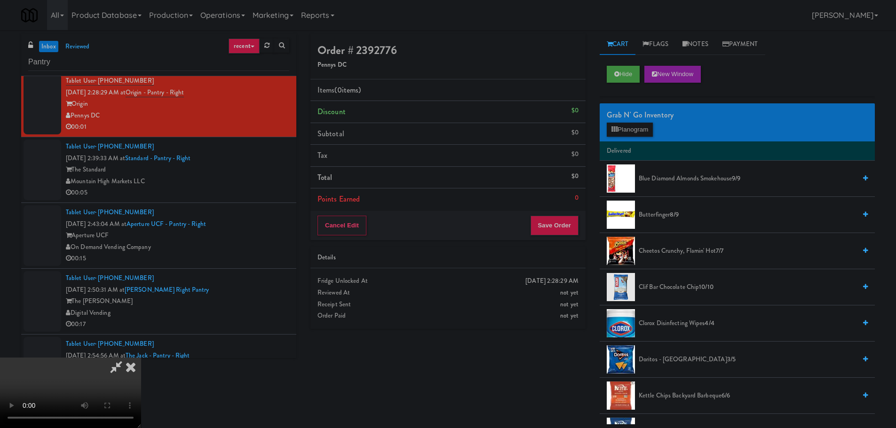
click at [141, 358] on icon at bounding box center [130, 367] width 21 height 19
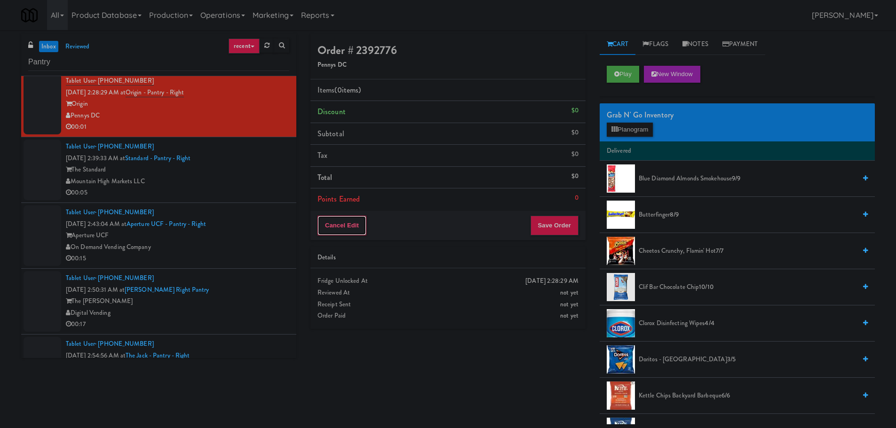
click at [337, 227] on button "Cancel Edit" at bounding box center [341, 226] width 49 height 20
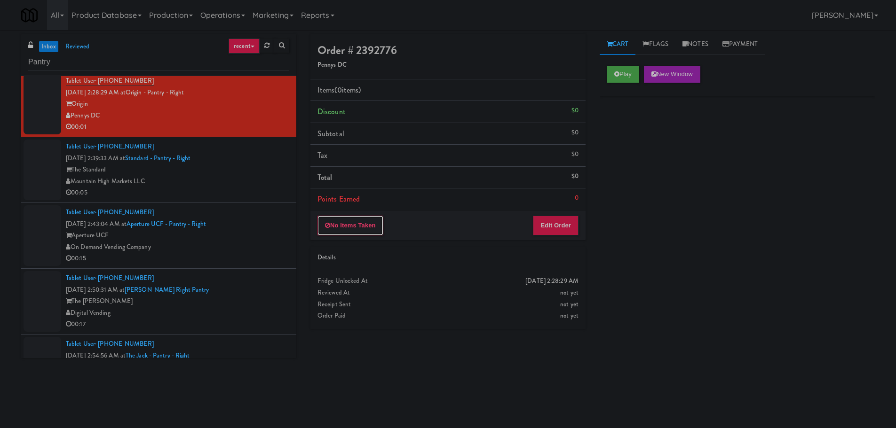
click at [337, 227] on button "No Items Taken" at bounding box center [350, 226] width 66 height 20
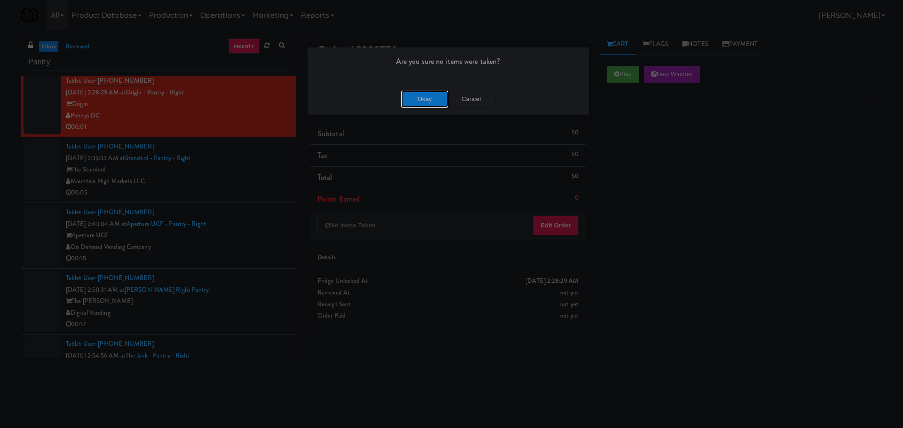
click at [423, 98] on button "Okay" at bounding box center [424, 99] width 47 height 17
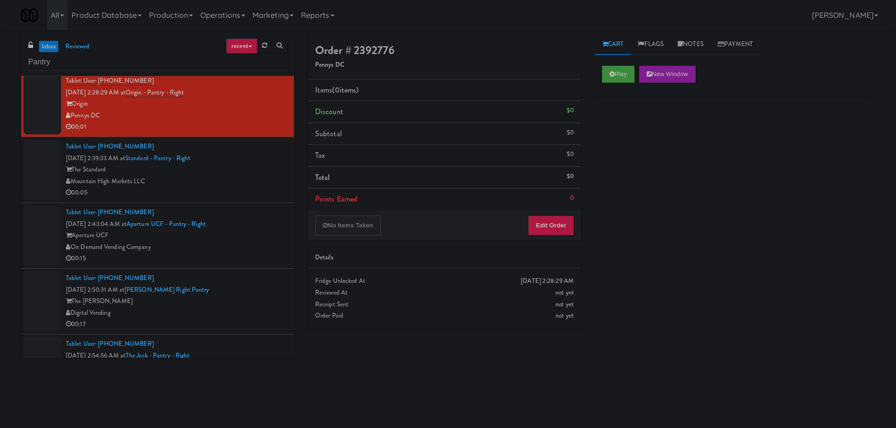
click at [258, 181] on div "Mountain High Markets LLC" at bounding box center [176, 182] width 221 height 12
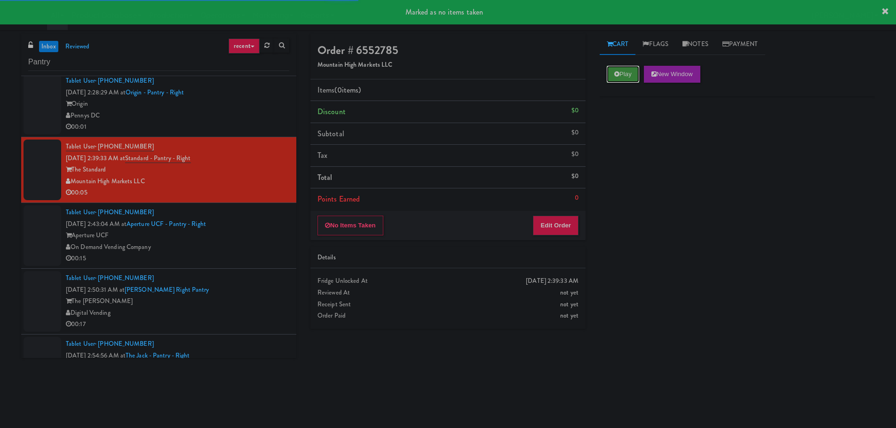
click at [628, 73] on button "Play" at bounding box center [623, 74] width 32 height 17
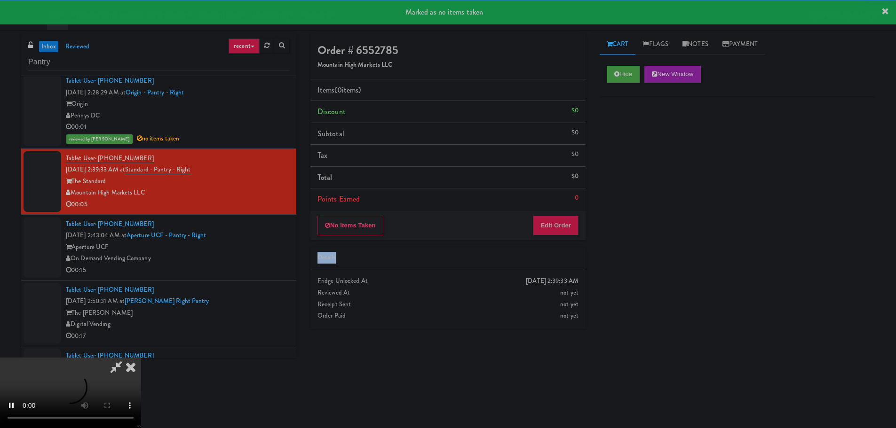
drag, startPoint x: 554, startPoint y: 240, endPoint x: 555, endPoint y: 231, distance: 8.9
click at [554, 237] on div "Order # 6552785 Mountain High Markets LLC Items (0 items ) Discount $0 Subtotal…" at bounding box center [447, 185] width 289 height 302
click at [555, 231] on button "Edit Order" at bounding box center [556, 226] width 46 height 20
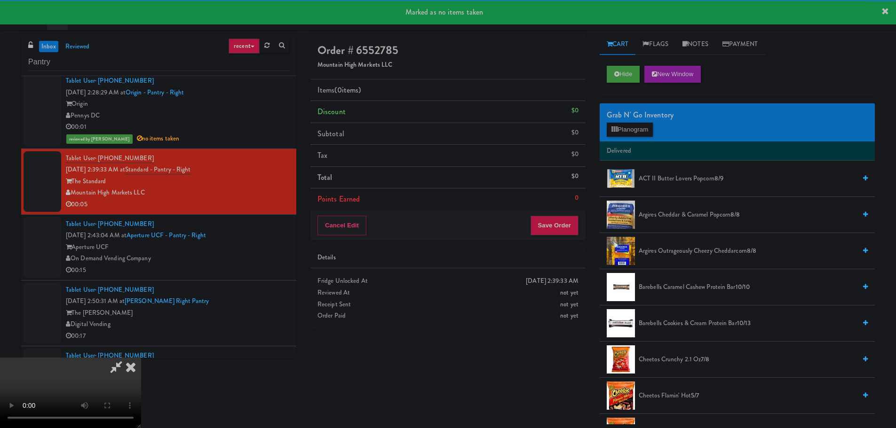
click at [392, 309] on div "Receipt Sent" at bounding box center [447, 305] width 261 height 12
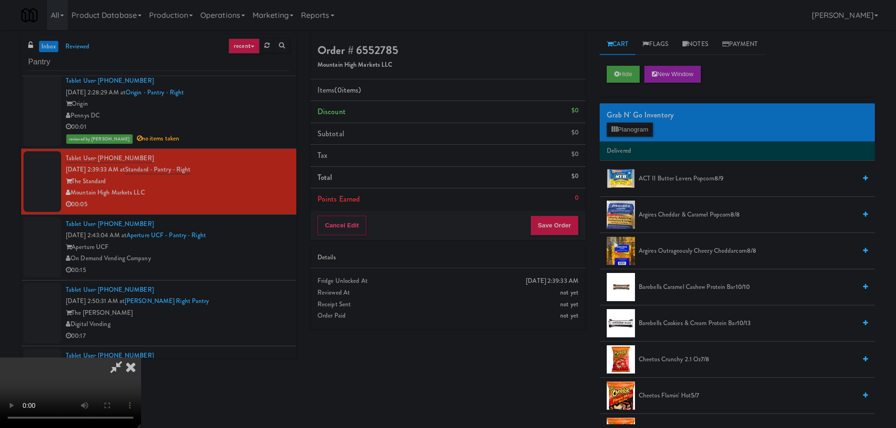
click at [141, 358] on video at bounding box center [70, 393] width 141 height 71
click at [638, 140] on div "Grab N' Go Inventory Planogram" at bounding box center [736, 122] width 275 height 38
click at [634, 131] on button "Planogram" at bounding box center [630, 130] width 46 height 14
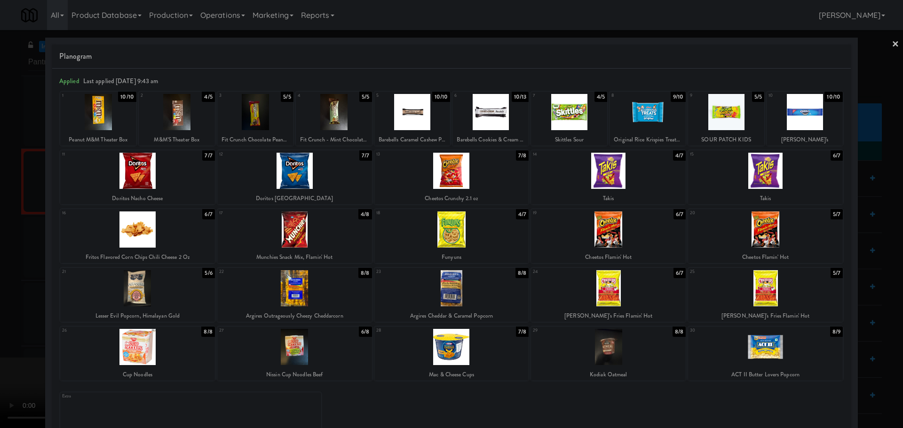
click at [435, 339] on div at bounding box center [451, 347] width 155 height 36
click at [1, 309] on div at bounding box center [451, 214] width 903 height 428
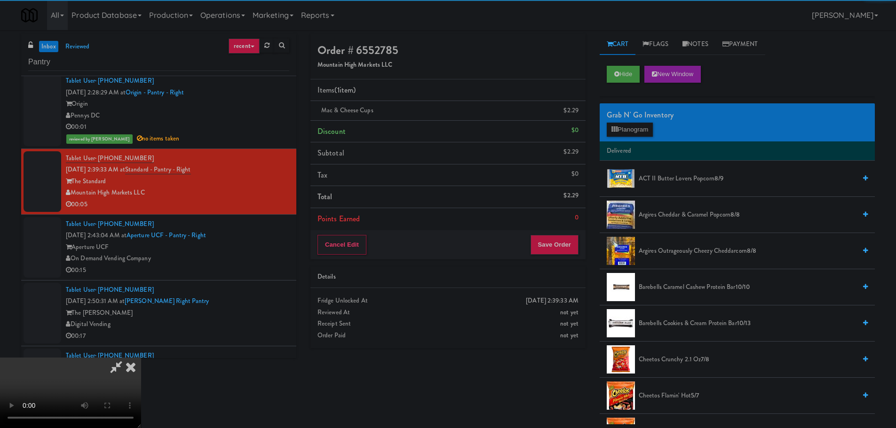
drag, startPoint x: 236, startPoint y: 247, endPoint x: 407, endPoint y: 255, distance: 171.8
click at [141, 358] on video at bounding box center [70, 393] width 141 height 71
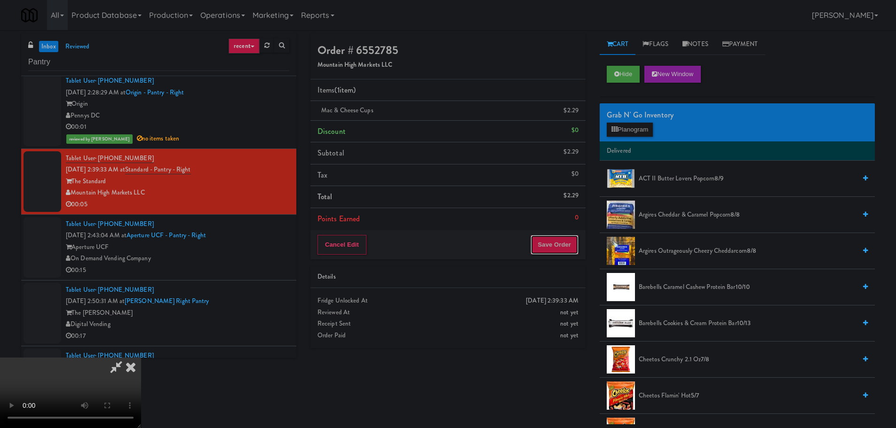
click at [569, 244] on button "Save Order" at bounding box center [554, 245] width 48 height 20
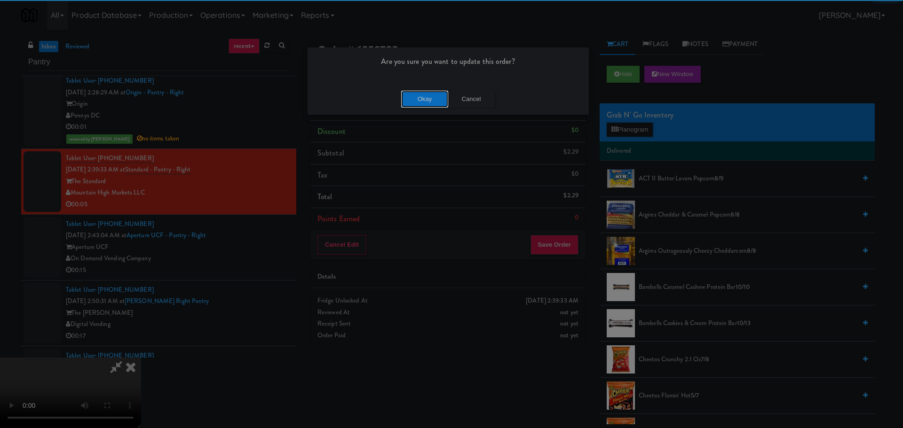
click at [419, 103] on button "Okay" at bounding box center [424, 99] width 47 height 17
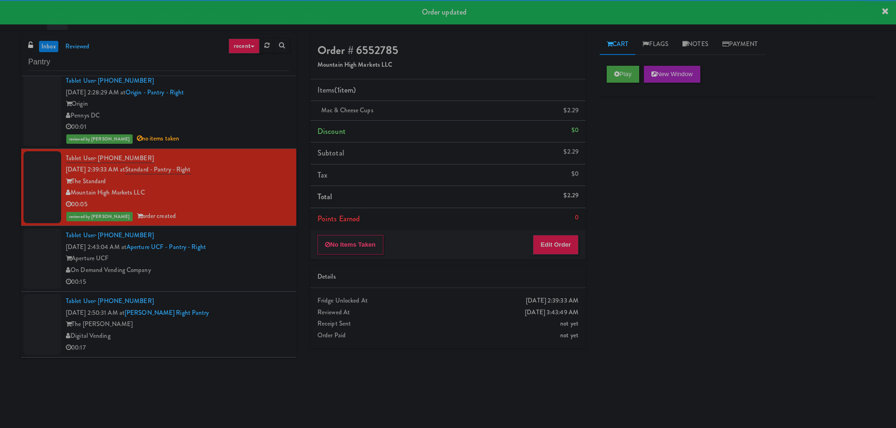
click at [221, 275] on div "On Demand Vending Company" at bounding box center [177, 271] width 223 height 12
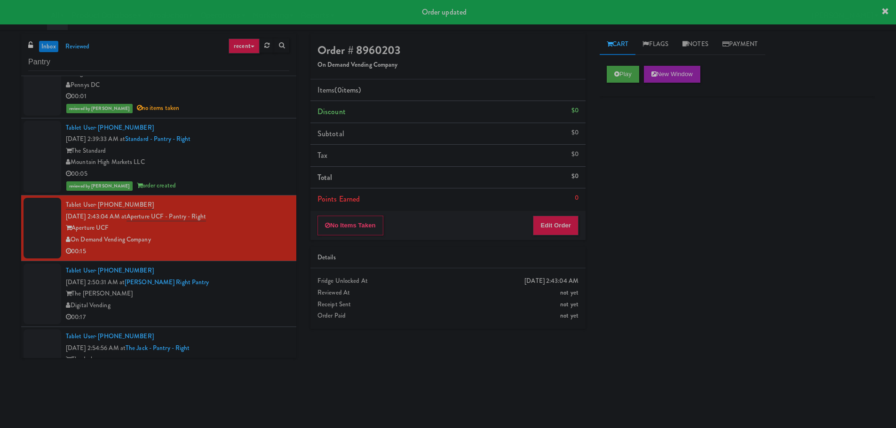
scroll to position [1081, 0]
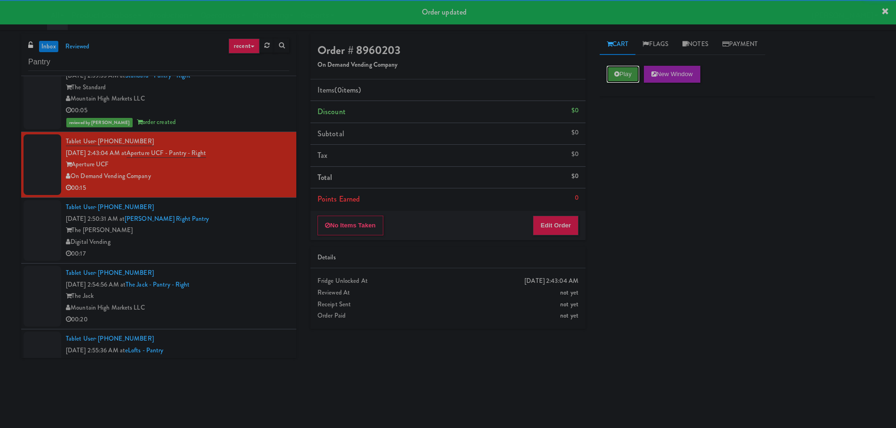
click at [633, 70] on button "Play" at bounding box center [623, 74] width 32 height 17
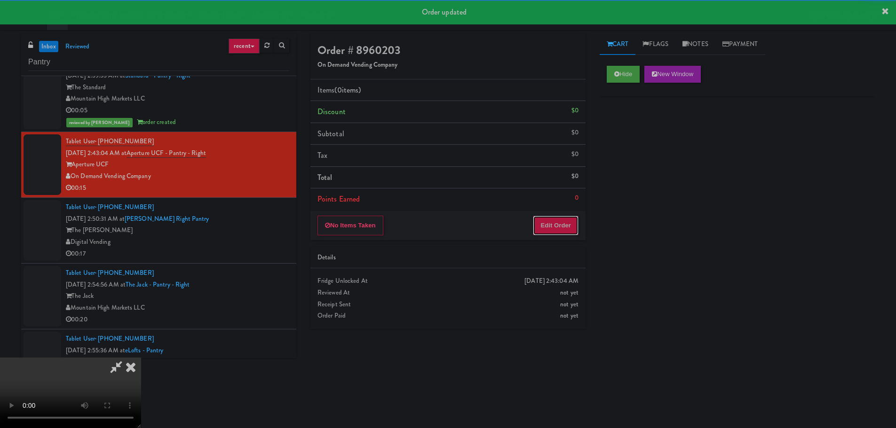
click at [574, 220] on button "Edit Order" at bounding box center [556, 226] width 46 height 20
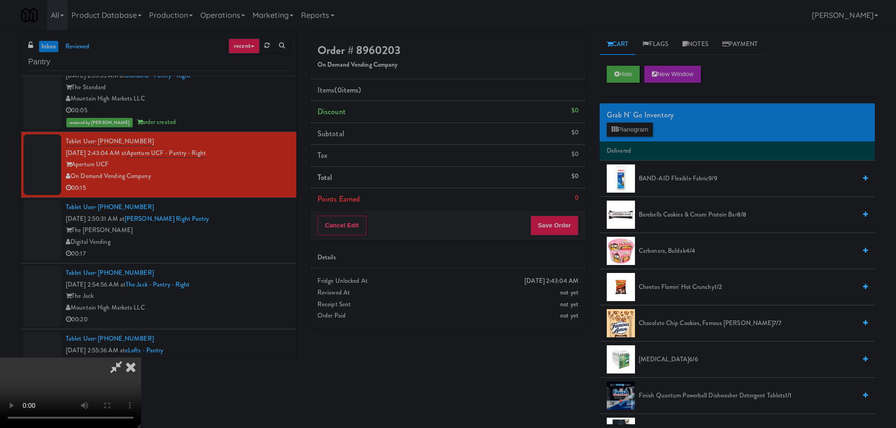
scroll to position [0, 0]
click at [141, 358] on video at bounding box center [70, 393] width 141 height 71
click at [650, 129] on button "Planogram" at bounding box center [630, 130] width 46 height 14
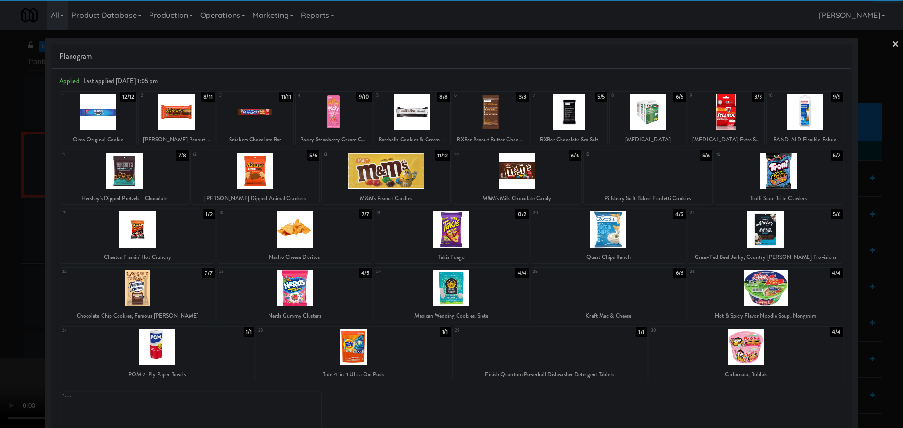
click at [757, 292] on div at bounding box center [765, 288] width 155 height 36
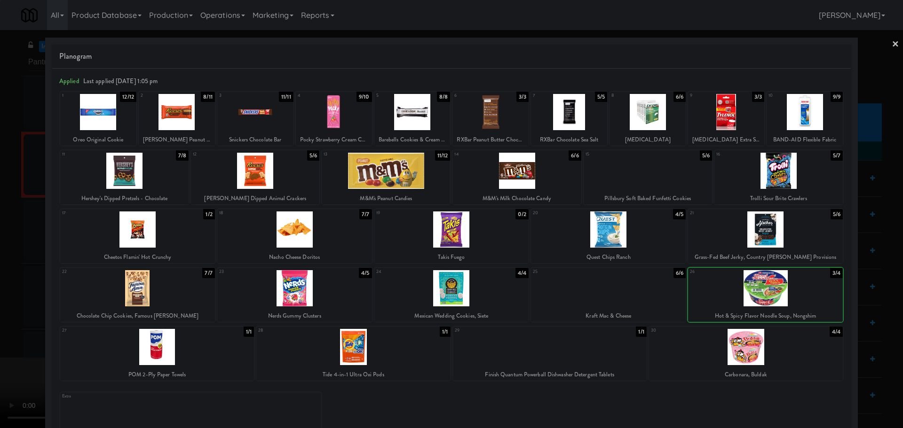
click at [11, 279] on div at bounding box center [451, 214] width 903 height 428
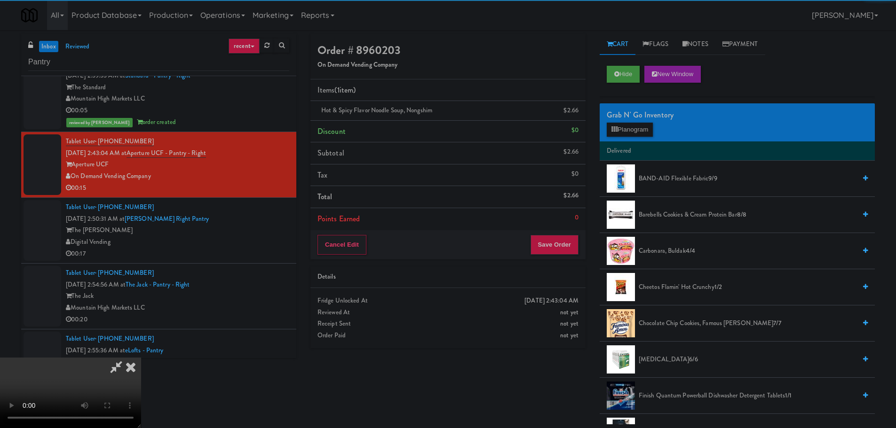
drag, startPoint x: 390, startPoint y: 224, endPoint x: 414, endPoint y: 223, distance: 24.0
click at [141, 358] on video at bounding box center [70, 393] width 141 height 71
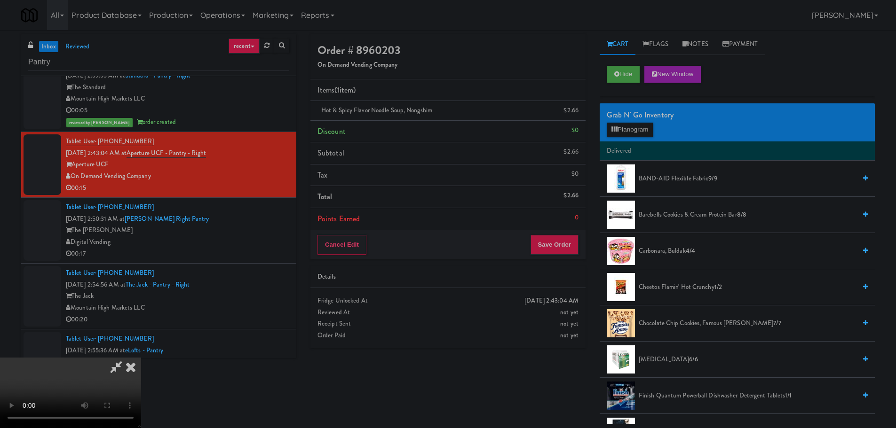
scroll to position [21, 0]
click at [141, 358] on video at bounding box center [70, 393] width 141 height 71
click at [672, 283] on span "Cheetos Flamin' Hot Crunchy 1/2" at bounding box center [747, 288] width 217 height 12
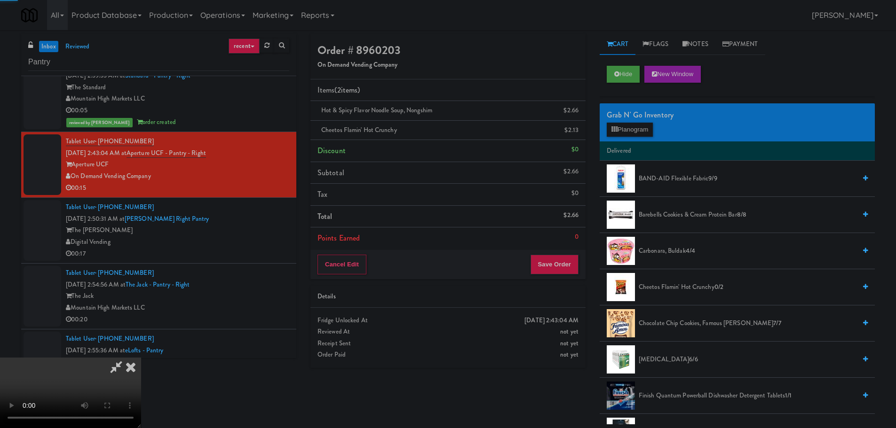
click at [141, 358] on video at bounding box center [70, 393] width 141 height 71
click at [555, 266] on button "Save Order" at bounding box center [554, 265] width 48 height 20
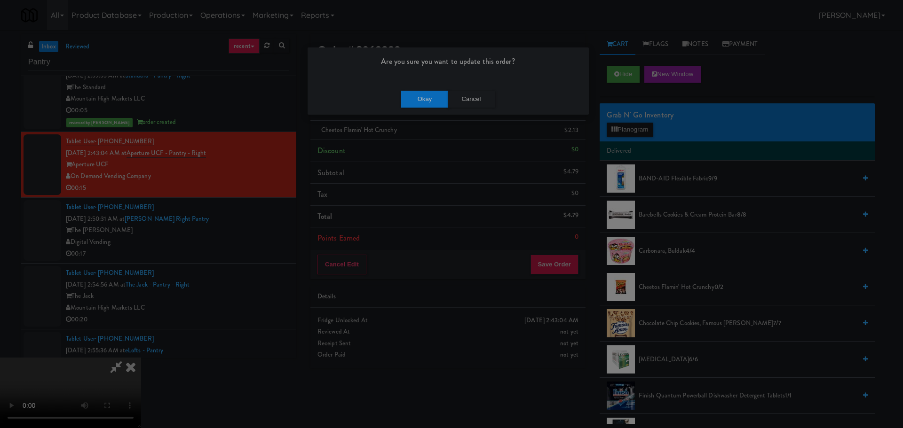
click at [421, 109] on div "Okay Cancel" at bounding box center [448, 99] width 281 height 32
click at [423, 103] on button "Okay" at bounding box center [424, 99] width 47 height 17
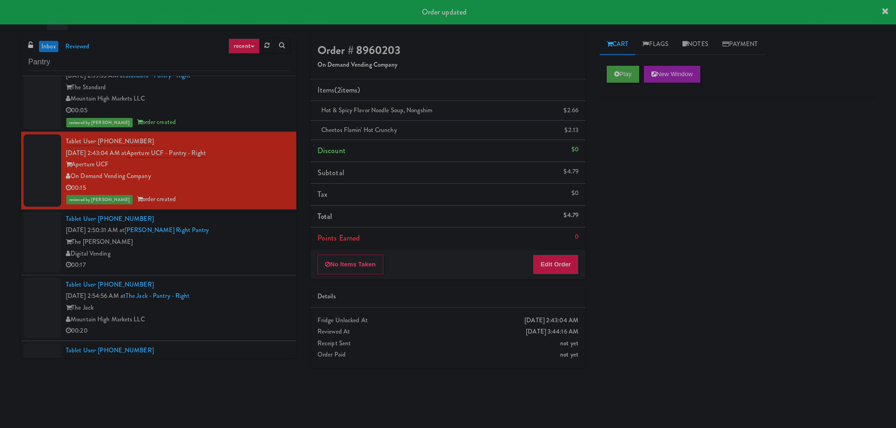
scroll to position [0, 0]
click at [235, 255] on div "Digital Vending" at bounding box center [177, 254] width 223 height 12
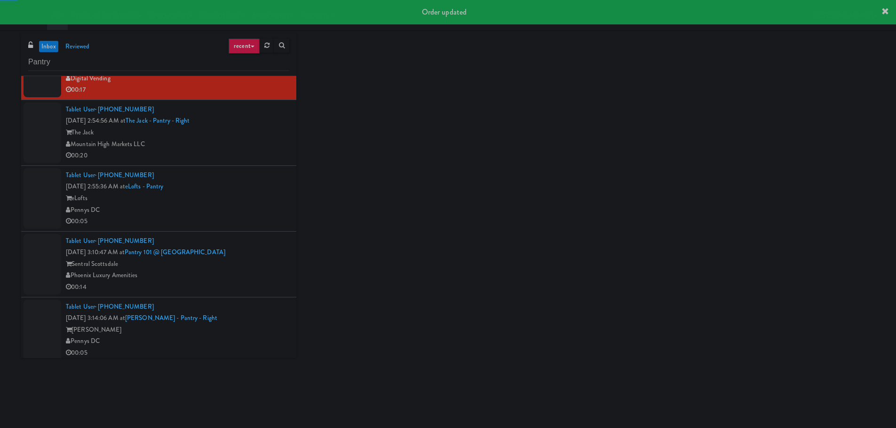
scroll to position [1262, 0]
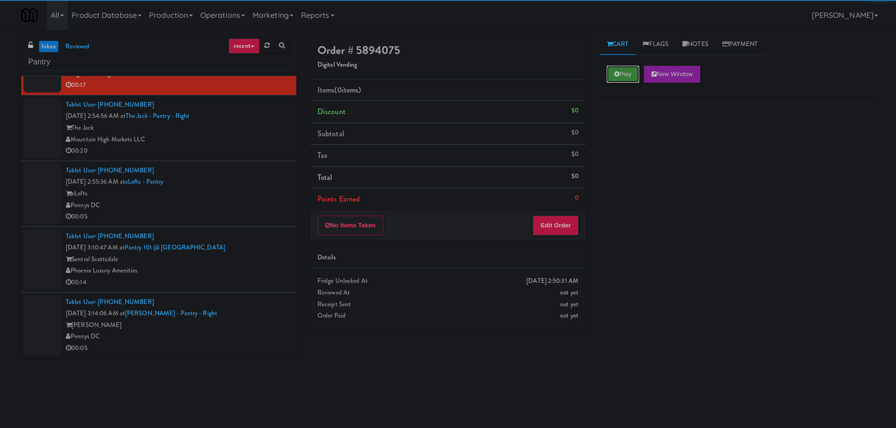
click at [618, 73] on icon at bounding box center [616, 74] width 5 height 6
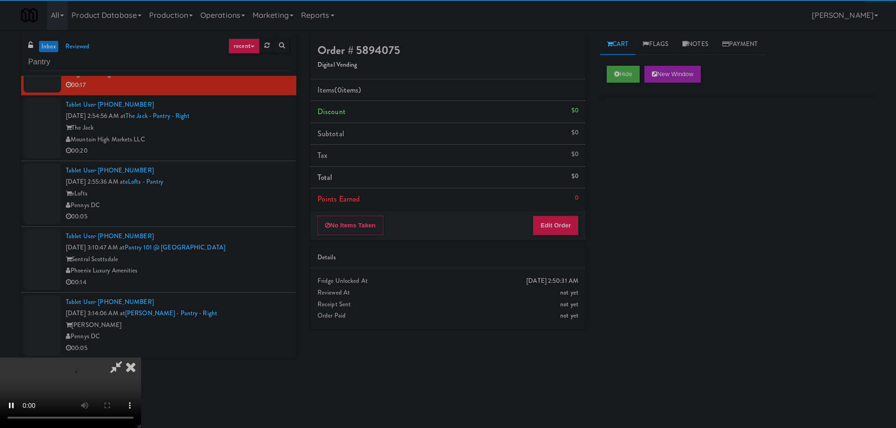
click at [574, 205] on li "Points Earned 0" at bounding box center [447, 200] width 275 height 22
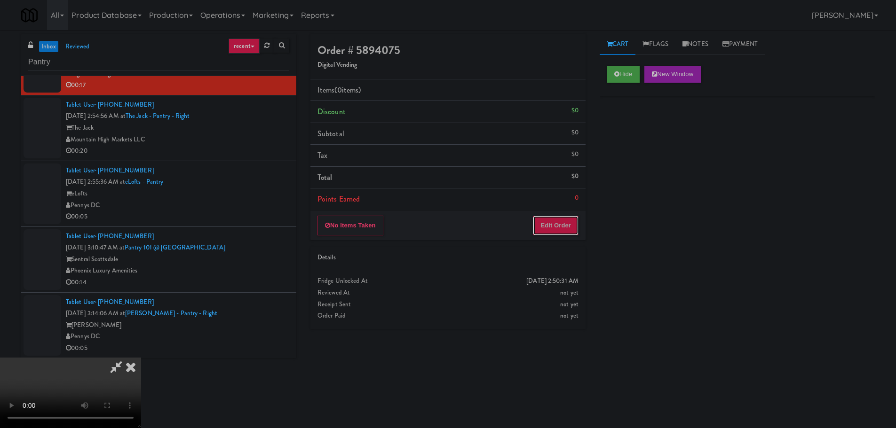
click at [560, 229] on button "Edit Order" at bounding box center [556, 226] width 46 height 20
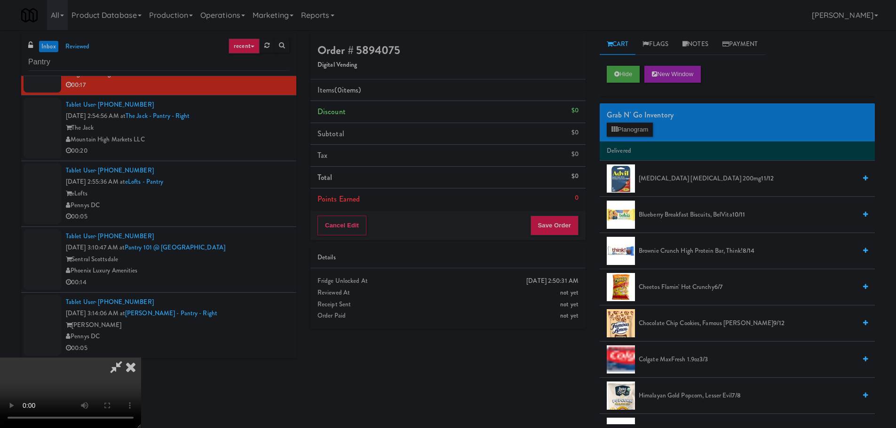
scroll to position [0, 0]
click at [141, 358] on video at bounding box center [70, 393] width 141 height 71
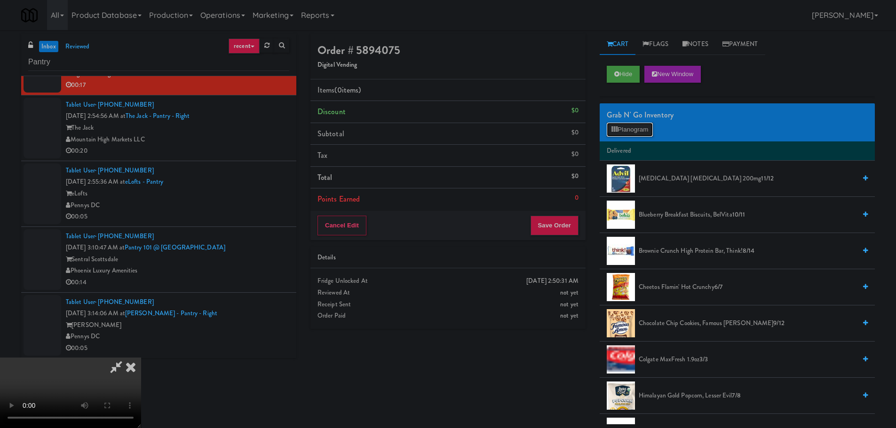
click at [647, 131] on button "Planogram" at bounding box center [630, 130] width 46 height 14
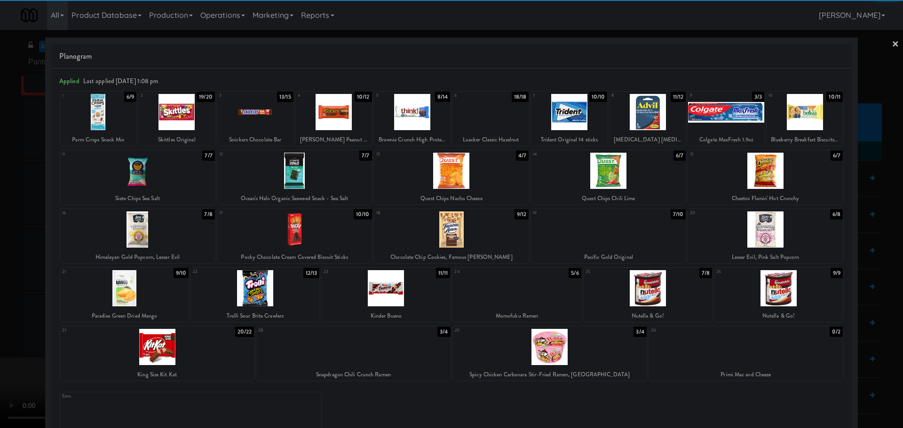
click at [598, 238] on div at bounding box center [608, 230] width 155 height 36
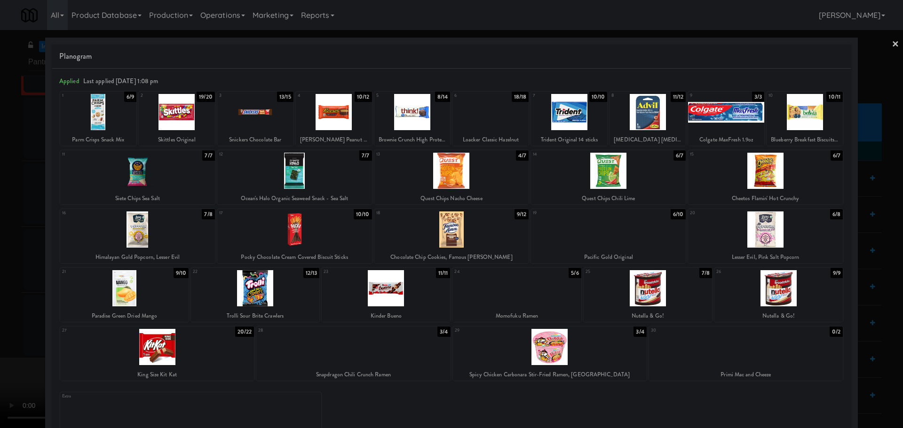
click at [0, 263] on div at bounding box center [451, 214] width 903 height 428
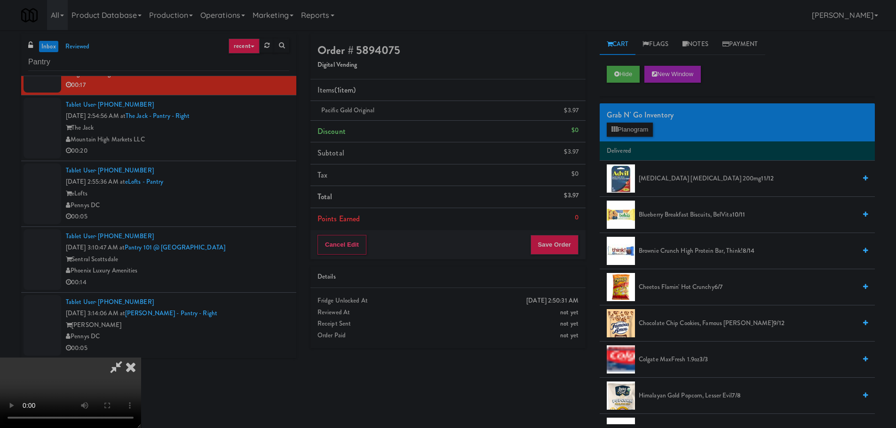
scroll to position [8, 0]
click at [141, 358] on video at bounding box center [70, 393] width 141 height 71
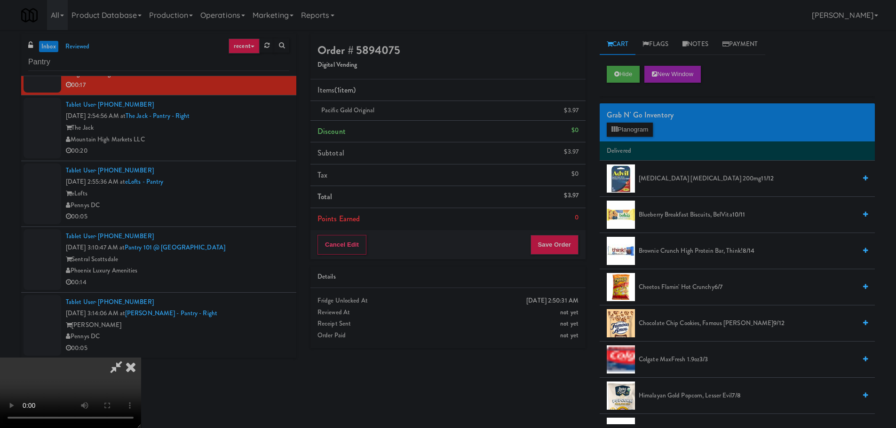
click at [141, 358] on video at bounding box center [70, 393] width 141 height 71
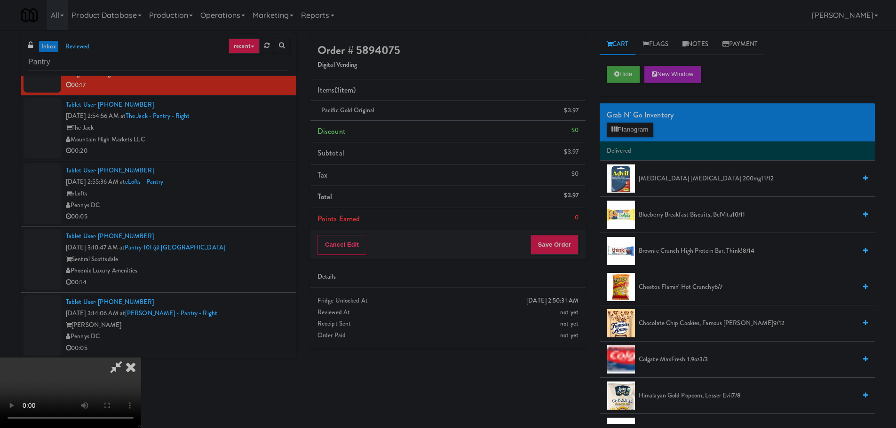
click at [141, 358] on video at bounding box center [70, 393] width 141 height 71
click at [626, 135] on button "Planogram" at bounding box center [630, 130] width 46 height 14
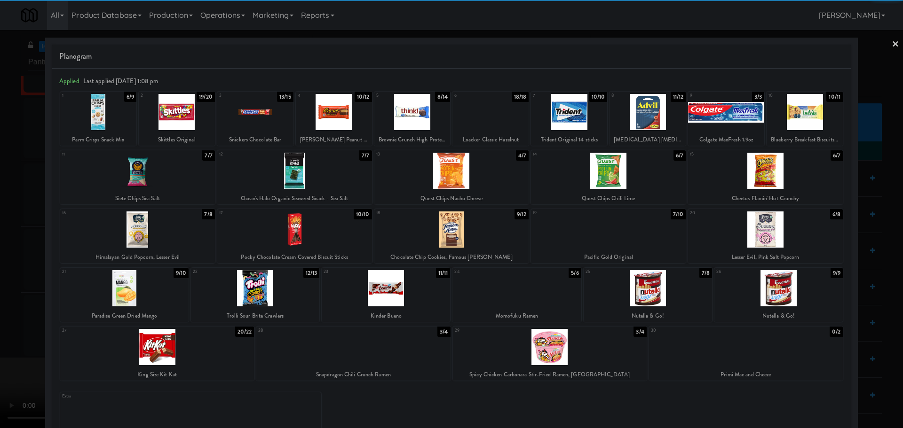
click at [296, 179] on div at bounding box center [294, 171] width 155 height 36
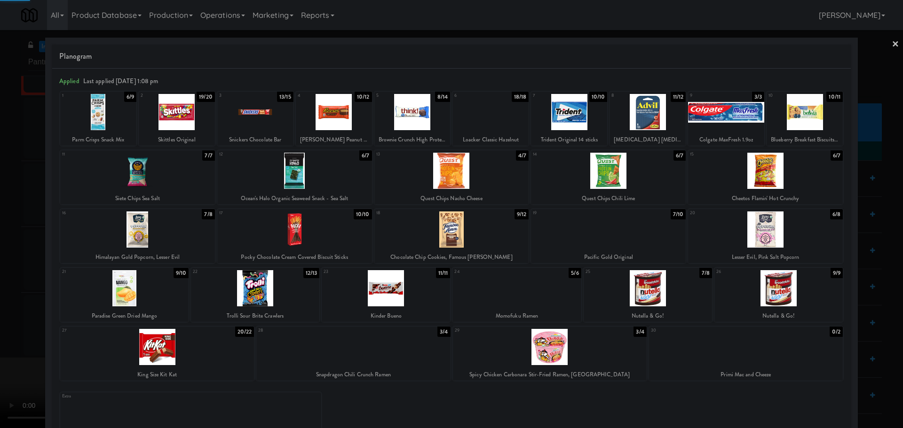
click at [0, 223] on div at bounding box center [451, 214] width 903 height 428
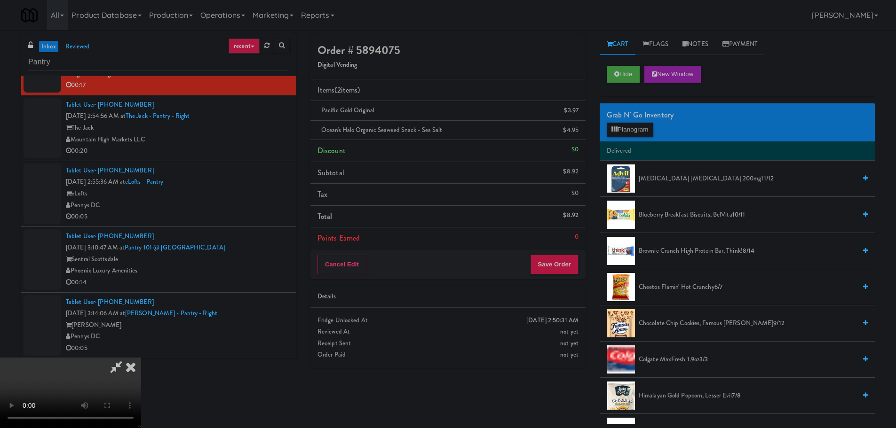
scroll to position [21, 0]
click at [141, 358] on video at bounding box center [70, 393] width 141 height 71
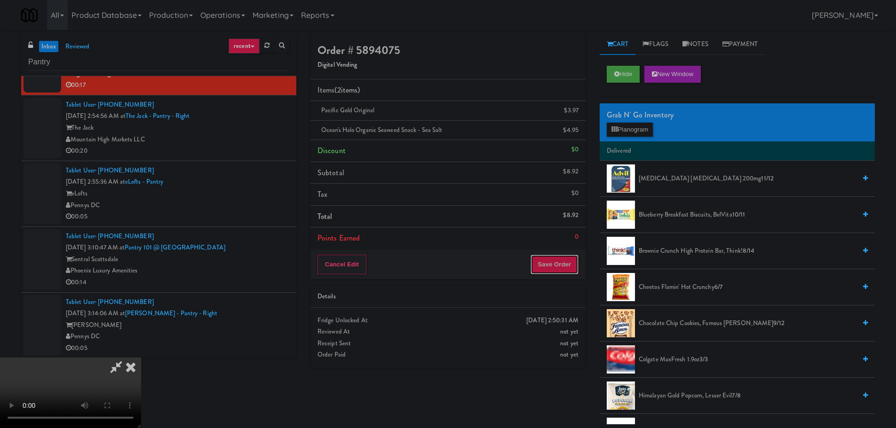
click at [556, 261] on button "Save Order" at bounding box center [554, 265] width 48 height 20
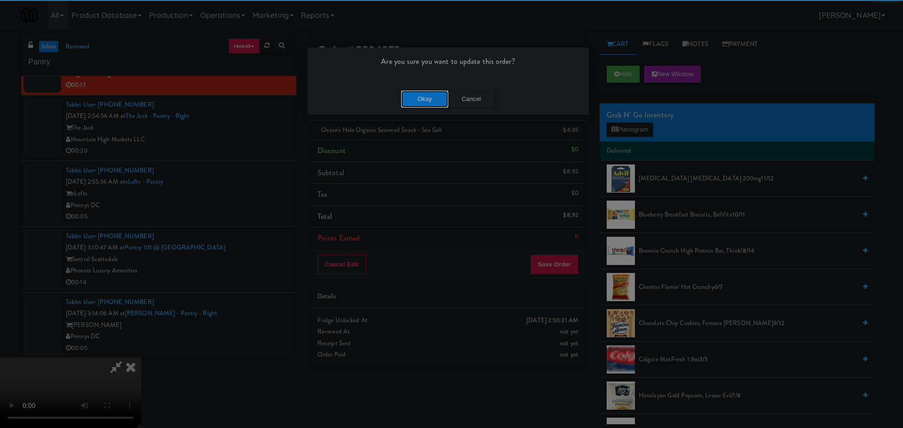
click at [423, 106] on button "Okay" at bounding box center [424, 99] width 47 height 17
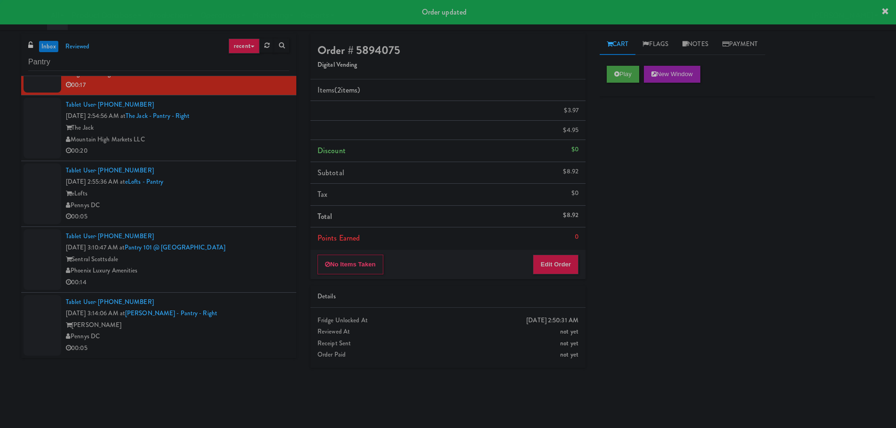
scroll to position [0, 0]
click at [244, 206] on div "Pennys DC" at bounding box center [177, 206] width 223 height 12
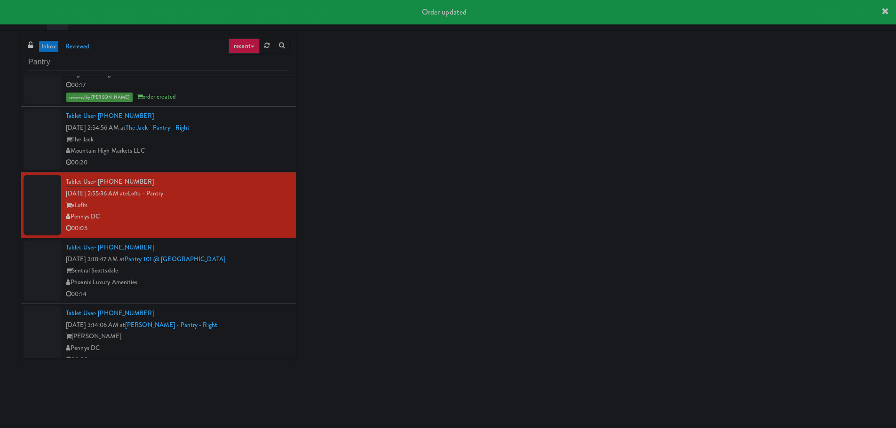
click at [254, 147] on div "Mountain High Markets LLC" at bounding box center [177, 151] width 223 height 12
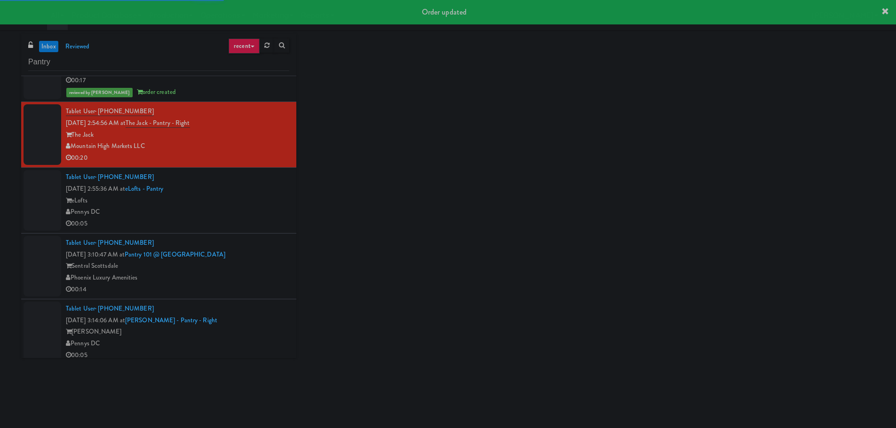
scroll to position [1273, 0]
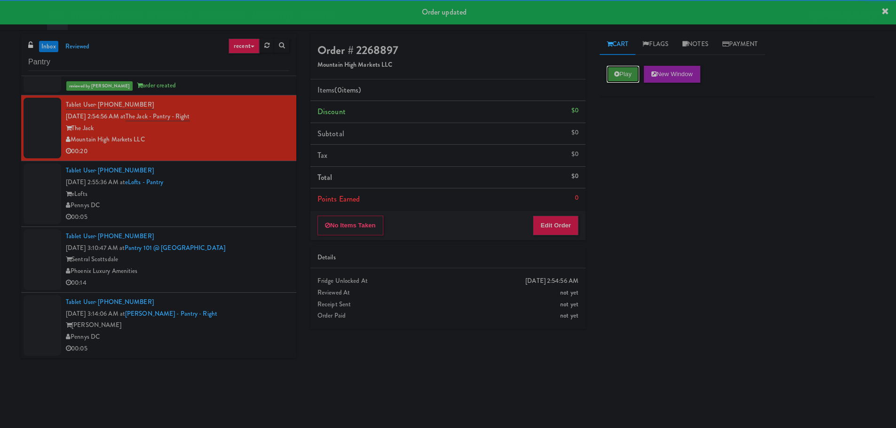
click at [639, 67] on button "Play" at bounding box center [623, 74] width 32 height 17
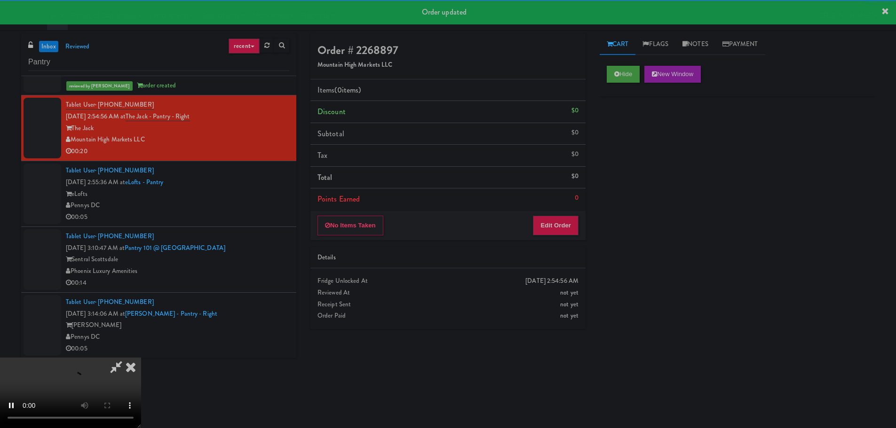
click at [573, 250] on div "Details" at bounding box center [447, 258] width 275 height 22
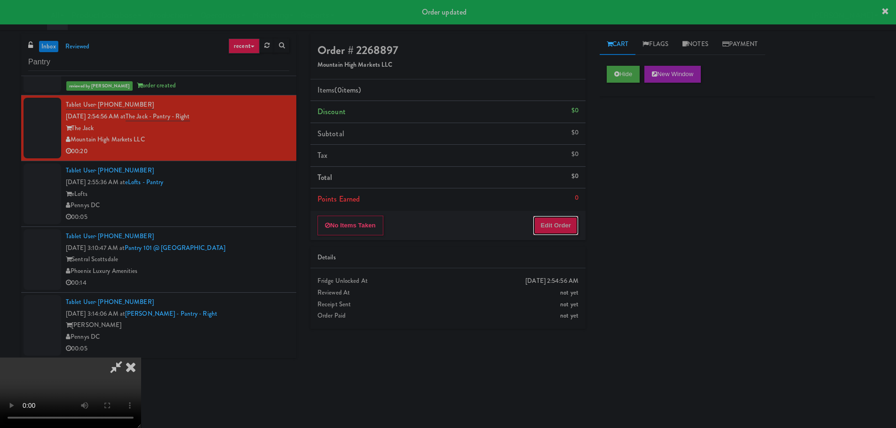
click at [558, 218] on button "Edit Order" at bounding box center [556, 226] width 46 height 20
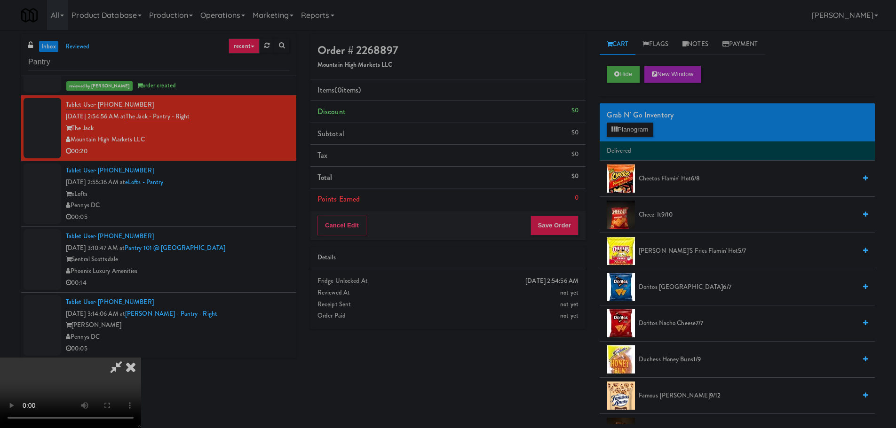
scroll to position [0, 0]
click at [141, 358] on video at bounding box center [70, 393] width 141 height 71
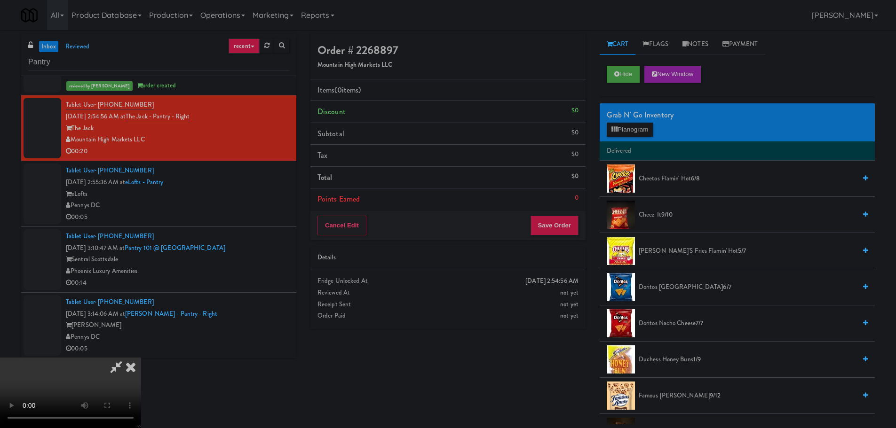
click at [141, 358] on video at bounding box center [70, 393] width 141 height 71
drag, startPoint x: 391, startPoint y: 280, endPoint x: 383, endPoint y: 297, distance: 19.3
click at [141, 358] on video at bounding box center [70, 393] width 141 height 71
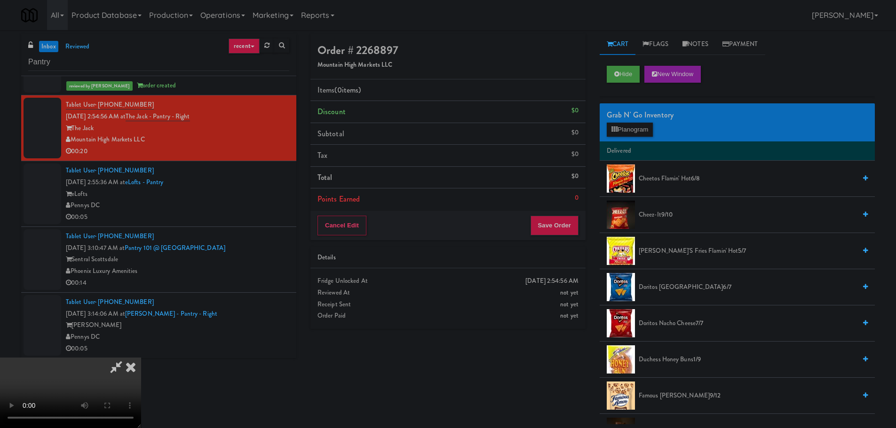
click at [141, 358] on video at bounding box center [70, 393] width 141 height 71
click at [645, 132] on button "Planogram" at bounding box center [630, 130] width 46 height 14
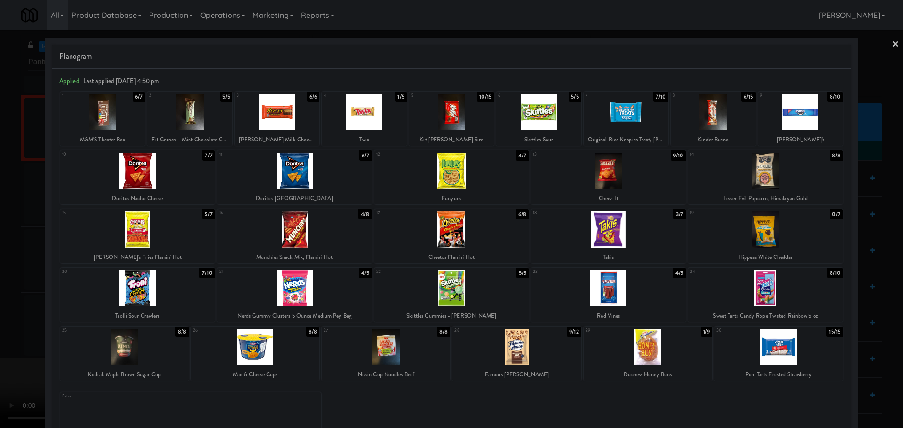
click at [594, 188] on div at bounding box center [608, 171] width 155 height 36
drag, startPoint x: 0, startPoint y: 289, endPoint x: 223, endPoint y: 257, distance: 225.2
click at [8, 290] on div at bounding box center [451, 214] width 903 height 428
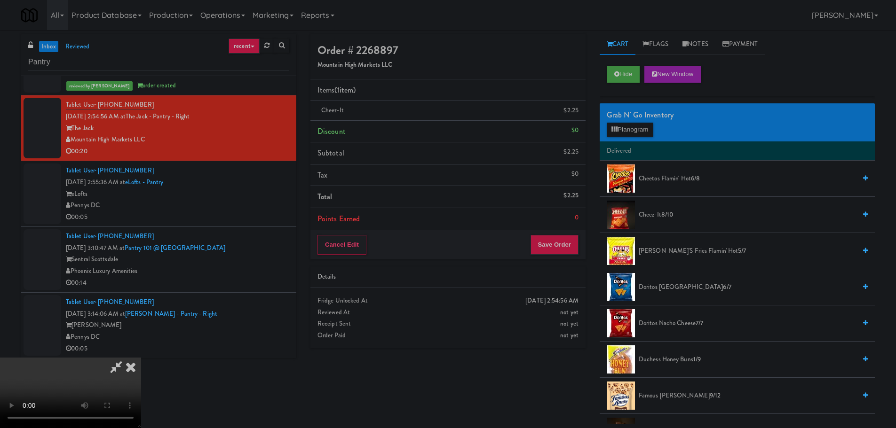
click at [141, 358] on video at bounding box center [70, 393] width 141 height 71
click at [635, 135] on button "Planogram" at bounding box center [630, 130] width 46 height 14
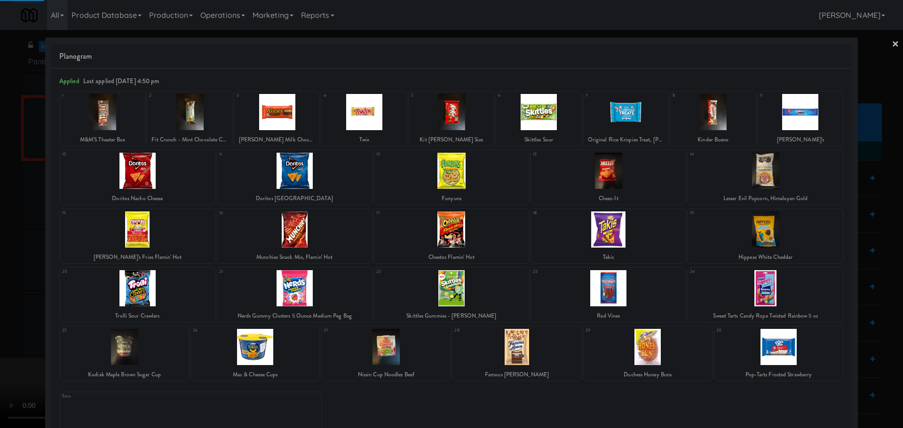
click at [0, 201] on div at bounding box center [451, 214] width 903 height 428
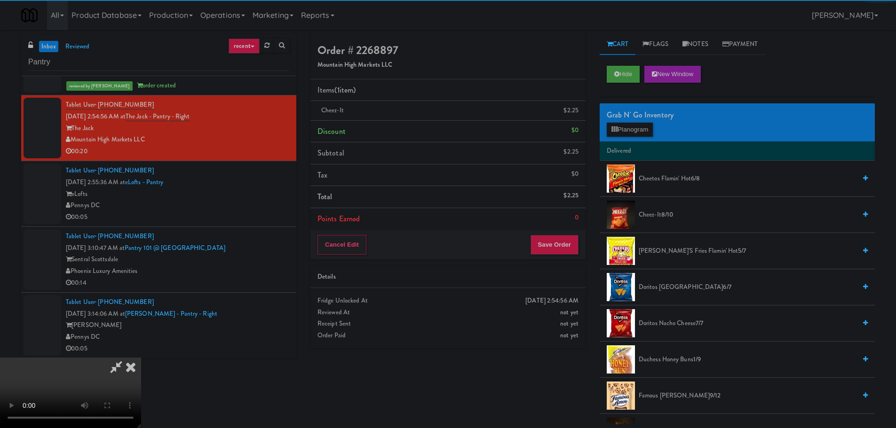
click at [141, 358] on video at bounding box center [70, 393] width 141 height 71
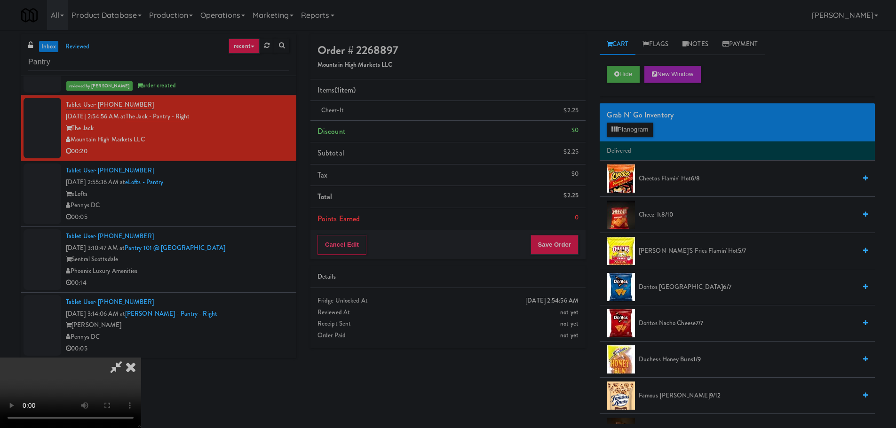
scroll to position [162, 0]
click at [141, 358] on video at bounding box center [70, 393] width 141 height 71
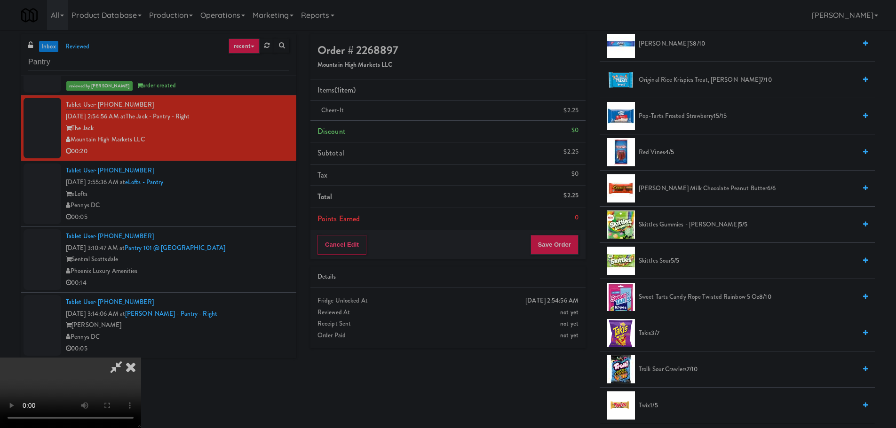
scroll to position [799, 0]
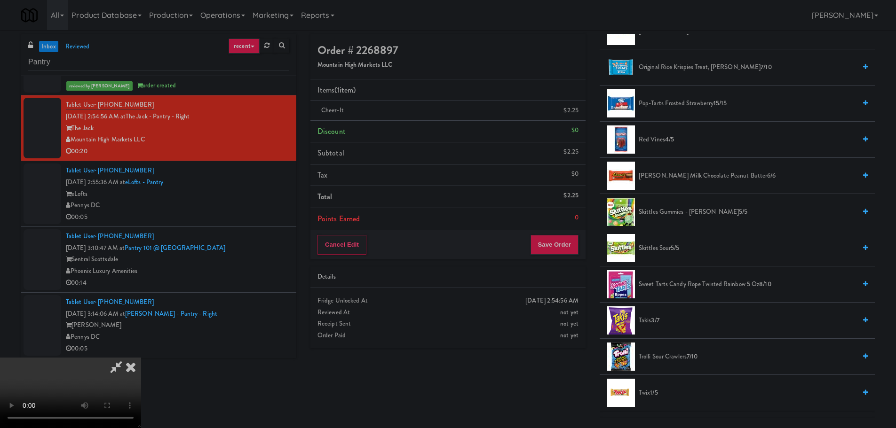
click at [673, 282] on span "Sweet Tarts Candy Rope Twisted Rainbow 5 oz 8/10" at bounding box center [747, 285] width 217 height 12
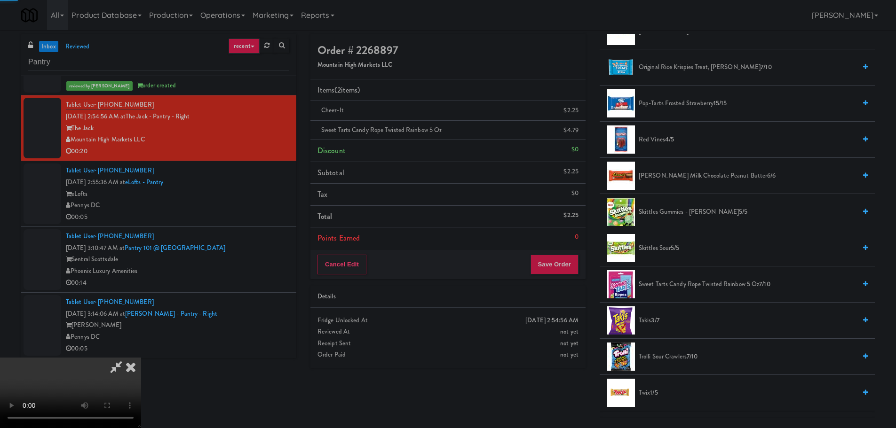
click at [141, 358] on video at bounding box center [70, 393] width 141 height 71
click at [560, 270] on button "Save Order" at bounding box center [554, 265] width 48 height 20
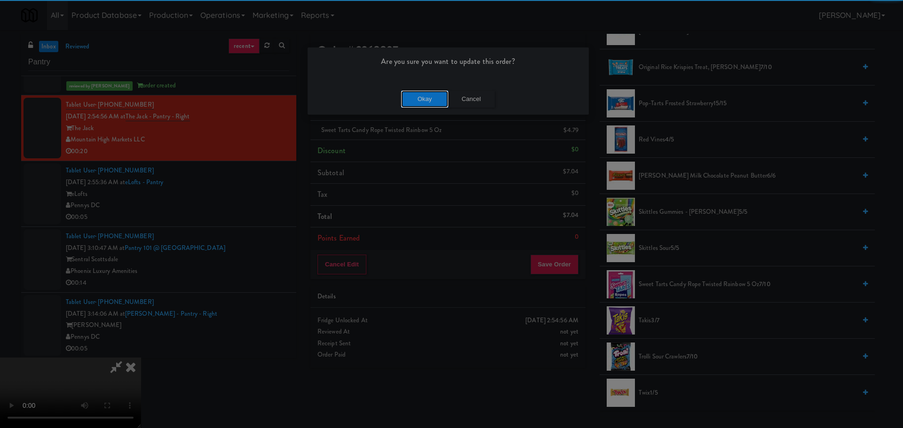
click at [423, 92] on button "Okay" at bounding box center [424, 99] width 47 height 17
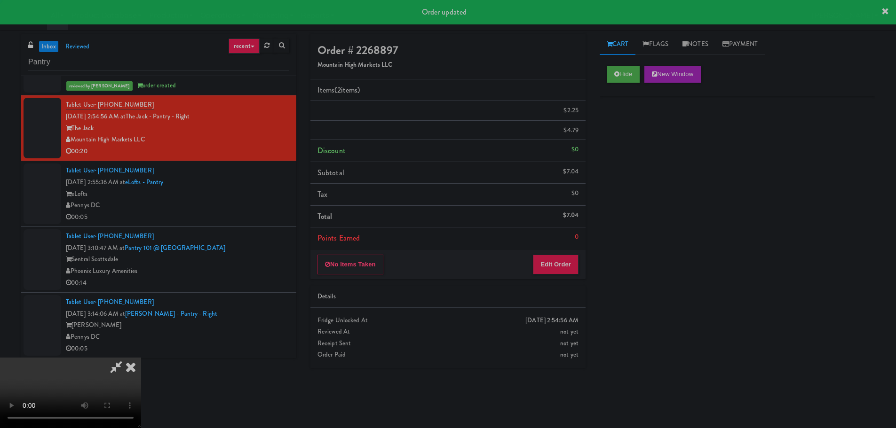
scroll to position [0, 0]
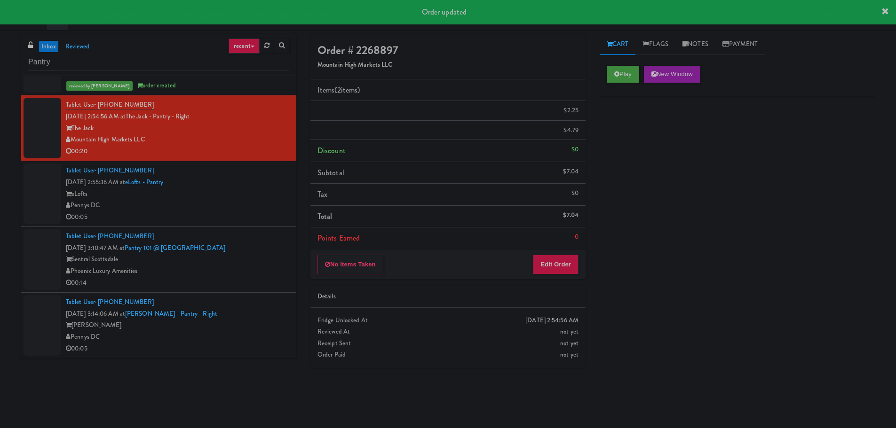
click at [253, 185] on div "Tablet User · (312) 852-8070 Sep 5, 2025 2:55:36 AM at eLofts - Pantry eLofts P…" at bounding box center [177, 194] width 223 height 58
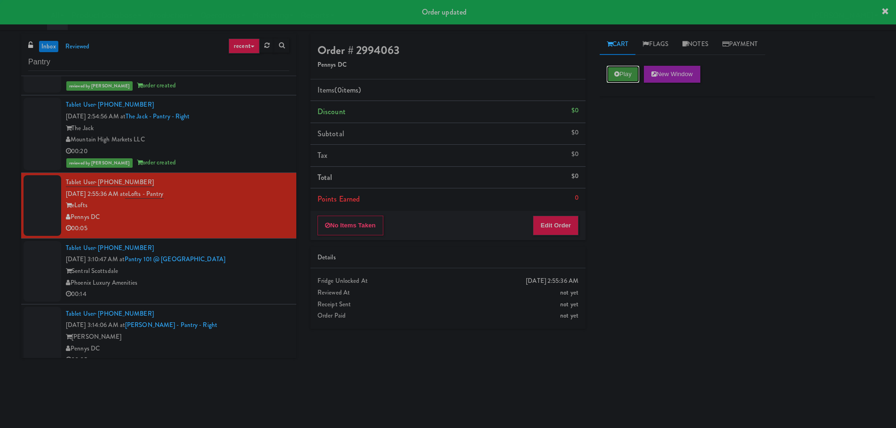
click at [624, 77] on button "Play" at bounding box center [623, 74] width 32 height 17
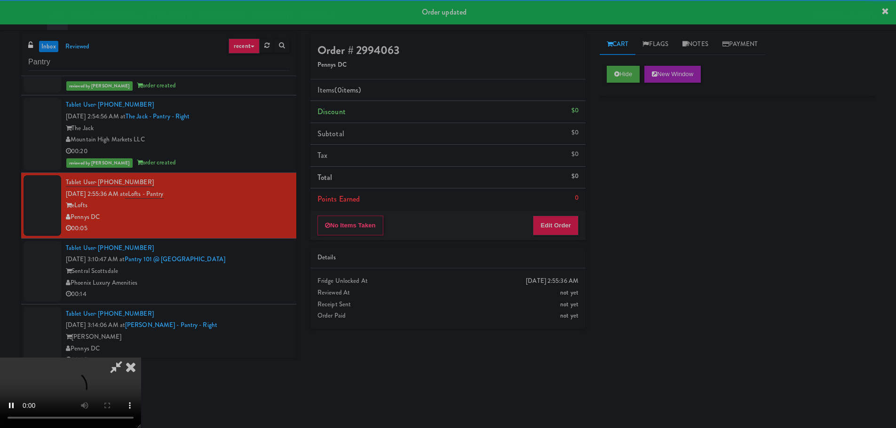
click at [568, 212] on div "No Items Taken Edit Order" at bounding box center [447, 225] width 275 height 29
click at [569, 223] on button "Edit Order" at bounding box center [556, 226] width 46 height 20
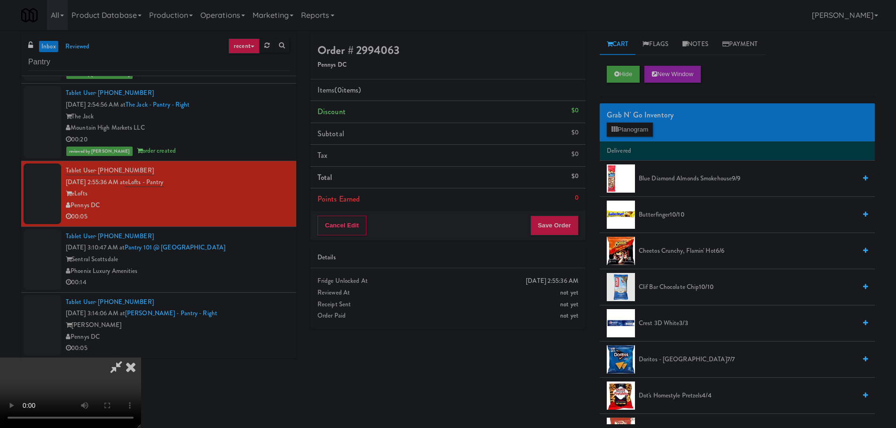
drag, startPoint x: 423, startPoint y: 288, endPoint x: 428, endPoint y: 289, distance: 4.8
click at [141, 358] on video at bounding box center [70, 393] width 141 height 71
drag, startPoint x: 414, startPoint y: 279, endPoint x: 396, endPoint y: 286, distance: 19.4
click at [141, 358] on video at bounding box center [70, 393] width 141 height 71
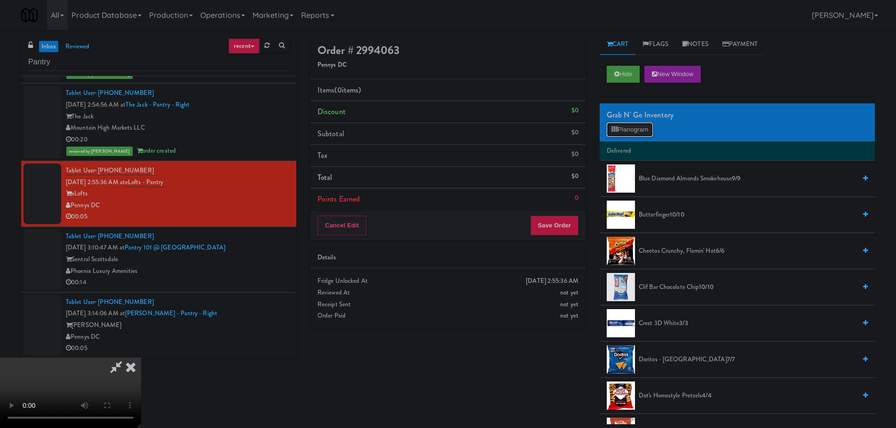
click at [631, 125] on button "Planogram" at bounding box center [630, 130] width 46 height 14
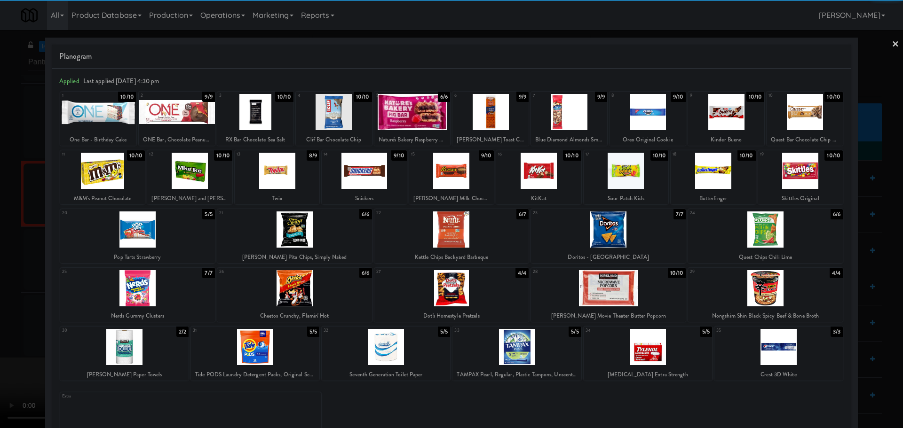
click at [169, 238] on div at bounding box center [137, 230] width 155 height 36
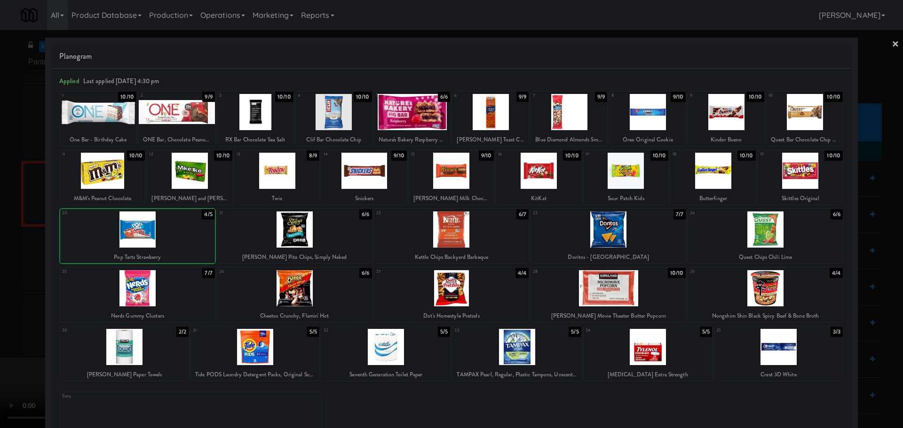
click at [0, 248] on div at bounding box center [451, 214] width 903 height 428
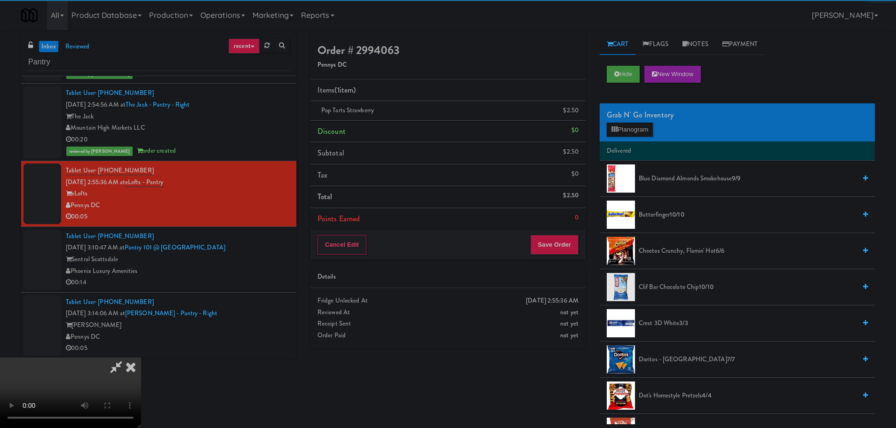
drag, startPoint x: 210, startPoint y: 224, endPoint x: 245, endPoint y: 231, distance: 36.0
click at [141, 358] on video at bounding box center [70, 393] width 141 height 71
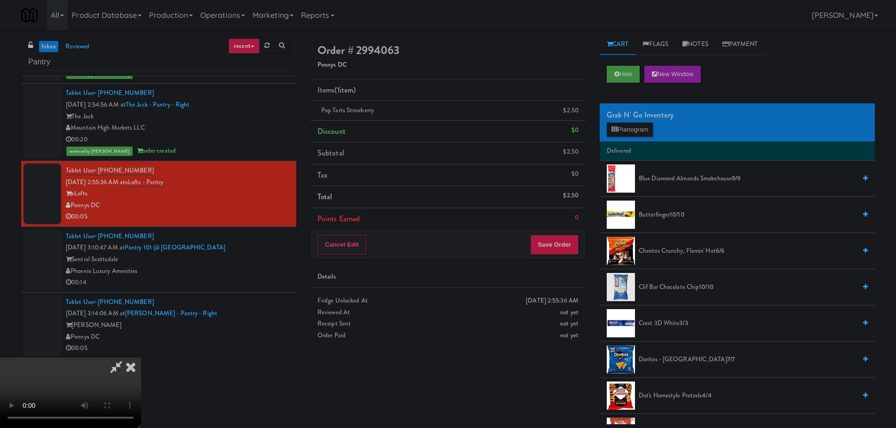
scroll to position [162, 0]
click at [553, 246] on button "Save Order" at bounding box center [554, 245] width 48 height 20
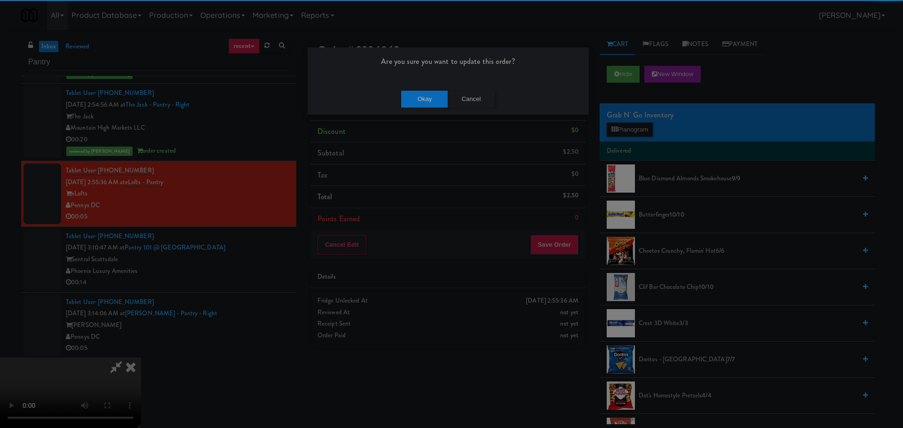
click at [414, 85] on div "Okay Cancel" at bounding box center [448, 99] width 281 height 32
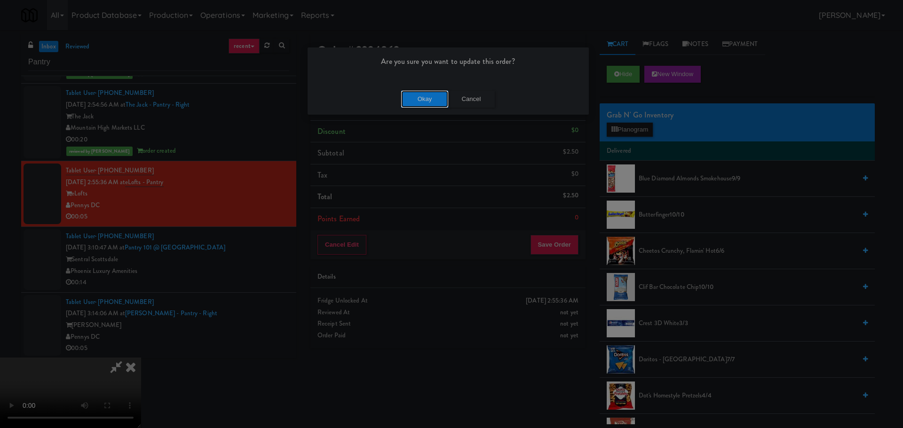
click at [421, 94] on button "Okay" at bounding box center [424, 99] width 47 height 17
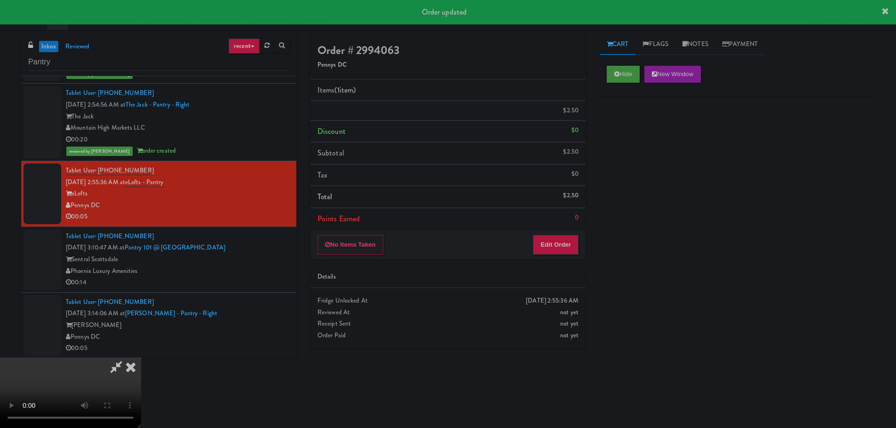
scroll to position [0, 0]
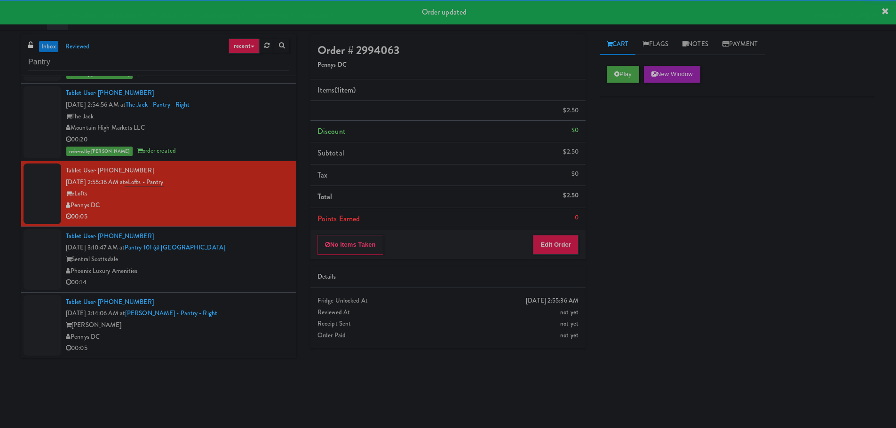
click at [260, 265] on div "Sentral Scottsdale" at bounding box center [177, 260] width 223 height 12
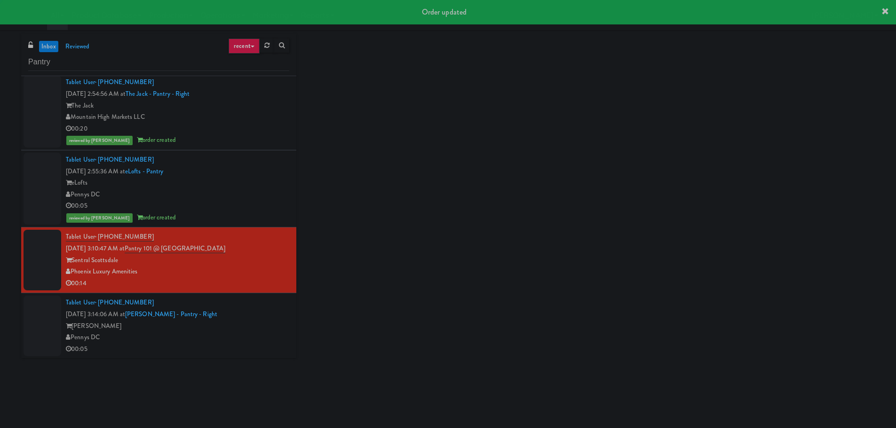
scroll to position [1296, 0]
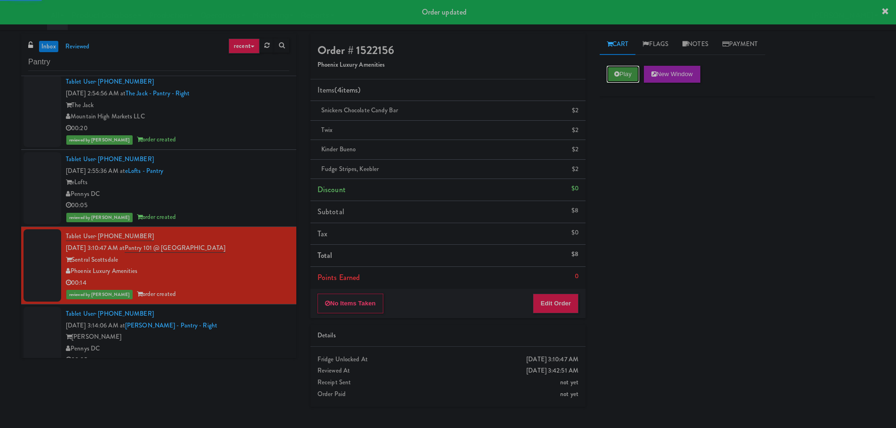
click at [609, 74] on button "Play" at bounding box center [623, 74] width 32 height 17
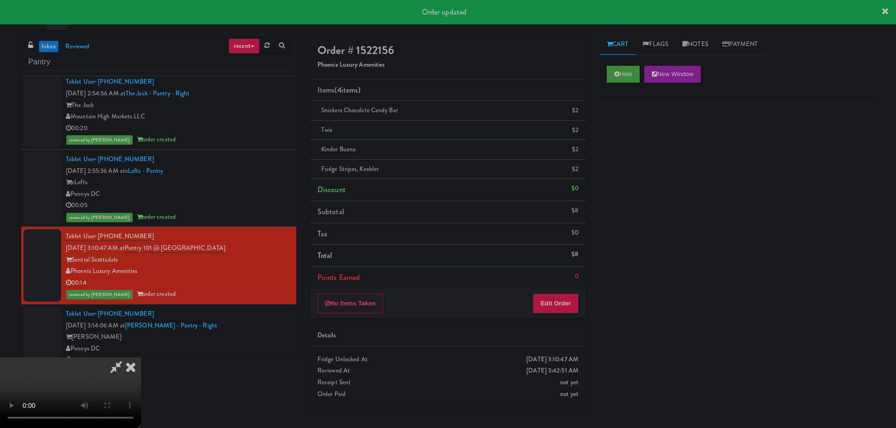
click at [138, 359] on icon at bounding box center [130, 367] width 21 height 19
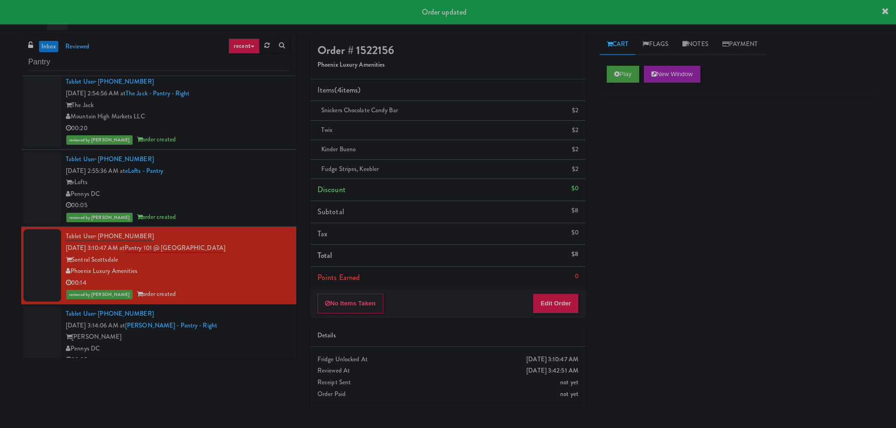
click at [237, 331] on div "Tablet User · (771) 444-1337 Sep 5, 2025 3:14:06 AM at Vela - Pantry - Right Ve…" at bounding box center [177, 337] width 223 height 58
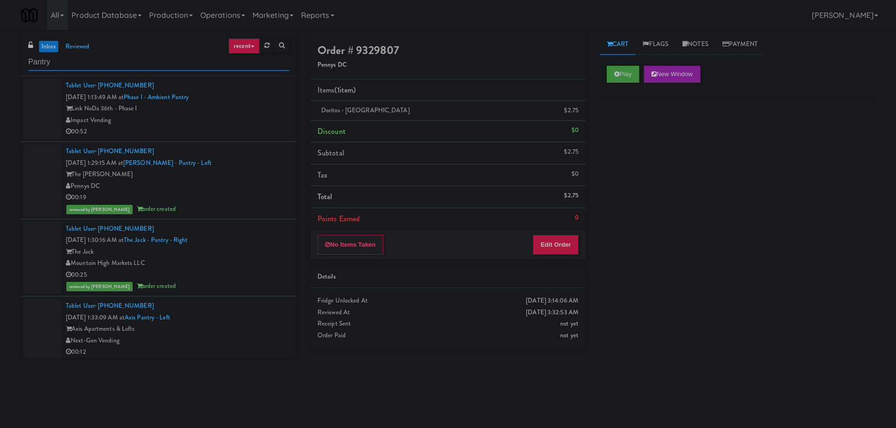
click at [85, 58] on input "Pantry" at bounding box center [158, 62] width 261 height 17
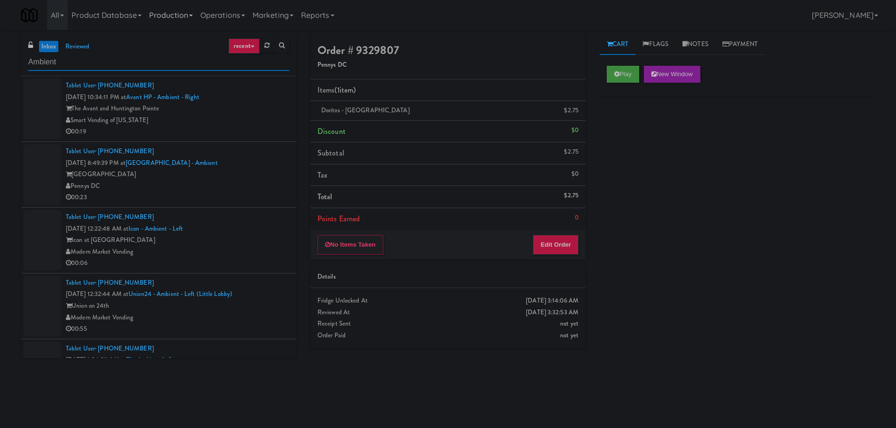
type input "Ambient"
